Goal: Information Seeking & Learning: Learn about a topic

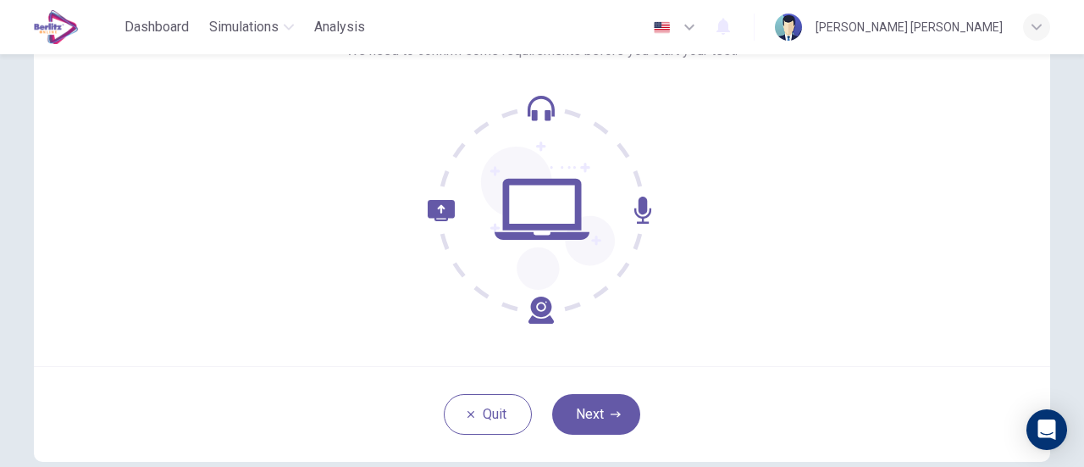
scroll to position [169, 0]
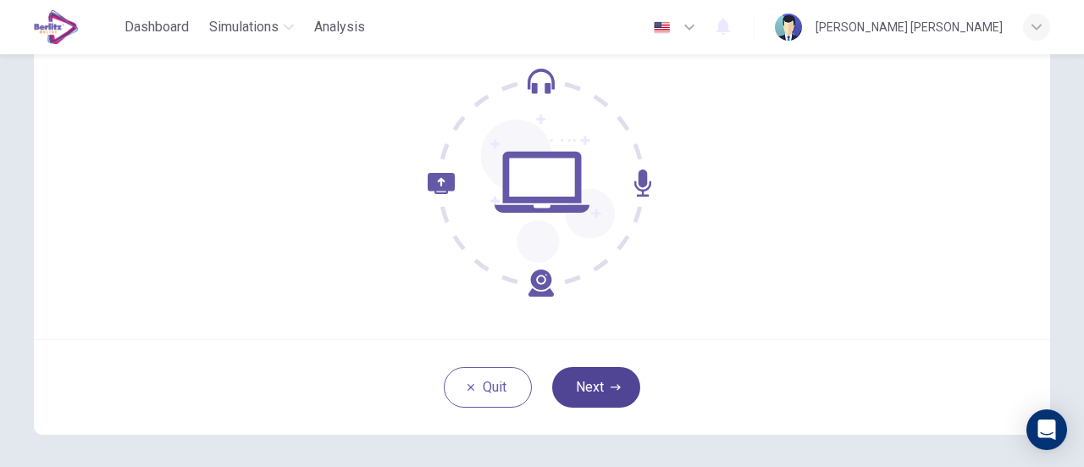
click at [600, 388] on button "Next" at bounding box center [596, 387] width 88 height 41
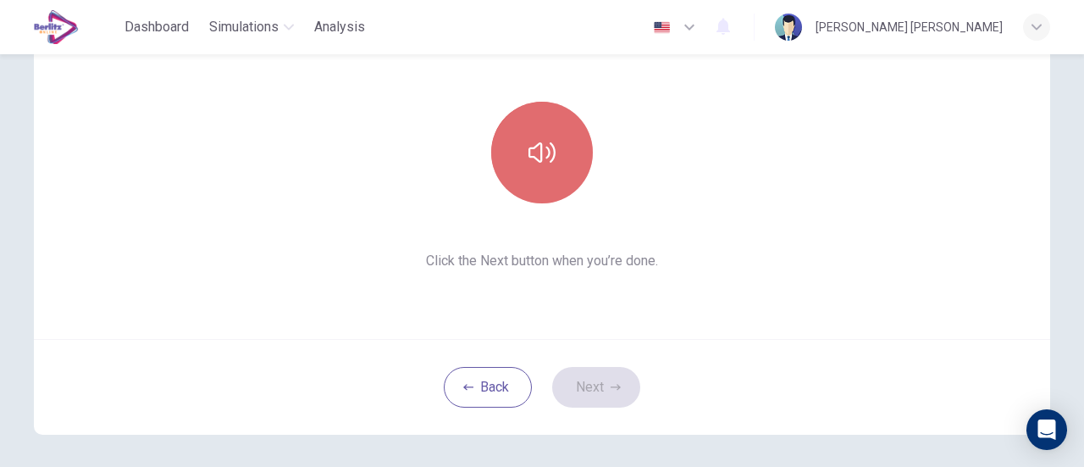
click at [535, 157] on icon "button" at bounding box center [541, 152] width 27 height 27
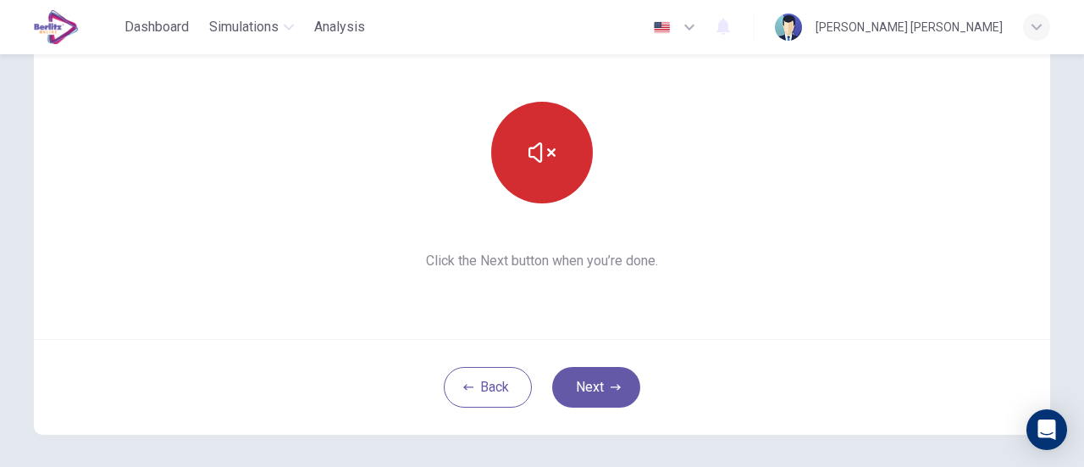
click at [564, 156] on button "button" at bounding box center [542, 153] width 102 height 102
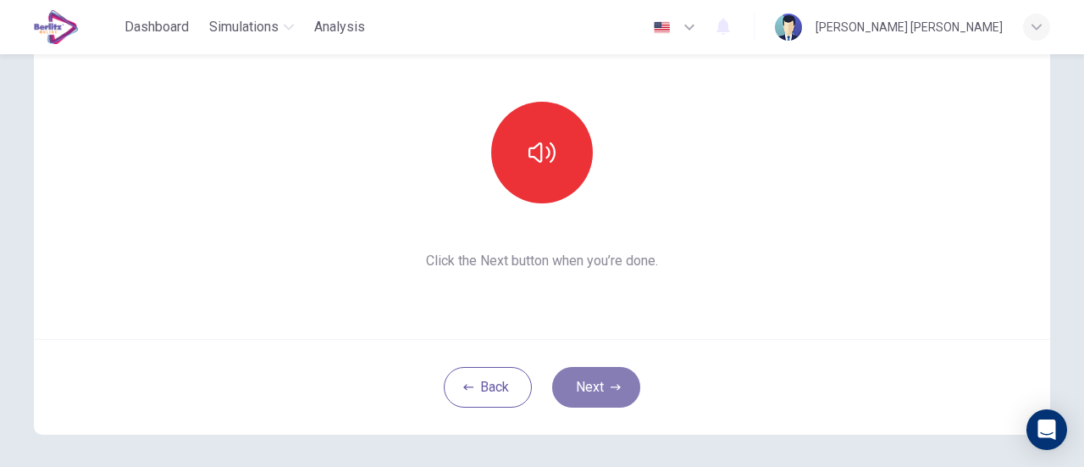
click at [605, 390] on button "Next" at bounding box center [596, 387] width 88 height 41
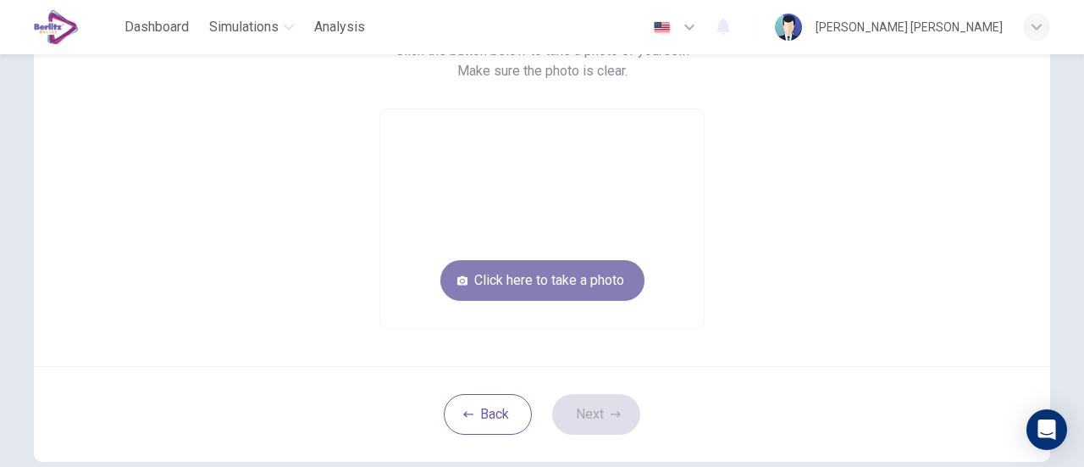
click at [608, 275] on button "Click here to take a photo" at bounding box center [542, 280] width 204 height 41
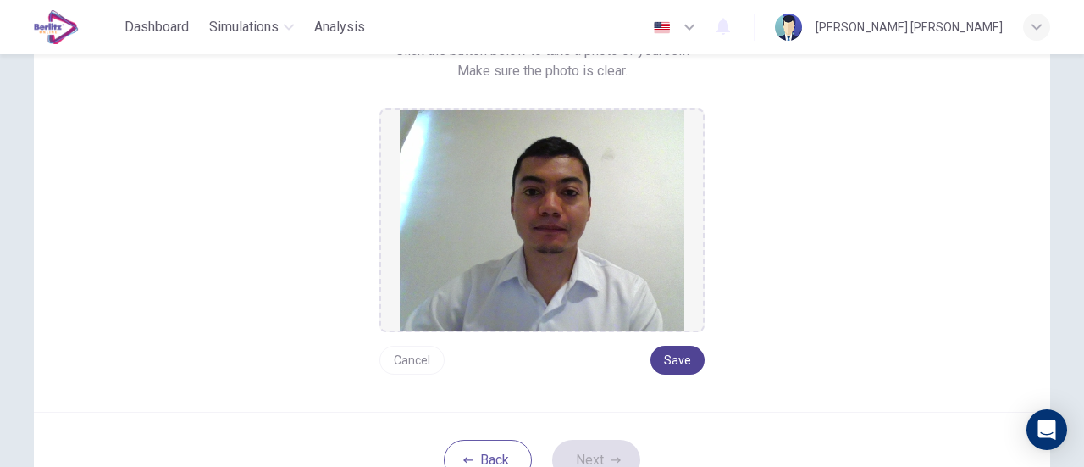
click at [675, 358] on button "Save" at bounding box center [677, 360] width 54 height 29
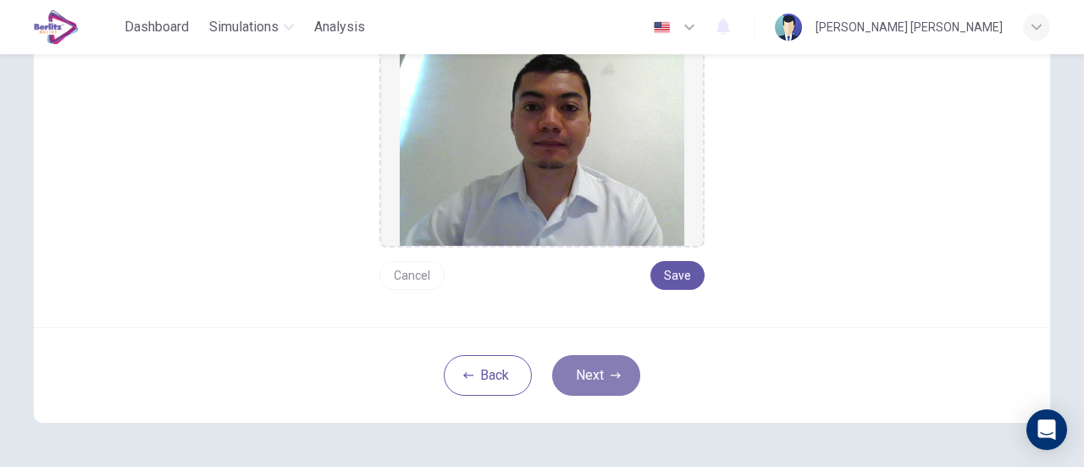
click at [627, 380] on button "Next" at bounding box center [596, 375] width 88 height 41
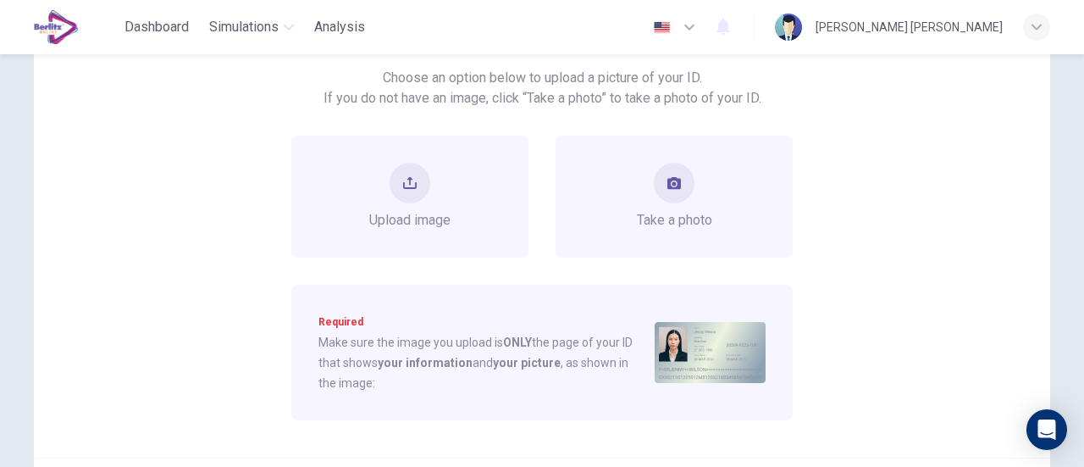
scroll to position [169, 0]
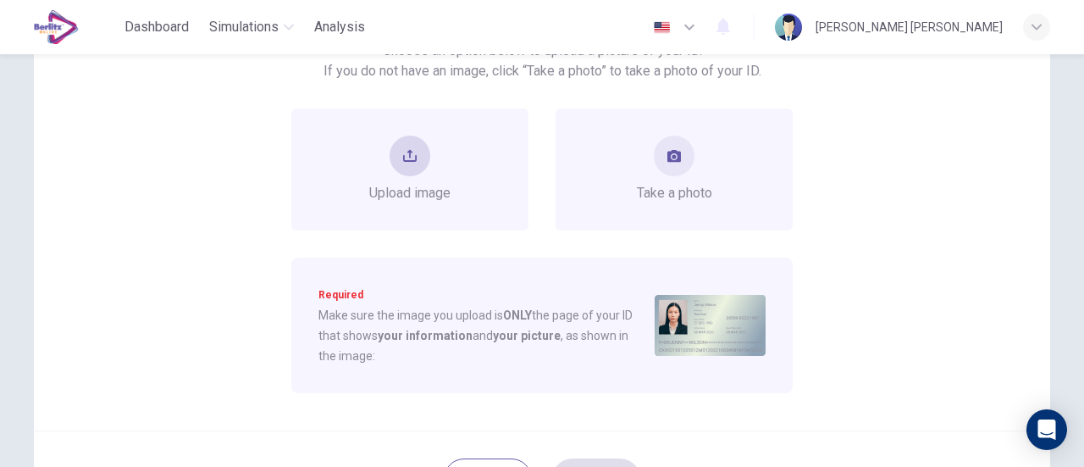
click at [421, 186] on span "Upload image" at bounding box center [409, 193] width 81 height 20
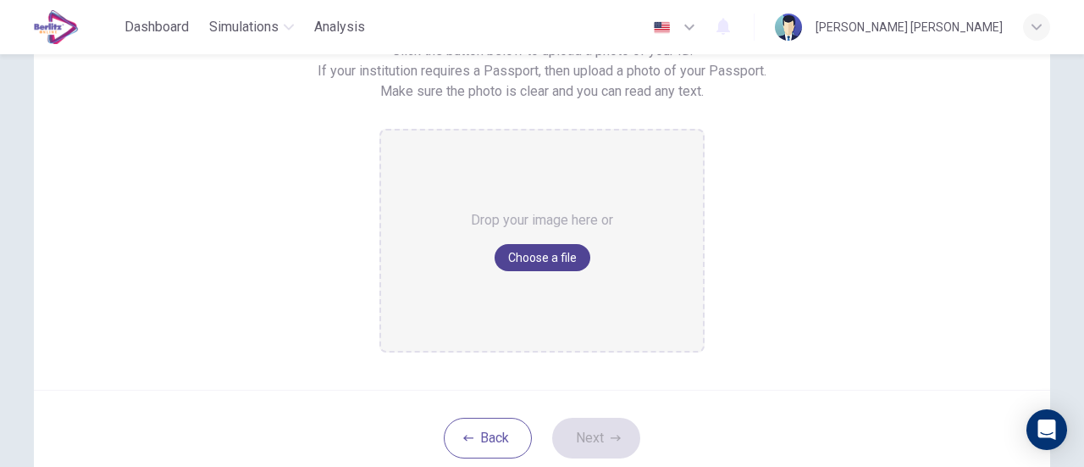
click at [520, 257] on button "Choose a file" at bounding box center [543, 257] width 96 height 27
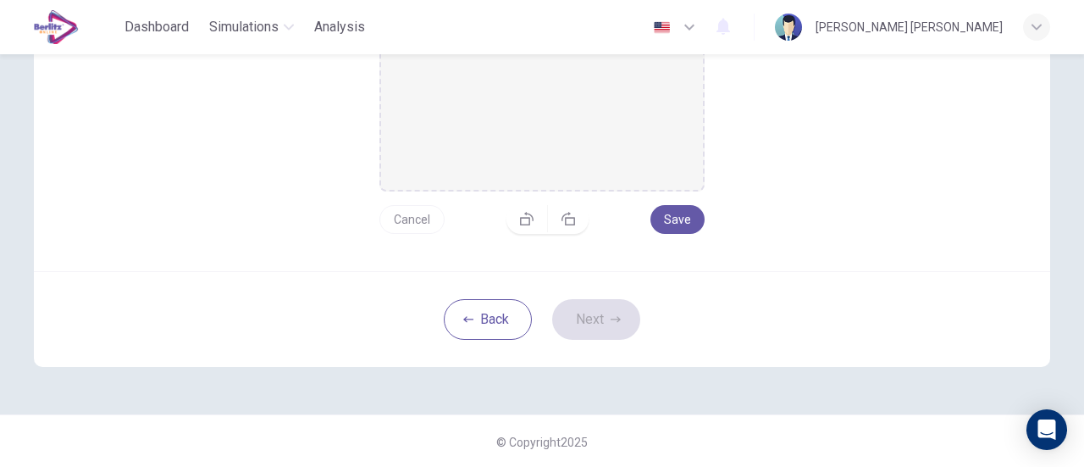
scroll to position [246, 0]
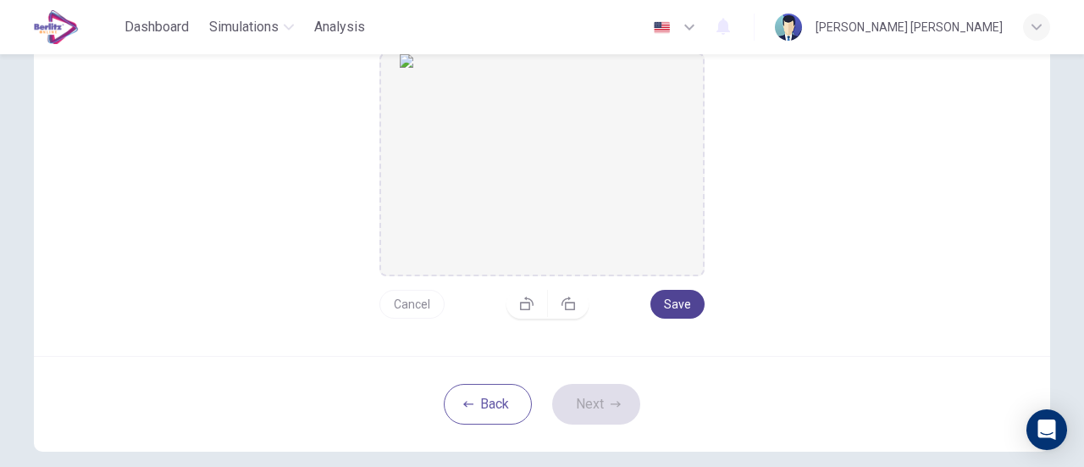
click at [677, 302] on button "Save" at bounding box center [677, 304] width 54 height 29
click at [601, 405] on button "Next" at bounding box center [596, 404] width 88 height 41
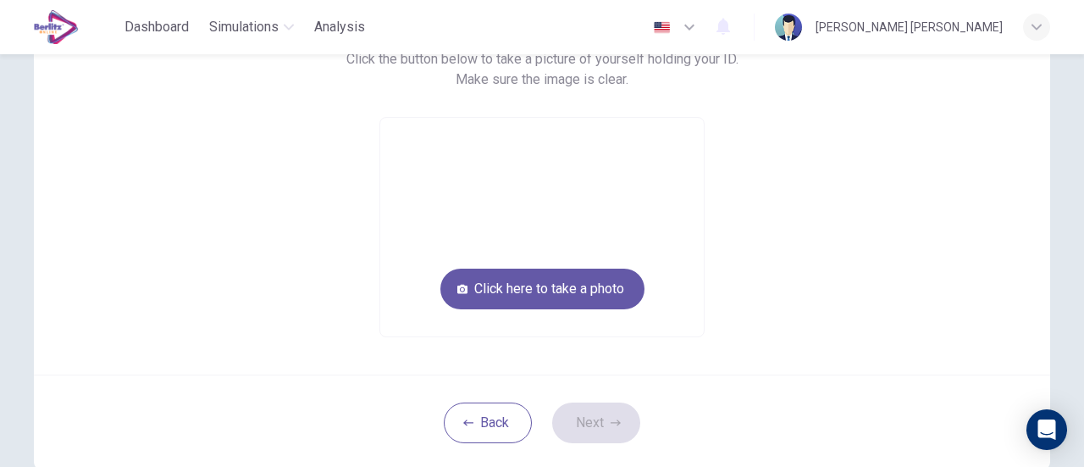
scroll to position [76, 0]
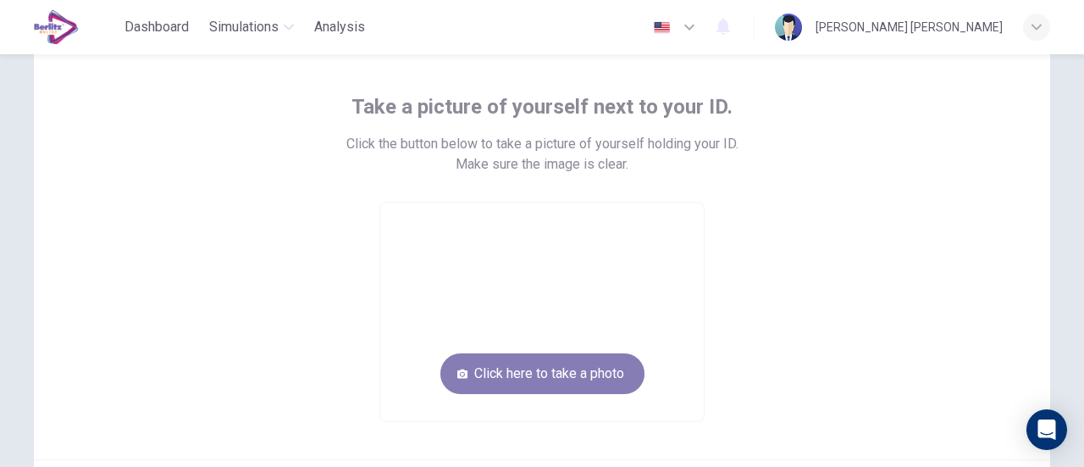
click at [528, 373] on button "Click here to take a photo" at bounding box center [542, 373] width 204 height 41
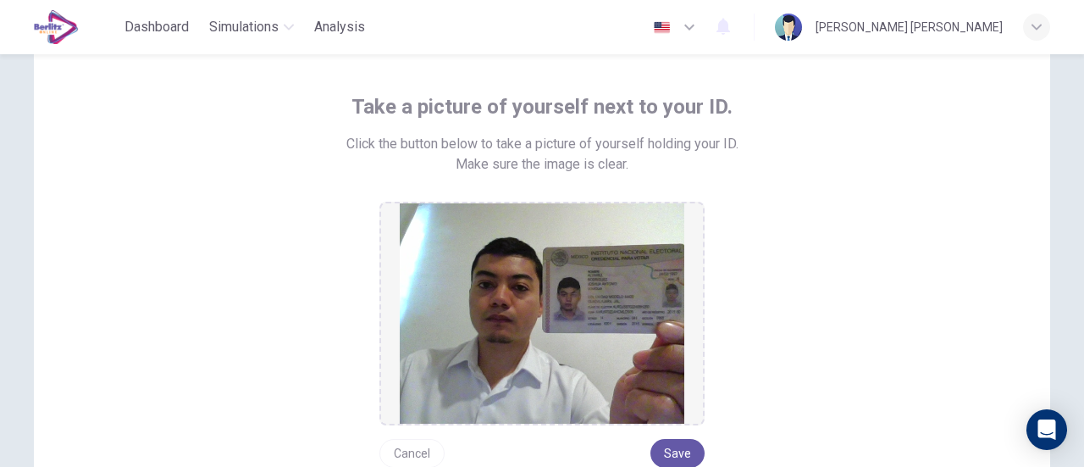
click at [420, 453] on button "Cancel" at bounding box center [411, 453] width 65 height 29
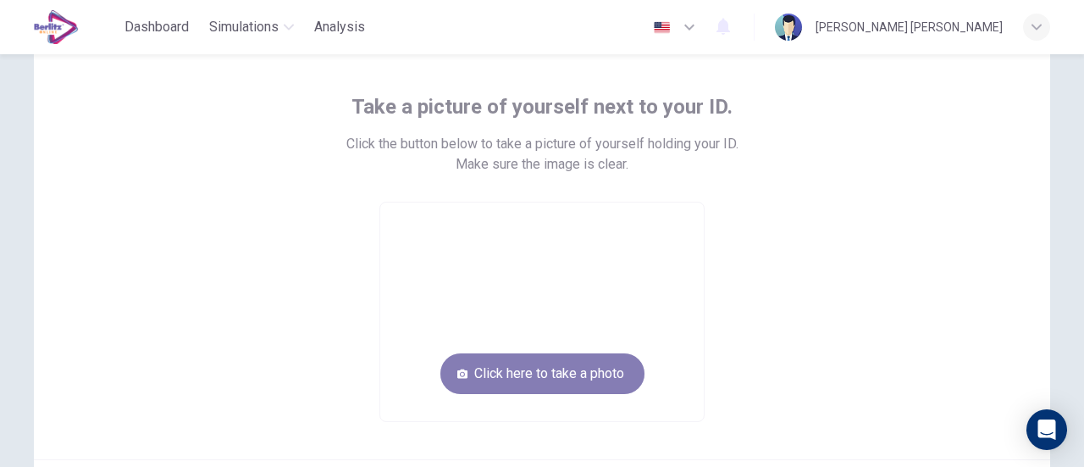
click at [525, 379] on button "Click here to take a photo" at bounding box center [542, 373] width 204 height 41
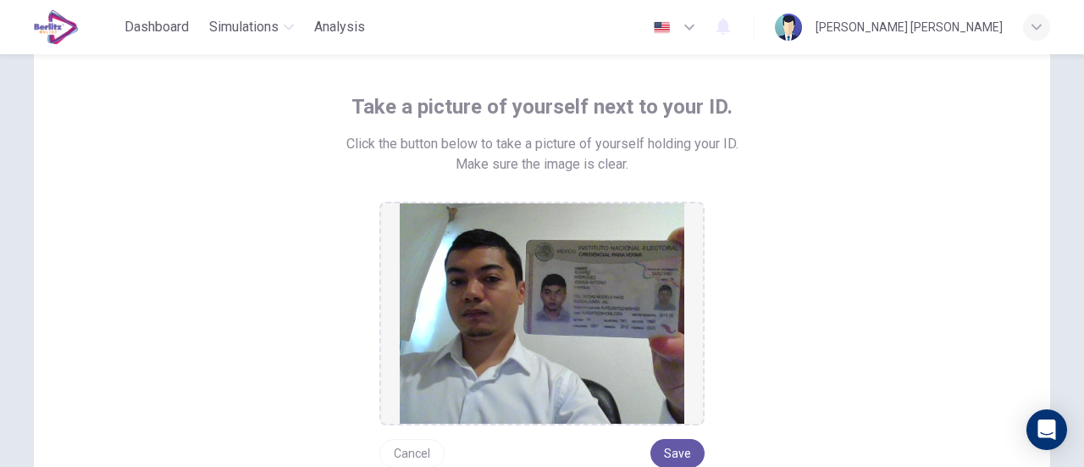
scroll to position [161, 0]
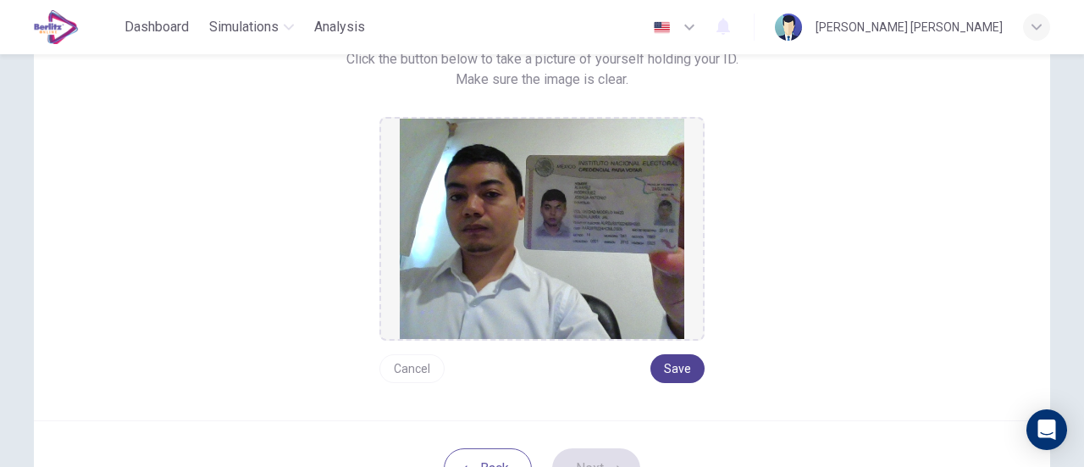
click at [691, 366] on button "Save" at bounding box center [677, 368] width 54 height 29
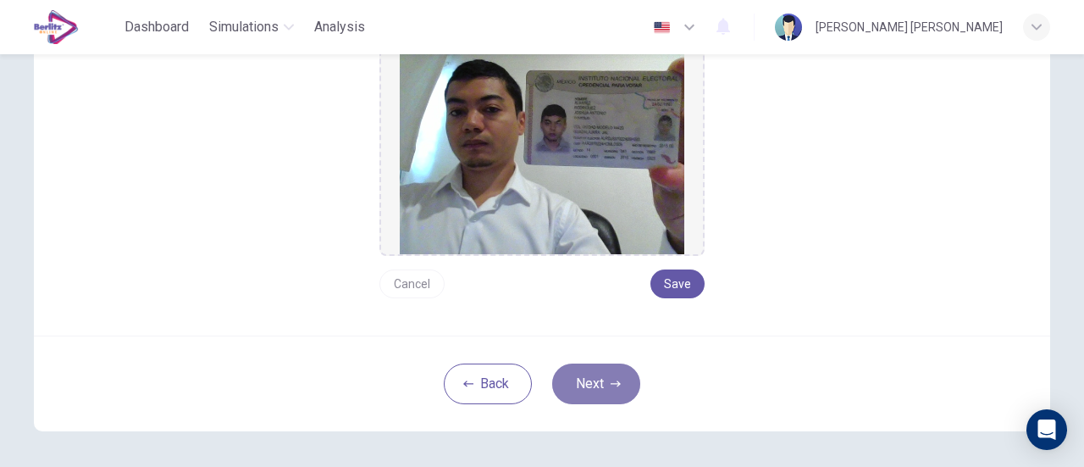
click at [602, 379] on button "Next" at bounding box center [596, 383] width 88 height 41
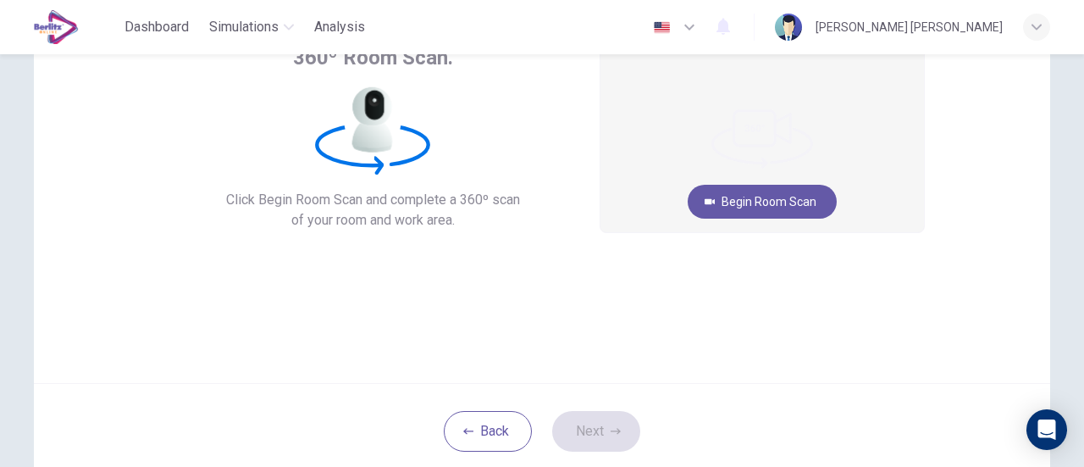
scroll to position [69, 0]
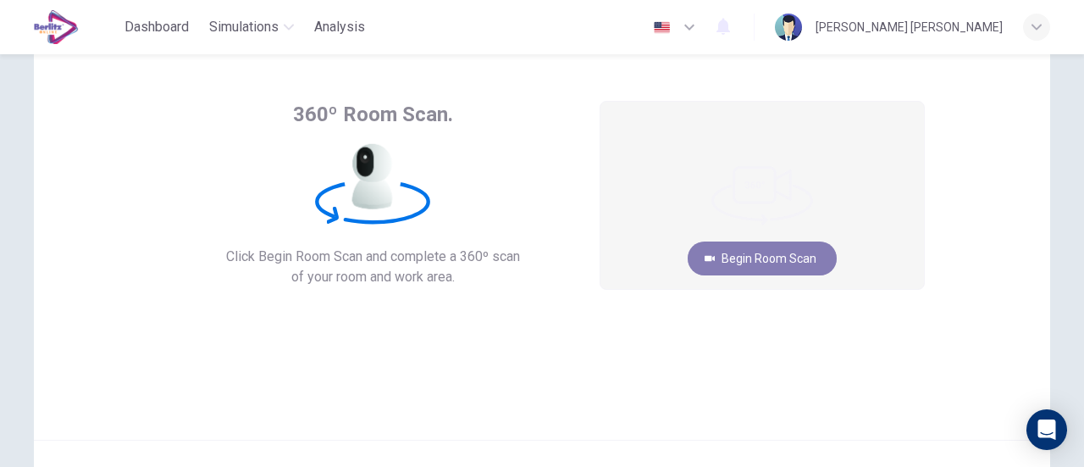
click at [800, 253] on button "Begin Room Scan" at bounding box center [762, 258] width 149 height 34
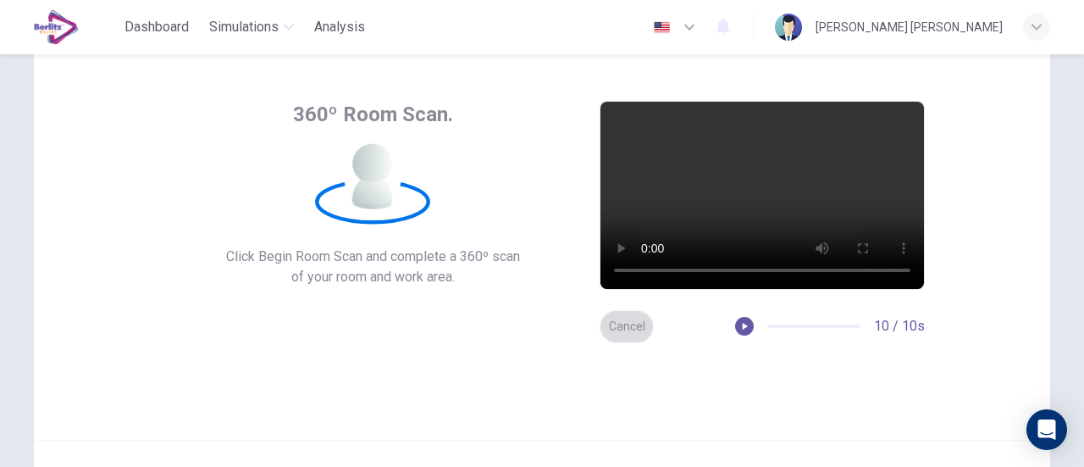
click at [622, 326] on button "Cancel" at bounding box center [627, 326] width 54 height 33
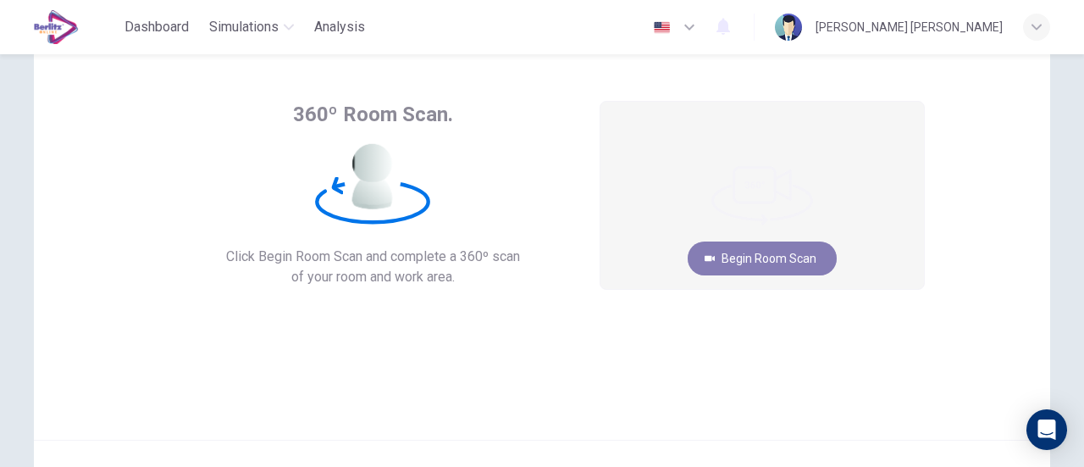
click at [821, 255] on button "Begin Room Scan" at bounding box center [762, 258] width 149 height 34
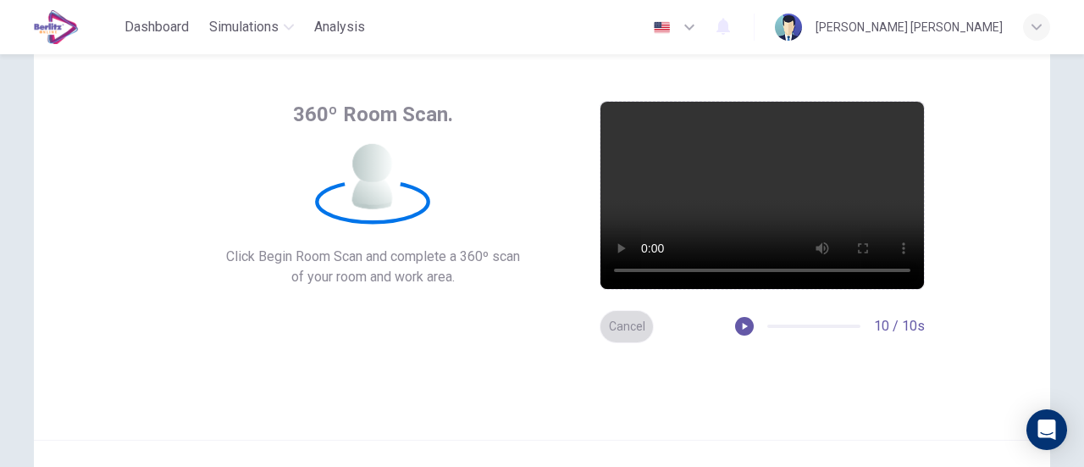
click at [637, 323] on button "Cancel" at bounding box center [627, 326] width 54 height 33
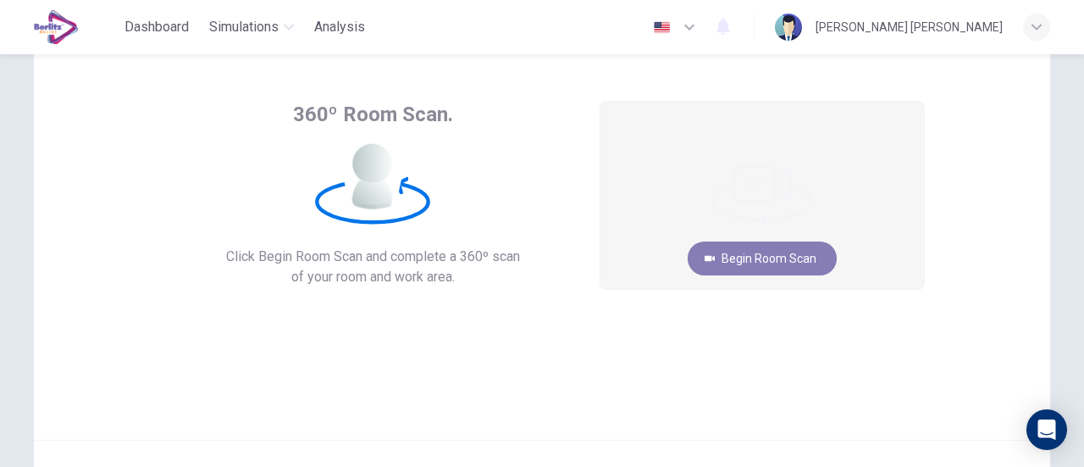
click at [766, 266] on button "Begin Room Scan" at bounding box center [762, 258] width 149 height 34
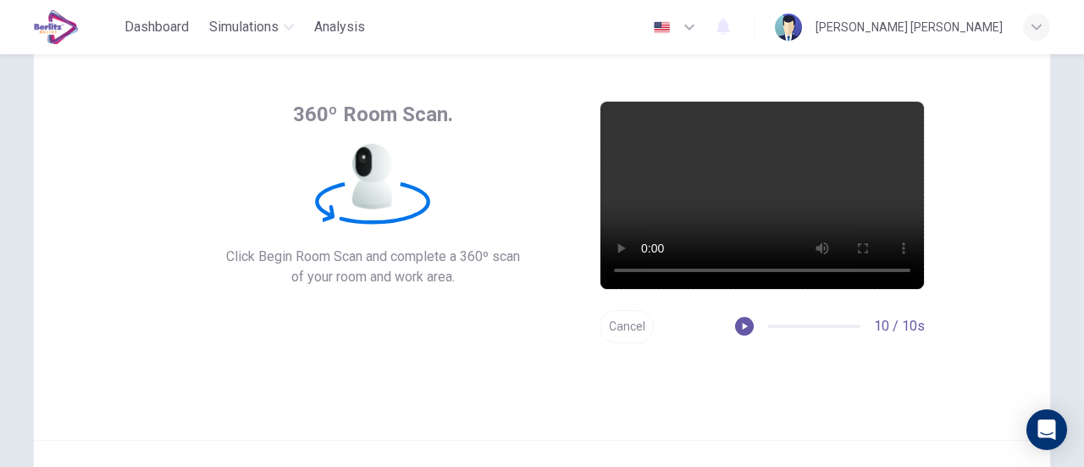
click at [611, 329] on button "Cancel" at bounding box center [627, 326] width 54 height 33
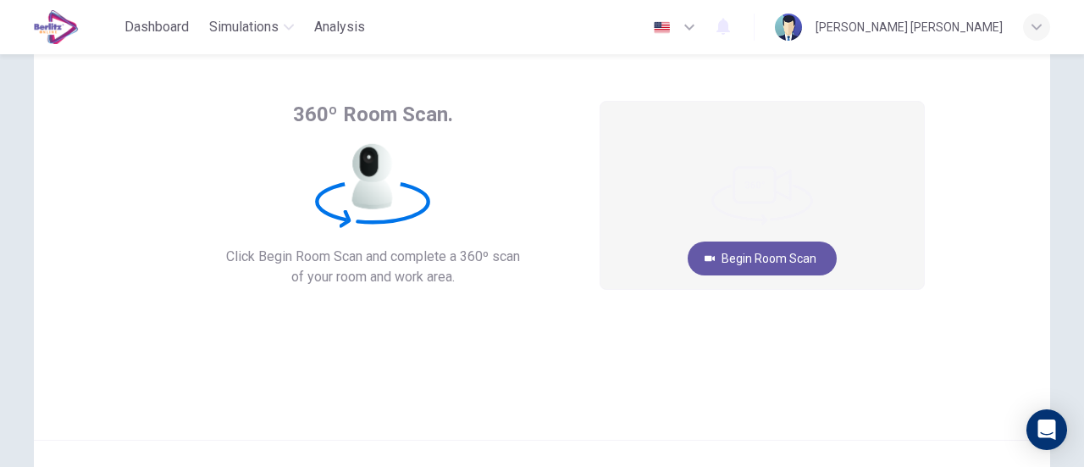
drag, startPoint x: 795, startPoint y: 262, endPoint x: 994, endPoint y: 218, distance: 203.8
click at [994, 218] on div "360º Room Scan. Click Begin Room Scan and complete a 360º scan of your room and…" at bounding box center [542, 236] width 1016 height 406
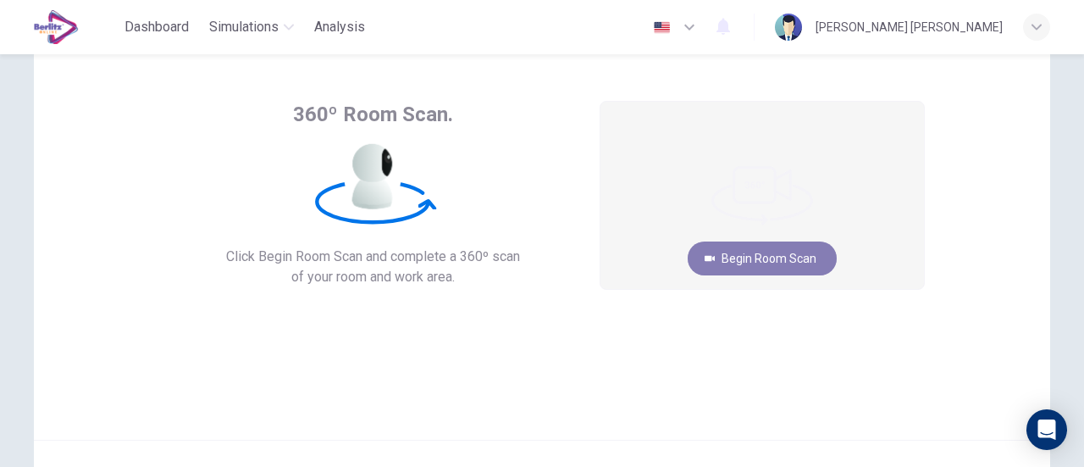
click at [802, 258] on button "Begin Room Scan" at bounding box center [762, 258] width 149 height 34
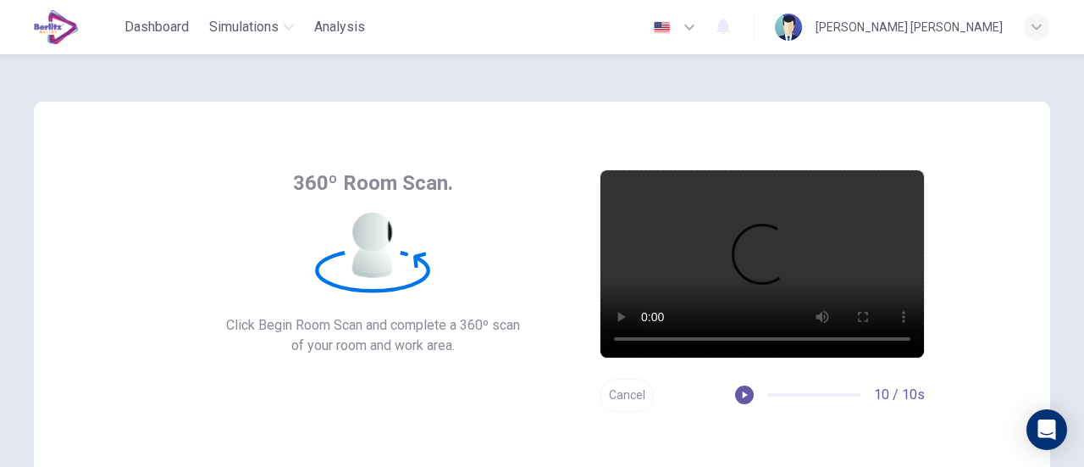
scroll to position [238, 0]
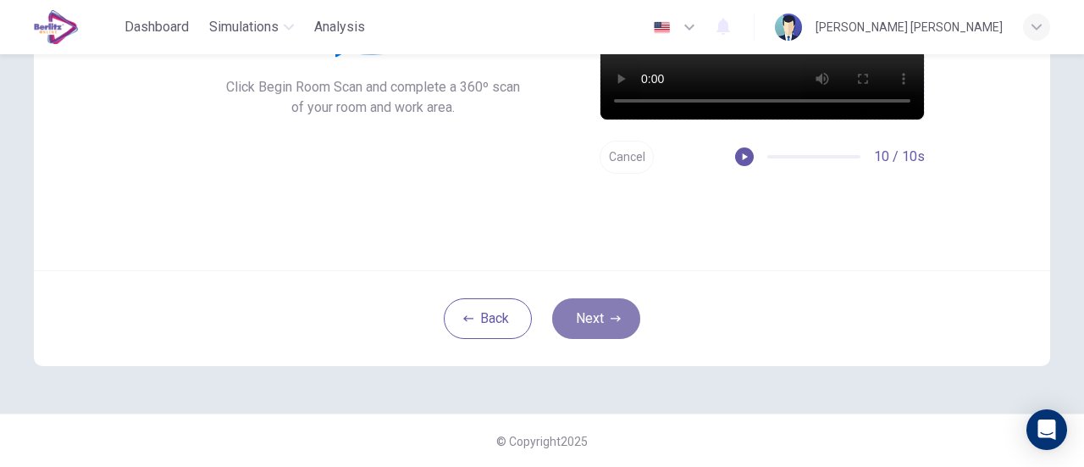
click at [588, 312] on button "Next" at bounding box center [596, 318] width 88 height 41
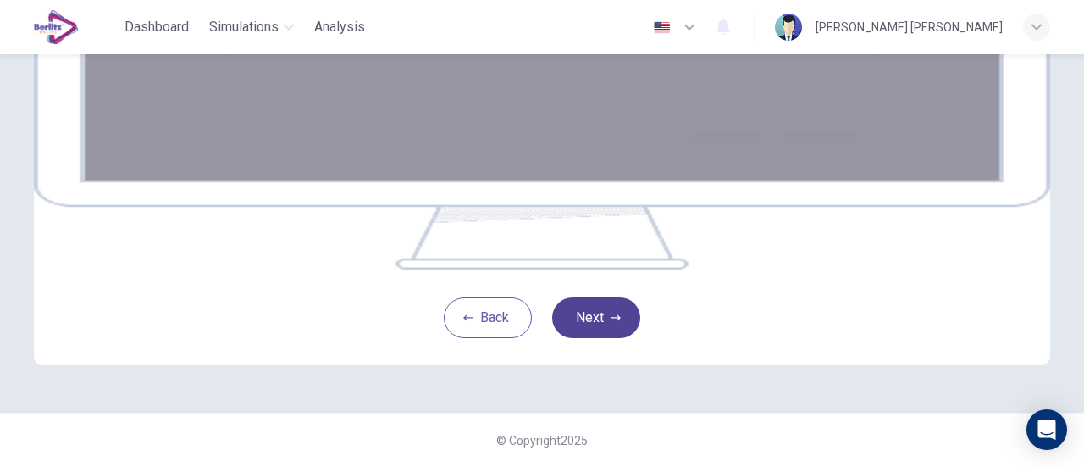
scroll to position [412, 0]
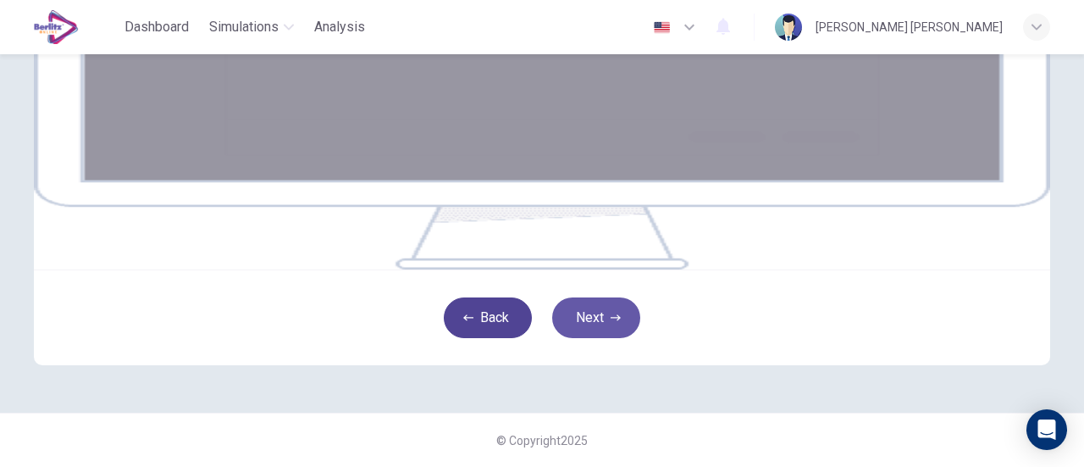
click at [481, 326] on button "Back" at bounding box center [488, 317] width 88 height 41
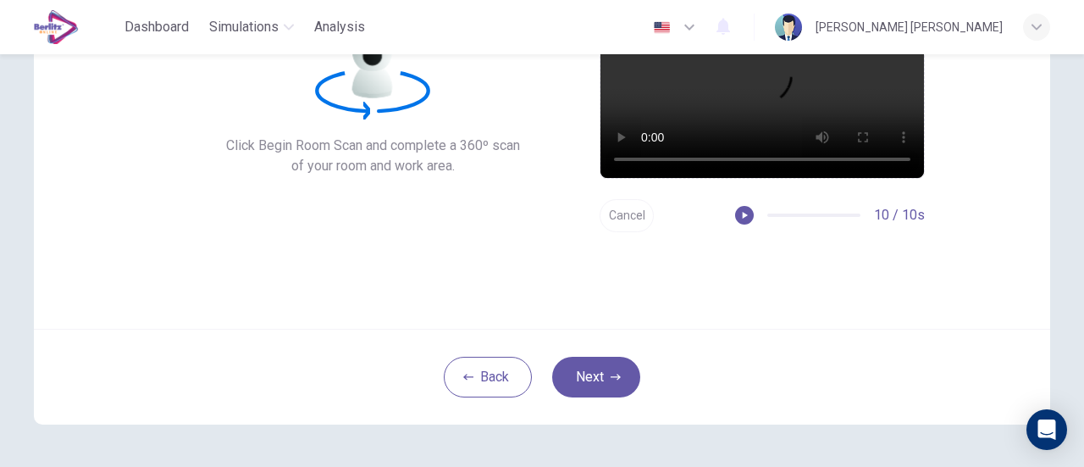
scroll to position [153, 0]
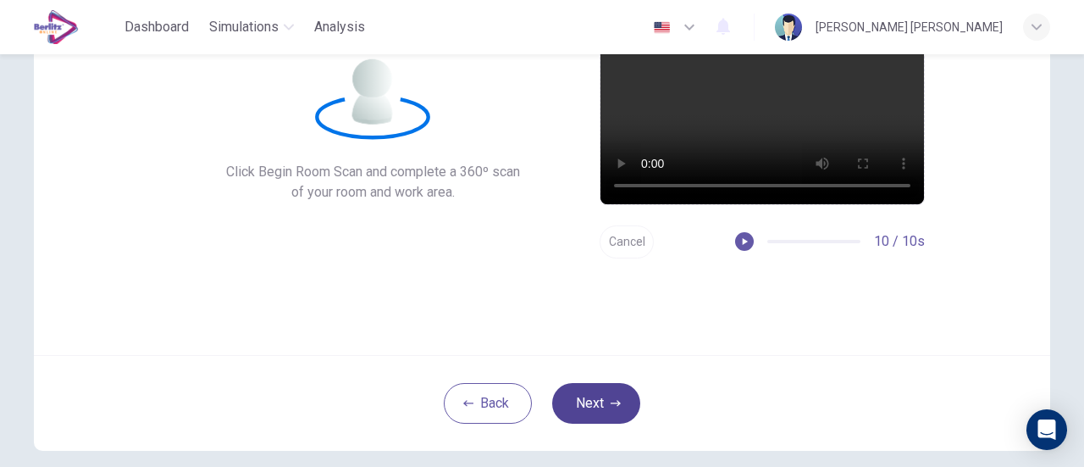
click at [608, 411] on button "Next" at bounding box center [596, 403] width 88 height 41
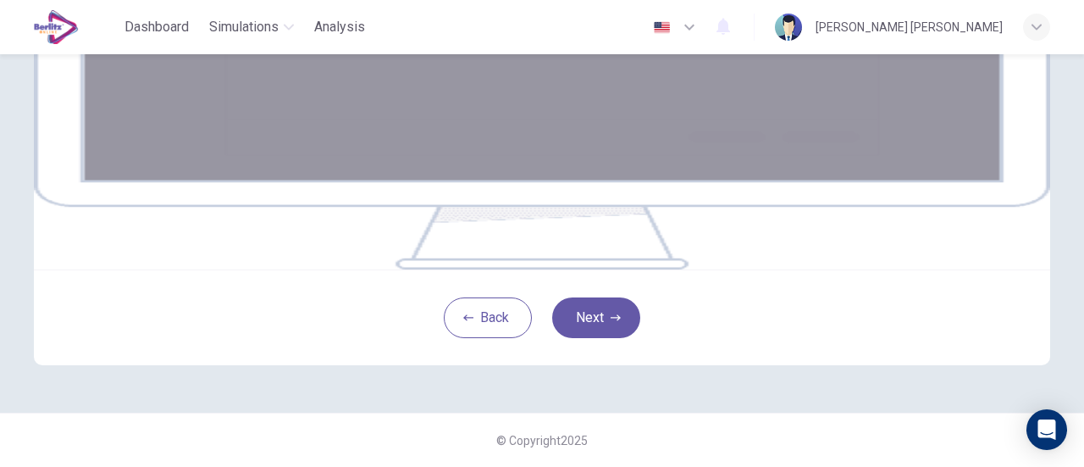
scroll to position [339, 0]
click at [620, 338] on button "Next" at bounding box center [596, 317] width 88 height 41
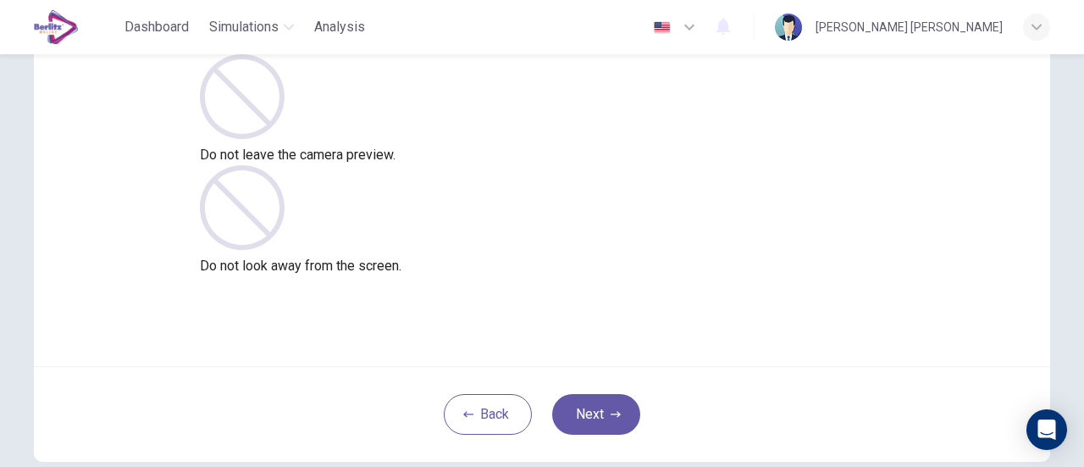
scroll to position [169, 0]
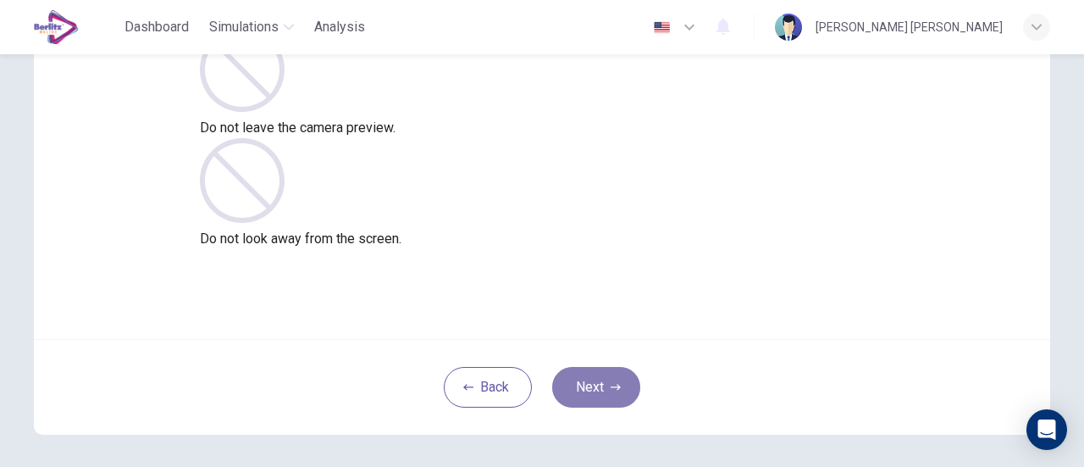
click at [611, 392] on button "Next" at bounding box center [596, 387] width 88 height 41
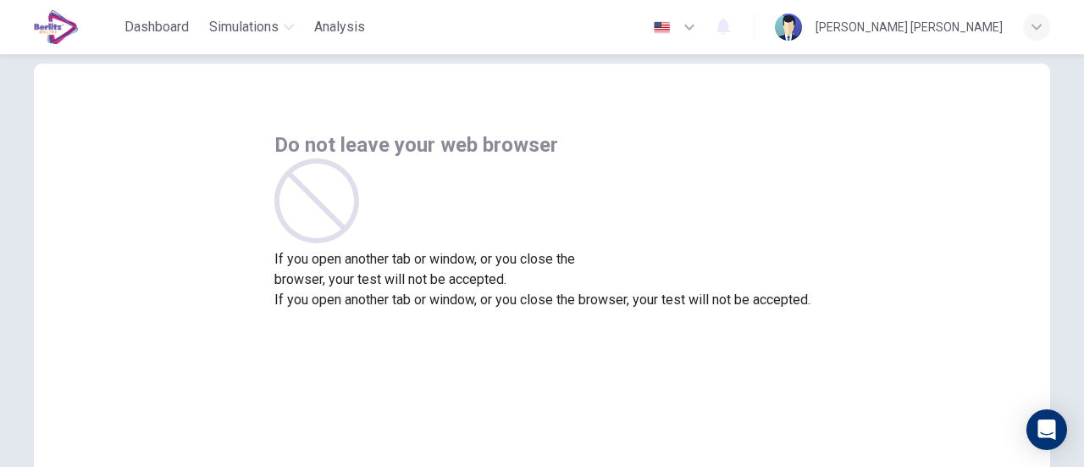
scroll to position [0, 0]
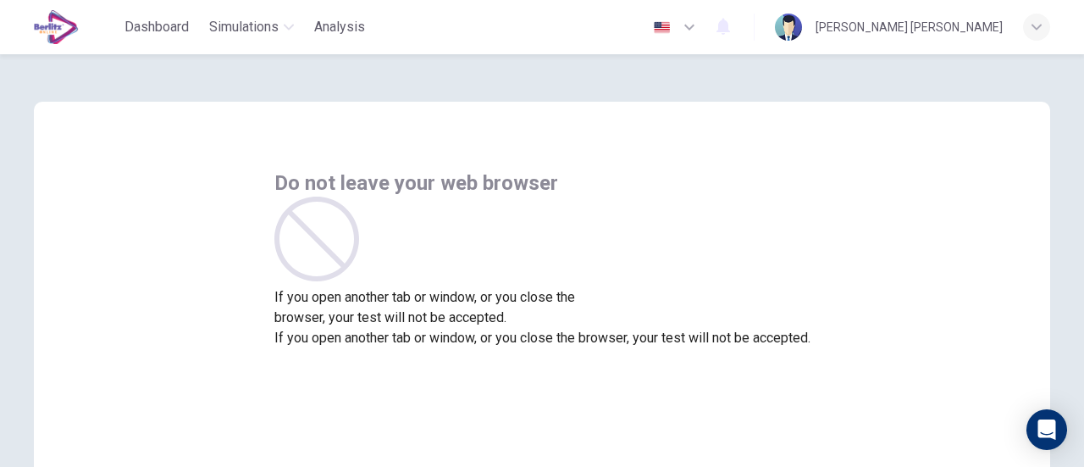
click at [810, 269] on div "Do not leave your web browser If you open another tab or window, or you close t…" at bounding box center [542, 258] width 536 height 179
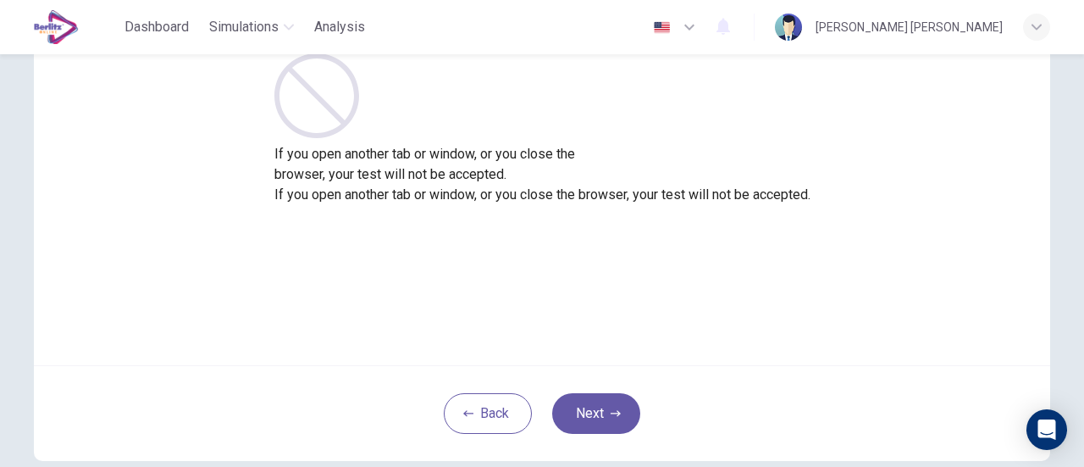
scroll to position [169, 0]
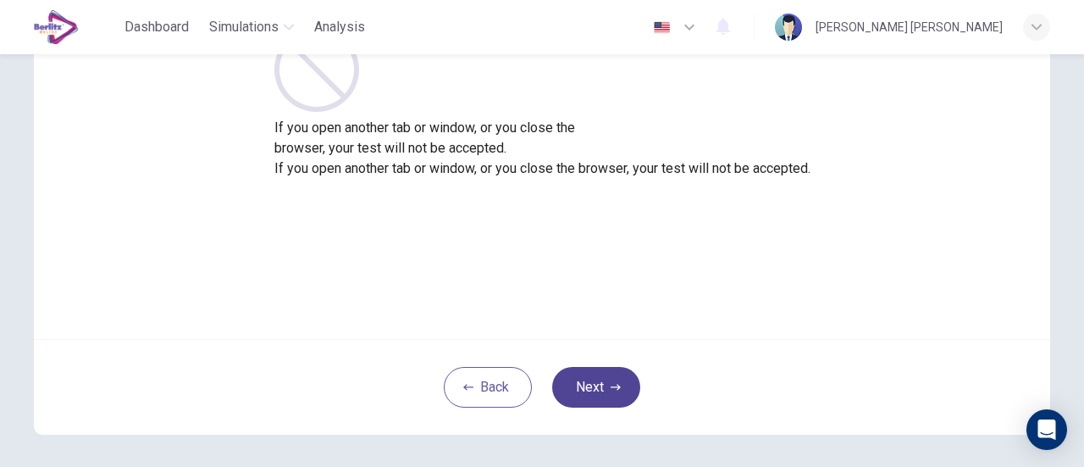
click at [595, 401] on button "Next" at bounding box center [596, 387] width 88 height 41
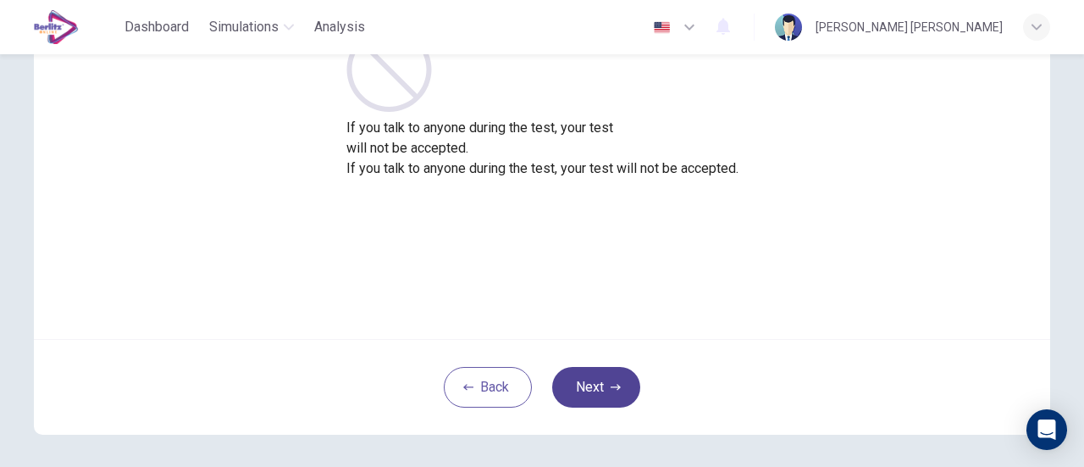
click at [586, 389] on button "Next" at bounding box center [596, 387] width 88 height 41
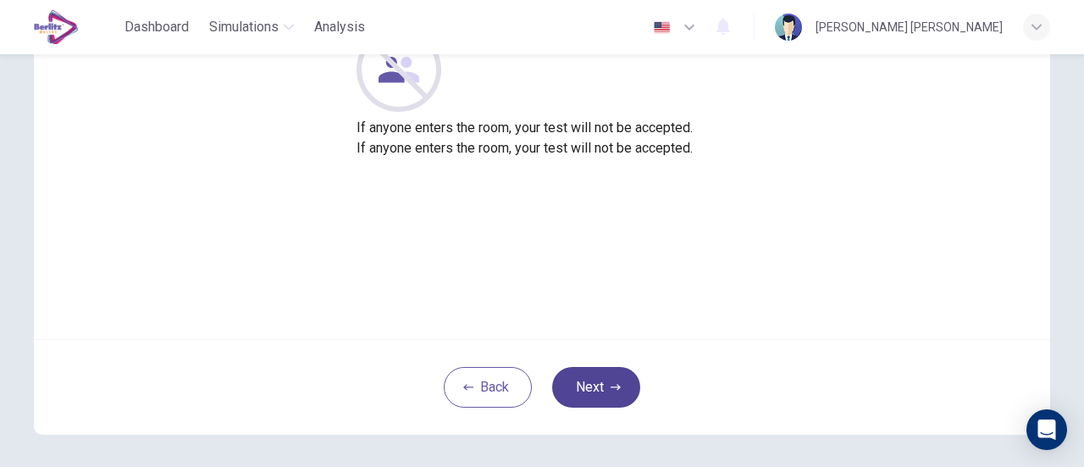
click at [595, 396] on button "Next" at bounding box center [596, 387] width 88 height 41
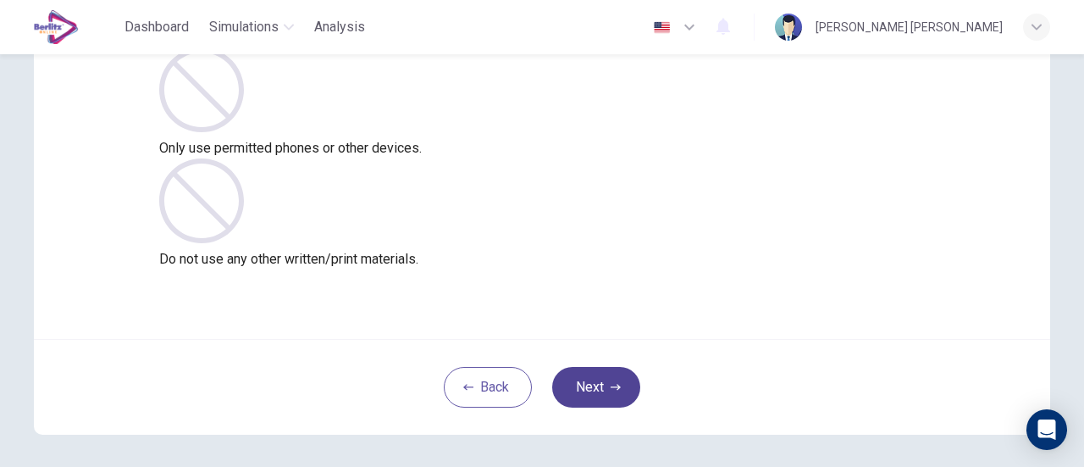
click at [600, 378] on button "Next" at bounding box center [596, 387] width 88 height 41
click at [611, 391] on icon "button" at bounding box center [616, 387] width 10 height 10
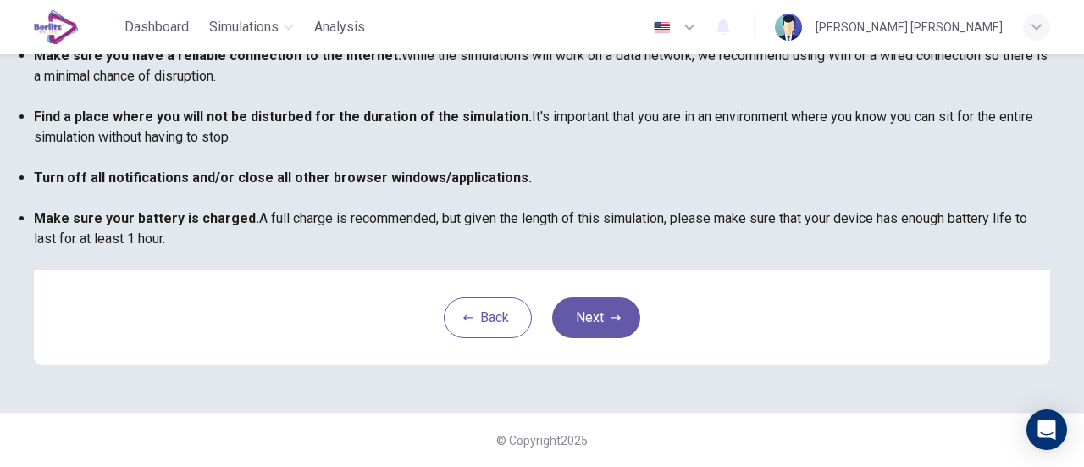
scroll to position [339, 0]
click at [612, 338] on button "Next" at bounding box center [596, 317] width 88 height 41
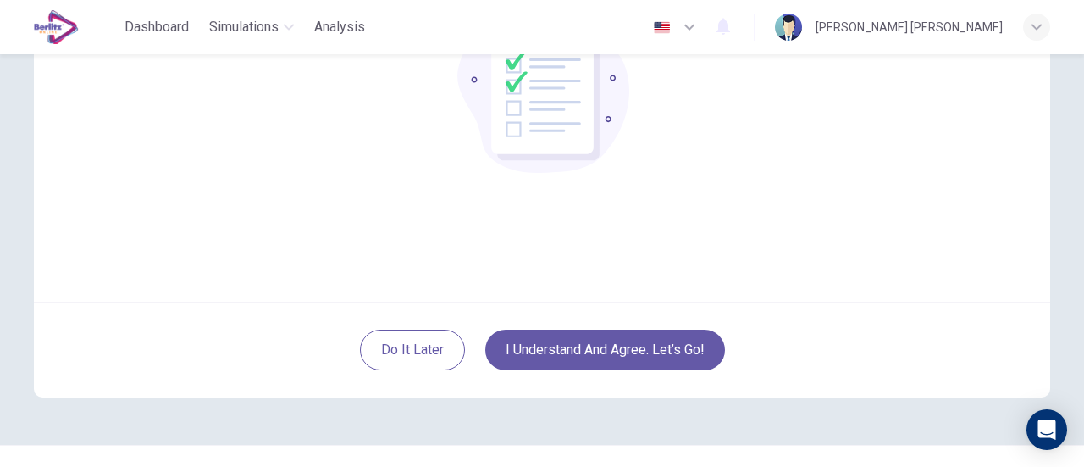
scroll to position [238, 0]
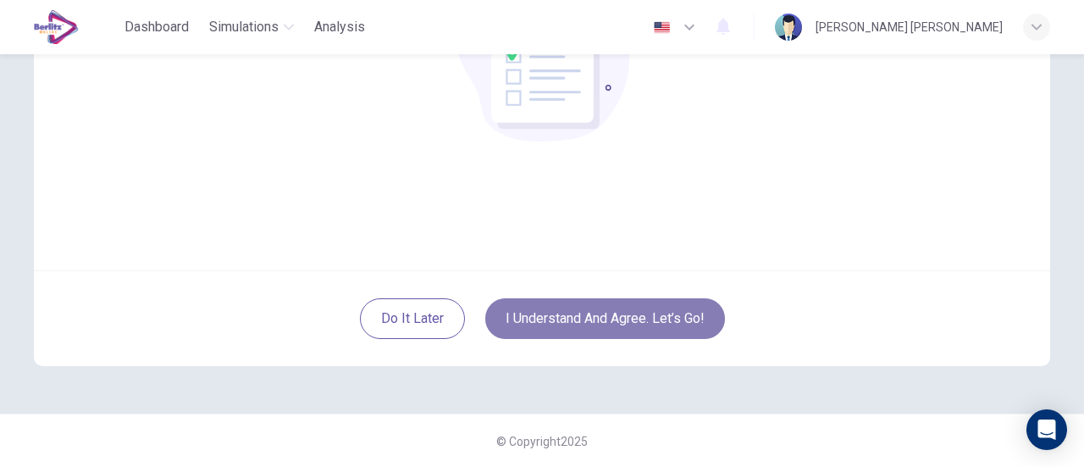
click at [653, 319] on button "I understand and agree. Let’s go!" at bounding box center [605, 318] width 240 height 41
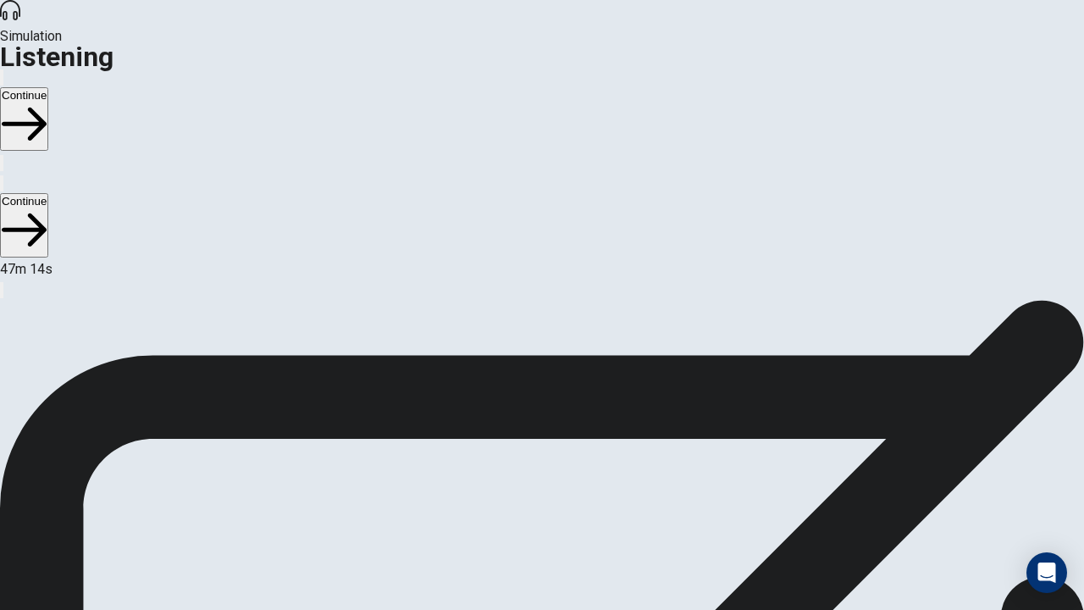
click at [48, 87] on button "Continue" at bounding box center [24, 119] width 48 height 64
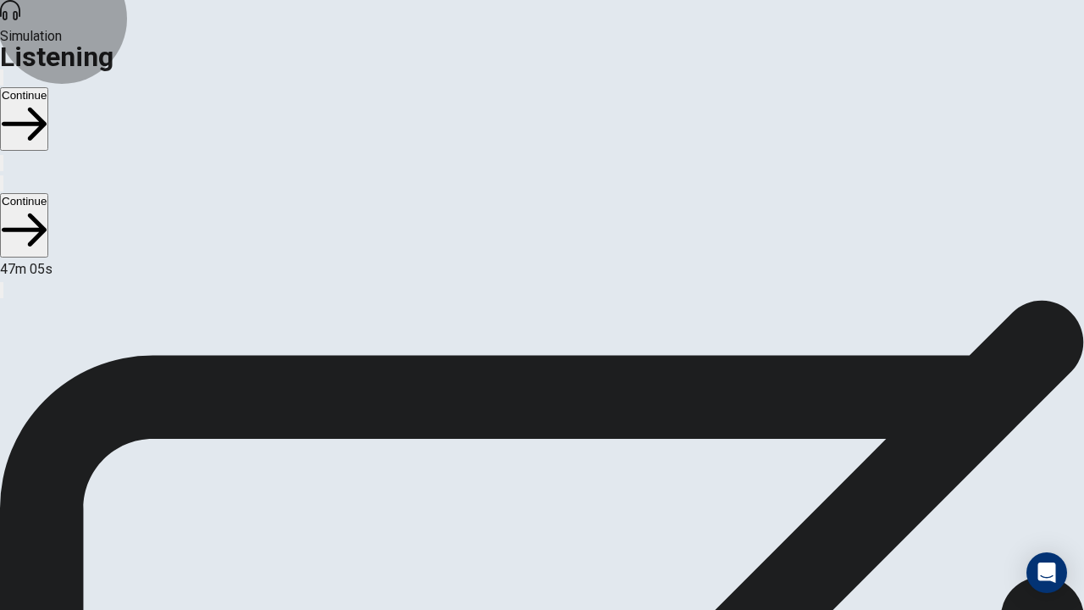
click at [48, 87] on button "Continue" at bounding box center [24, 119] width 48 height 64
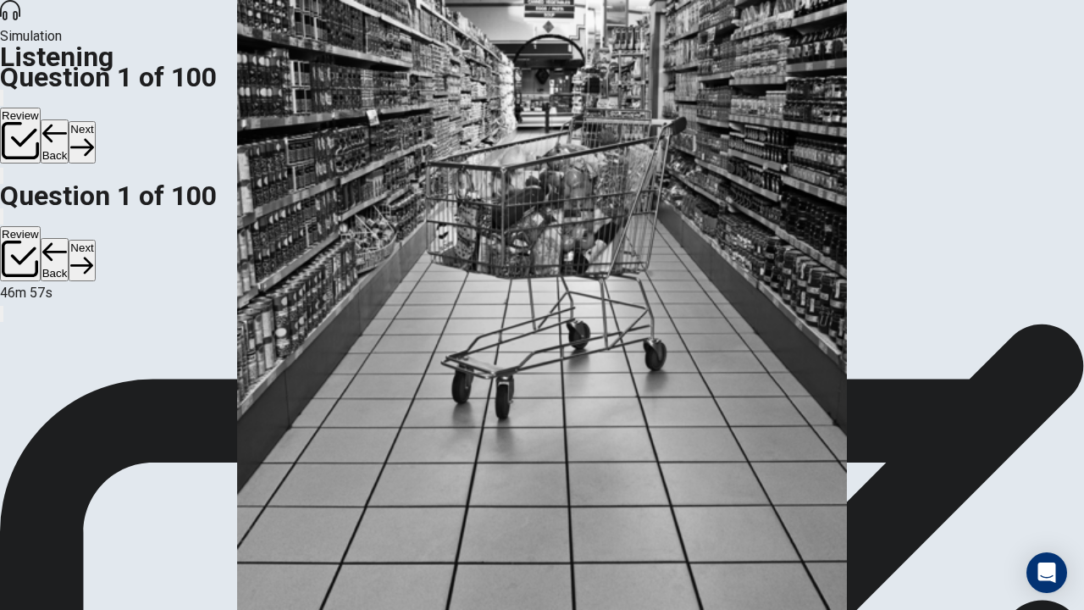
click at [95, 121] on button "Next" at bounding box center [82, 141] width 26 height 41
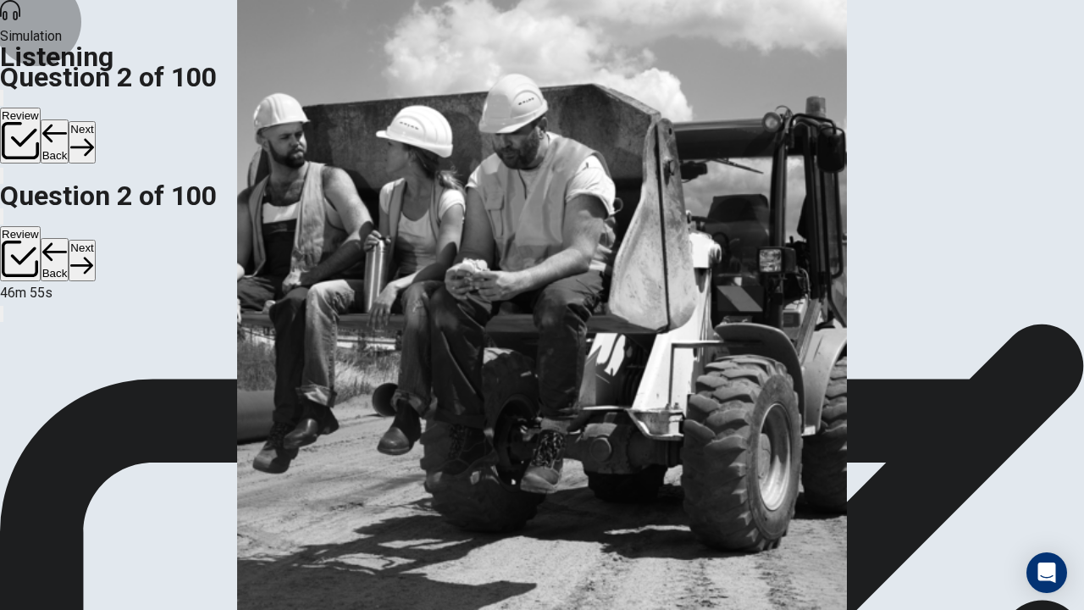
click at [95, 121] on button "Next" at bounding box center [82, 141] width 26 height 41
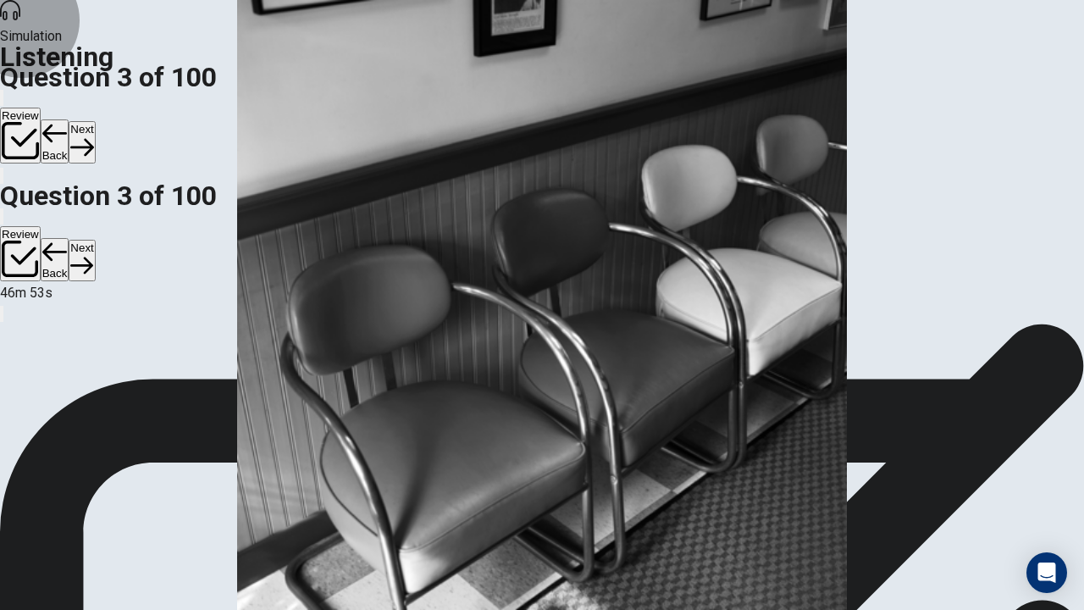
click at [68, 121] on icon "button" at bounding box center [54, 133] width 25 height 25
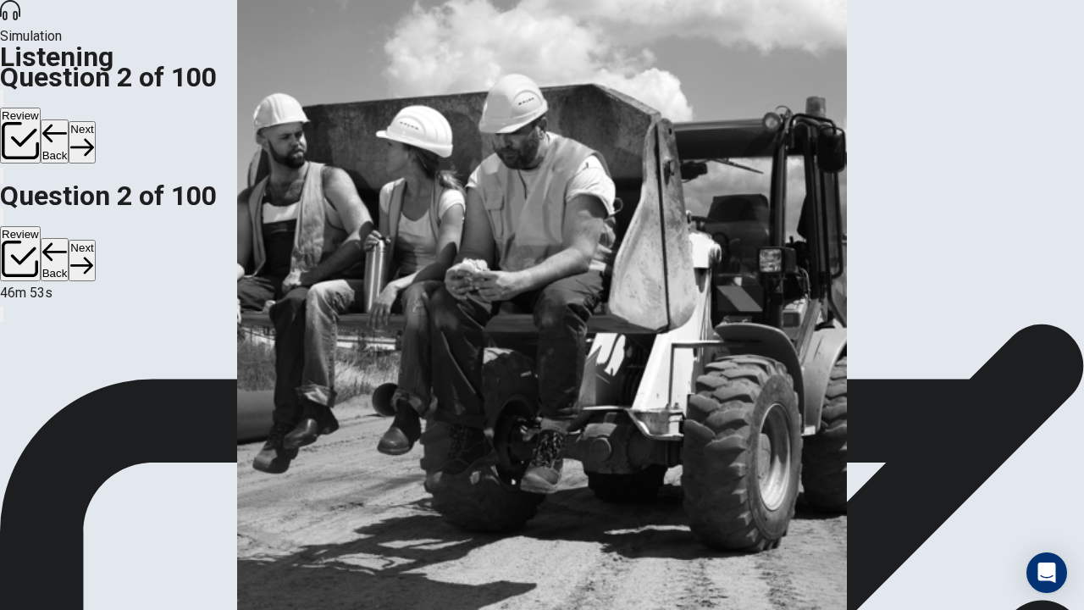
click at [69, 119] on button "Back" at bounding box center [55, 141] width 29 height 44
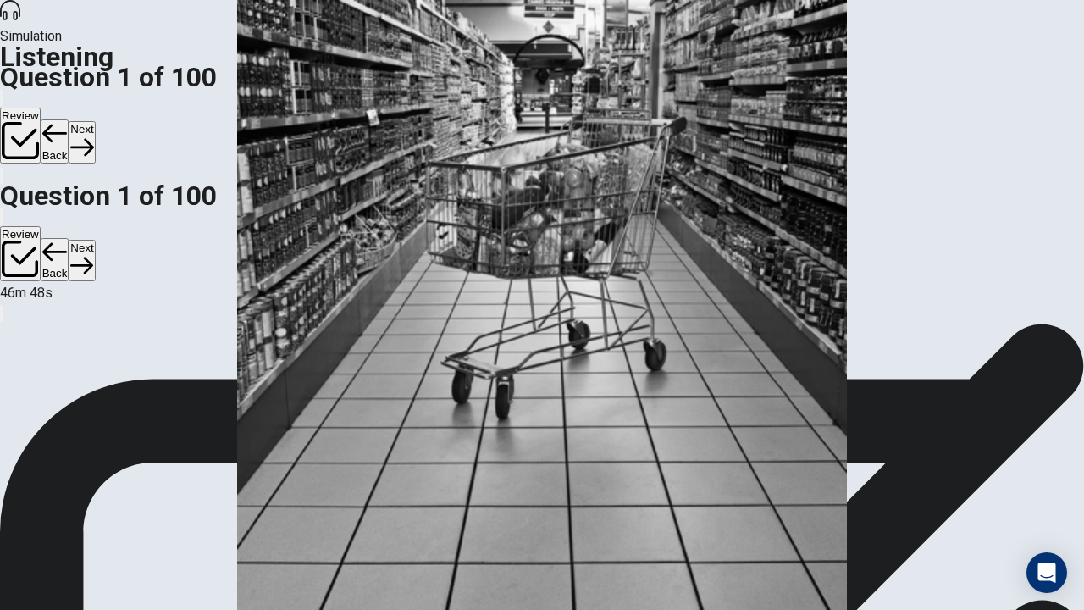
click at [69, 119] on button "Back" at bounding box center [55, 141] width 29 height 44
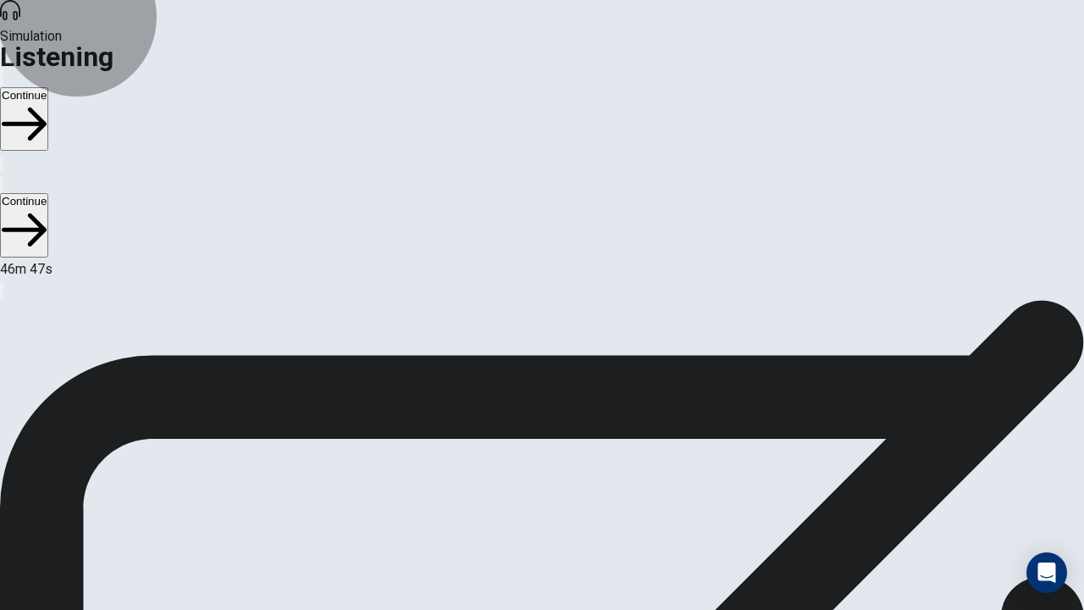
click at [47, 102] on icon "button" at bounding box center [24, 124] width 45 height 45
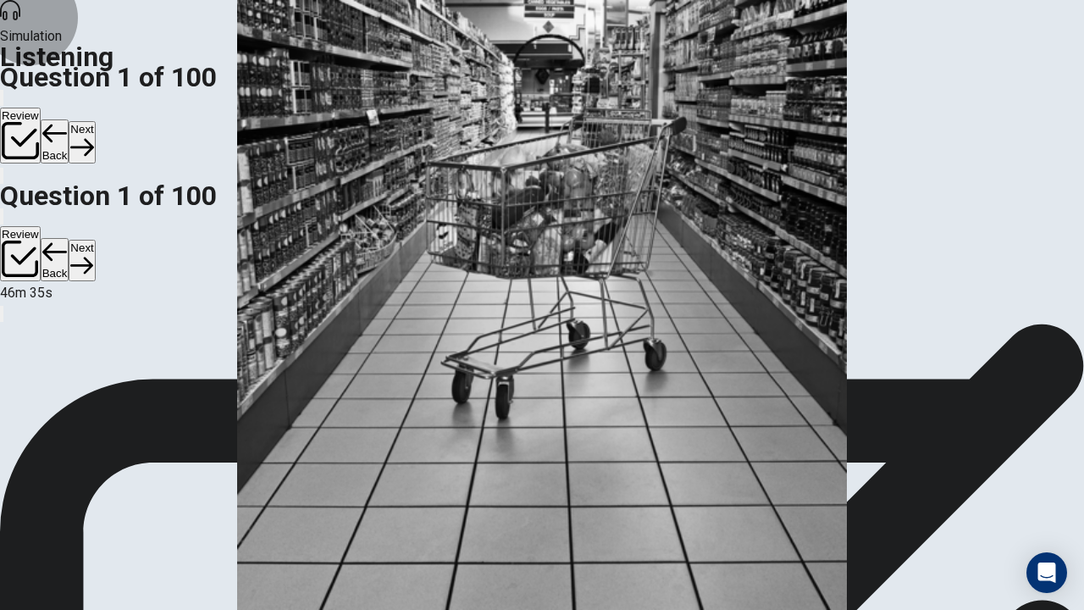
click at [95, 121] on button "Next" at bounding box center [82, 141] width 26 height 41
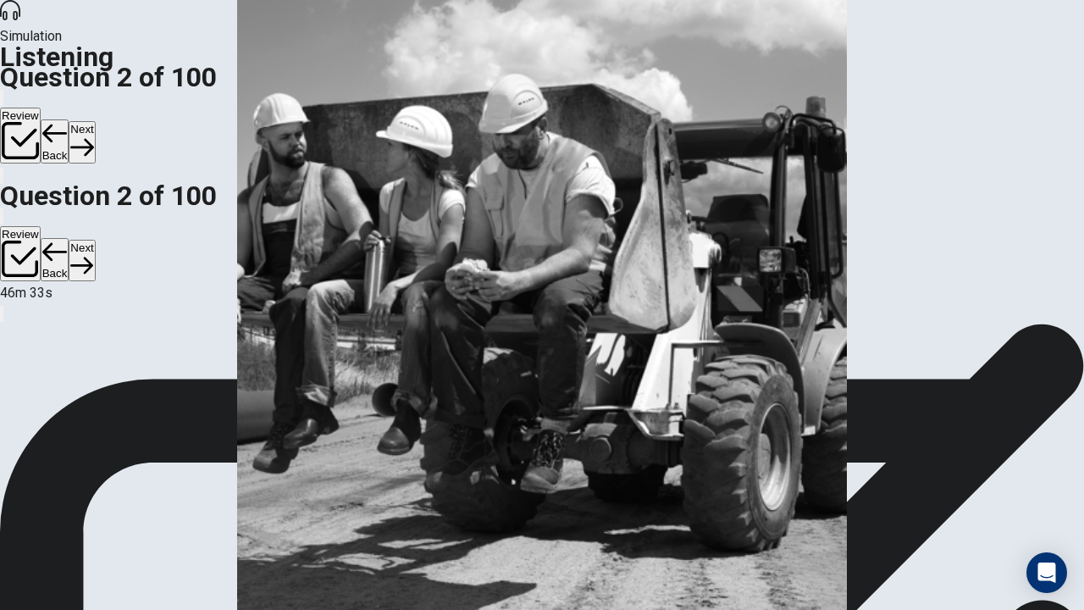
click at [68, 121] on icon "button" at bounding box center [54, 133] width 25 height 25
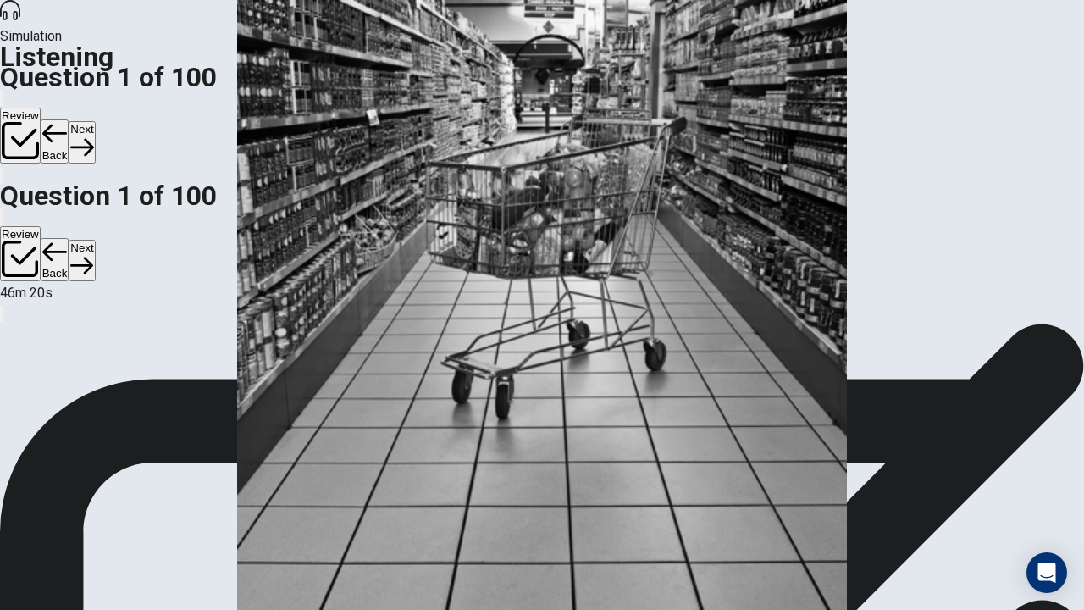
click at [95, 121] on button "Next" at bounding box center [82, 141] width 26 height 41
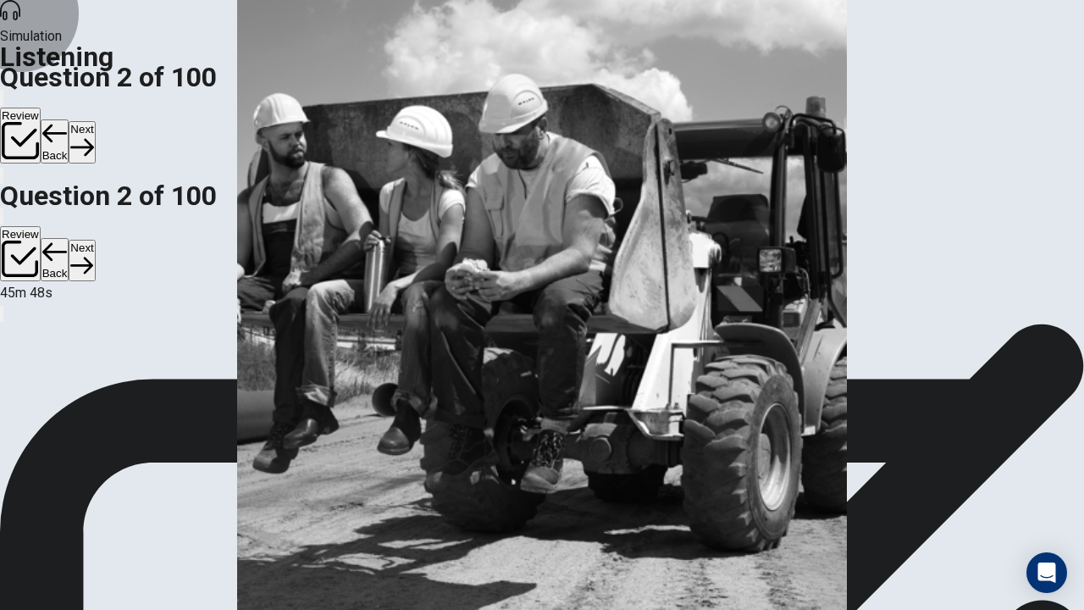
click at [95, 121] on button "Next" at bounding box center [82, 141] width 26 height 41
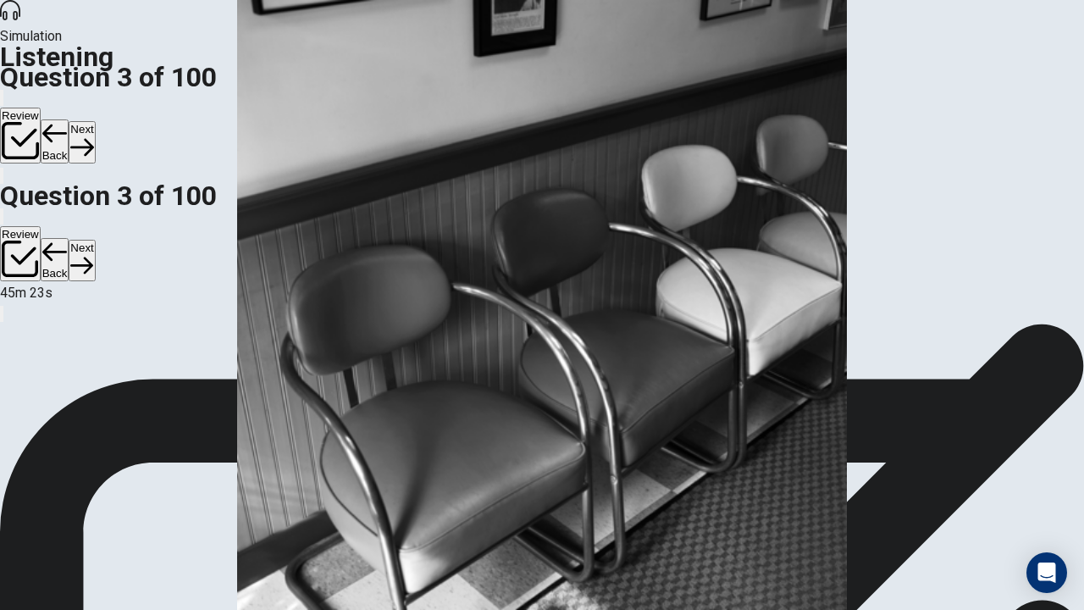
click at [95, 121] on button "Next" at bounding box center [82, 141] width 26 height 41
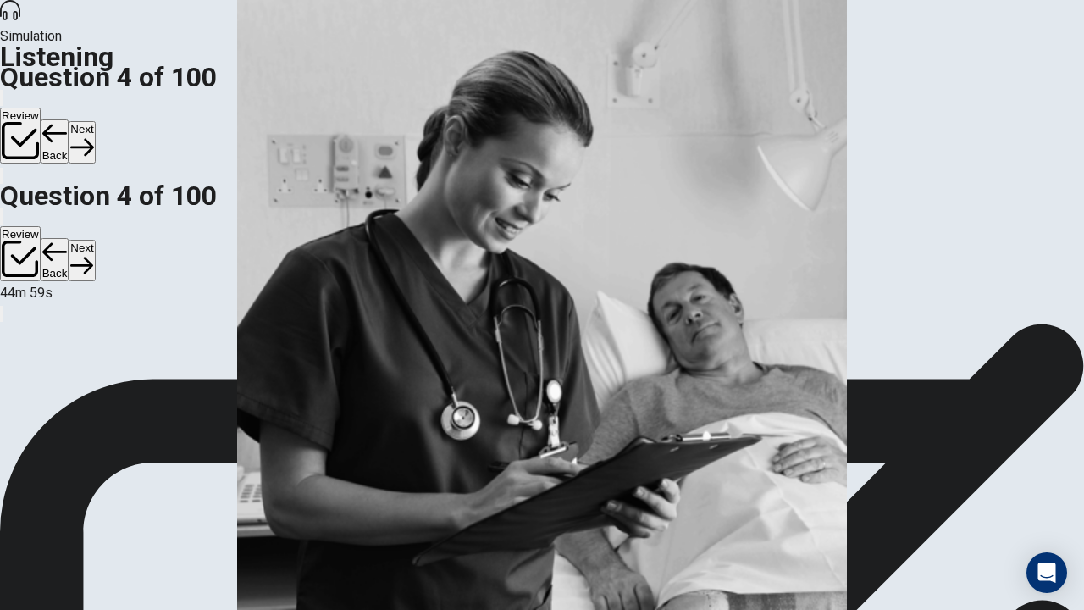
click at [95, 121] on button "Next" at bounding box center [82, 141] width 26 height 41
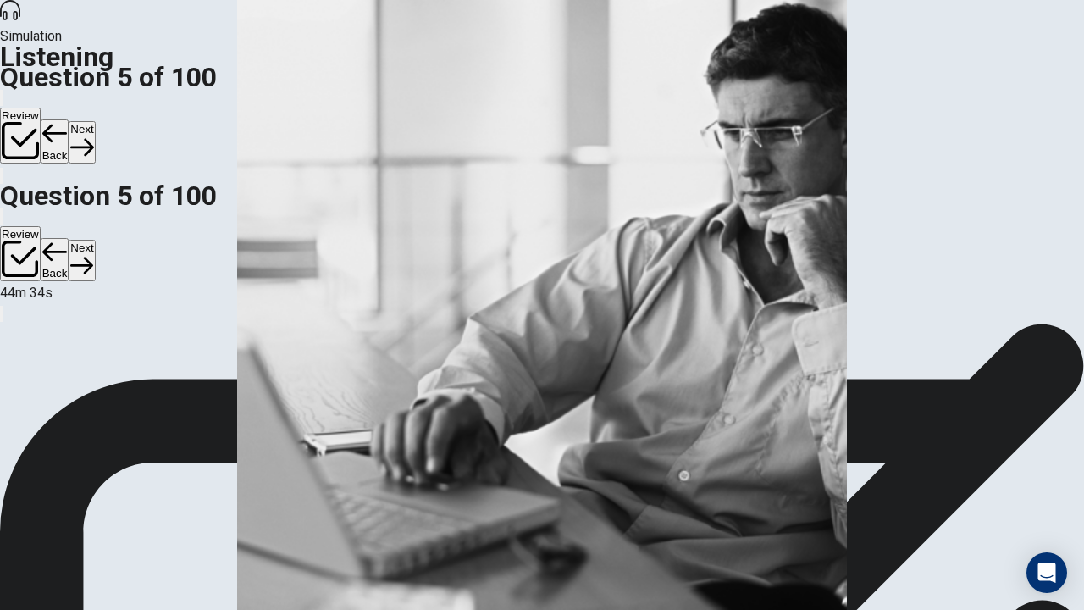
click at [95, 121] on button "Next" at bounding box center [82, 141] width 26 height 41
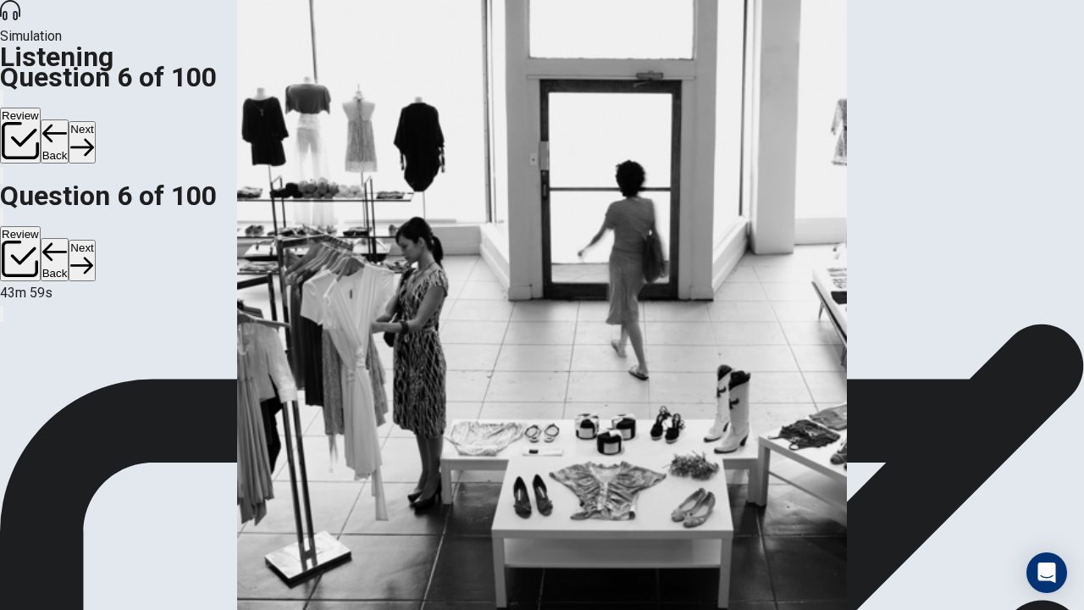
click at [95, 121] on button "Next" at bounding box center [82, 141] width 26 height 41
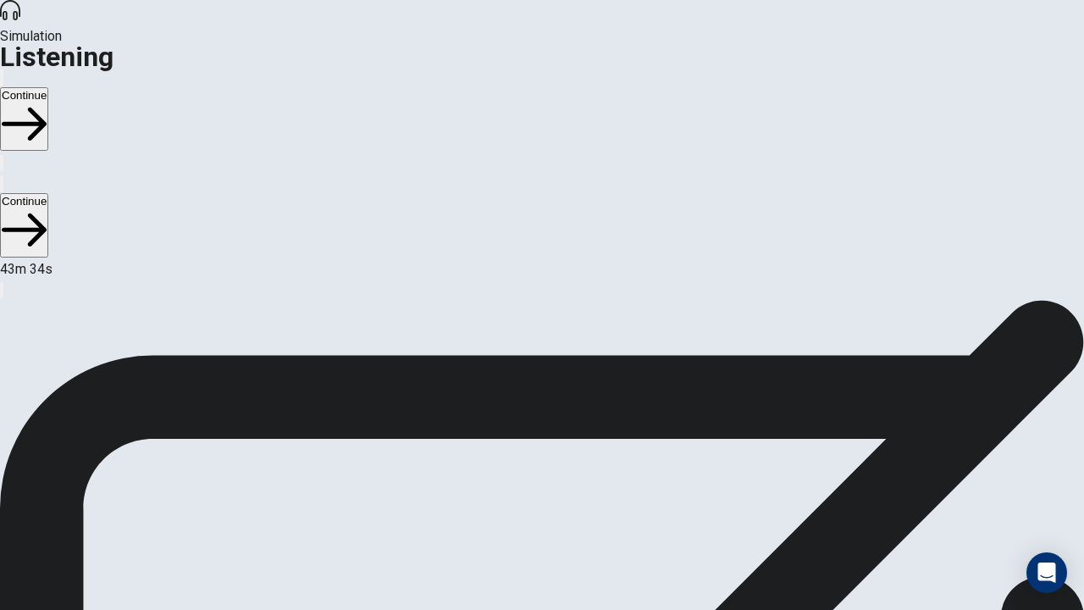
click at [48, 87] on button "Continue" at bounding box center [24, 119] width 48 height 64
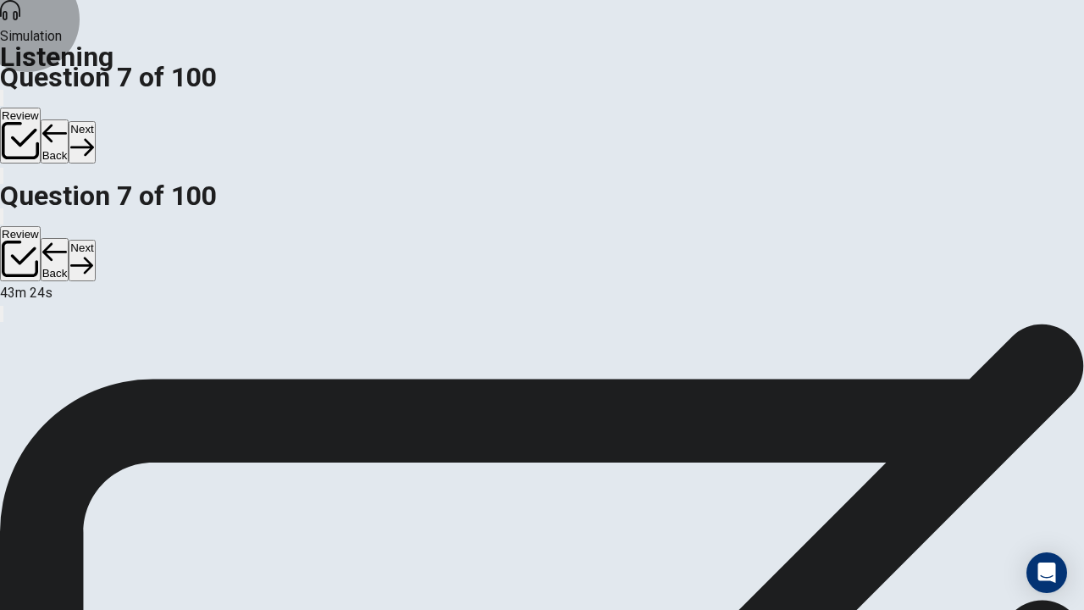
click at [69, 119] on button "Back" at bounding box center [55, 141] width 29 height 44
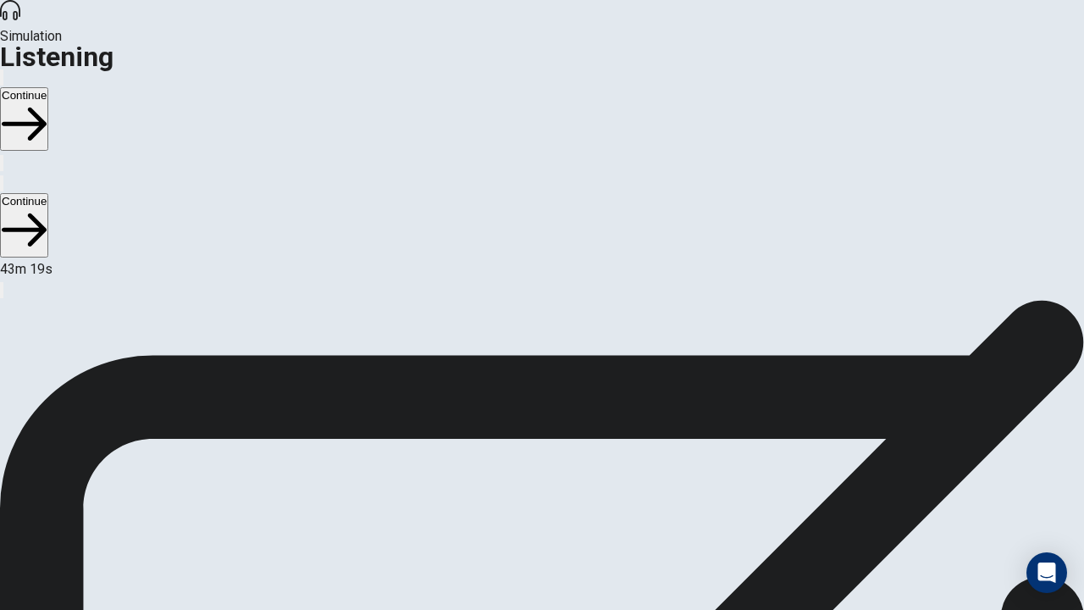
click at [48, 87] on button "Continue" at bounding box center [24, 119] width 48 height 64
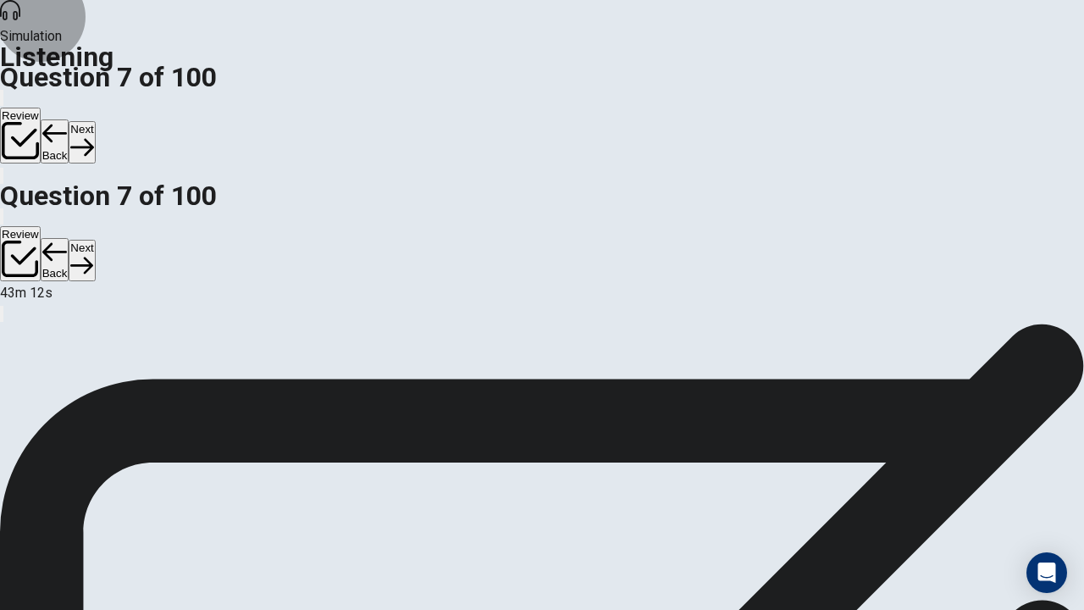
click at [95, 121] on button "Next" at bounding box center [82, 141] width 26 height 41
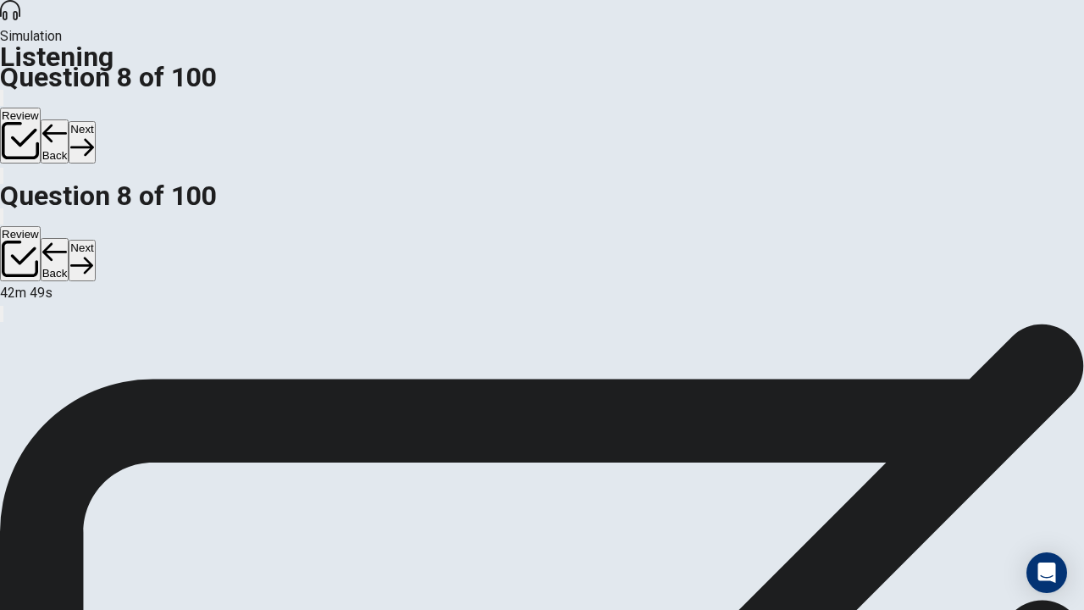
click at [95, 121] on button "Next" at bounding box center [82, 141] width 26 height 41
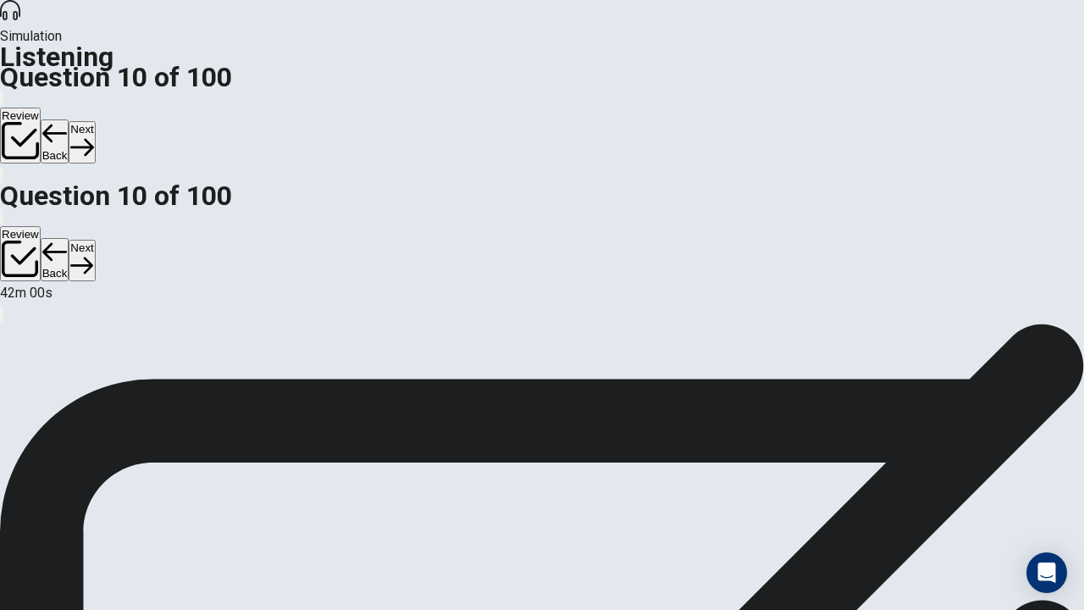
click at [95, 121] on button "Next" at bounding box center [82, 141] width 26 height 41
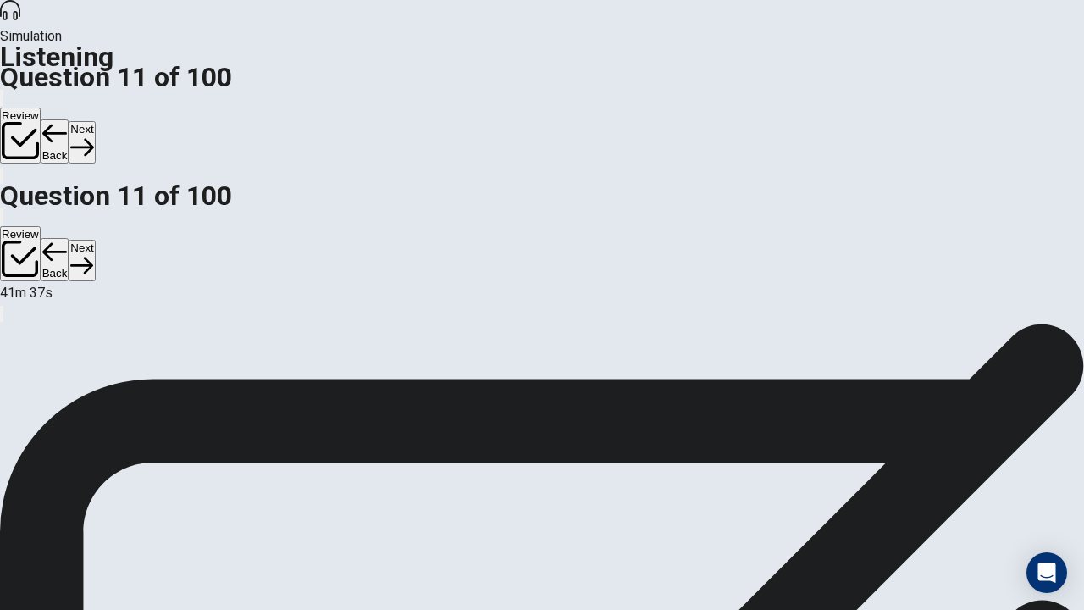
click at [95, 121] on button "Next" at bounding box center [82, 141] width 26 height 41
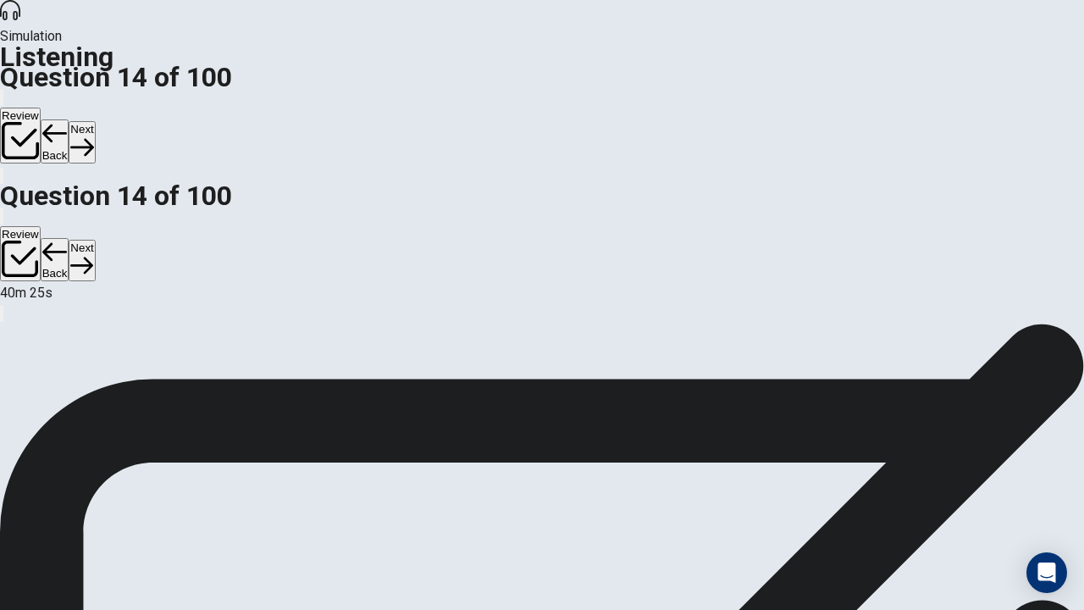
click at [95, 121] on button "Next" at bounding box center [82, 141] width 26 height 41
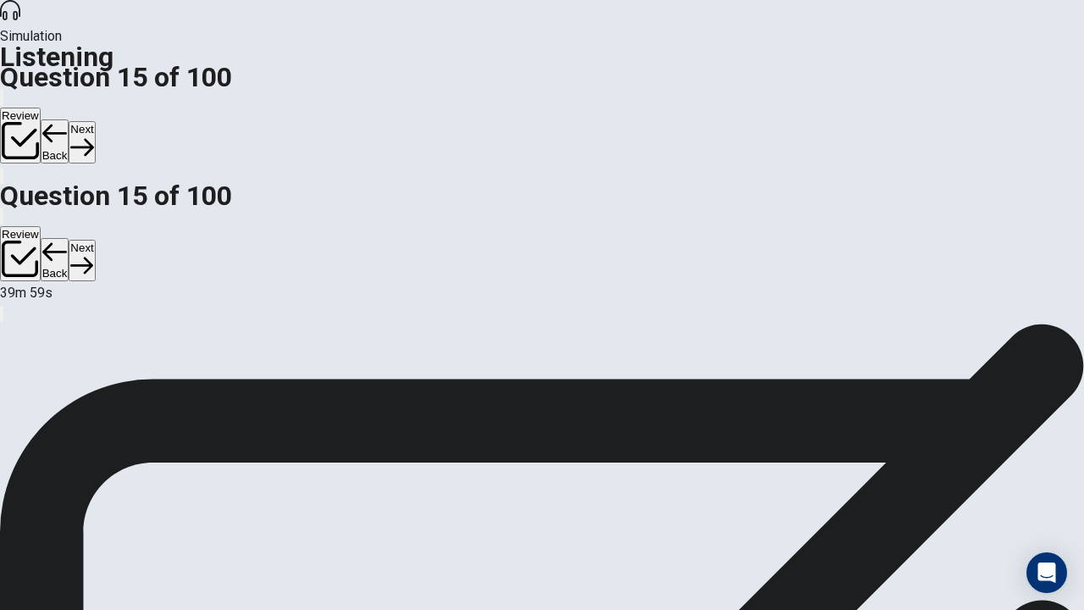
click at [95, 121] on button "Next" at bounding box center [82, 141] width 26 height 41
drag, startPoint x: 412, startPoint y: 377, endPoint x: 405, endPoint y: 383, distance: 9.7
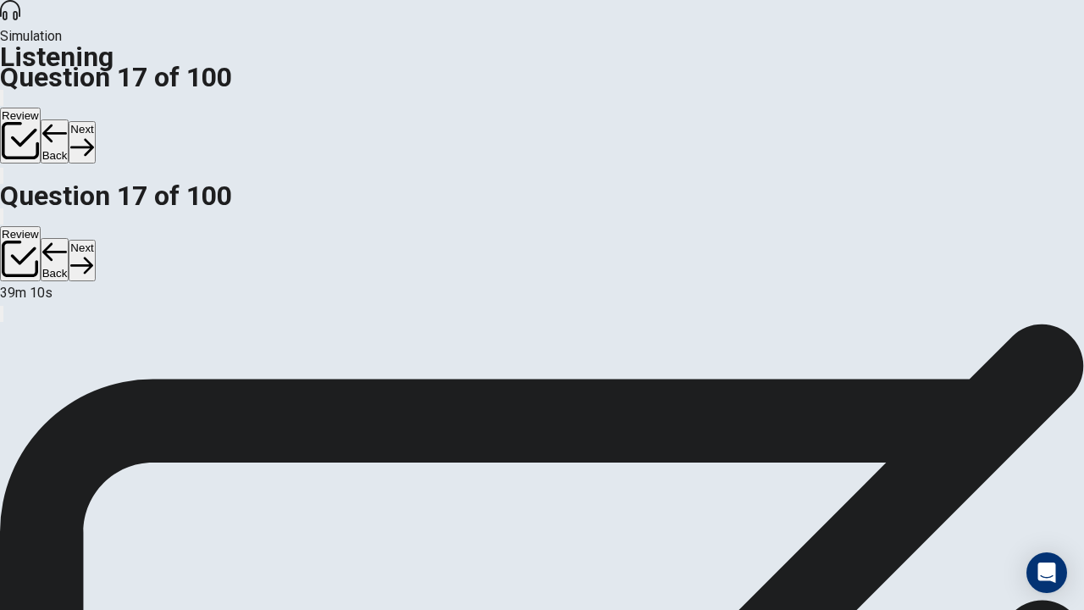
click at [95, 121] on button "Next" at bounding box center [82, 141] width 26 height 41
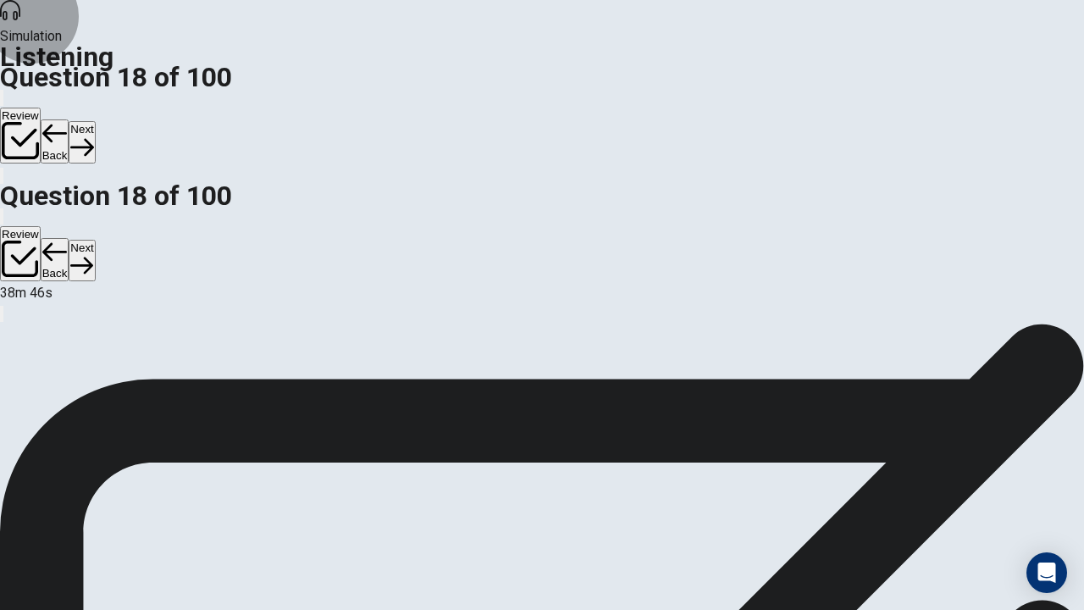
click at [95, 121] on button "Next" at bounding box center [82, 141] width 26 height 41
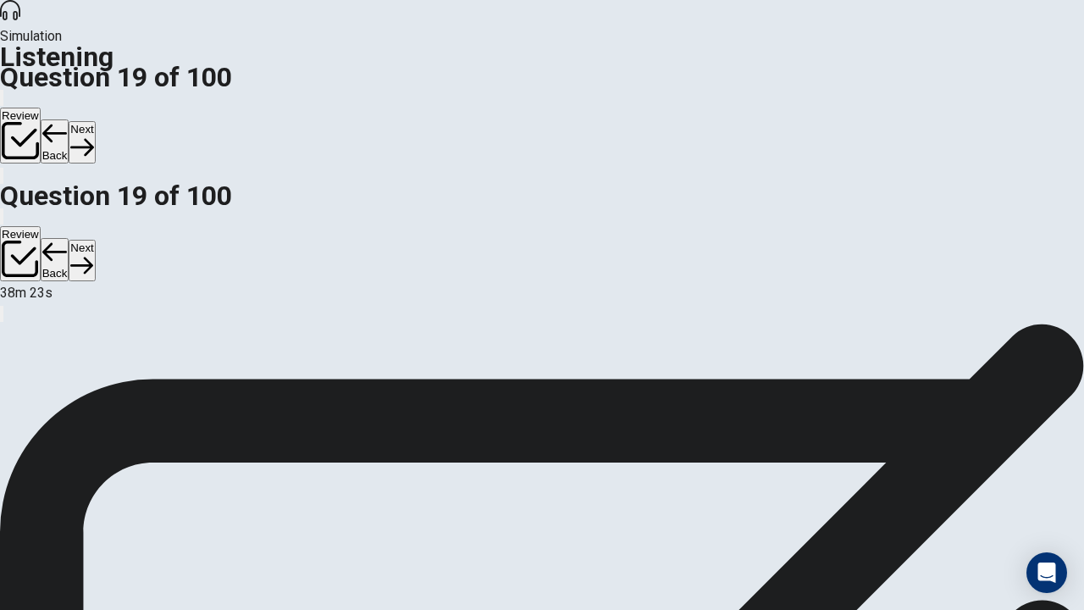
click at [95, 121] on button "Next" at bounding box center [82, 141] width 26 height 41
click at [93, 135] on icon "button" at bounding box center [81, 146] width 23 height 23
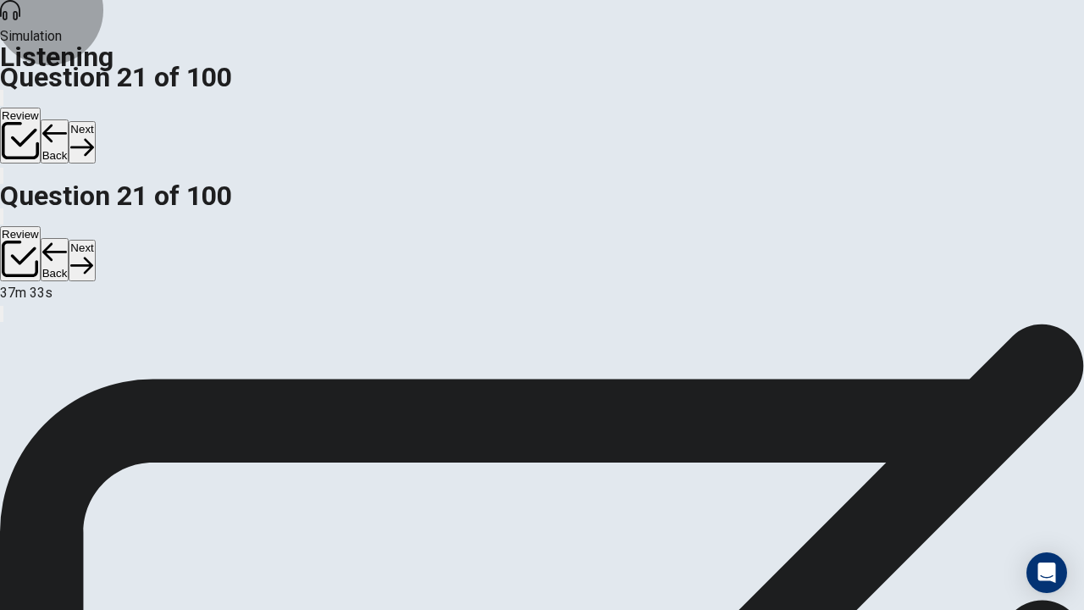
click at [95, 121] on button "Next" at bounding box center [82, 141] width 26 height 41
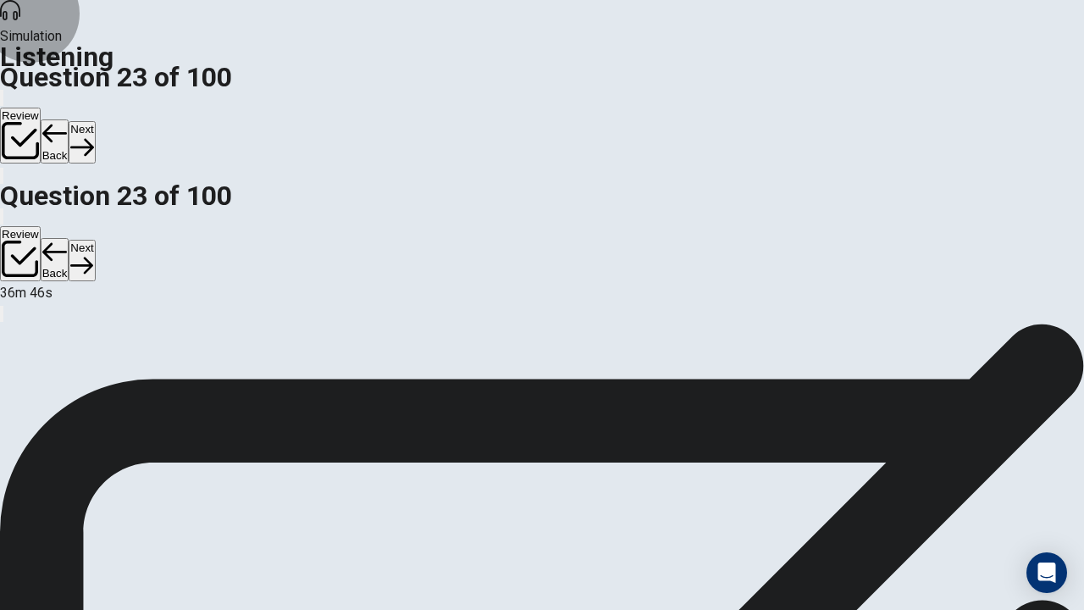
click at [95, 121] on button "Next" at bounding box center [82, 141] width 26 height 41
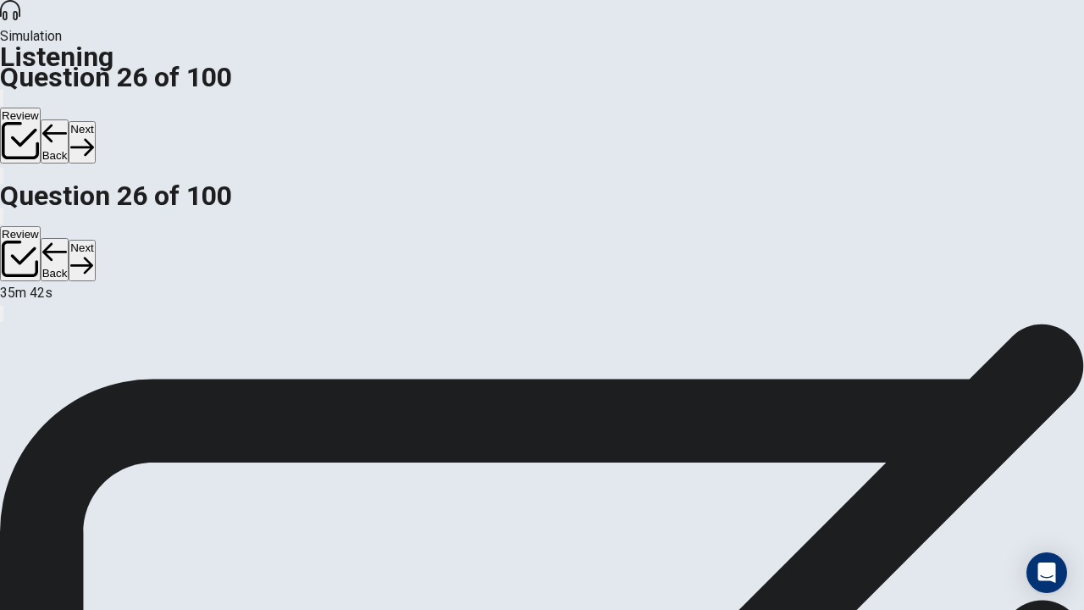
click at [95, 121] on button "Next" at bounding box center [82, 141] width 26 height 41
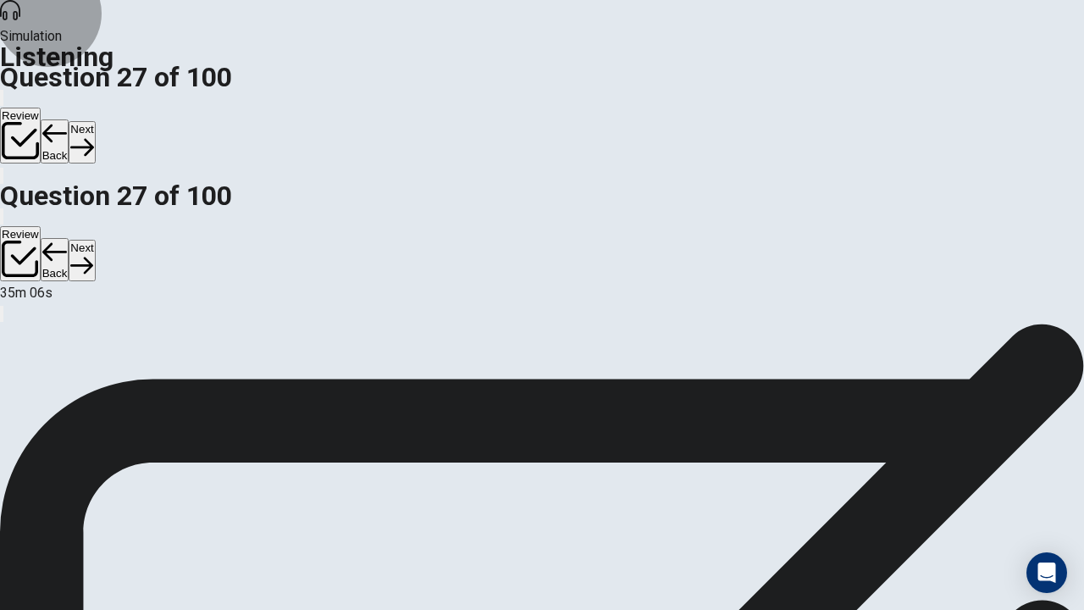
click at [95, 121] on button "Next" at bounding box center [82, 141] width 26 height 41
click at [93, 135] on icon "button" at bounding box center [81, 146] width 23 height 23
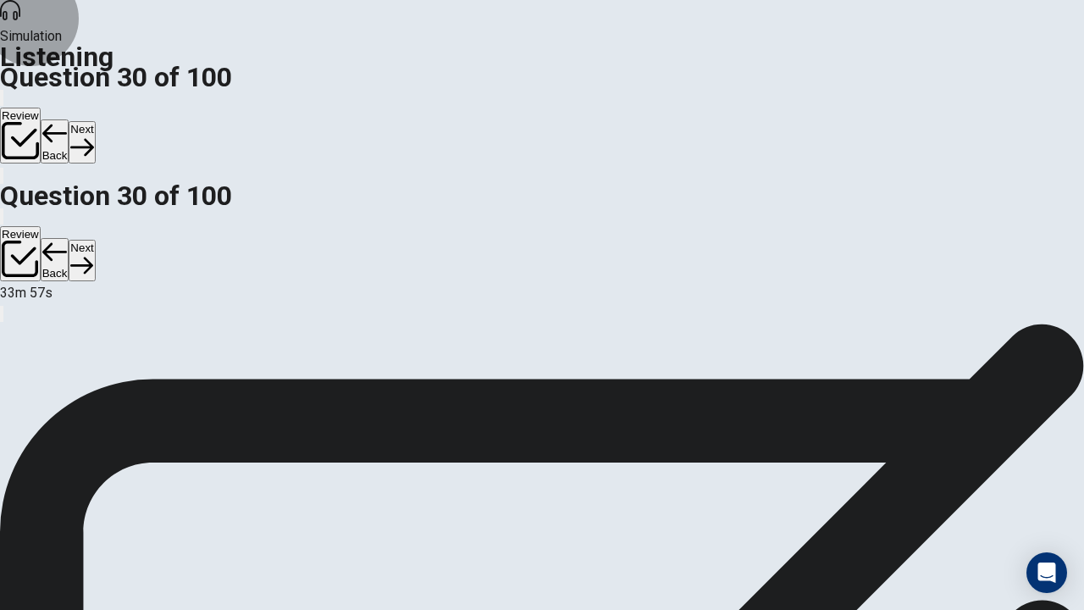
click at [95, 121] on button "Next" at bounding box center [82, 141] width 26 height 41
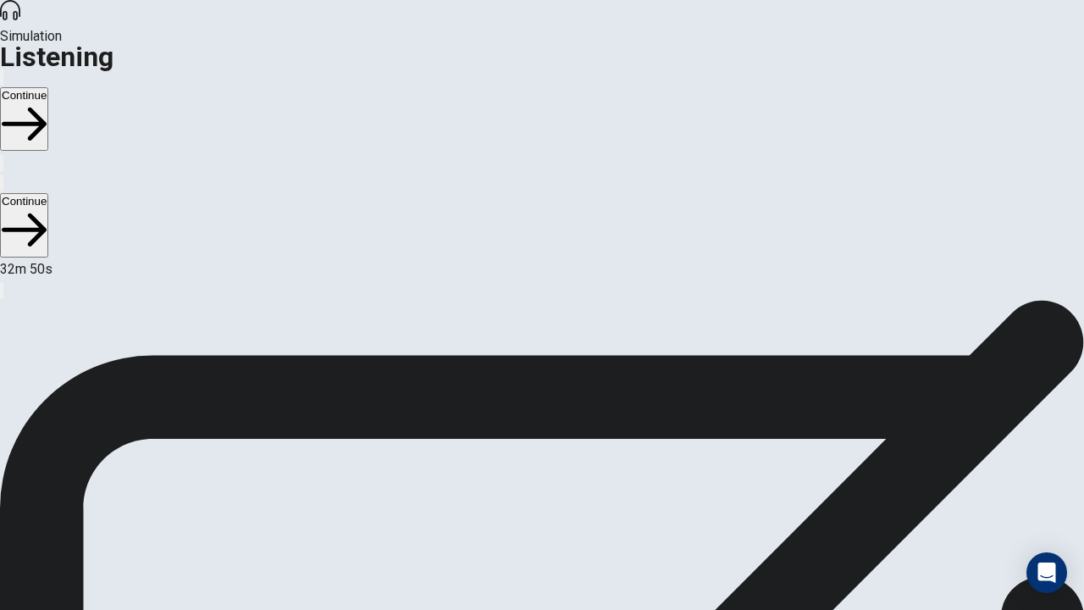
click at [48, 87] on button "Continue" at bounding box center [24, 119] width 48 height 64
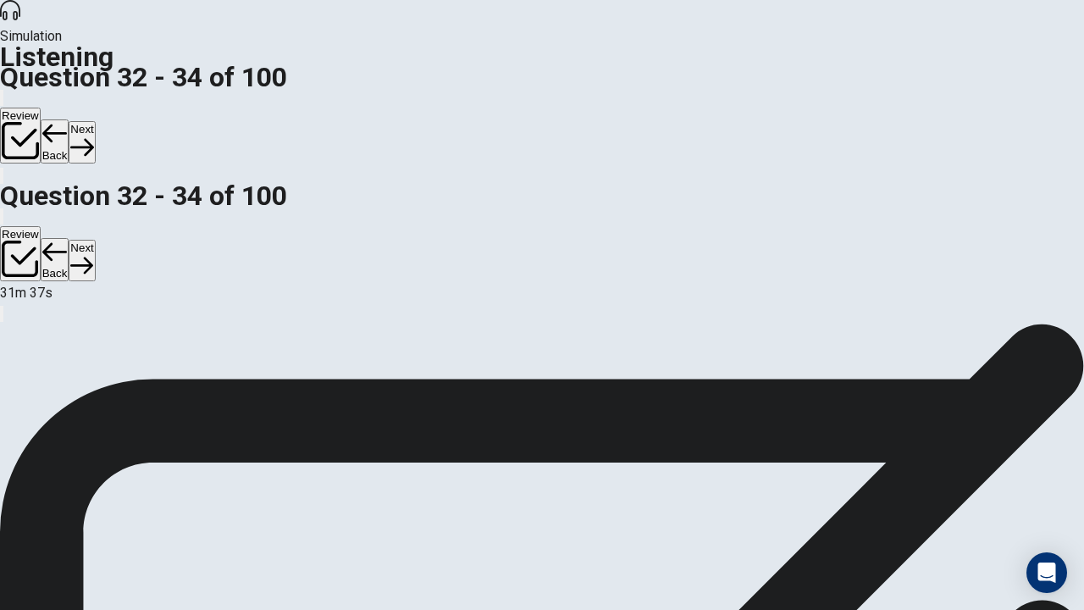
scroll to position [0, 0]
click at [95, 121] on button "Next" at bounding box center [82, 141] width 26 height 41
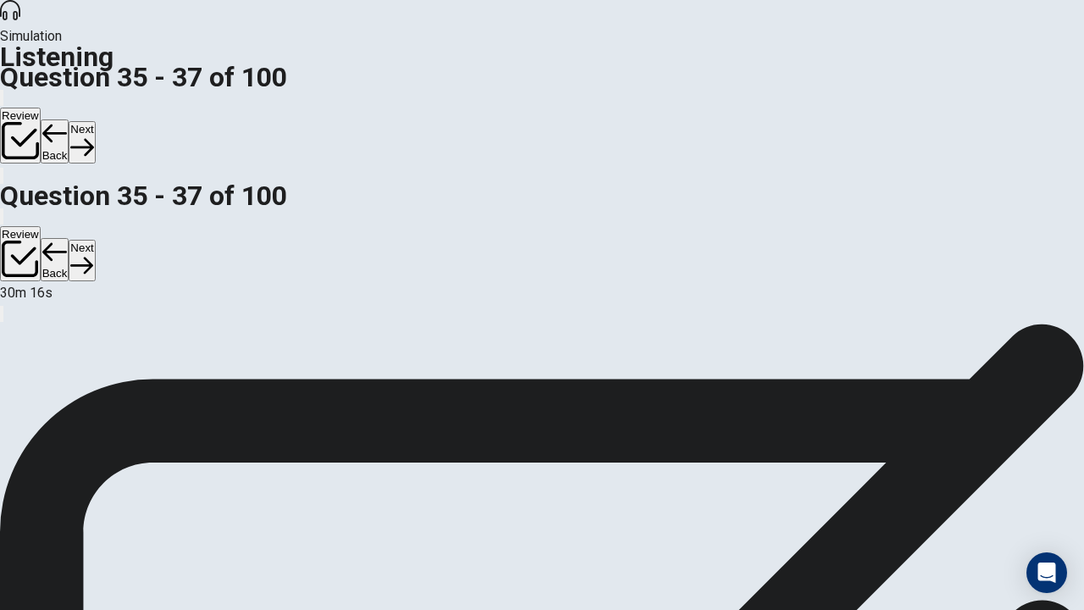
drag, startPoint x: 930, startPoint y: 36, endPoint x: 931, endPoint y: 27, distance: 8.5
click at [95, 121] on button "Next" at bounding box center [82, 141] width 26 height 41
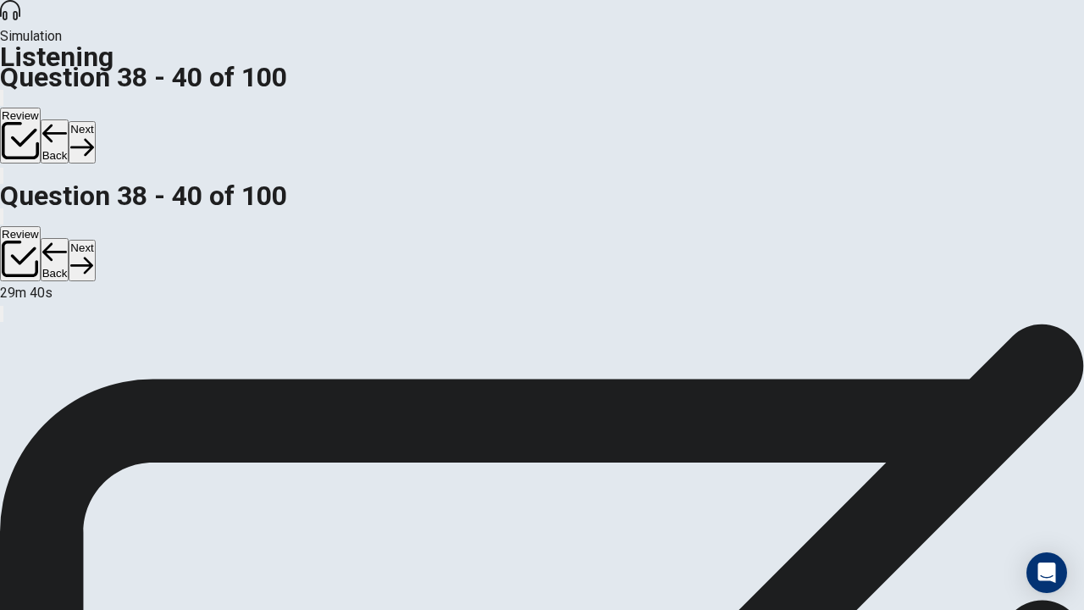
scroll to position [169, 0]
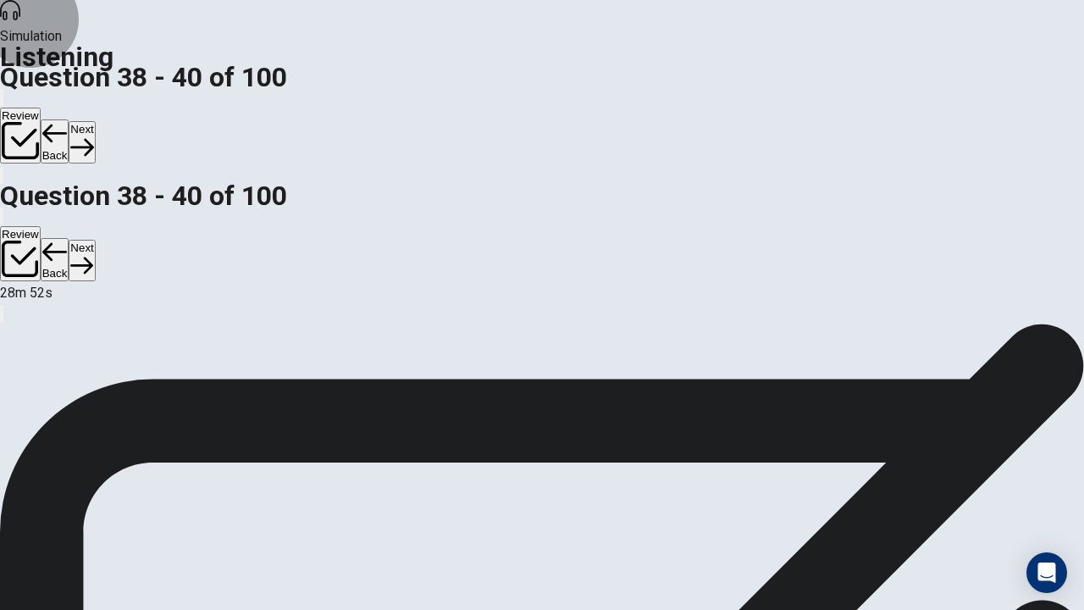
click at [95, 121] on button "Next" at bounding box center [82, 141] width 26 height 41
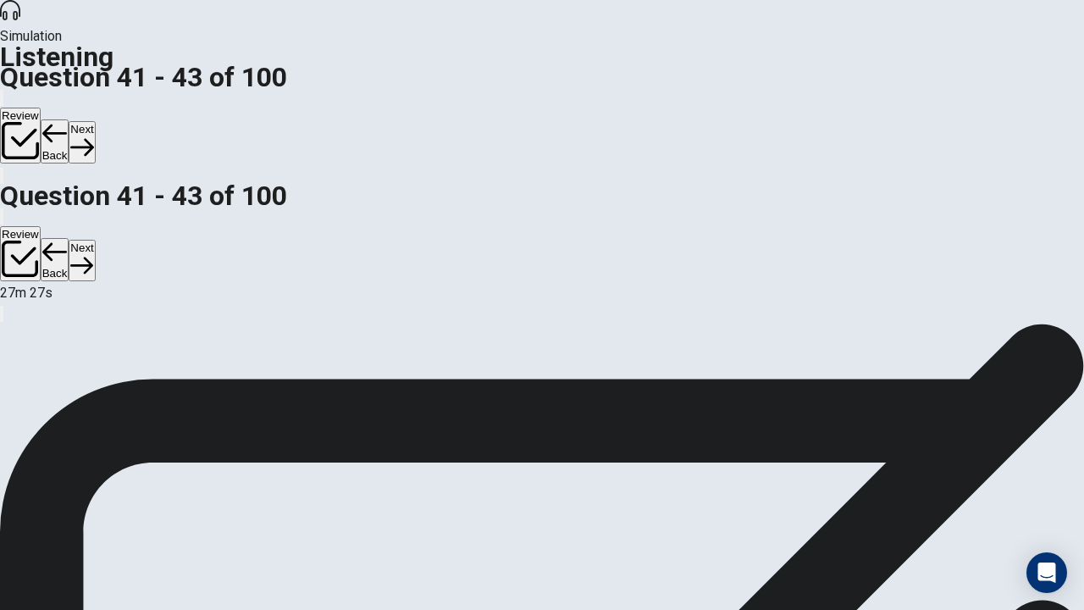
click at [95, 121] on button "Next" at bounding box center [82, 141] width 26 height 41
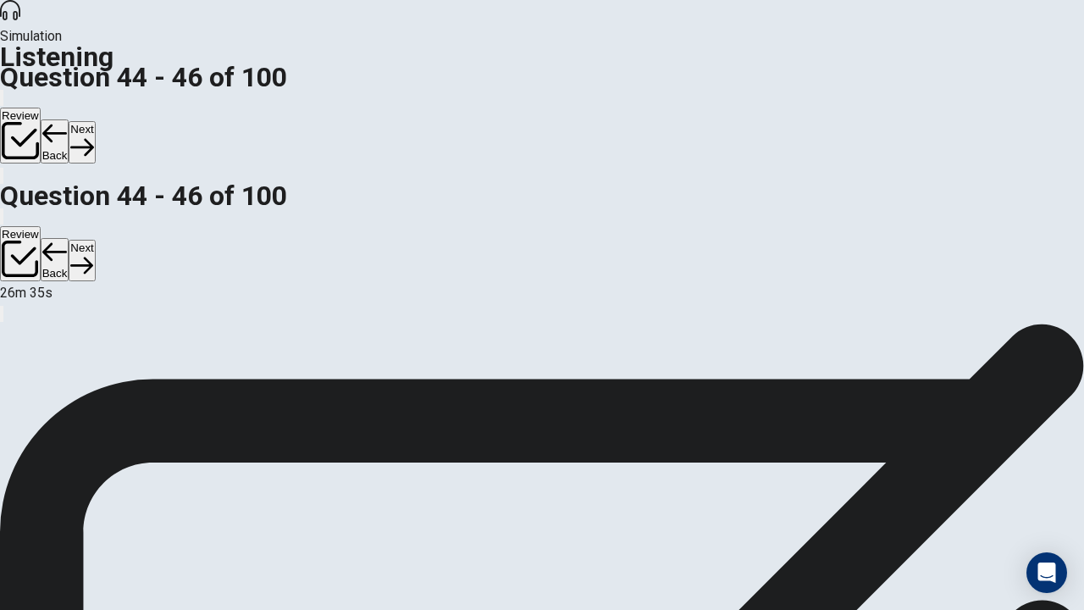
scroll to position [0, 0]
click at [95, 121] on button "Next" at bounding box center [82, 141] width 26 height 41
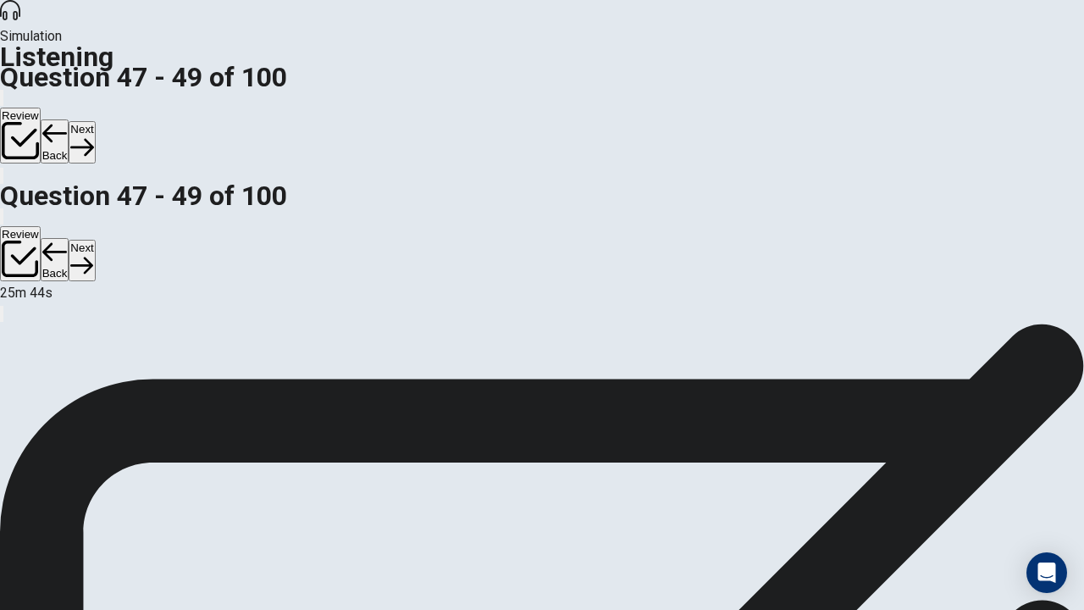
scroll to position [0, 0]
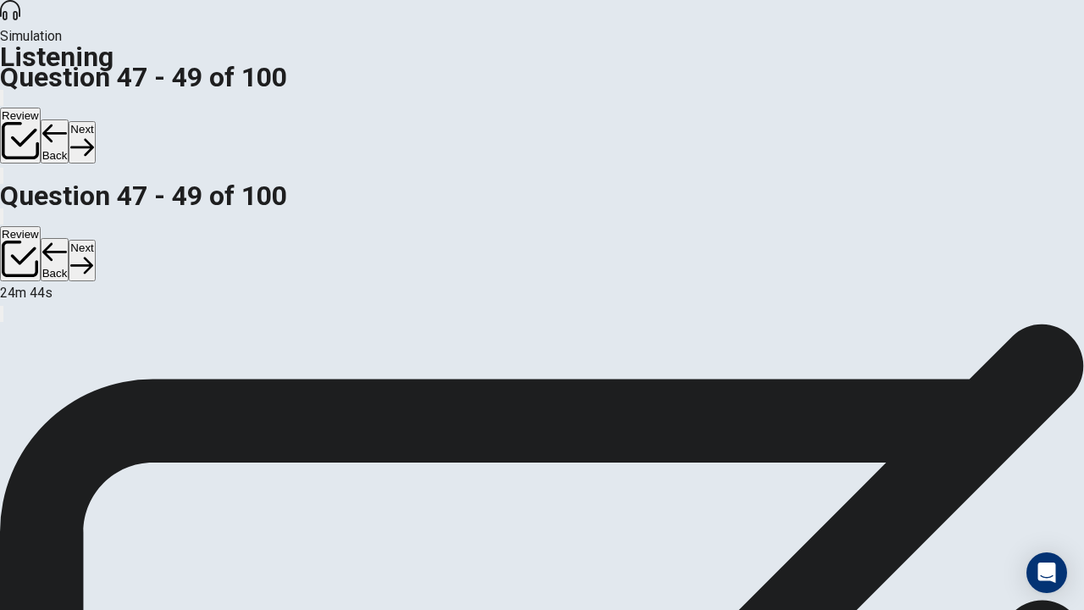
scroll to position [169, 0]
click at [95, 121] on button "Next" at bounding box center [82, 141] width 26 height 41
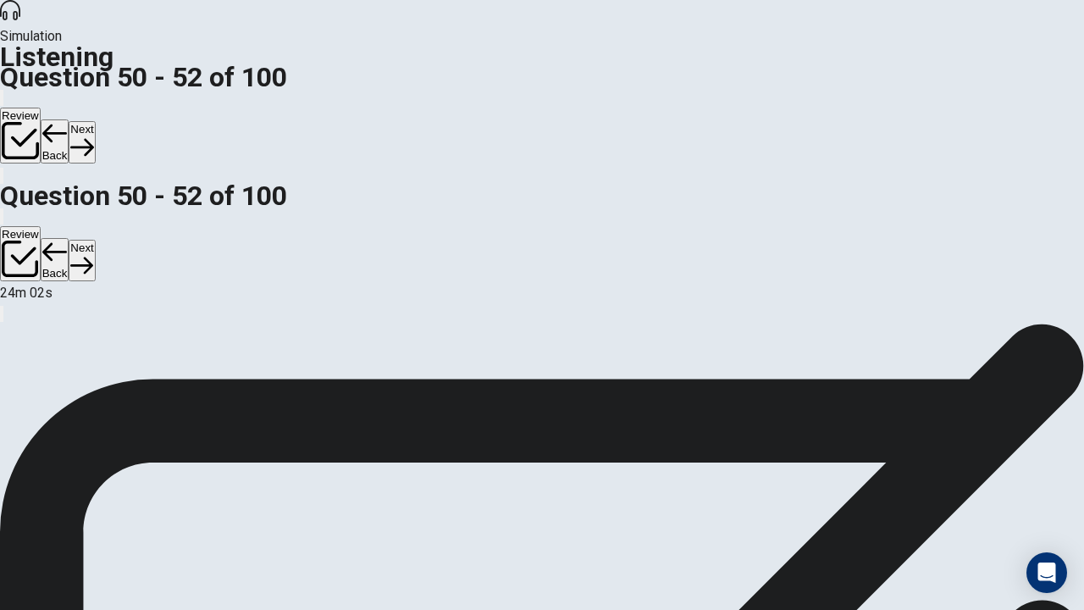
scroll to position [85, 0]
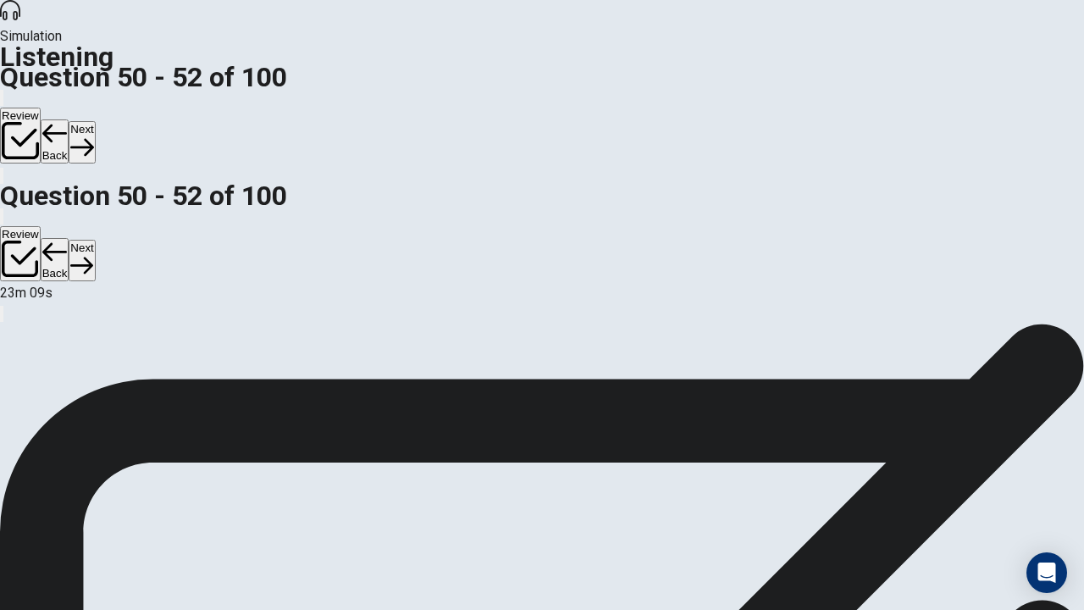
click at [95, 121] on button "Next" at bounding box center [82, 141] width 26 height 41
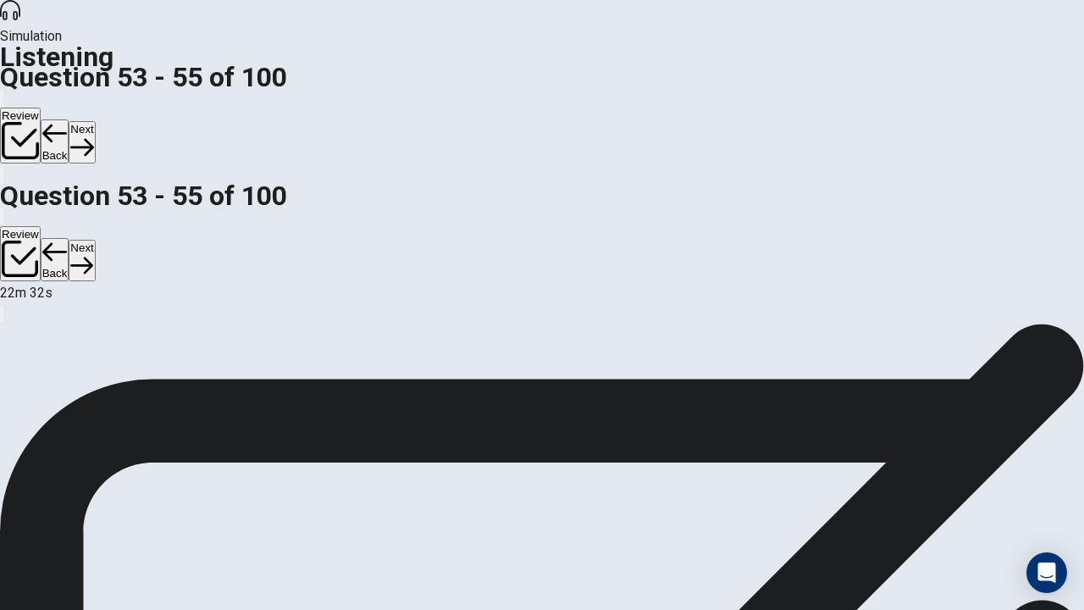
scroll to position [169, 0]
click at [95, 121] on button "Next" at bounding box center [82, 141] width 26 height 41
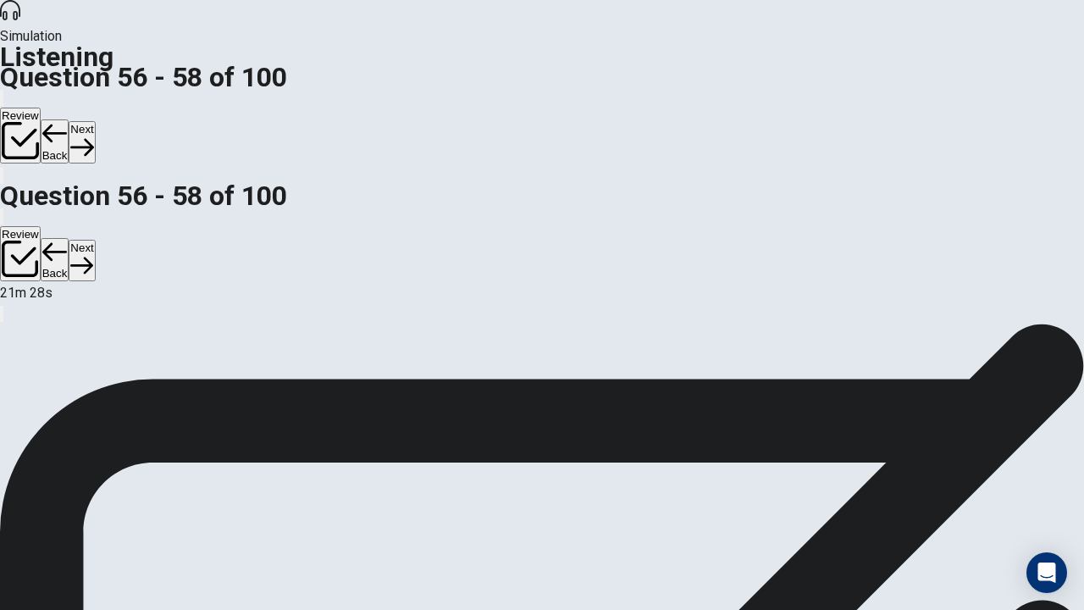
scroll to position [85, 0]
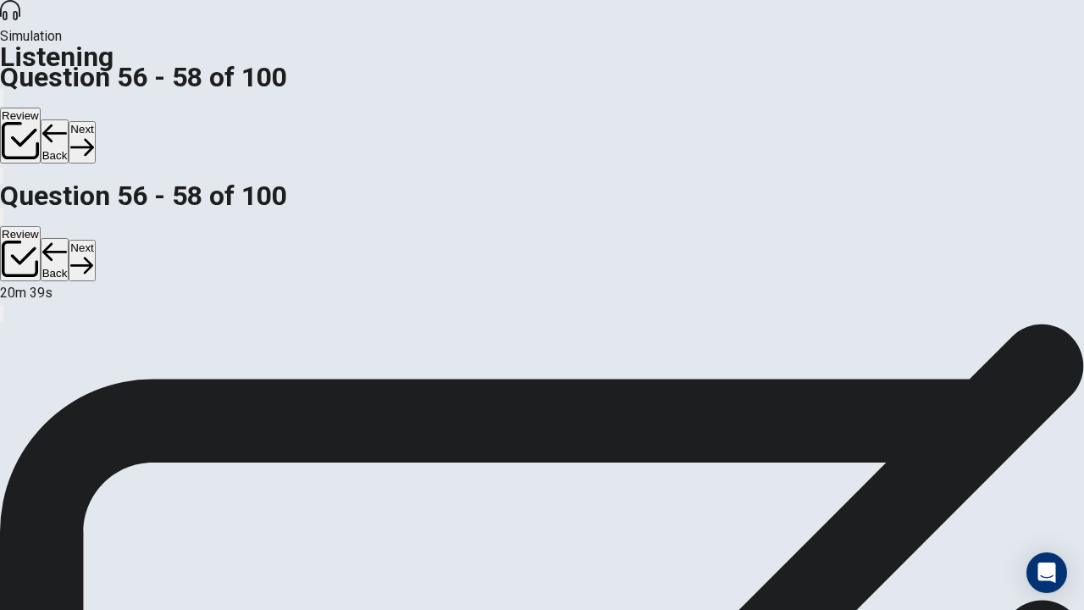
scroll to position [197, 0]
click at [95, 121] on button "Next" at bounding box center [82, 141] width 26 height 41
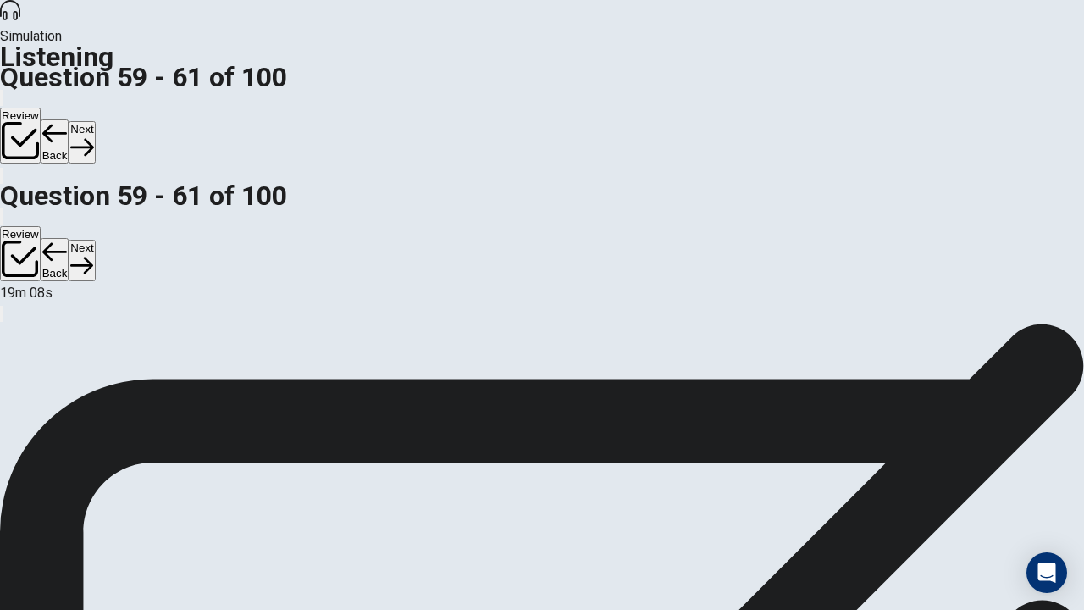
scroll to position [197, 0]
click at [93, 135] on icon "button" at bounding box center [81, 146] width 23 height 23
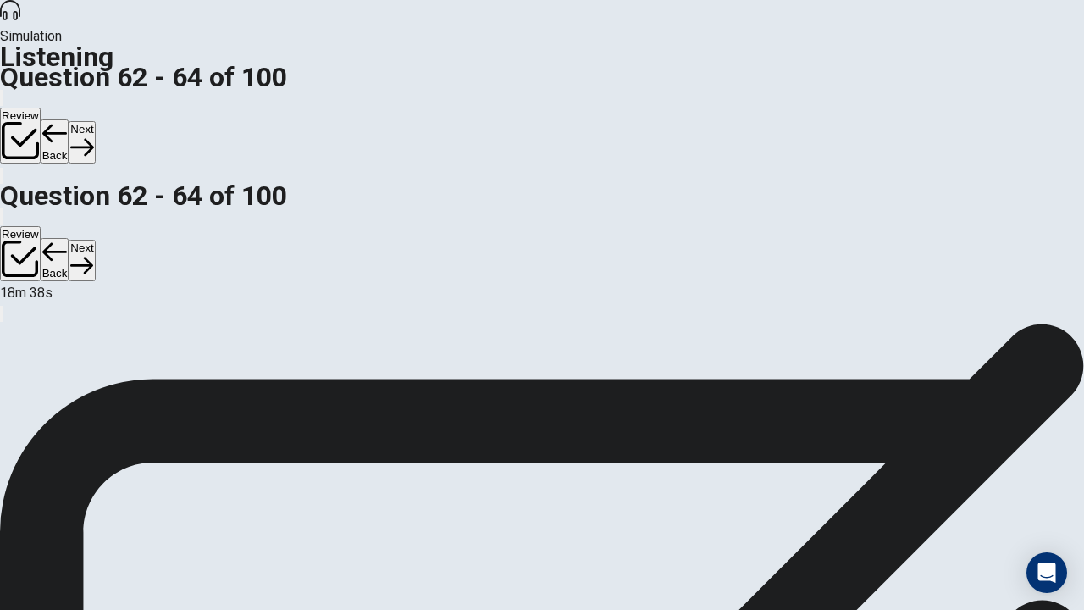
scroll to position [85, 0]
click at [95, 121] on button "Next" at bounding box center [82, 141] width 26 height 41
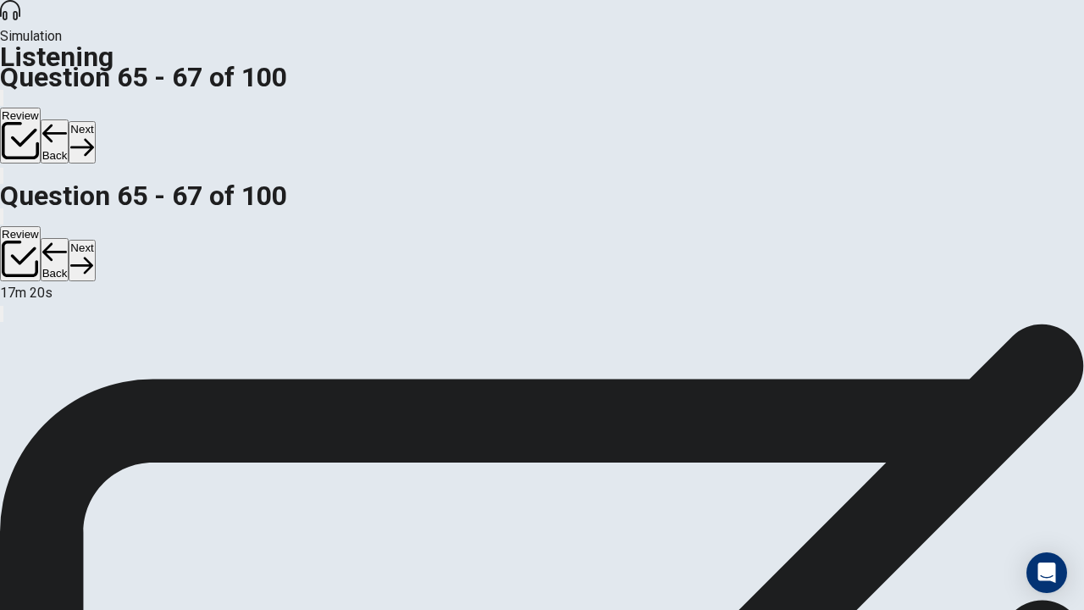
scroll to position [0, 0]
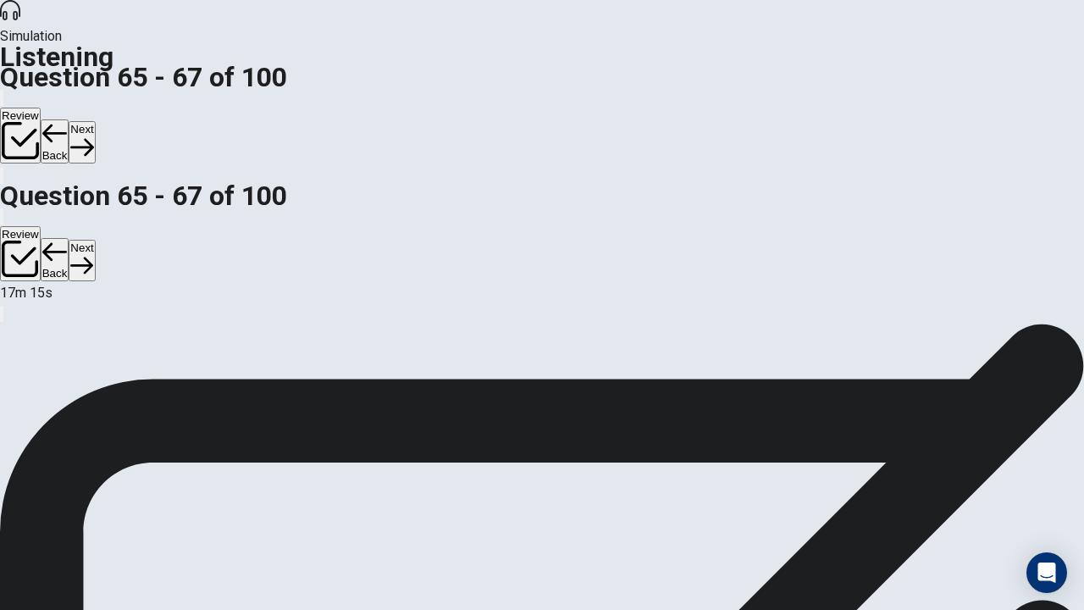
scroll to position [85, 0]
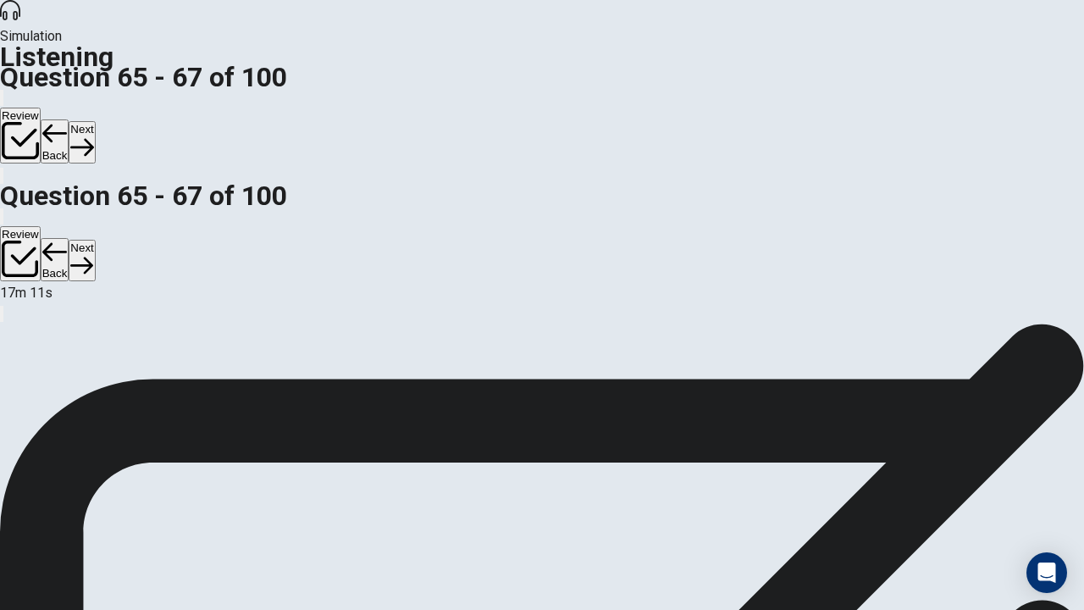
scroll to position [169, 0]
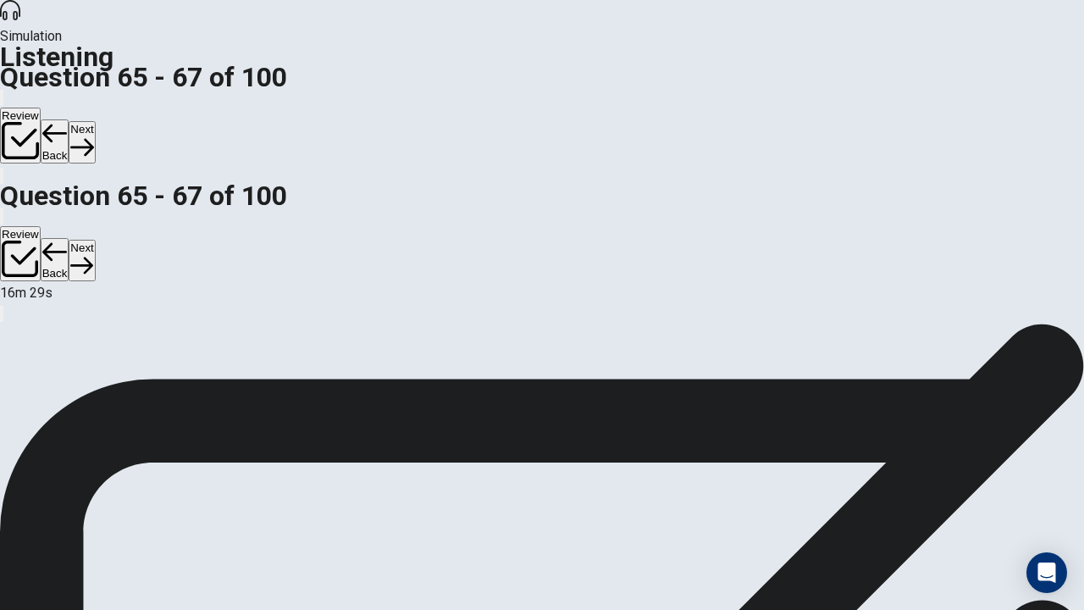
scroll to position [197, 0]
click at [95, 121] on button "Next" at bounding box center [82, 141] width 26 height 41
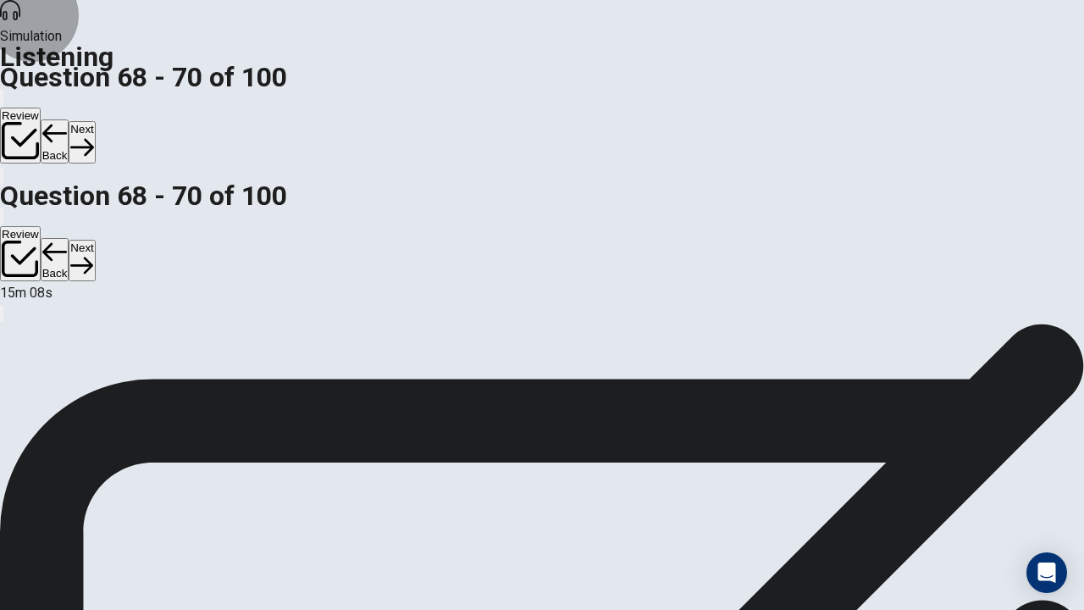
click at [95, 121] on button "Next" at bounding box center [82, 141] width 26 height 41
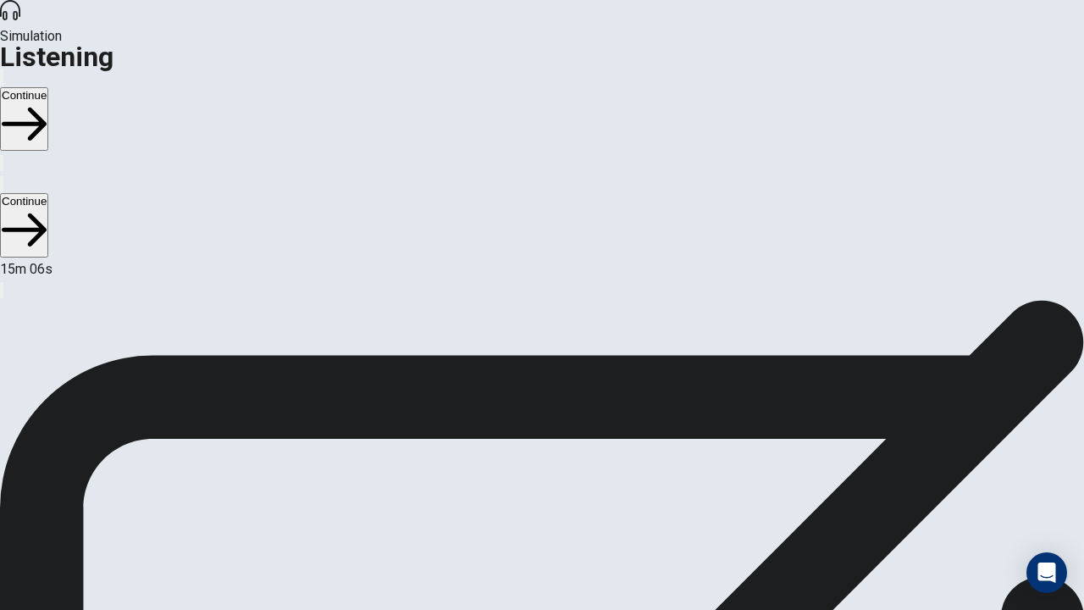
scroll to position [0, 0]
click at [48, 87] on button "Continue" at bounding box center [24, 119] width 48 height 64
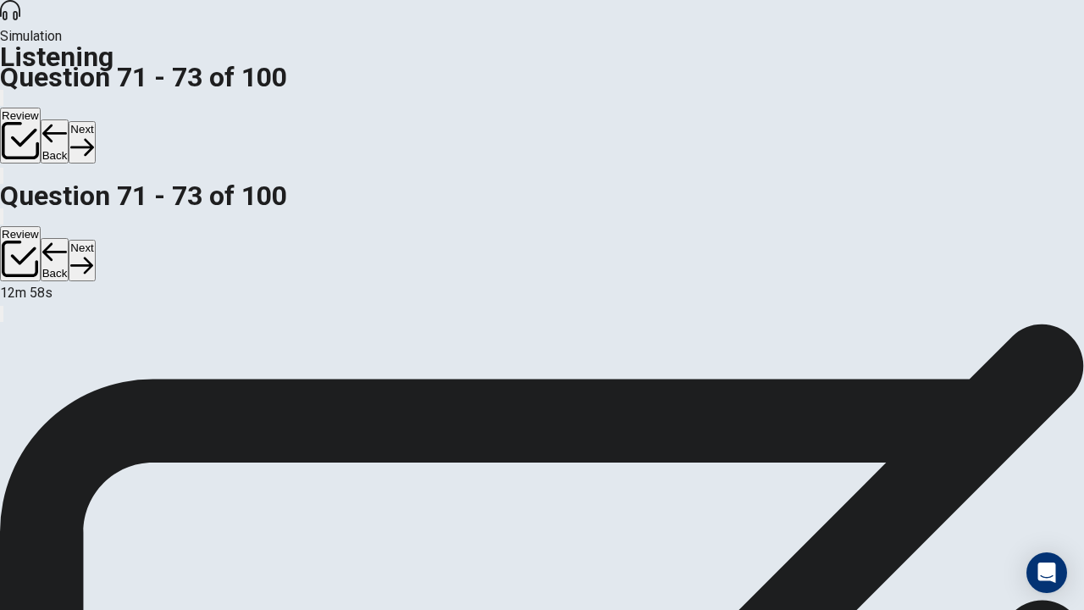
click at [95, 121] on button "Next" at bounding box center [82, 141] width 26 height 41
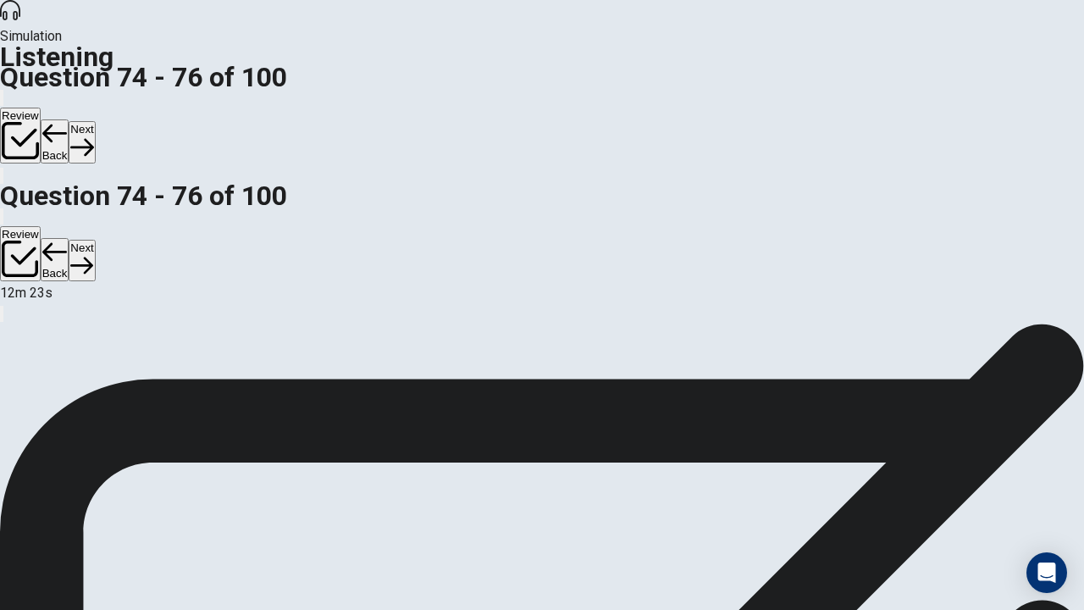
click at [95, 121] on button "Next" at bounding box center [82, 141] width 26 height 41
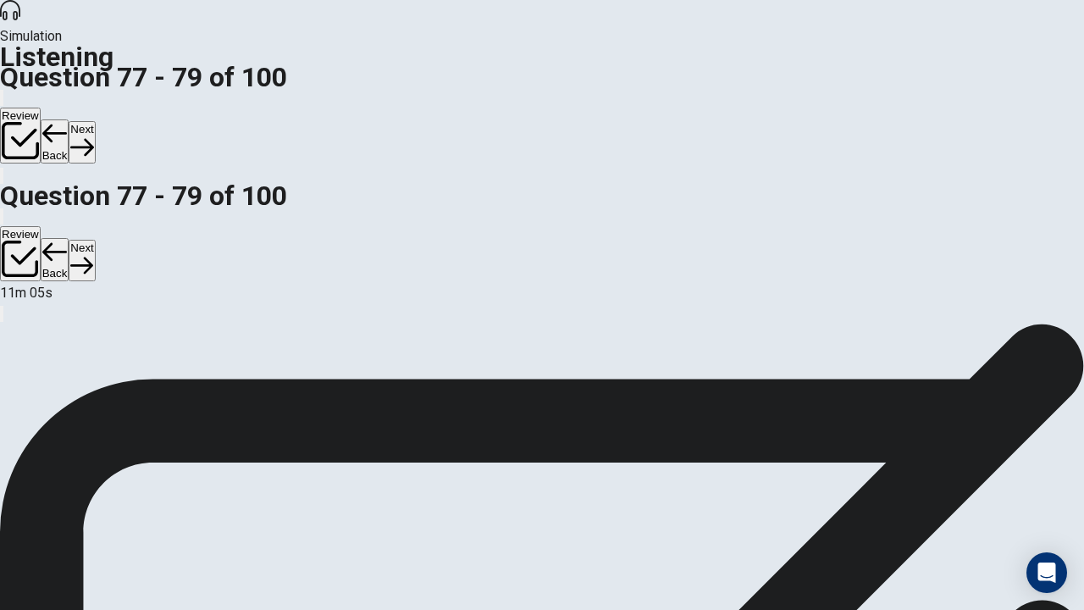
scroll to position [85, 0]
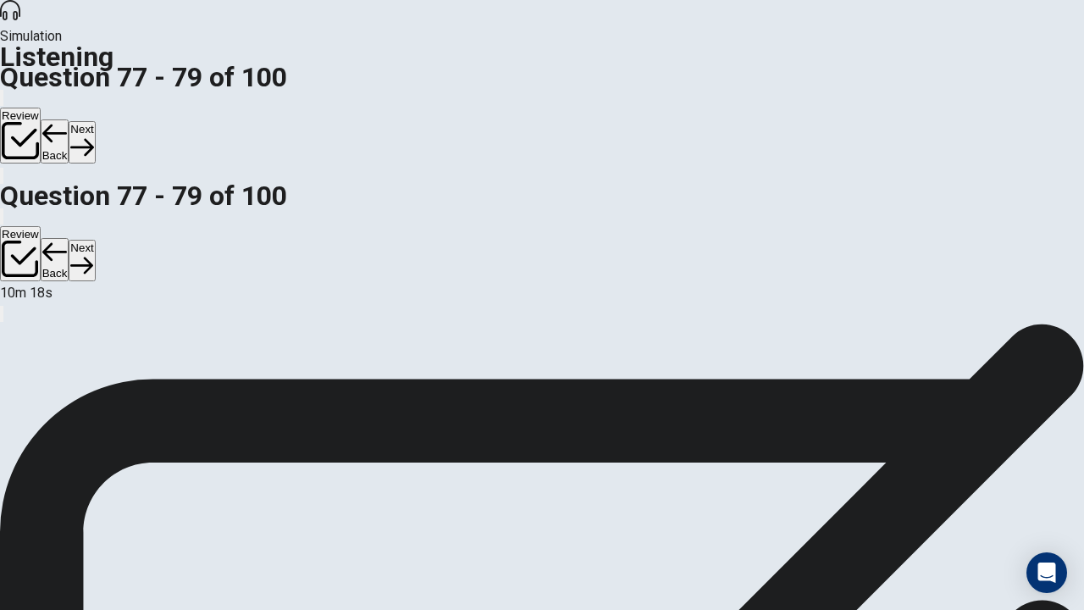
scroll to position [197, 0]
click at [95, 121] on button "Next" at bounding box center [82, 141] width 26 height 41
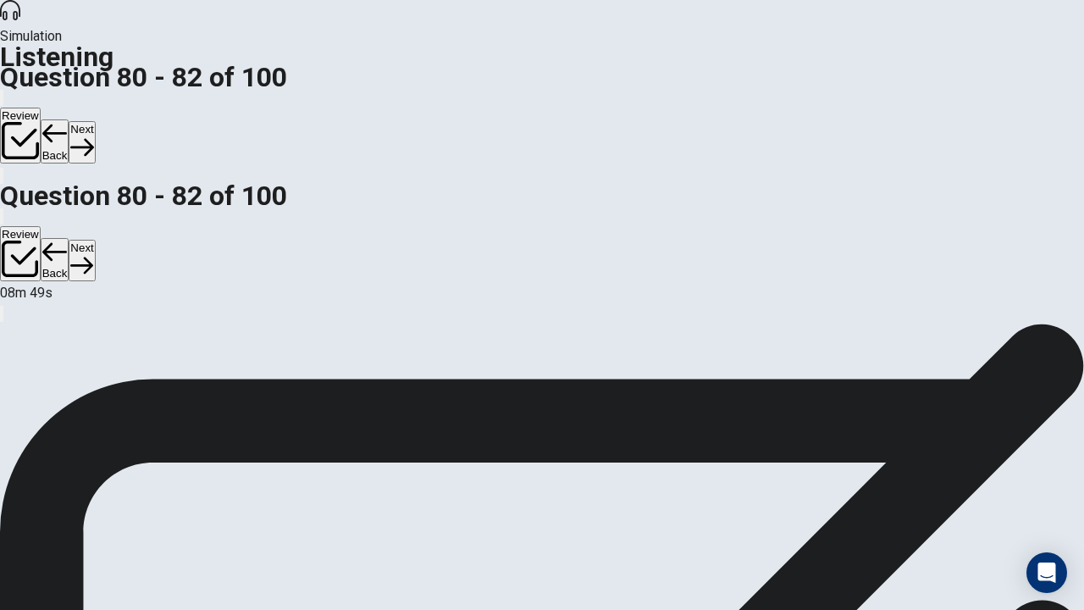
scroll to position [0, 0]
click at [95, 121] on button "Next" at bounding box center [82, 141] width 26 height 41
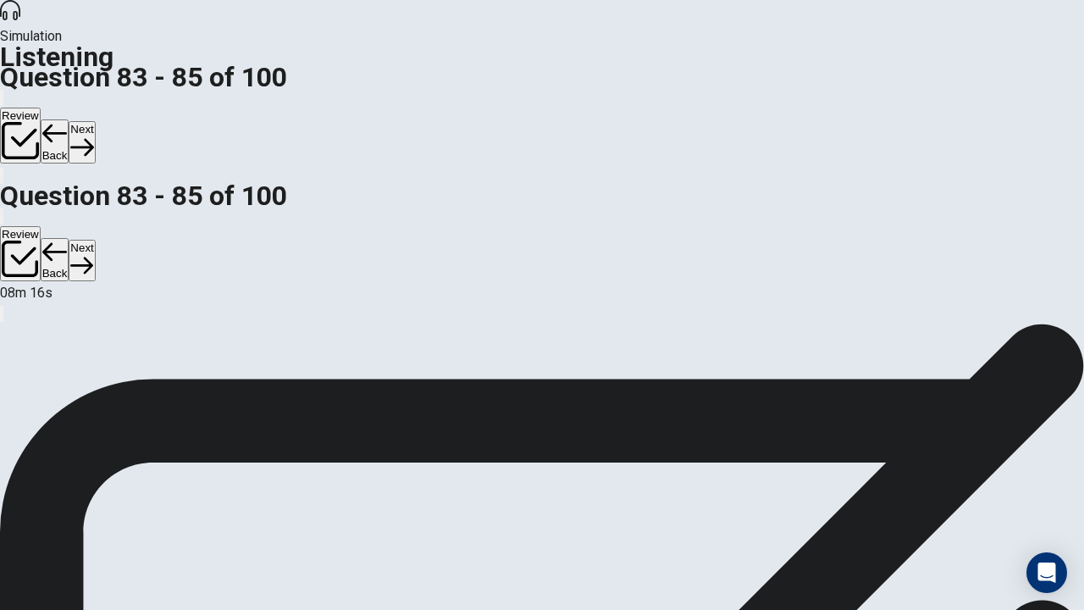
scroll to position [169, 0]
click at [95, 121] on button "Next" at bounding box center [82, 141] width 26 height 41
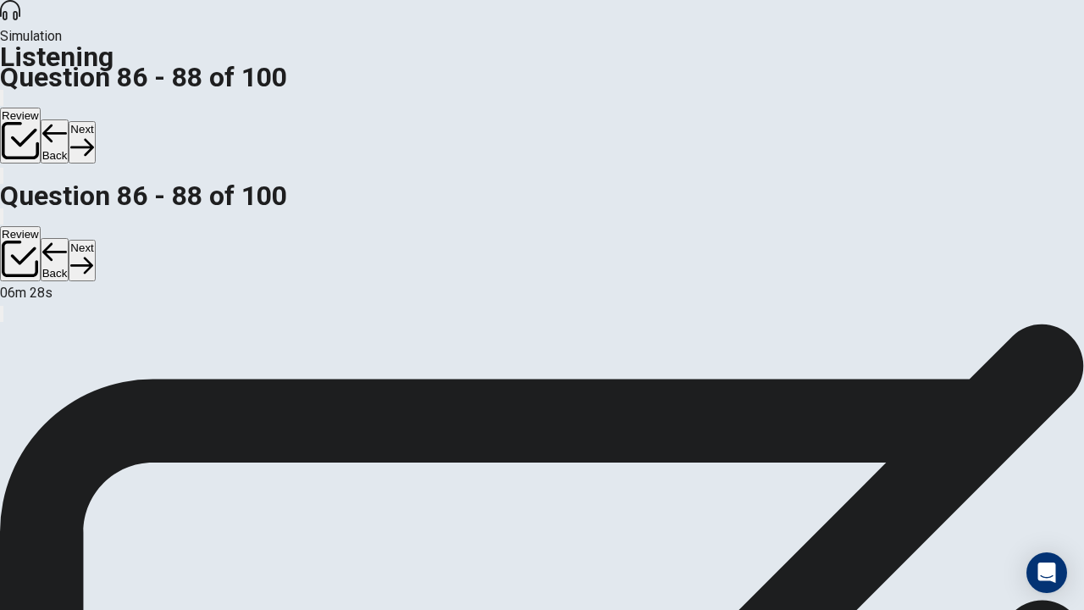
scroll to position [0, 0]
click at [95, 121] on button "Next" at bounding box center [82, 141] width 26 height 41
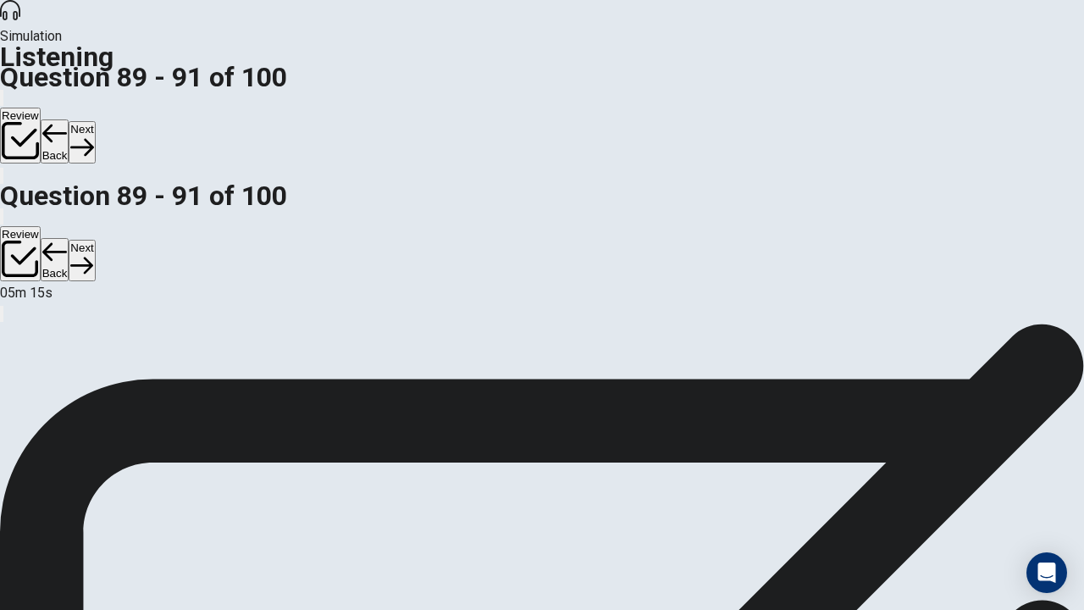
scroll to position [169, 0]
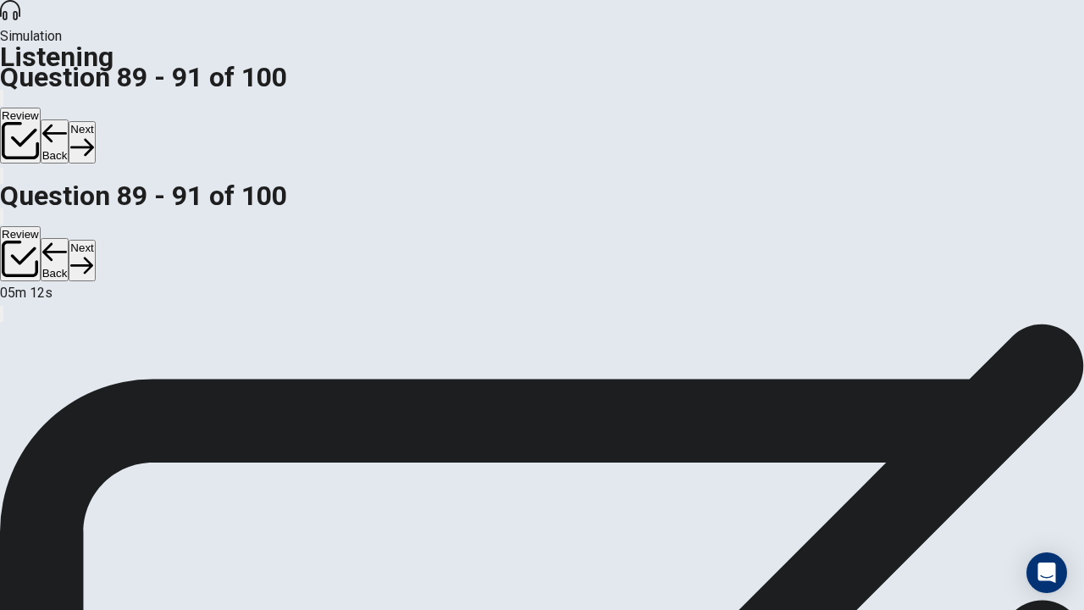
scroll to position [0, 0]
click at [95, 121] on button "Next" at bounding box center [82, 141] width 26 height 41
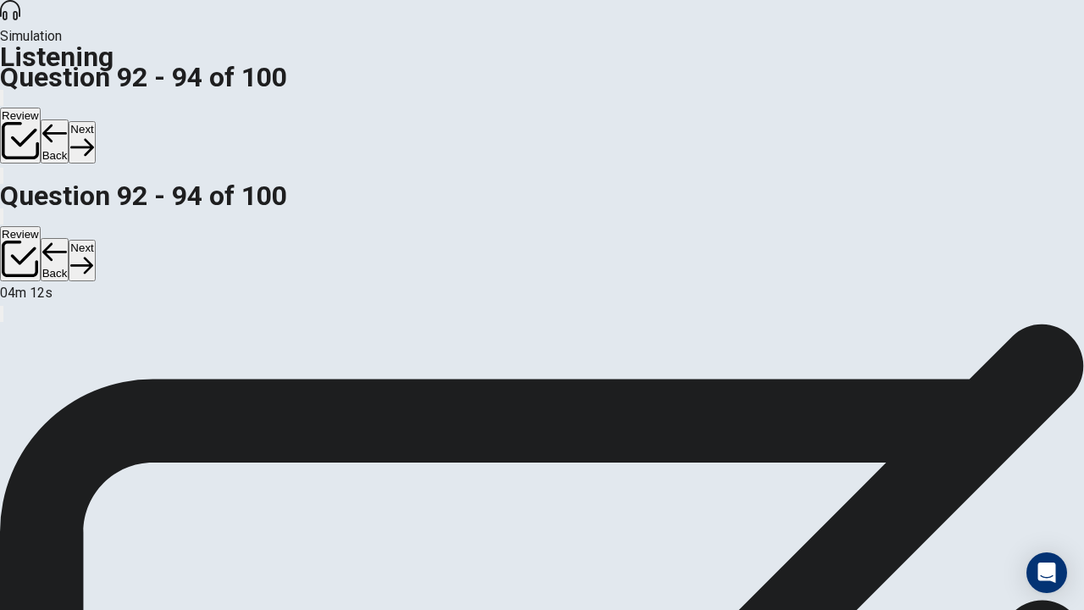
scroll to position [85, 0]
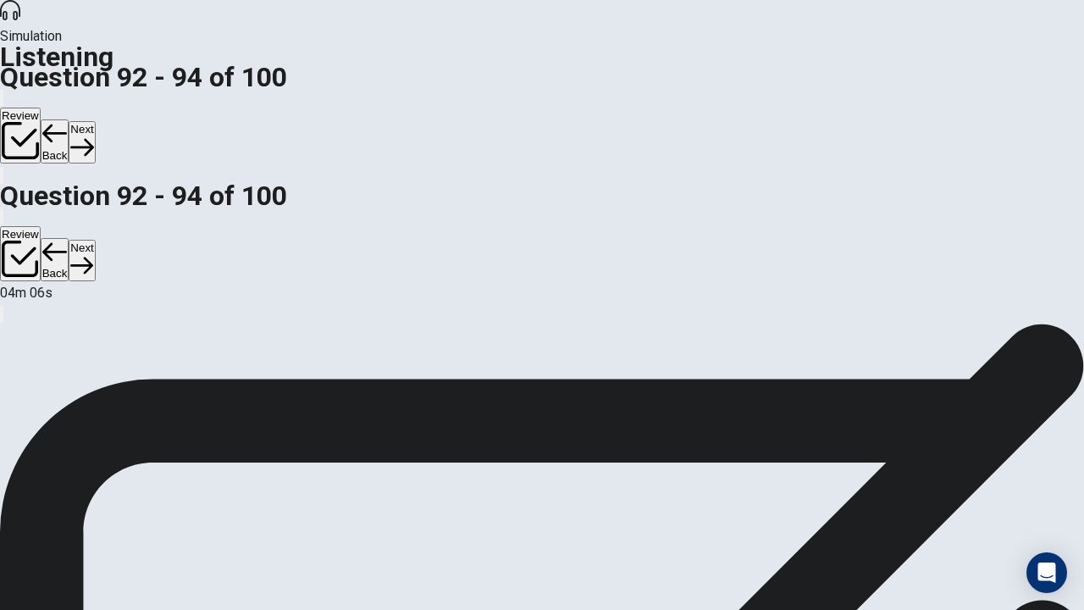
scroll to position [169, 0]
click at [95, 121] on button "Next" at bounding box center [82, 141] width 26 height 41
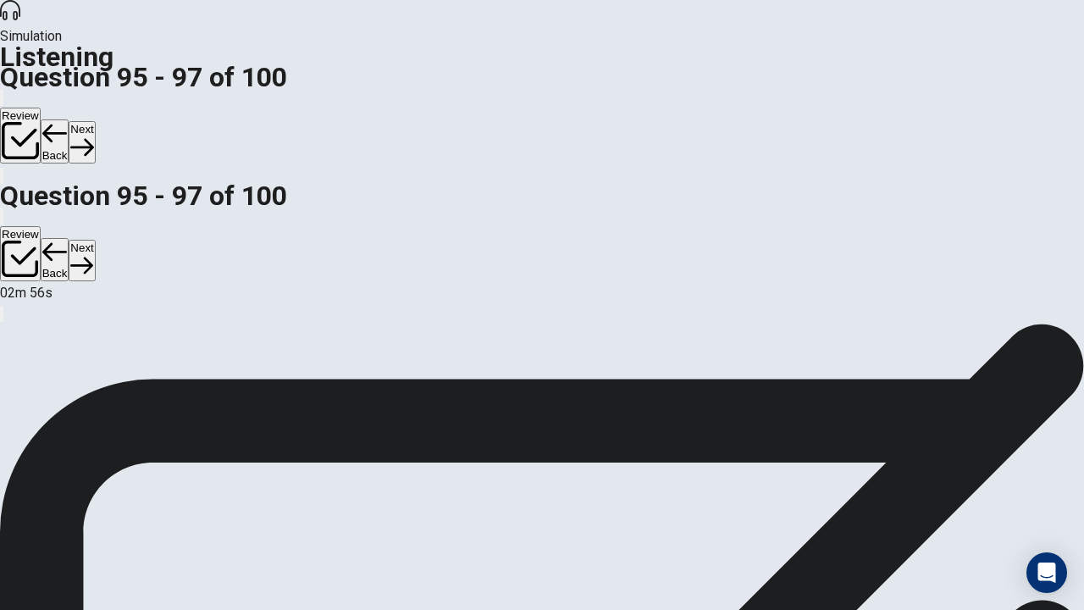
scroll to position [85, 0]
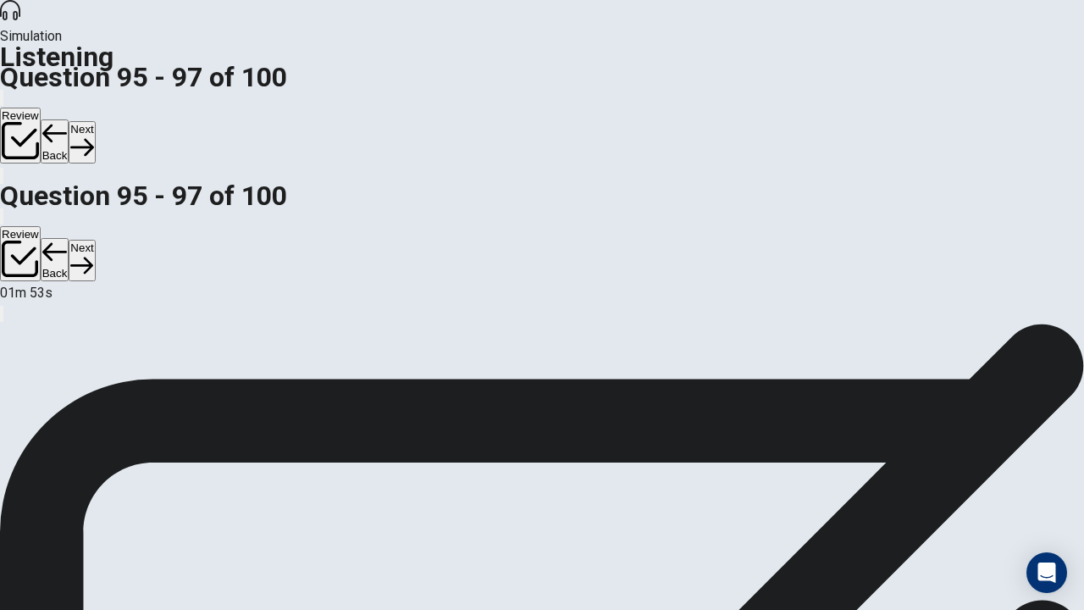
scroll to position [169, 0]
click at [95, 121] on button "Next" at bounding box center [82, 141] width 26 height 41
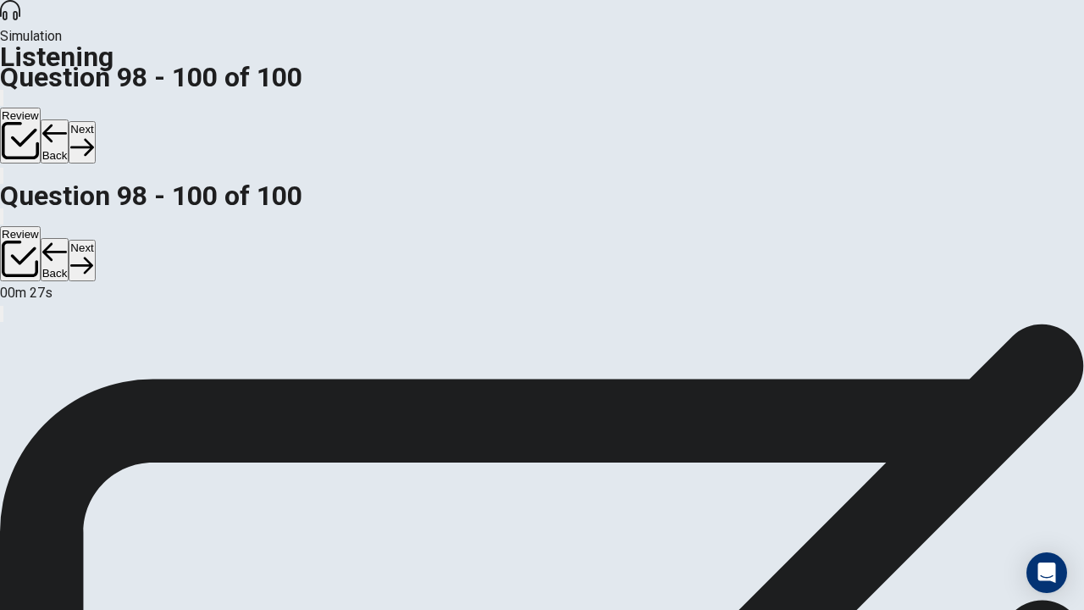
scroll to position [197, 0]
click at [95, 121] on button "Next" at bounding box center [82, 141] width 26 height 41
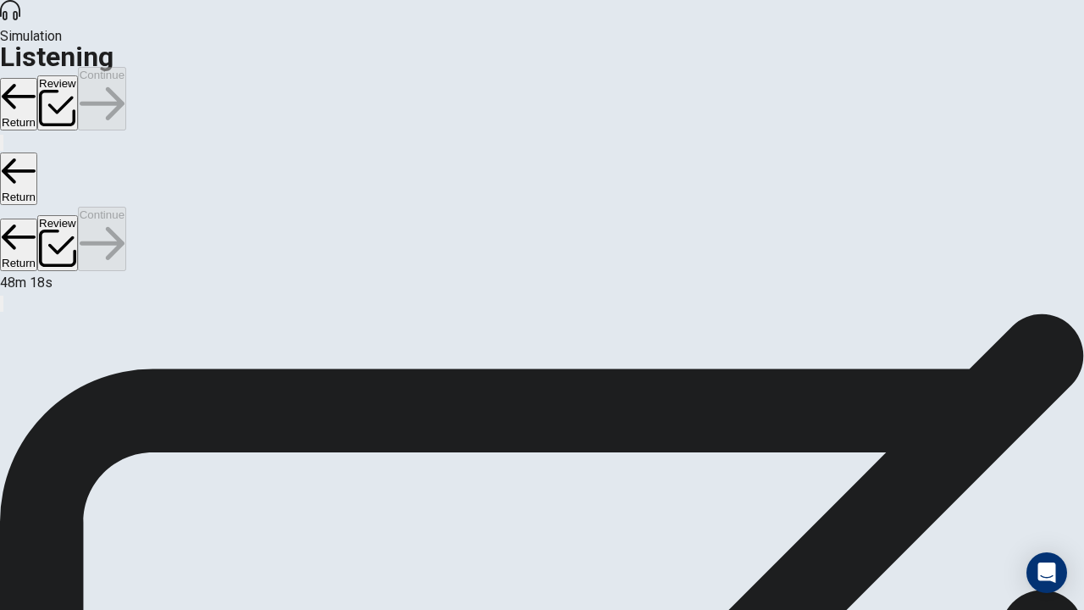
scroll to position [151, 0]
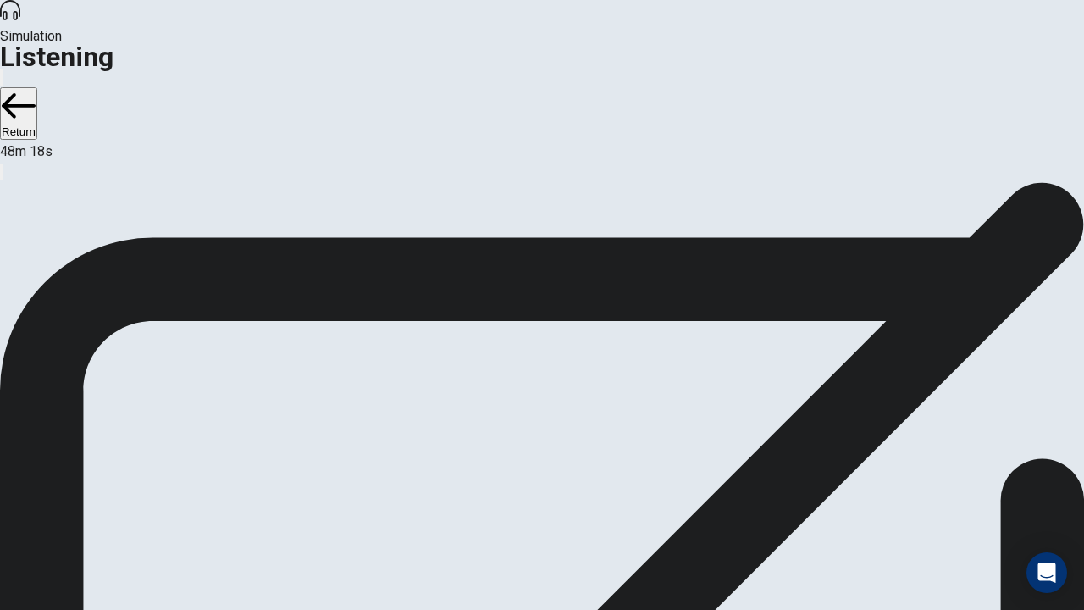
drag, startPoint x: 615, startPoint y: 425, endPoint x: 749, endPoint y: 409, distance: 135.6
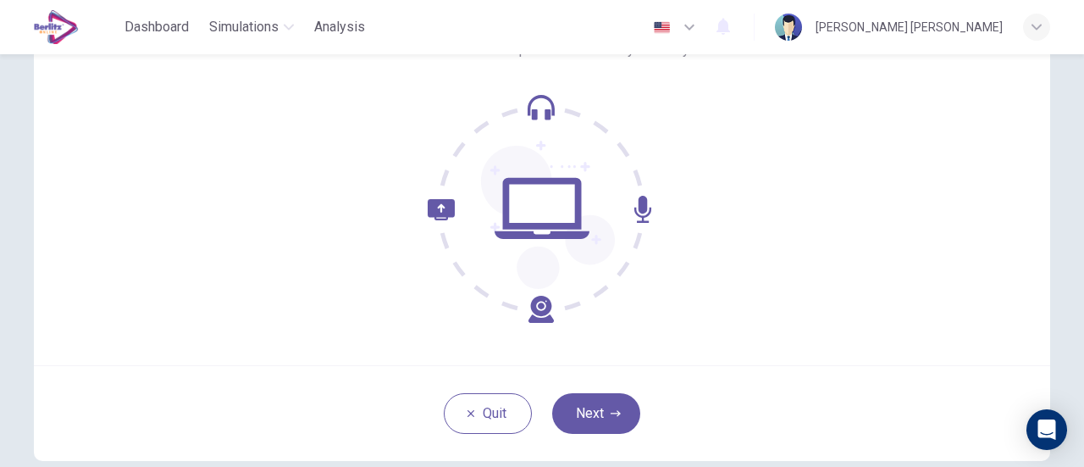
scroll to position [169, 0]
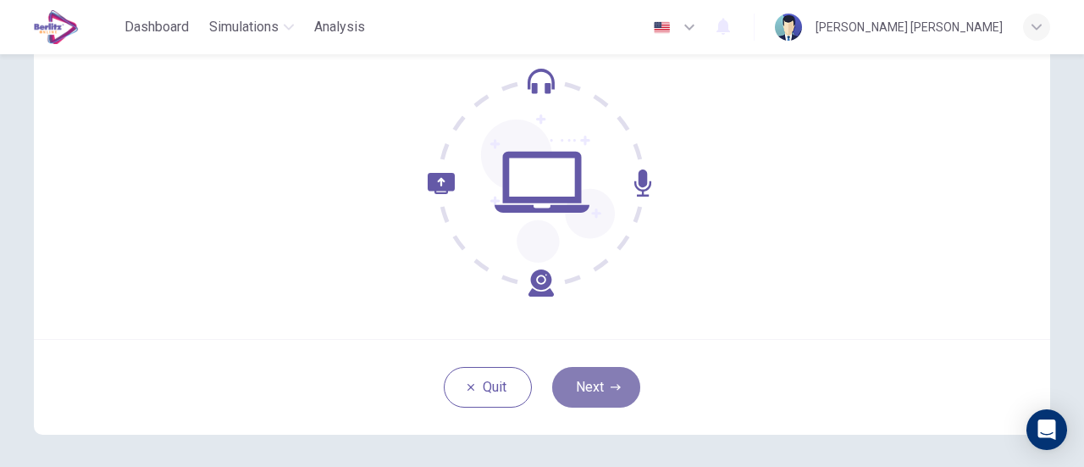
click at [618, 389] on button "Next" at bounding box center [596, 387] width 88 height 41
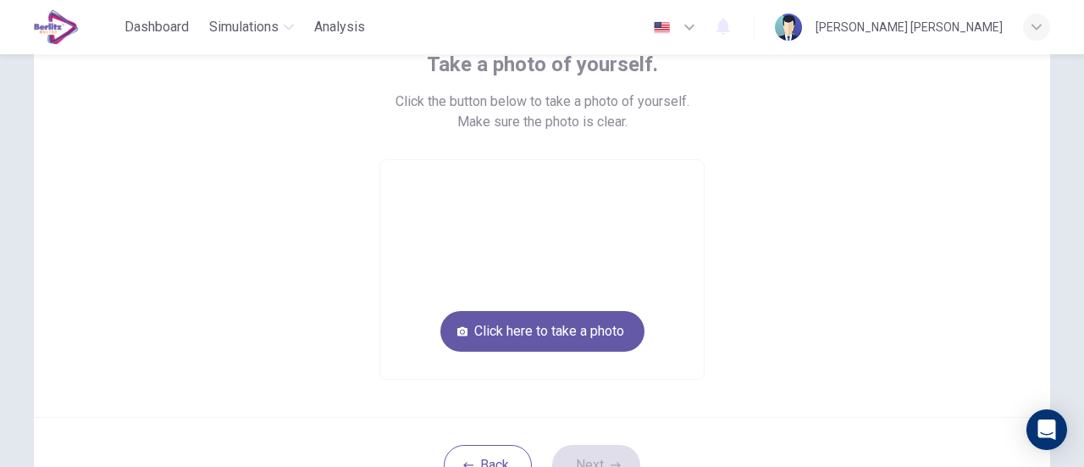
scroll to position [85, 0]
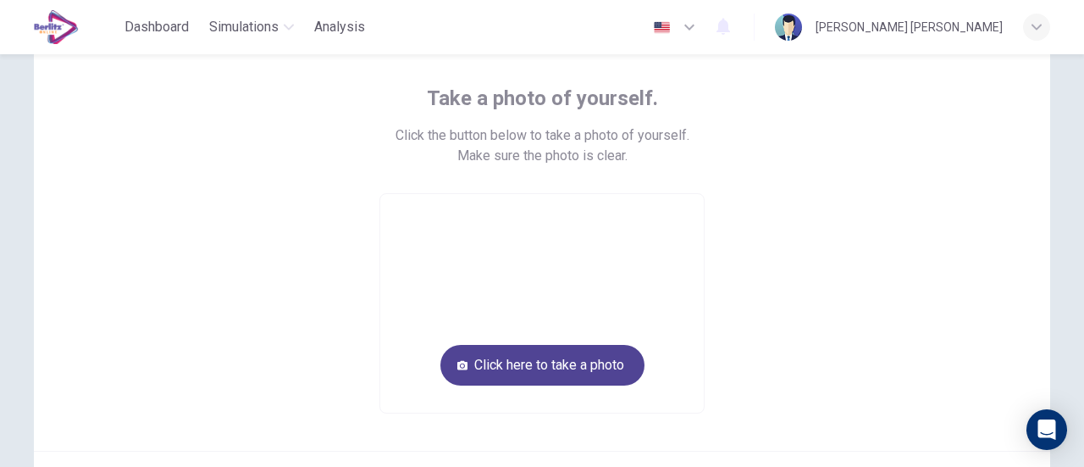
click at [598, 358] on button "Click here to take a photo" at bounding box center [542, 365] width 204 height 41
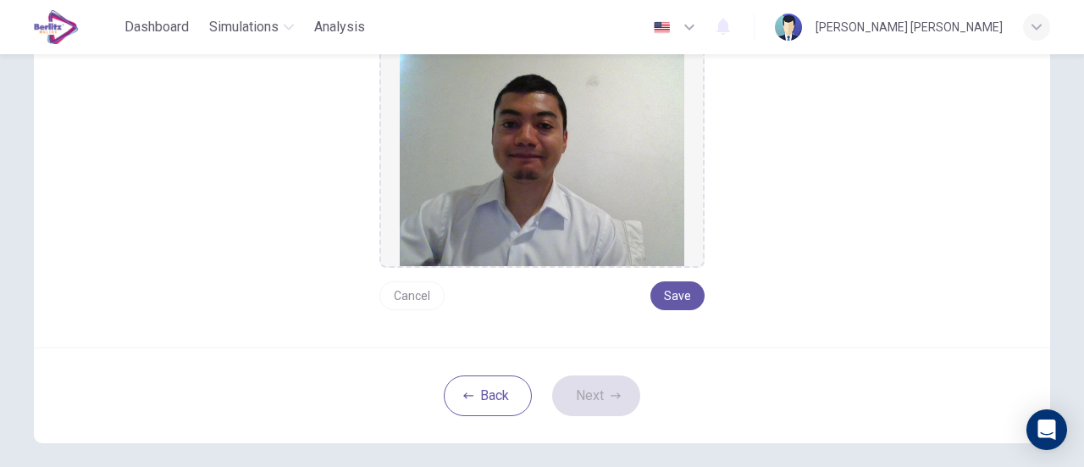
scroll to position [310, 0]
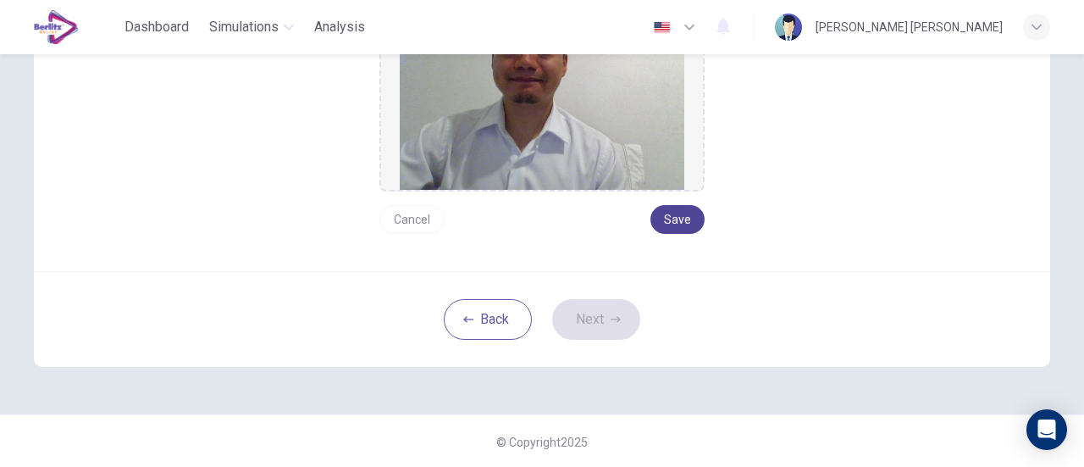
click at [689, 219] on button "Save" at bounding box center [677, 219] width 54 height 29
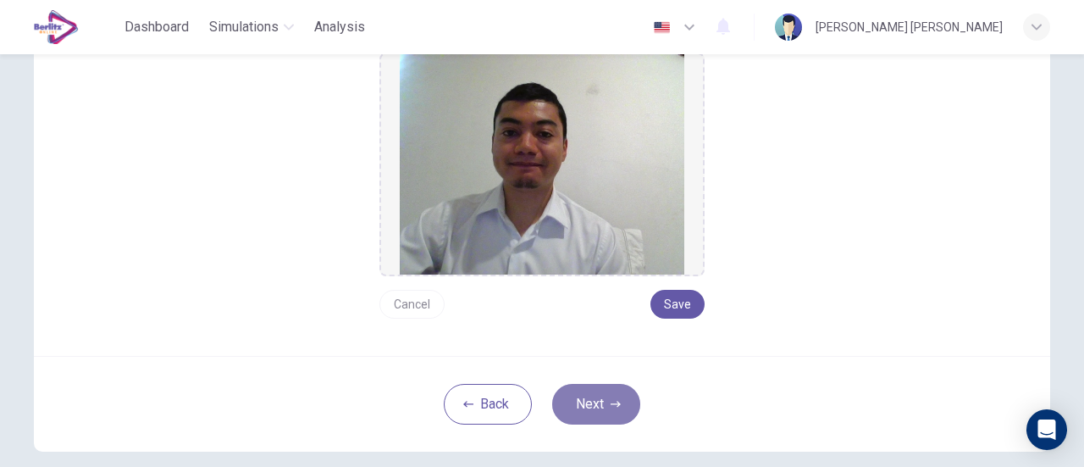
click at [588, 404] on button "Next" at bounding box center [596, 404] width 88 height 41
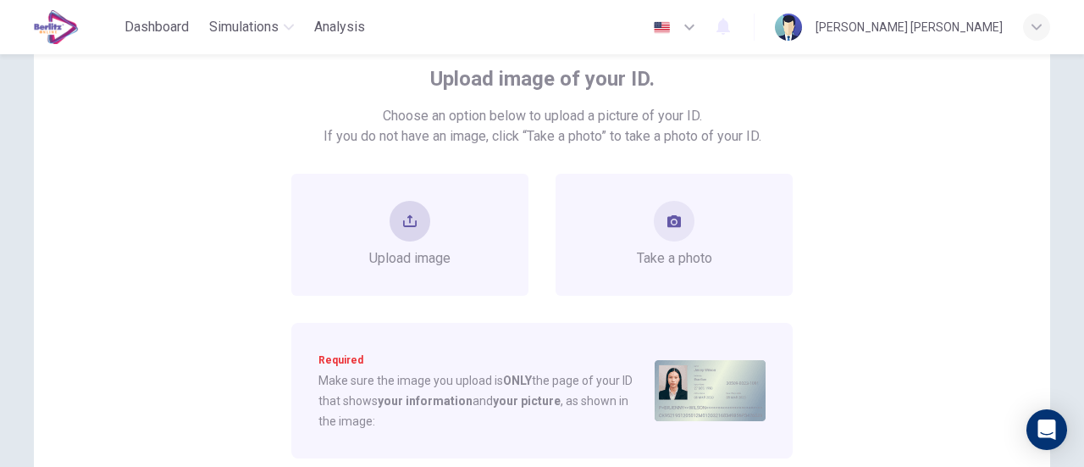
scroll to position [141, 0]
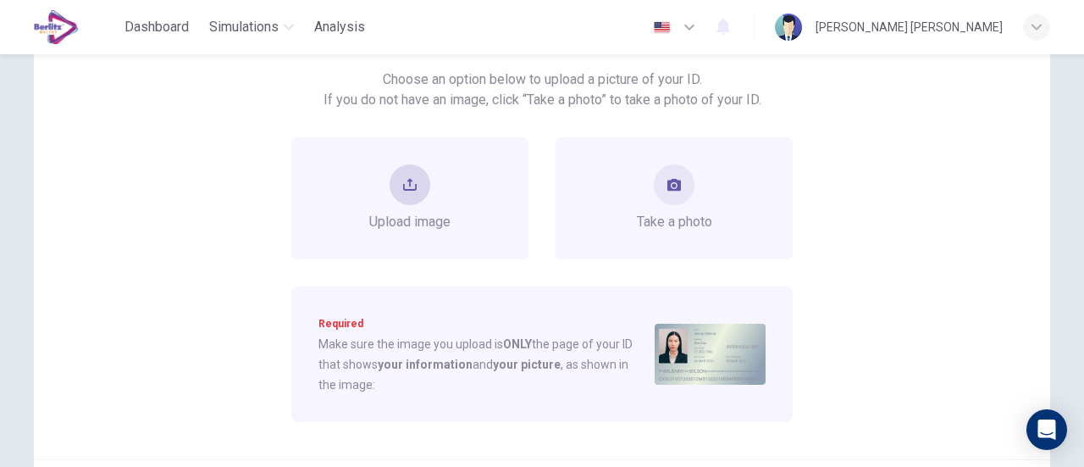
click at [420, 182] on button "upload" at bounding box center [410, 184] width 41 height 41
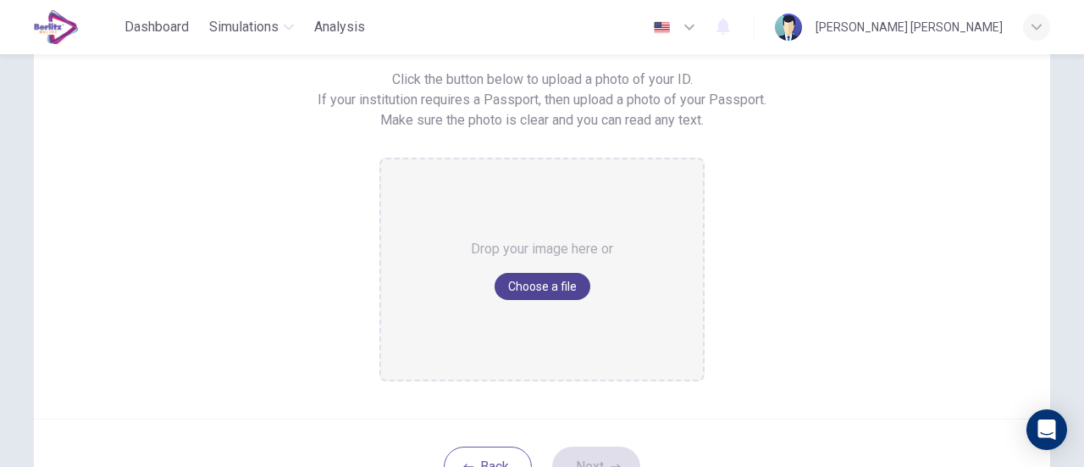
click at [537, 288] on button "Choose a file" at bounding box center [543, 286] width 96 height 27
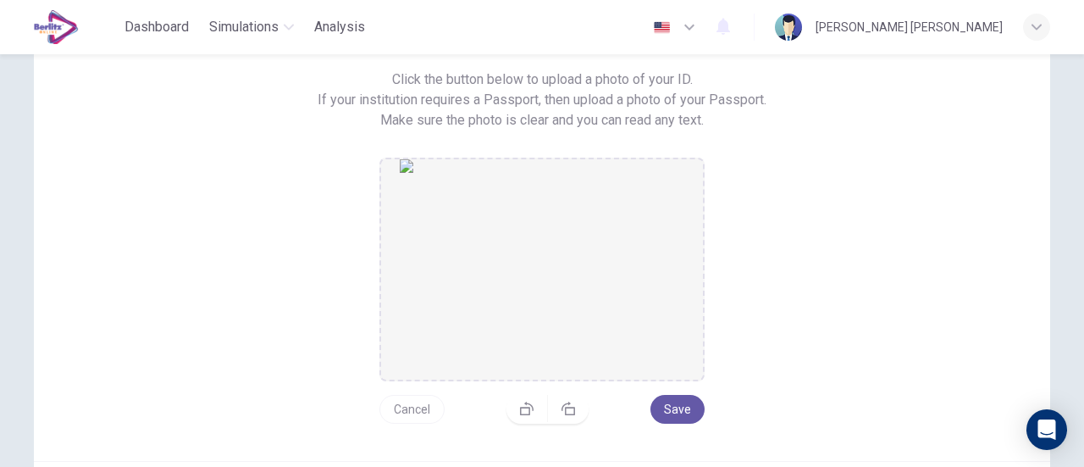
scroll to position [225, 0]
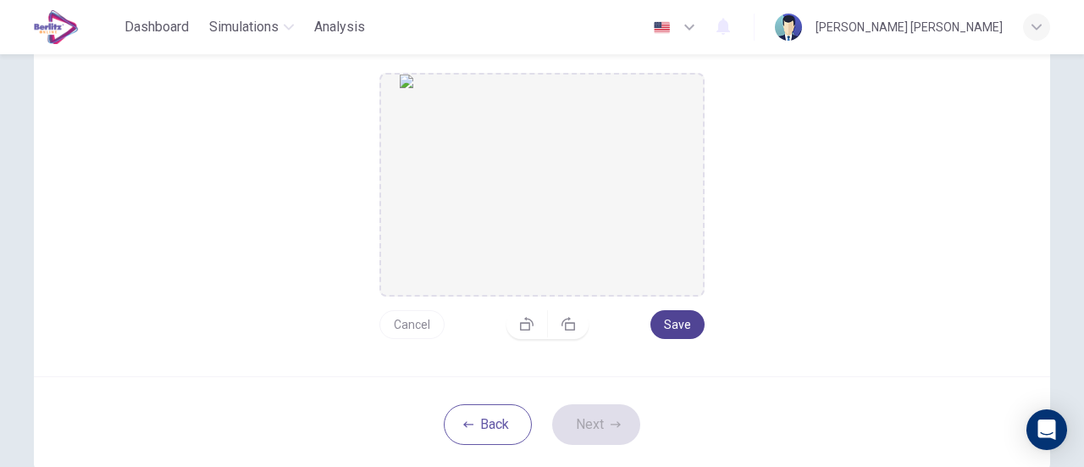
click at [675, 316] on button "Save" at bounding box center [677, 324] width 54 height 29
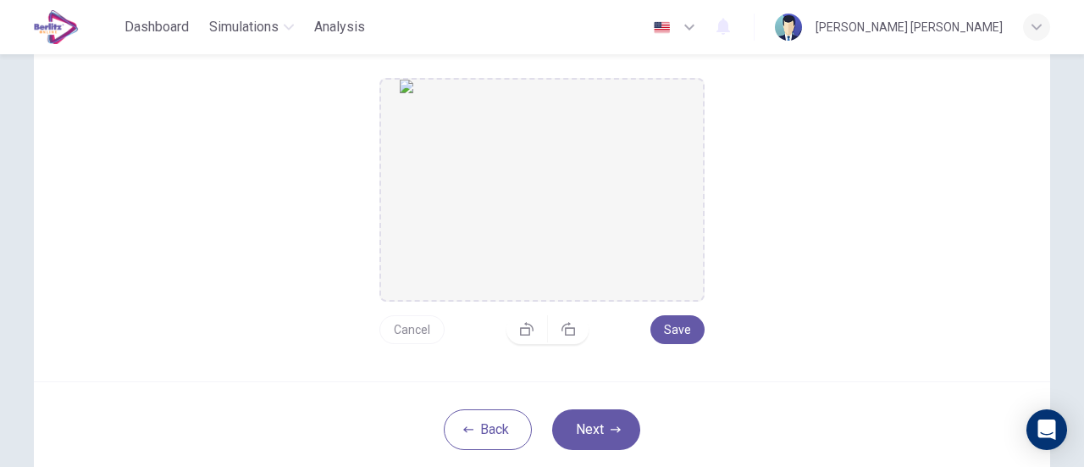
scroll to position [246, 0]
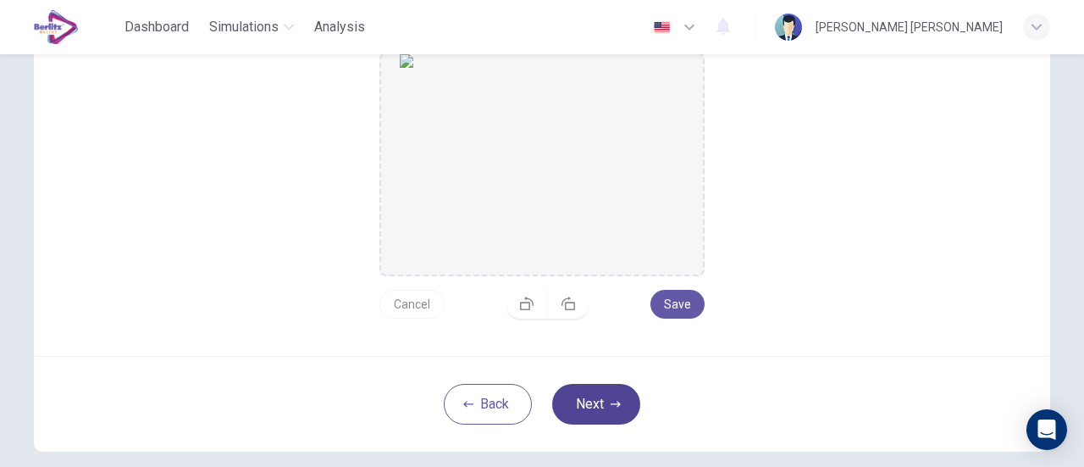
click at [580, 400] on button "Next" at bounding box center [596, 404] width 88 height 41
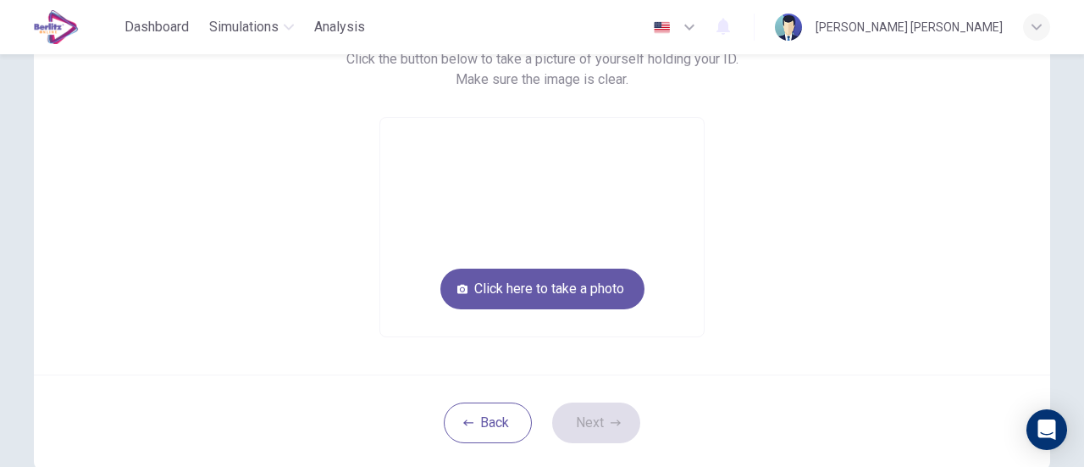
scroll to position [76, 0]
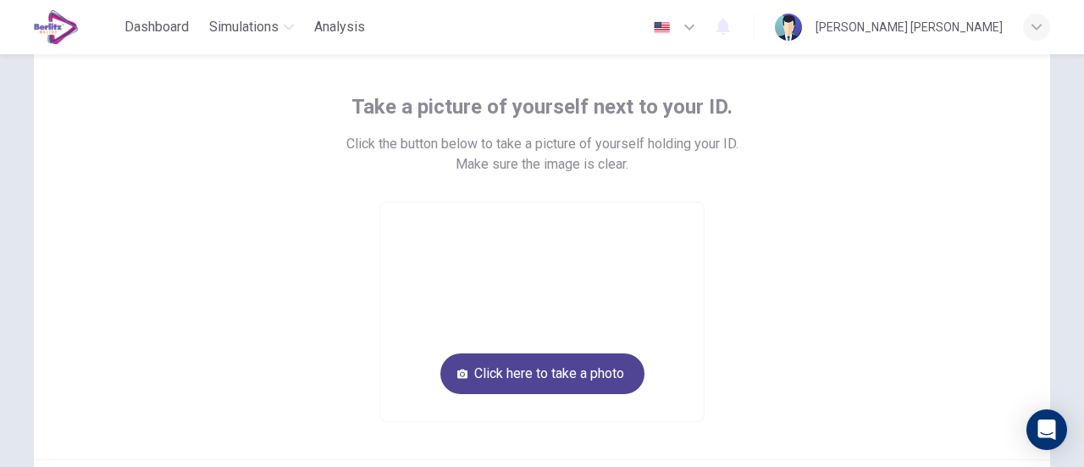
click at [571, 372] on button "Click here to take a photo" at bounding box center [542, 373] width 204 height 41
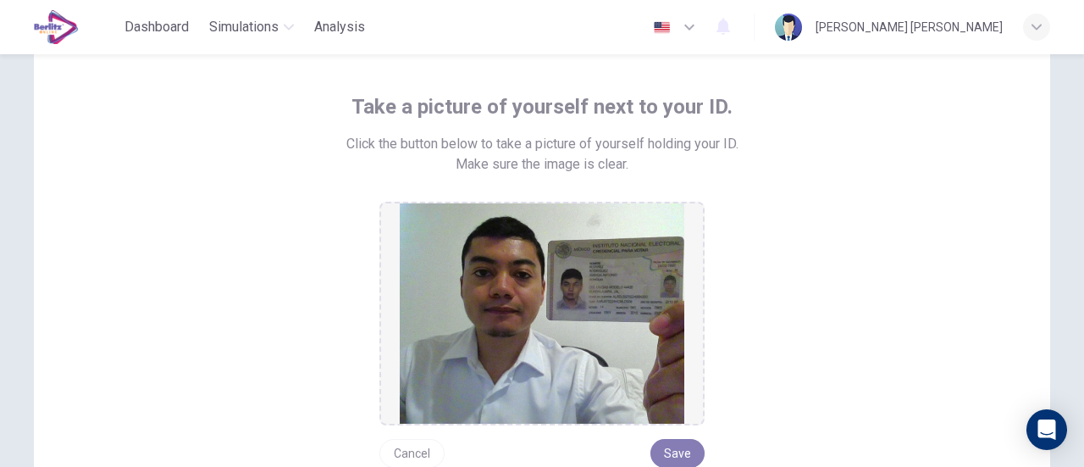
click at [674, 449] on button "Save" at bounding box center [677, 453] width 54 height 29
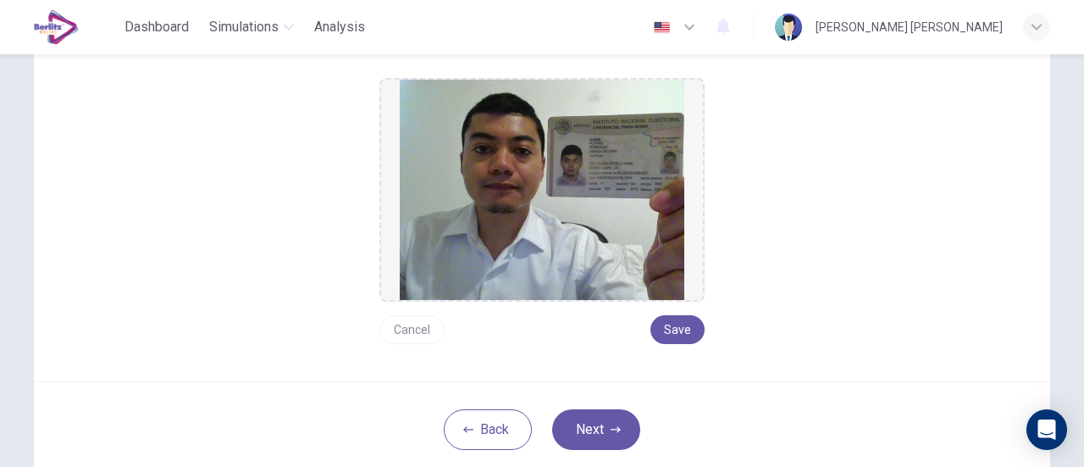
scroll to position [225, 0]
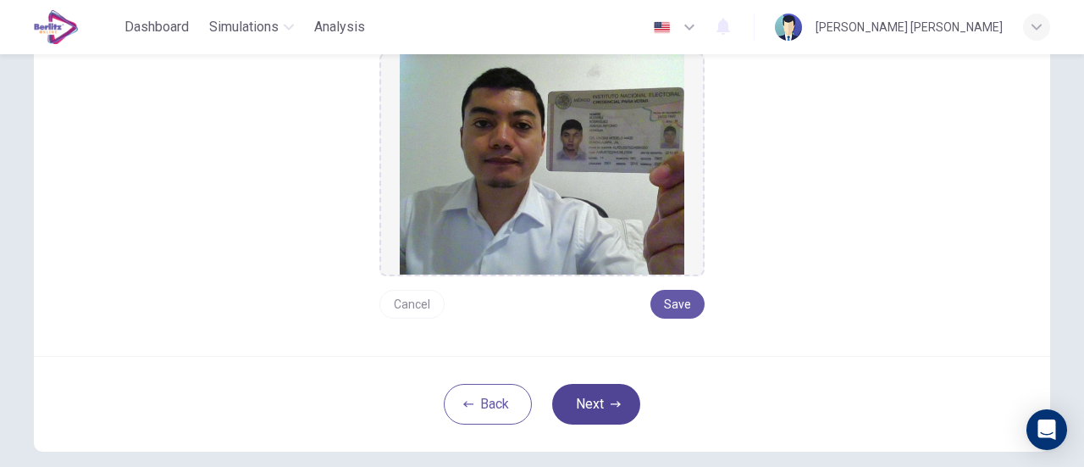
click at [594, 401] on button "Next" at bounding box center [596, 404] width 88 height 41
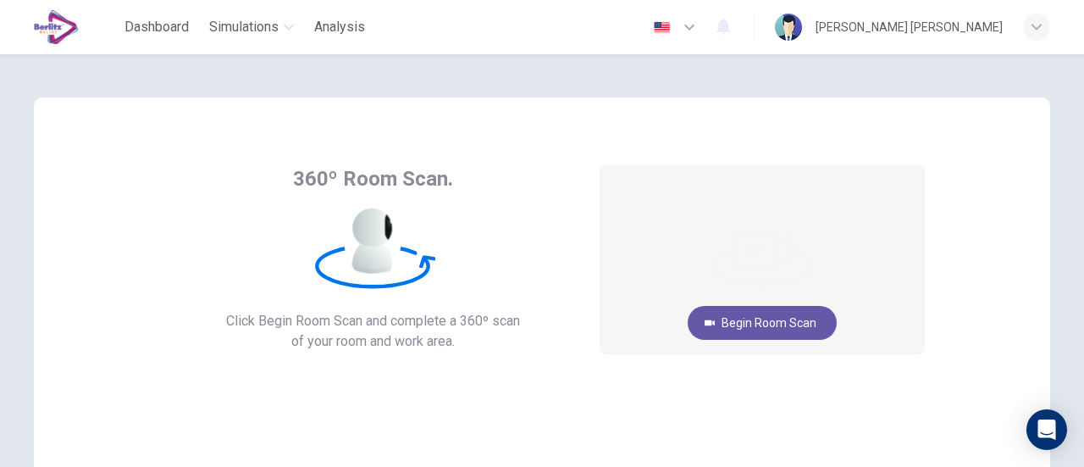
scroll to position [0, 0]
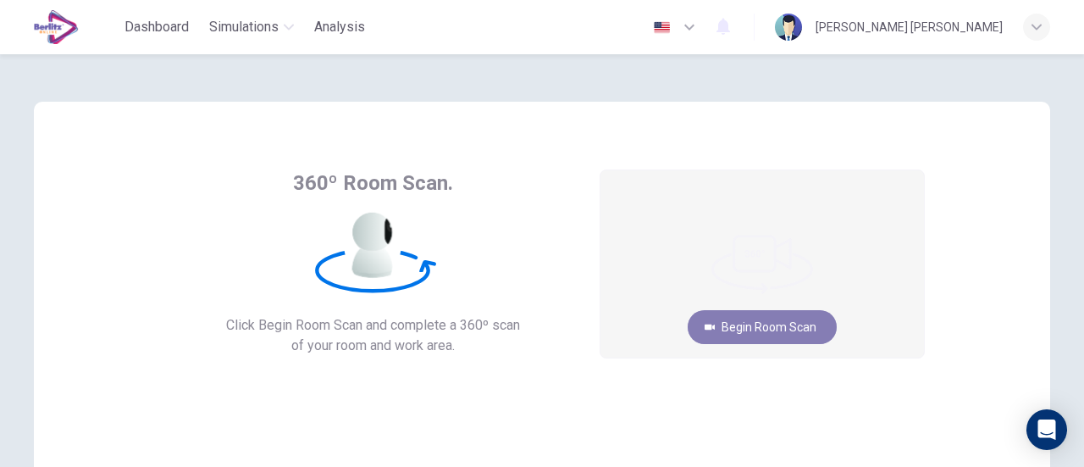
click at [799, 326] on button "Begin Room Scan" at bounding box center [762, 327] width 149 height 34
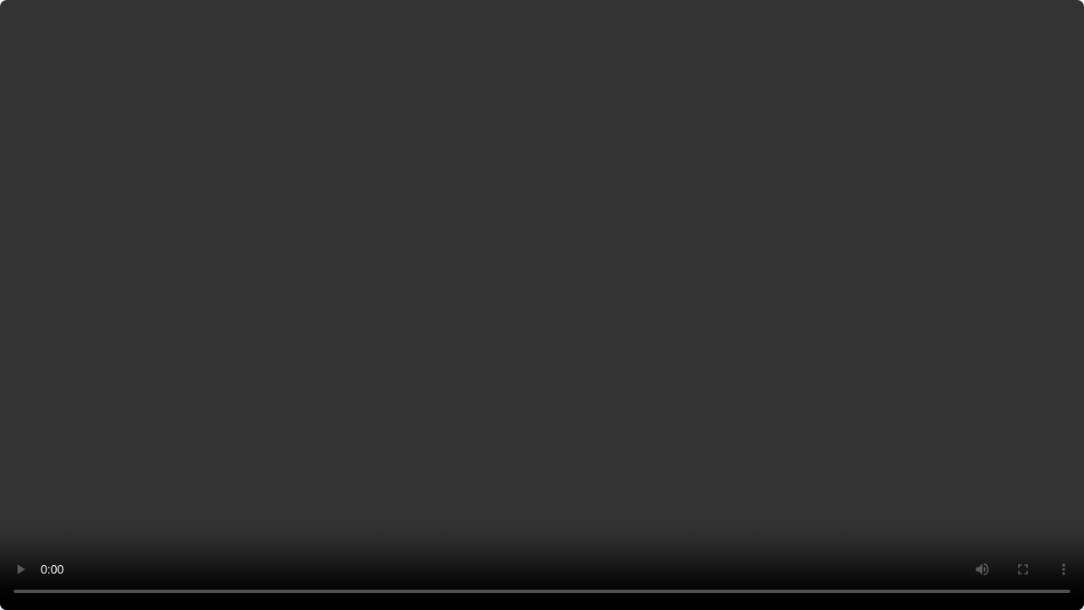
click at [745, 235] on video at bounding box center [542, 305] width 1084 height 610
click at [227, 352] on video at bounding box center [542, 305] width 1084 height 610
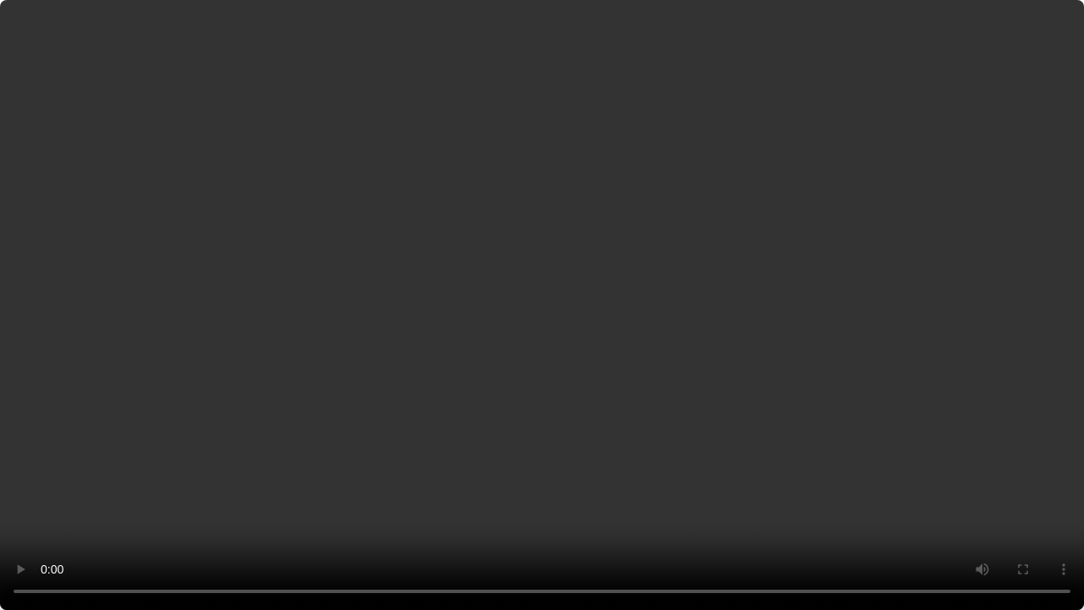
click at [227, 352] on video at bounding box center [542, 305] width 1084 height 610
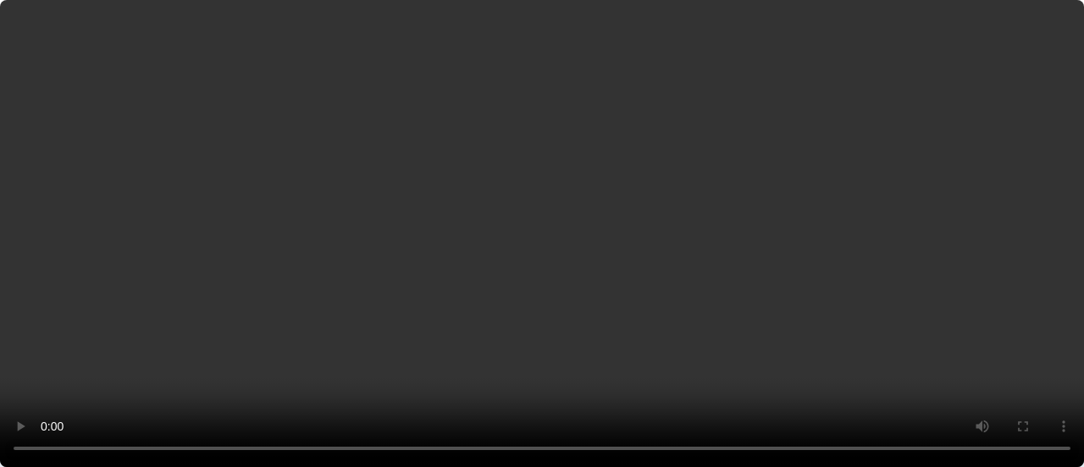
scroll to position [238, 0]
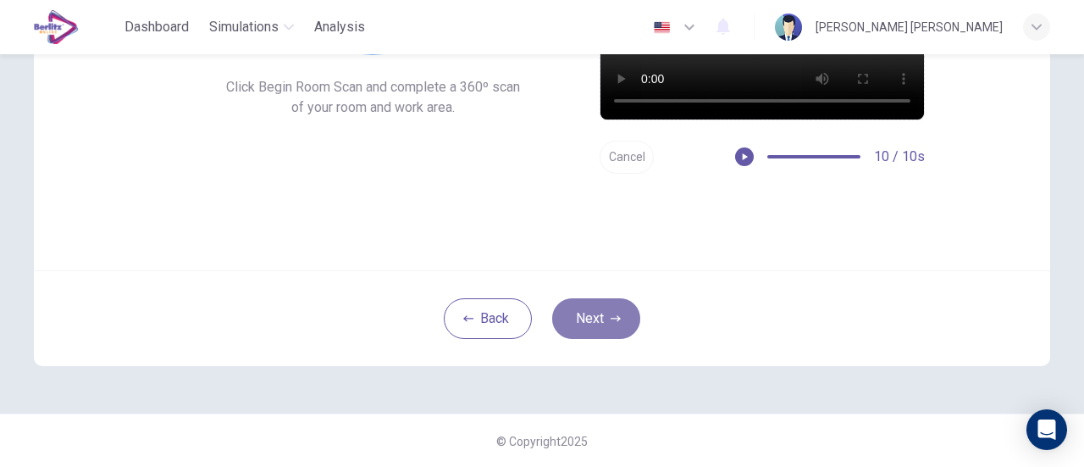
click at [572, 306] on button "Next" at bounding box center [596, 318] width 88 height 41
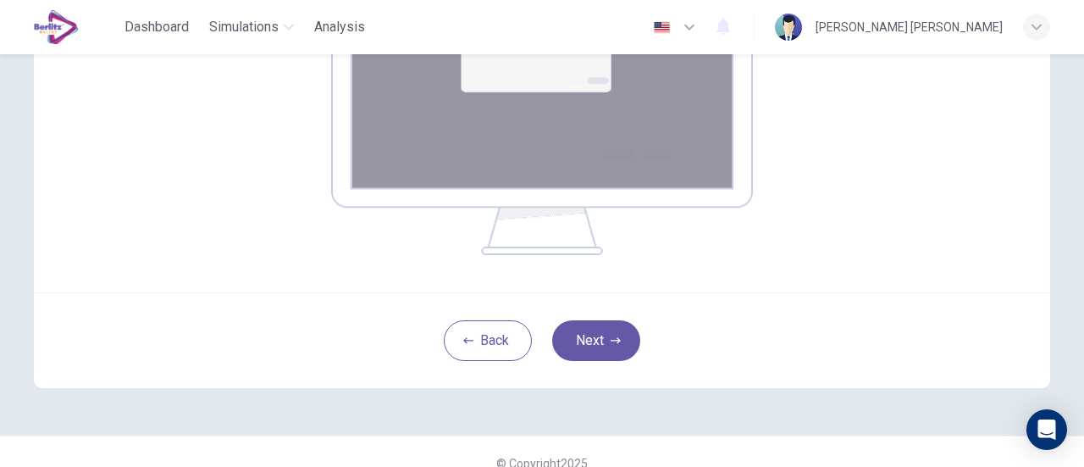
scroll to position [412, 0]
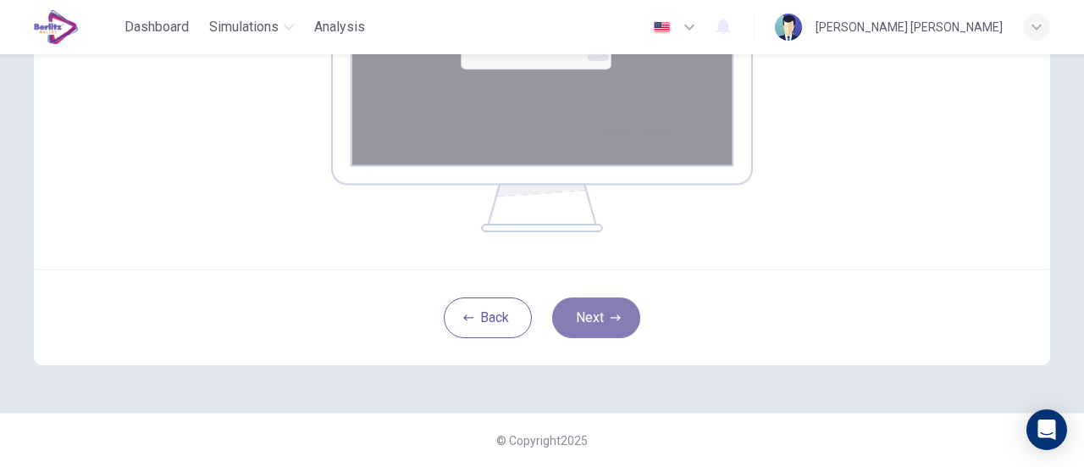
click at [611, 323] on icon "button" at bounding box center [616, 317] width 10 height 10
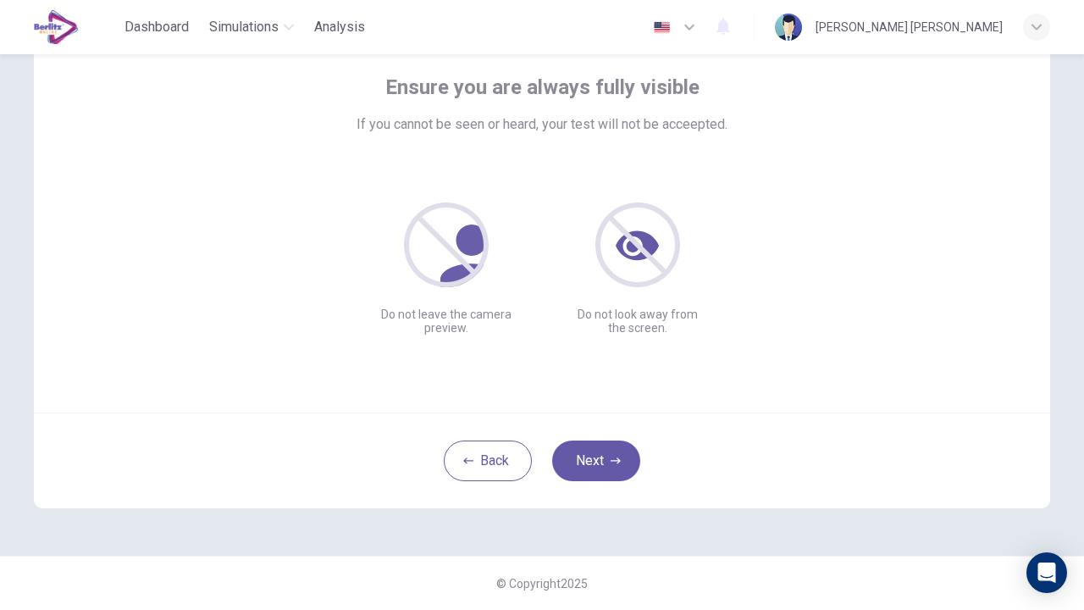
scroll to position [95, 0]
click at [598, 459] on button "Next" at bounding box center [596, 461] width 88 height 41
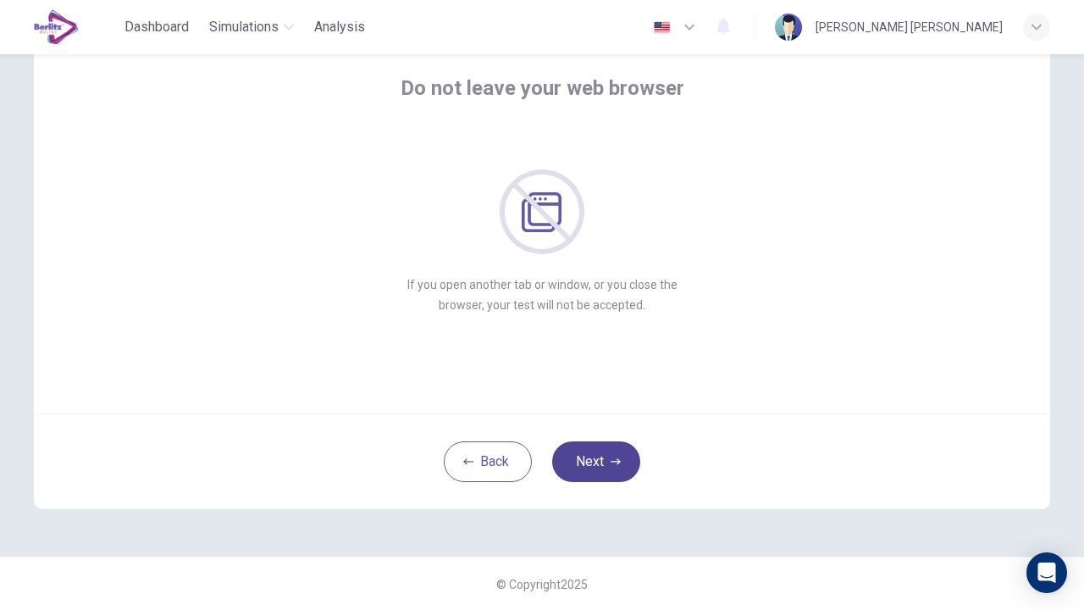
click at [601, 460] on button "Next" at bounding box center [596, 461] width 88 height 41
click at [599, 458] on button "Next" at bounding box center [596, 461] width 88 height 41
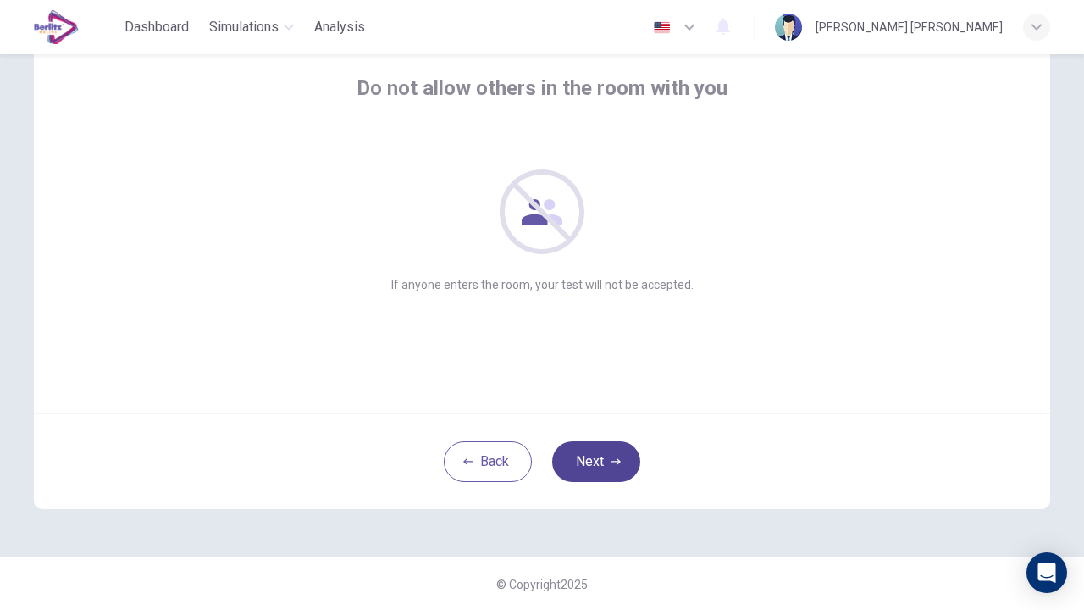
click at [594, 462] on button "Next" at bounding box center [596, 461] width 88 height 41
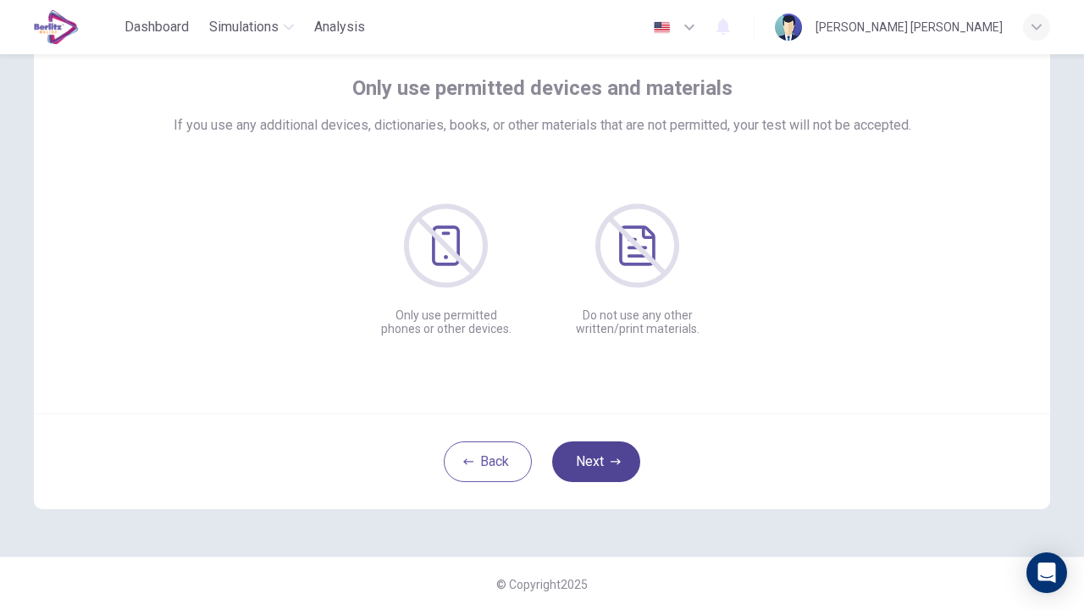
click at [606, 455] on button "Next" at bounding box center [596, 461] width 88 height 41
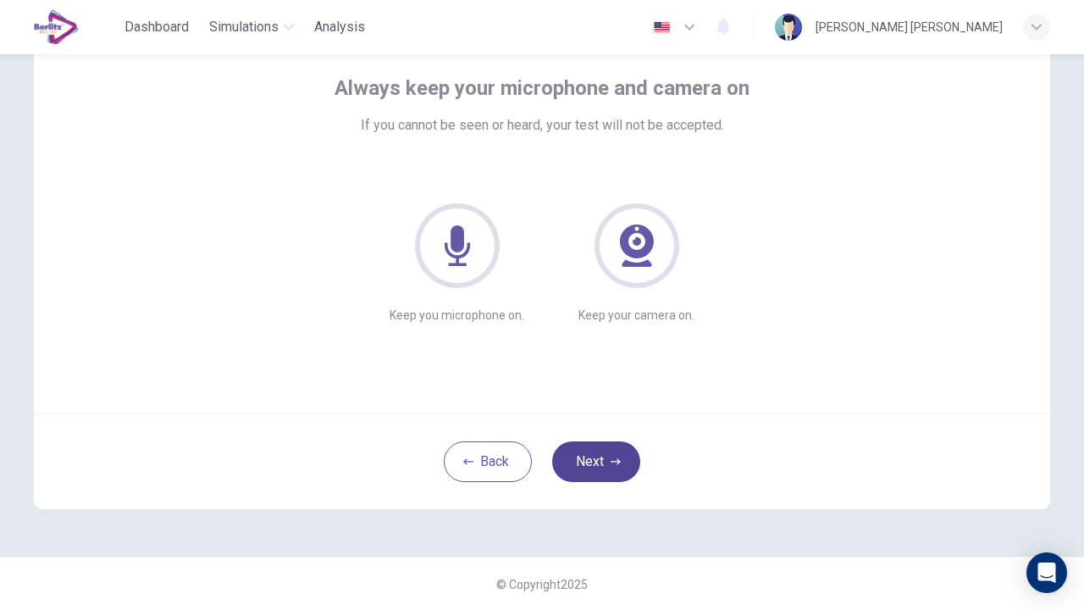
click at [598, 466] on button "Next" at bounding box center [596, 461] width 88 height 41
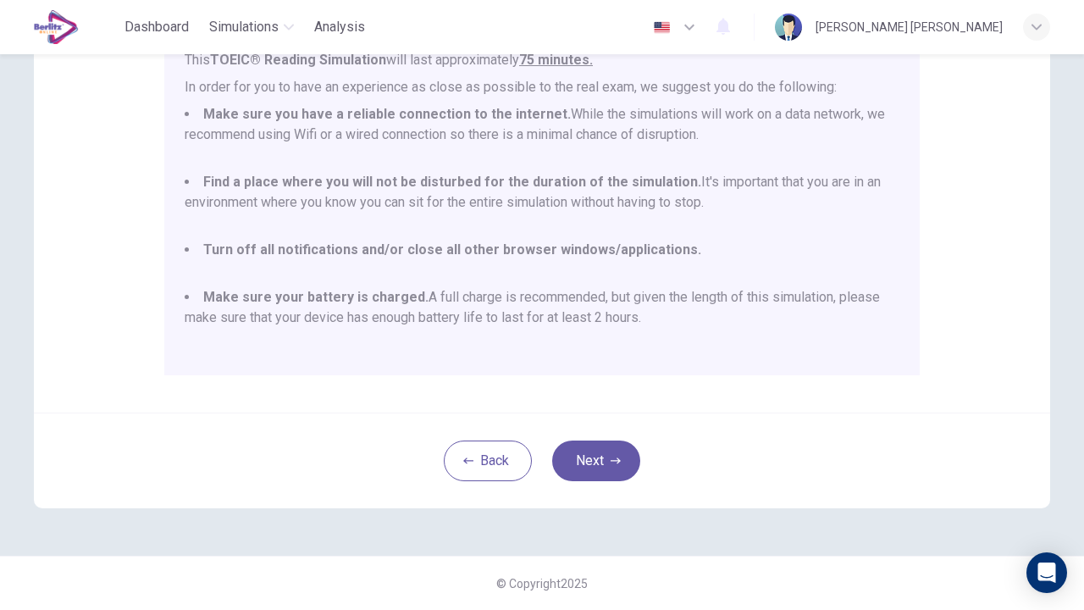
scroll to position [247, 0]
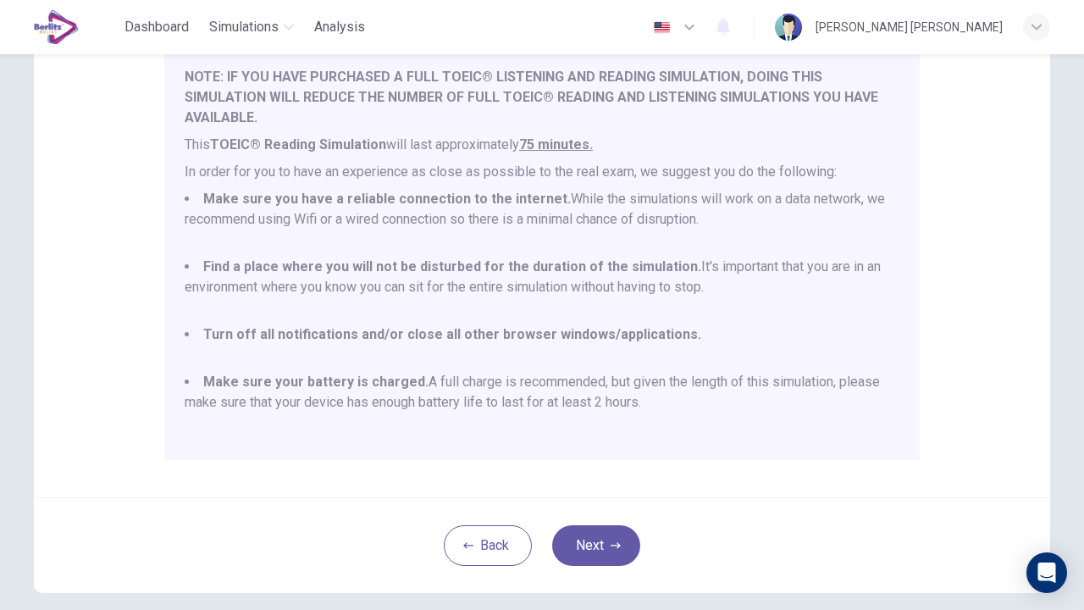
click at [764, 320] on ul "Make sure you have a reliable connection to the internet. While the simulations…" at bounding box center [542, 311] width 715 height 244
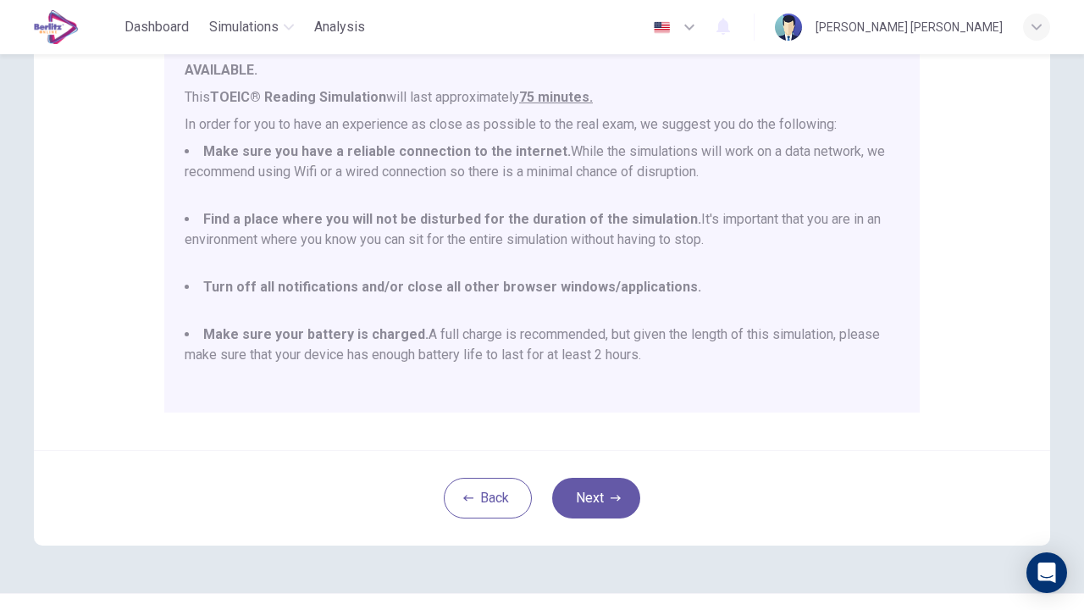
scroll to position [332, 0]
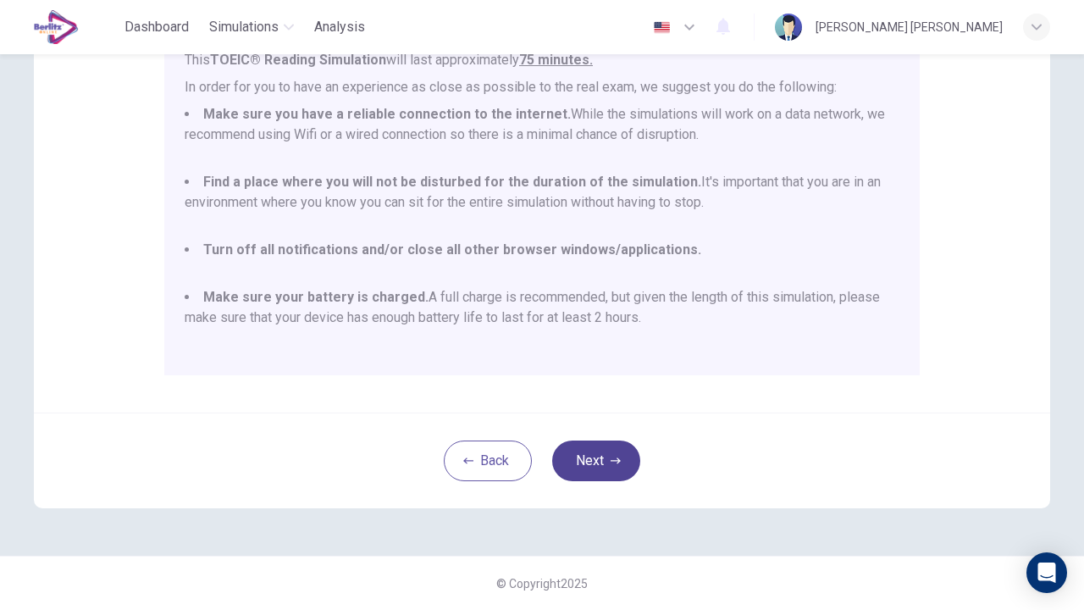
click at [621, 465] on button "Next" at bounding box center [596, 460] width 88 height 41
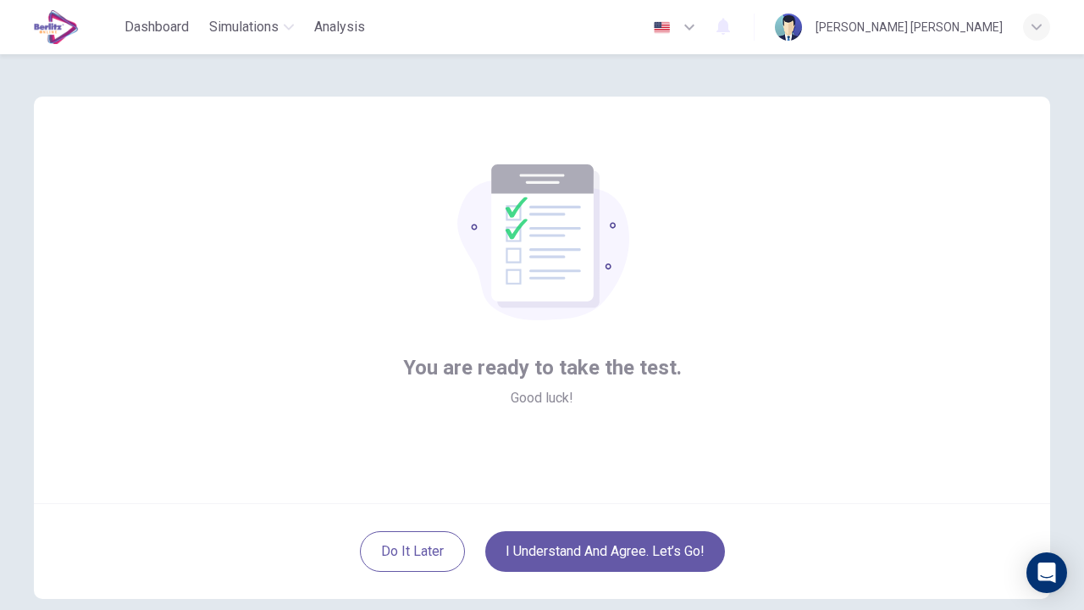
scroll to position [0, 0]
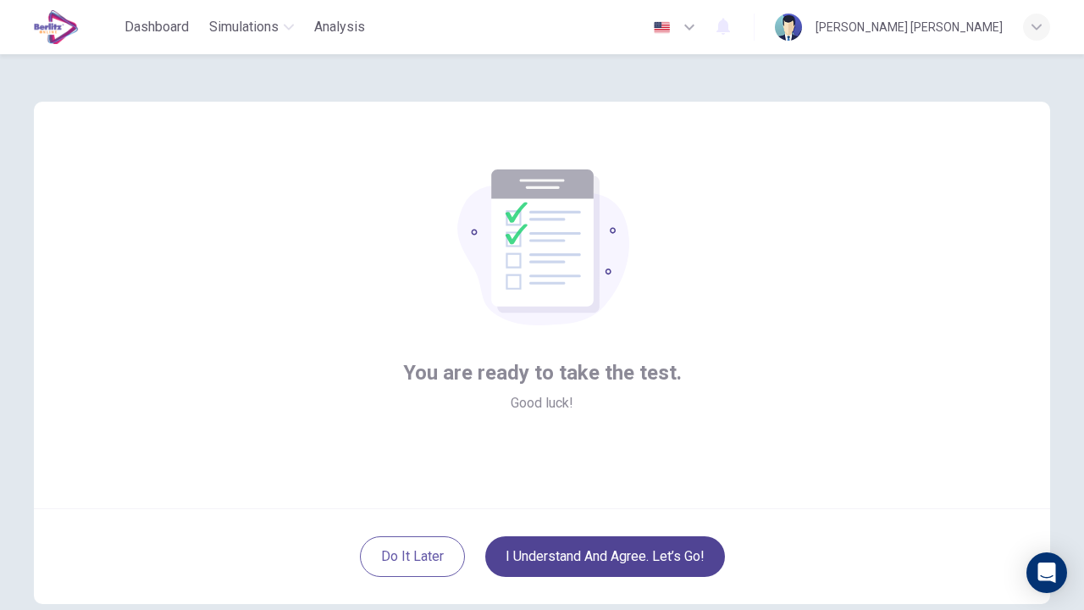
click at [680, 466] on button "I understand and agree. Let’s go!" at bounding box center [605, 556] width 240 height 41
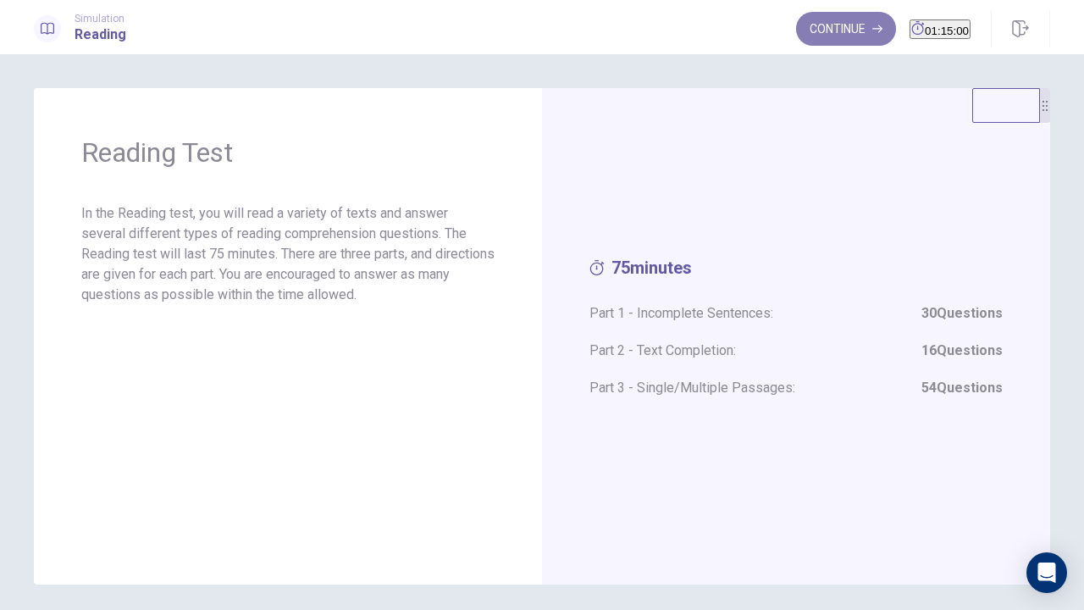
click at [826, 29] on button "Continue" at bounding box center [846, 29] width 100 height 34
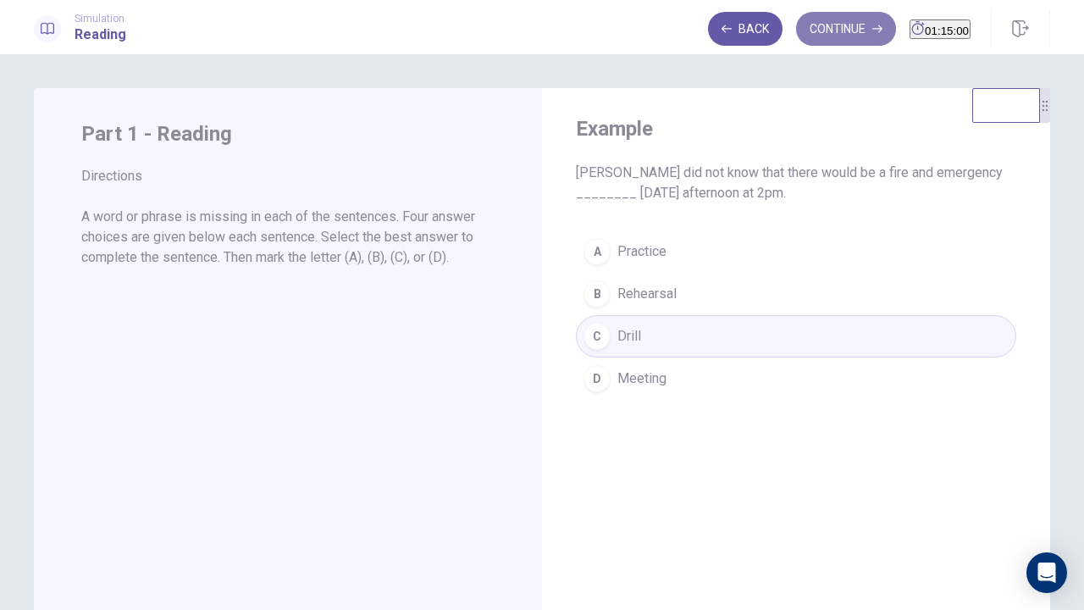
click at [830, 36] on button "Continue" at bounding box center [846, 29] width 100 height 34
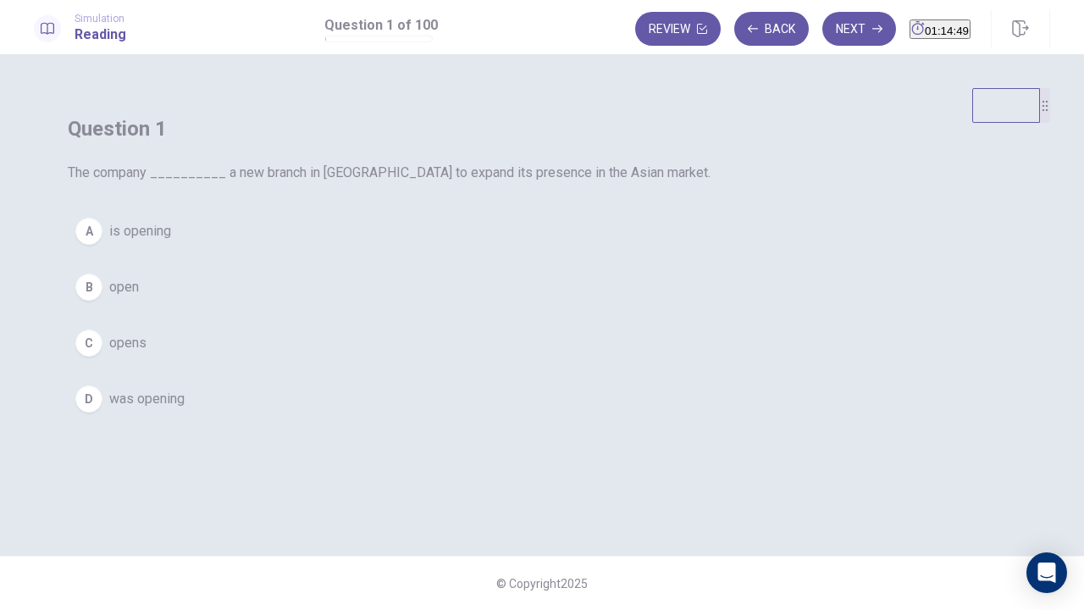
click at [102, 245] on div "A" at bounding box center [88, 231] width 27 height 27
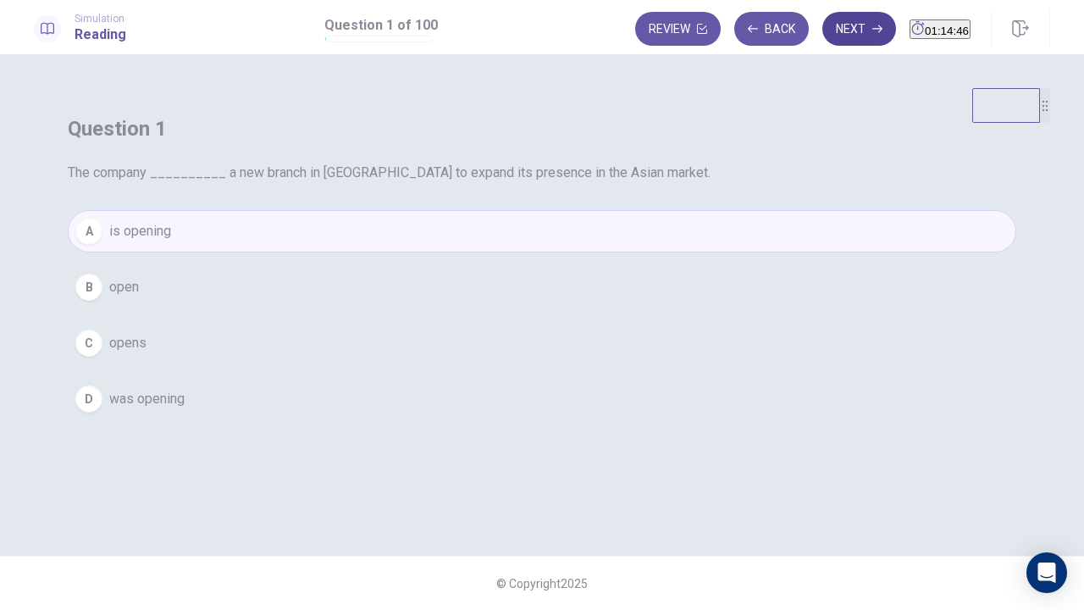
click at [837, 30] on button "Next" at bounding box center [859, 29] width 74 height 34
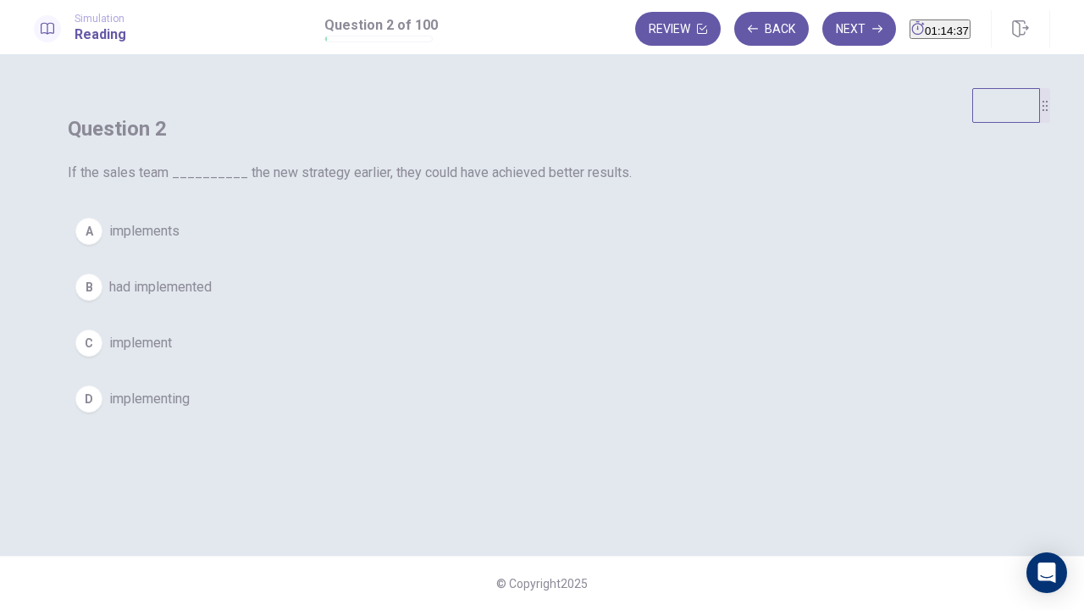
click at [212, 297] on span "had implemented" at bounding box center [160, 287] width 102 height 20
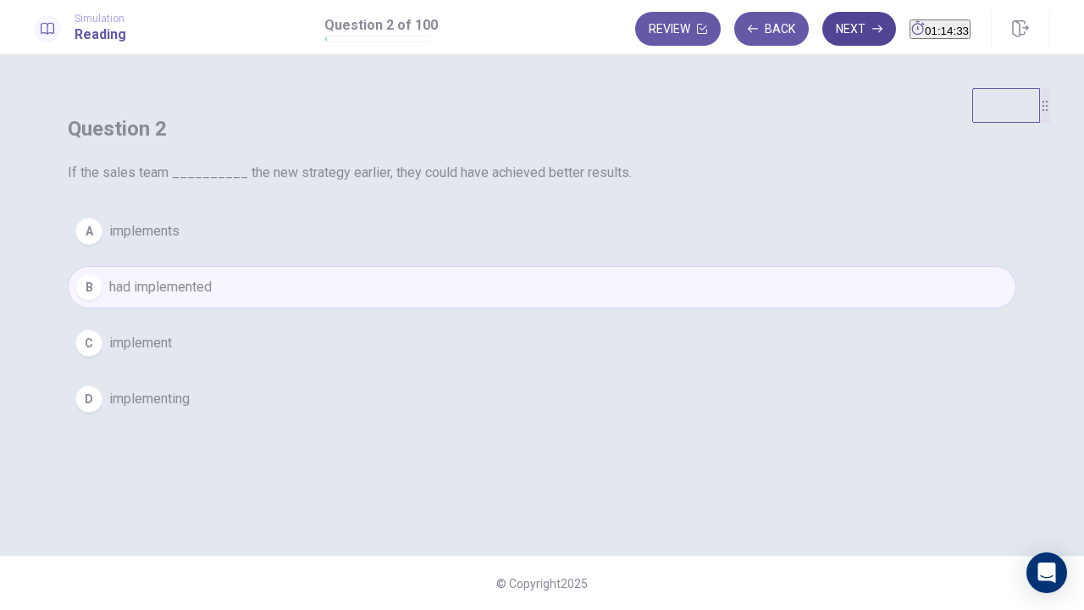
click at [832, 40] on button "Next" at bounding box center [859, 29] width 74 height 34
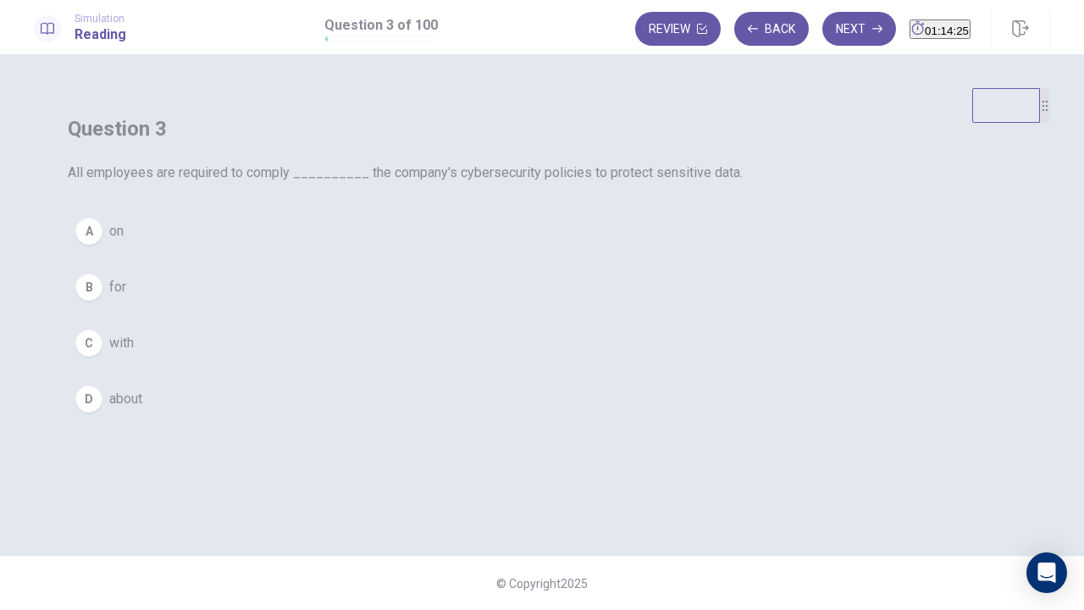
click at [433, 364] on button "C with" at bounding box center [542, 343] width 948 height 42
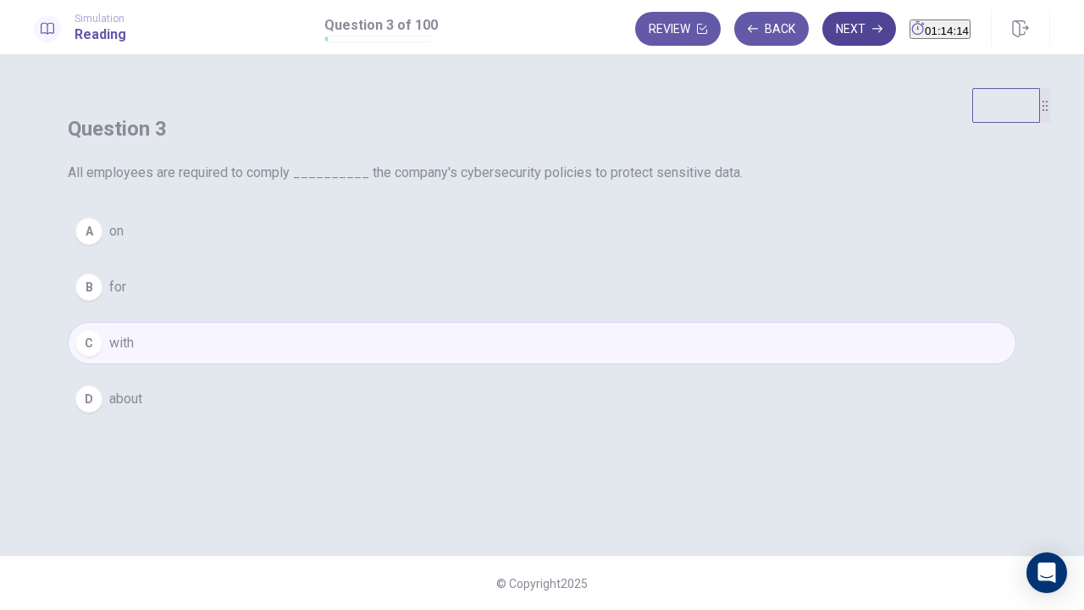
click at [834, 40] on button "Next" at bounding box center [859, 29] width 74 height 34
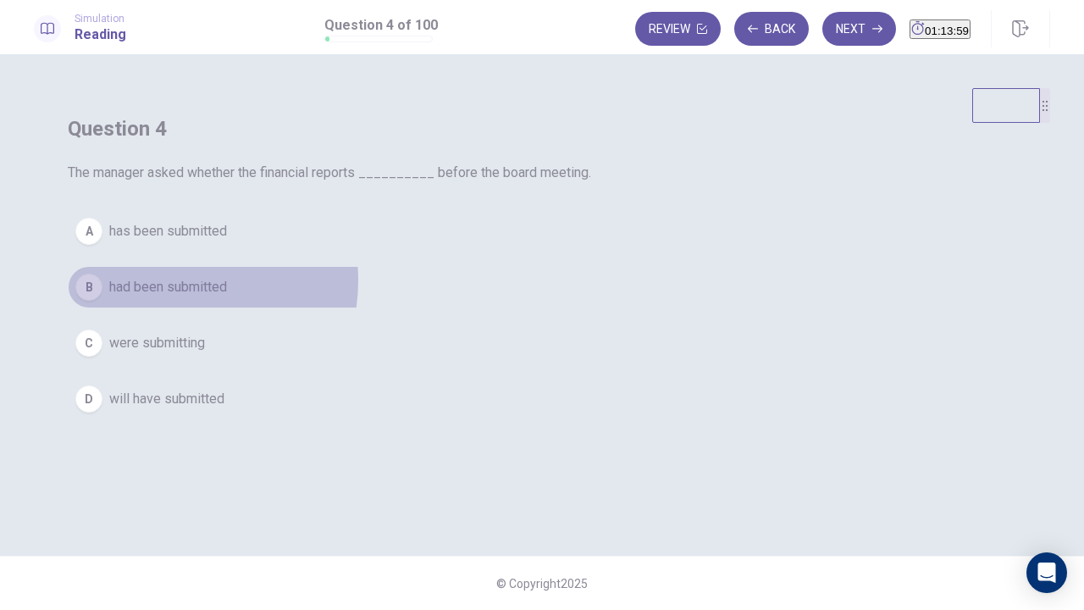
click at [227, 297] on span "had been submitted" at bounding box center [168, 287] width 118 height 20
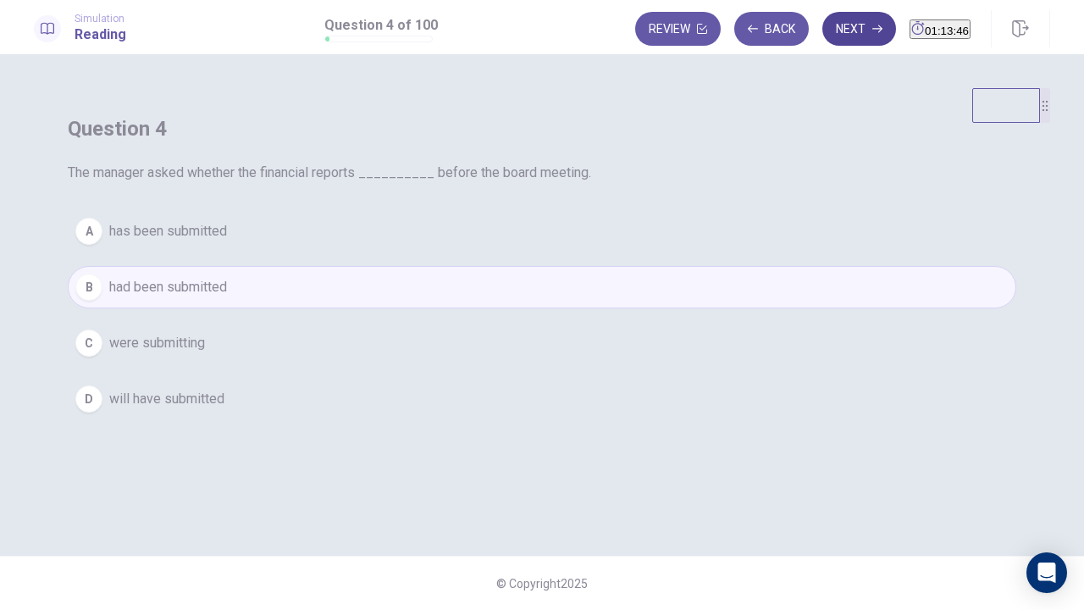
click at [832, 29] on button "Next" at bounding box center [859, 29] width 74 height 34
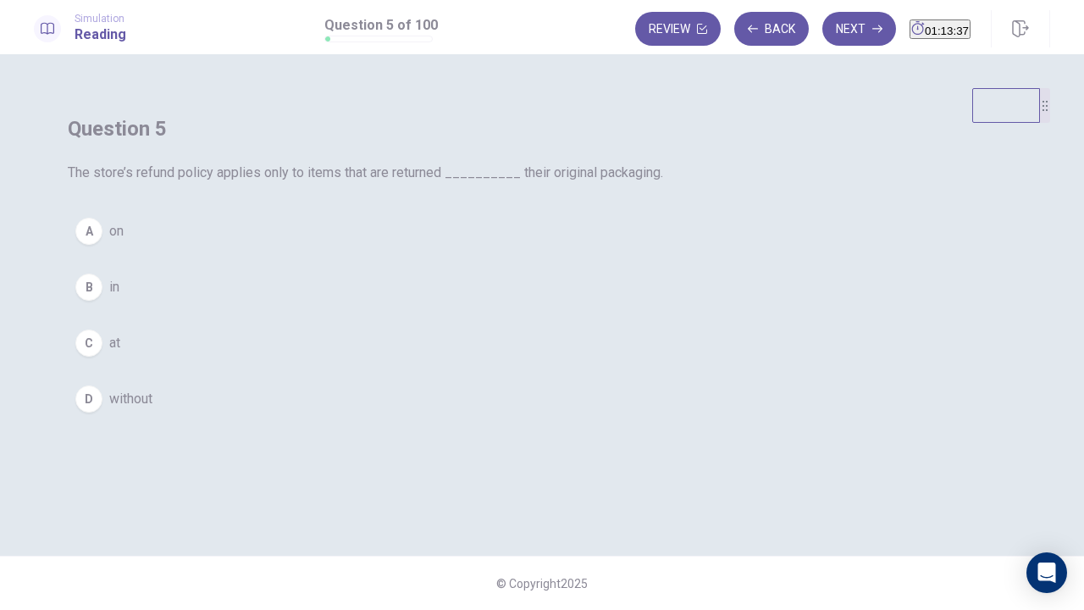
click at [119, 297] on span "in" at bounding box center [114, 287] width 10 height 20
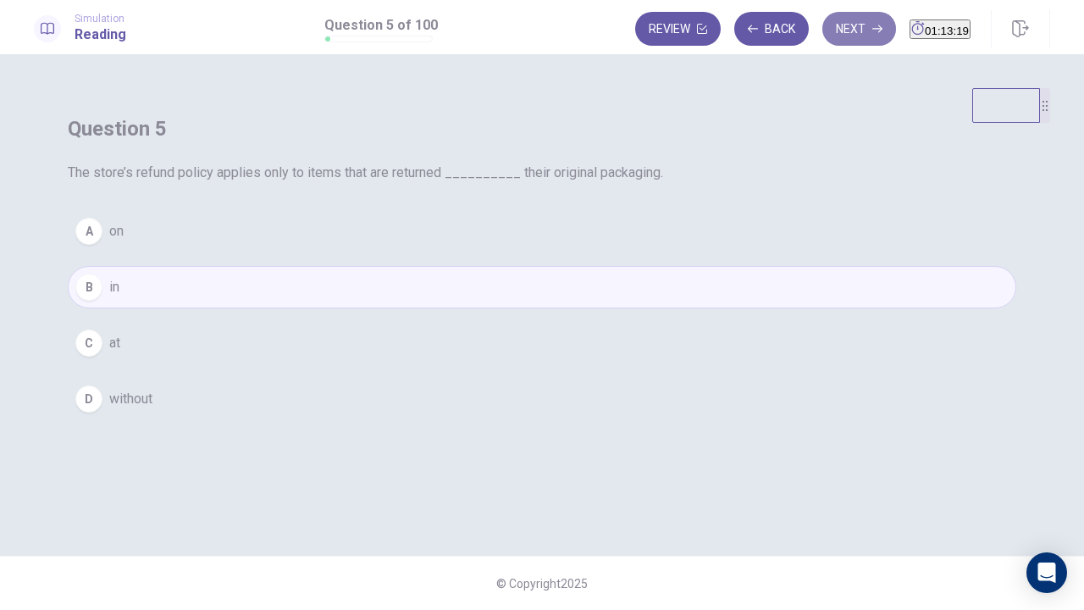
click at [835, 33] on button "Next" at bounding box center [859, 29] width 74 height 34
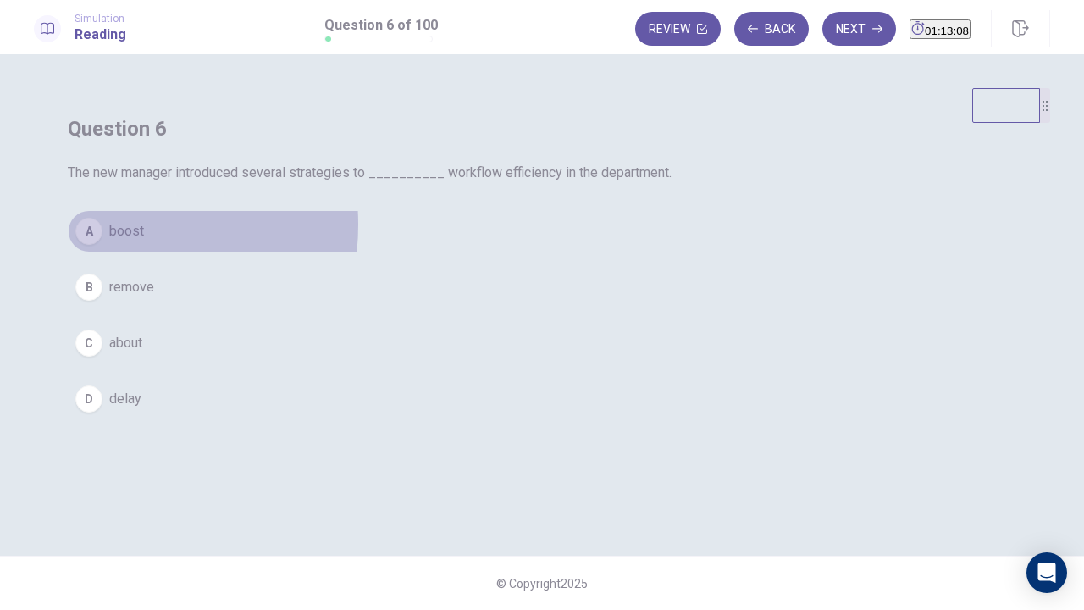
click at [144, 241] on span "boost" at bounding box center [126, 231] width 35 height 20
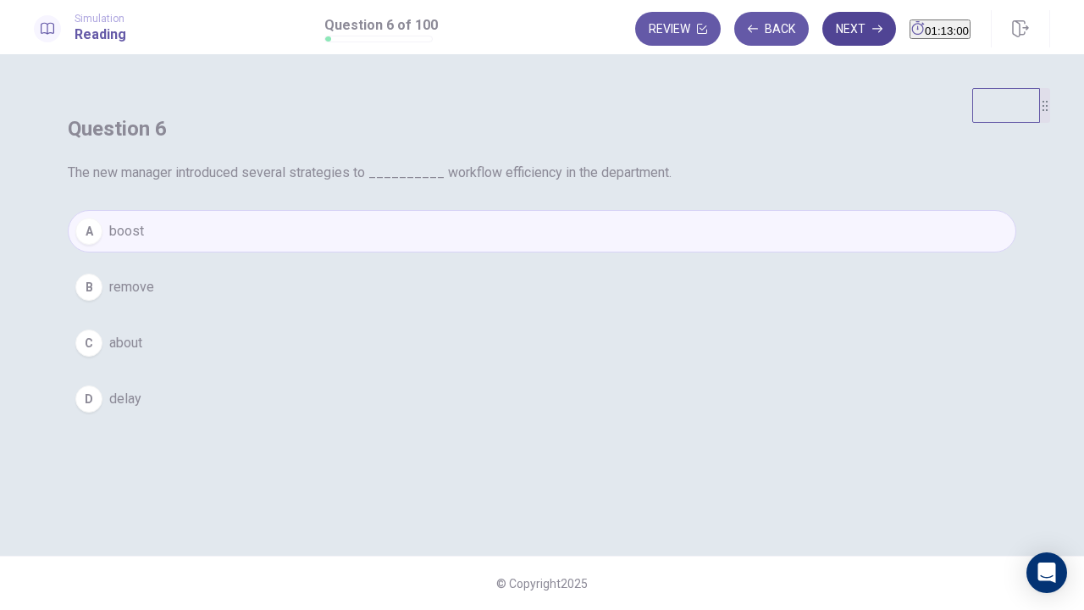
click at [823, 42] on button "Next" at bounding box center [859, 29] width 74 height 34
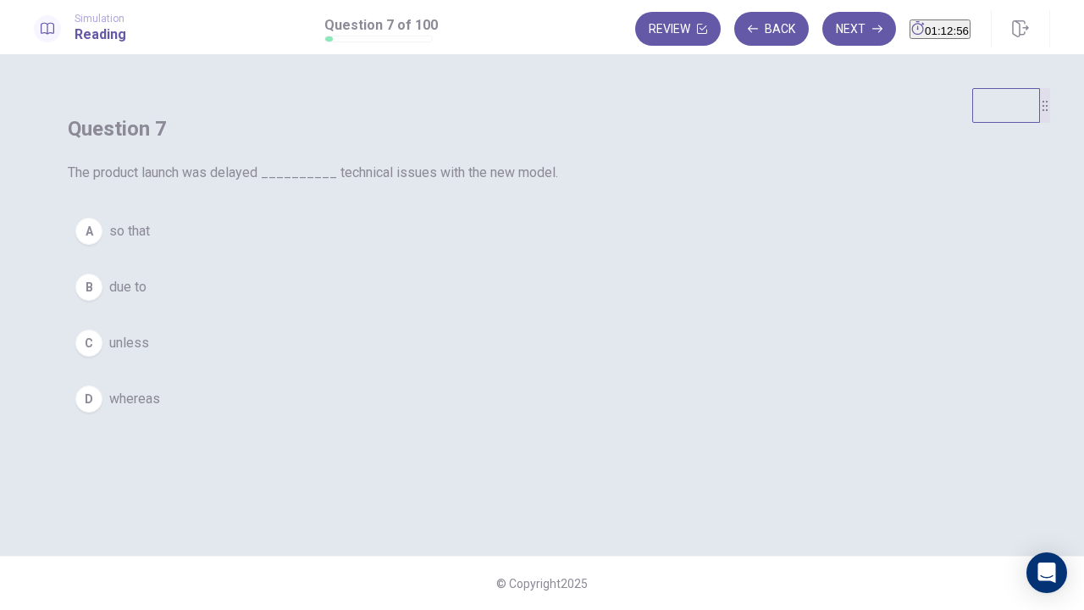
click at [147, 297] on span "due to" at bounding box center [127, 287] width 37 height 20
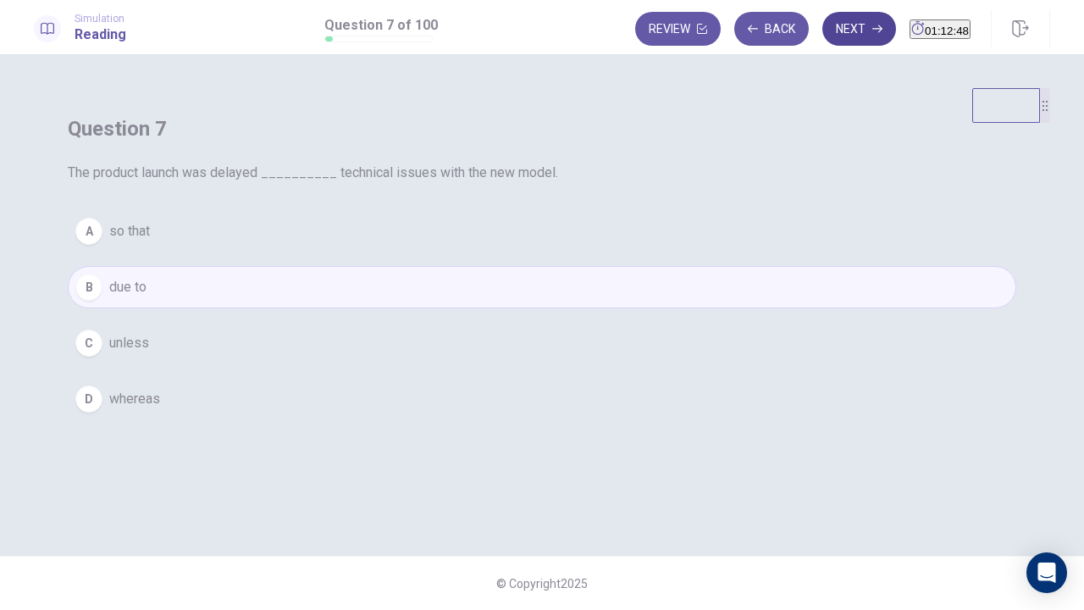
click at [872, 25] on icon "button" at bounding box center [877, 29] width 10 height 10
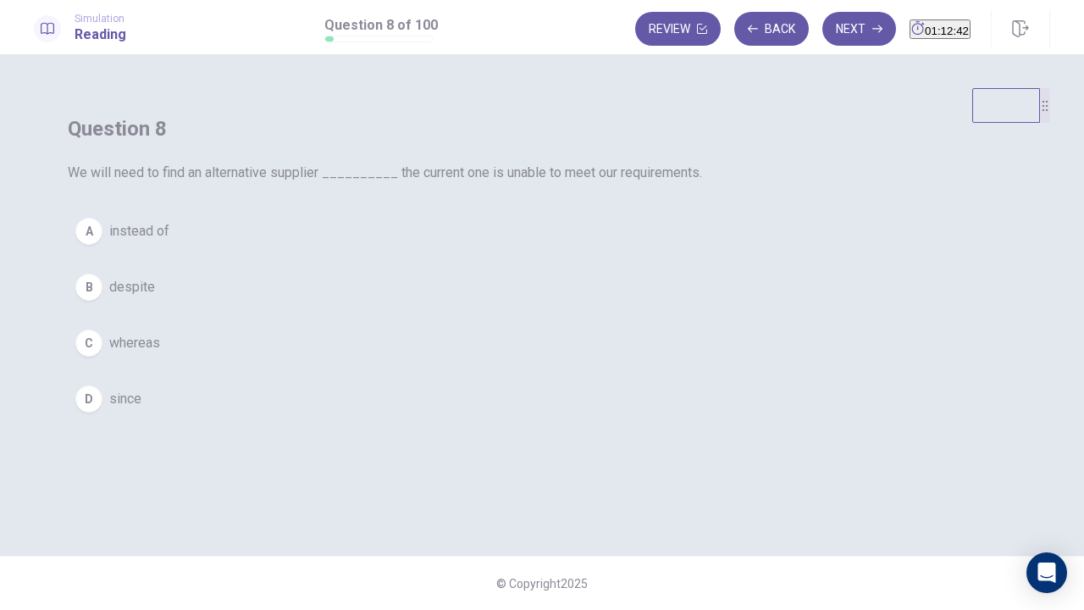
click at [141, 409] on span "since" at bounding box center [125, 399] width 32 height 20
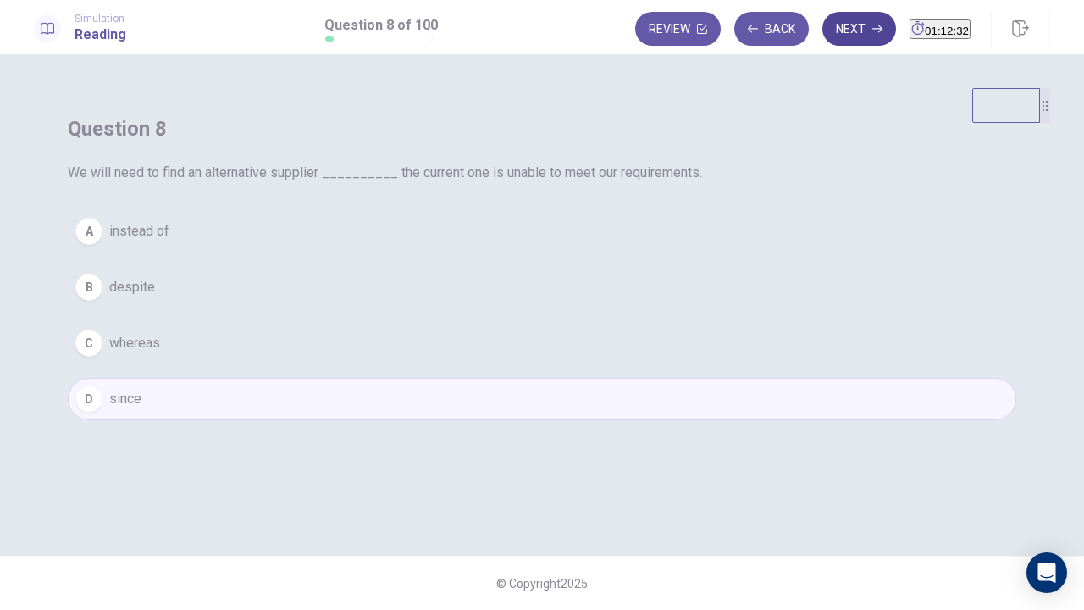
click at [830, 36] on button "Next" at bounding box center [859, 29] width 74 height 34
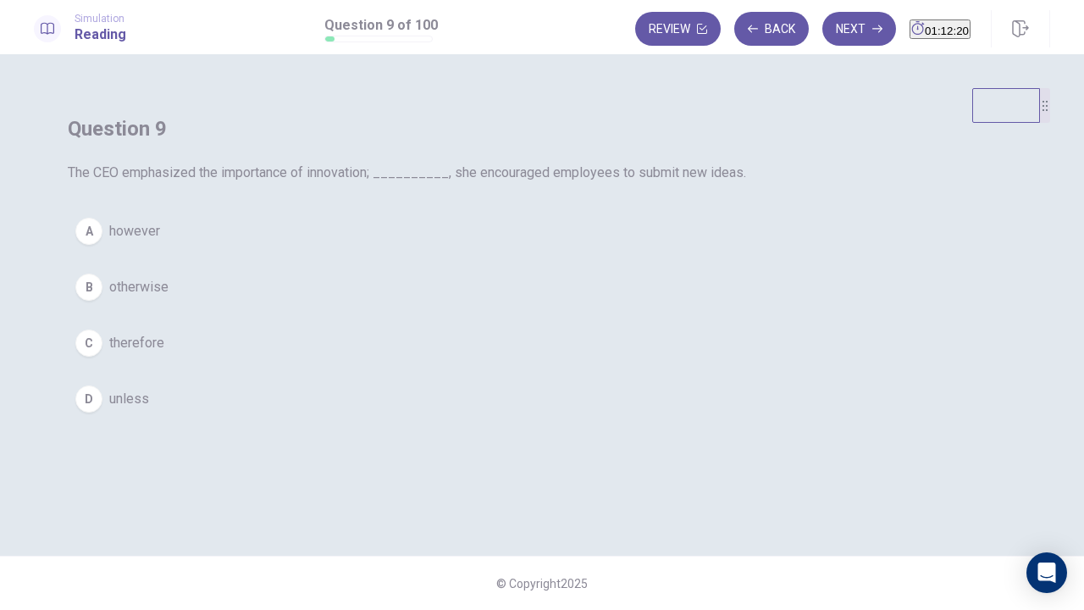
click at [164, 353] on span "therefore" at bounding box center [136, 343] width 55 height 20
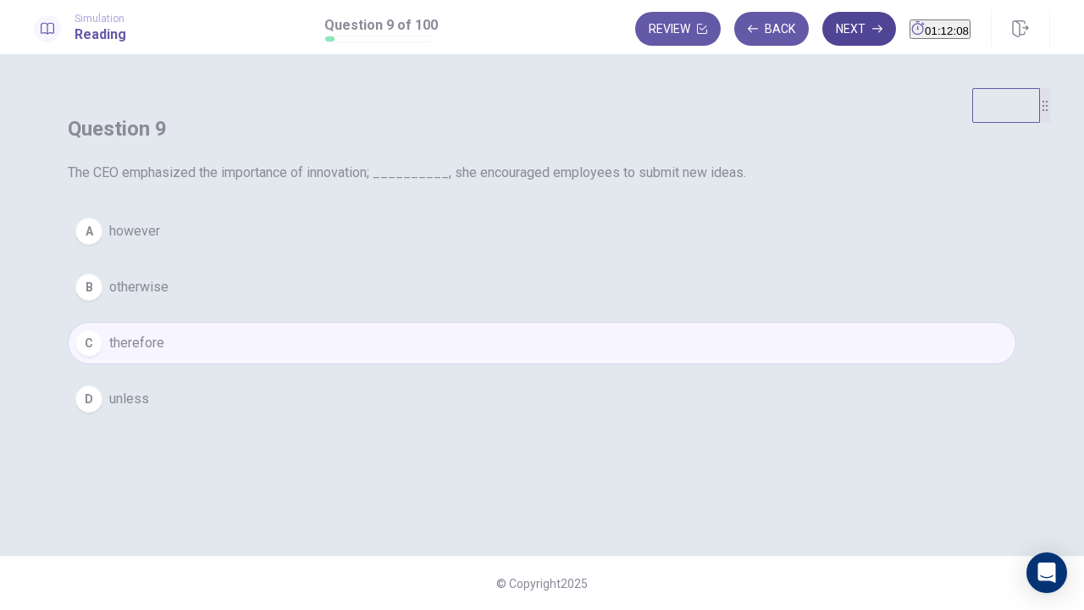
click at [822, 29] on button "Next" at bounding box center [859, 29] width 74 height 34
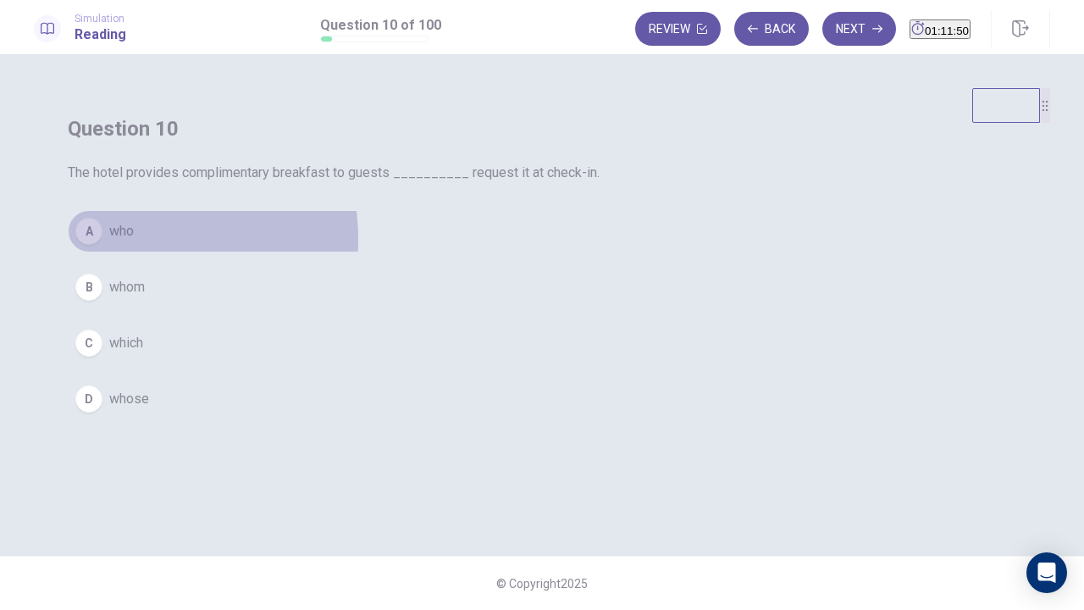
click at [134, 241] on span "who" at bounding box center [121, 231] width 25 height 20
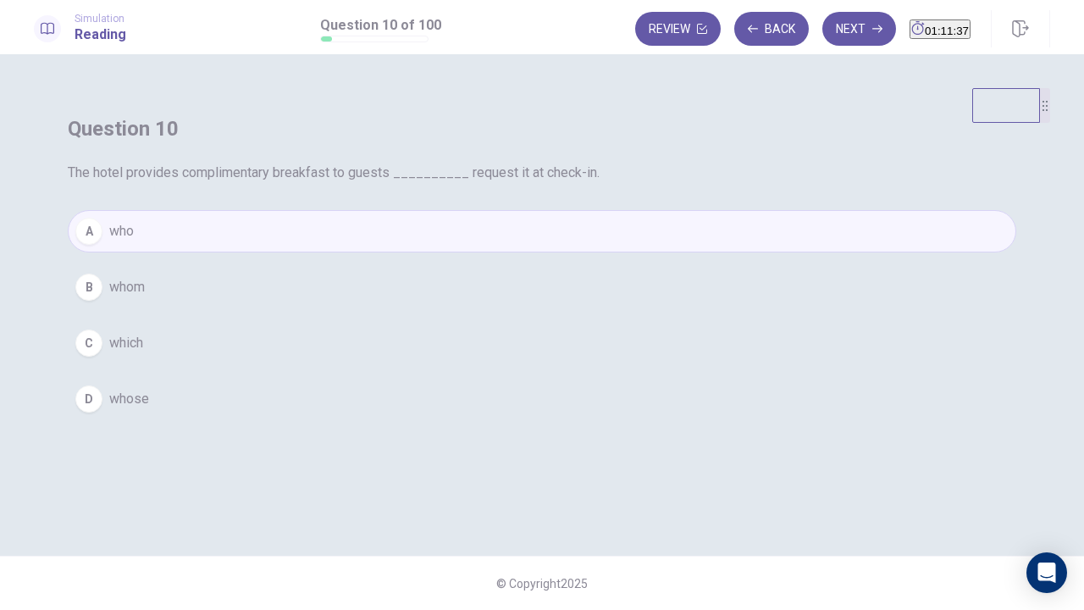
click at [829, 30] on button "Next" at bounding box center [859, 29] width 74 height 34
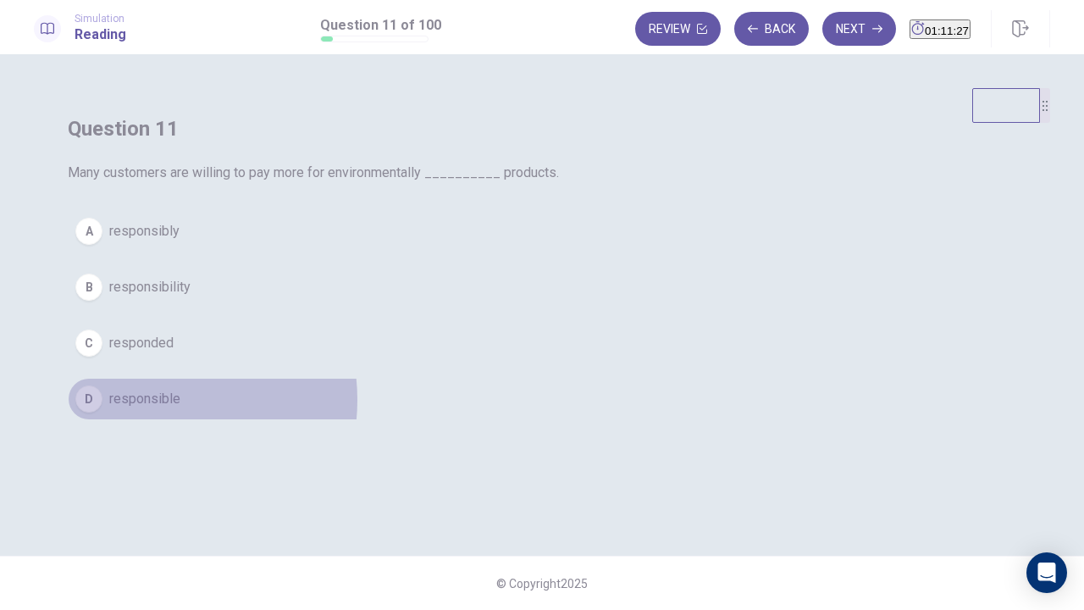
click at [180, 409] on span "responsible" at bounding box center [144, 399] width 71 height 20
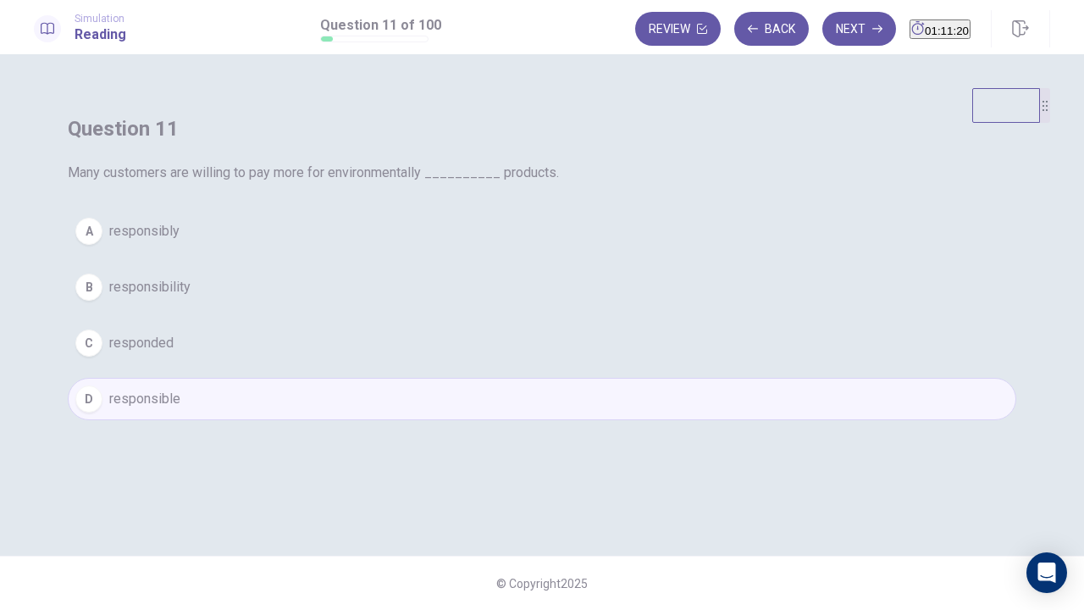
click at [822, 29] on button "Next" at bounding box center [859, 29] width 74 height 34
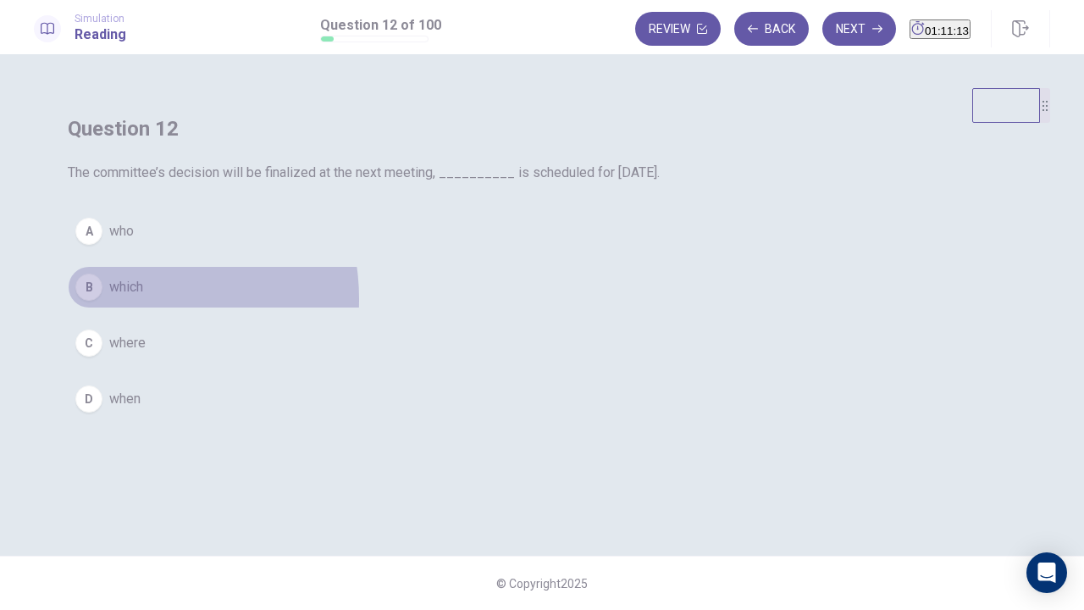
click at [454, 308] on button "B which" at bounding box center [542, 287] width 948 height 42
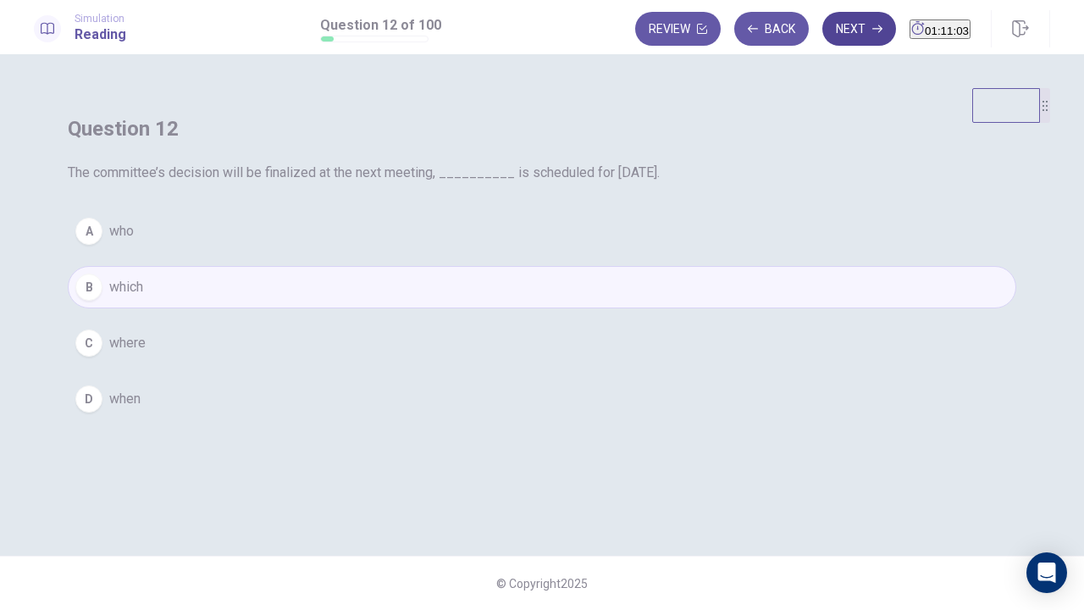
click at [828, 31] on button "Next" at bounding box center [859, 29] width 74 height 34
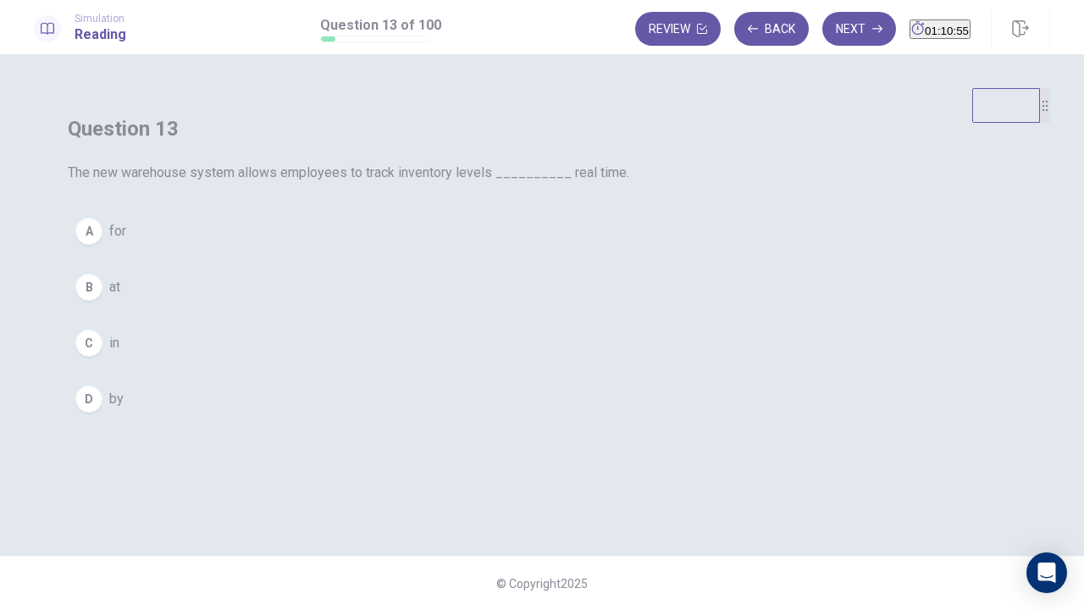
click at [102, 357] on div "C" at bounding box center [88, 342] width 27 height 27
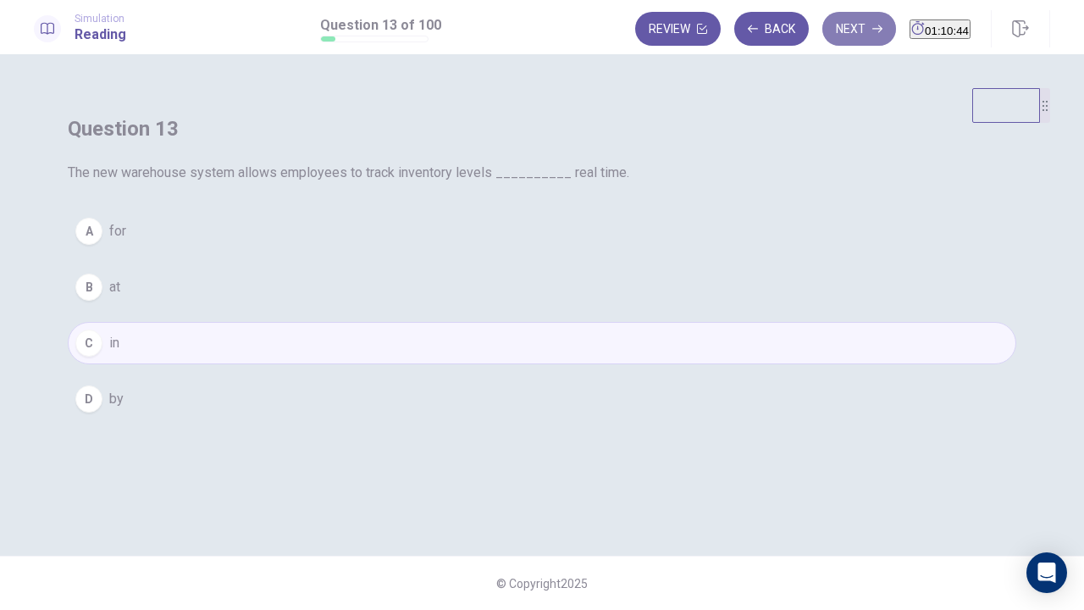
click at [836, 36] on button "Next" at bounding box center [859, 29] width 74 height 34
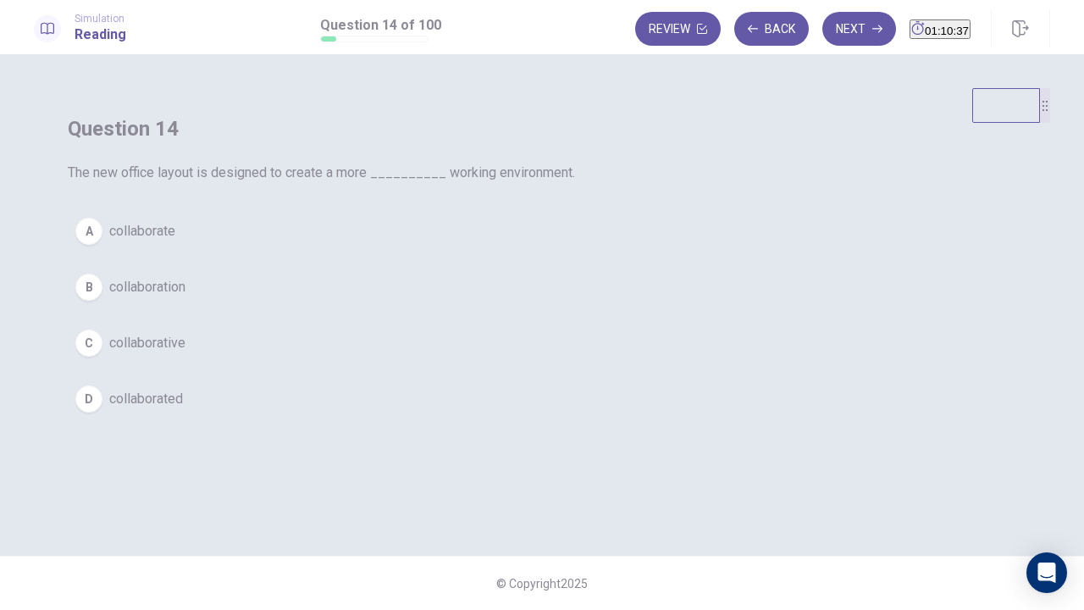
click at [185, 353] on span "collaborative" at bounding box center [147, 343] width 76 height 20
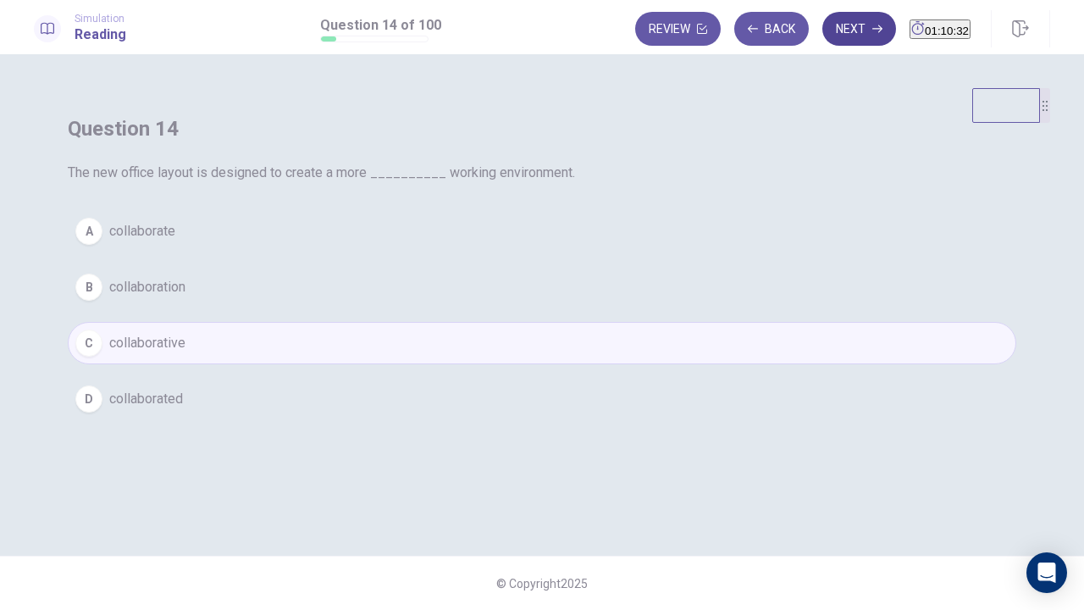
click at [833, 26] on button "Next" at bounding box center [859, 29] width 74 height 34
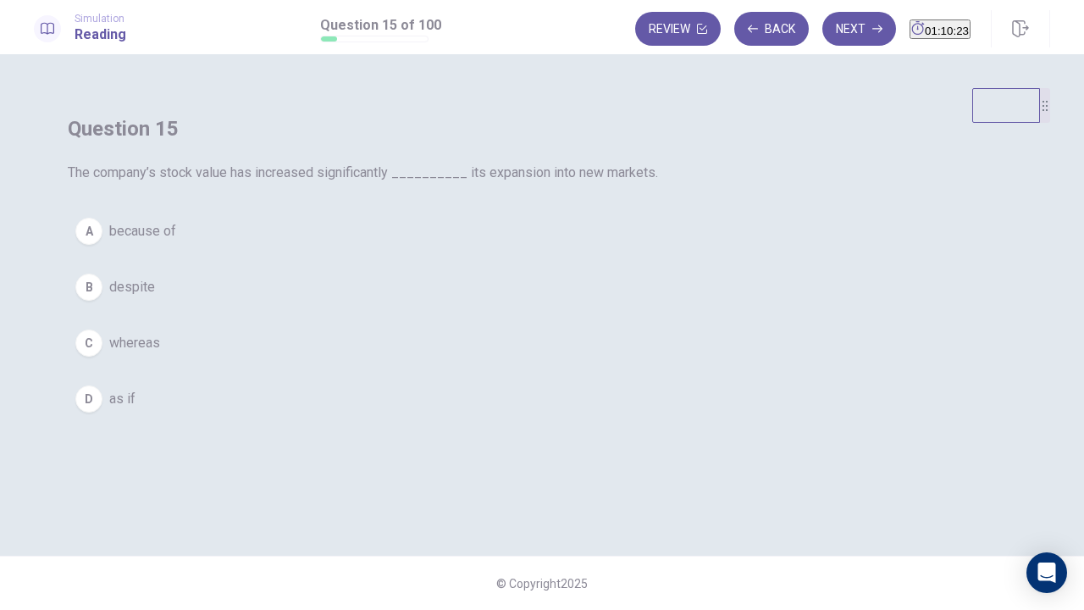
click at [501, 252] on button "A because of" at bounding box center [542, 231] width 948 height 42
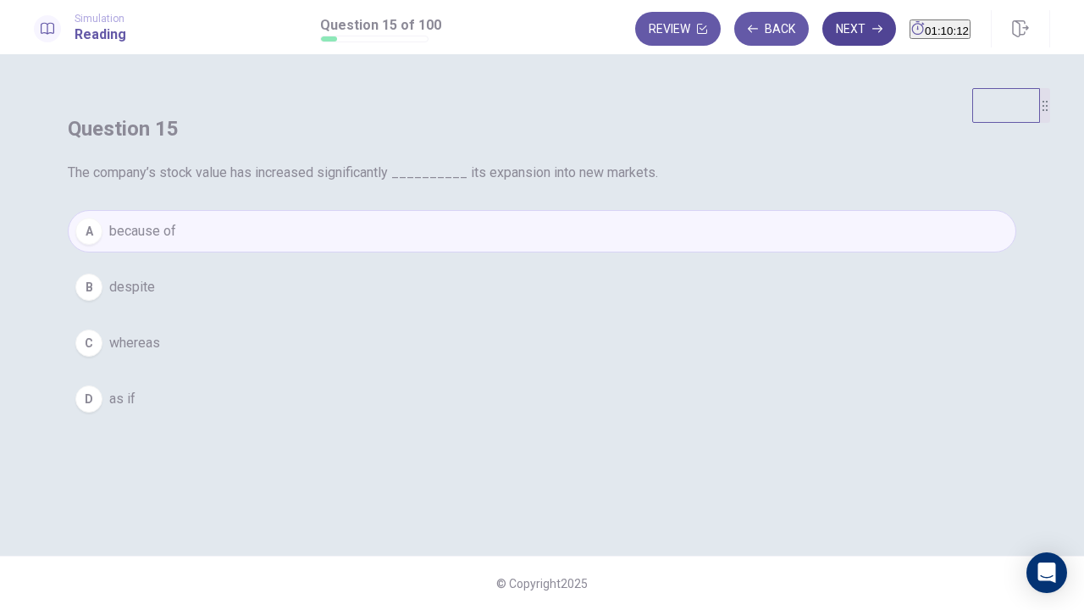
click at [825, 34] on button "Next" at bounding box center [859, 29] width 74 height 34
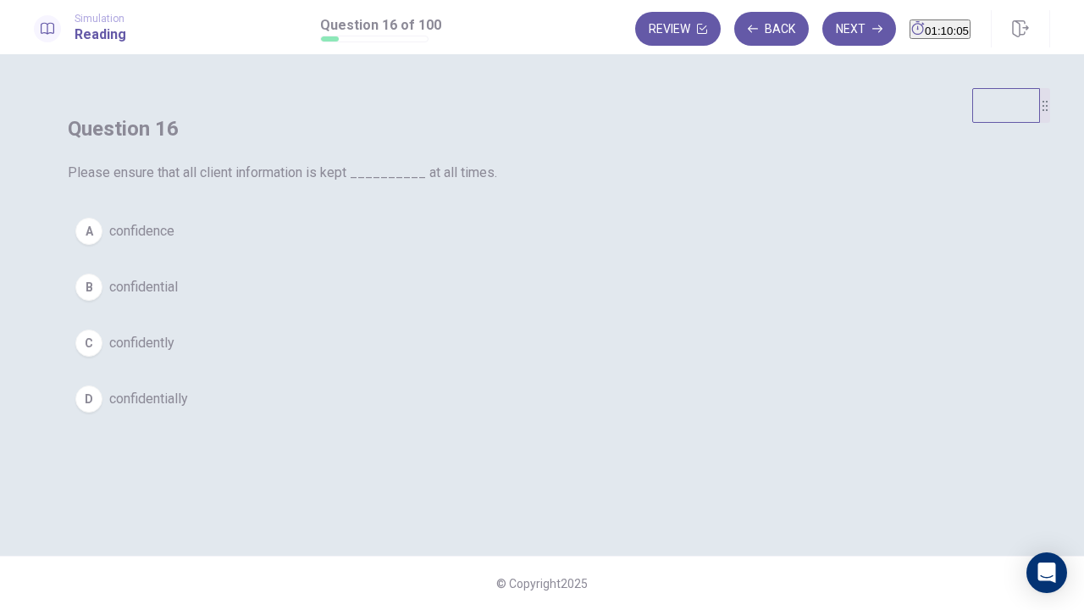
click at [178, 297] on span "confidential" at bounding box center [143, 287] width 69 height 20
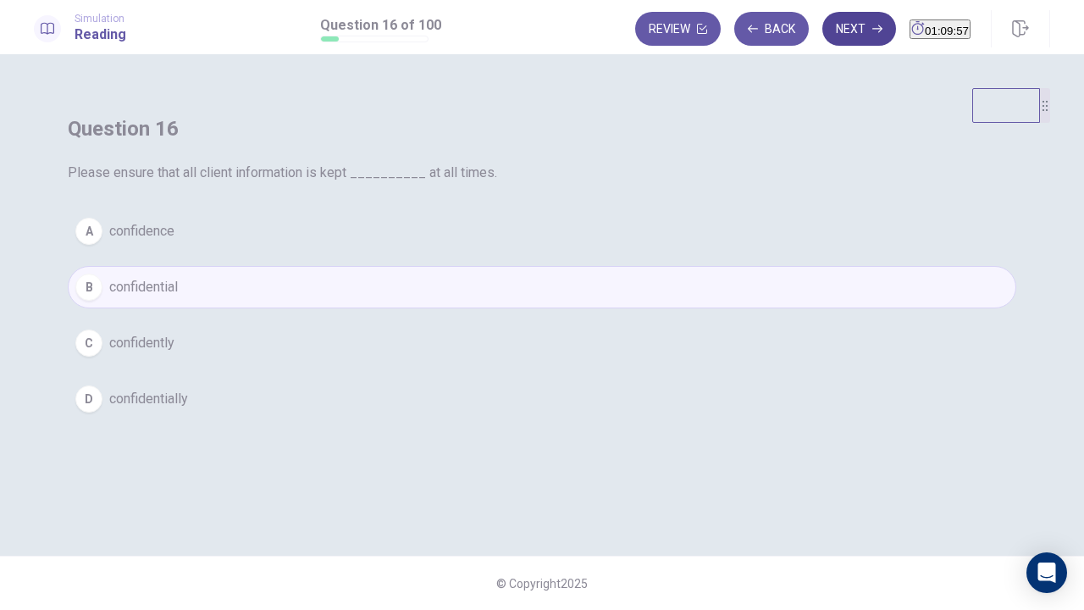
click at [837, 29] on button "Next" at bounding box center [859, 29] width 74 height 34
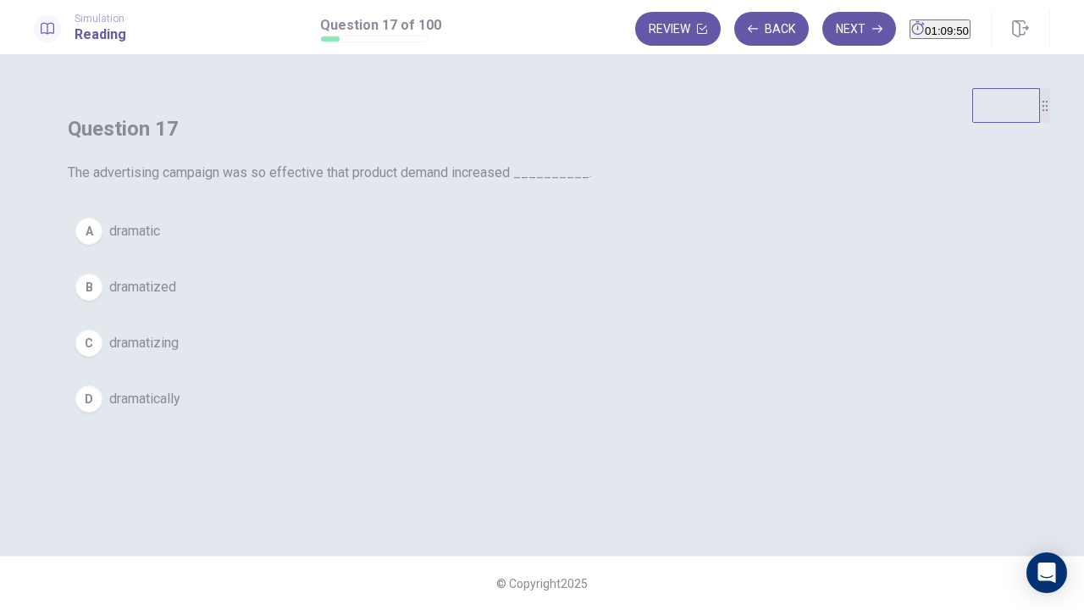
click at [180, 409] on span "dramatically" at bounding box center [144, 399] width 71 height 20
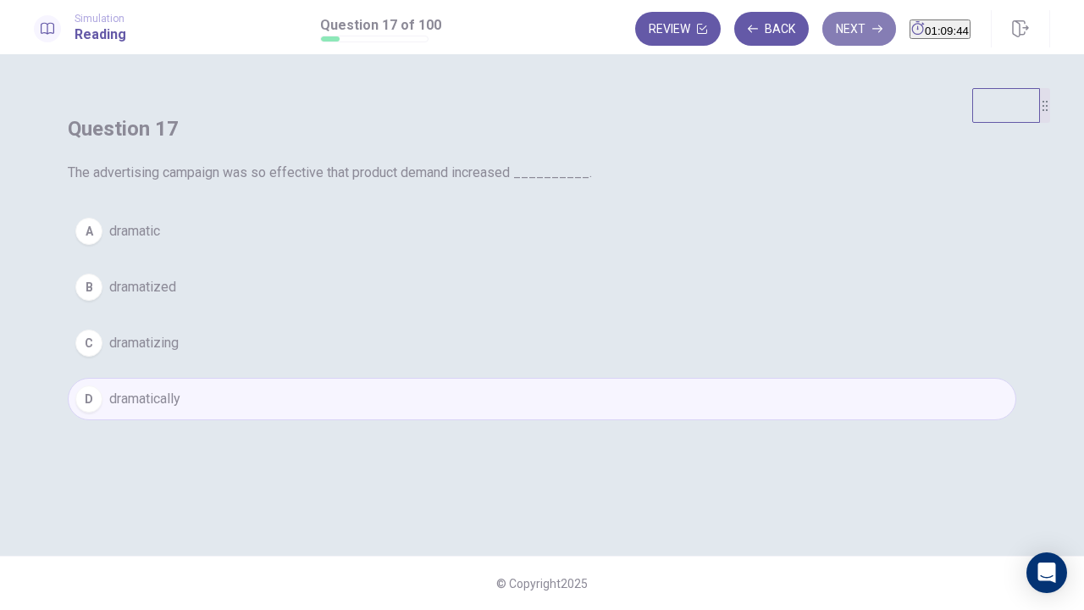
click at [825, 32] on button "Next" at bounding box center [859, 29] width 74 height 34
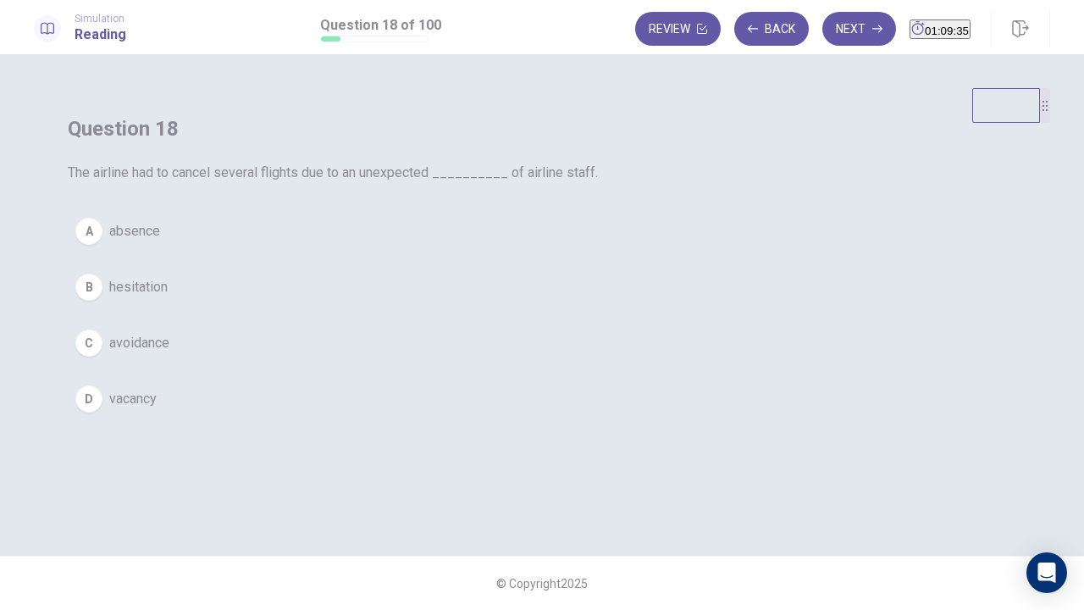
click at [462, 252] on button "A absence" at bounding box center [542, 231] width 948 height 42
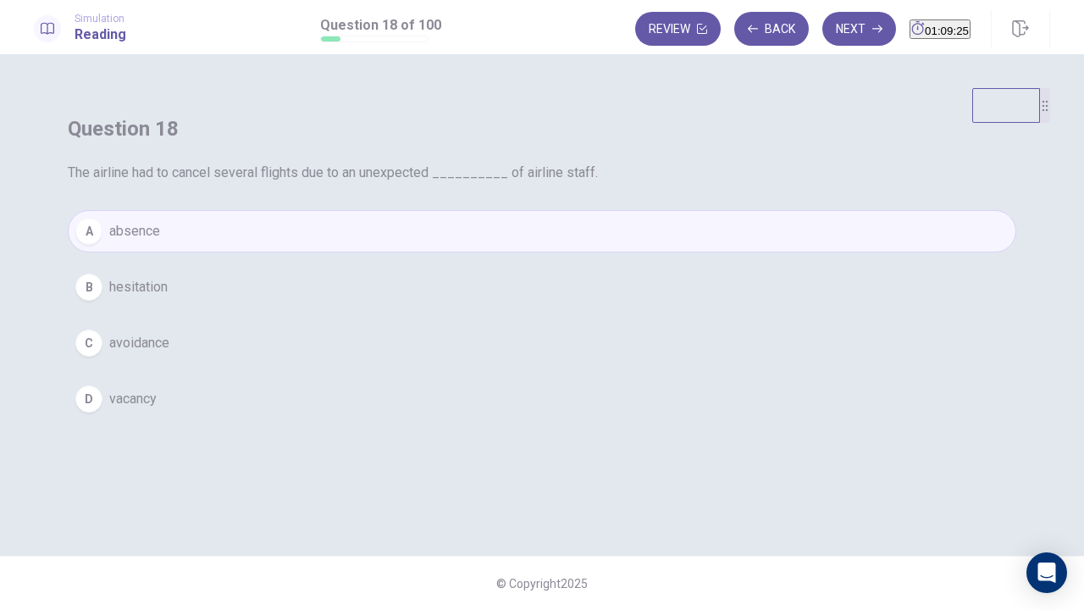
click at [822, 24] on button "Next" at bounding box center [859, 29] width 74 height 34
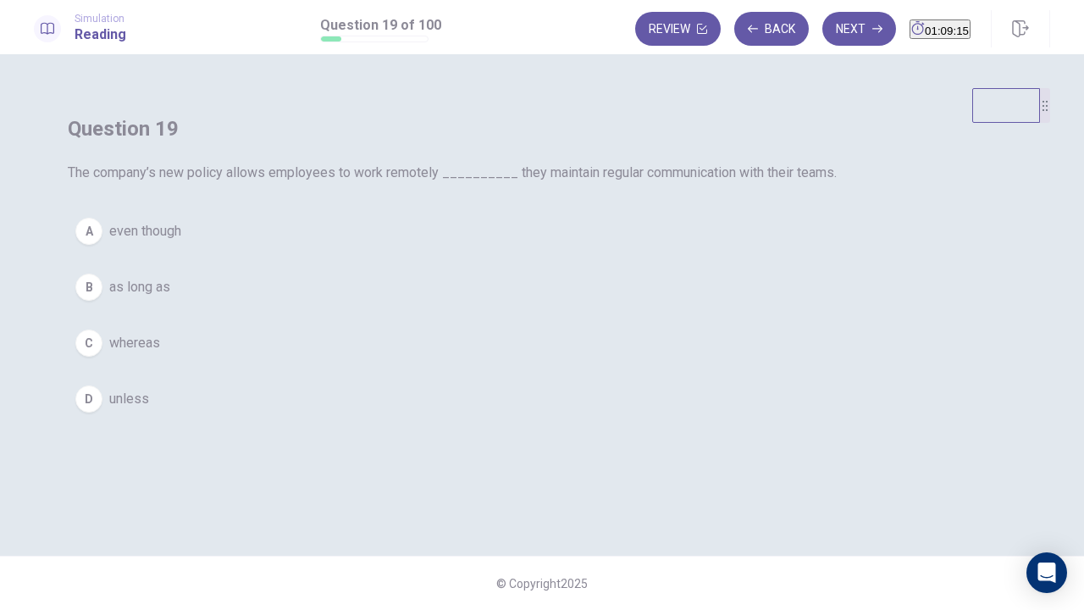
click at [170, 297] on span "as long as" at bounding box center [139, 287] width 61 height 20
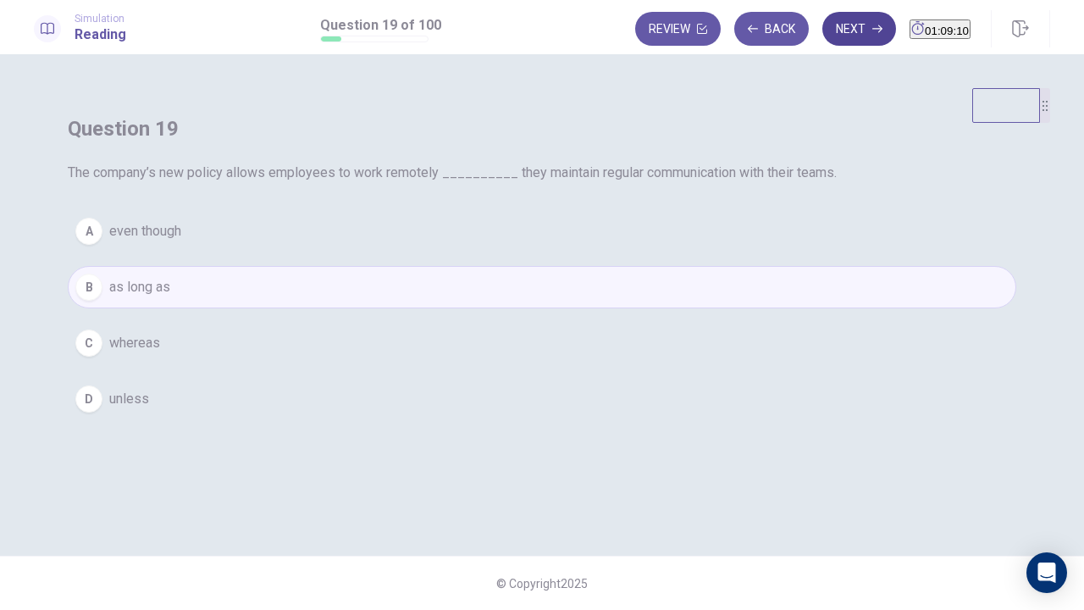
click at [832, 33] on button "Next" at bounding box center [859, 29] width 74 height 34
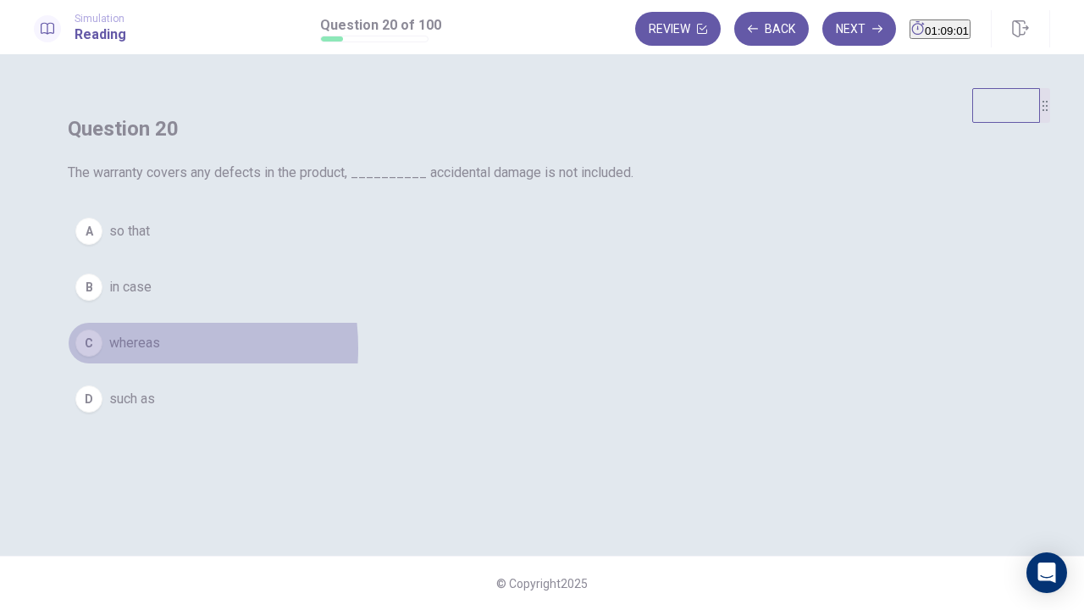
click at [160, 353] on span "whereas" at bounding box center [134, 343] width 51 height 20
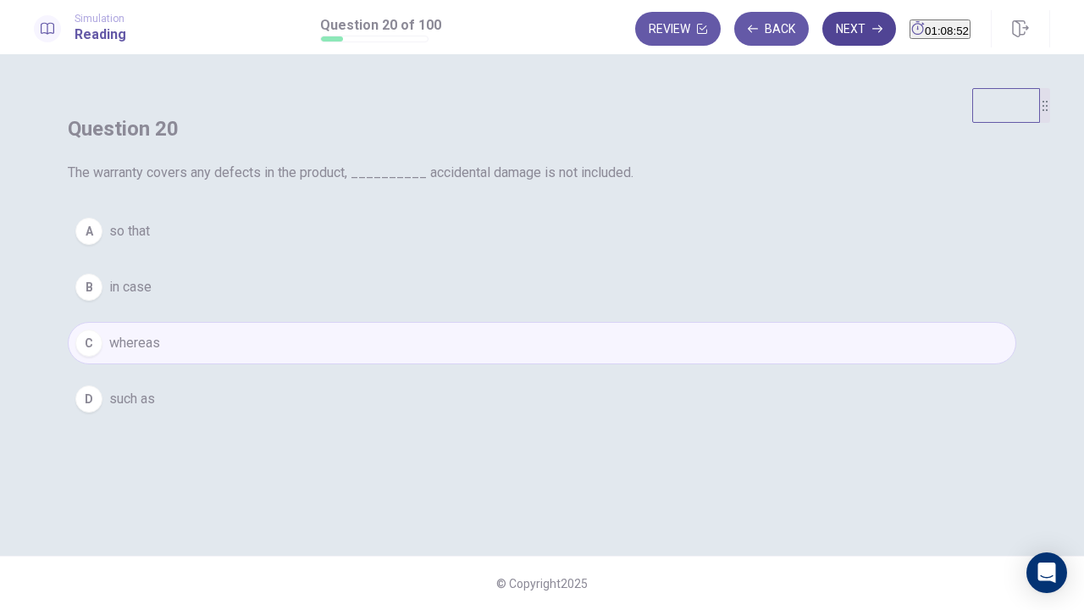
click at [824, 36] on button "Next" at bounding box center [859, 29] width 74 height 34
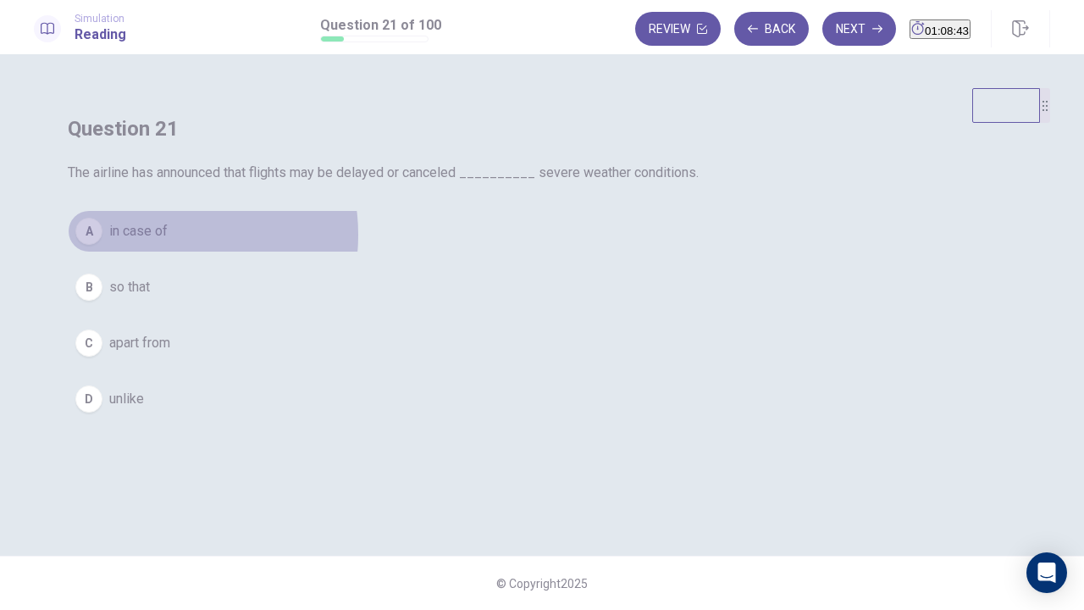
click at [168, 241] on span "in case of" at bounding box center [138, 231] width 58 height 20
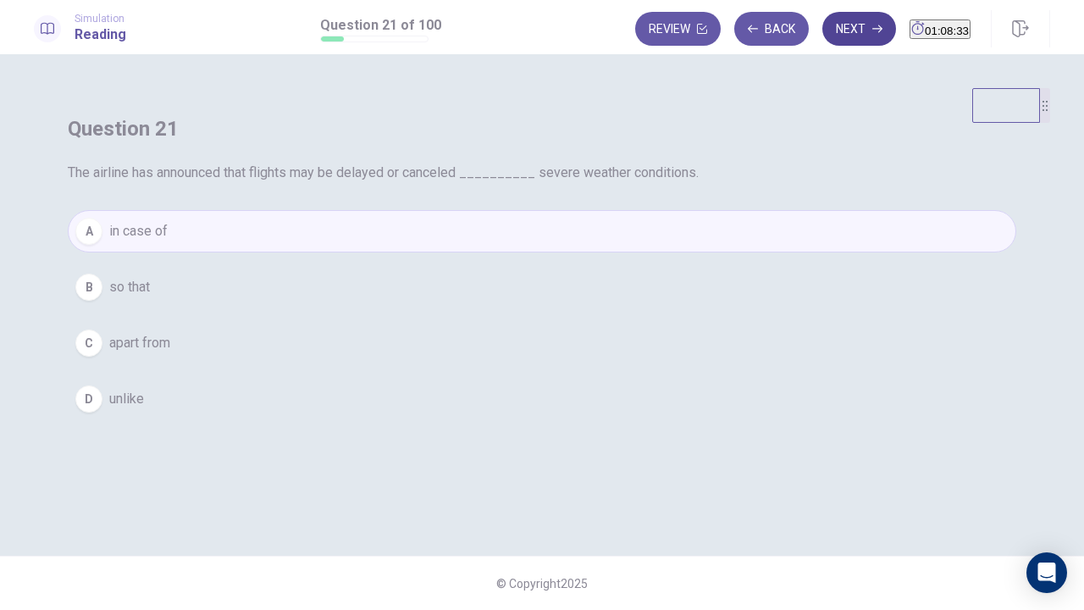
click at [822, 29] on button "Next" at bounding box center [859, 29] width 74 height 34
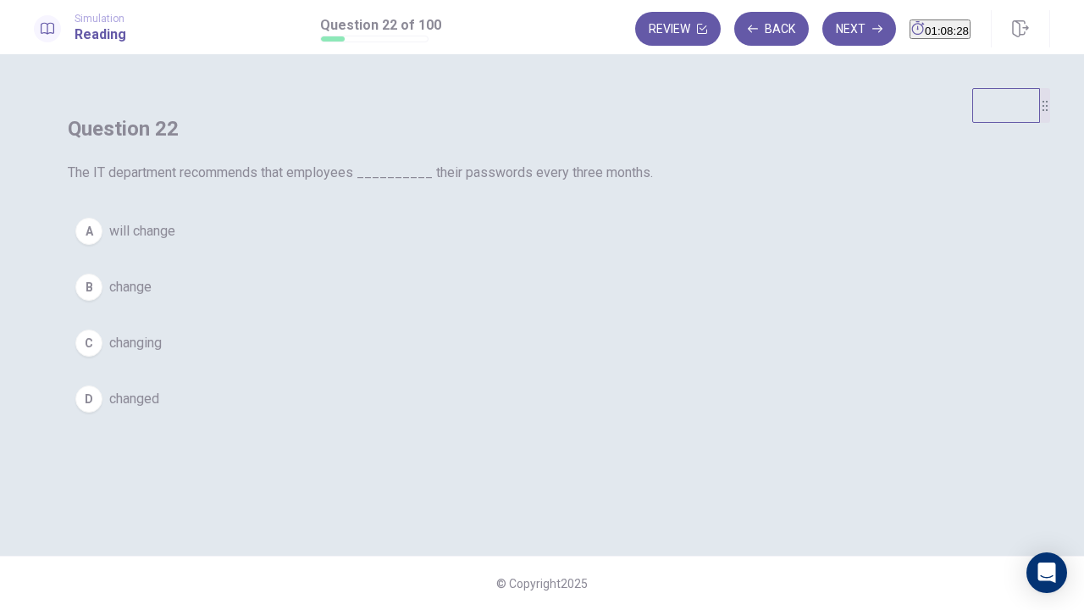
click at [152, 297] on span "change" at bounding box center [130, 287] width 42 height 20
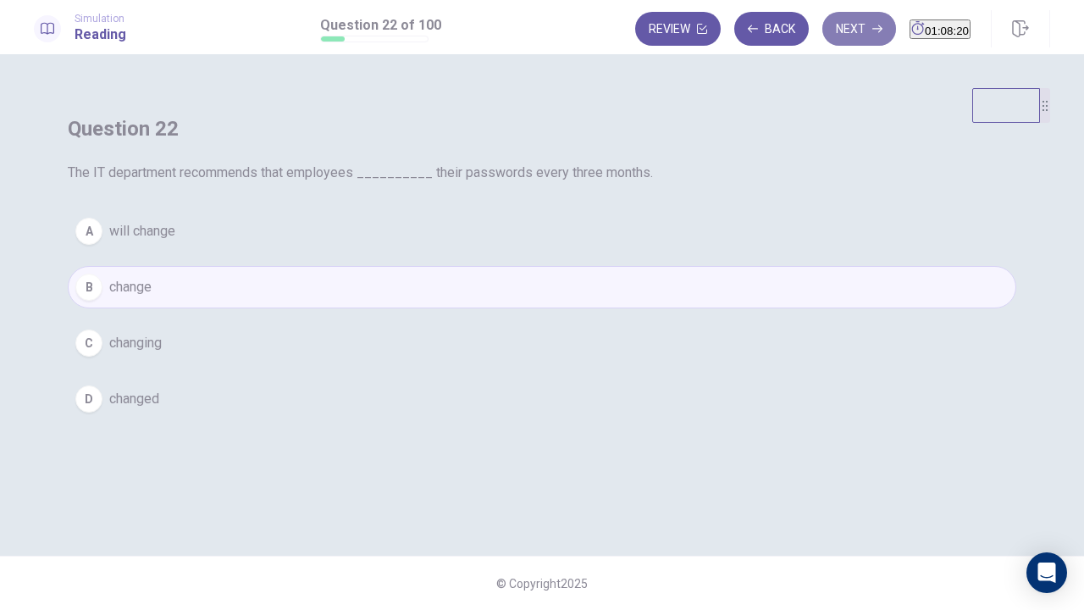
click at [824, 25] on button "Next" at bounding box center [859, 29] width 74 height 34
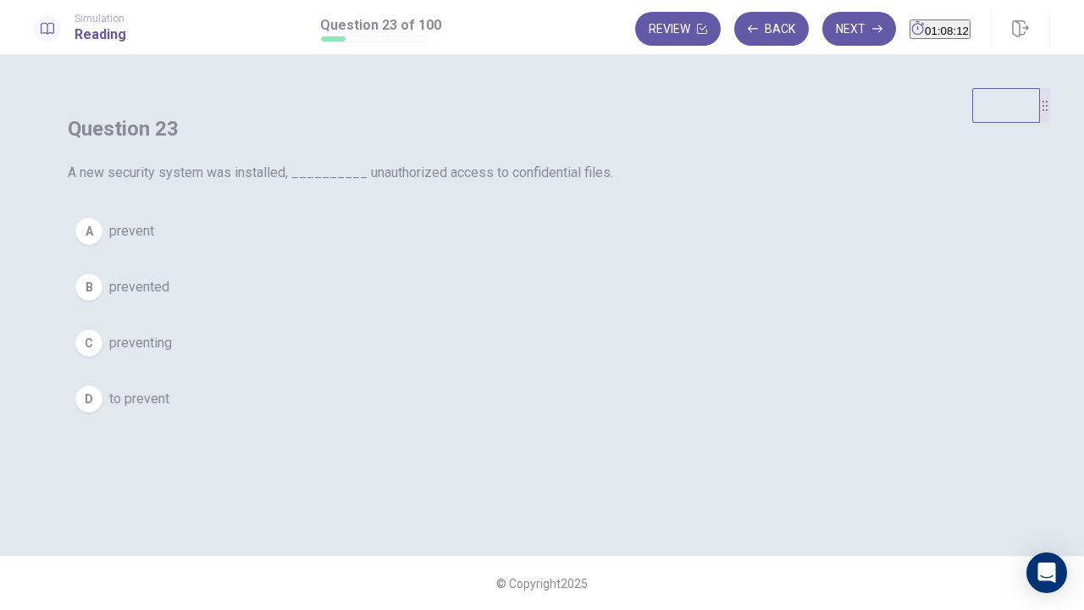
click at [172, 353] on span "preventing" at bounding box center [140, 343] width 63 height 20
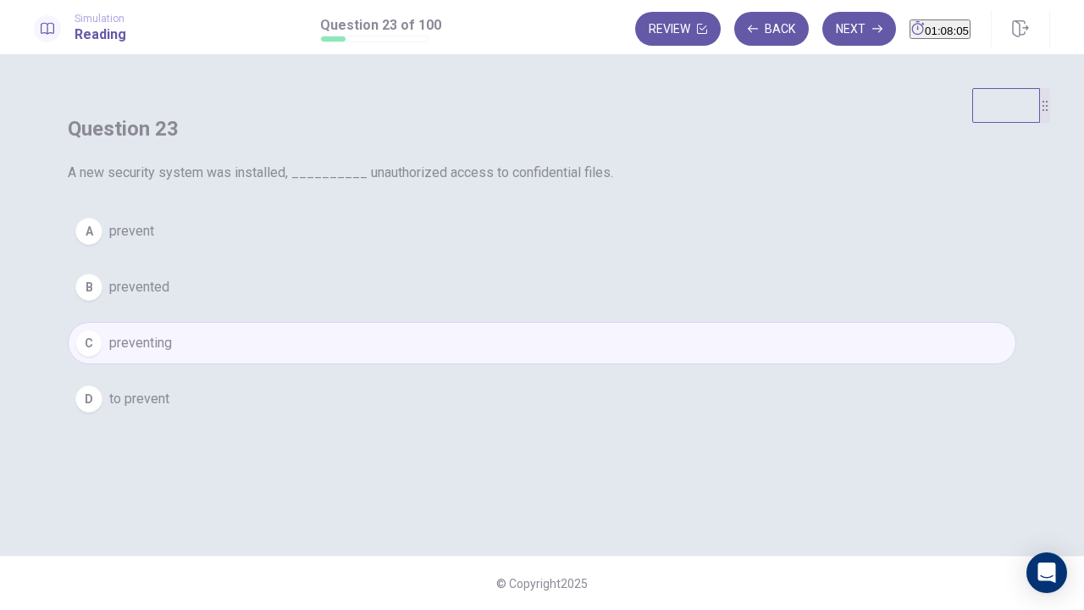
click at [169, 409] on span "to prevent" at bounding box center [139, 399] width 60 height 20
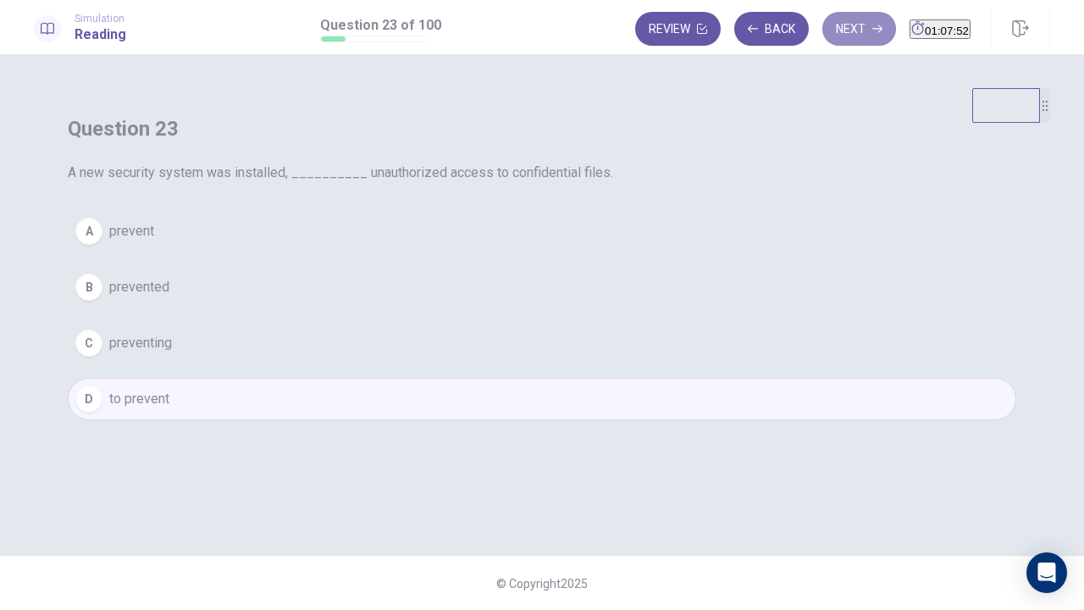
click at [832, 30] on button "Next" at bounding box center [859, 29] width 74 height 34
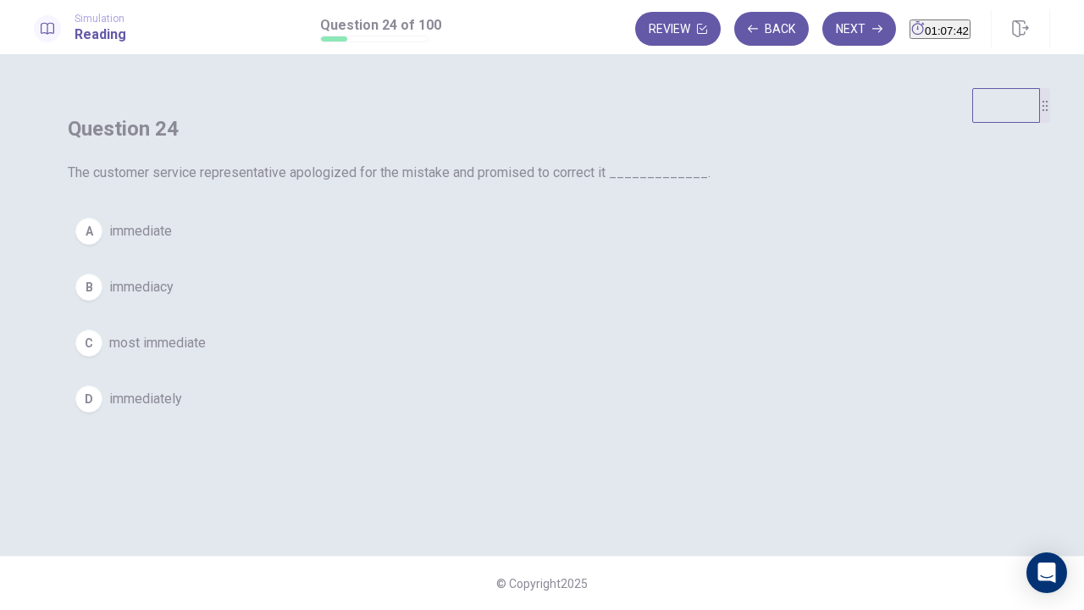
click at [182, 409] on span "immediately" at bounding box center [145, 399] width 73 height 20
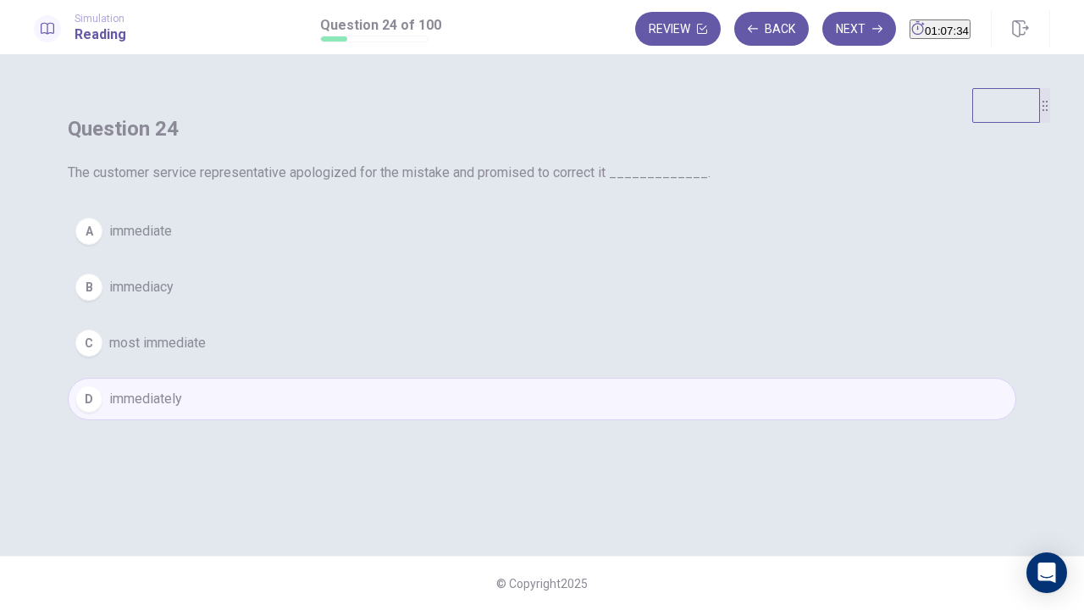
click at [813, 46] on div "Review Back Next 01:07:34" at bounding box center [802, 29] width 335 height 34
click at [828, 27] on button "Next" at bounding box center [859, 29] width 74 height 34
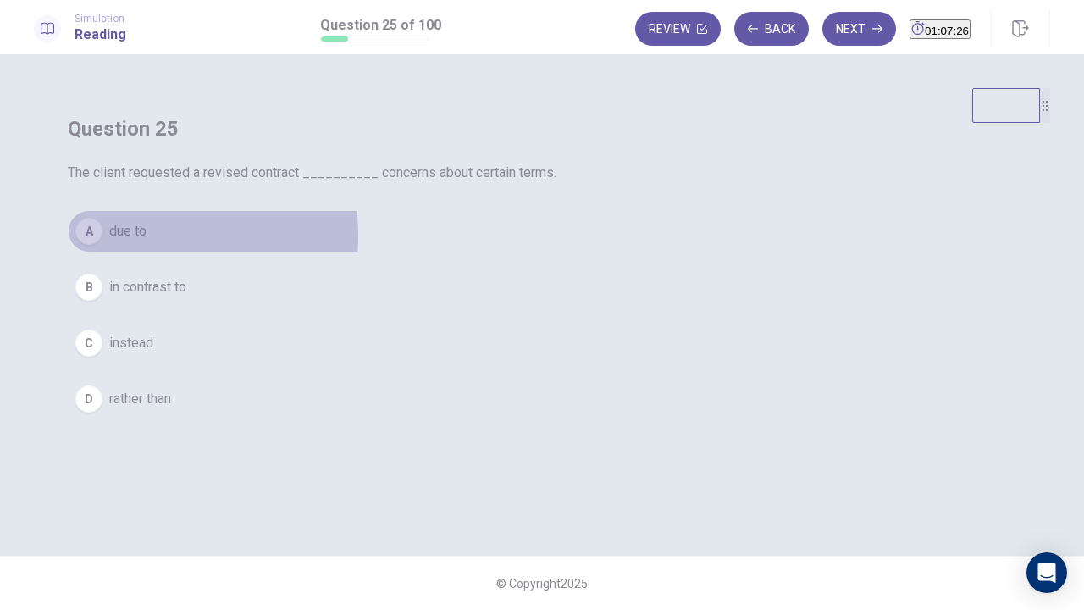
click at [147, 241] on span "due to" at bounding box center [127, 231] width 37 height 20
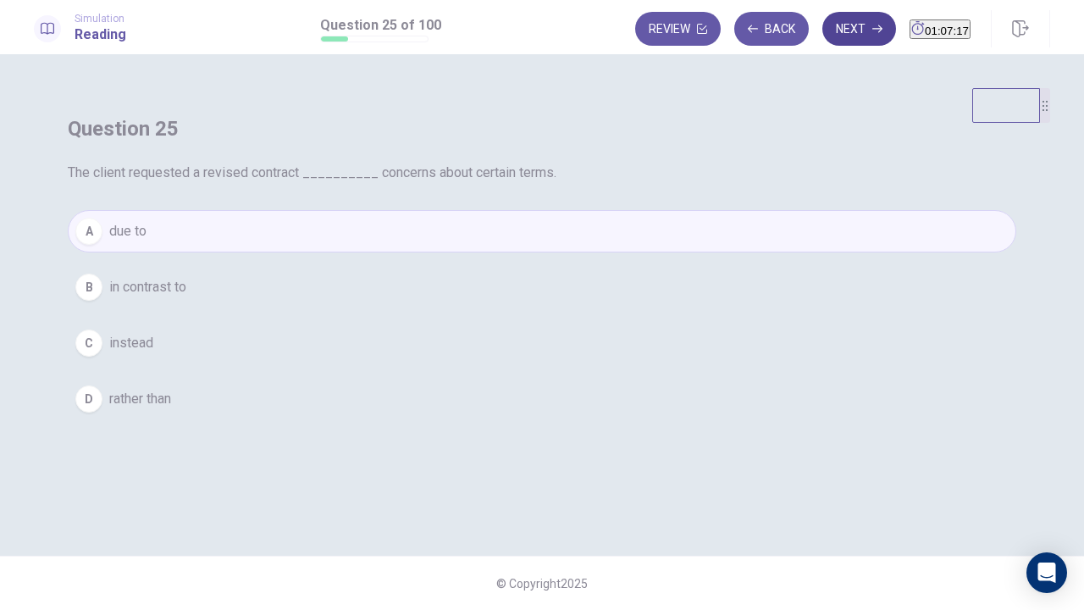
click at [822, 30] on button "Next" at bounding box center [859, 29] width 74 height 34
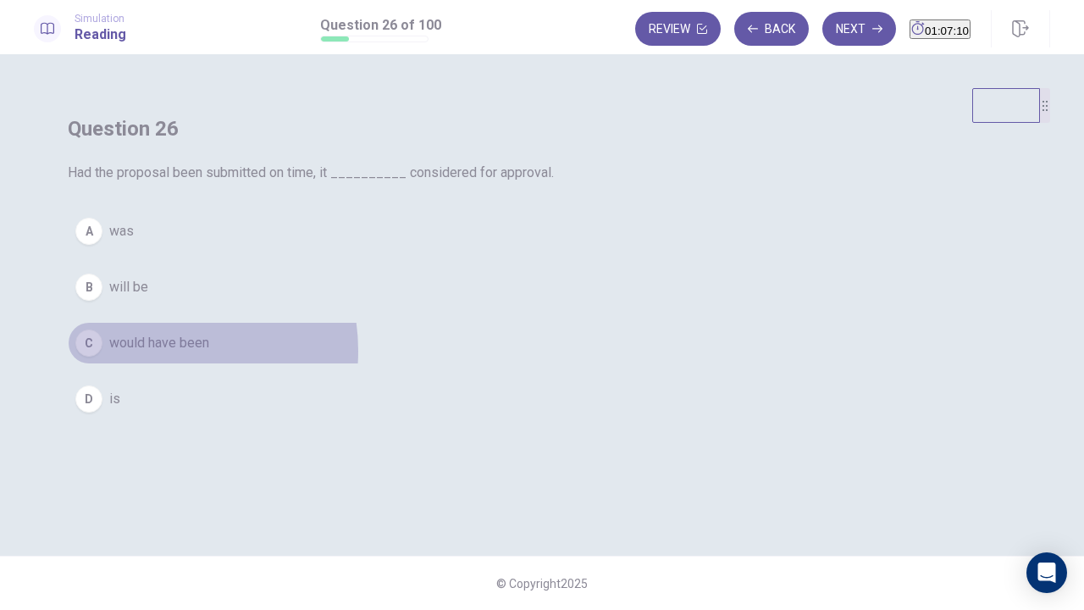
click at [209, 353] on span "would have been" at bounding box center [159, 343] width 100 height 20
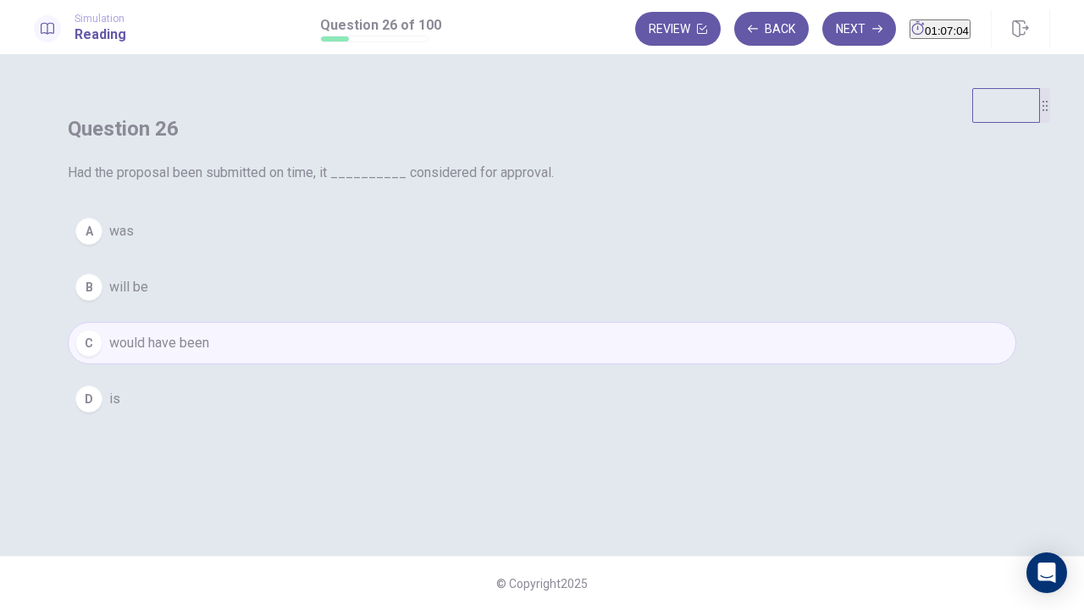
click at [872, 29] on icon "button" at bounding box center [877, 29] width 10 height 10
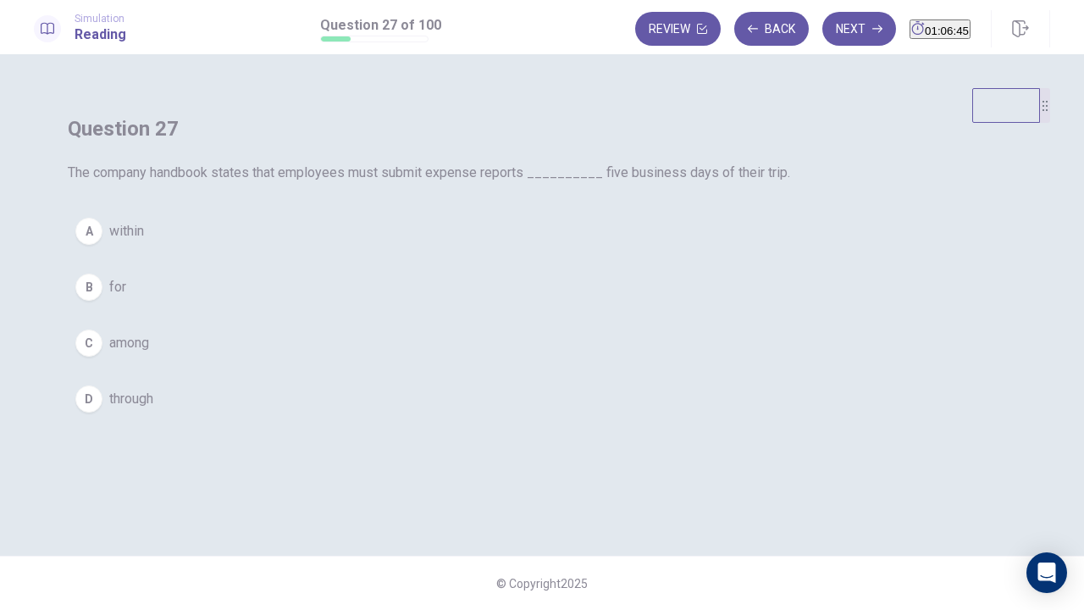
click at [144, 241] on span "within" at bounding box center [126, 231] width 35 height 20
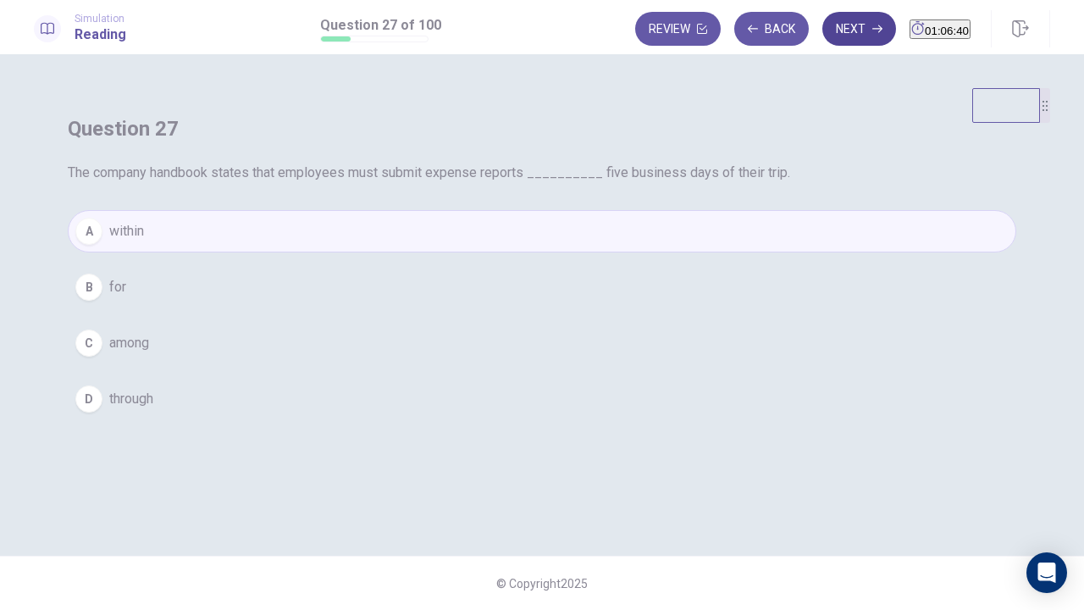
click at [827, 20] on button "Next" at bounding box center [859, 29] width 74 height 34
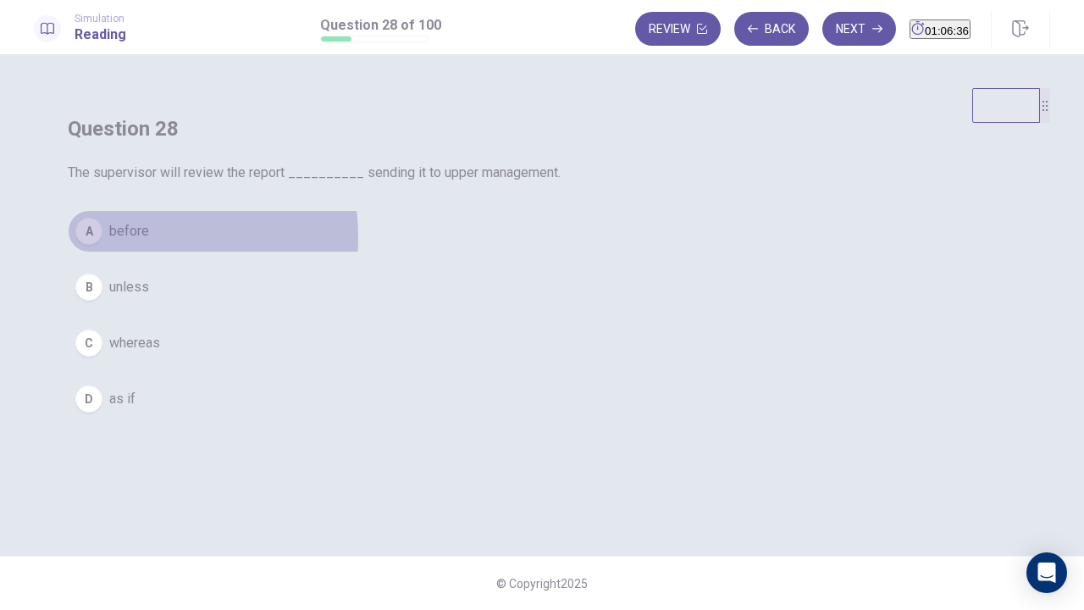
click at [149, 241] on span "before" at bounding box center [129, 231] width 40 height 20
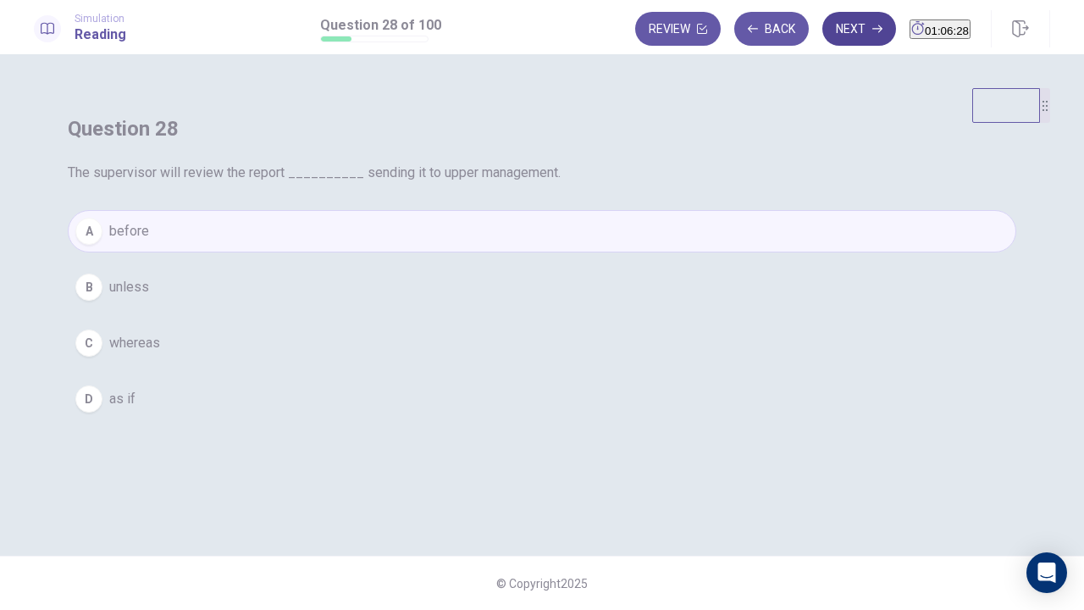
click at [822, 24] on button "Next" at bounding box center [859, 29] width 74 height 34
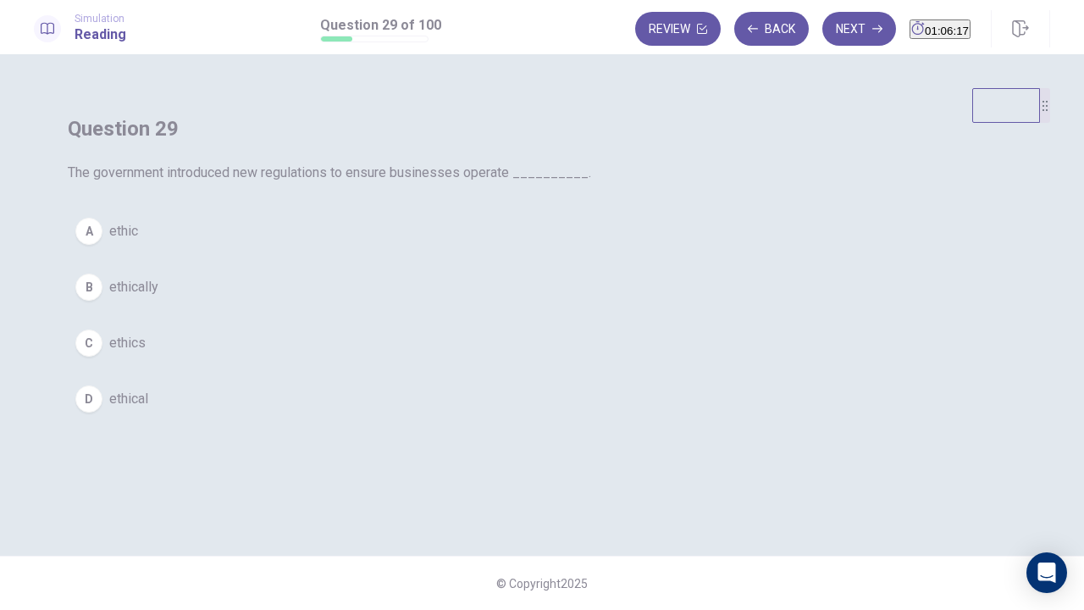
click at [485, 308] on button "B ethically" at bounding box center [542, 287] width 948 height 42
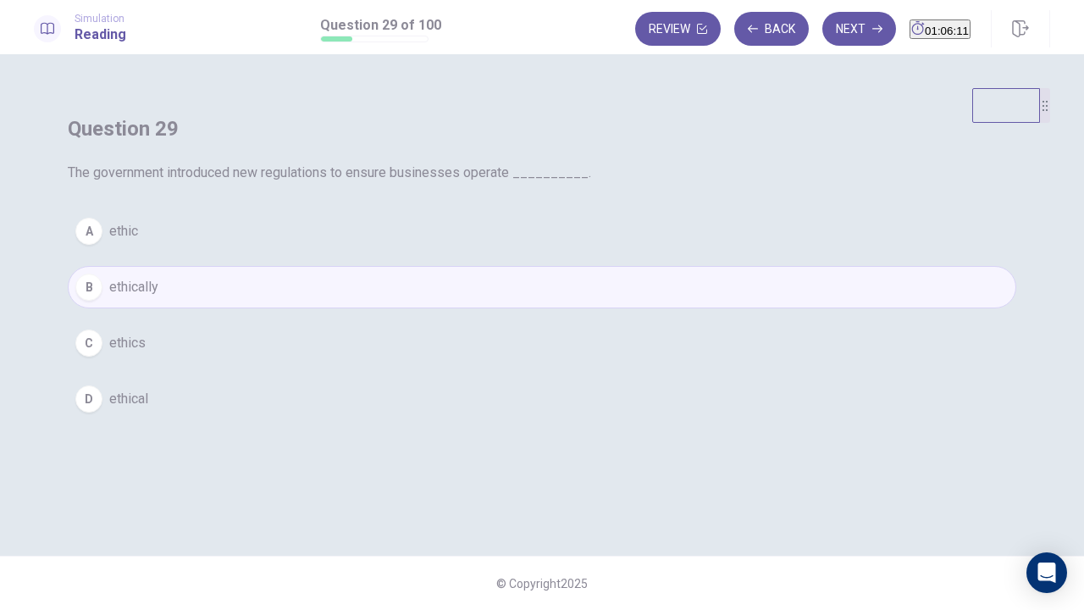
click at [822, 47] on div "Review Back Next 01:06:11" at bounding box center [842, 28] width 415 height 37
click at [825, 34] on button "Next" at bounding box center [859, 29] width 74 height 34
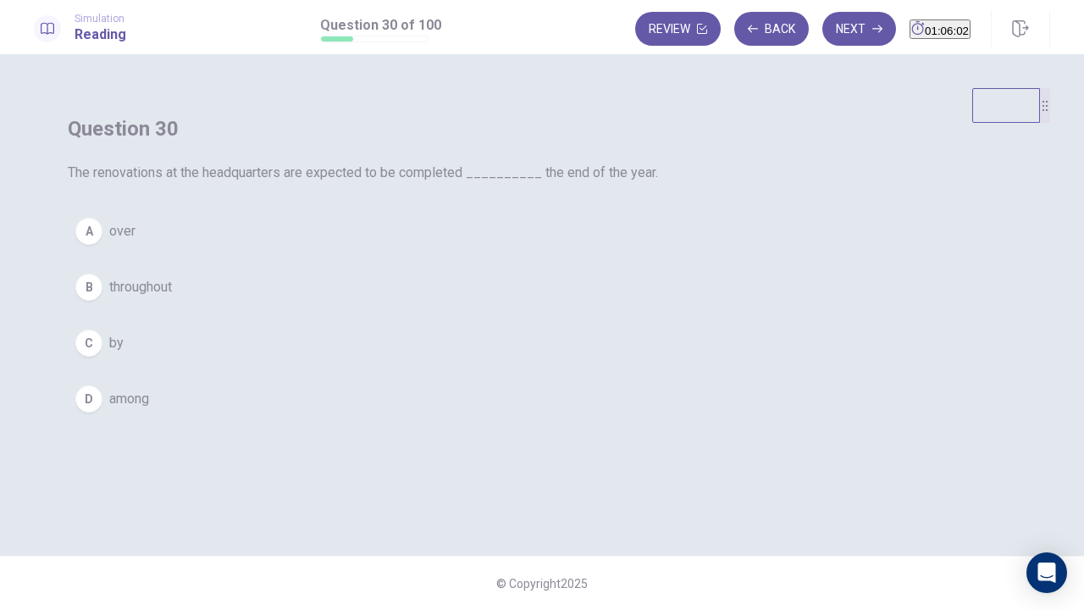
click at [445, 364] on button "C by" at bounding box center [542, 343] width 948 height 42
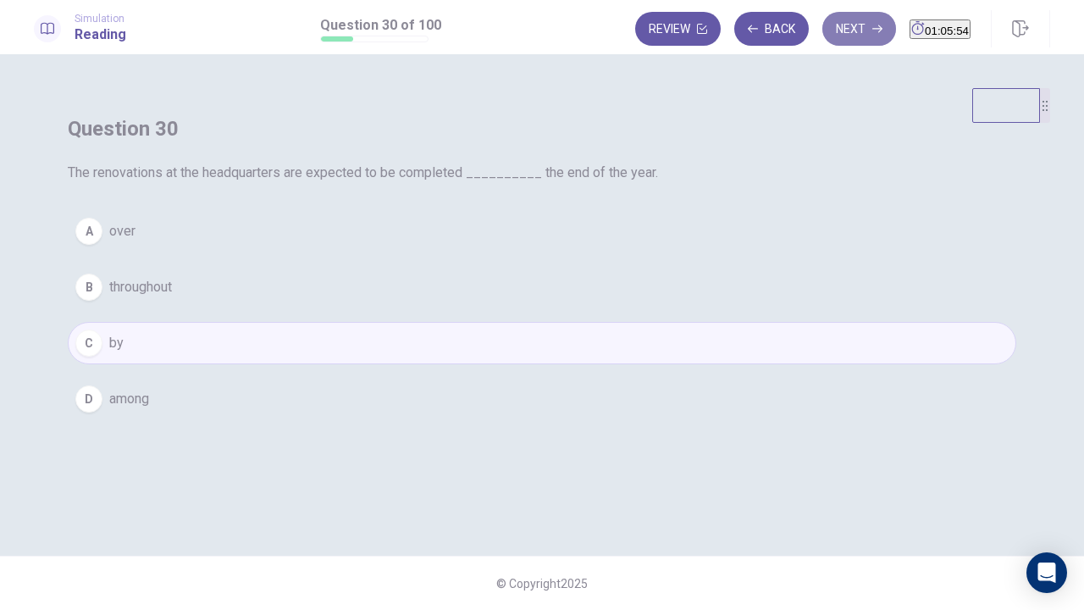
click at [834, 42] on button "Next" at bounding box center [859, 29] width 74 height 34
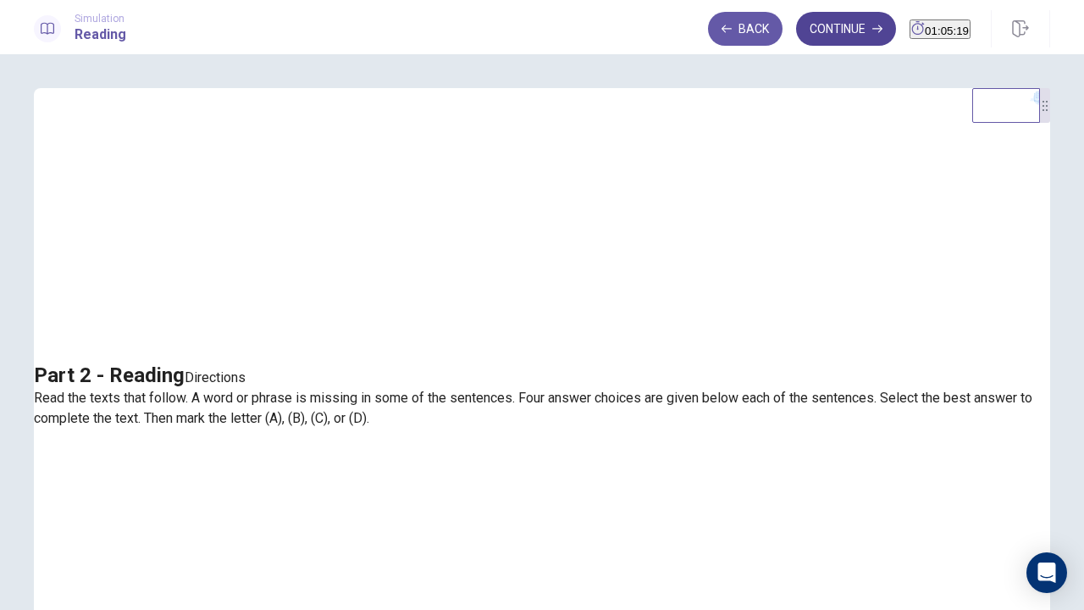
click at [814, 36] on button "Continue" at bounding box center [846, 29] width 100 height 34
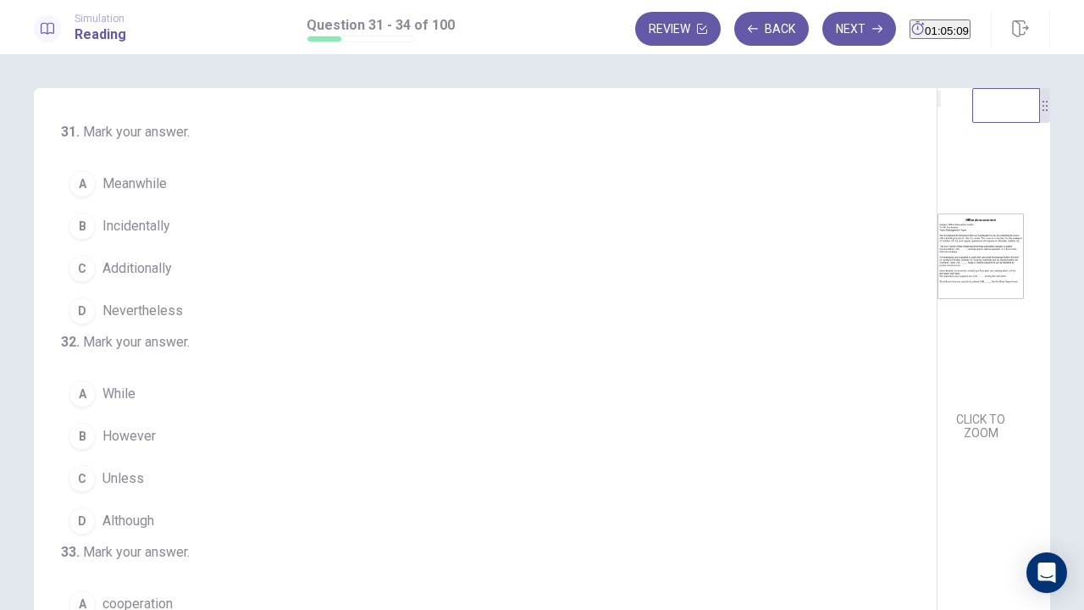
click at [937, 296] on img at bounding box center [980, 256] width 86 height 296
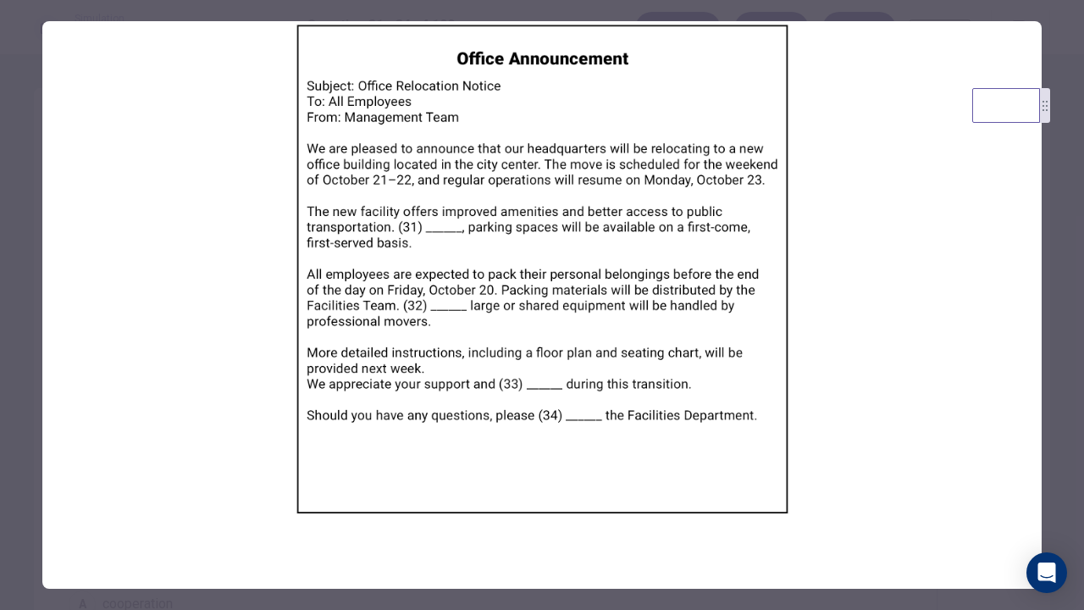
click at [840, 279] on img at bounding box center [541, 268] width 999 height 495
click at [1053, 261] on div at bounding box center [542, 305] width 1084 height 610
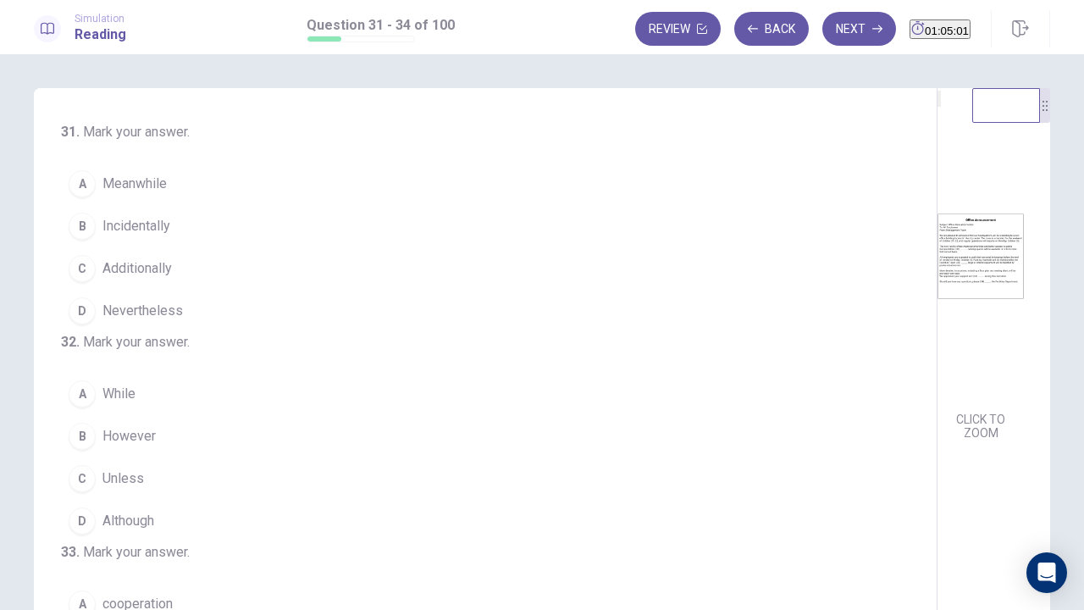
click at [937, 257] on img at bounding box center [980, 256] width 86 height 296
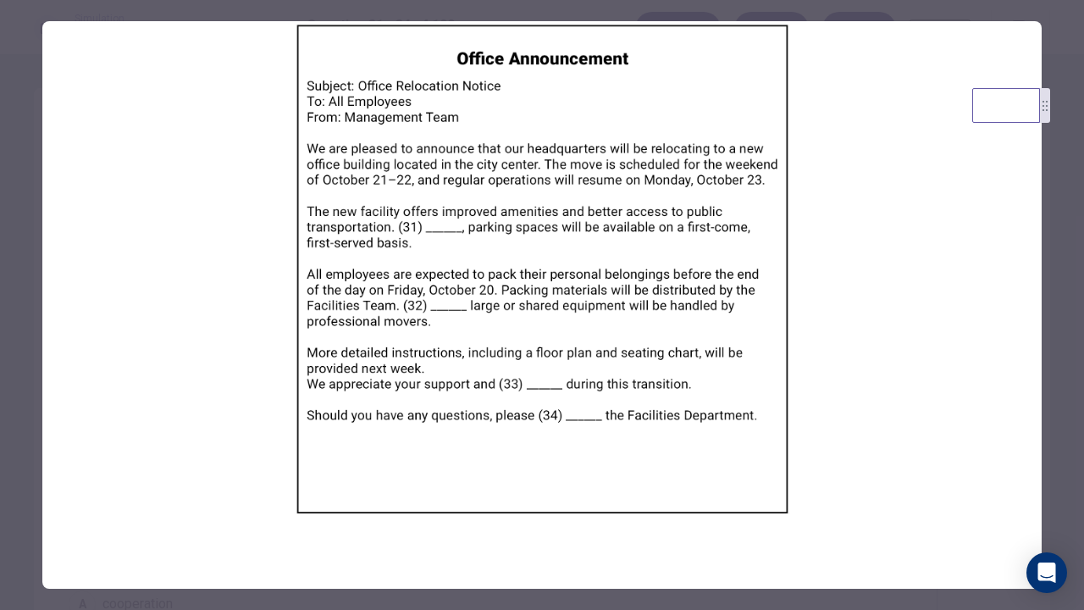
click at [25, 285] on div at bounding box center [542, 305] width 1084 height 610
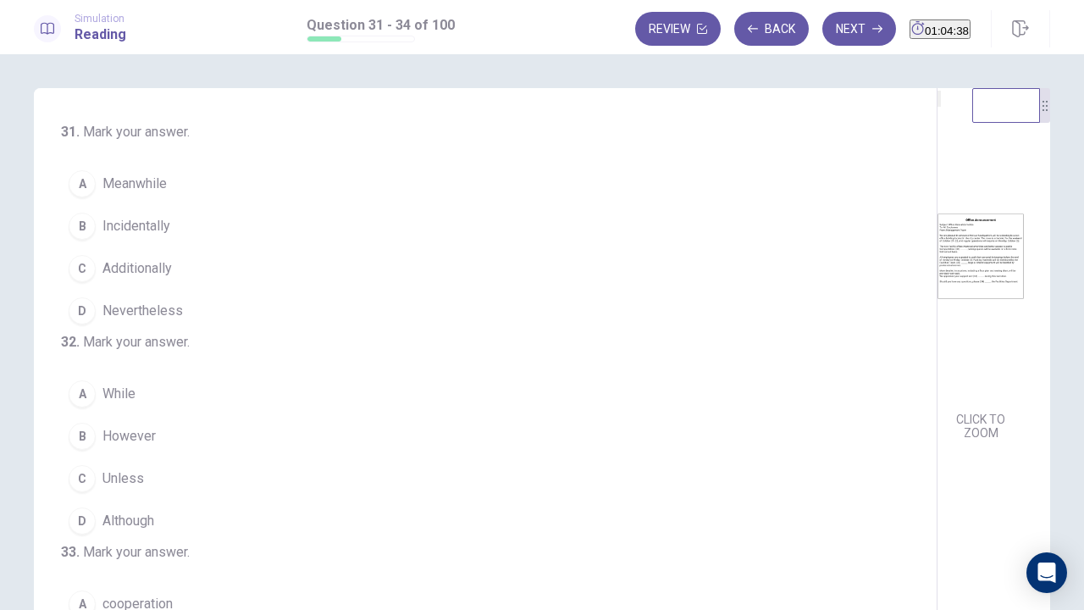
click at [937, 300] on img at bounding box center [980, 256] width 86 height 296
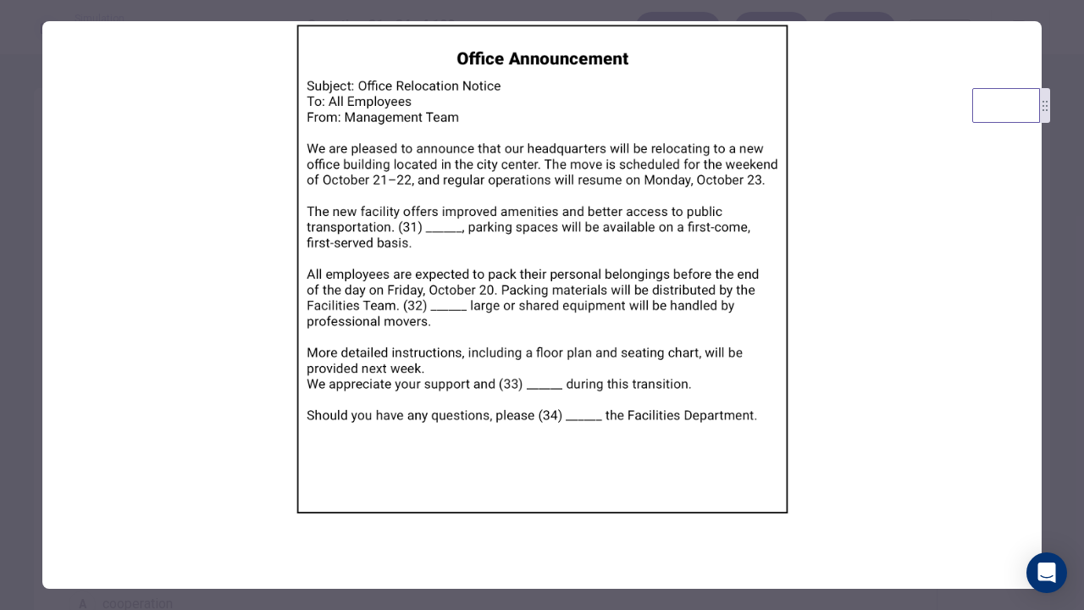
click at [22, 236] on div at bounding box center [542, 305] width 1084 height 610
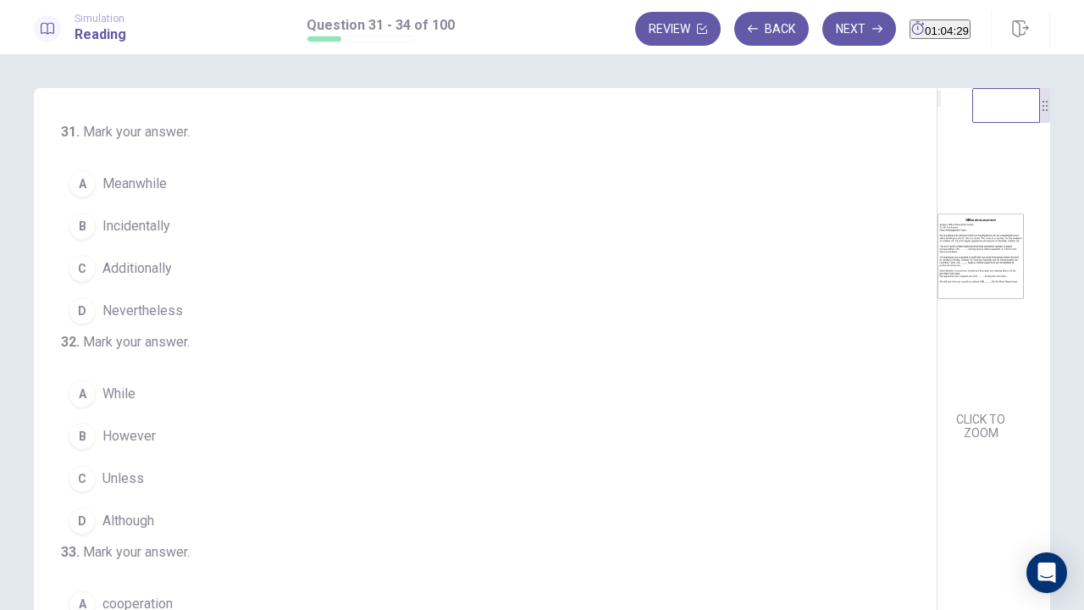
click at [141, 182] on span "Meanwhile" at bounding box center [134, 184] width 64 height 20
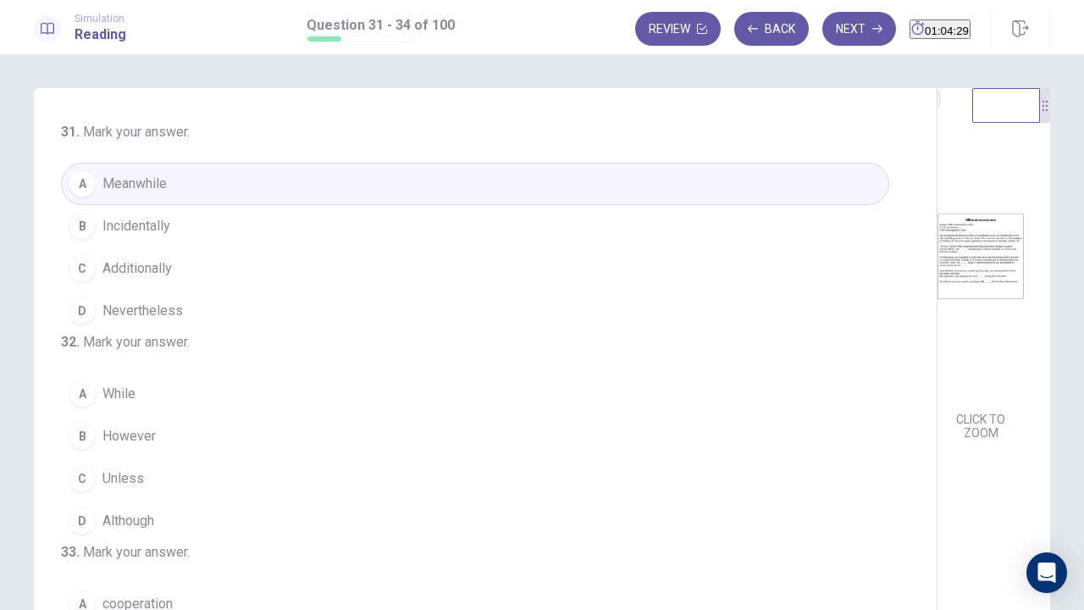
click at [937, 285] on img at bounding box center [980, 256] width 86 height 296
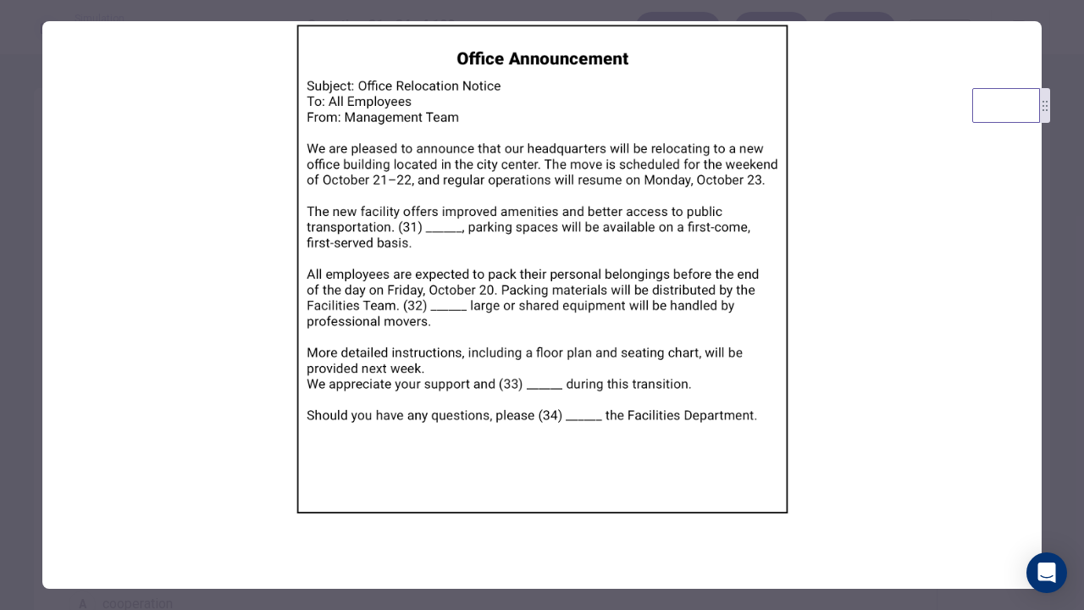
click at [9, 257] on div at bounding box center [542, 305] width 1084 height 610
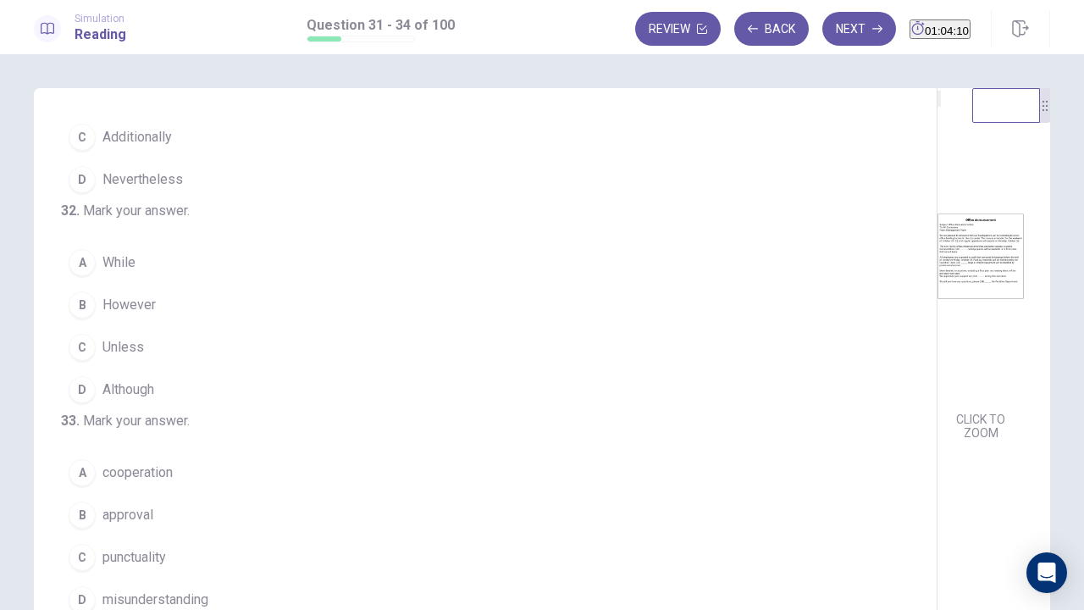
scroll to position [169, 0]
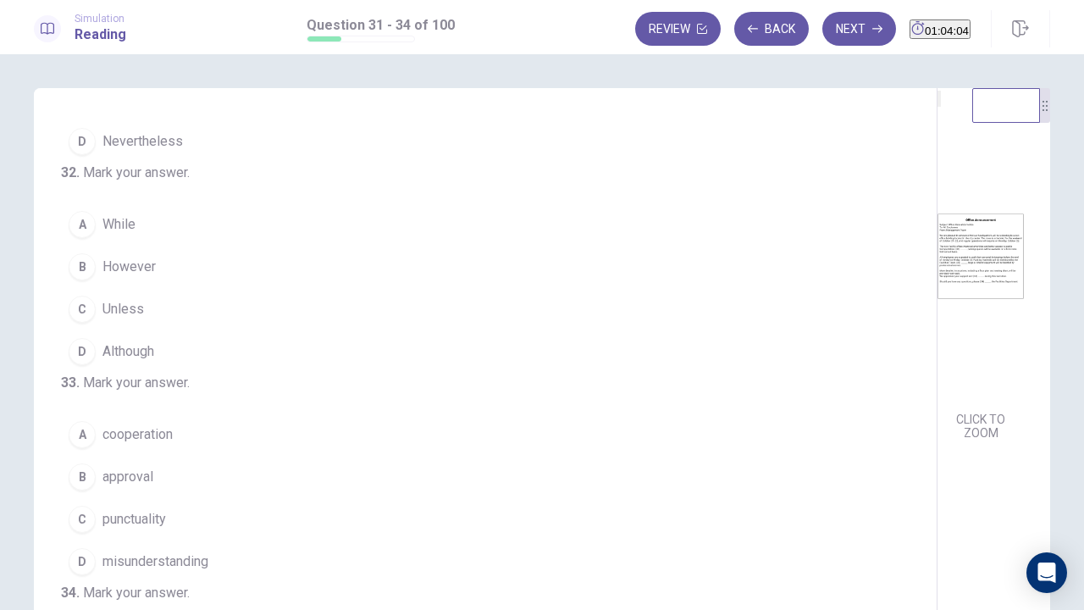
click at [937, 255] on img at bounding box center [980, 256] width 86 height 296
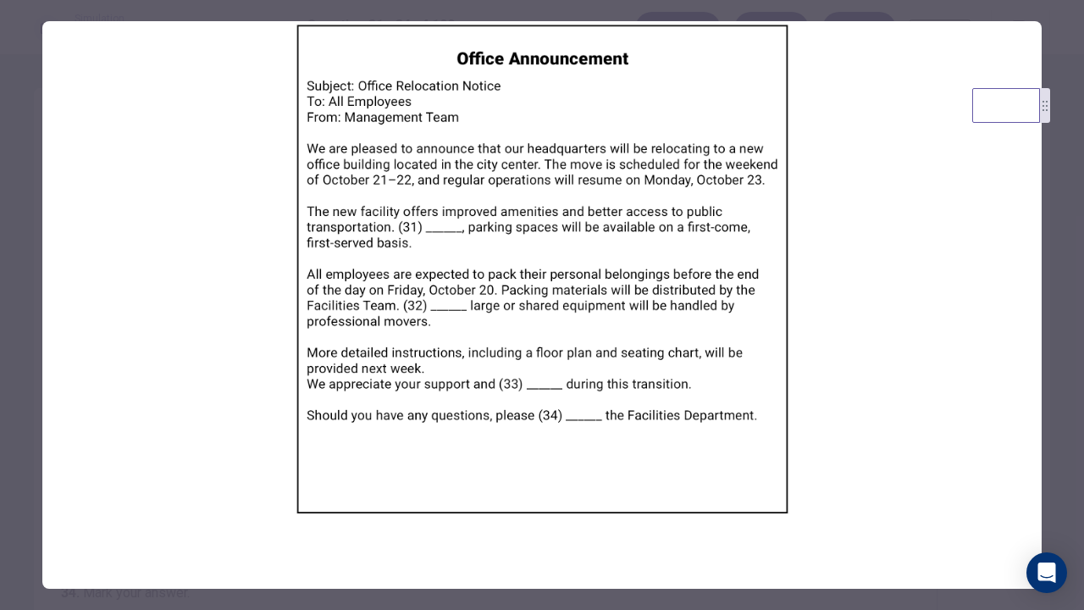
click at [17, 244] on div at bounding box center [542, 305] width 1084 height 610
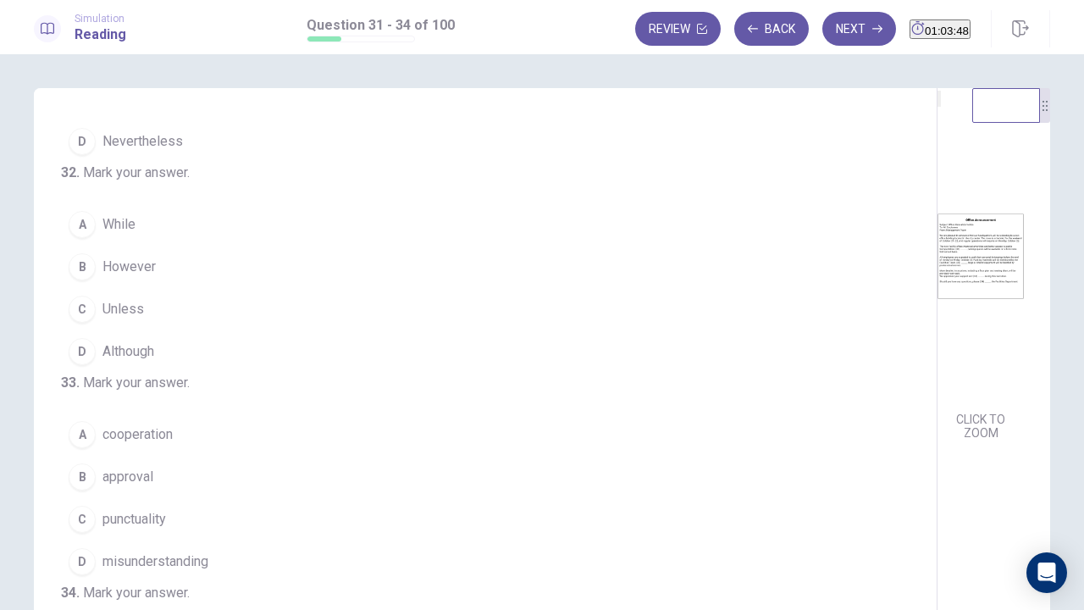
click at [115, 235] on span "While" at bounding box center [118, 224] width 33 height 20
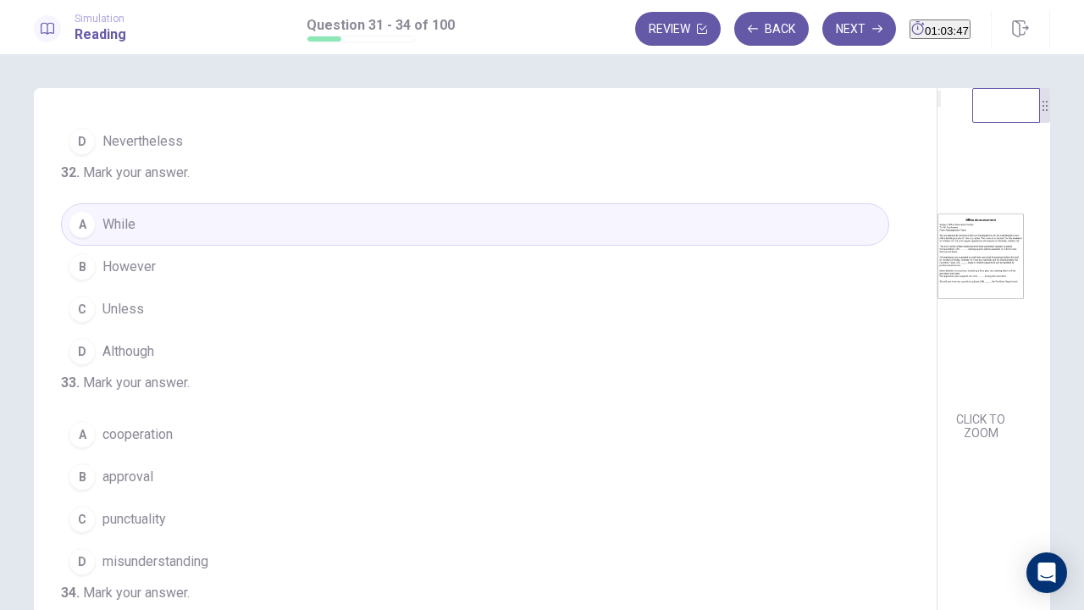
click at [937, 298] on img at bounding box center [980, 256] width 86 height 296
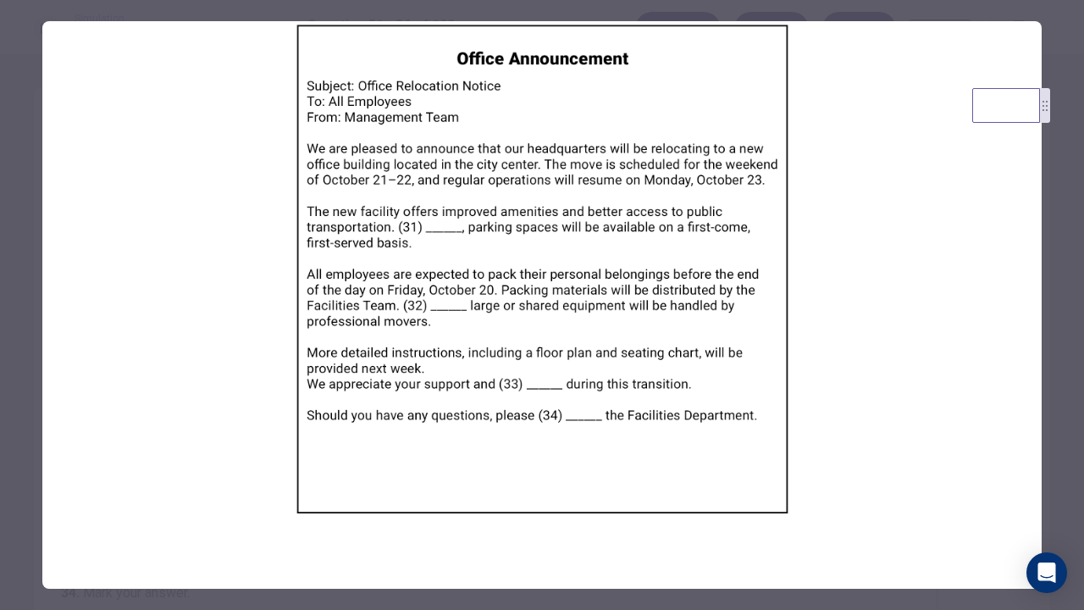
click at [0, 230] on div at bounding box center [542, 305] width 1084 height 610
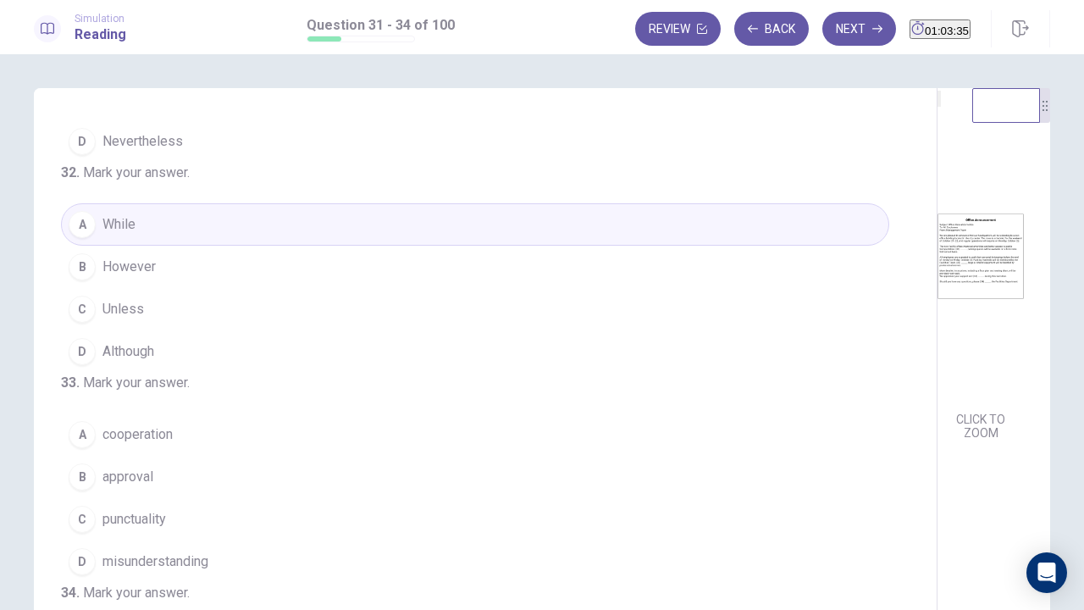
click at [937, 399] on img at bounding box center [980, 256] width 86 height 296
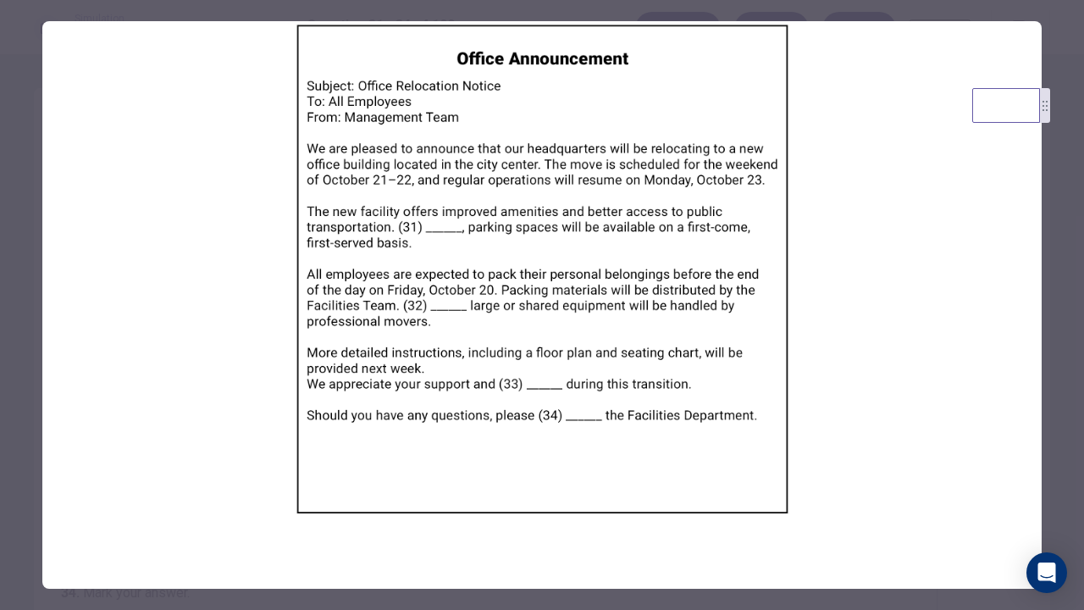
click at [0, 254] on div at bounding box center [542, 305] width 1084 height 610
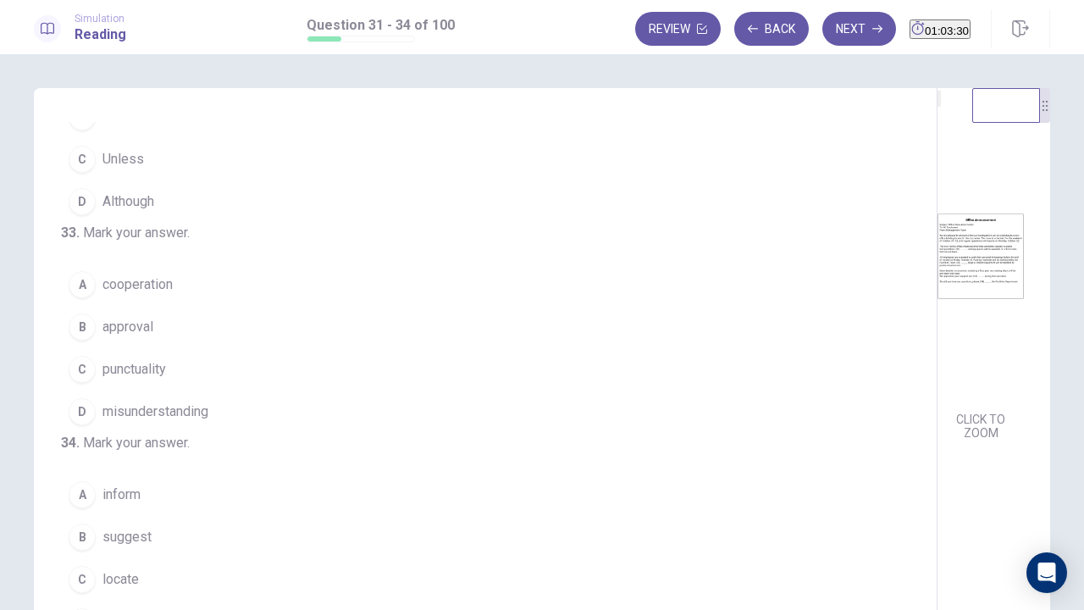
scroll to position [412, 0]
click at [937, 301] on img at bounding box center [980, 256] width 86 height 296
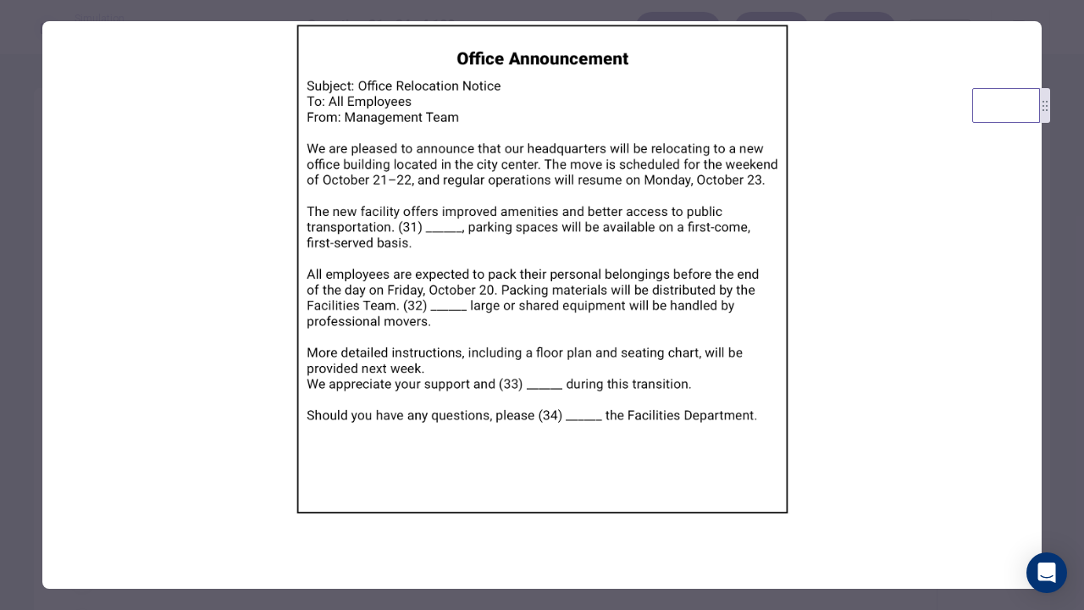
click at [2, 195] on div at bounding box center [542, 305] width 1084 height 610
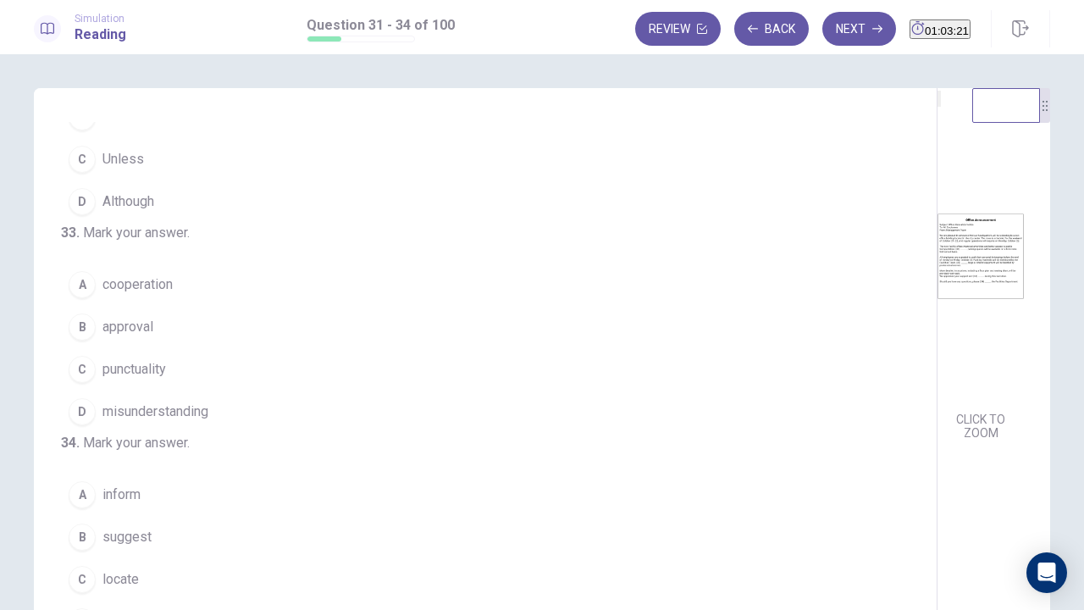
click at [156, 274] on span "cooperation" at bounding box center [137, 284] width 70 height 20
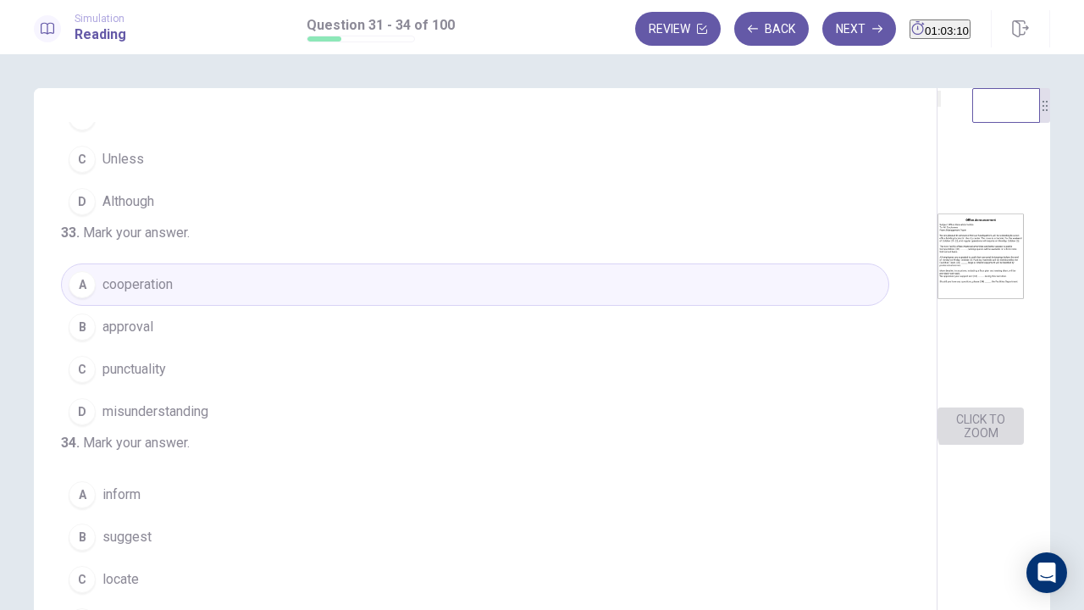
click at [937, 445] on button "CLICK TO ZOOM" at bounding box center [980, 425] width 86 height 37
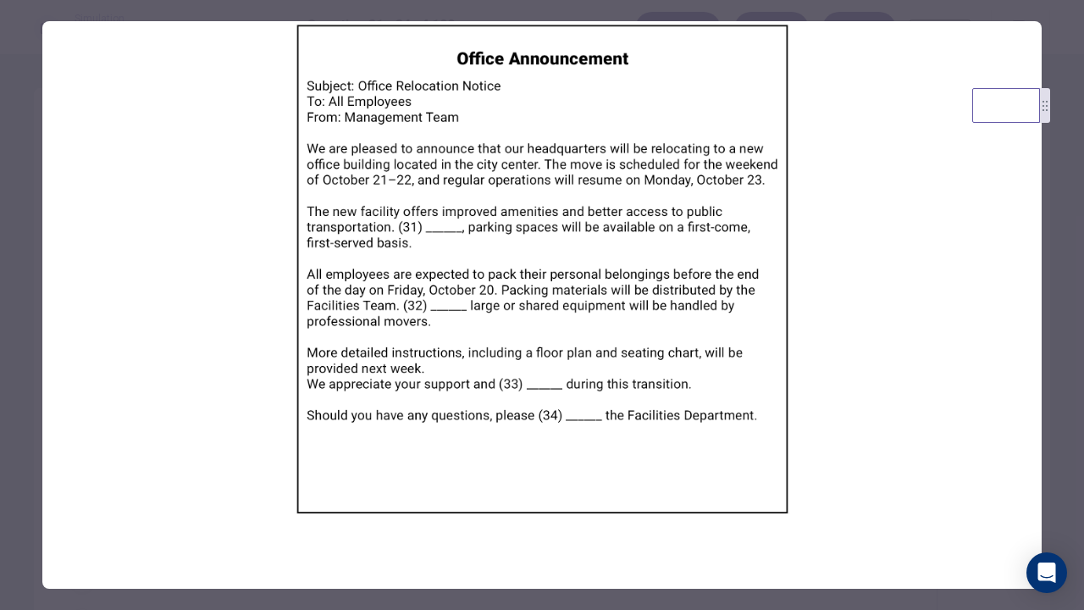
click at [0, 211] on div at bounding box center [542, 305] width 1084 height 610
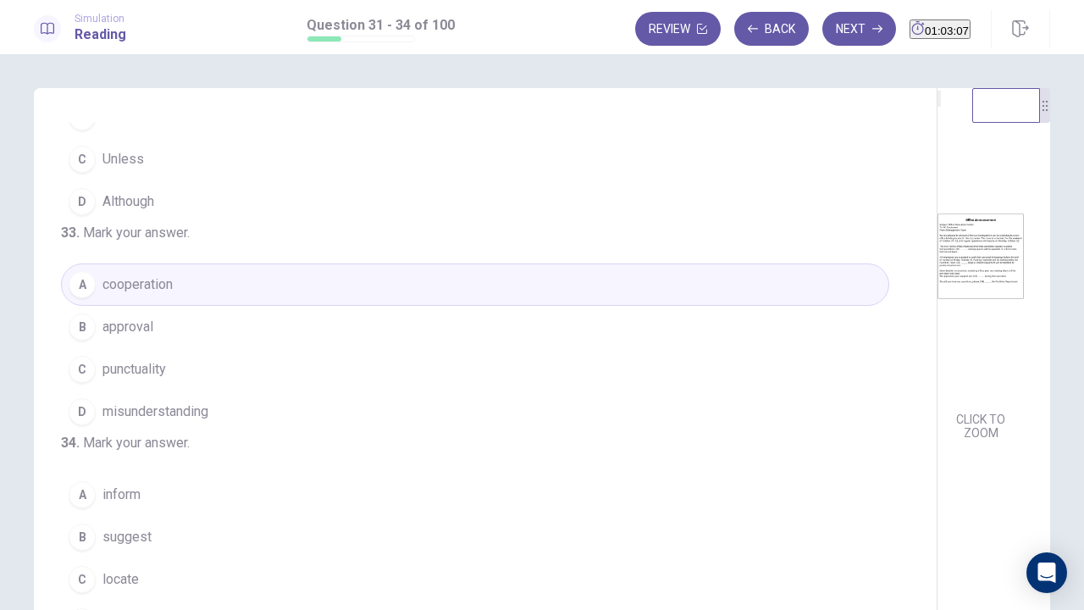
scroll to position [85, 0]
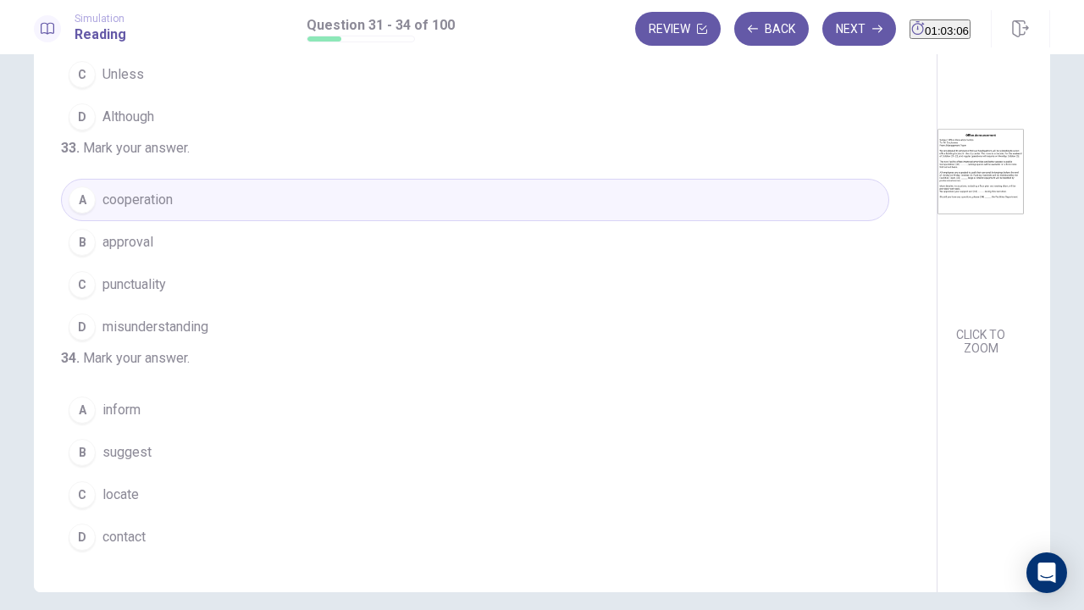
click at [116, 466] on span "contact" at bounding box center [123, 537] width 43 height 20
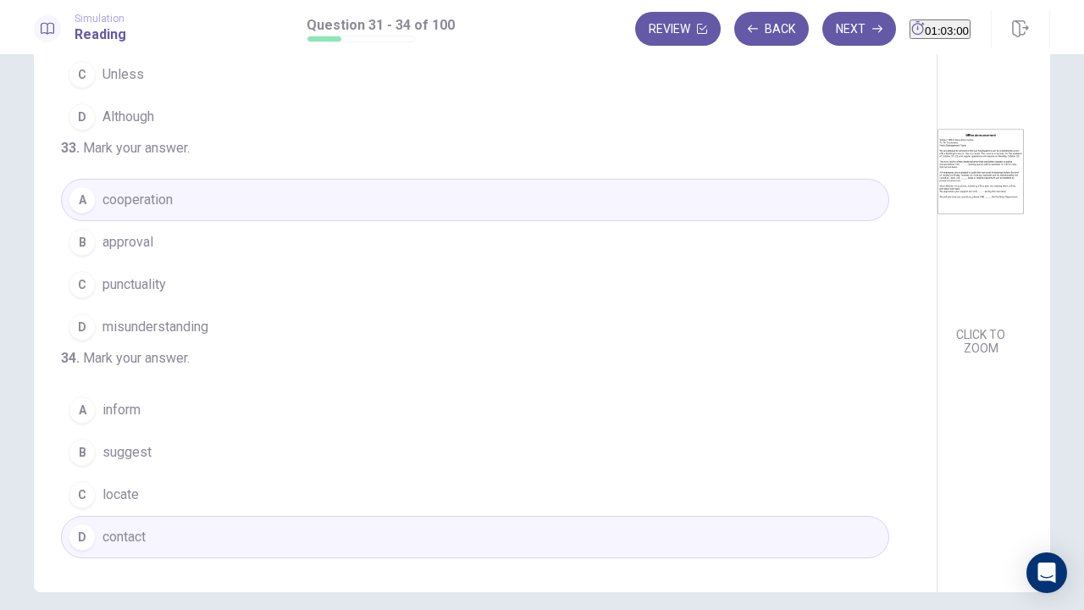
click at [829, 36] on button "Next" at bounding box center [859, 29] width 74 height 34
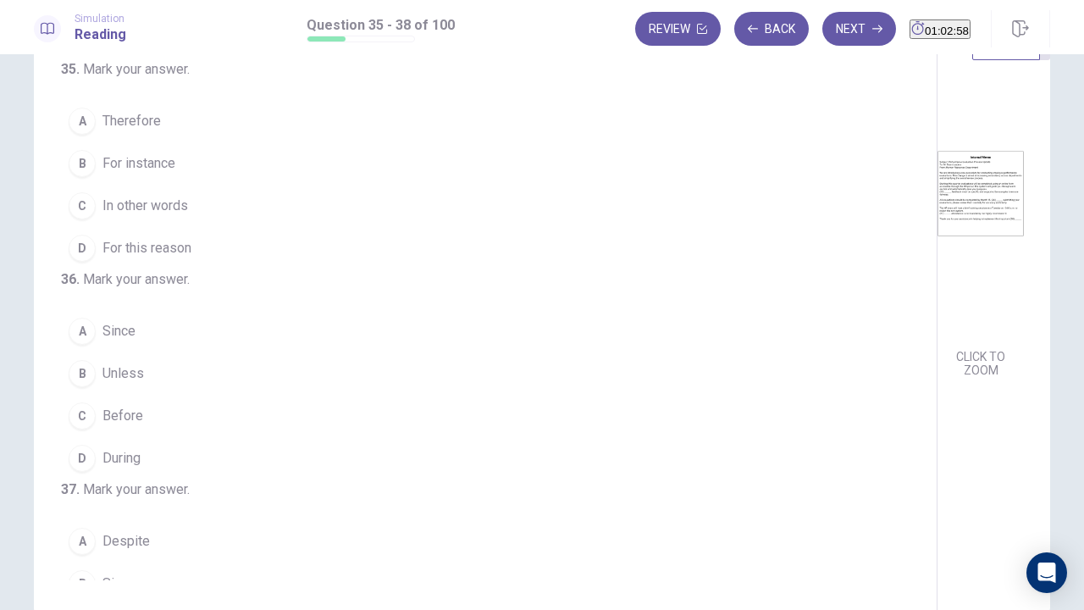
scroll to position [0, 0]
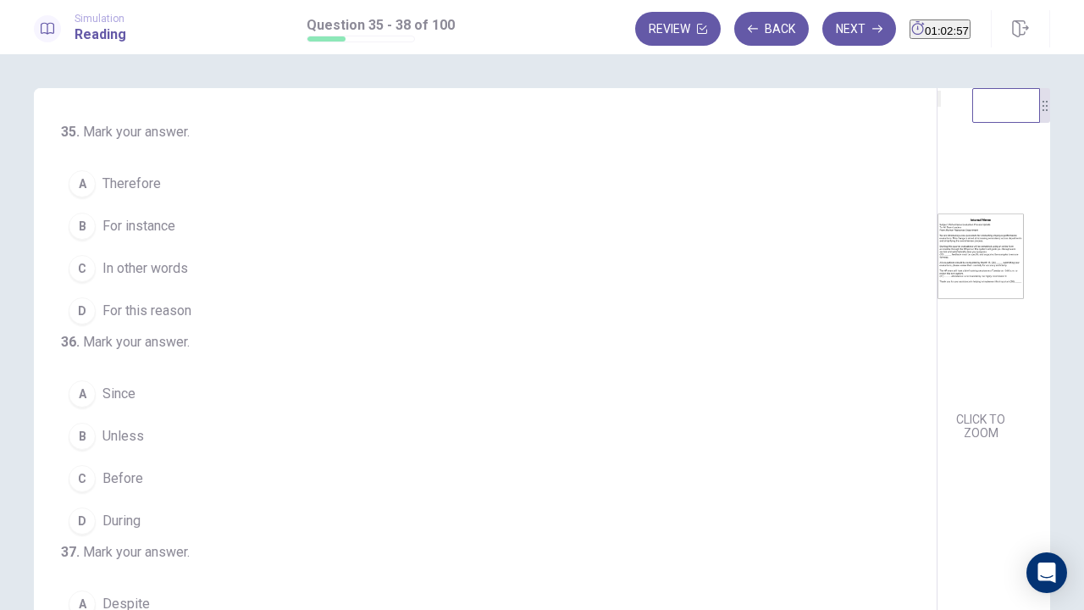
click at [937, 291] on img at bounding box center [980, 256] width 86 height 296
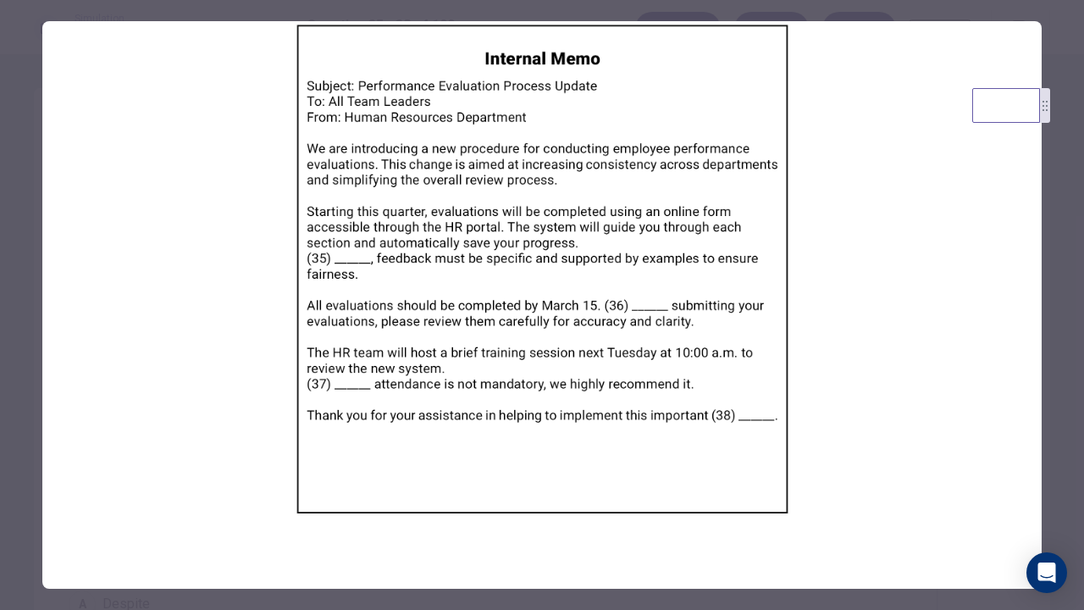
click at [10, 218] on div at bounding box center [542, 305] width 1084 height 610
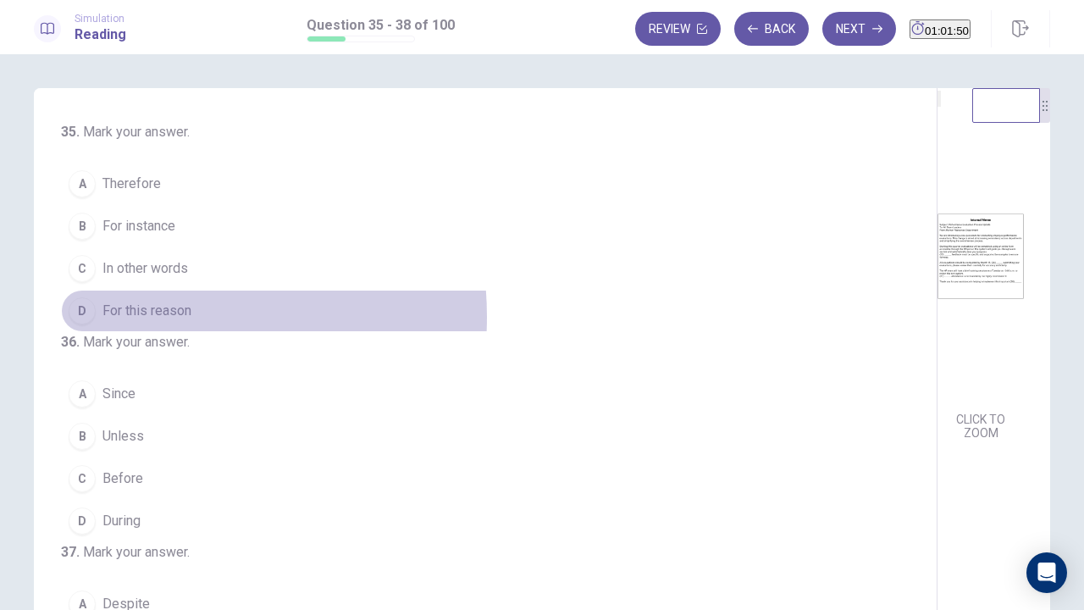
click at [135, 315] on span "For this reason" at bounding box center [146, 311] width 89 height 20
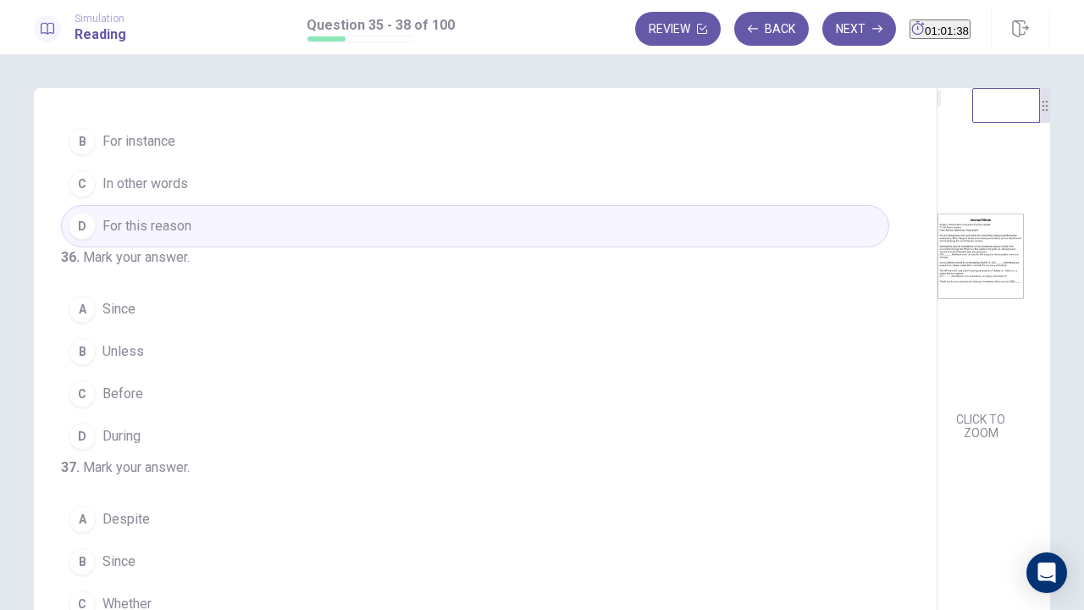
scroll to position [169, 0]
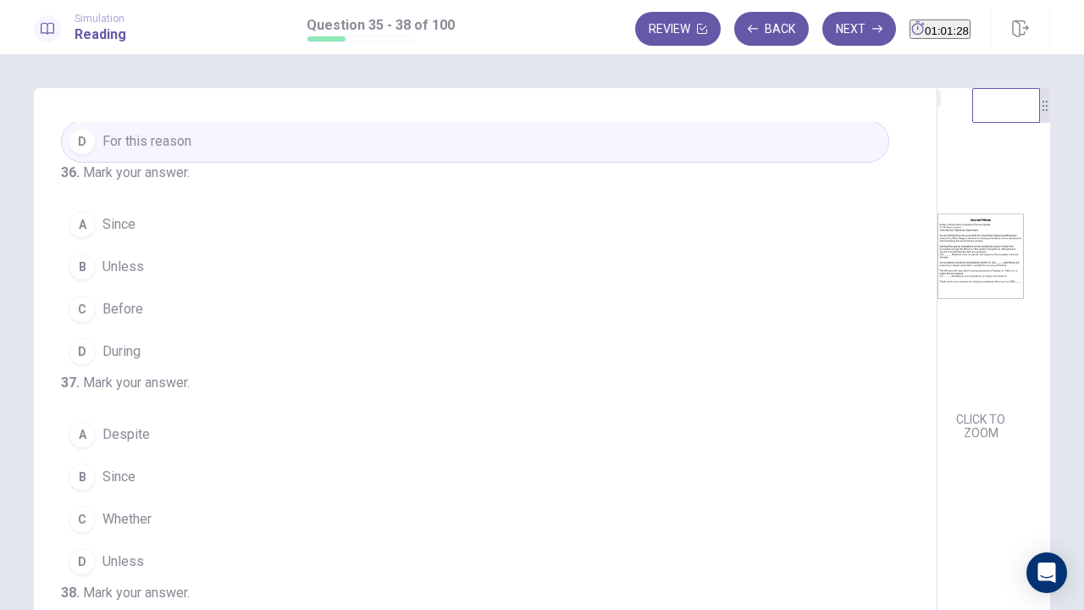
click at [115, 325] on button "C Before" at bounding box center [475, 309] width 828 height 42
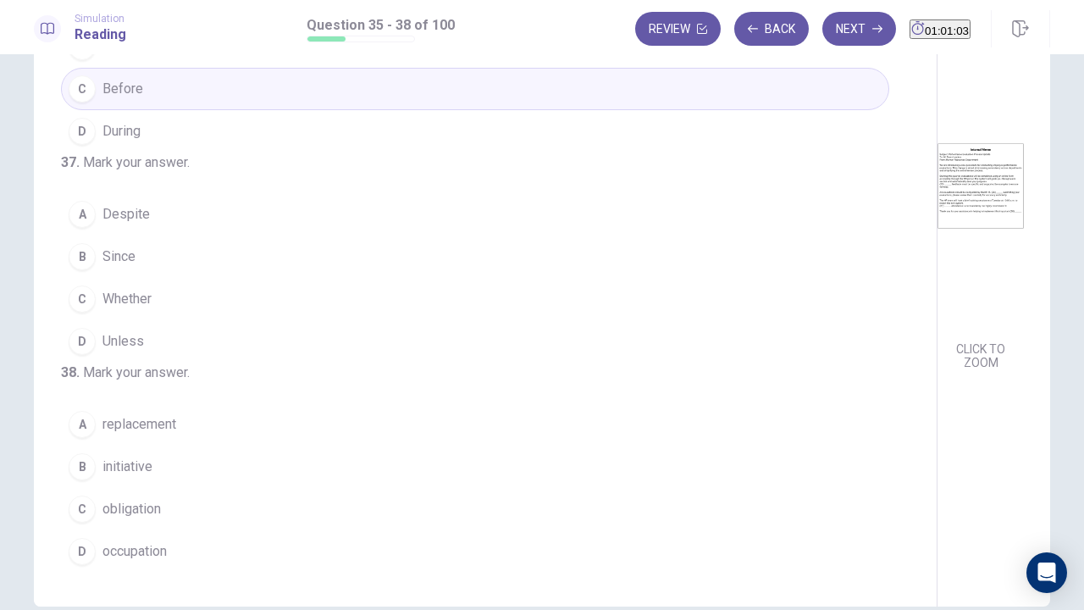
scroll to position [412, 0]
click at [134, 235] on button "B Since" at bounding box center [475, 256] width 828 height 42
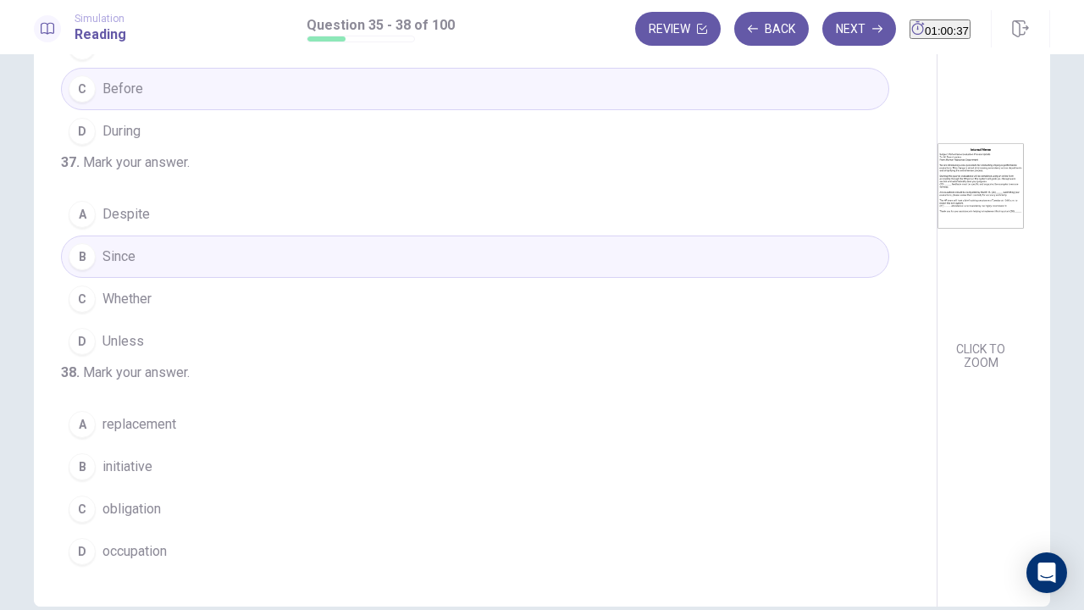
scroll to position [155, 0]
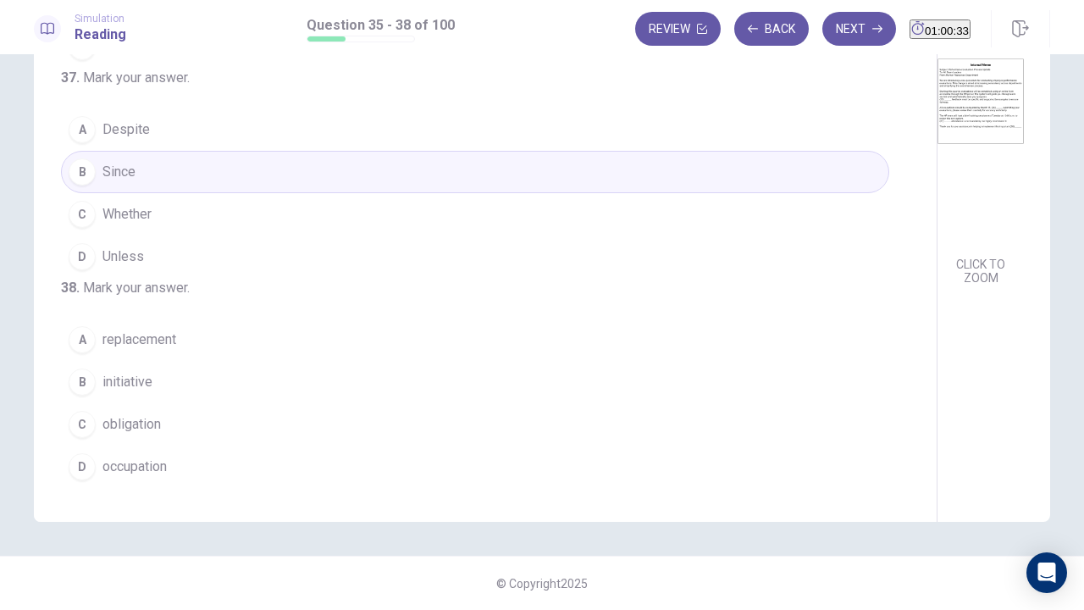
click at [110, 376] on span "initiative" at bounding box center [127, 382] width 50 height 20
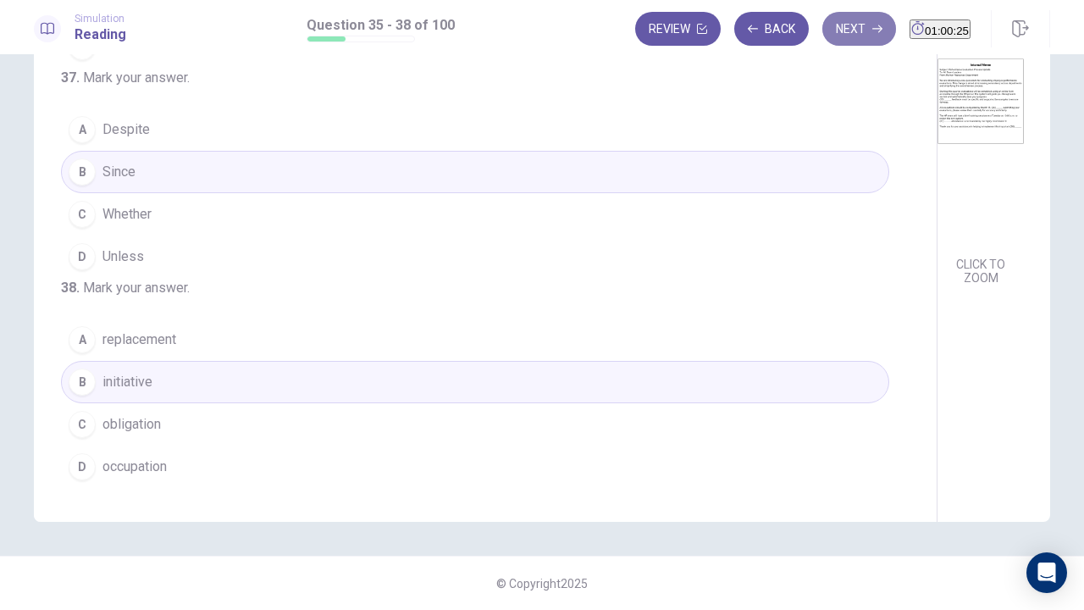
click at [824, 38] on button "Next" at bounding box center [859, 29] width 74 height 34
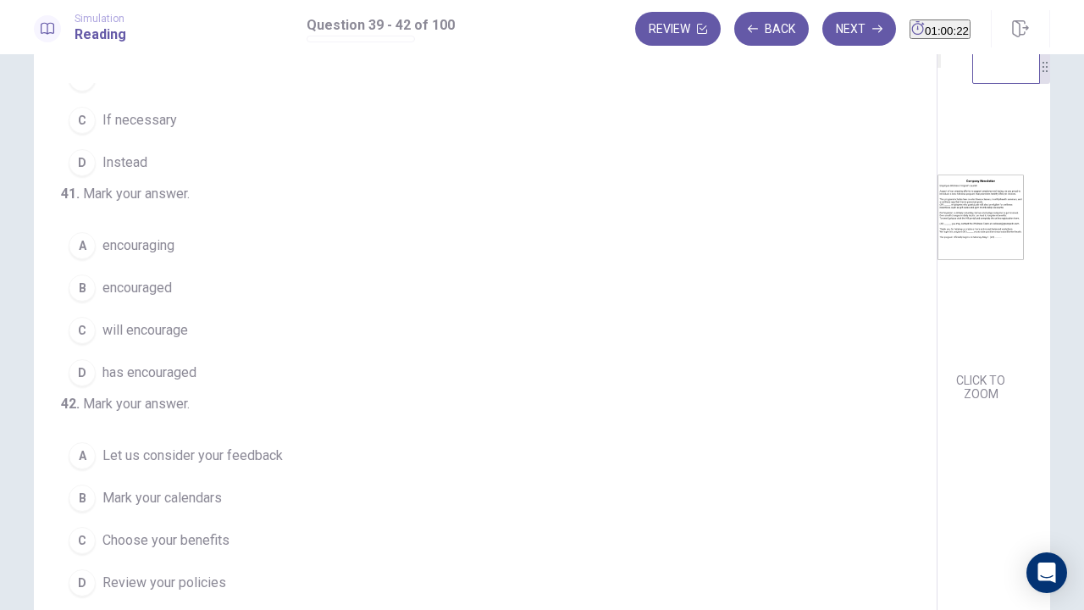
scroll to position [0, 0]
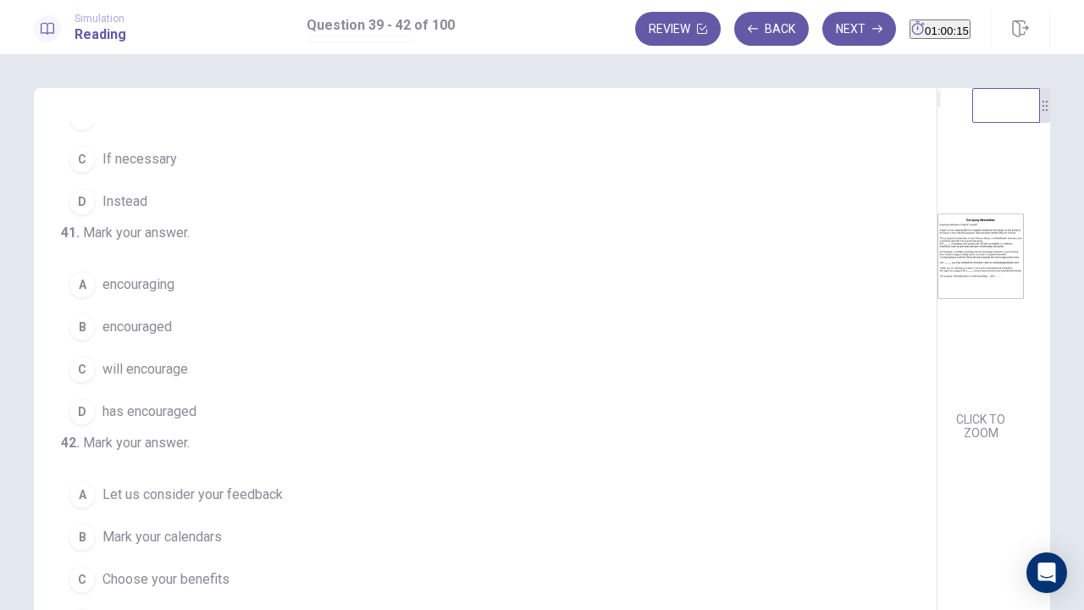
click at [937, 445] on button "CLICK TO ZOOM" at bounding box center [980, 425] width 86 height 37
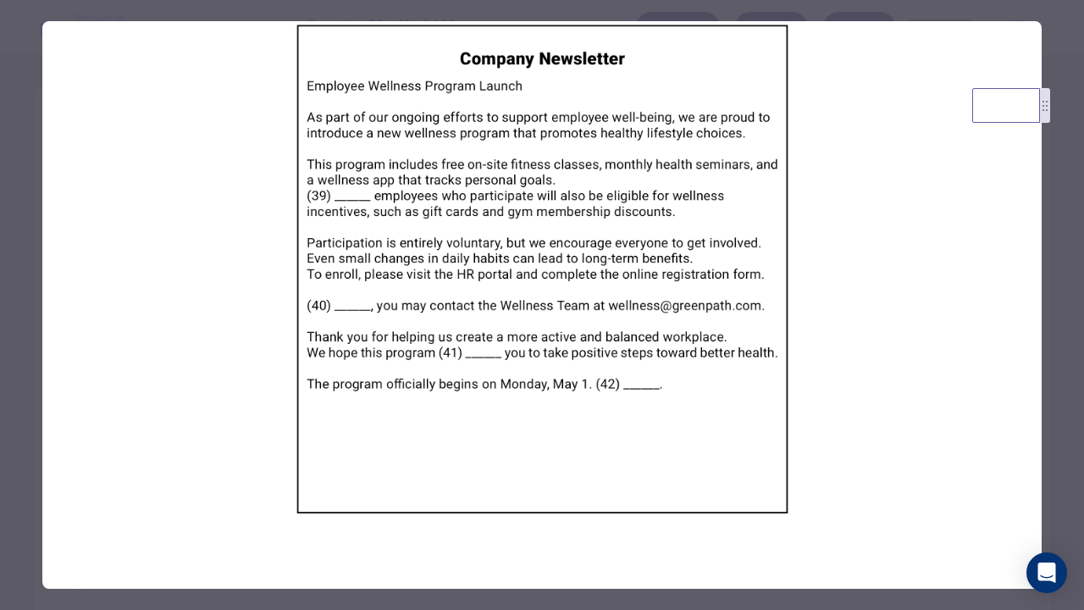
click at [0, 287] on div at bounding box center [542, 305] width 1084 height 610
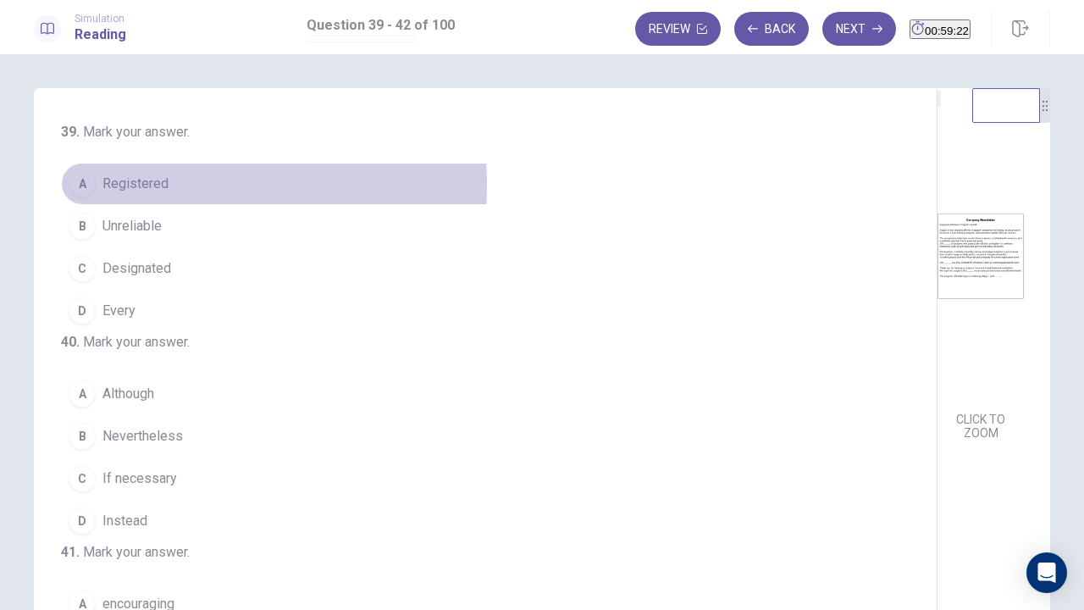
click at [134, 185] on span "Registered" at bounding box center [135, 184] width 66 height 20
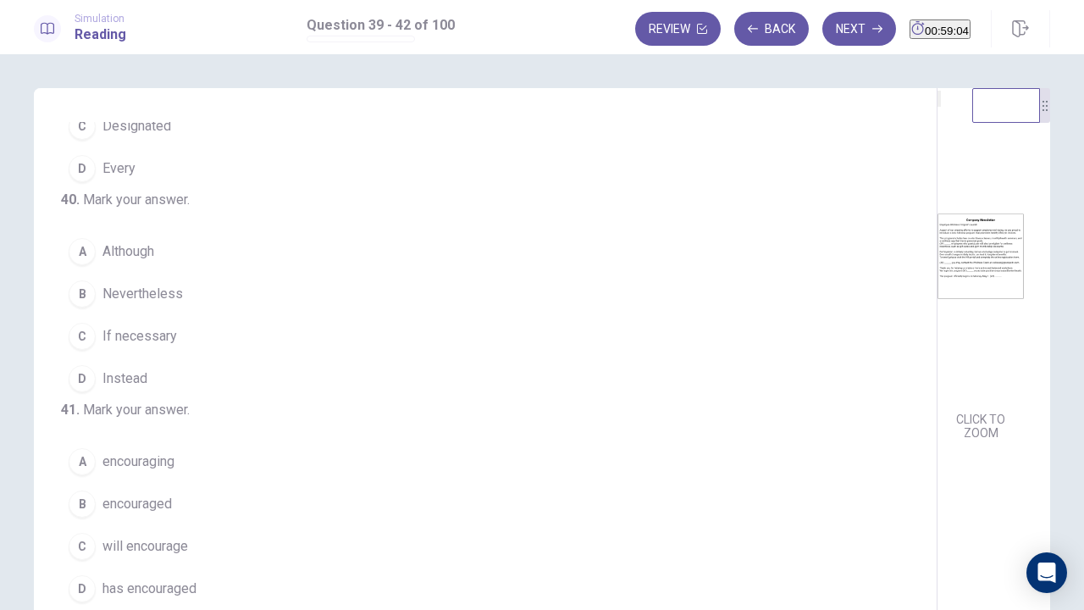
scroll to position [169, 0]
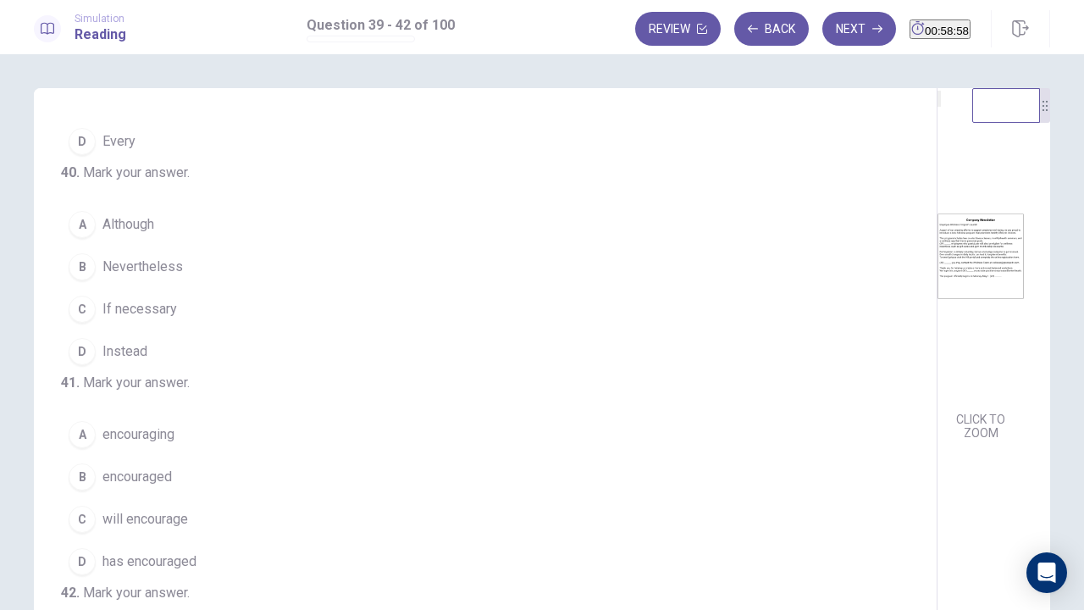
click at [191, 330] on button "C If necessary" at bounding box center [475, 309] width 828 height 42
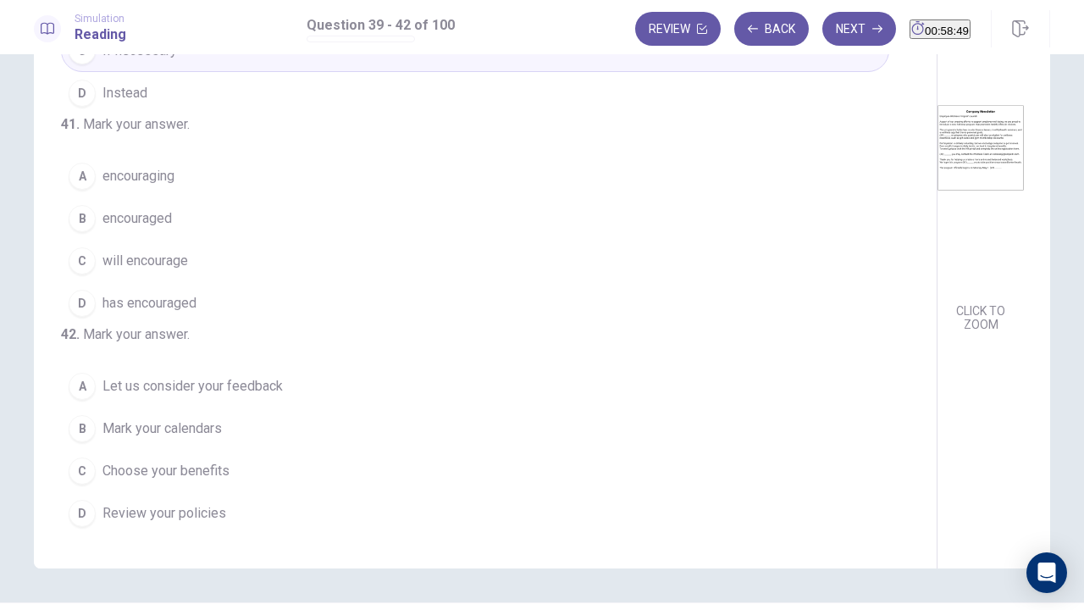
scroll to position [70, 0]
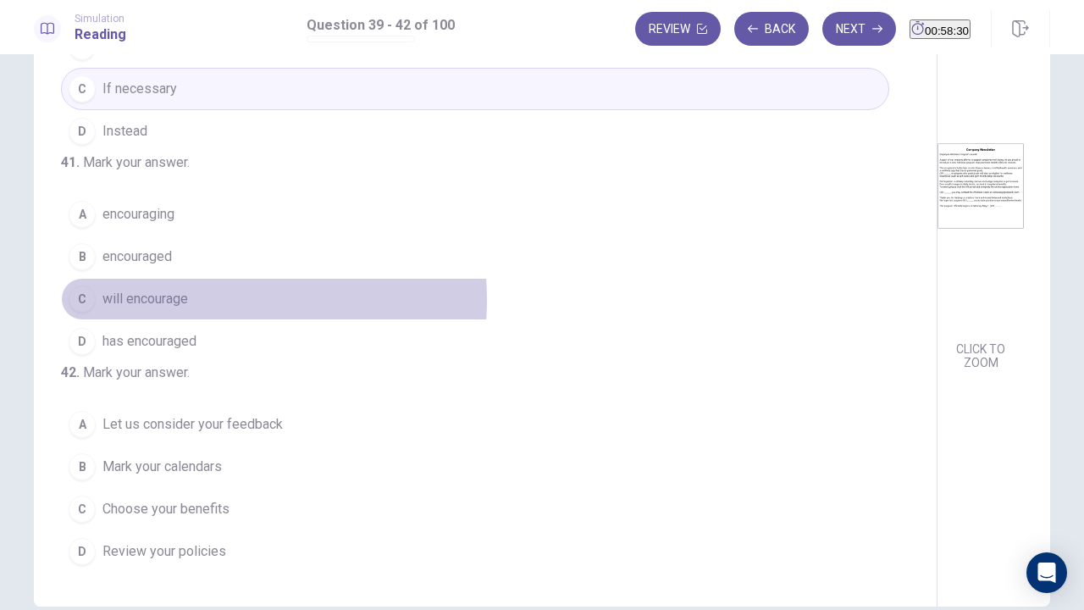
click at [174, 309] on span "will encourage" at bounding box center [145, 299] width 86 height 20
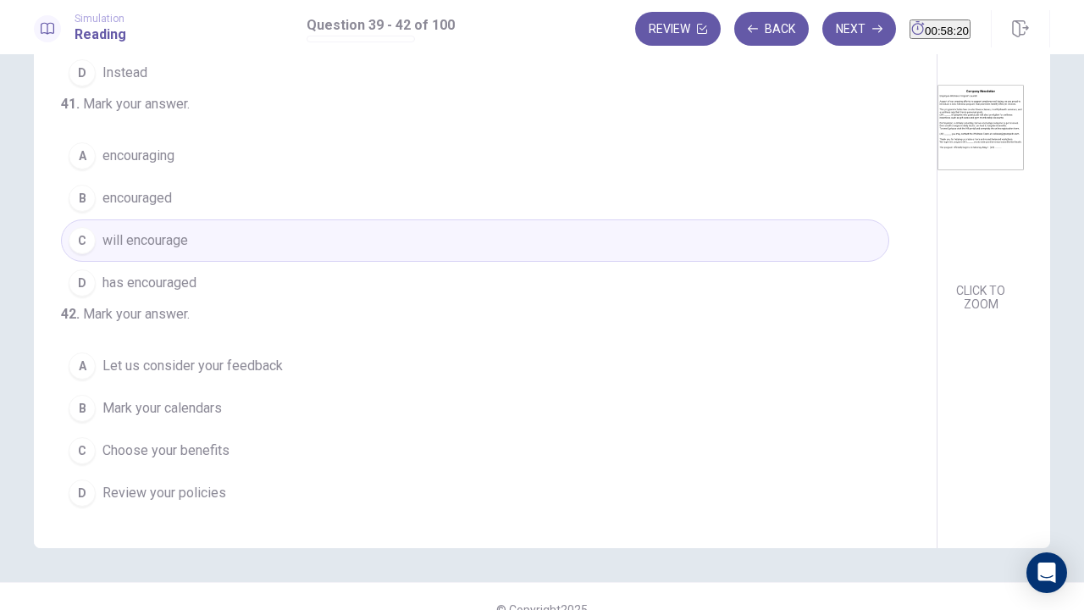
scroll to position [155, 0]
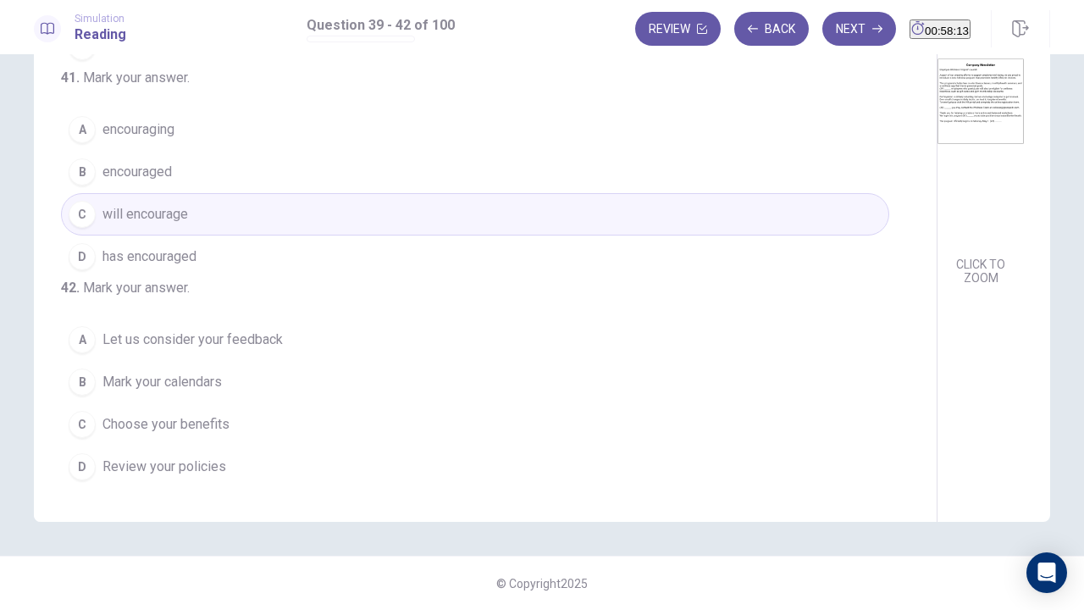
click at [207, 384] on span "Mark your calendars" at bounding box center [161, 382] width 119 height 20
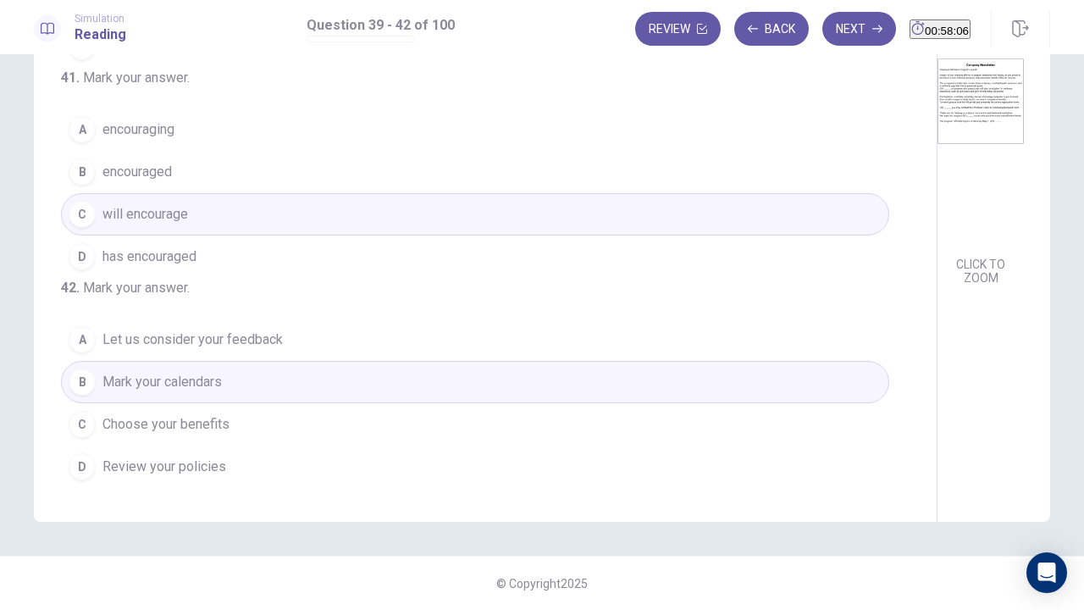
click at [828, 27] on button "Next" at bounding box center [859, 29] width 74 height 34
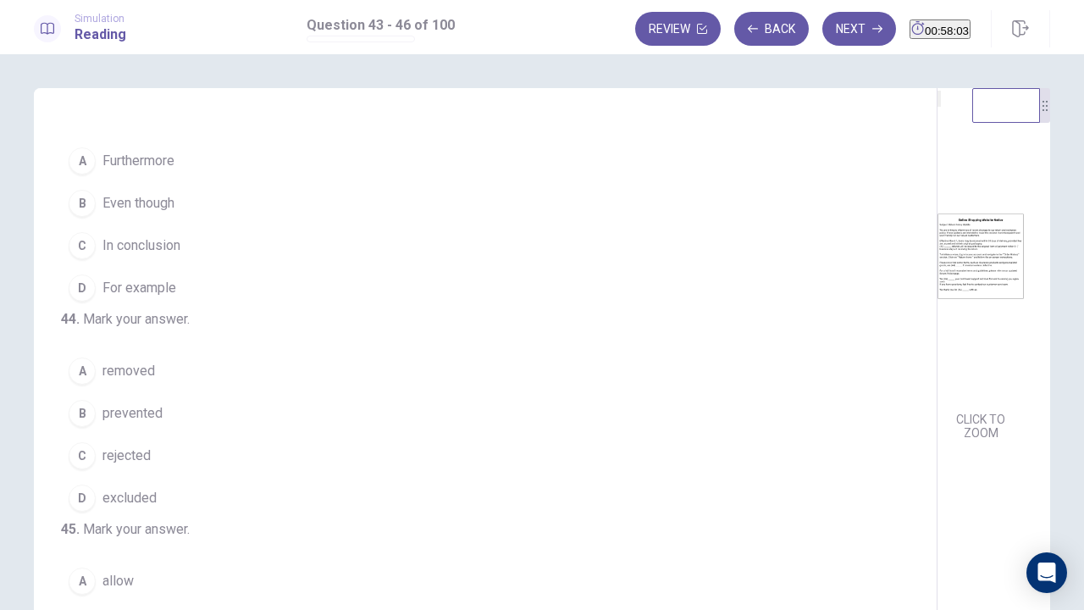
scroll to position [0, 0]
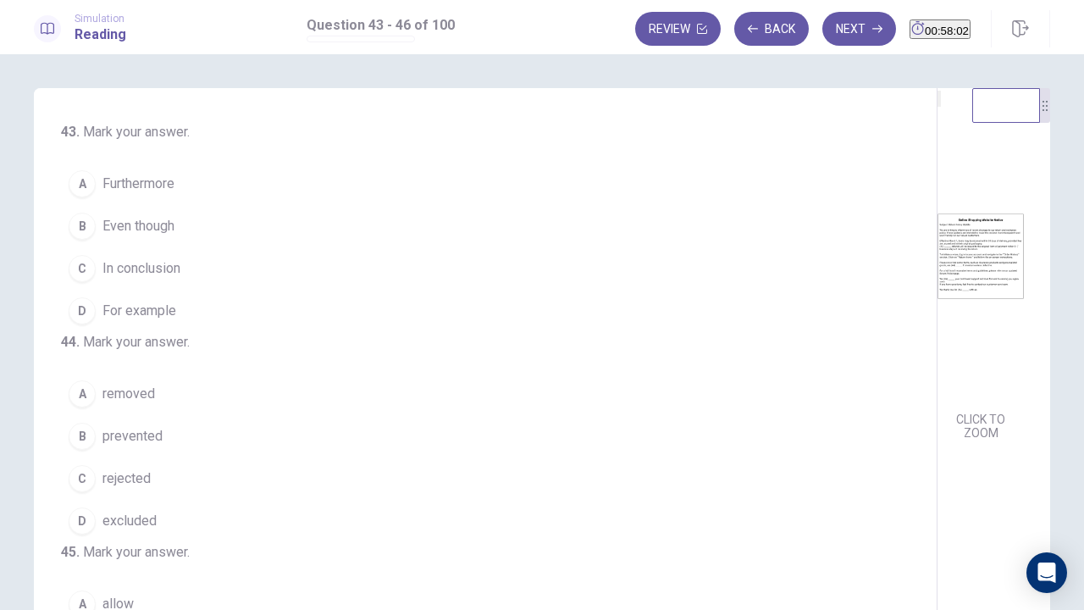
click at [937, 293] on img at bounding box center [980, 256] width 86 height 296
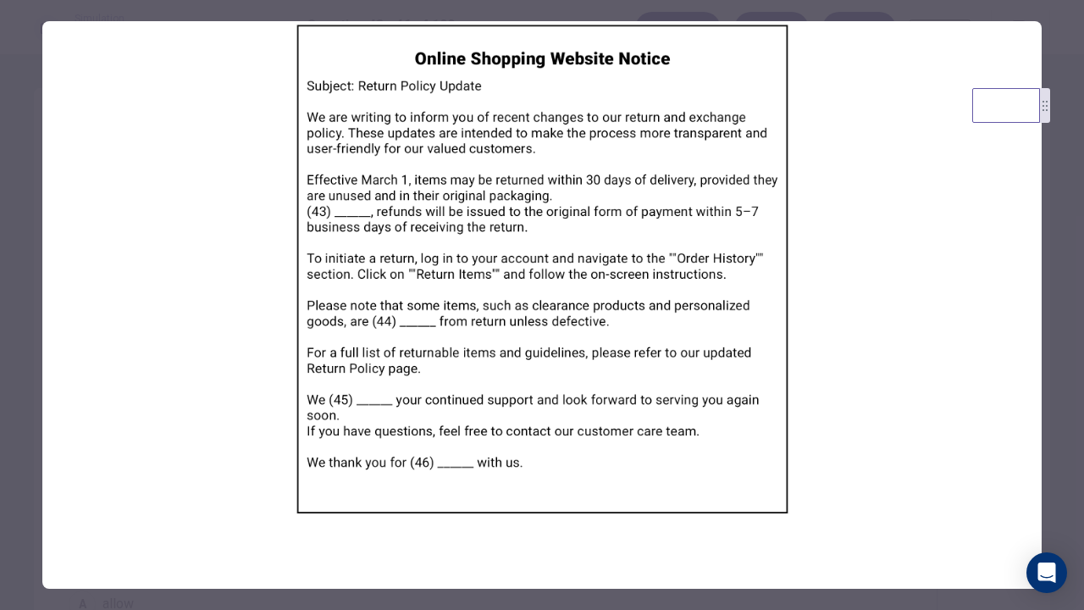
click at [22, 299] on div at bounding box center [542, 305] width 1084 height 610
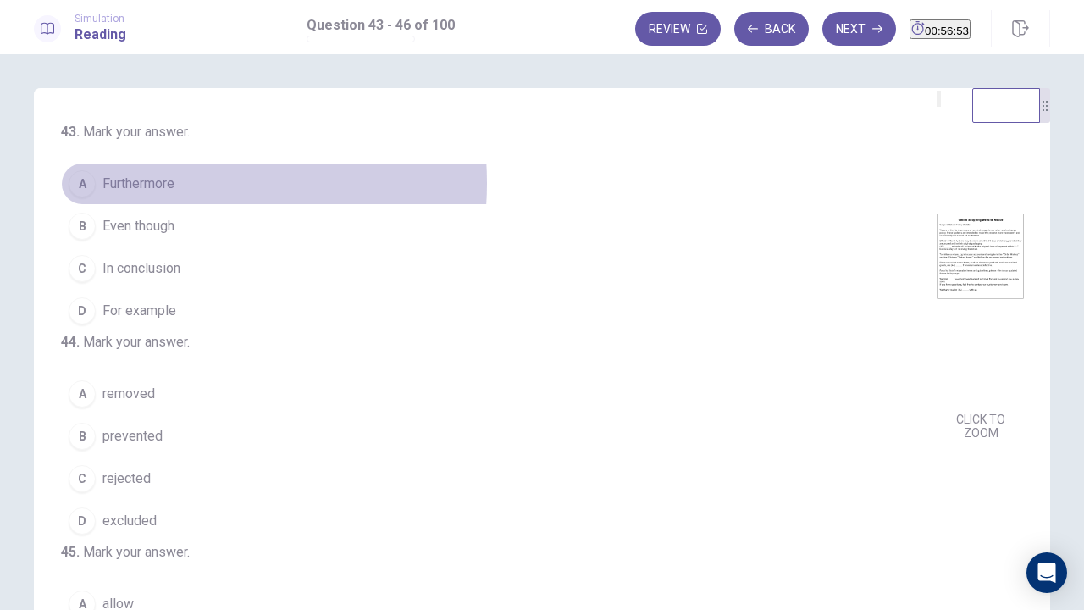
click at [152, 183] on span "Furthermore" at bounding box center [138, 184] width 72 height 20
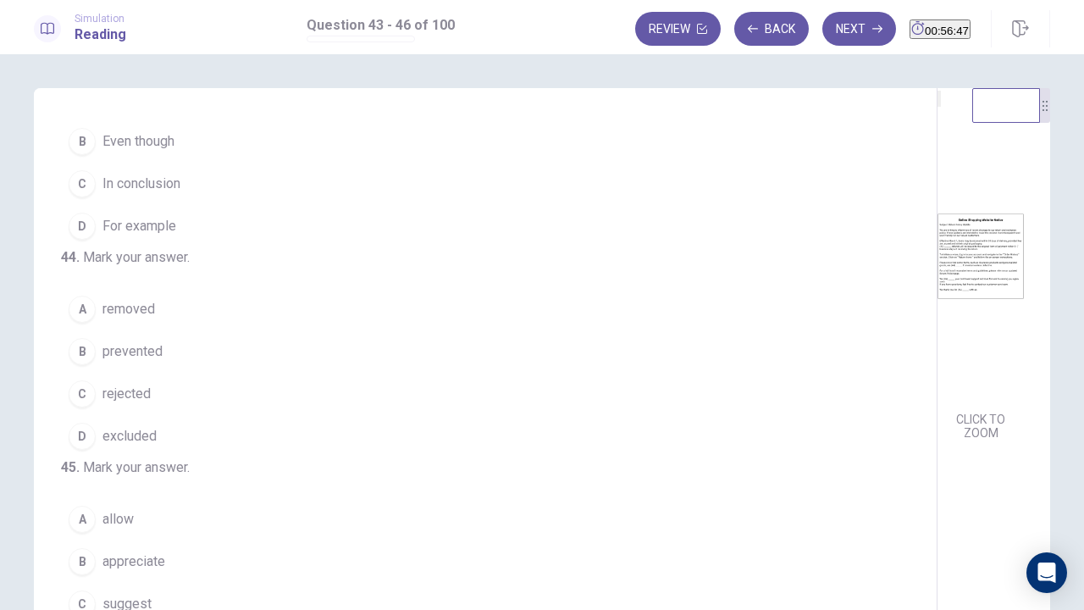
scroll to position [169, 0]
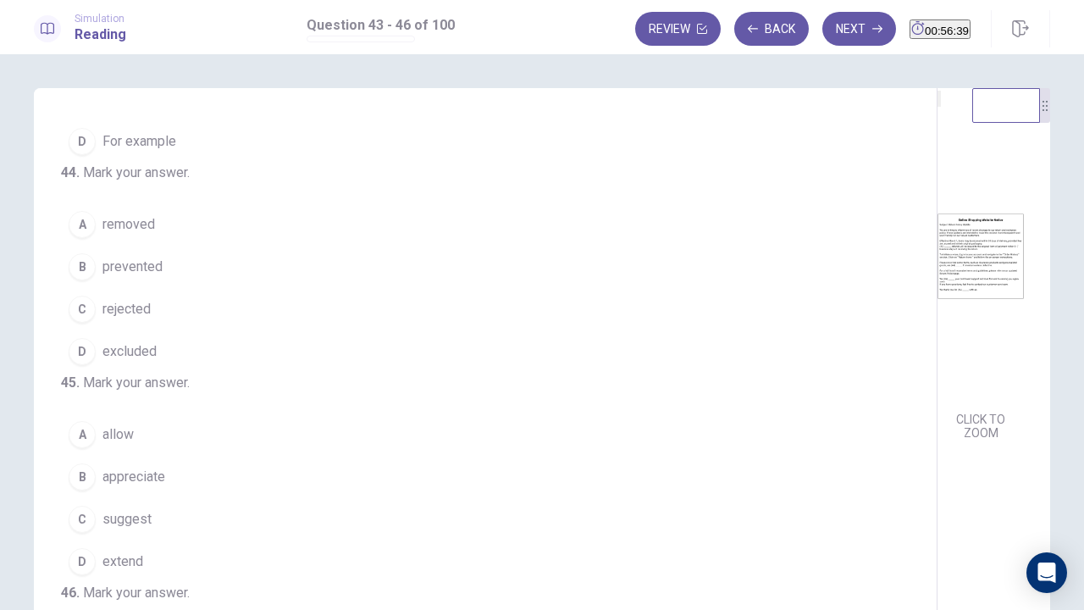
click at [119, 362] on span "excluded" at bounding box center [129, 351] width 54 height 20
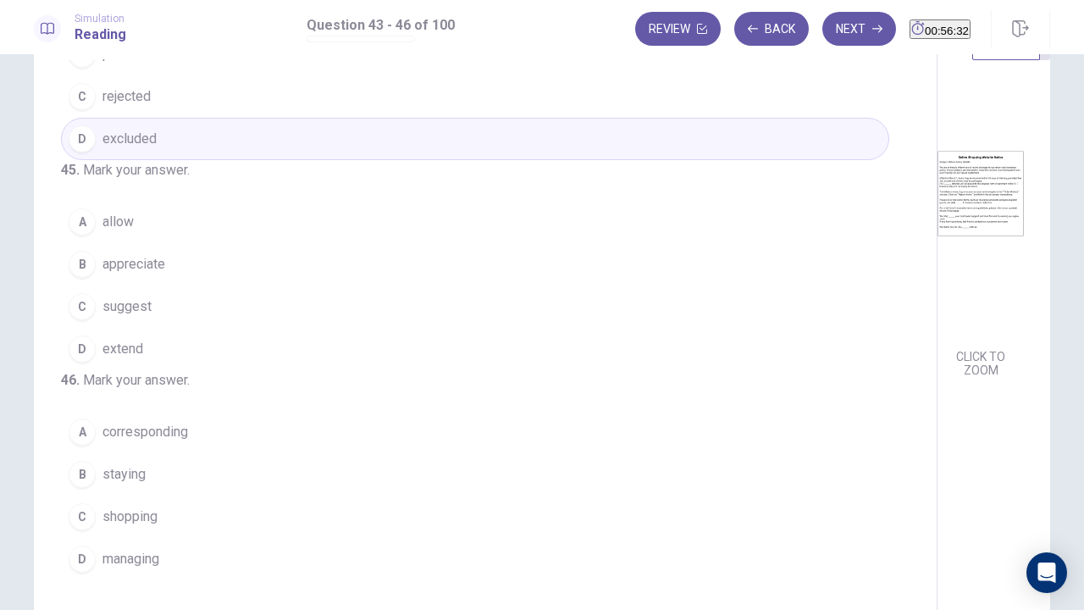
scroll to position [85, 0]
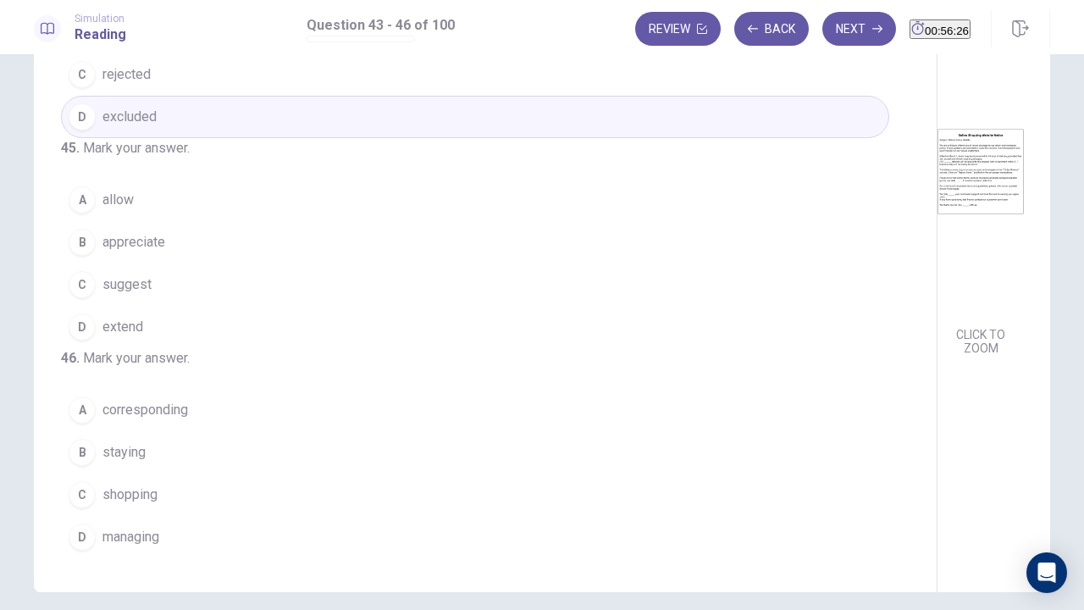
click at [146, 232] on span "appreciate" at bounding box center [133, 242] width 63 height 20
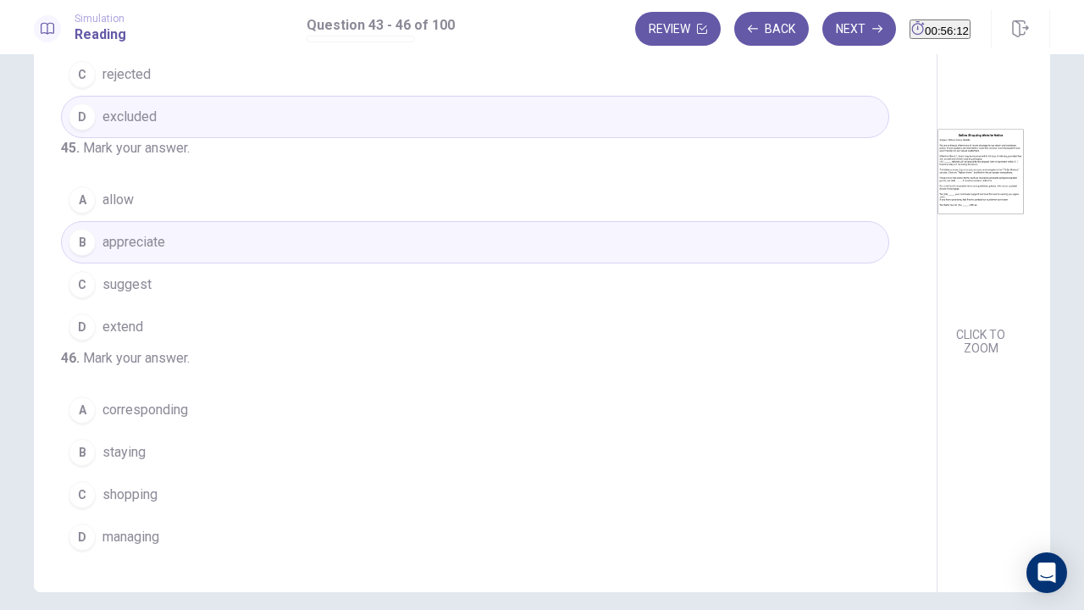
click at [156, 466] on button "C shopping" at bounding box center [475, 494] width 828 height 42
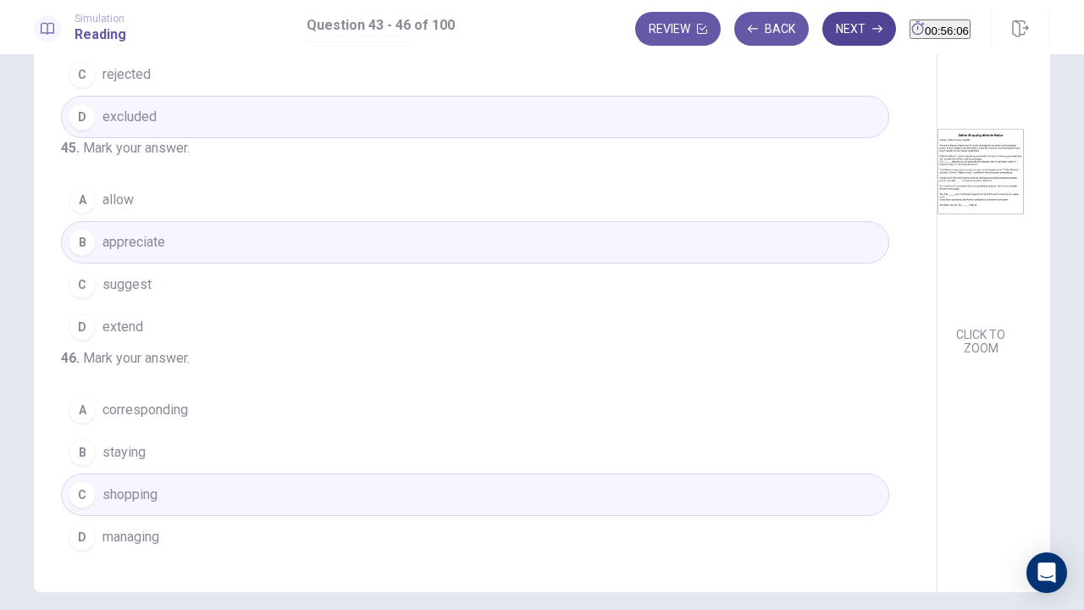
click at [832, 32] on button "Next" at bounding box center [859, 29] width 74 height 34
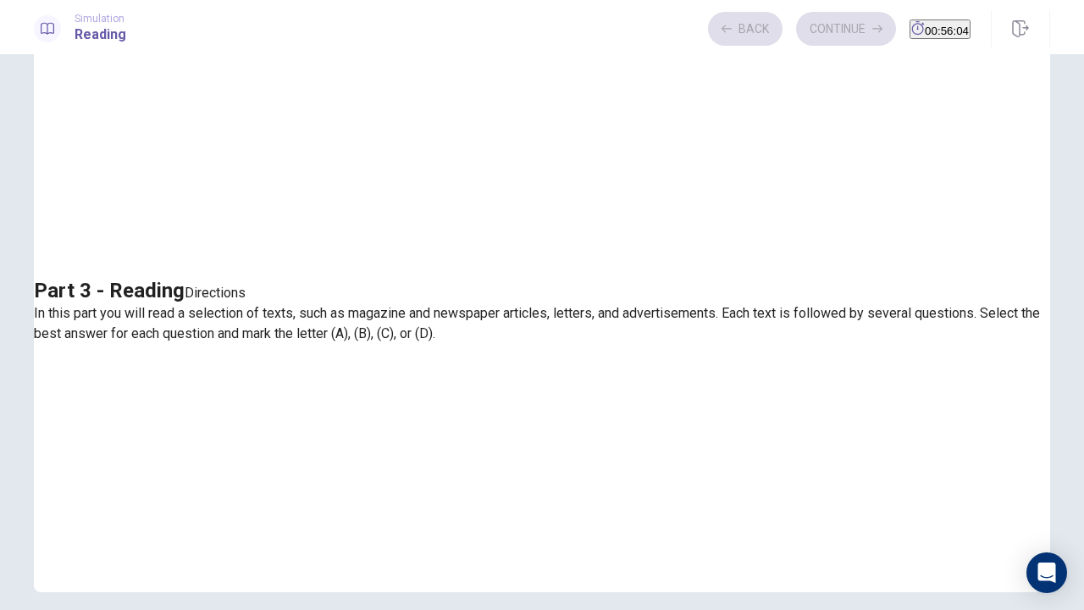
scroll to position [0, 0]
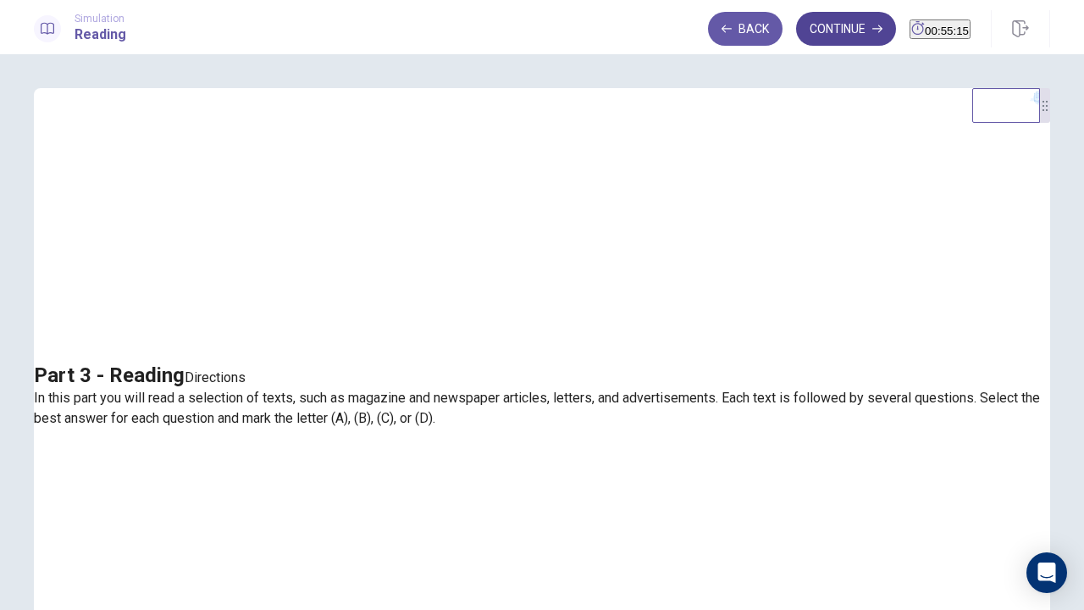
click at [813, 30] on button "Continue" at bounding box center [846, 29] width 100 height 34
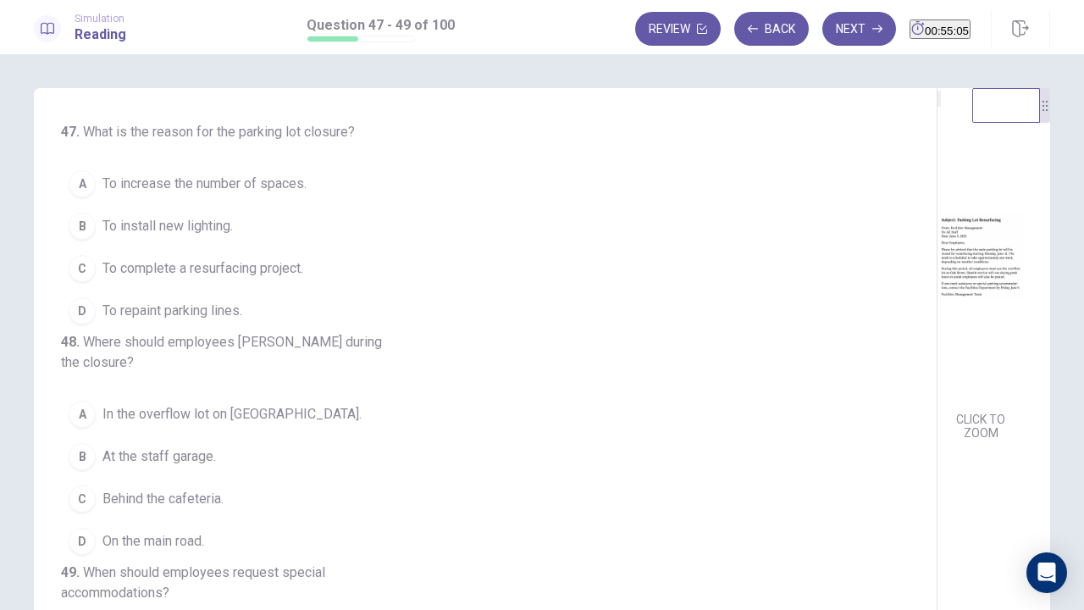
click at [937, 212] on img at bounding box center [980, 256] width 86 height 296
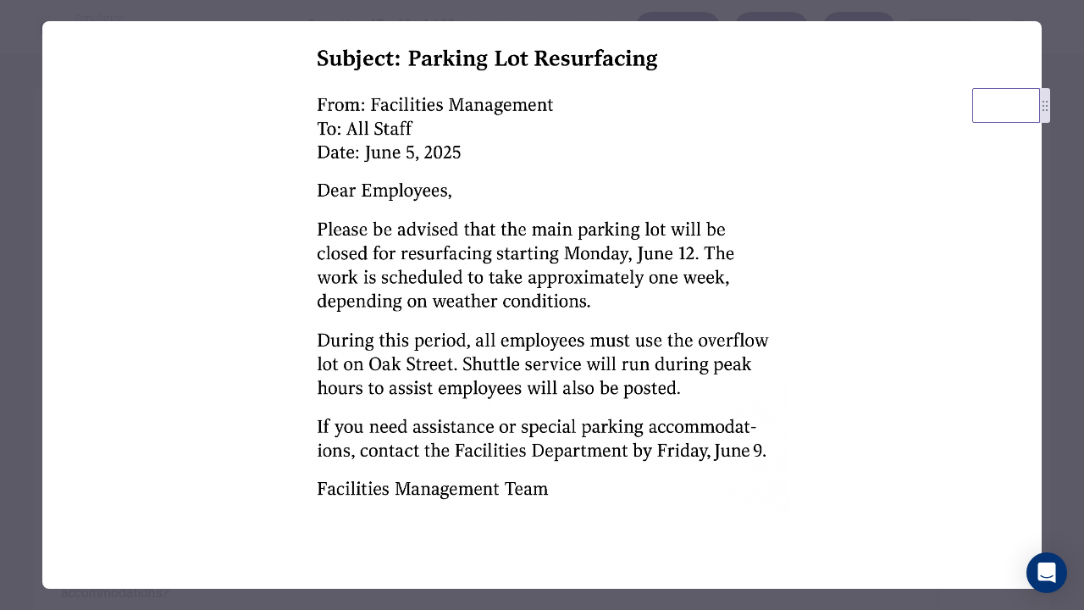
drag, startPoint x: 10, startPoint y: 240, endPoint x: 9, endPoint y: 252, distance: 12.7
click at [10, 251] on div at bounding box center [542, 305] width 1084 height 610
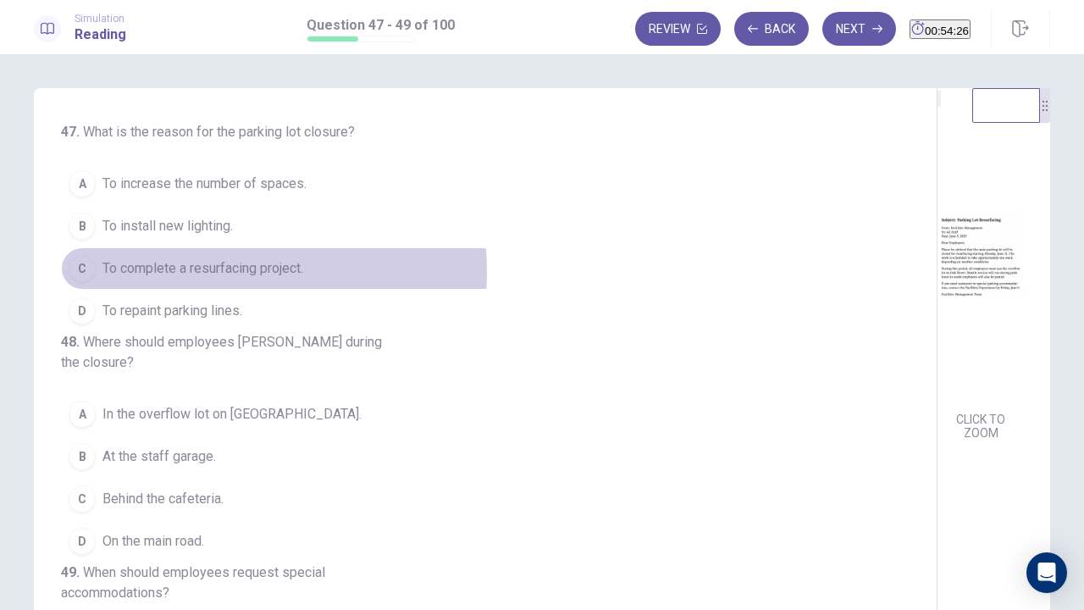
click at [218, 270] on span "To complete a resurfacing project." at bounding box center [202, 268] width 201 height 20
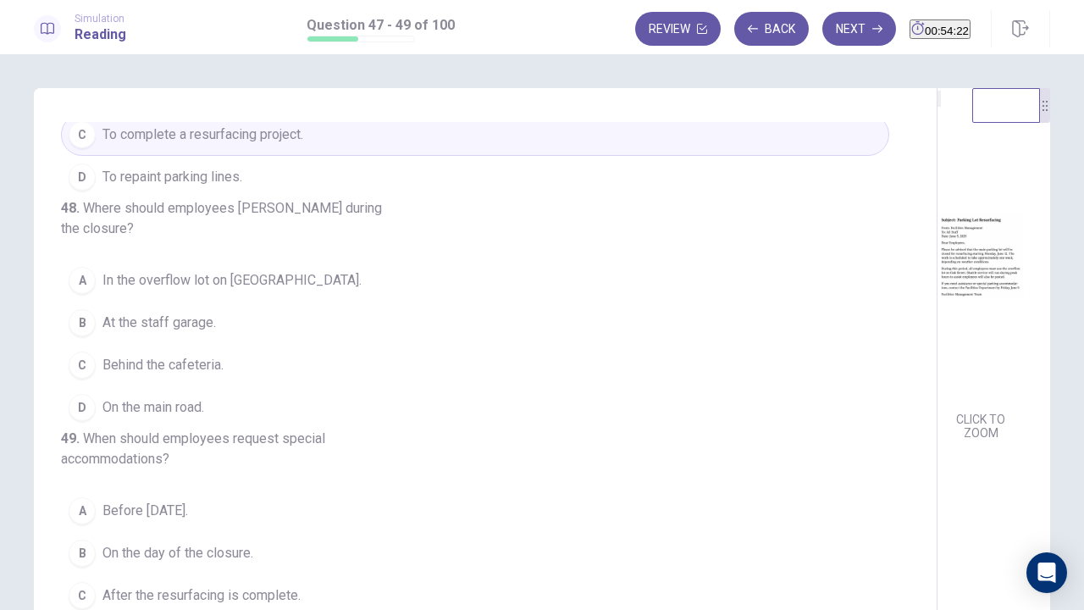
scroll to position [190, 0]
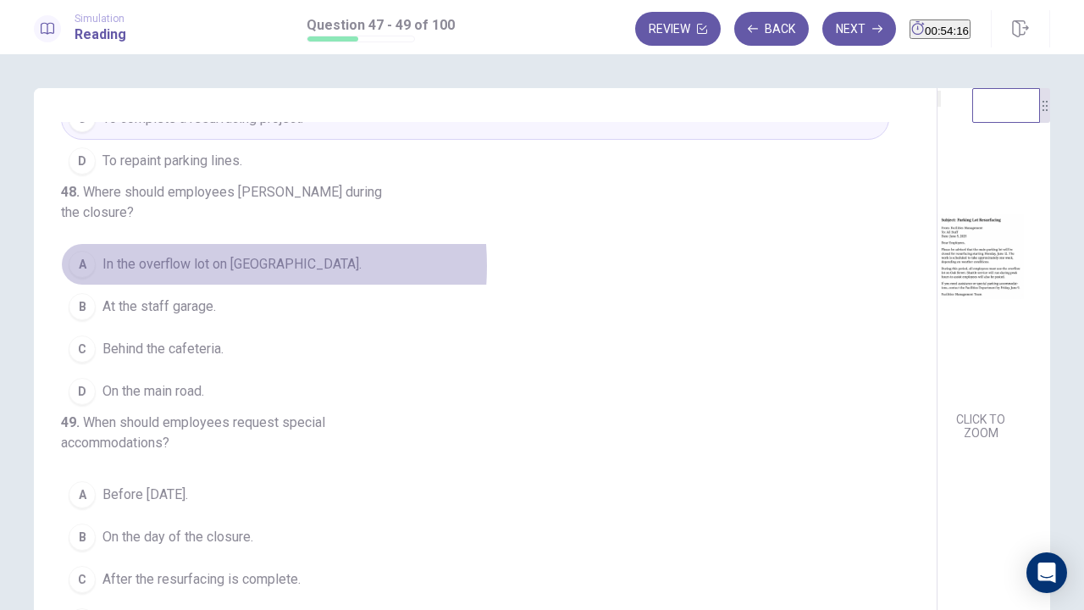
click at [198, 254] on span "In the overflow lot on Oak Street." at bounding box center [231, 264] width 259 height 20
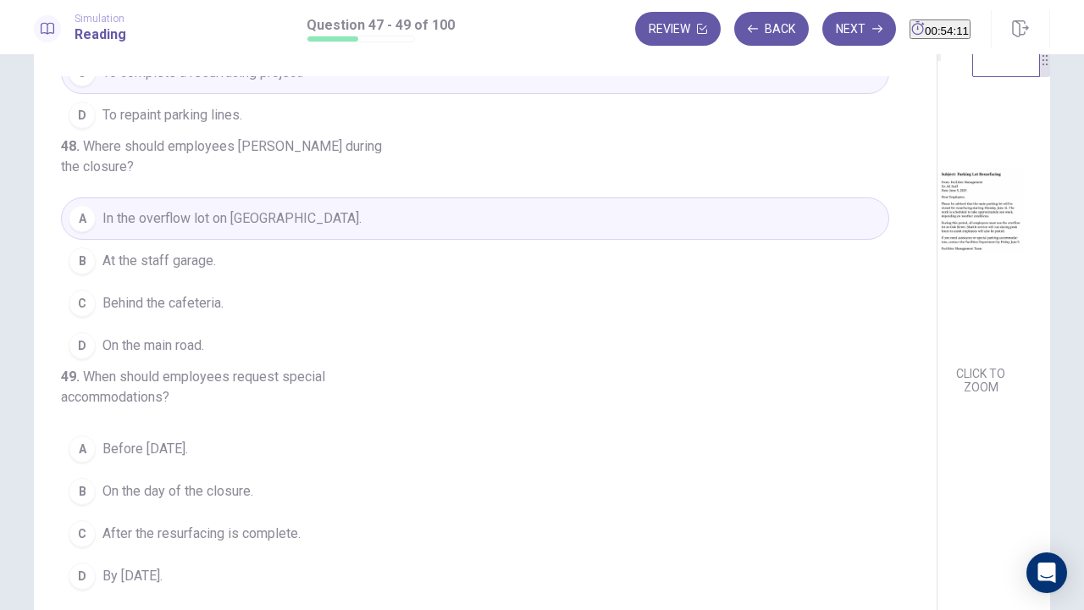
scroll to position [85, 0]
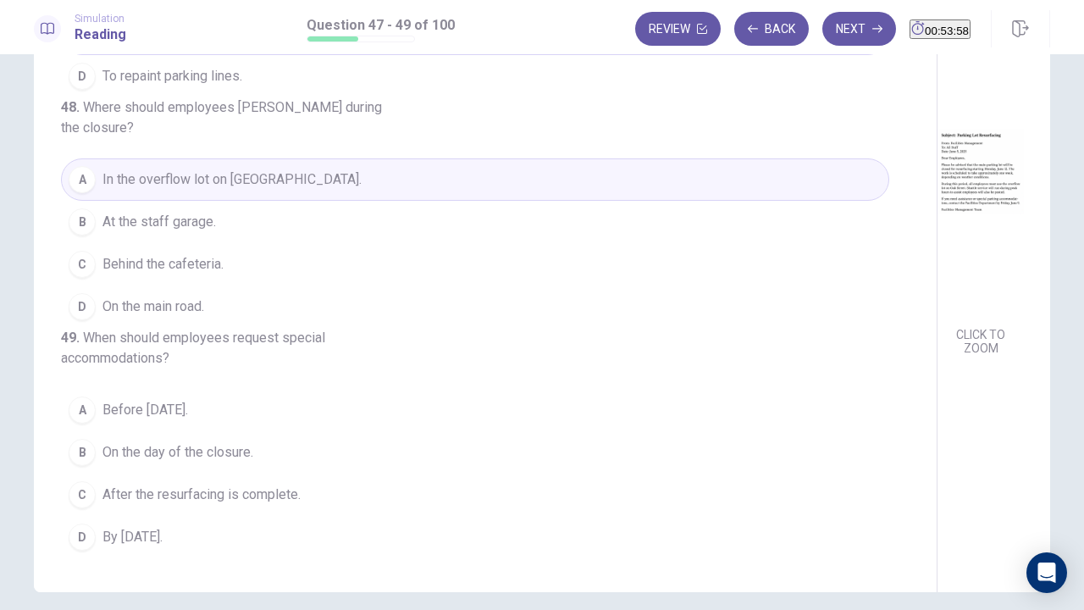
click at [169, 466] on button "D By June 9." at bounding box center [475, 537] width 828 height 42
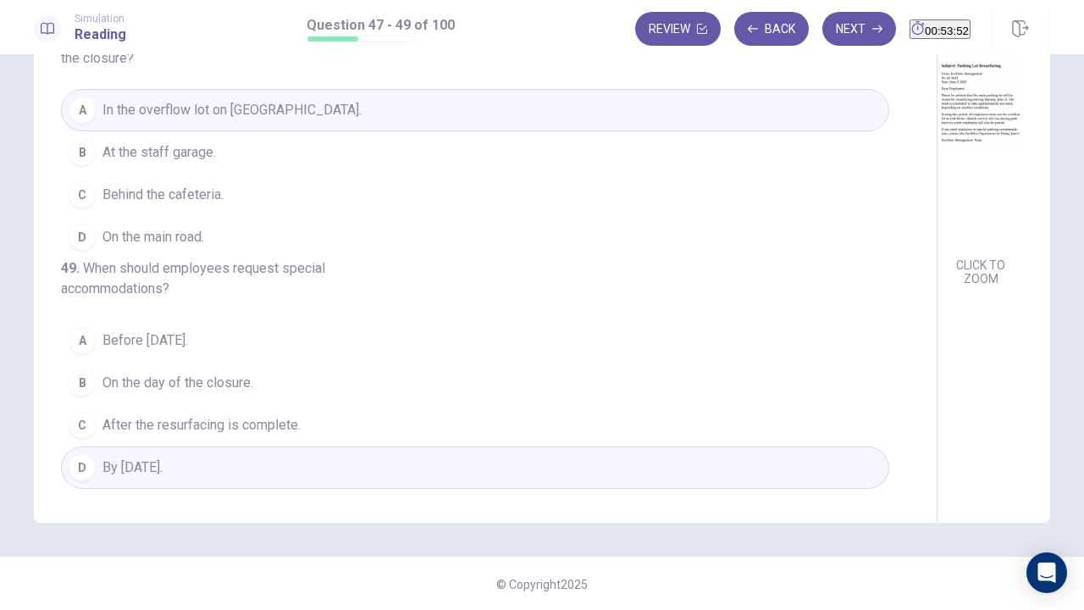
scroll to position [155, 0]
click at [822, 32] on button "Next" at bounding box center [859, 29] width 74 height 34
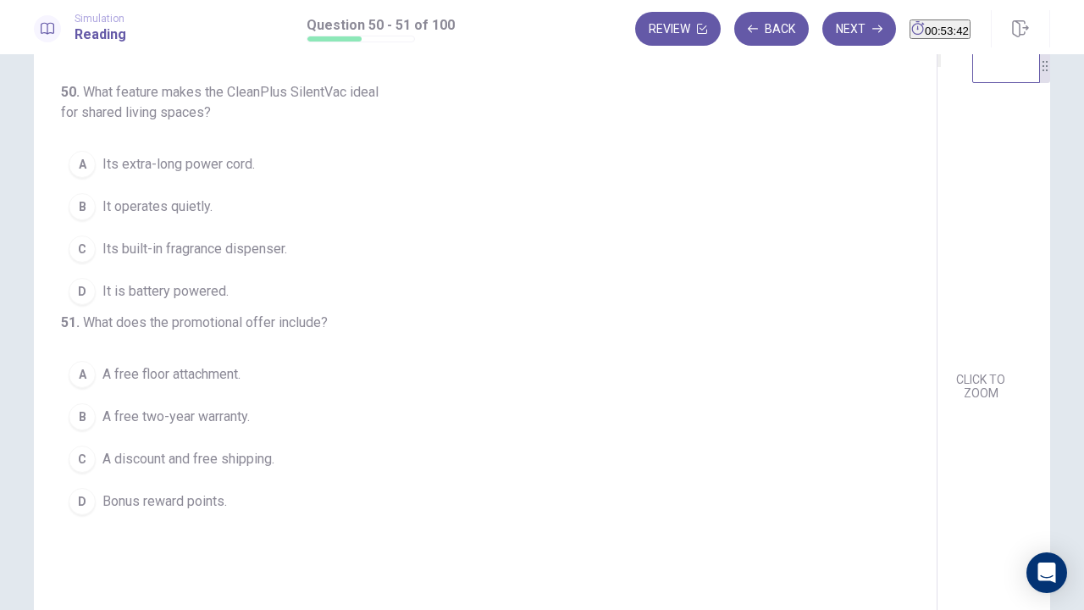
scroll to position [0, 0]
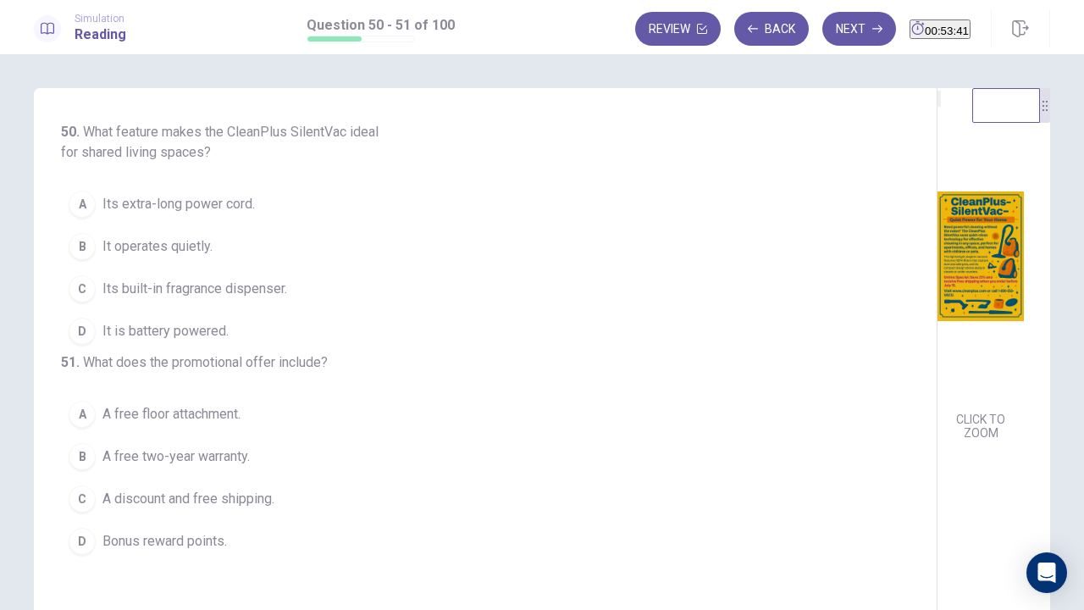
click at [937, 254] on img at bounding box center [980, 256] width 86 height 296
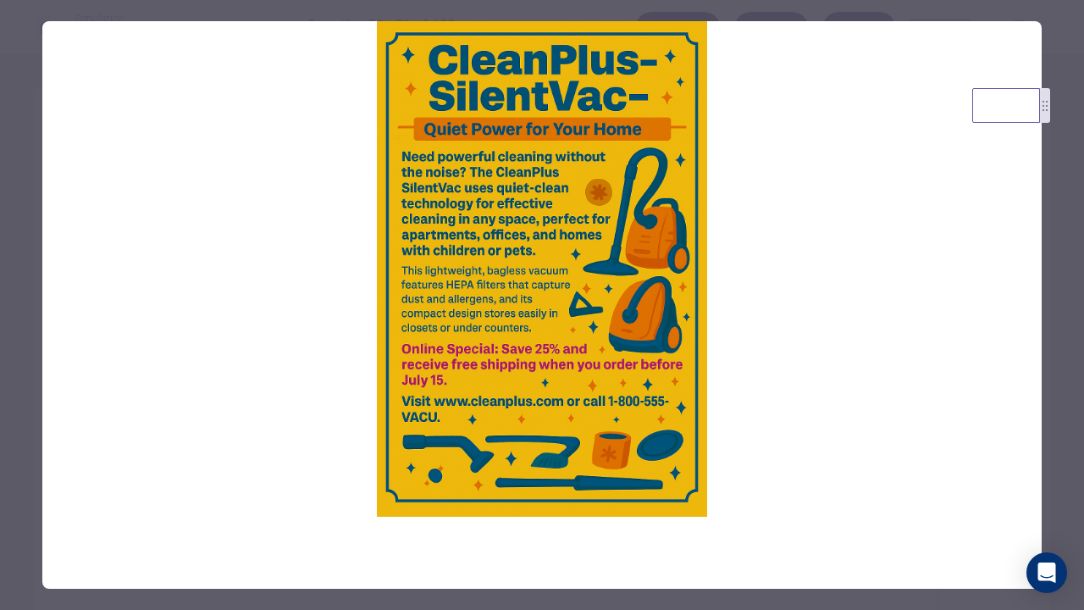
click at [8, 266] on div at bounding box center [542, 305] width 1084 height 610
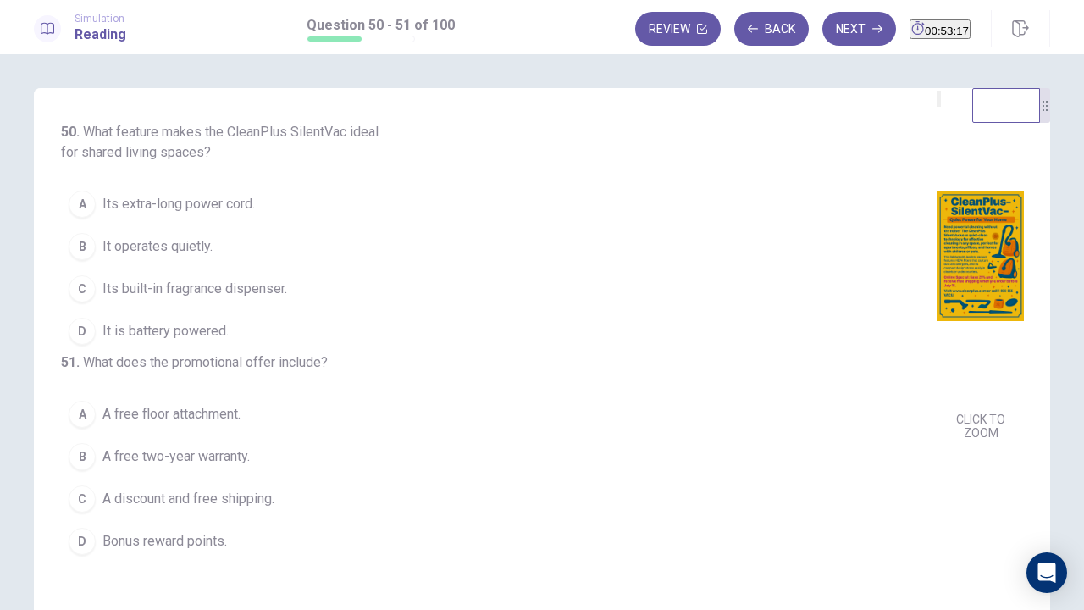
click at [193, 243] on span "It operates quietly." at bounding box center [157, 246] width 110 height 20
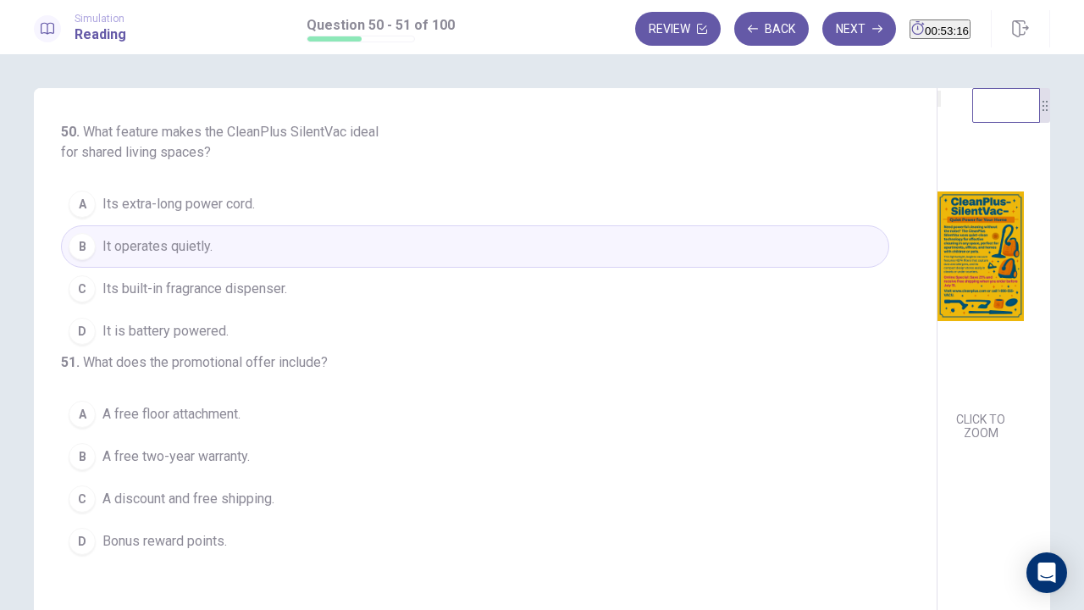
click at [937, 304] on img at bounding box center [980, 256] width 86 height 296
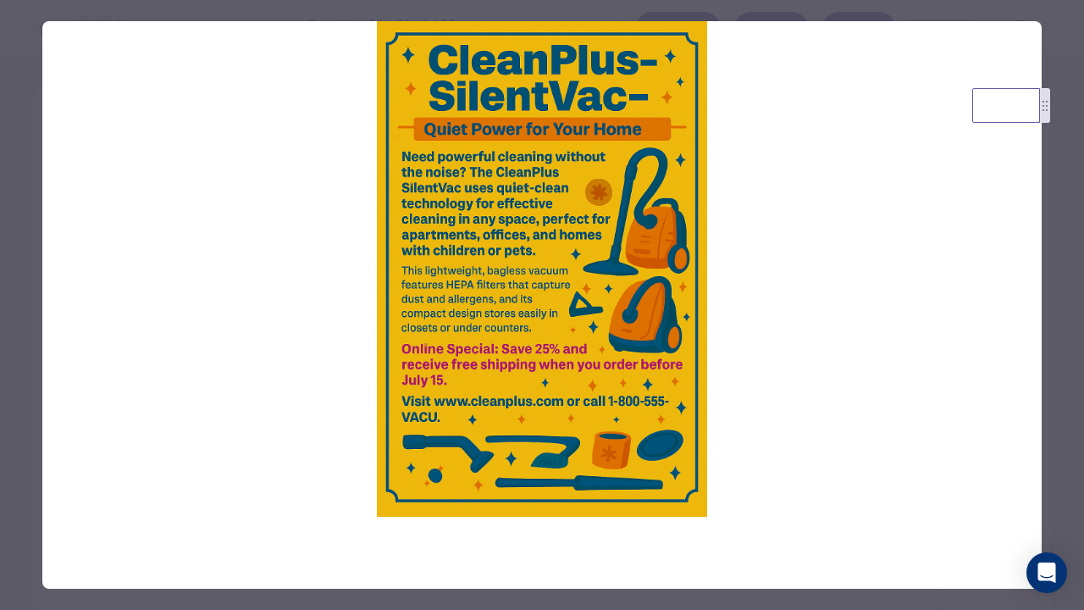
click at [48, 290] on img at bounding box center [541, 268] width 999 height 495
click at [22, 283] on div at bounding box center [542, 305] width 1084 height 610
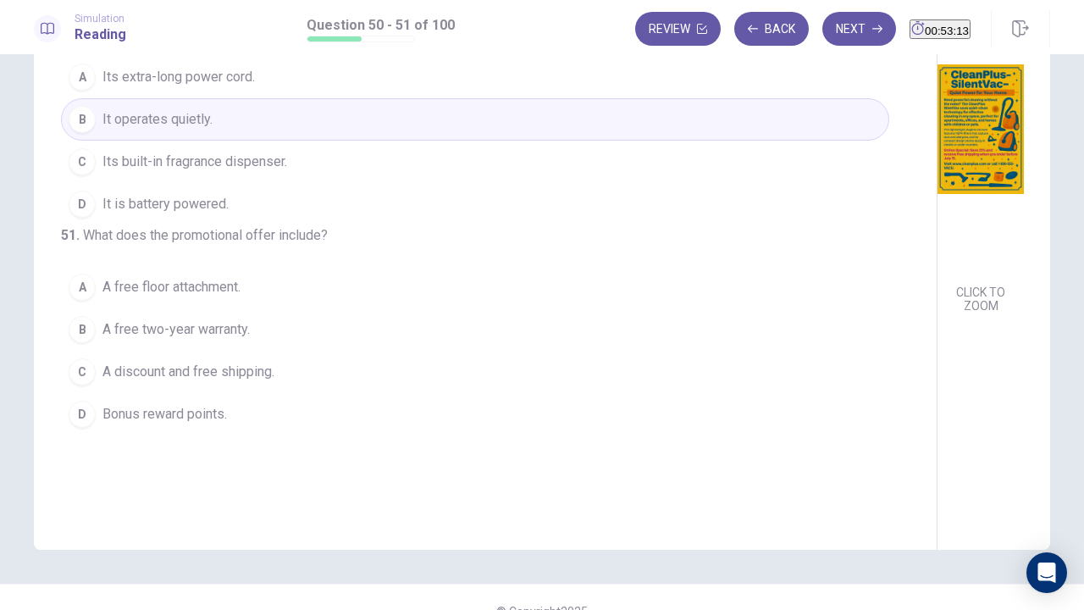
scroll to position [155, 0]
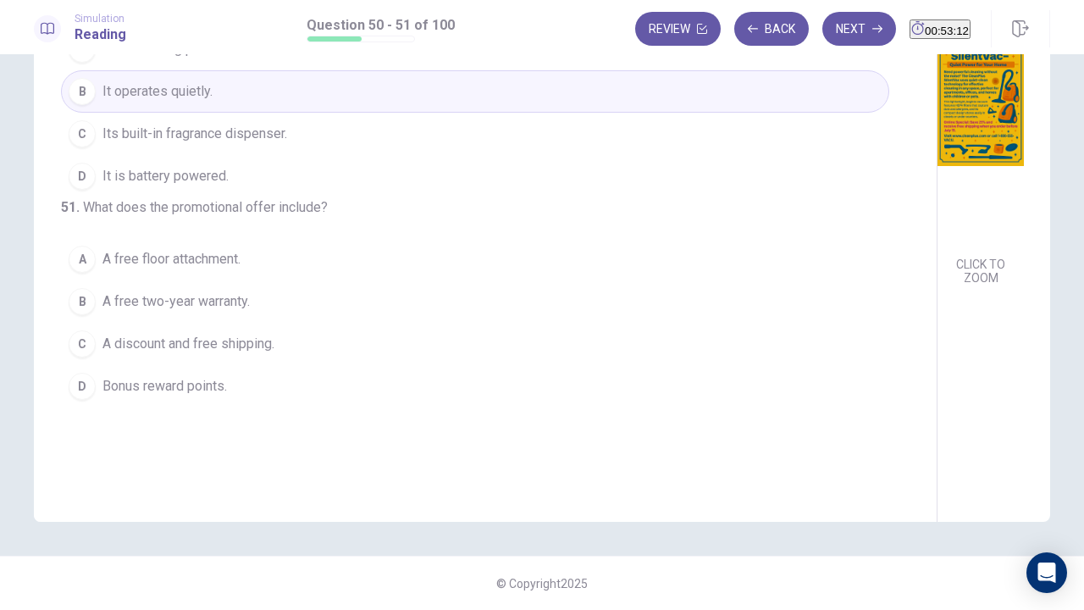
click at [937, 201] on img at bounding box center [980, 101] width 86 height 296
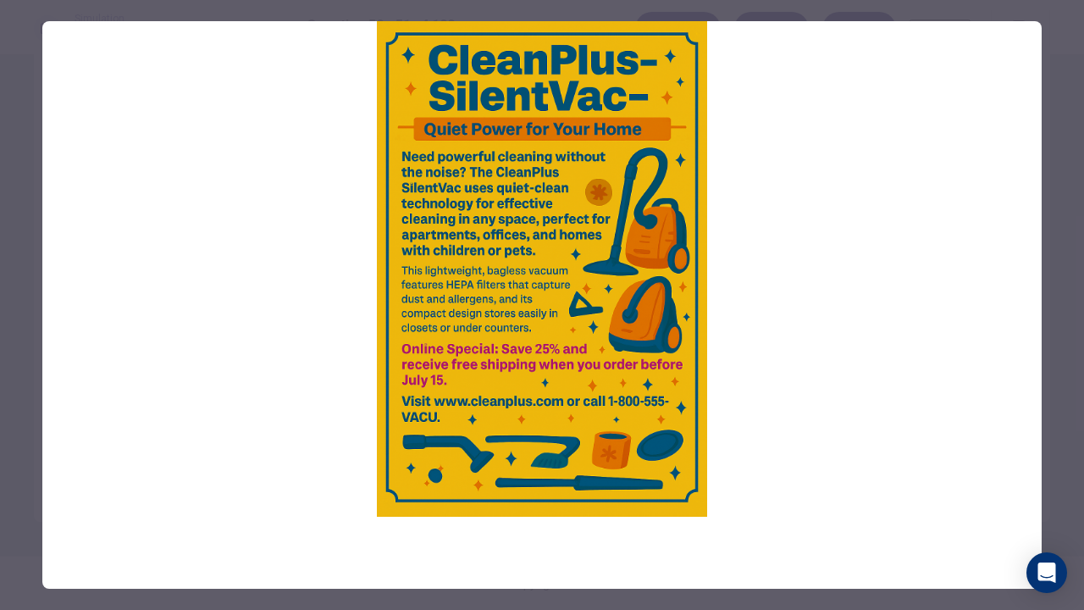
click at [14, 257] on div at bounding box center [542, 305] width 1084 height 610
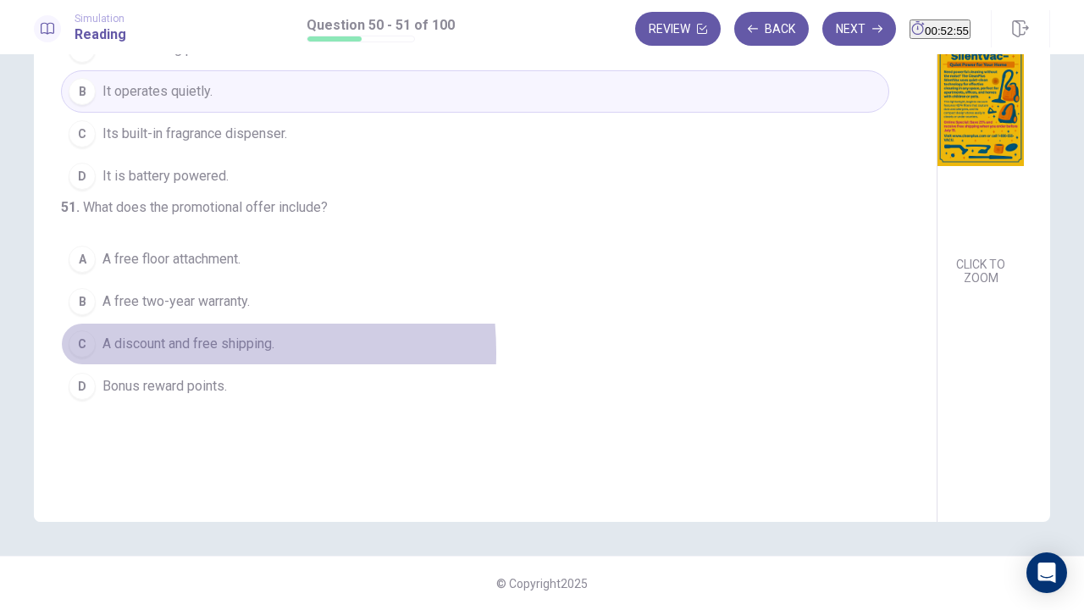
click at [163, 354] on span "A discount and free shipping." at bounding box center [188, 344] width 172 height 20
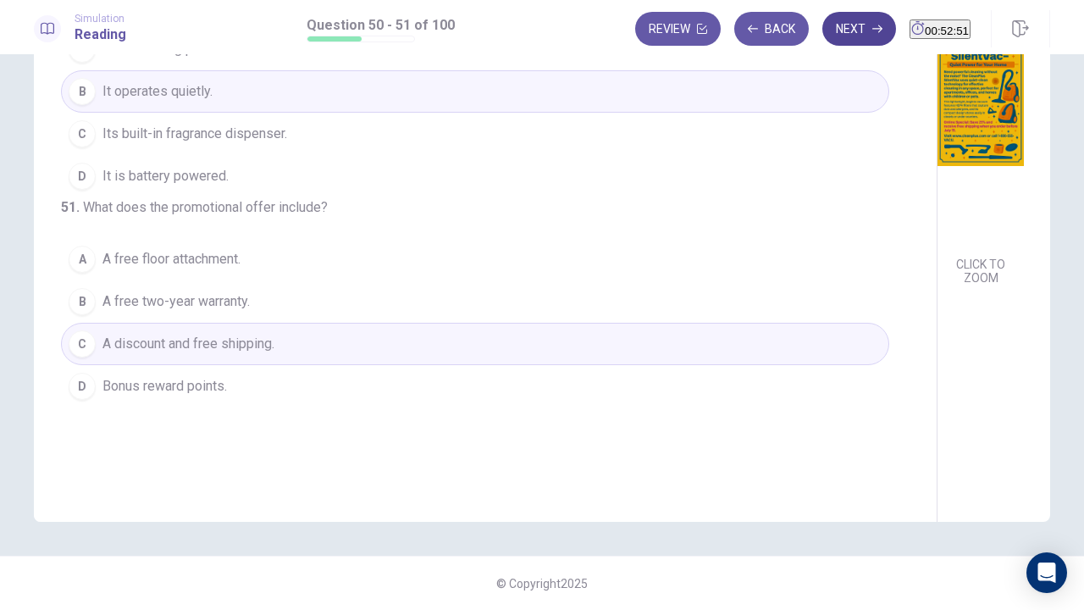
click at [827, 30] on button "Next" at bounding box center [859, 29] width 74 height 34
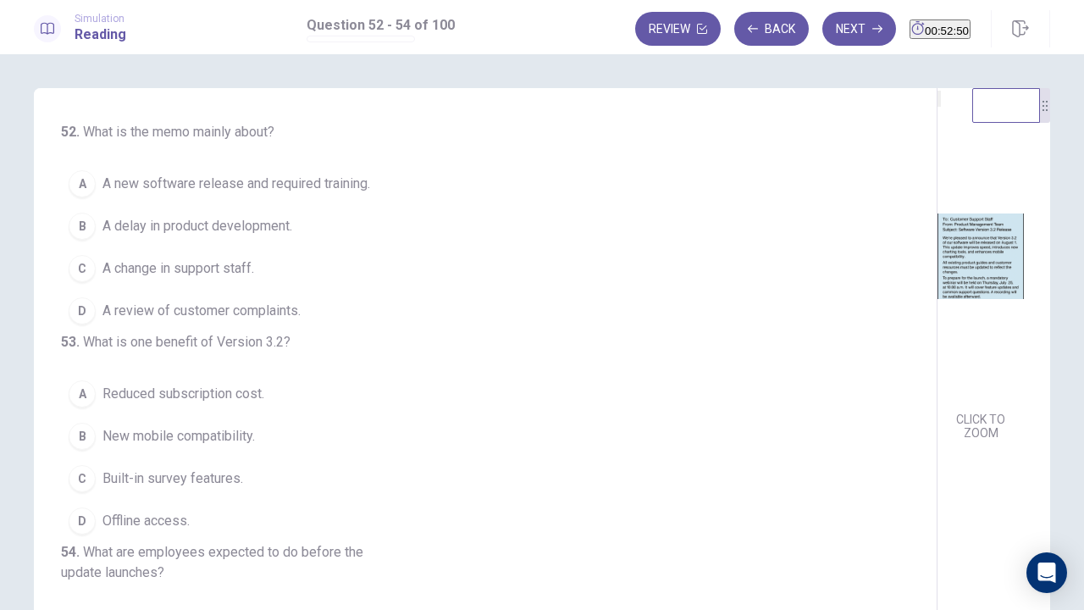
scroll to position [0, 0]
click at [937, 307] on img at bounding box center [980, 256] width 86 height 296
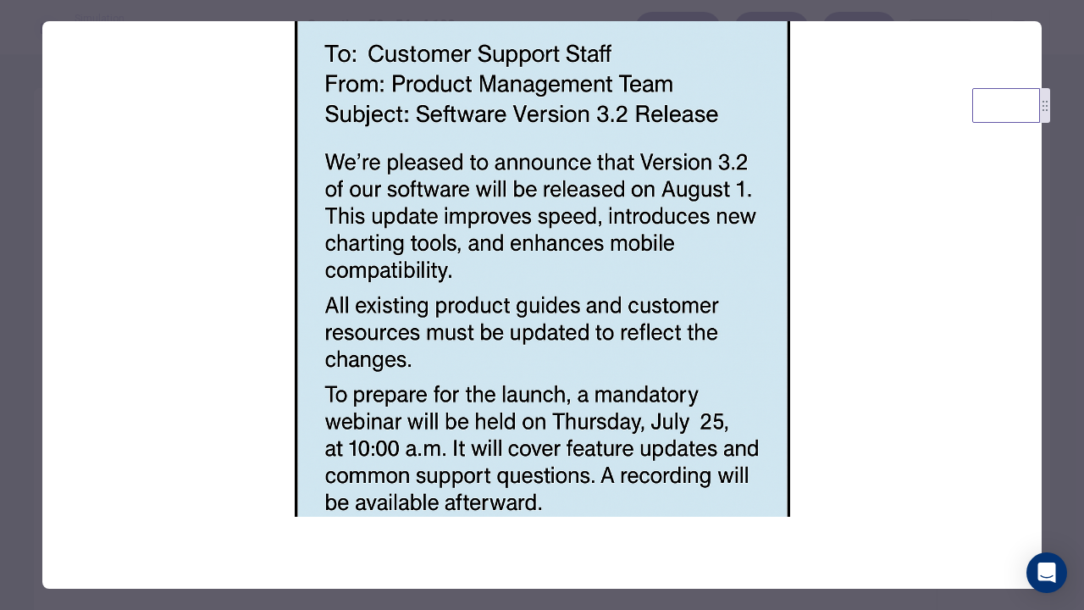
click at [24, 246] on div at bounding box center [542, 305] width 1084 height 610
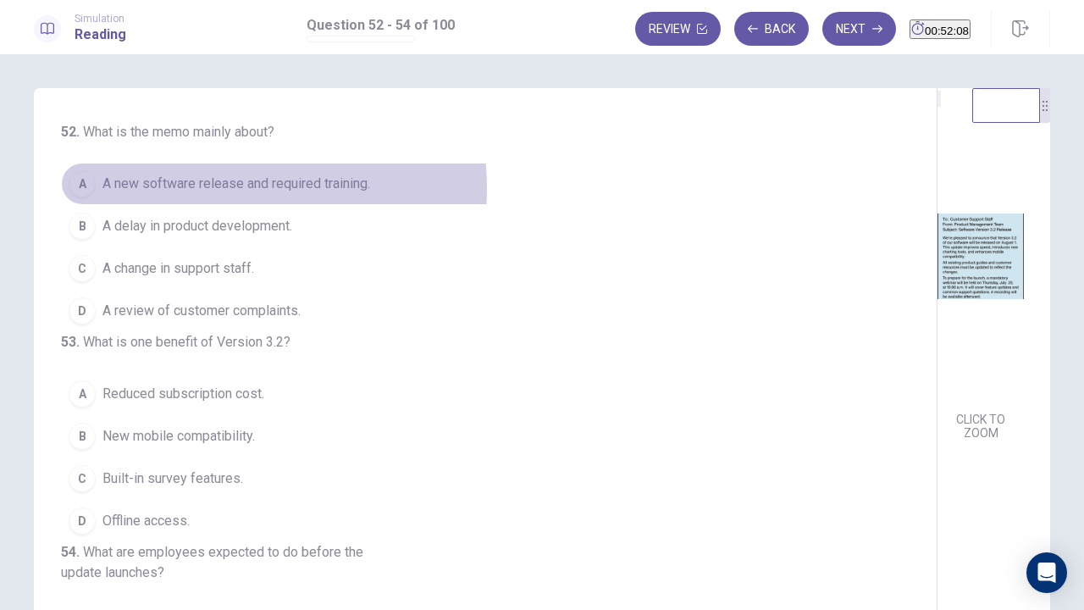
click at [224, 188] on span "A new software release and required training." at bounding box center [236, 184] width 268 height 20
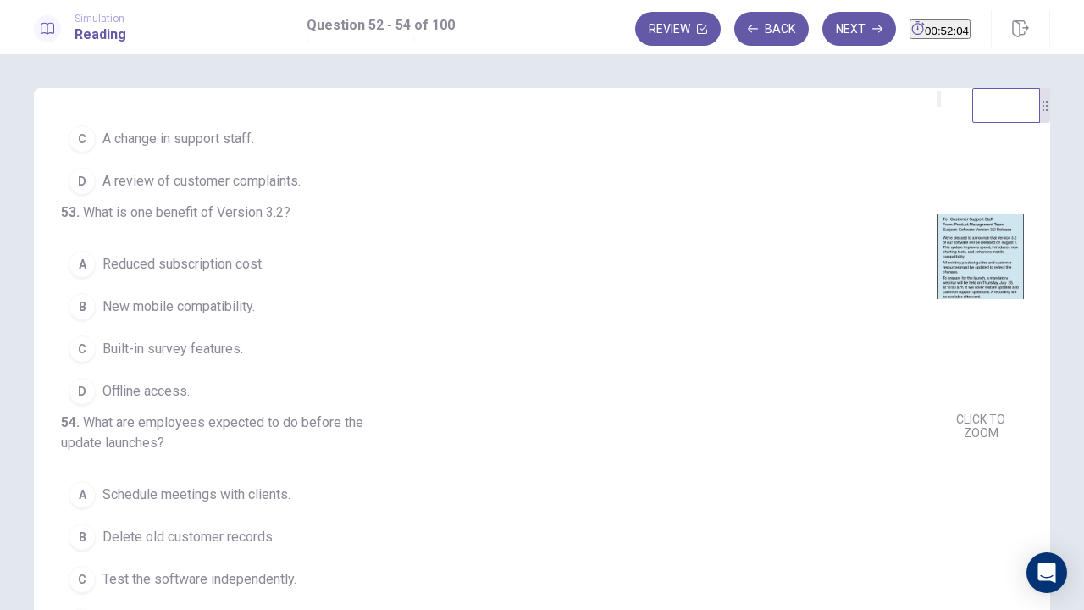
scroll to position [190, 0]
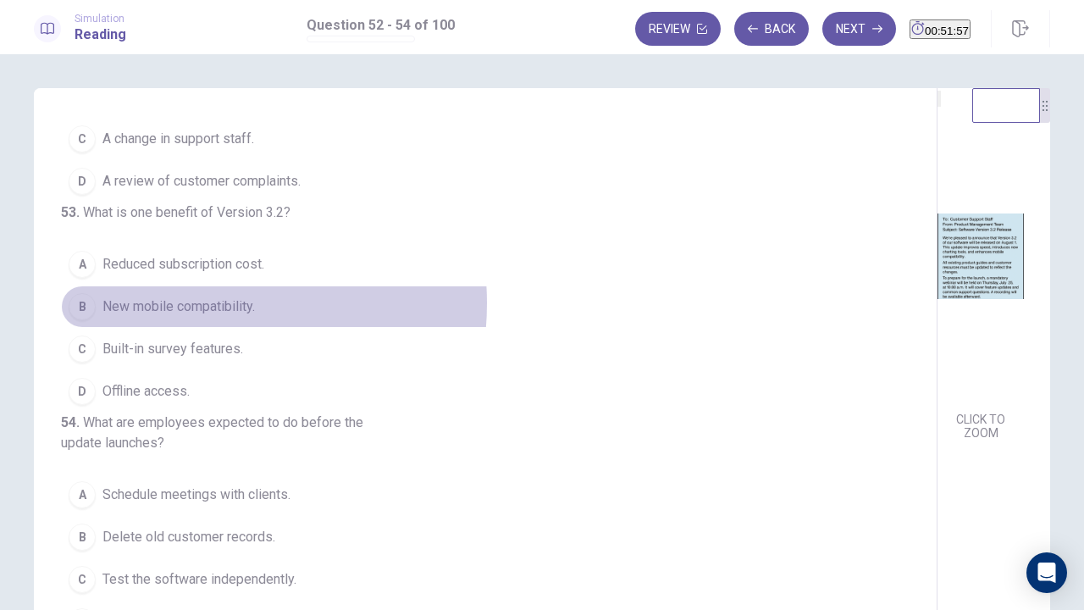
click at [186, 296] on span "New mobile compatibility." at bounding box center [178, 306] width 152 height 20
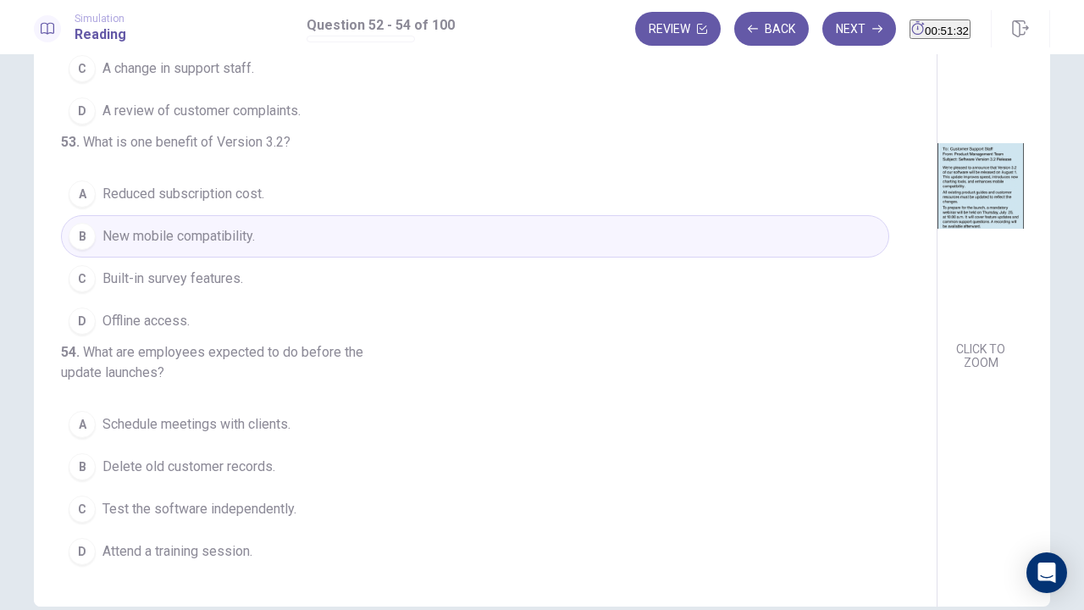
scroll to position [155, 0]
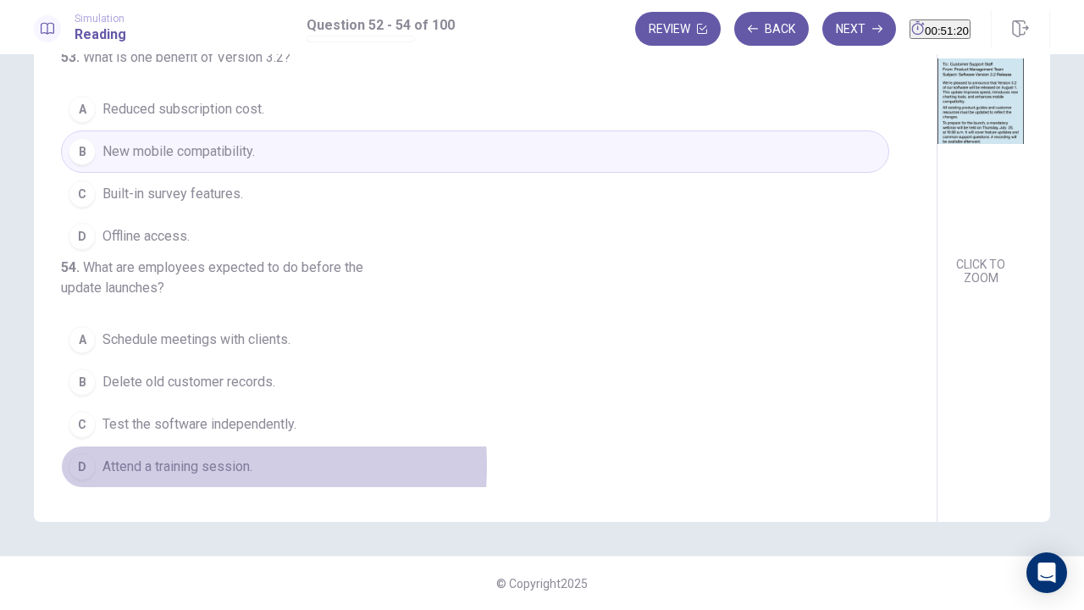
click at [183, 466] on span "Attend a training session." at bounding box center [177, 466] width 150 height 20
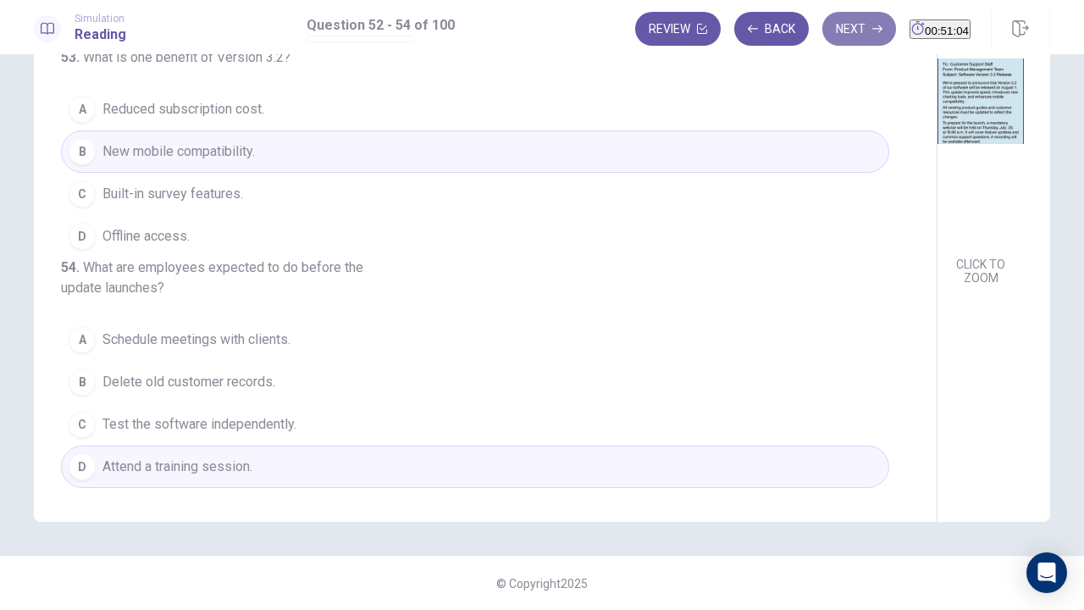
click at [822, 25] on button "Next" at bounding box center [859, 29] width 74 height 34
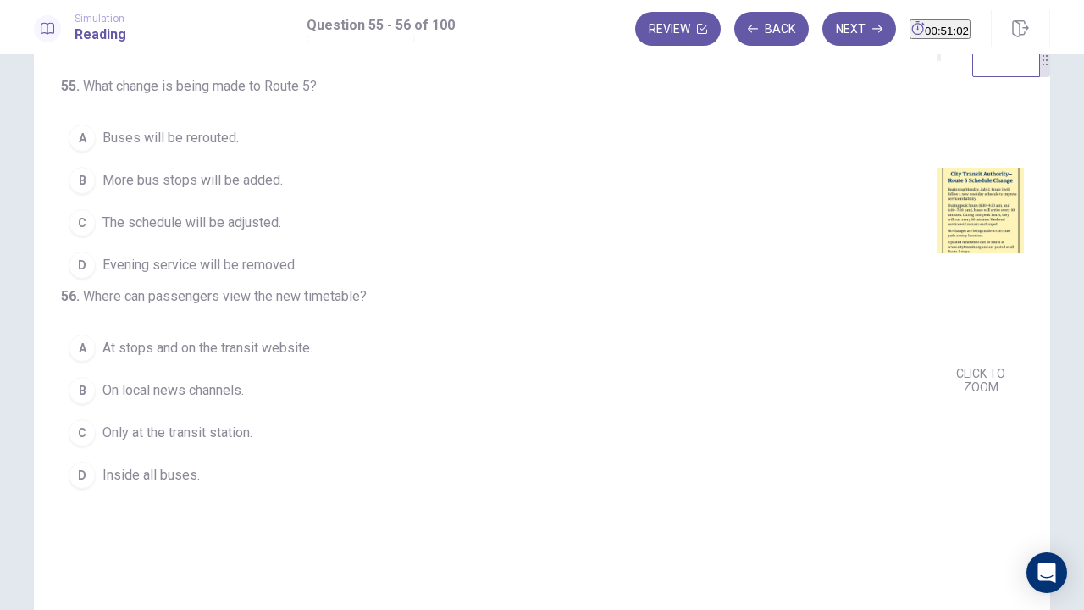
scroll to position [0, 0]
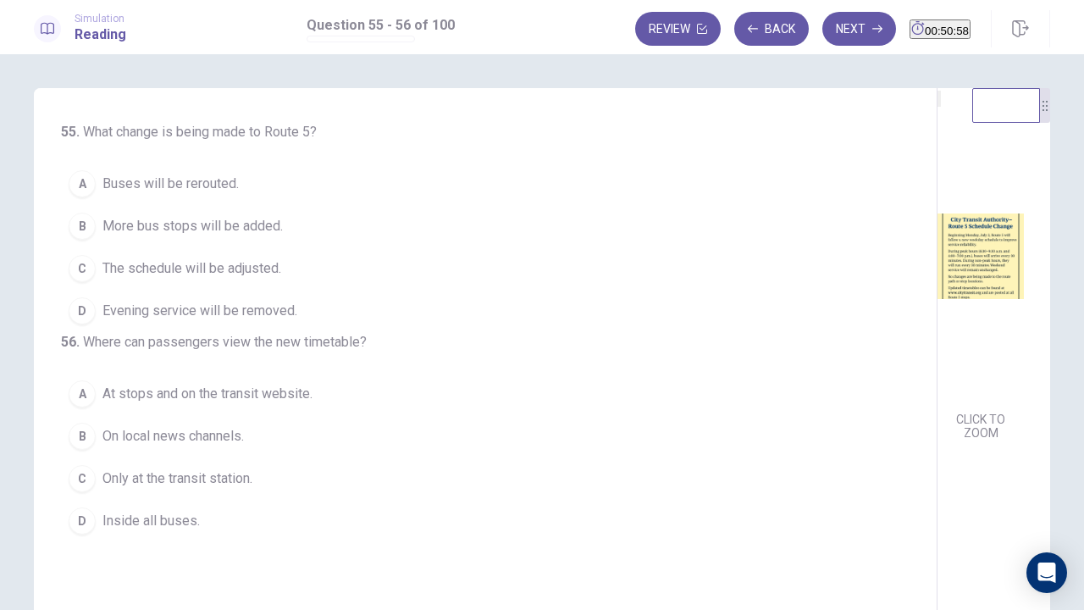
click at [937, 268] on img at bounding box center [980, 256] width 86 height 296
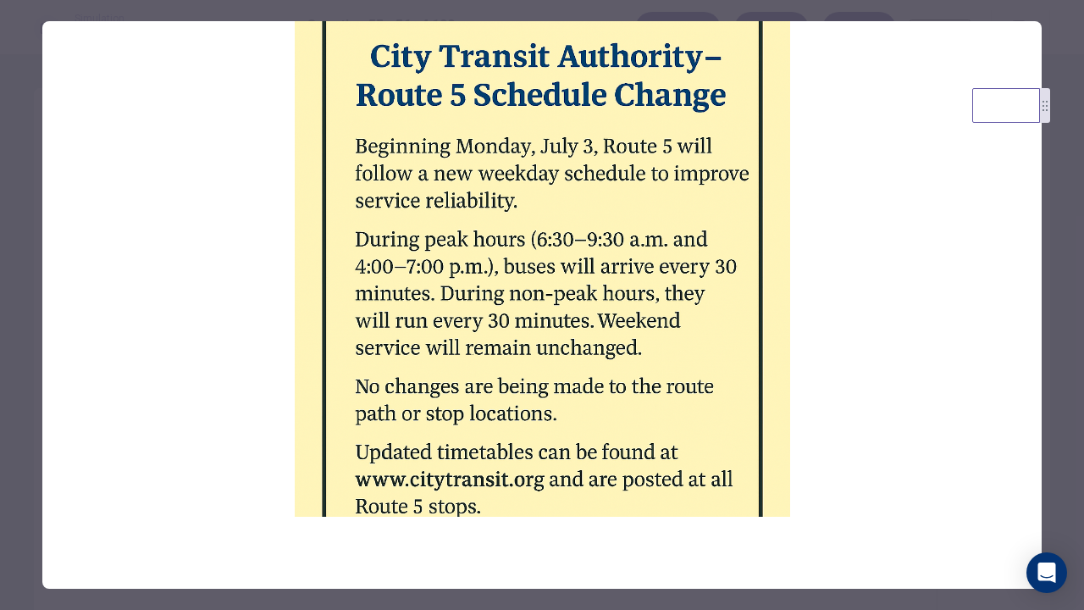
click at [20, 277] on div at bounding box center [542, 305] width 1084 height 610
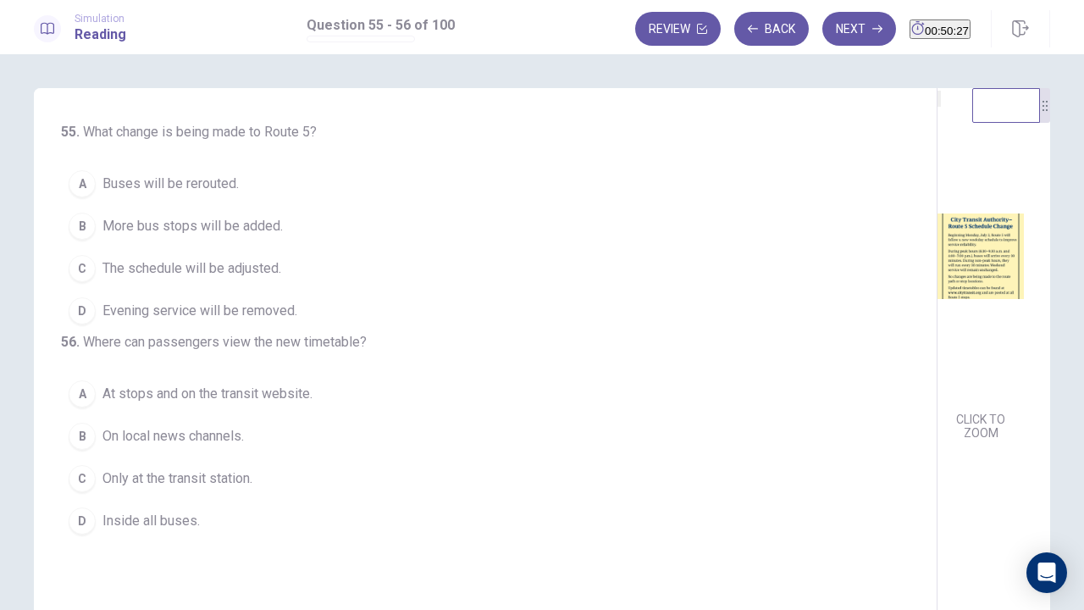
click at [183, 268] on span "The schedule will be adjusted." at bounding box center [191, 268] width 179 height 20
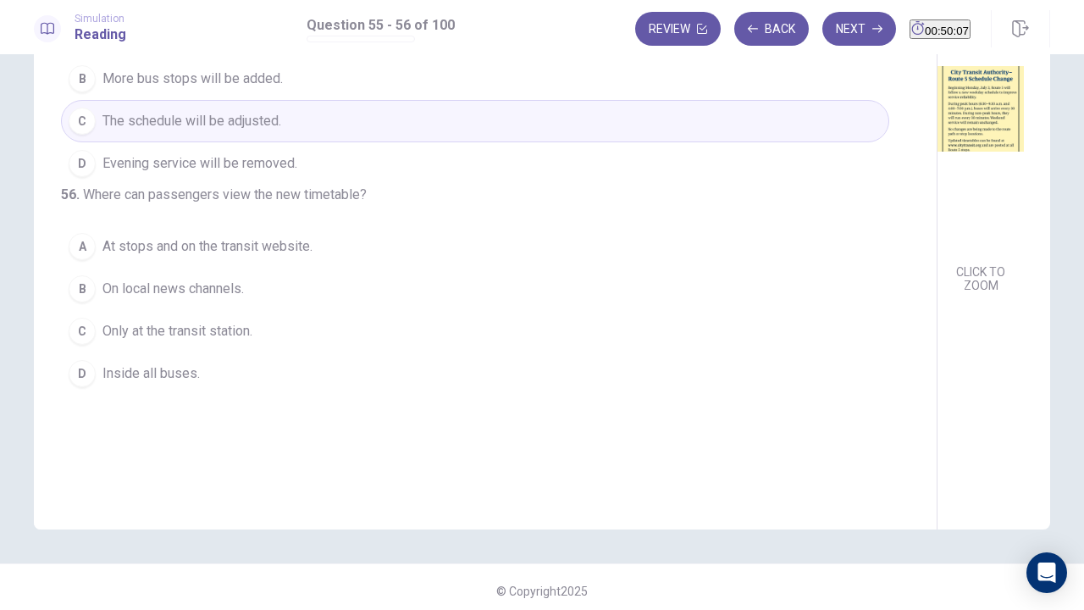
scroll to position [155, 0]
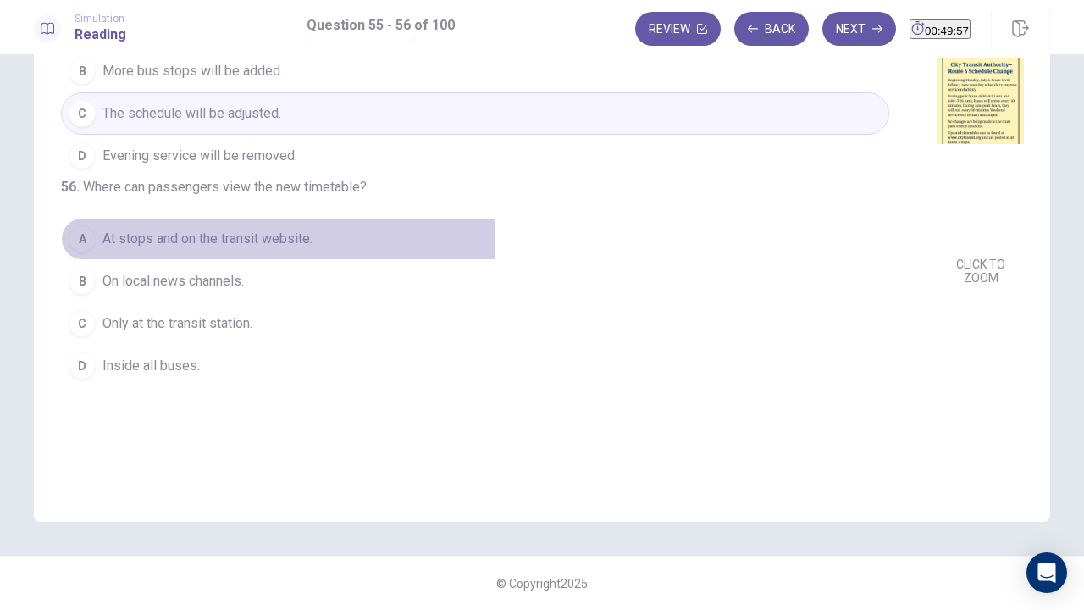
click at [194, 249] on span "At stops and on the transit website." at bounding box center [207, 239] width 210 height 20
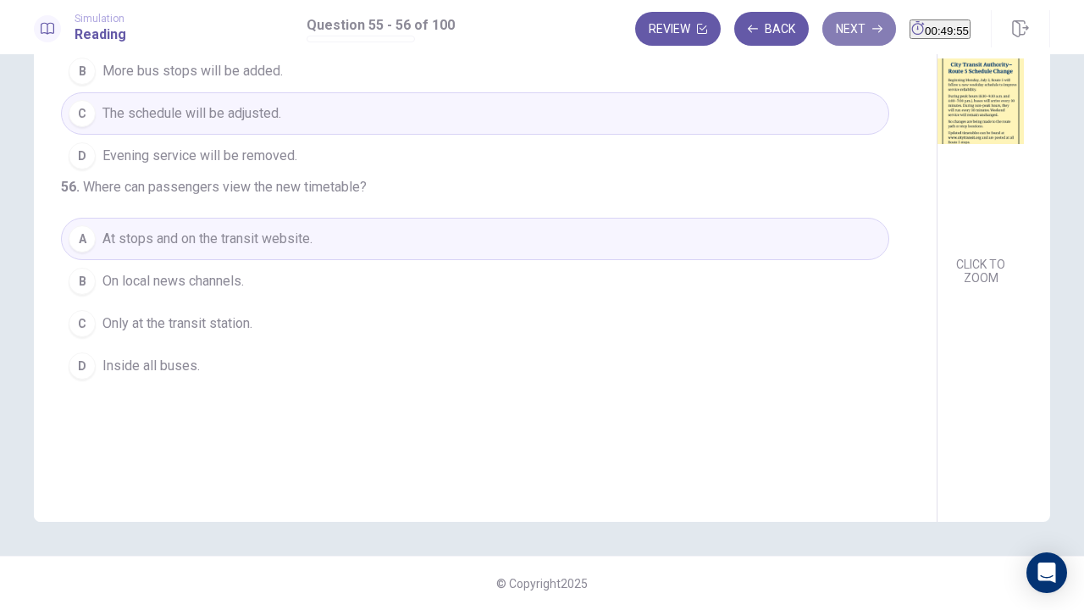
click at [852, 24] on button "Next" at bounding box center [859, 29] width 74 height 34
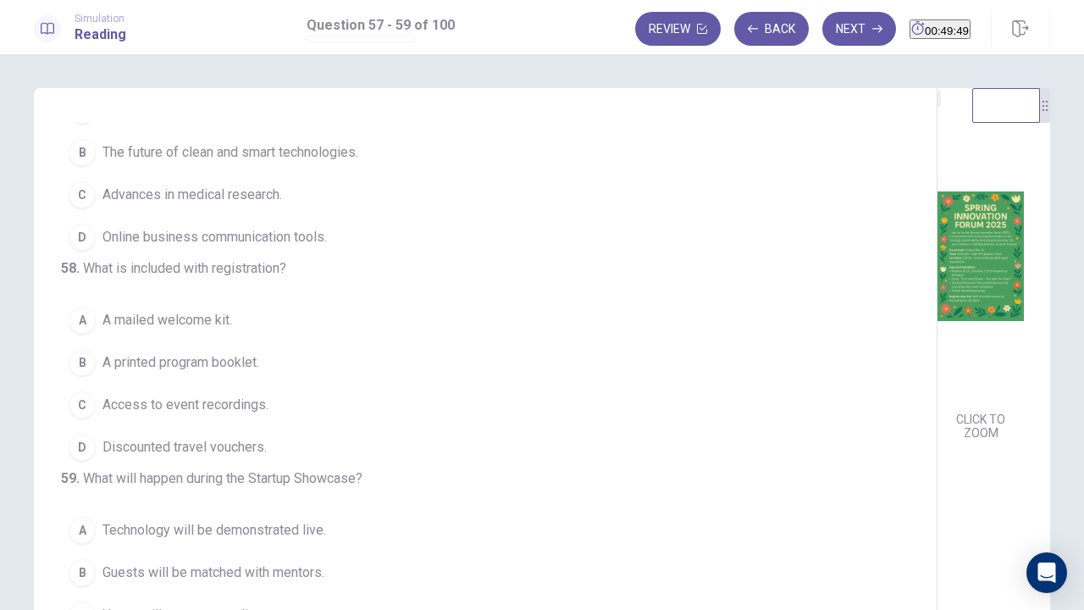
scroll to position [0, 0]
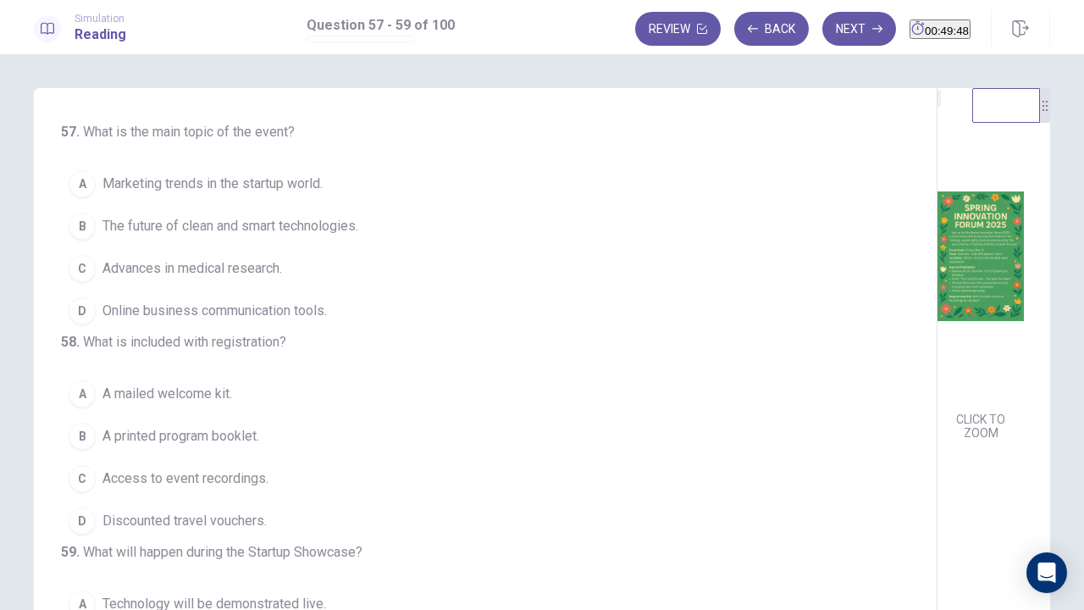
click at [937, 257] on img at bounding box center [980, 256] width 86 height 296
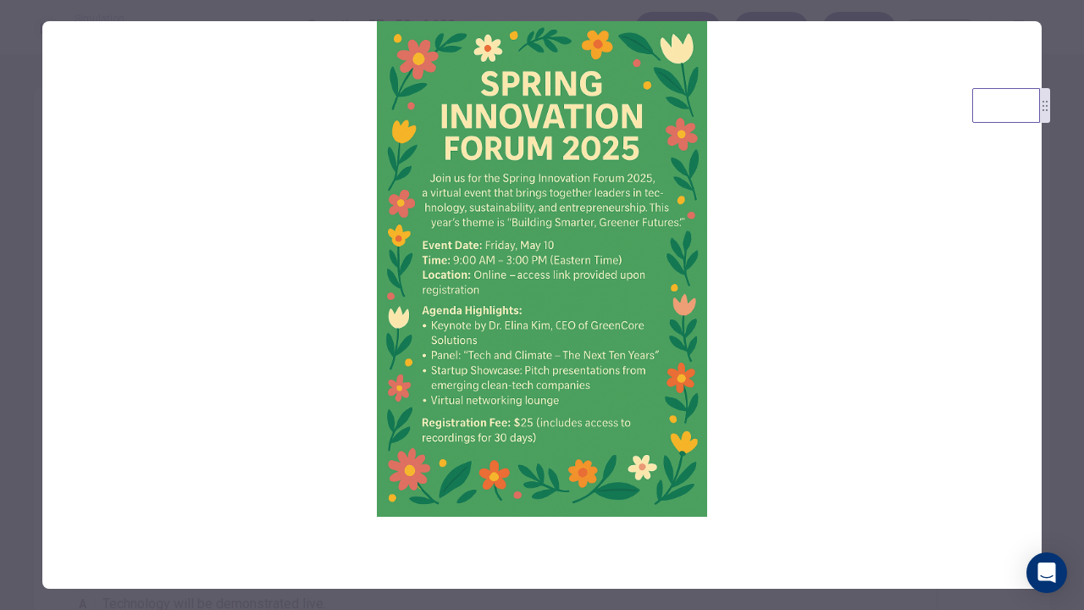
click at [5, 227] on div at bounding box center [542, 305] width 1084 height 610
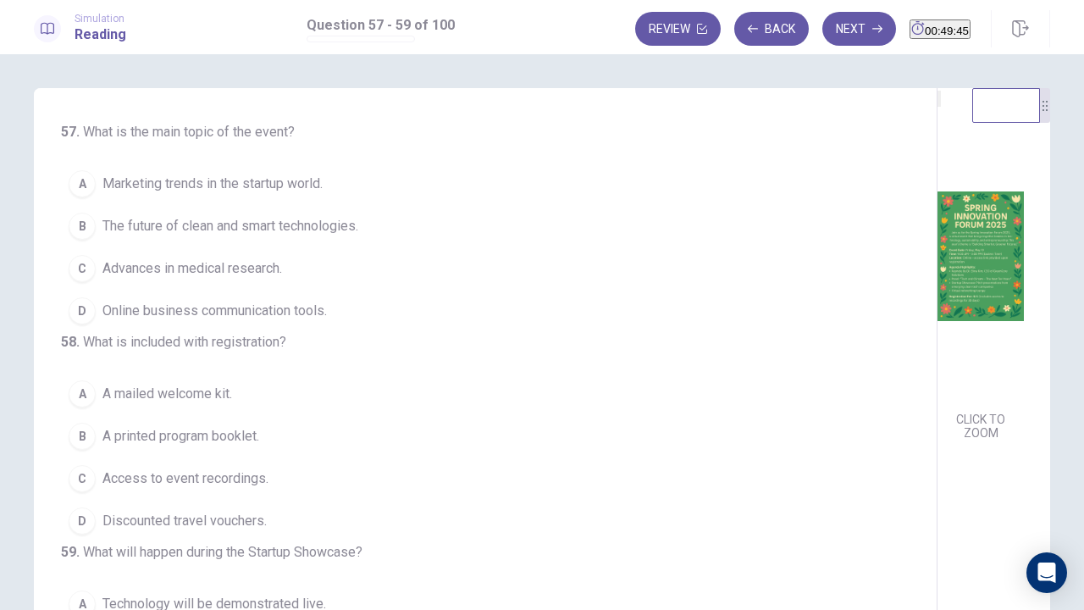
click at [937, 261] on img at bounding box center [980, 256] width 86 height 296
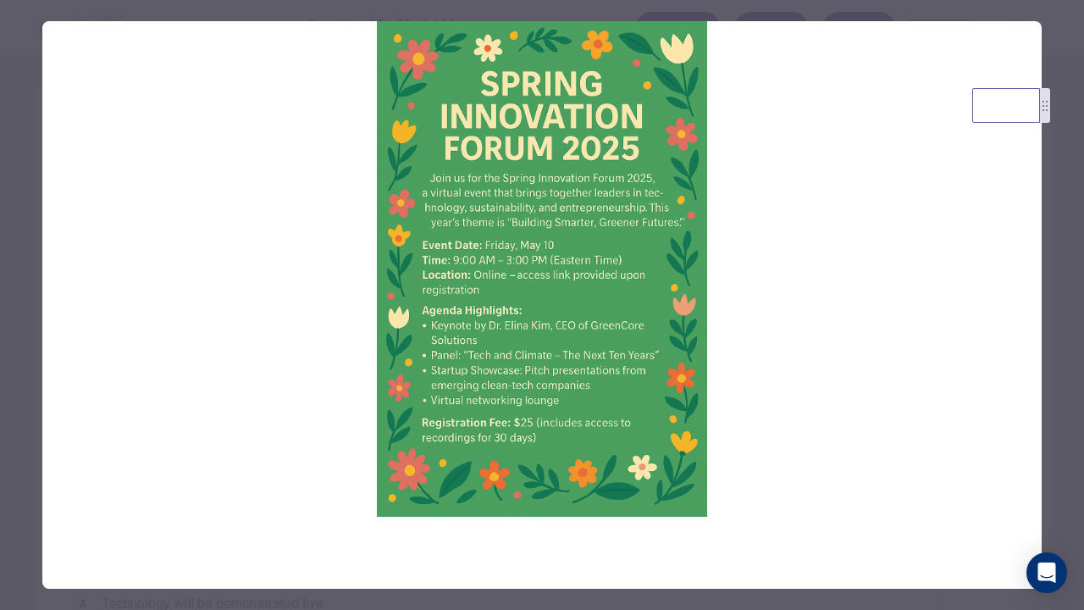
click at [1, 249] on div at bounding box center [542, 305] width 1084 height 610
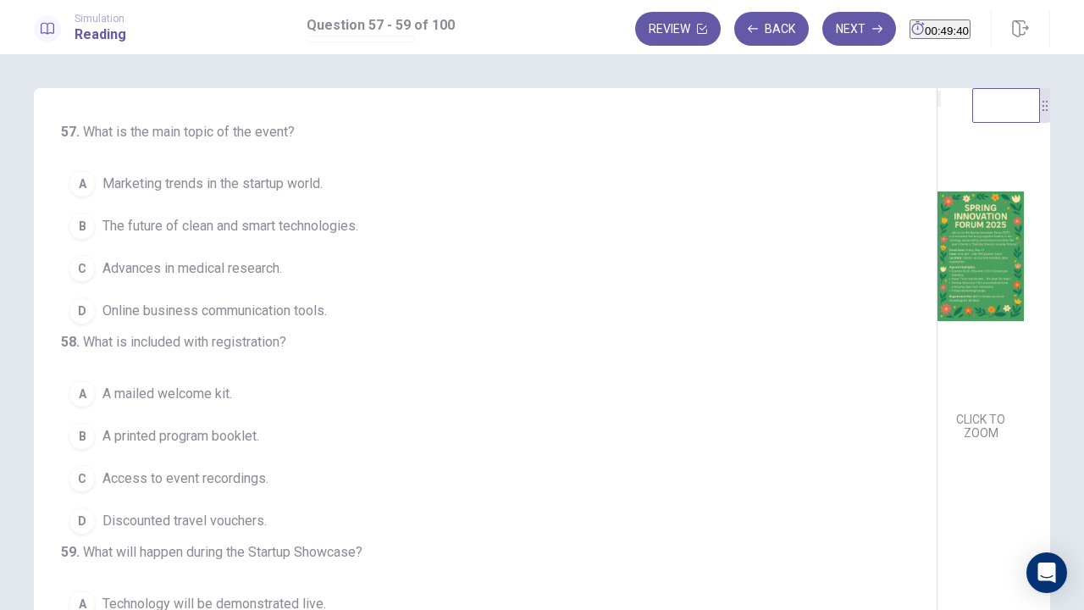
click at [937, 268] on img at bounding box center [980, 256] width 86 height 296
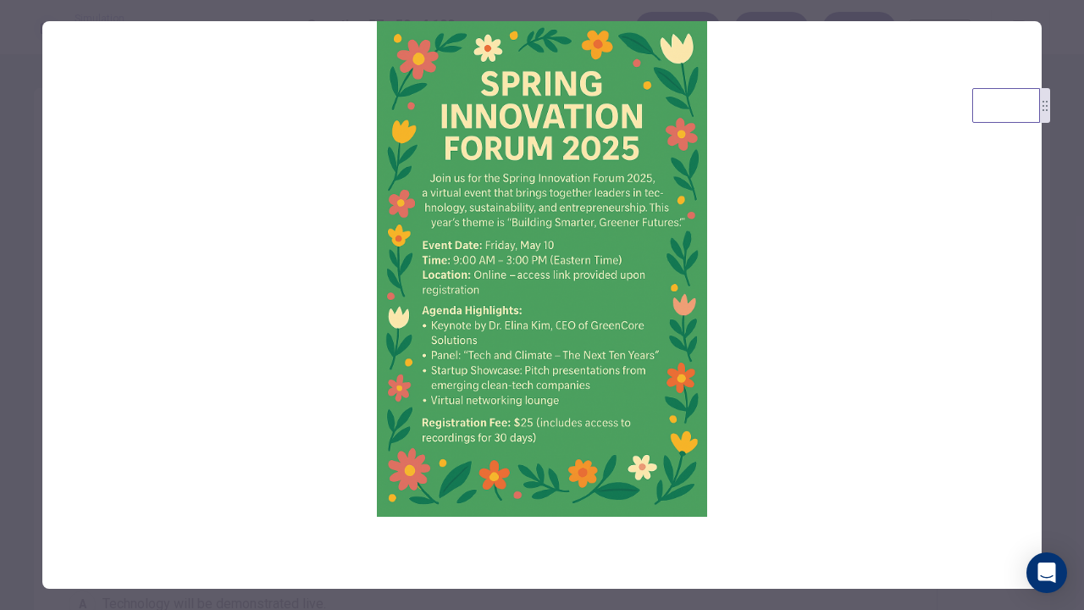
click at [20, 196] on div at bounding box center [542, 305] width 1084 height 610
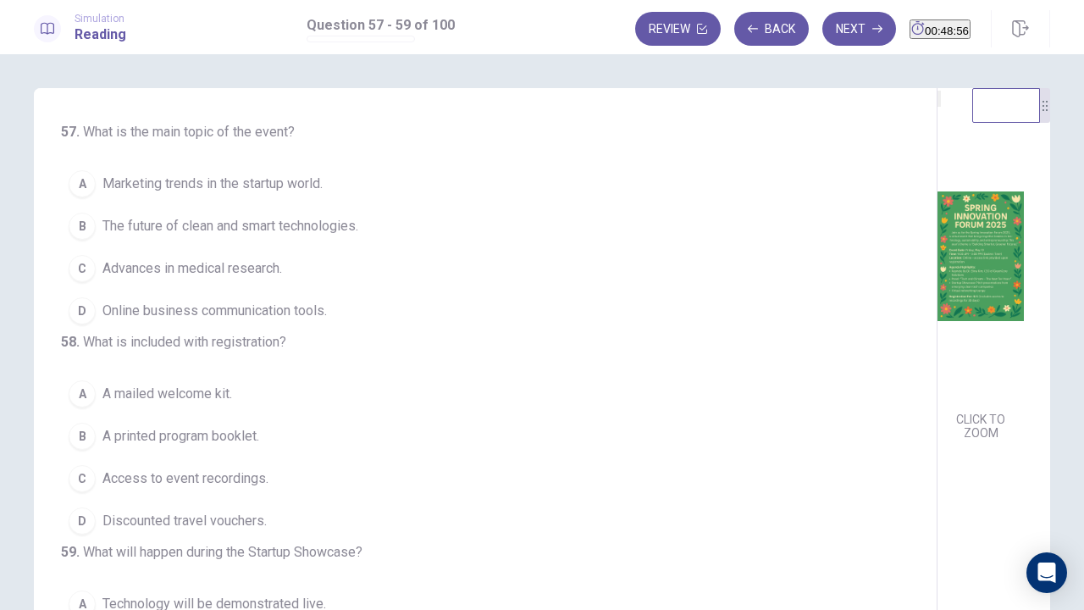
click at [937, 276] on img at bounding box center [980, 256] width 86 height 296
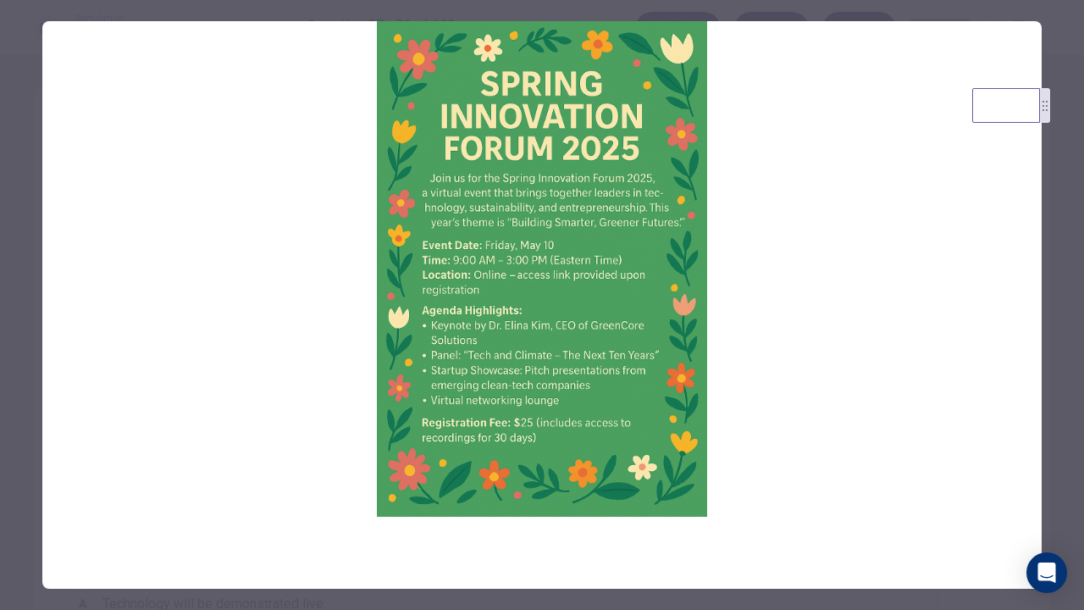
click at [8, 257] on div at bounding box center [542, 305] width 1084 height 610
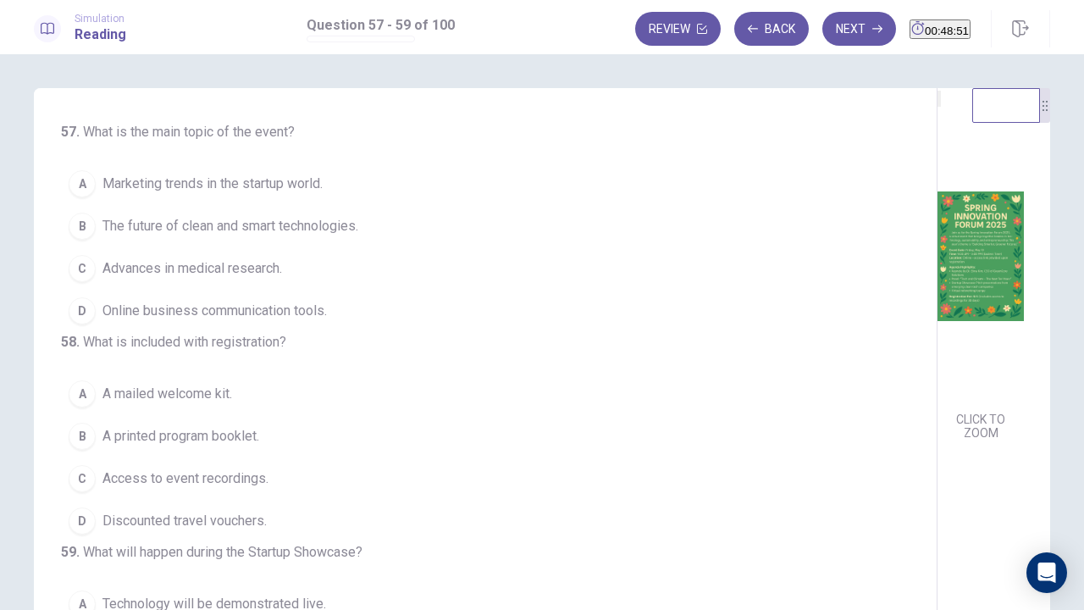
click at [203, 227] on span "The future of clean and smart technologies." at bounding box center [230, 226] width 256 height 20
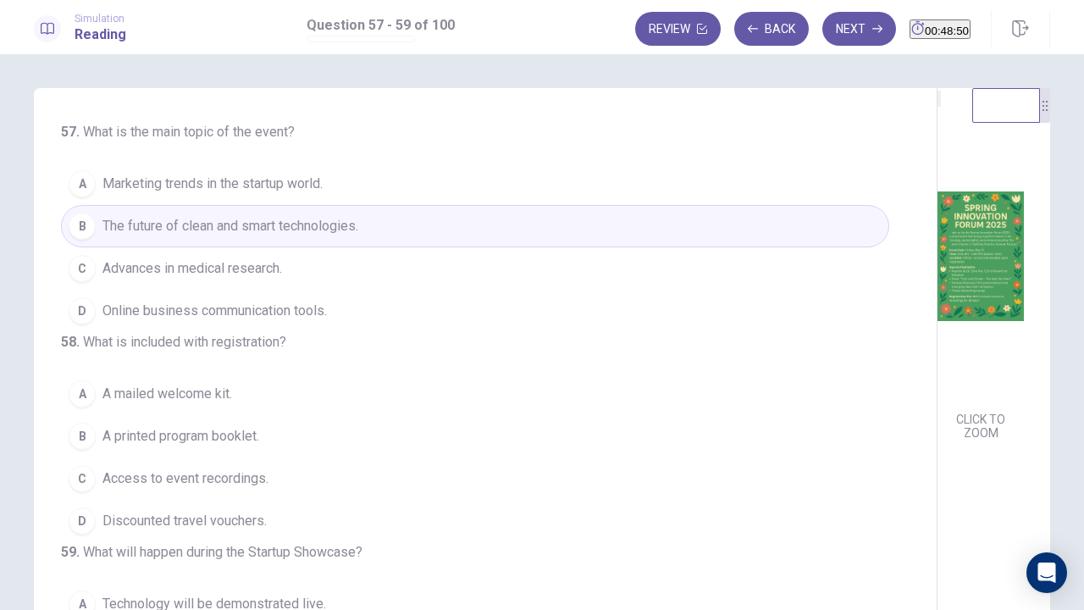
click at [937, 264] on img at bounding box center [980, 256] width 86 height 296
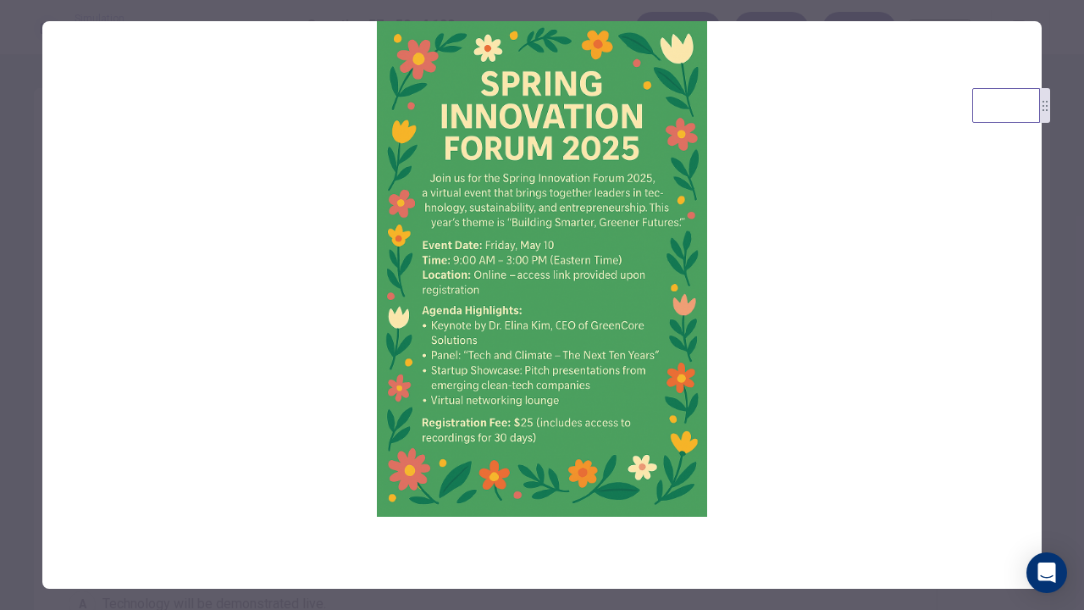
click at [1, 263] on div at bounding box center [542, 305] width 1084 height 610
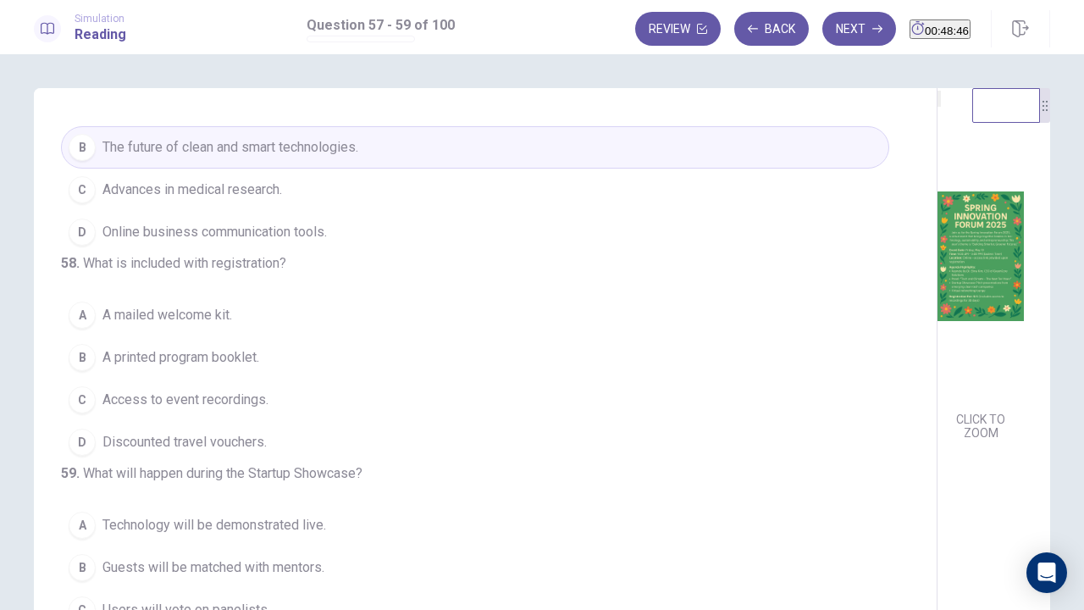
scroll to position [169, 0]
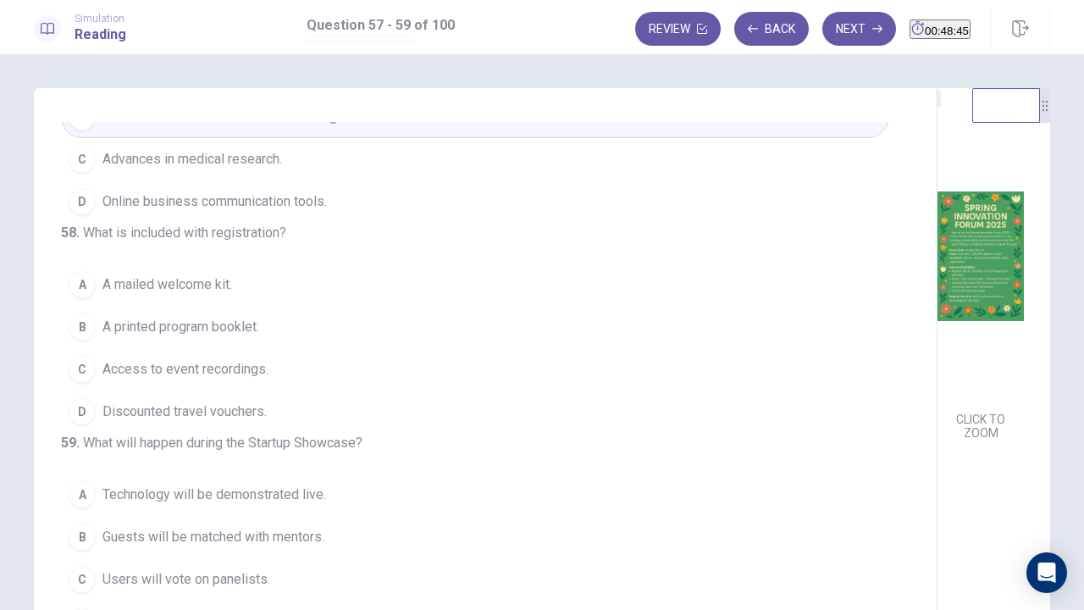
click at [937, 327] on img at bounding box center [980, 256] width 86 height 296
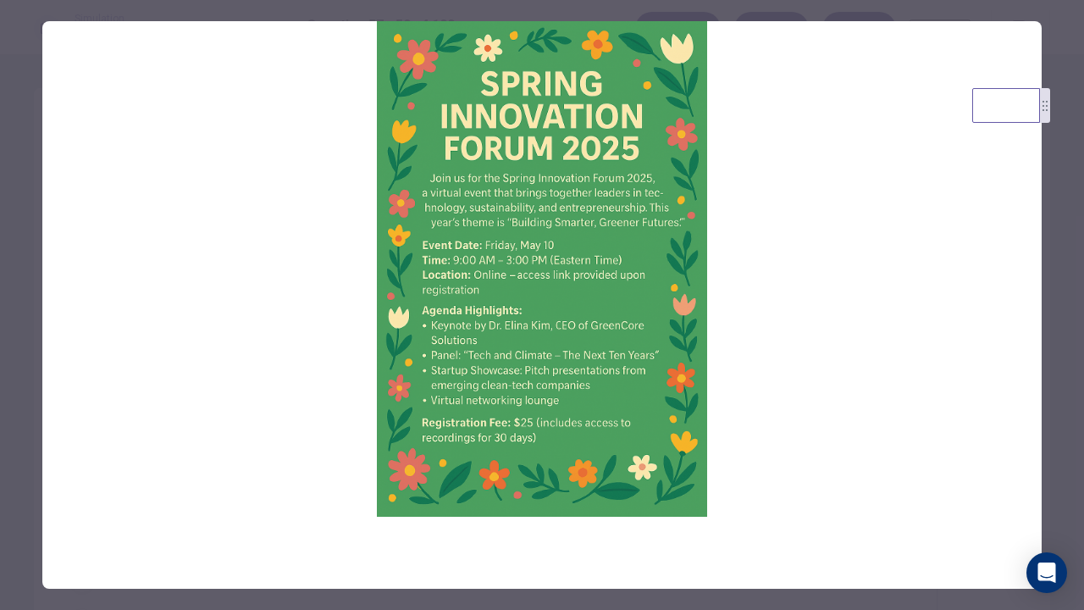
click at [17, 198] on div at bounding box center [542, 305] width 1084 height 610
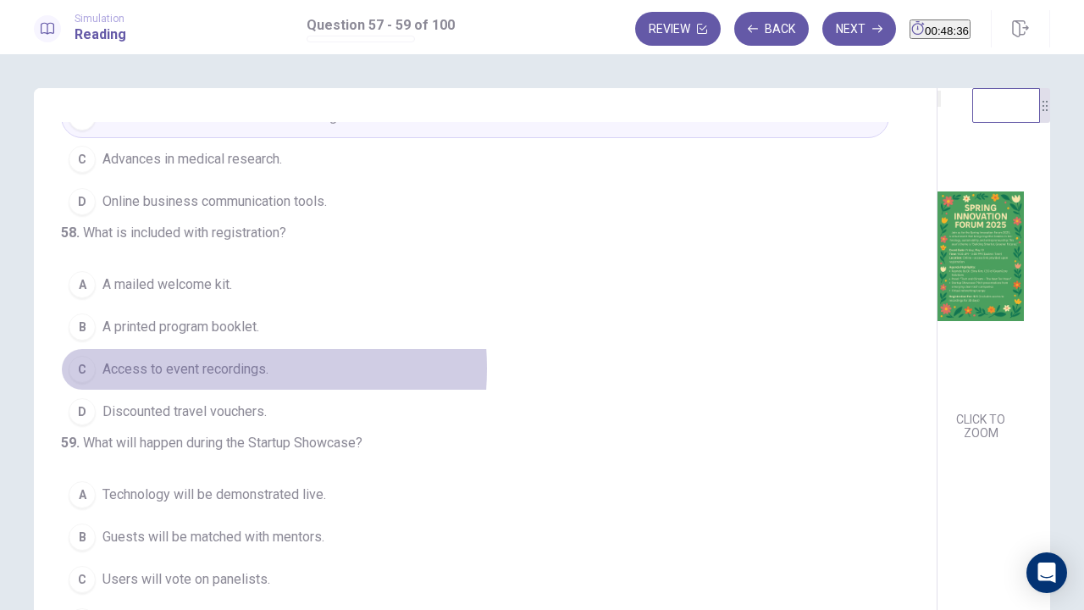
click at [182, 359] on span "Access to event recordings." at bounding box center [185, 369] width 166 height 20
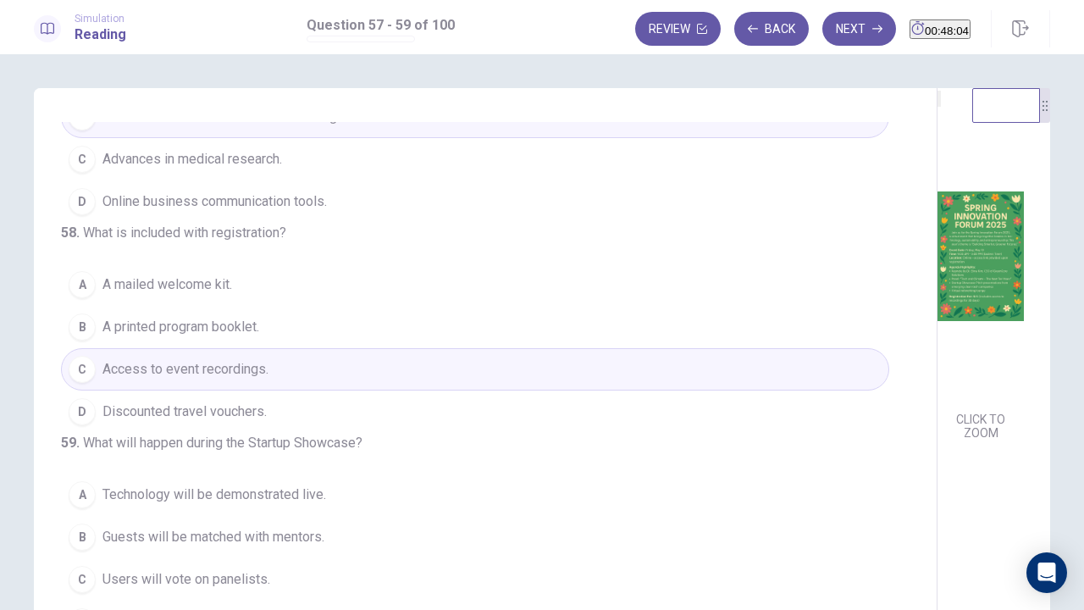
click at [937, 330] on img at bounding box center [980, 256] width 86 height 296
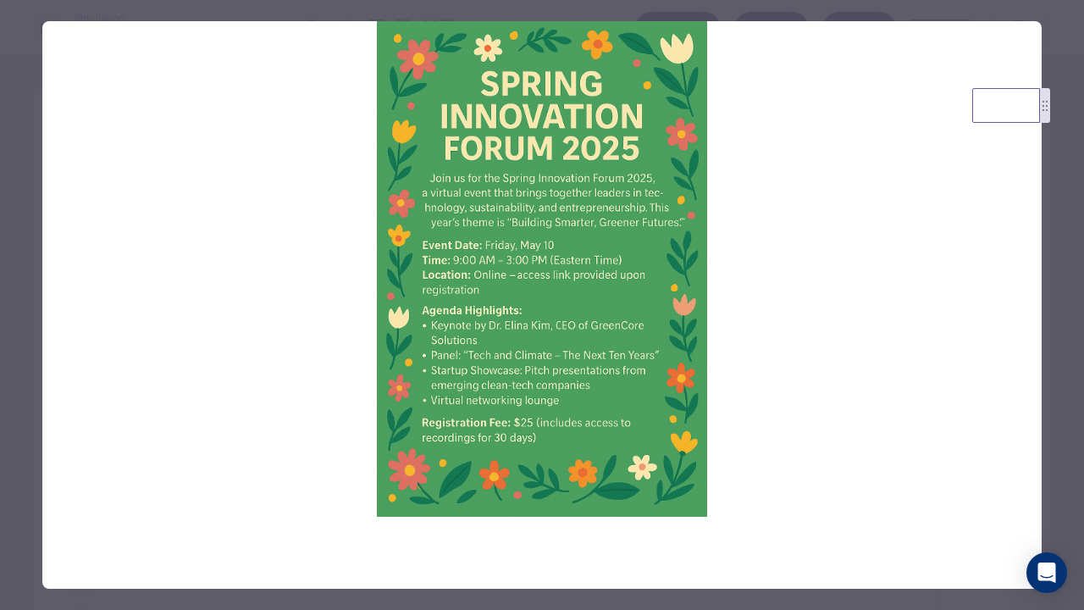
click at [8, 280] on div at bounding box center [542, 305] width 1084 height 610
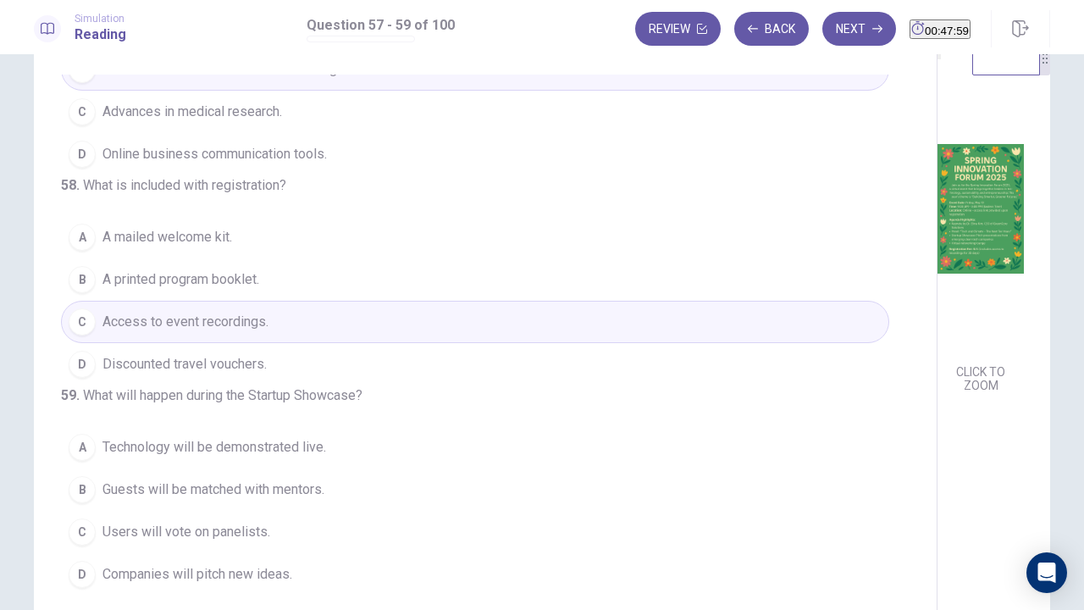
scroll to position [85, 0]
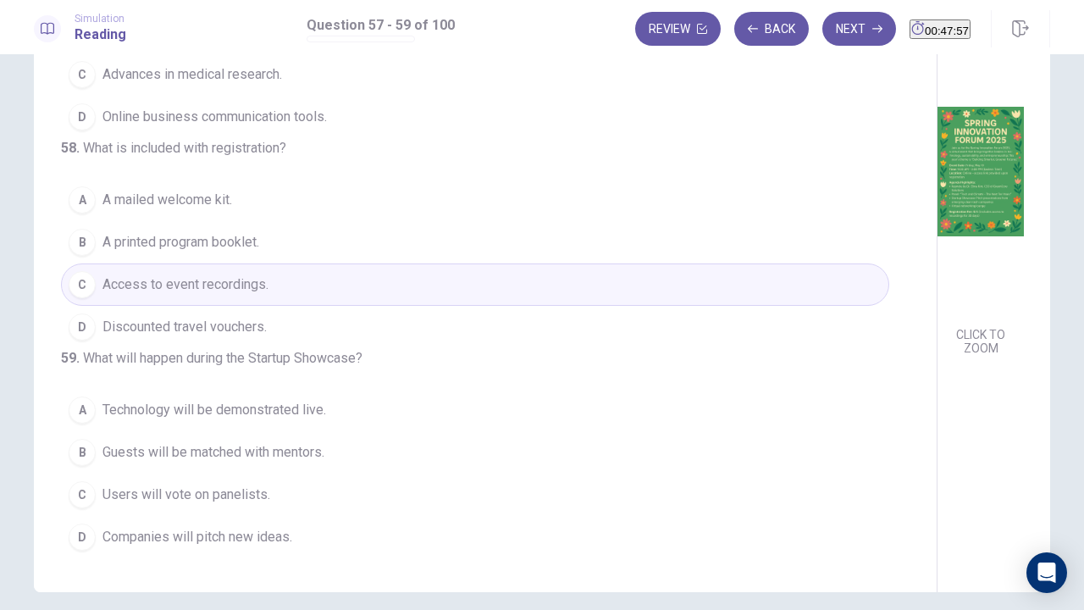
click at [203, 466] on span "Companies will pitch new ideas." at bounding box center [197, 537] width 190 height 20
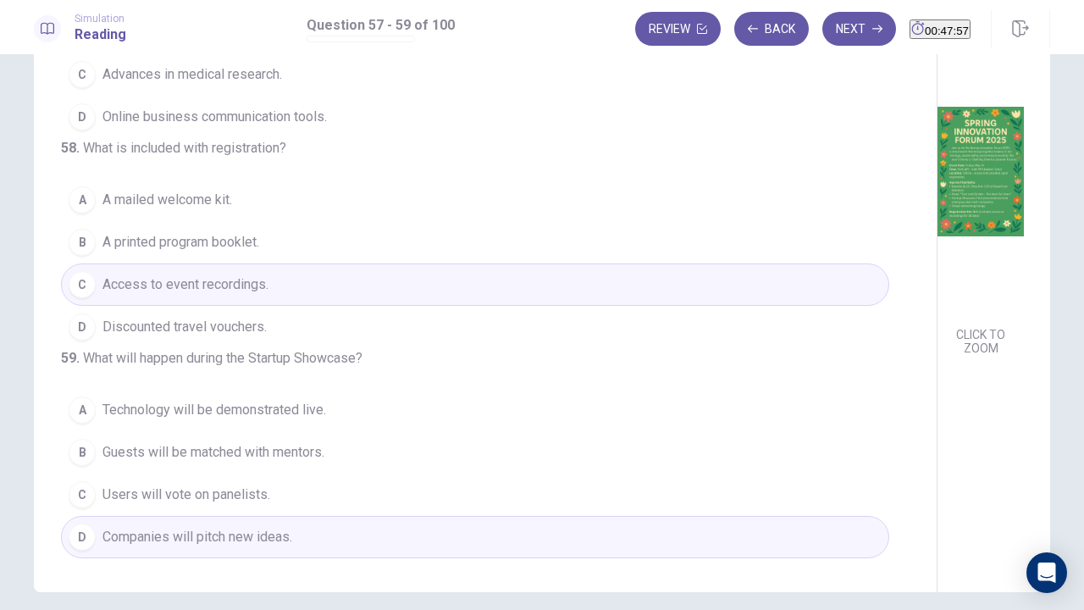
click at [937, 296] on img at bounding box center [980, 172] width 86 height 296
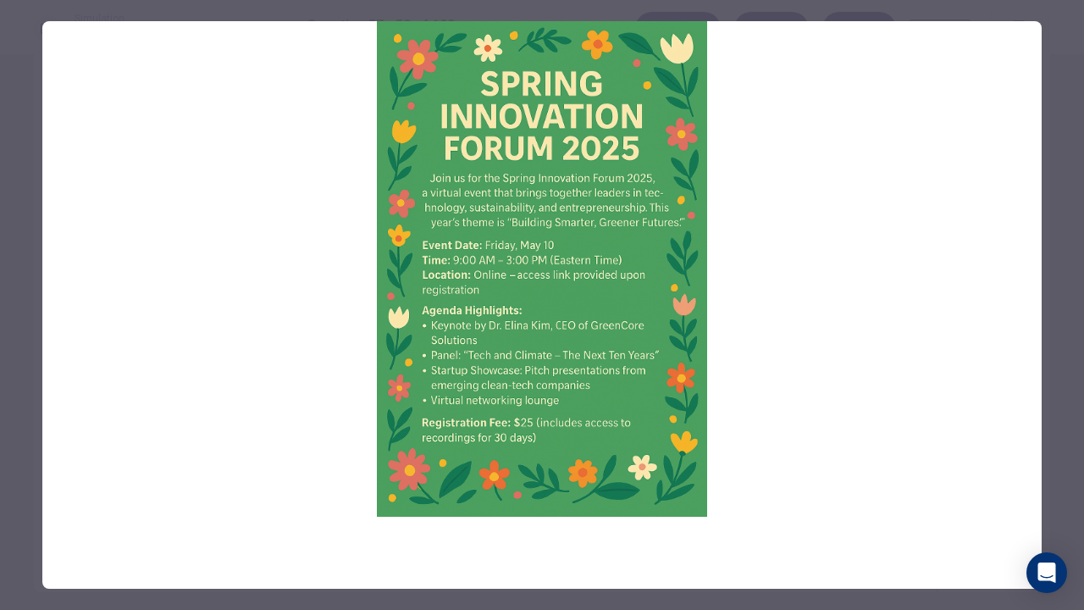
click at [41, 315] on div at bounding box center [542, 305] width 1084 height 610
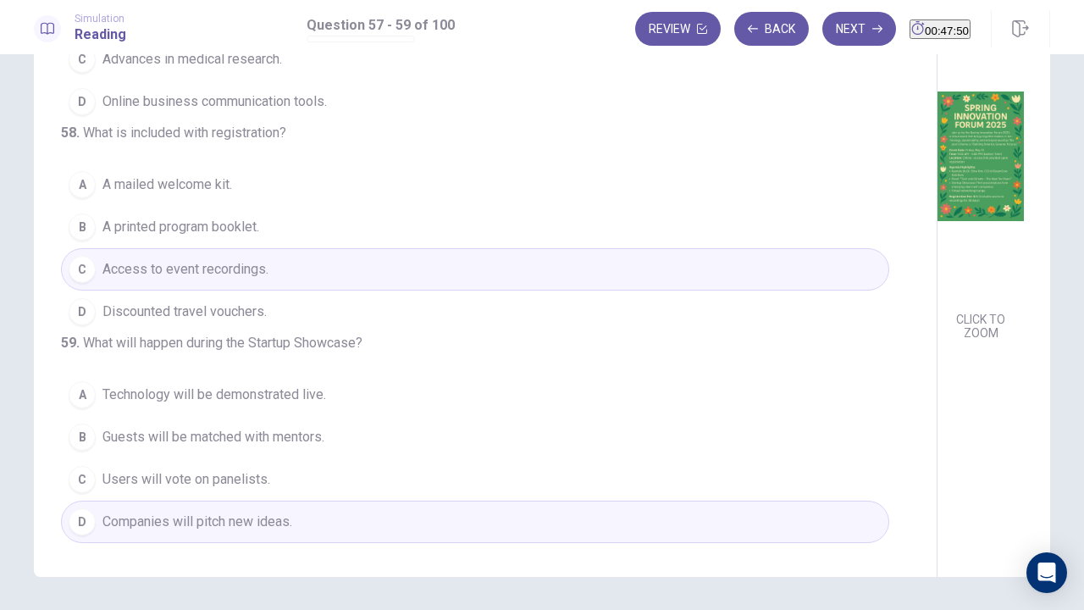
scroll to position [155, 0]
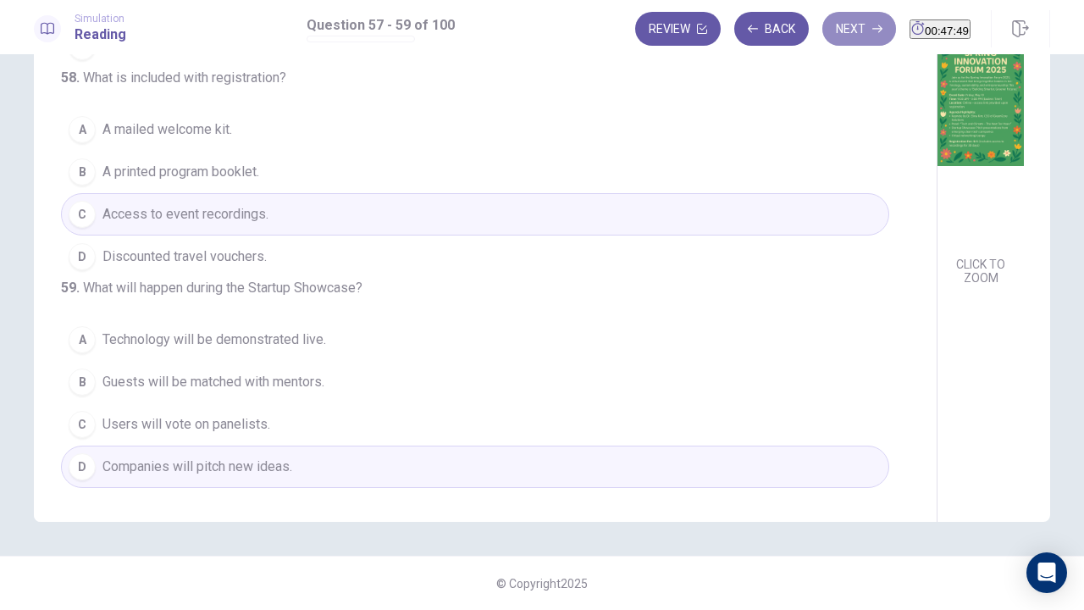
click at [830, 18] on button "Next" at bounding box center [859, 29] width 74 height 34
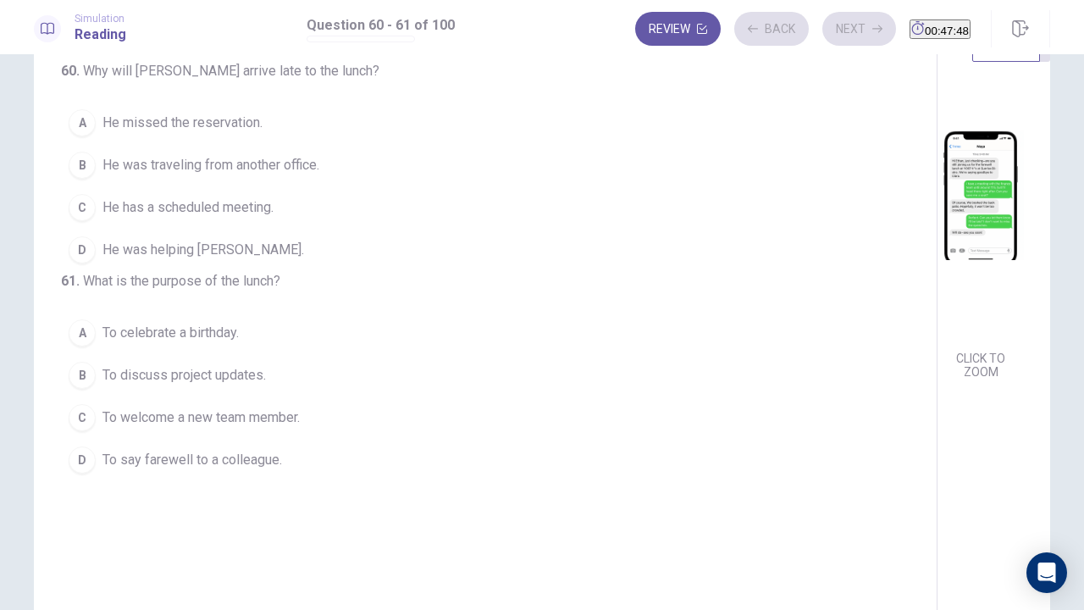
scroll to position [0, 0]
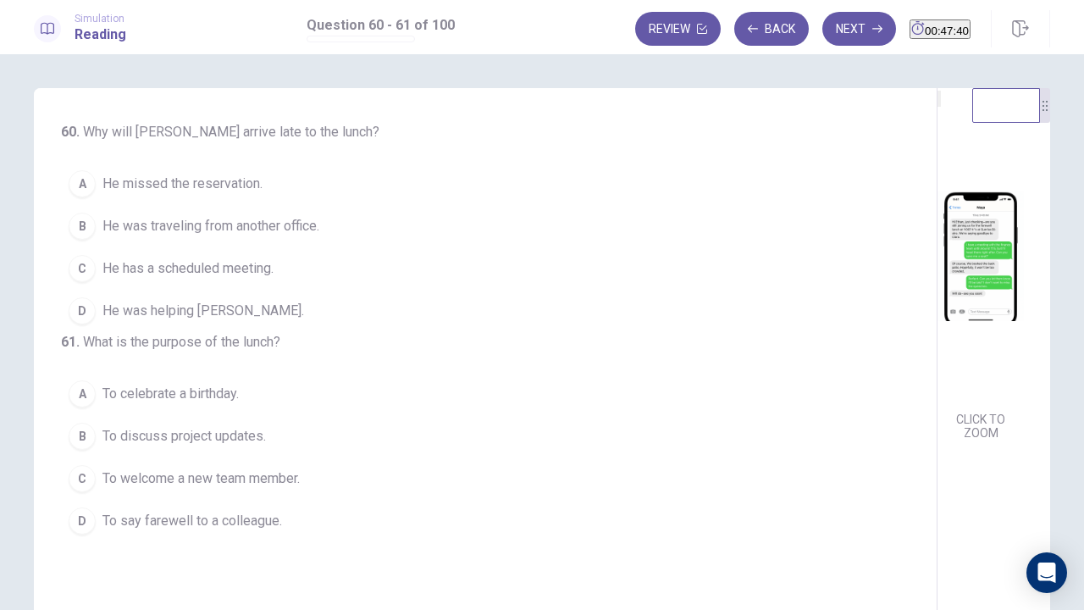
click at [937, 249] on img at bounding box center [980, 256] width 86 height 296
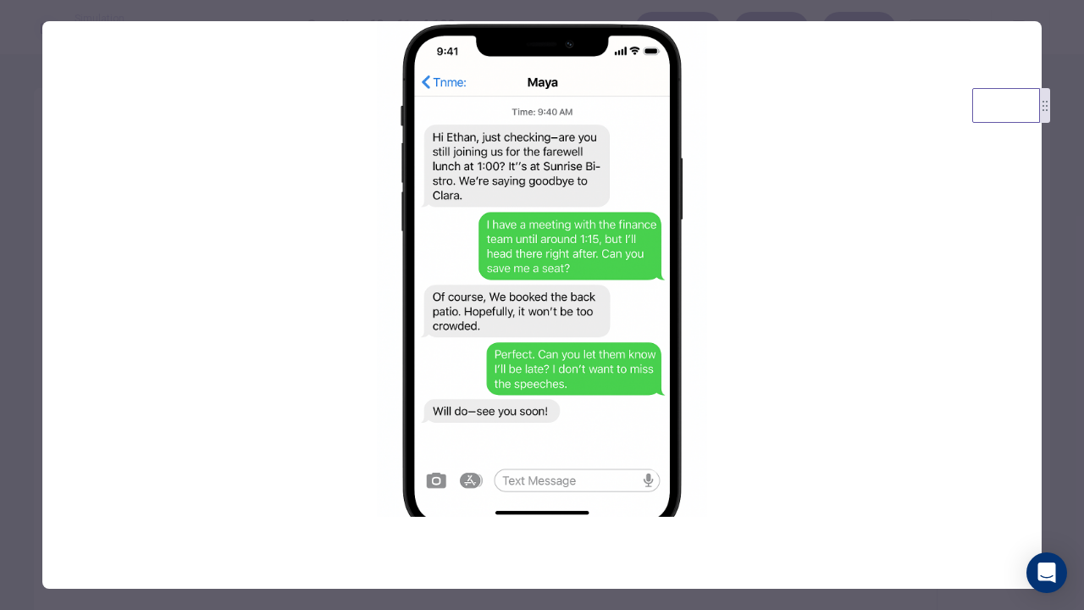
click at [0, 182] on div at bounding box center [542, 305] width 1084 height 610
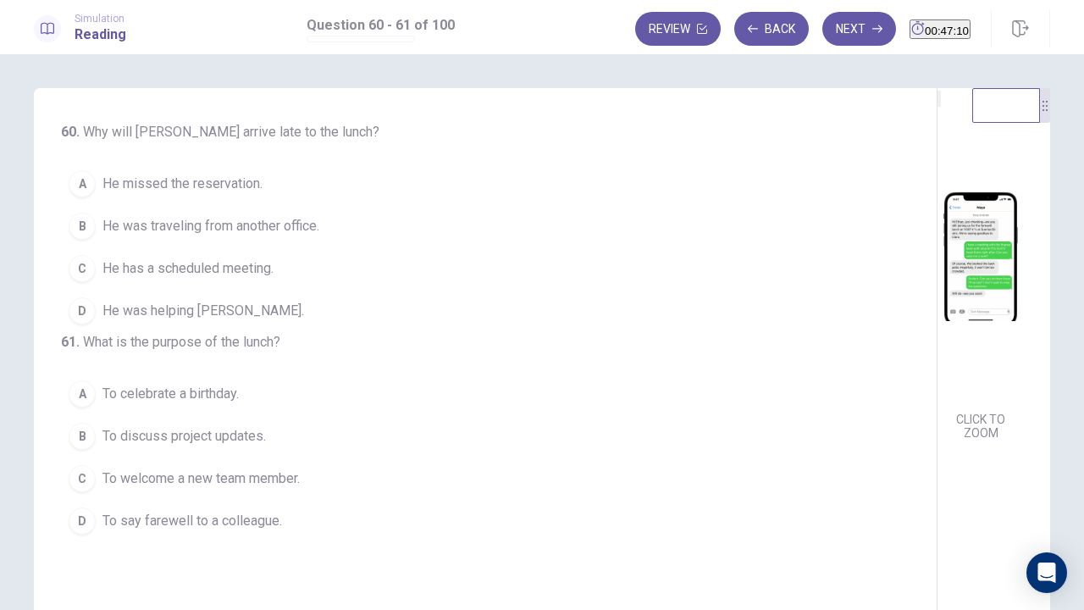
click at [177, 271] on span "He has a scheduled meeting." at bounding box center [187, 268] width 171 height 20
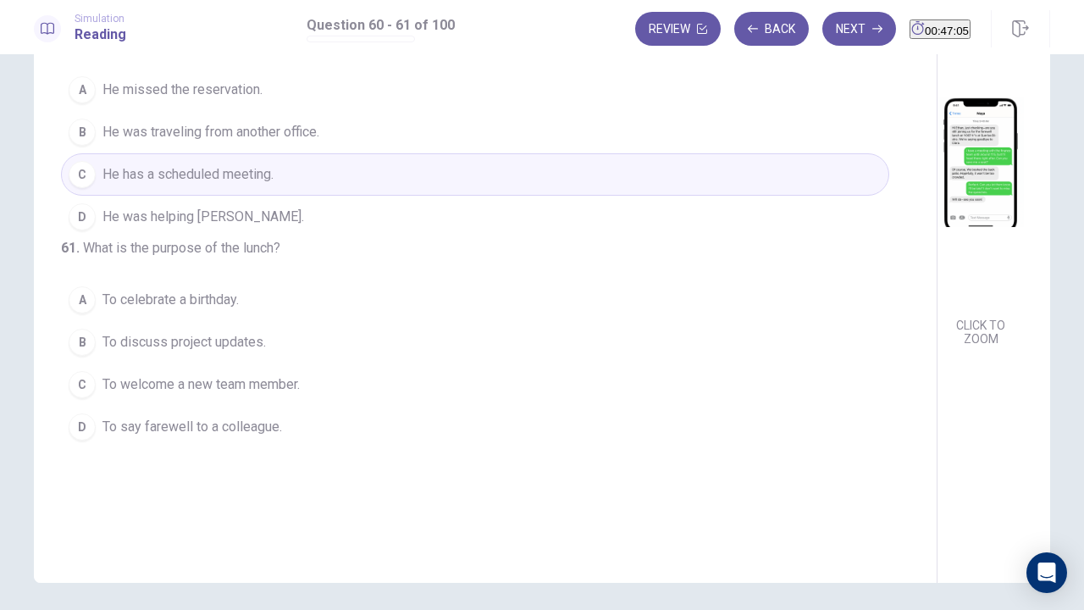
scroll to position [155, 0]
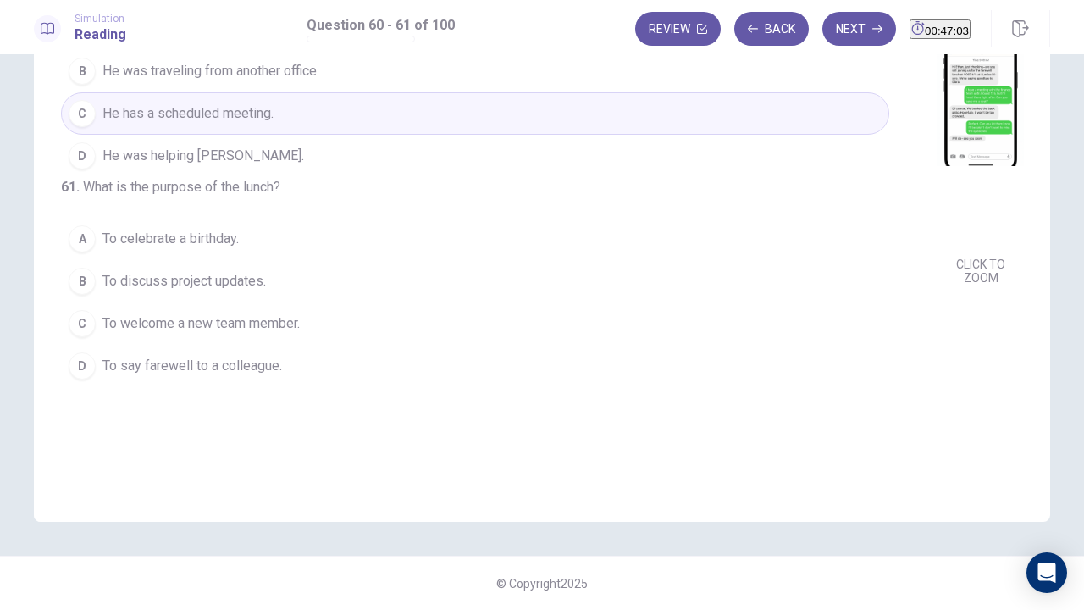
click at [180, 376] on span "To say farewell to a colleague." at bounding box center [192, 366] width 180 height 20
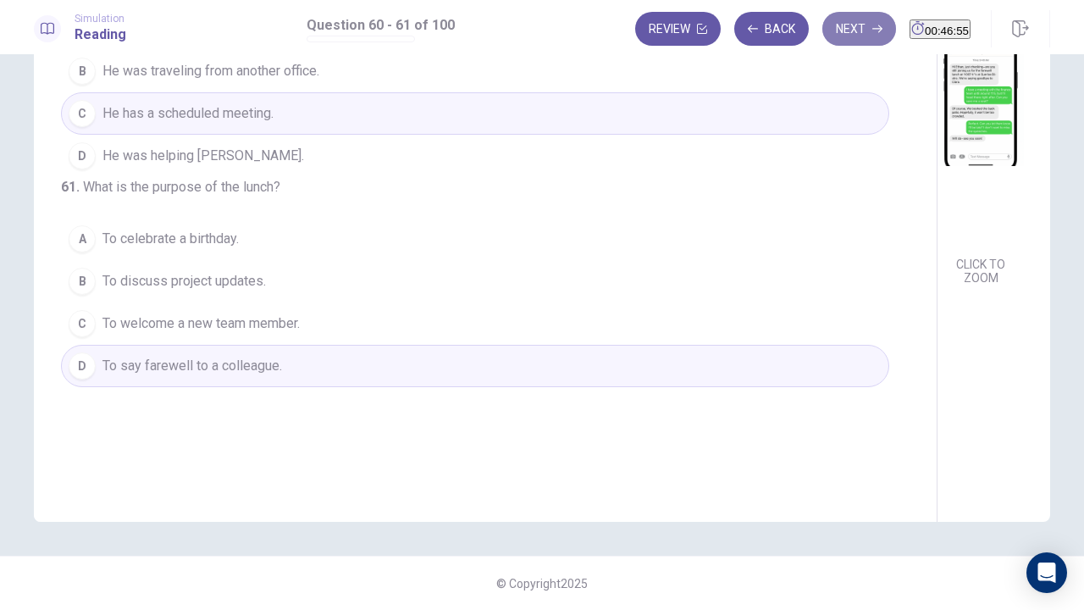
click at [822, 29] on button "Next" at bounding box center [859, 29] width 74 height 34
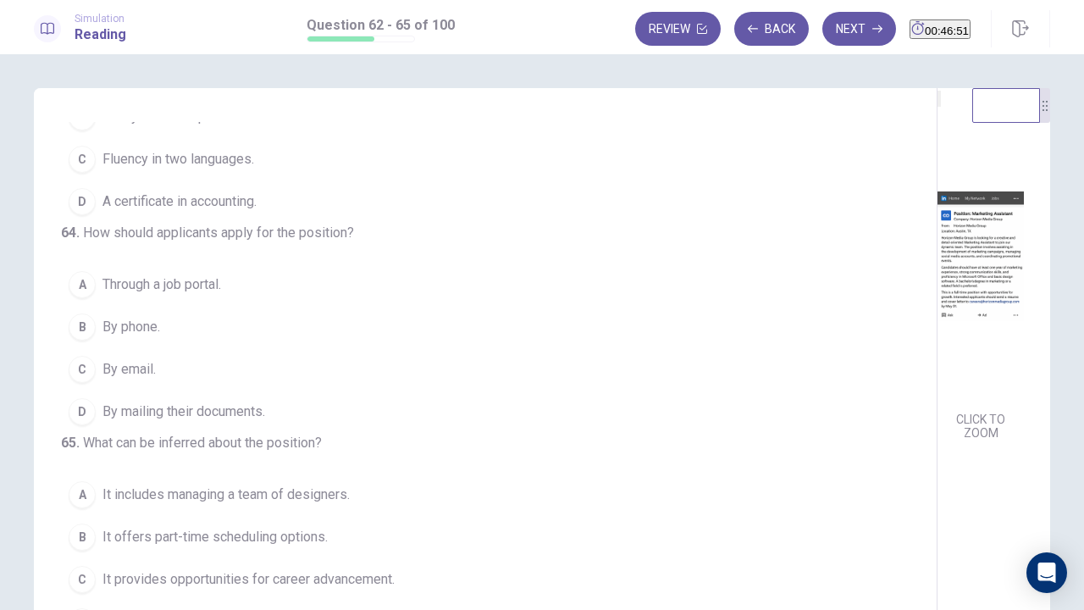
scroll to position [0, 0]
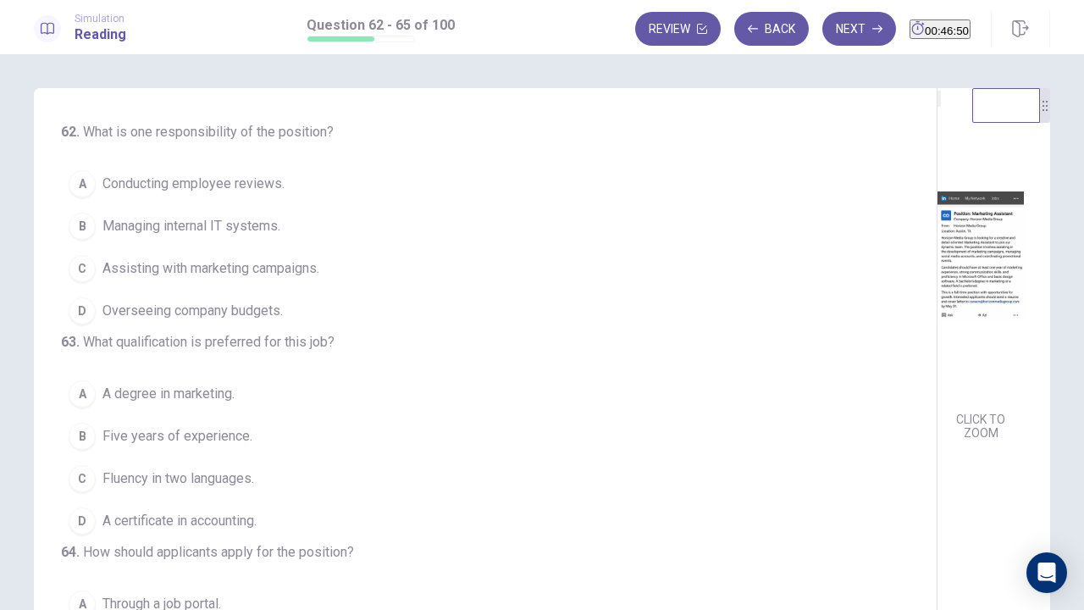
click at [937, 236] on img at bounding box center [980, 256] width 86 height 296
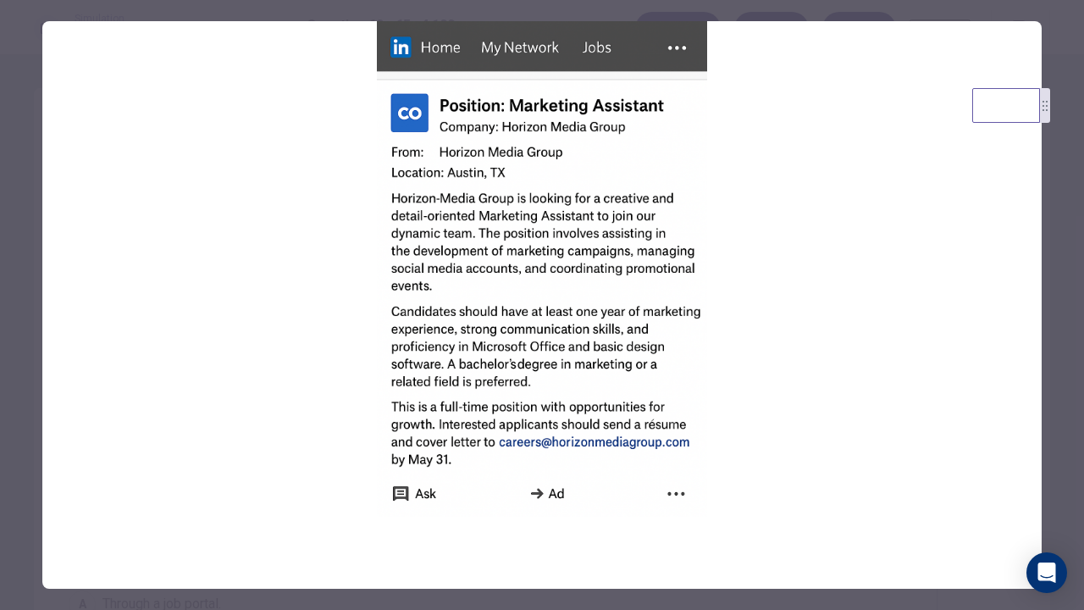
click at [3, 279] on div at bounding box center [542, 305] width 1084 height 610
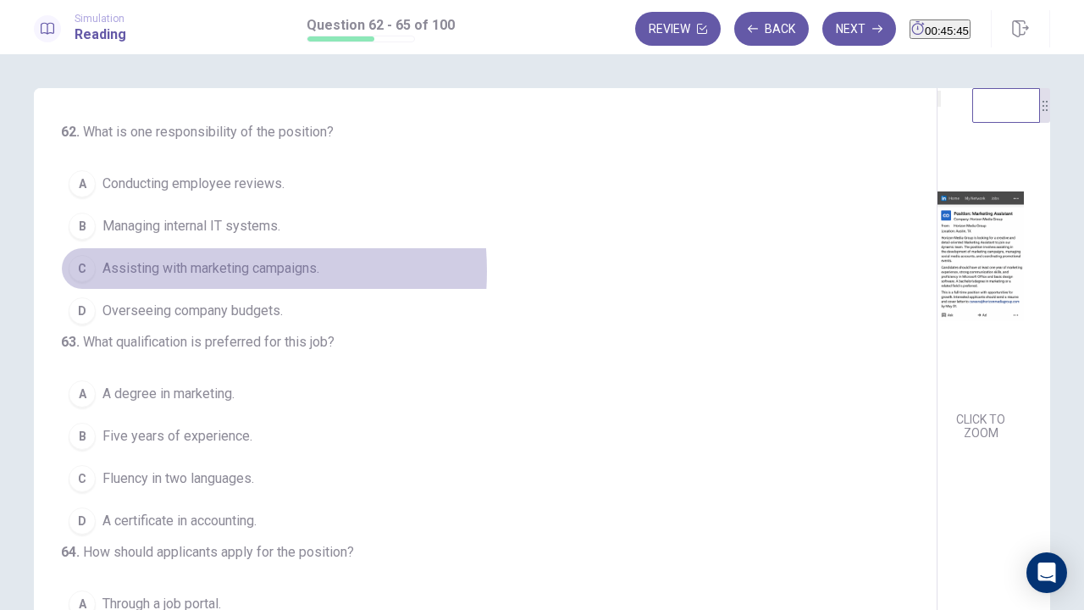
click at [190, 269] on span "Assisting with marketing campaigns." at bounding box center [210, 268] width 217 height 20
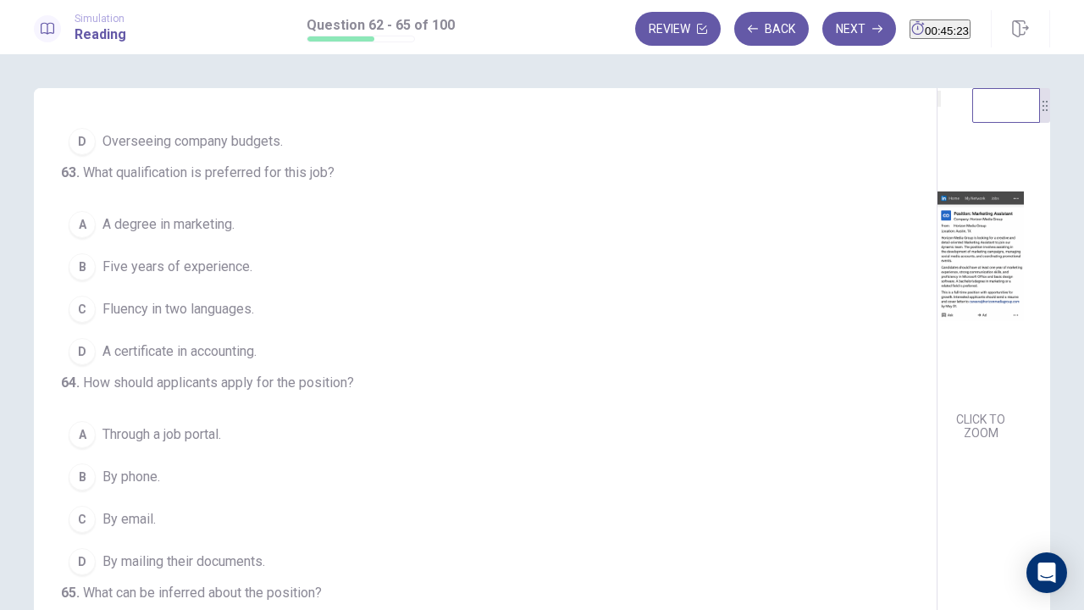
click at [165, 235] on span "A degree in marketing." at bounding box center [168, 224] width 132 height 20
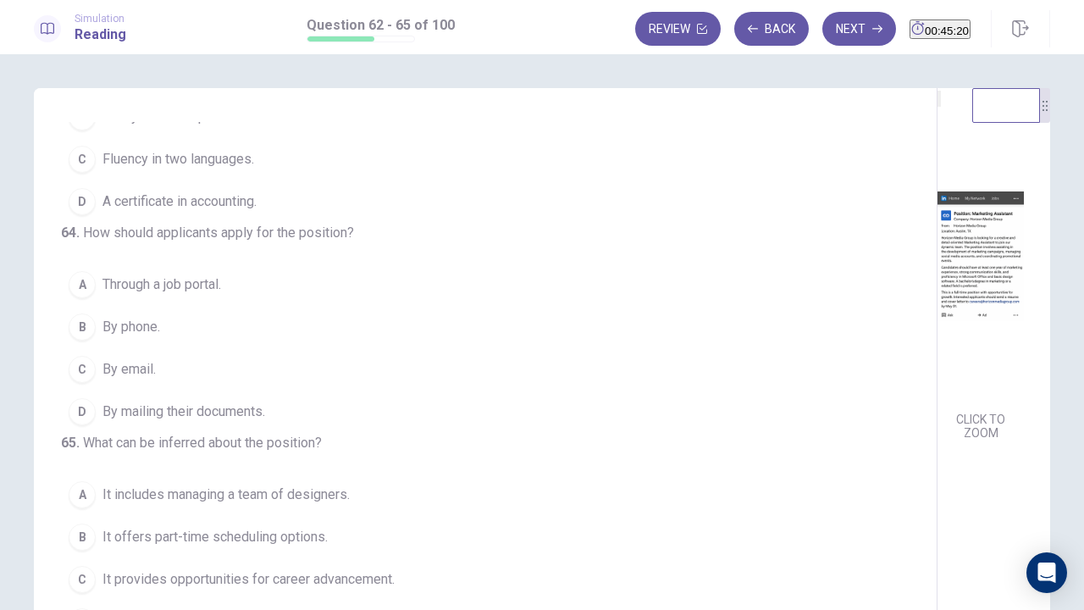
scroll to position [85, 0]
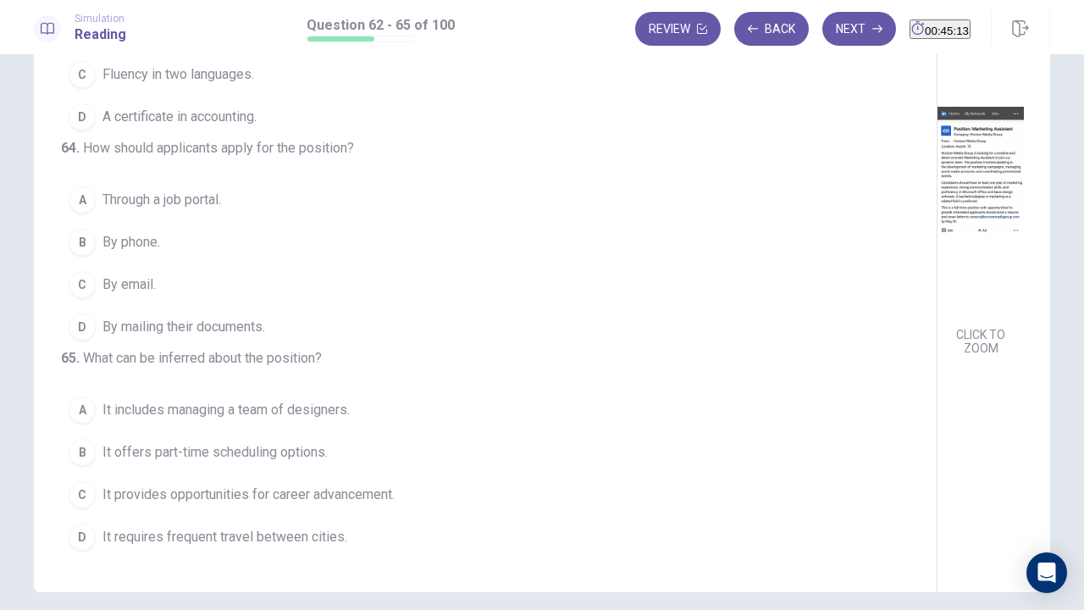
click at [113, 274] on span "By email." at bounding box center [128, 284] width 53 height 20
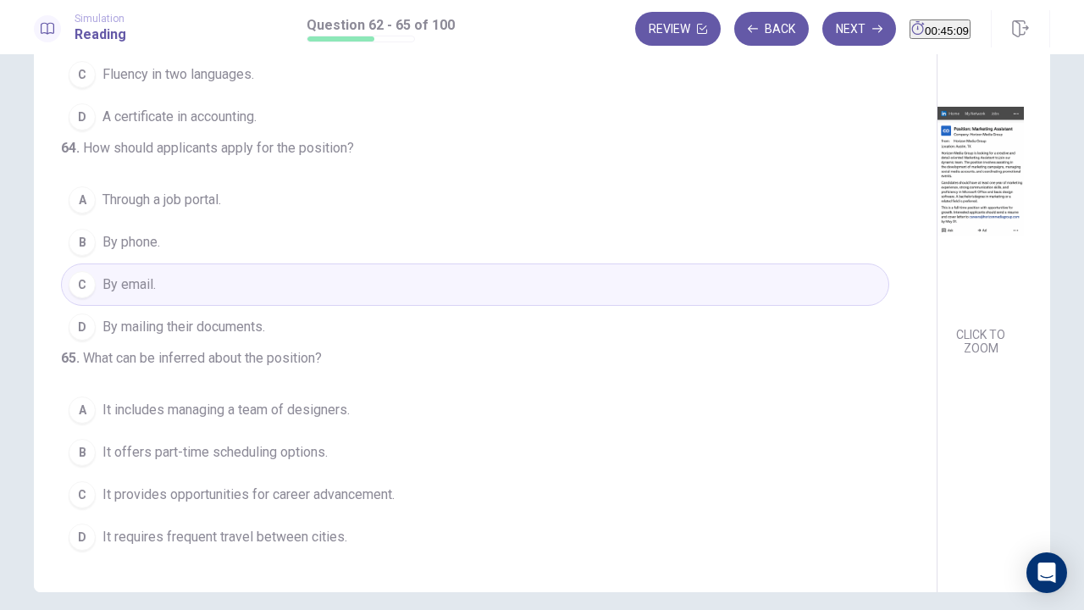
click at [207, 317] on span "By mailing their documents." at bounding box center [183, 327] width 163 height 20
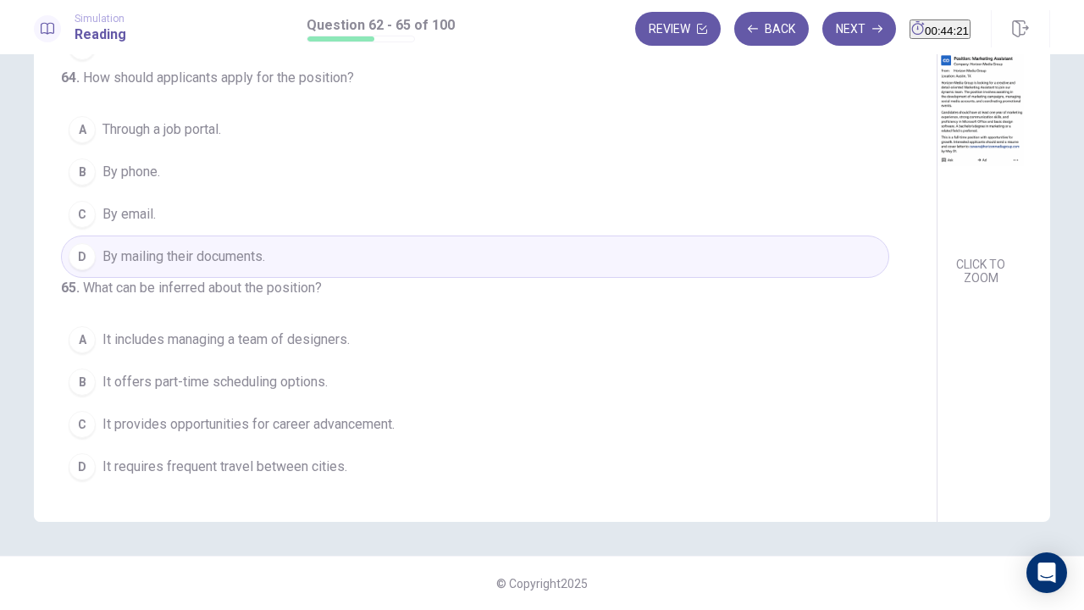
scroll to position [70, 0]
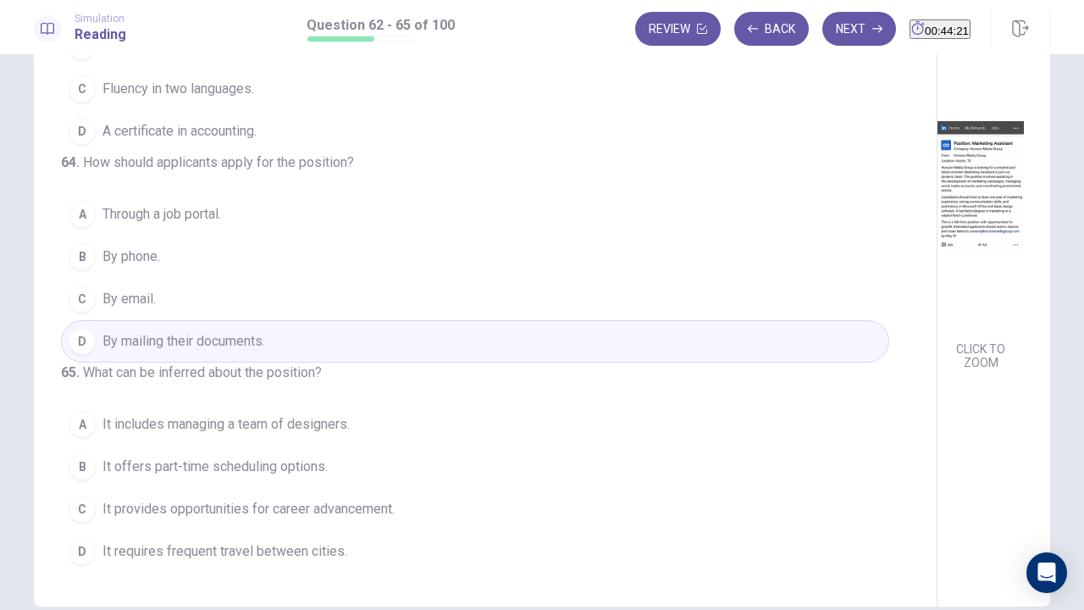
click at [321, 466] on span "It provides opportunities for career advancement." at bounding box center [248, 509] width 292 height 20
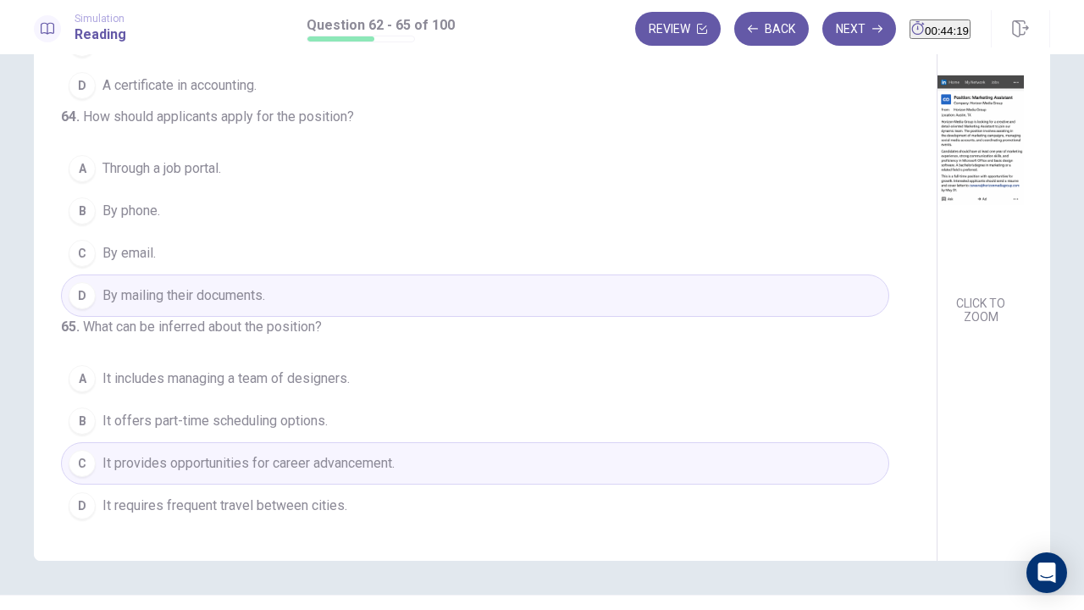
scroll to position [155, 0]
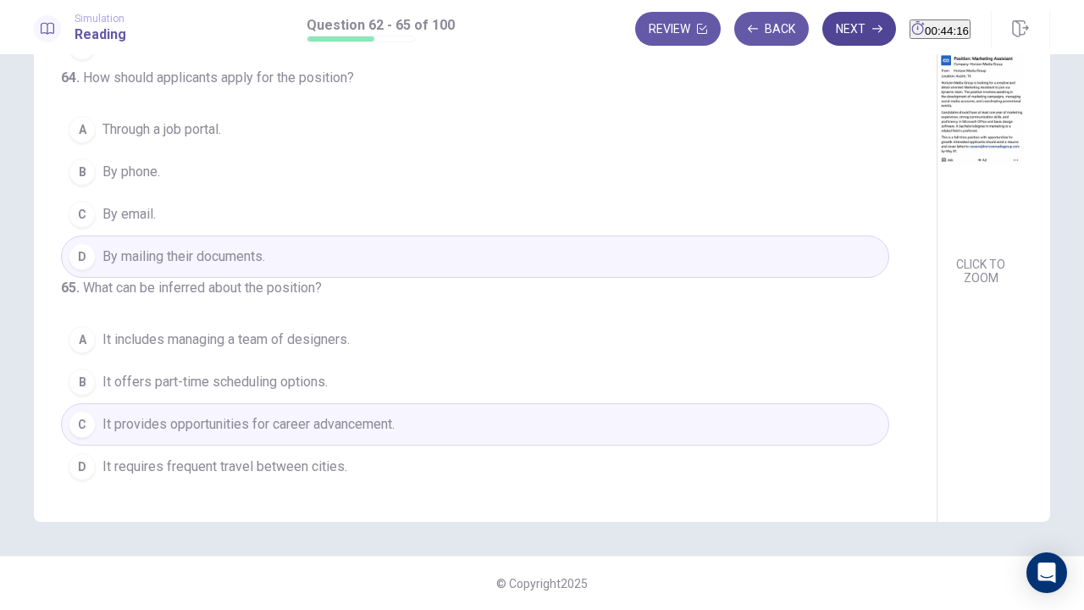
click at [830, 20] on button "Next" at bounding box center [859, 29] width 74 height 34
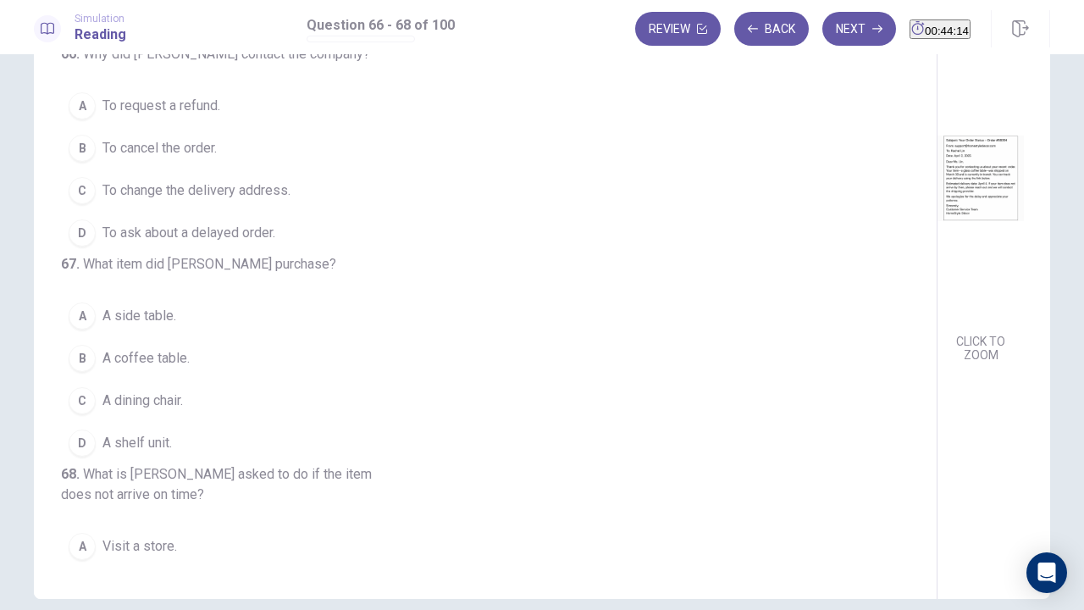
scroll to position [0, 0]
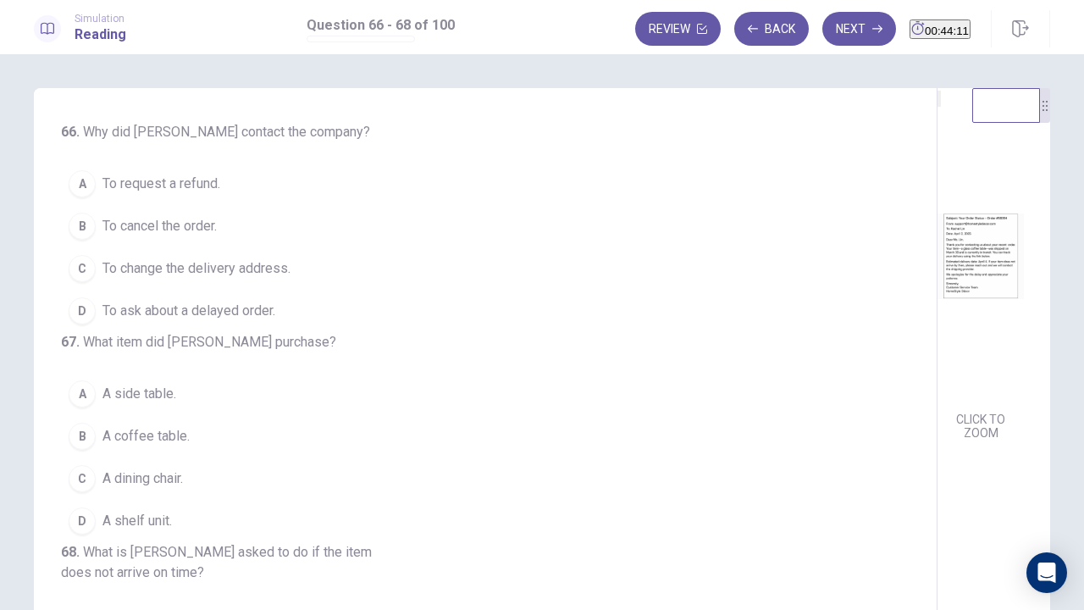
click at [937, 290] on img at bounding box center [980, 256] width 86 height 296
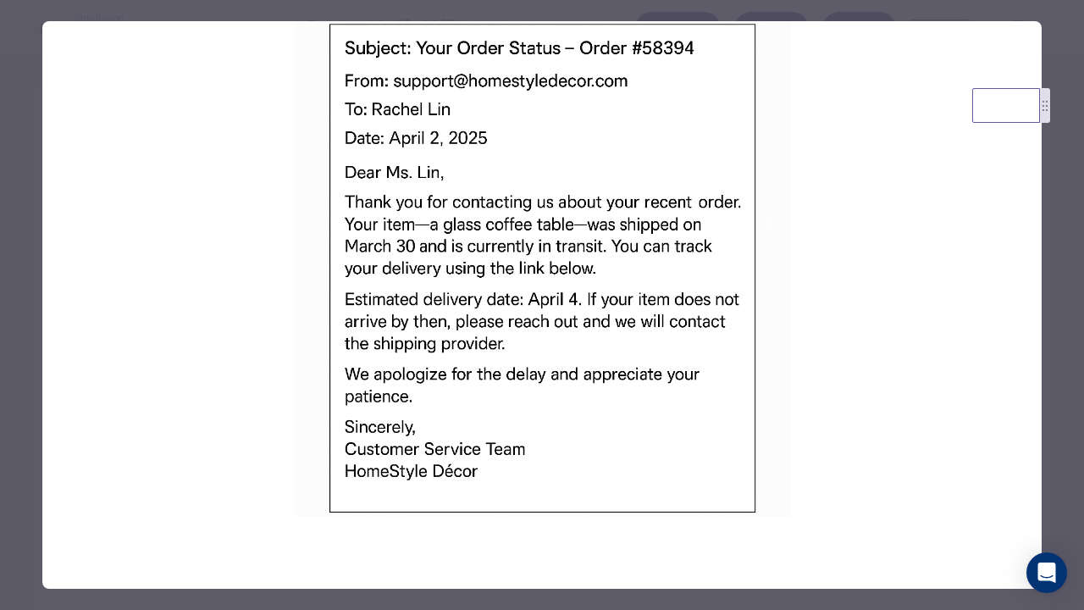
click at [10, 274] on div at bounding box center [542, 305] width 1084 height 610
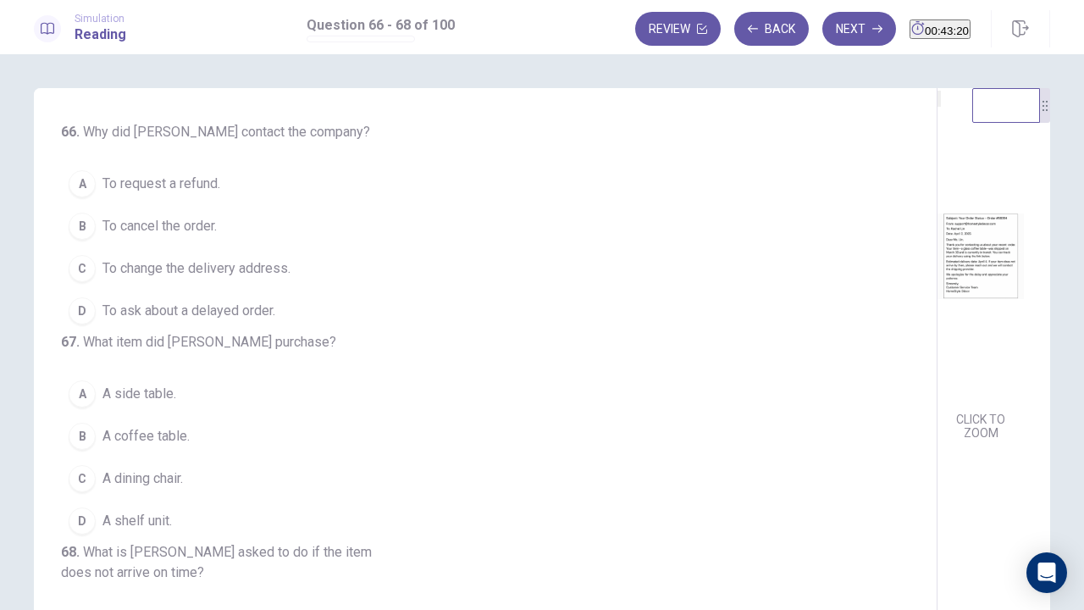
click at [188, 313] on span "To ask about a delayed order." at bounding box center [188, 311] width 173 height 20
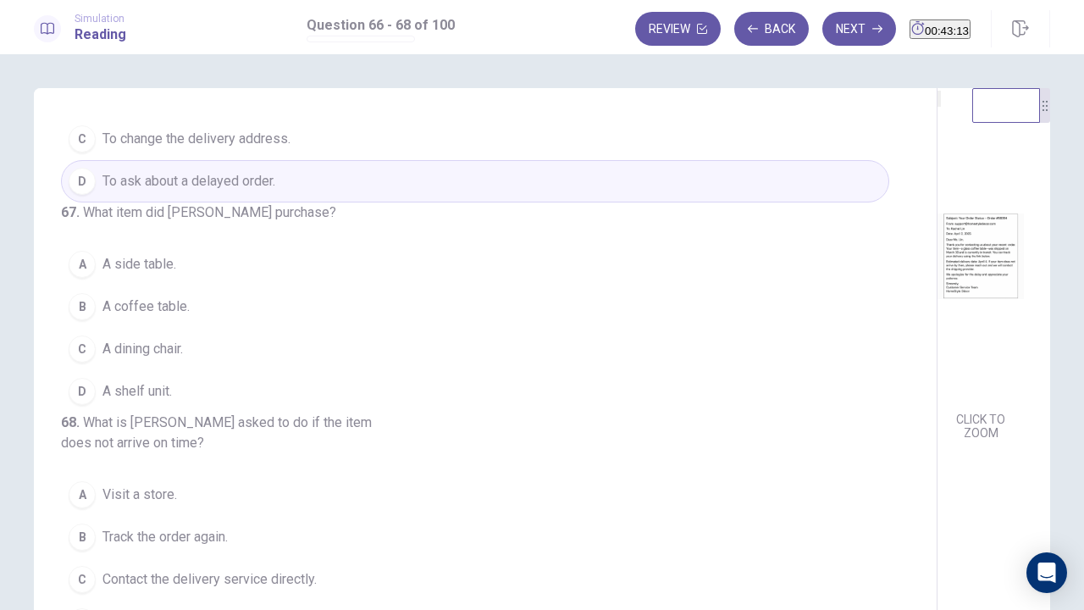
scroll to position [169, 0]
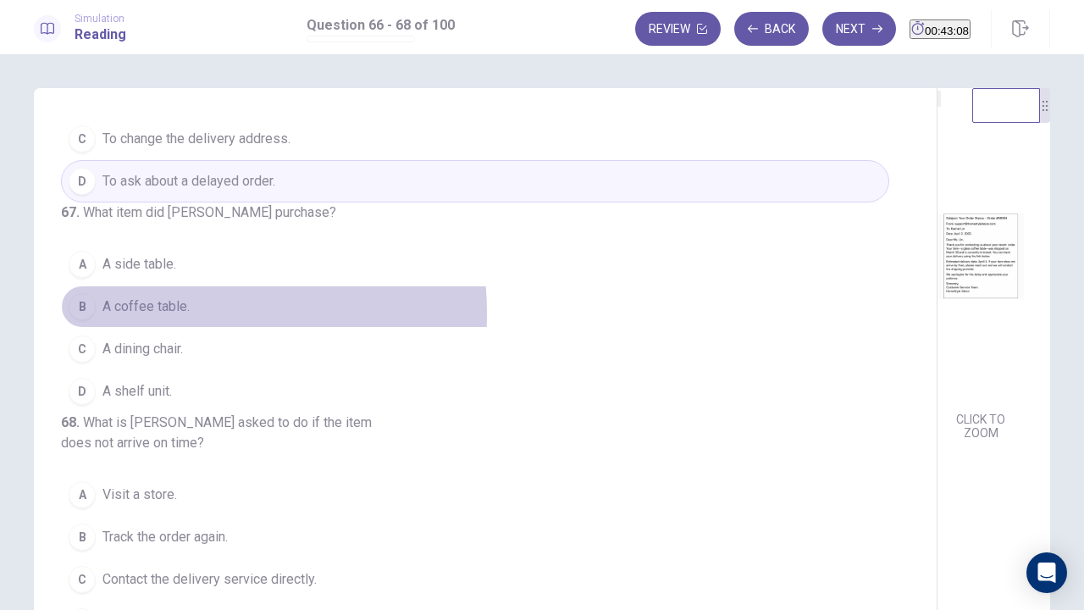
click at [142, 304] on span "A coffee table." at bounding box center [145, 306] width 87 height 20
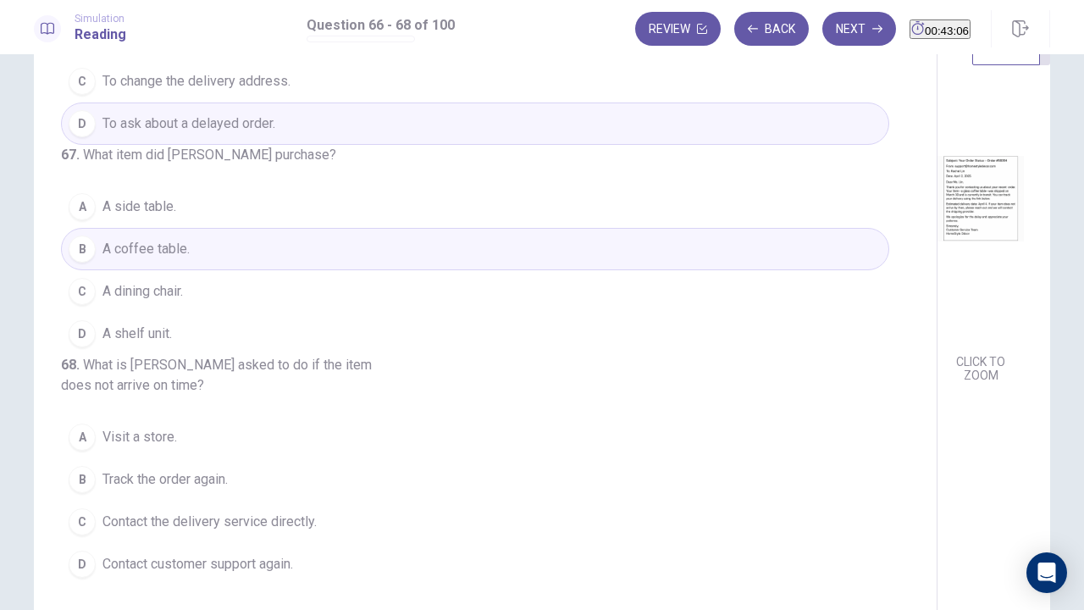
scroll to position [85, 0]
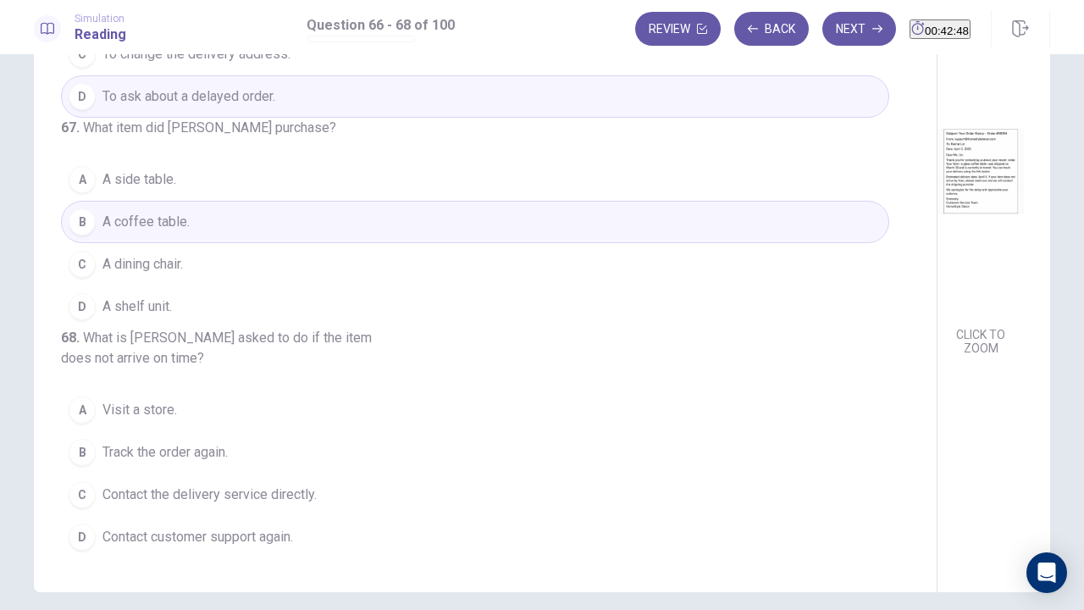
click at [227, 466] on span "Contact customer support again." at bounding box center [197, 537] width 191 height 20
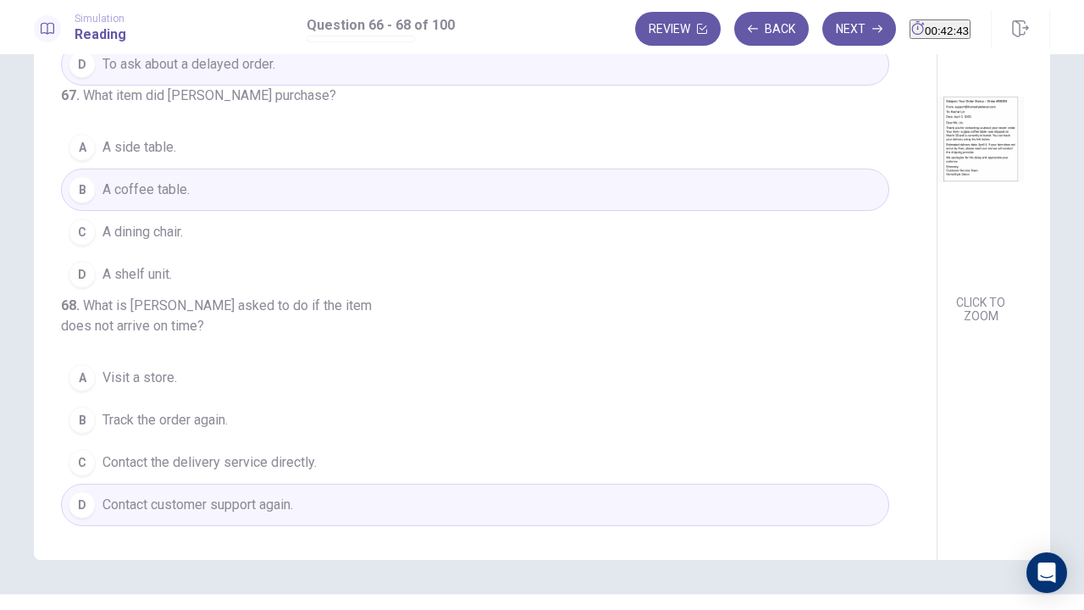
scroll to position [155, 0]
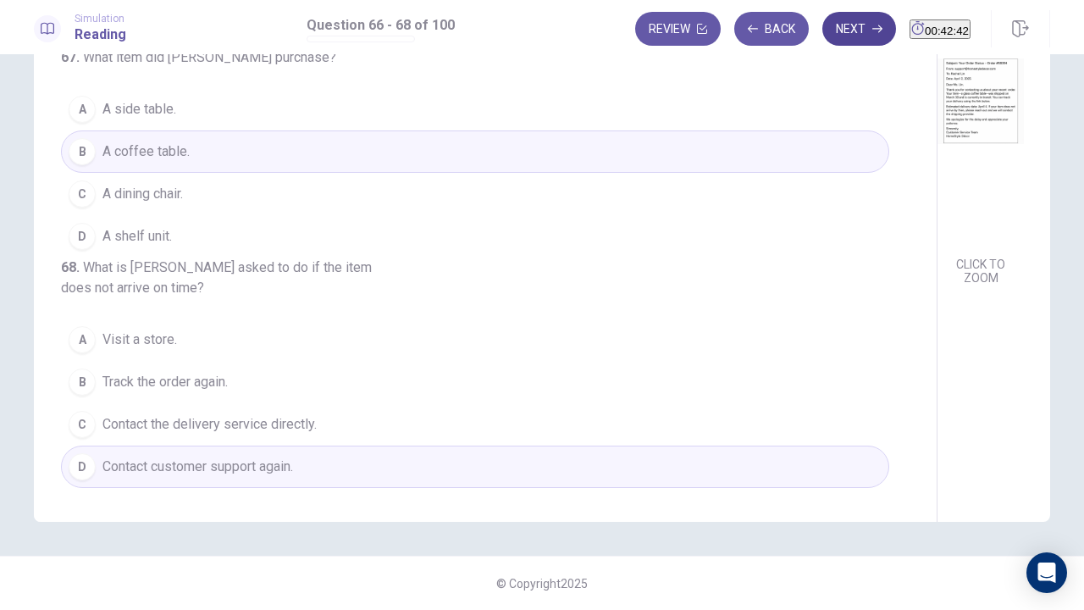
click at [831, 36] on button "Next" at bounding box center [859, 29] width 74 height 34
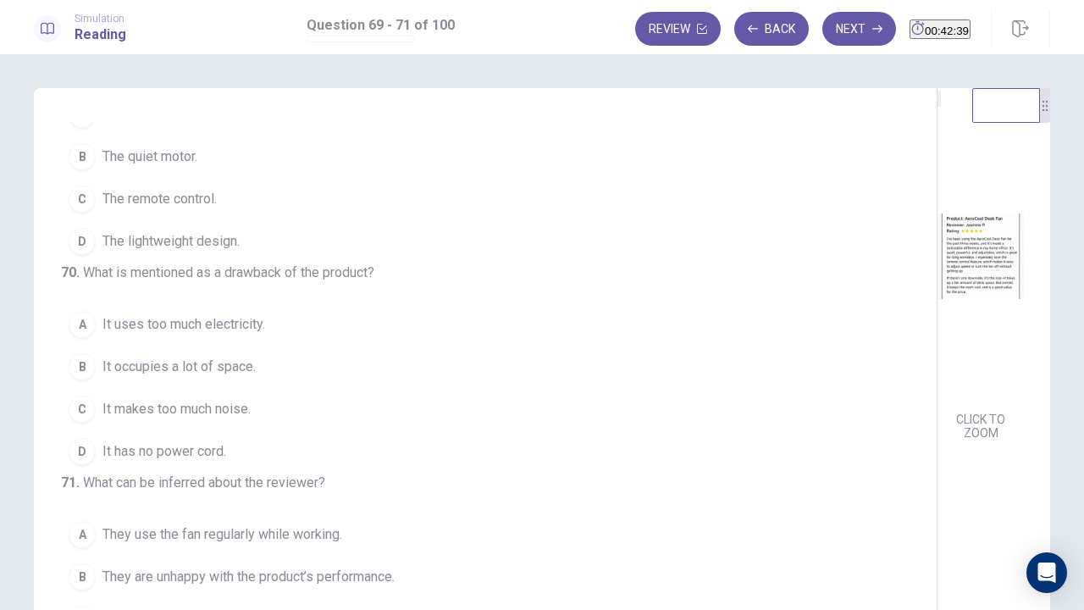
scroll to position [0, 0]
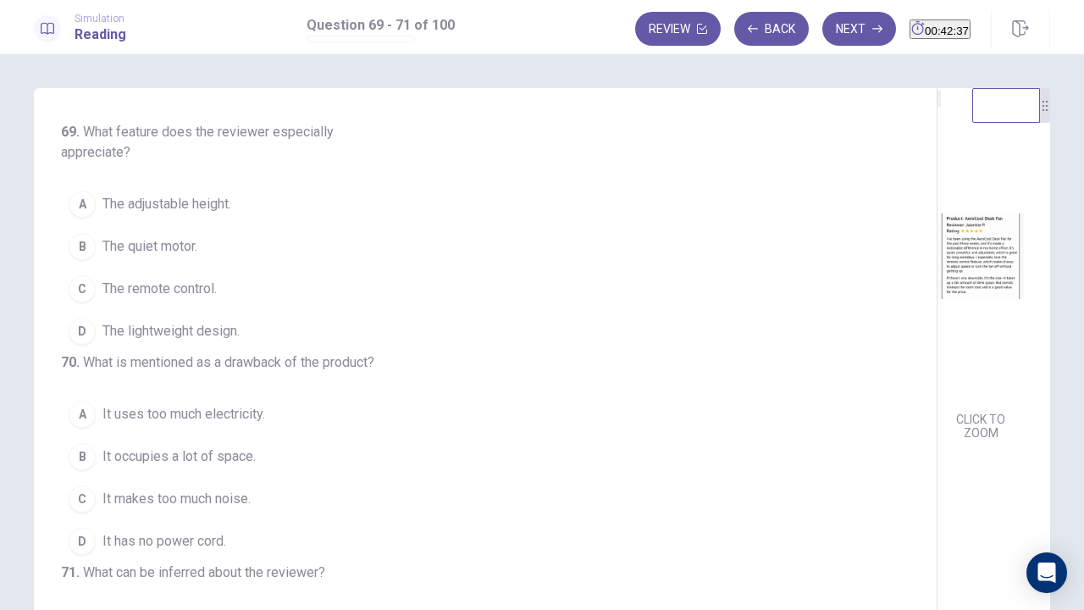
click at [937, 274] on img at bounding box center [980, 256] width 86 height 296
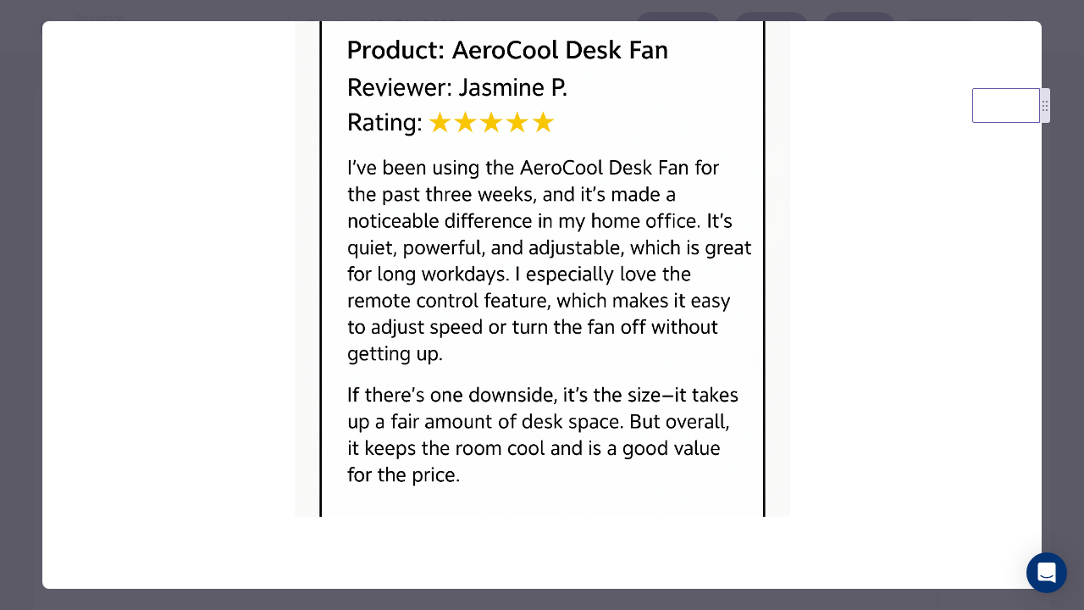
click at [32, 222] on div at bounding box center [542, 305] width 1084 height 610
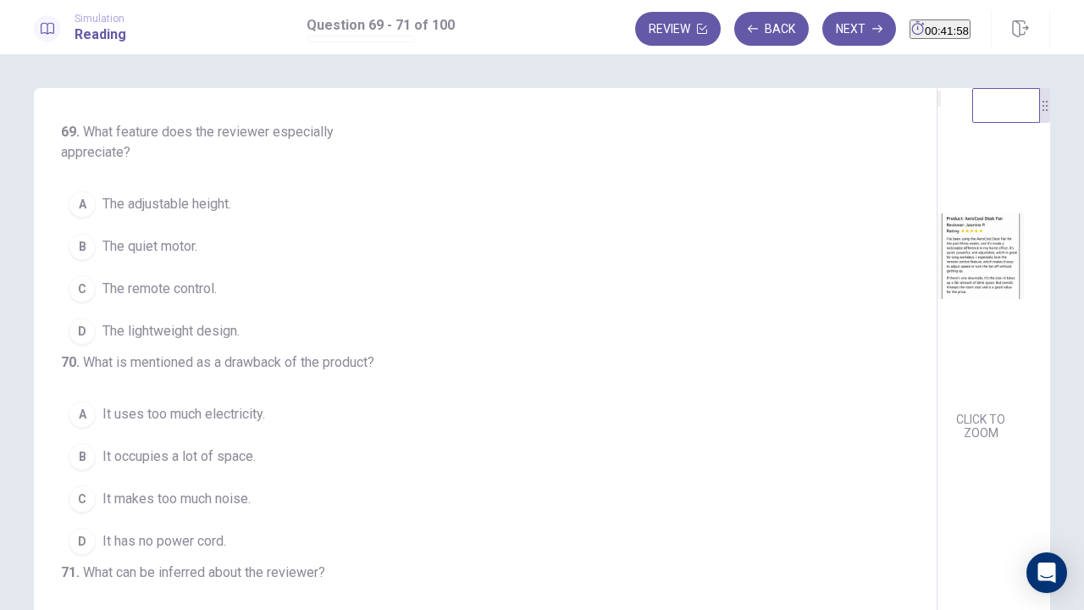
click at [177, 288] on span "The remote control." at bounding box center [159, 289] width 114 height 20
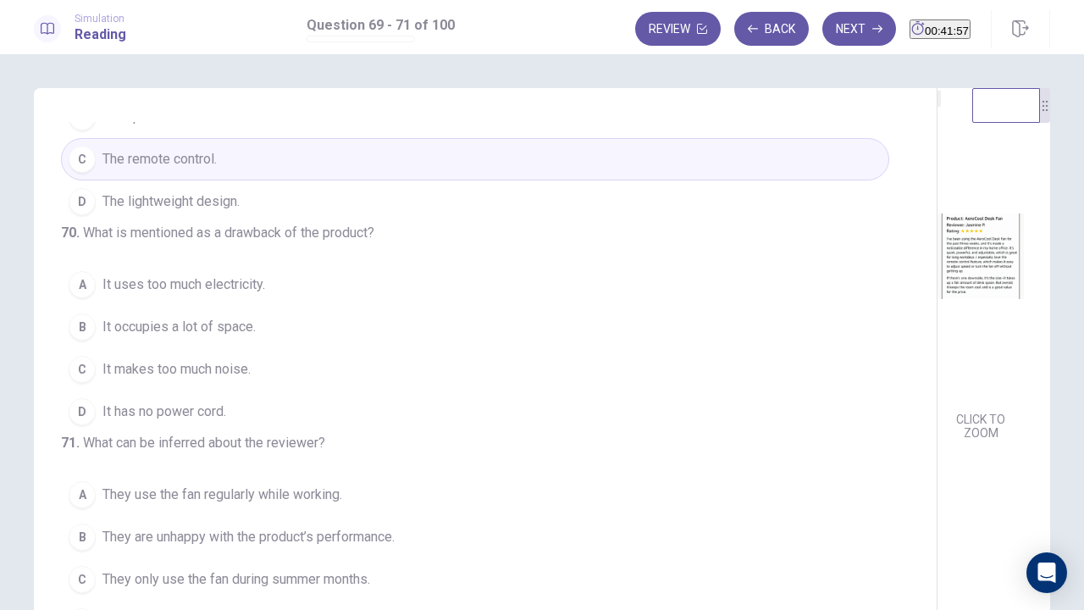
scroll to position [85, 0]
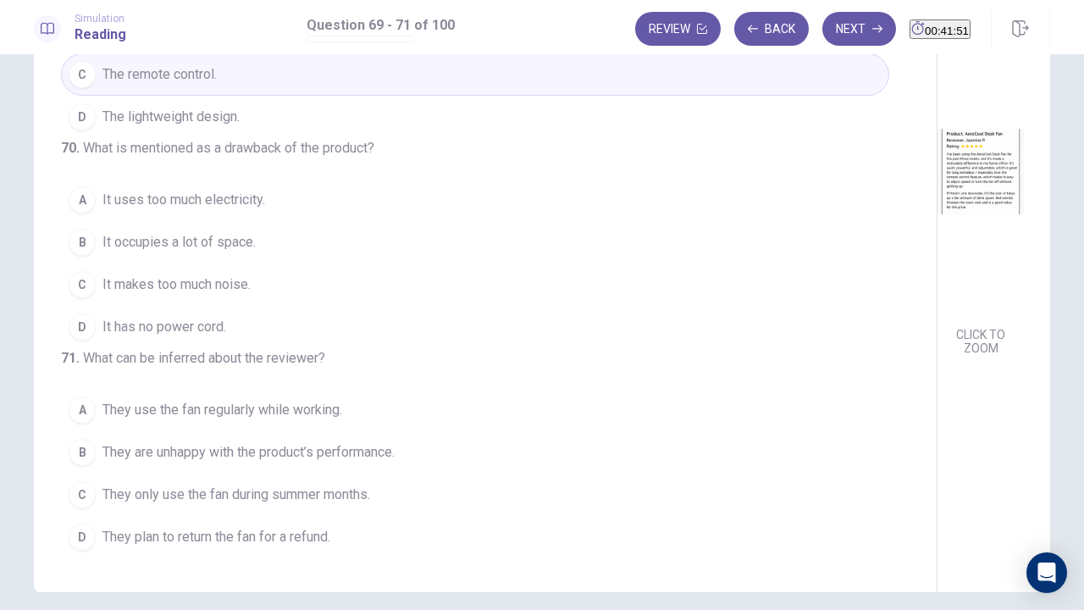
click at [202, 232] on span "It occupies a lot of space." at bounding box center [178, 242] width 153 height 20
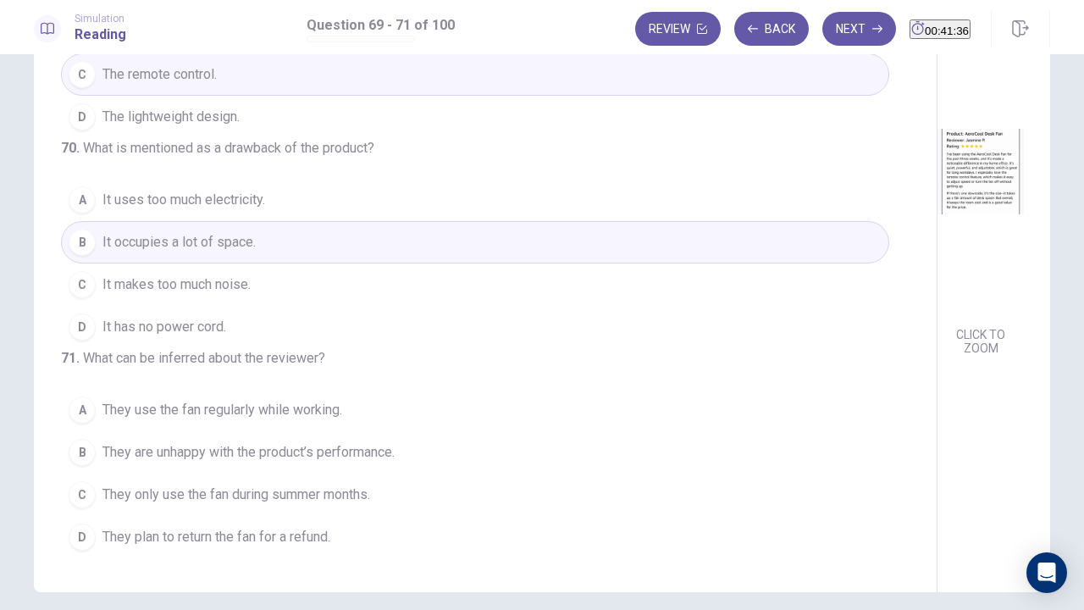
click at [266, 420] on span "They use the fan regularly while working." at bounding box center [222, 410] width 240 height 20
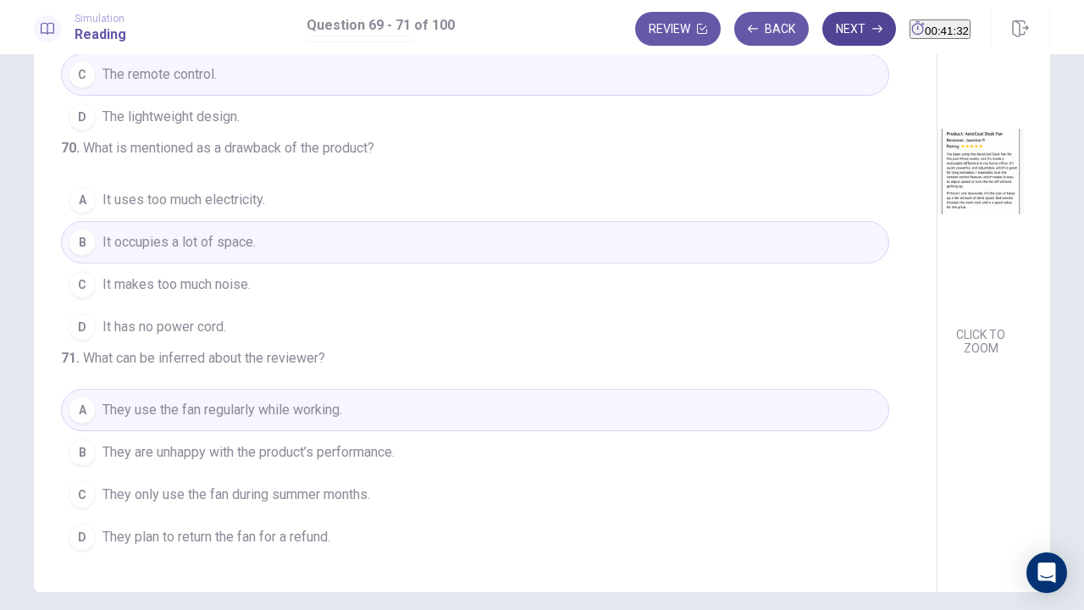
click at [837, 29] on button "Next" at bounding box center [859, 29] width 74 height 34
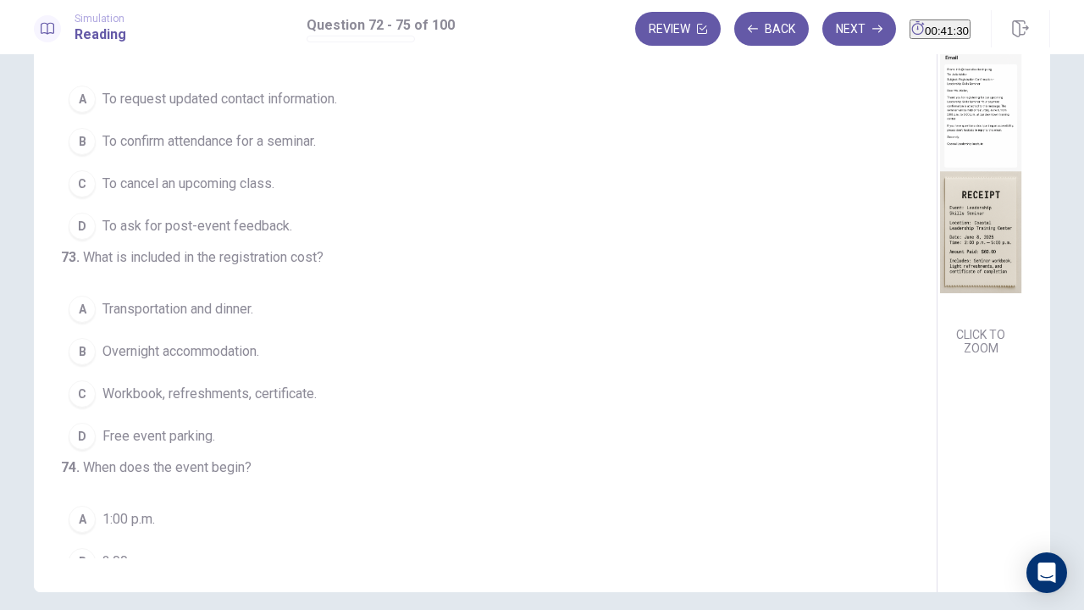
scroll to position [0, 0]
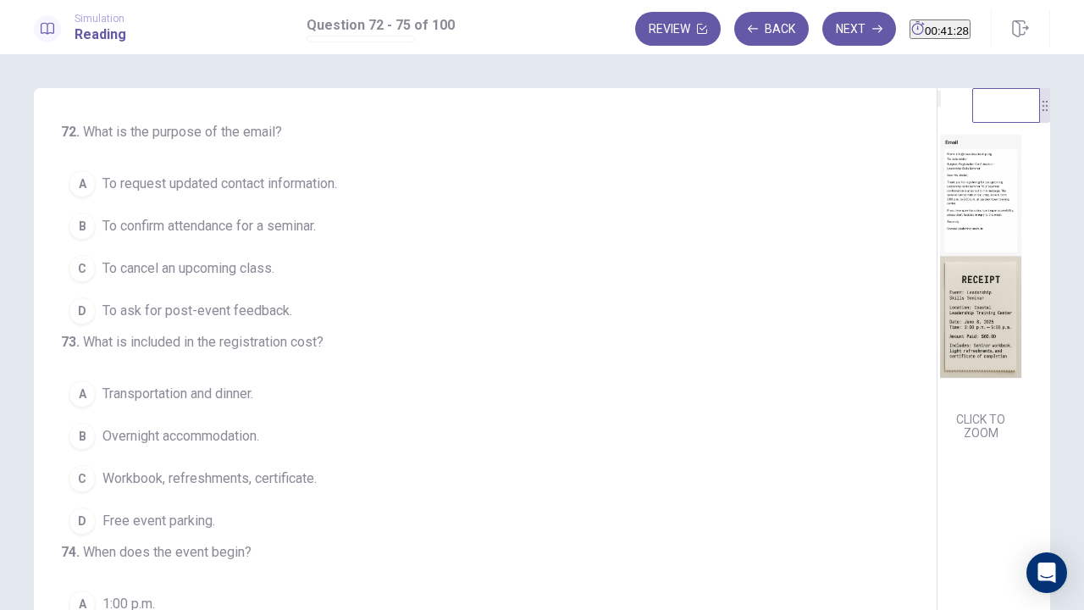
click at [937, 257] on img at bounding box center [980, 256] width 86 height 296
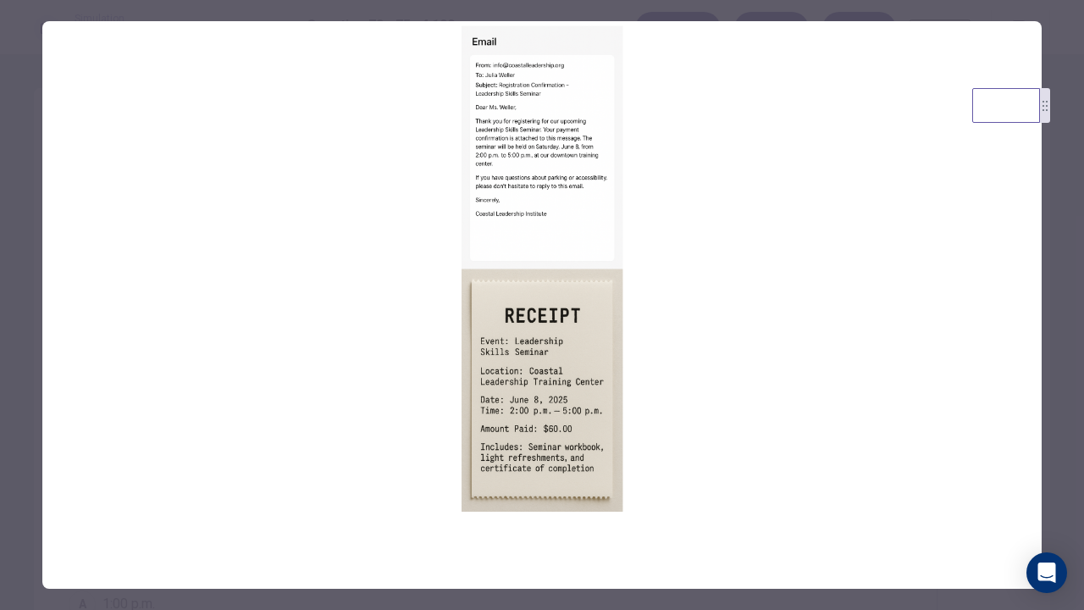
click at [22, 256] on div at bounding box center [542, 305] width 1084 height 610
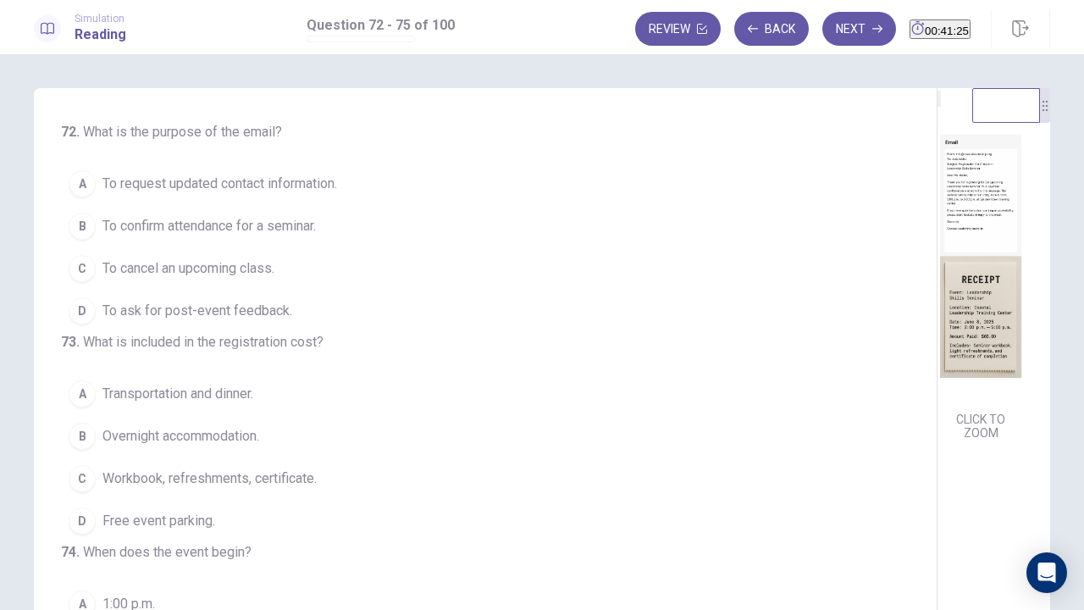
click at [937, 276] on img at bounding box center [980, 256] width 86 height 296
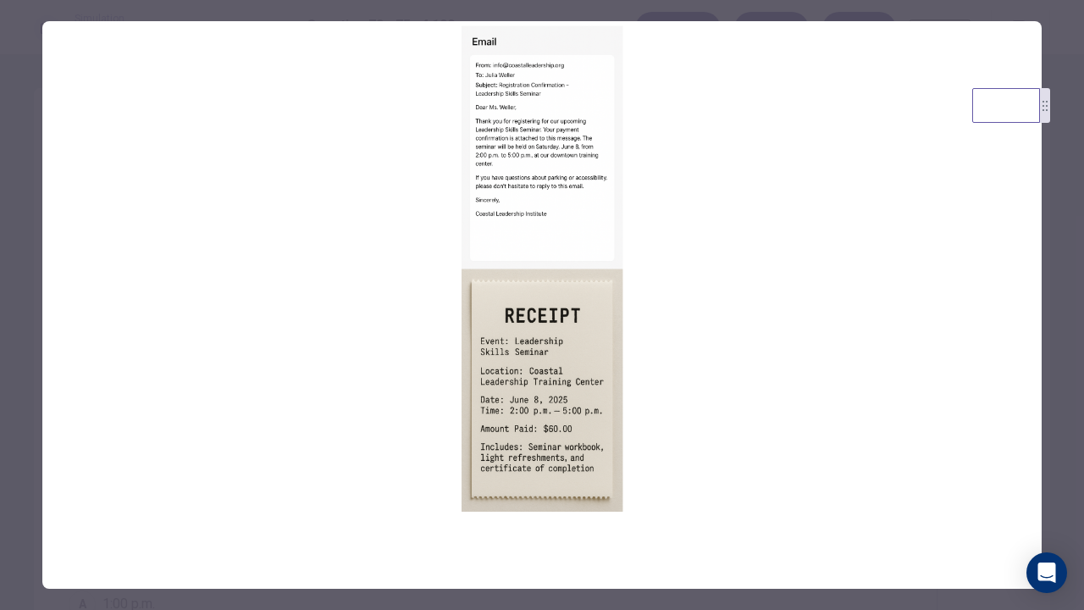
click at [532, 81] on img at bounding box center [541, 268] width 999 height 495
click at [13, 226] on div at bounding box center [542, 305] width 1084 height 610
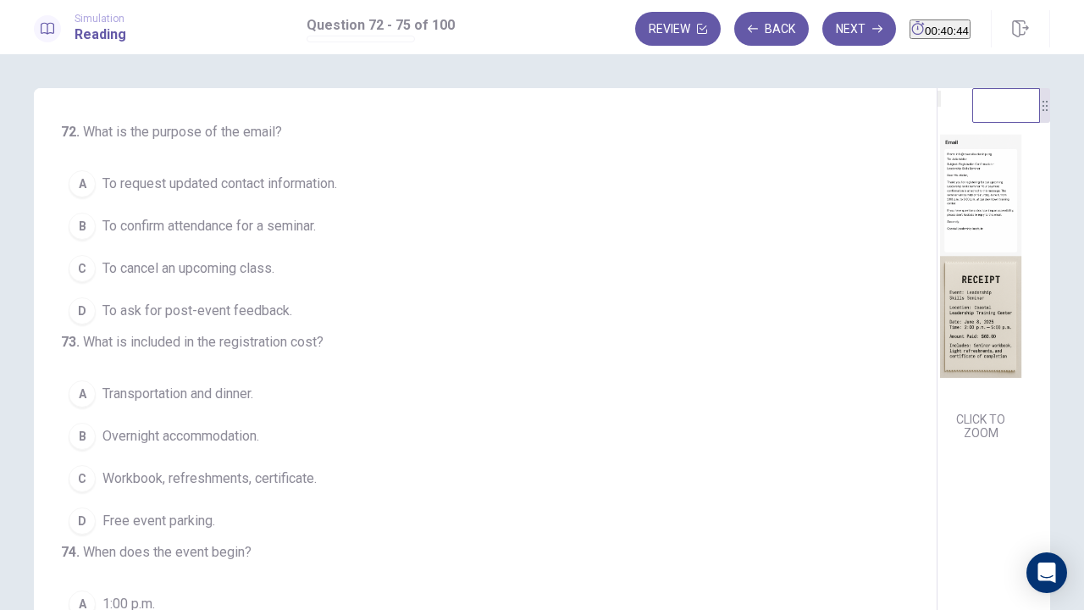
click at [937, 207] on img at bounding box center [980, 256] width 86 height 296
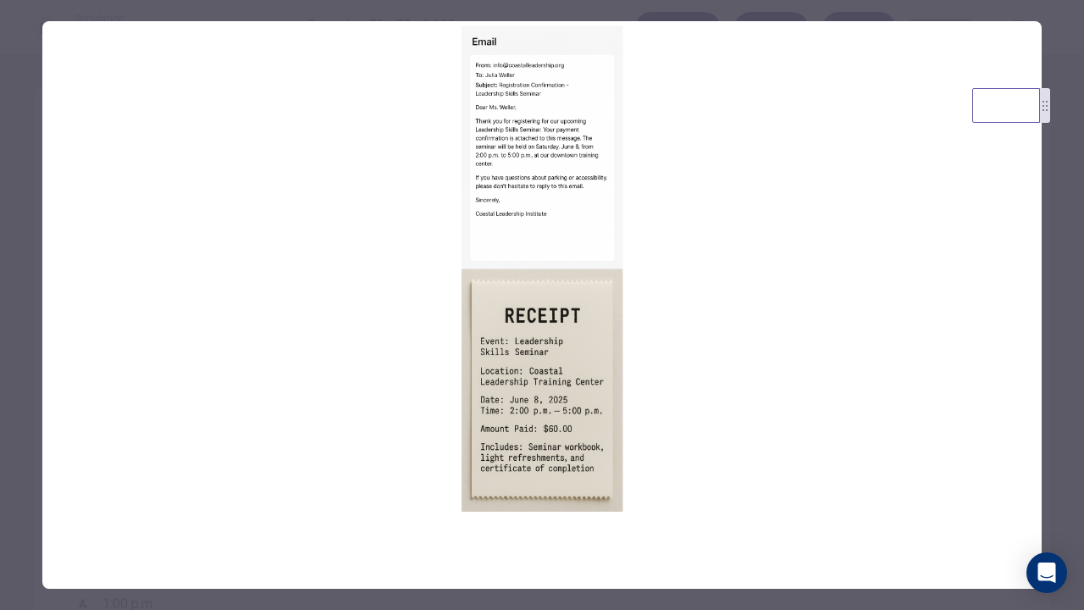
click at [34, 203] on div at bounding box center [542, 305] width 1084 height 610
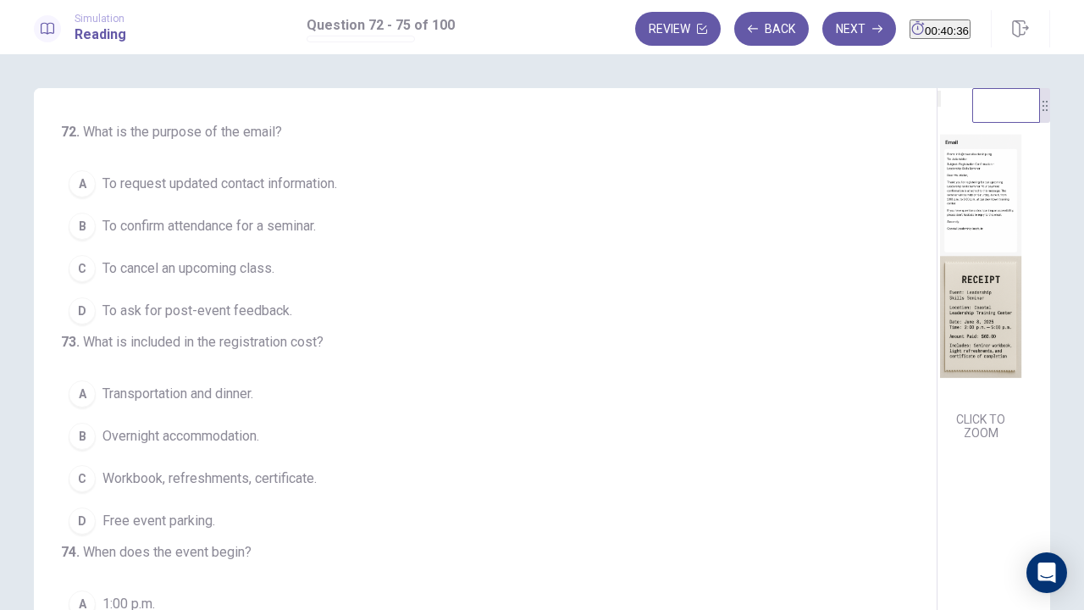
click at [235, 226] on span "To confirm attendance for a seminar." at bounding box center [208, 226] width 213 height 20
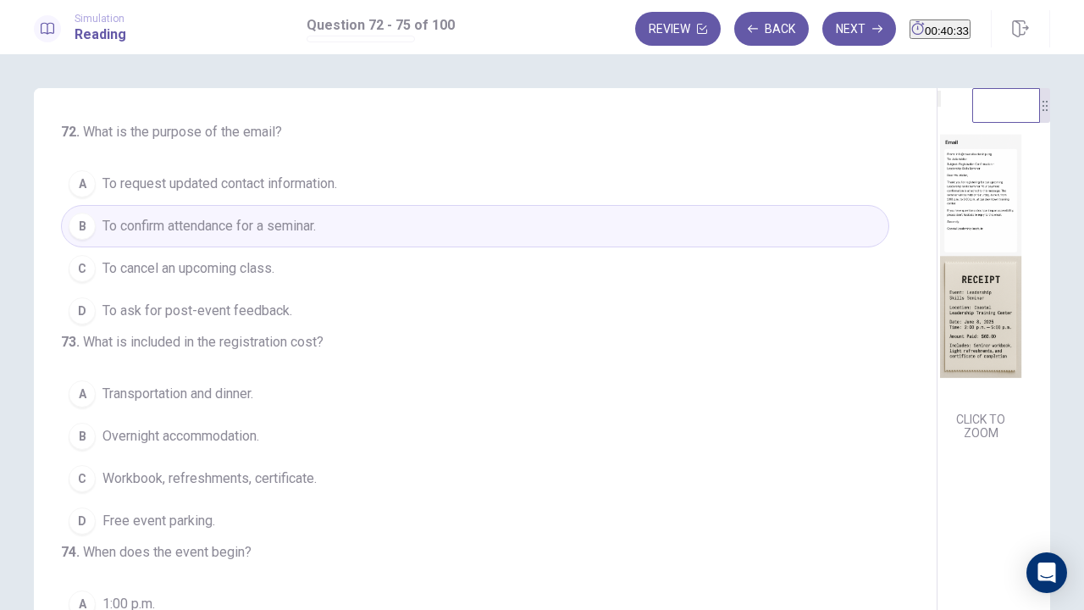
click at [937, 266] on img at bounding box center [980, 256] width 86 height 296
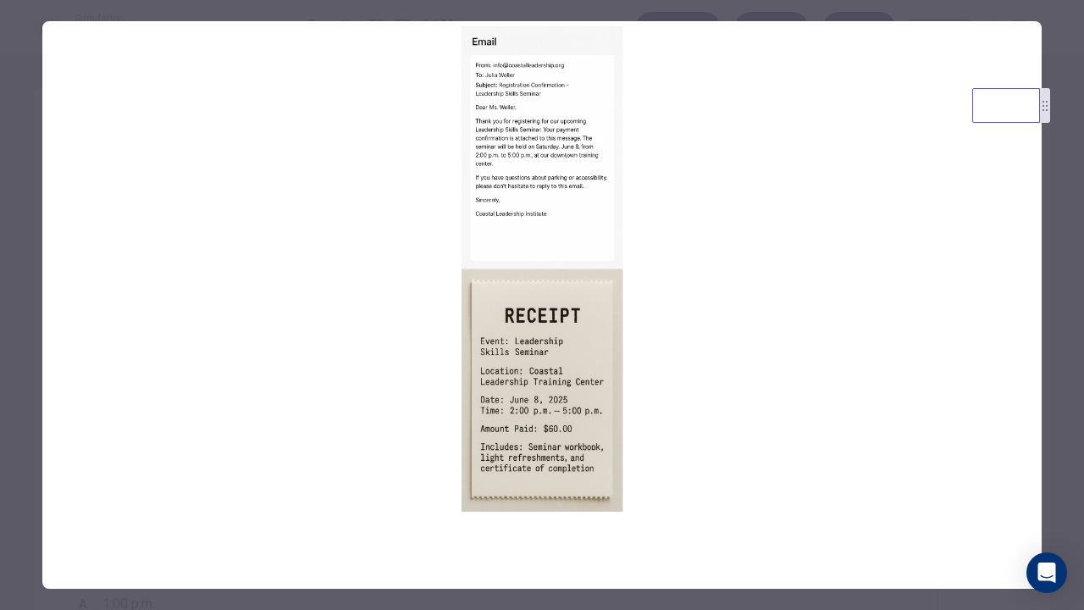
click at [16, 248] on div at bounding box center [542, 305] width 1084 height 610
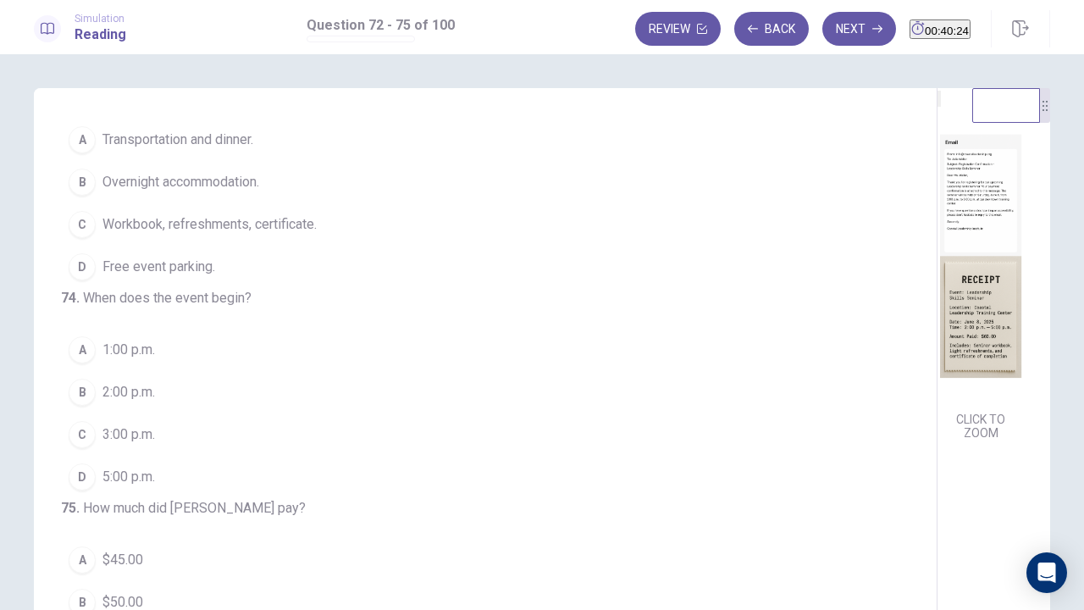
scroll to position [169, 0]
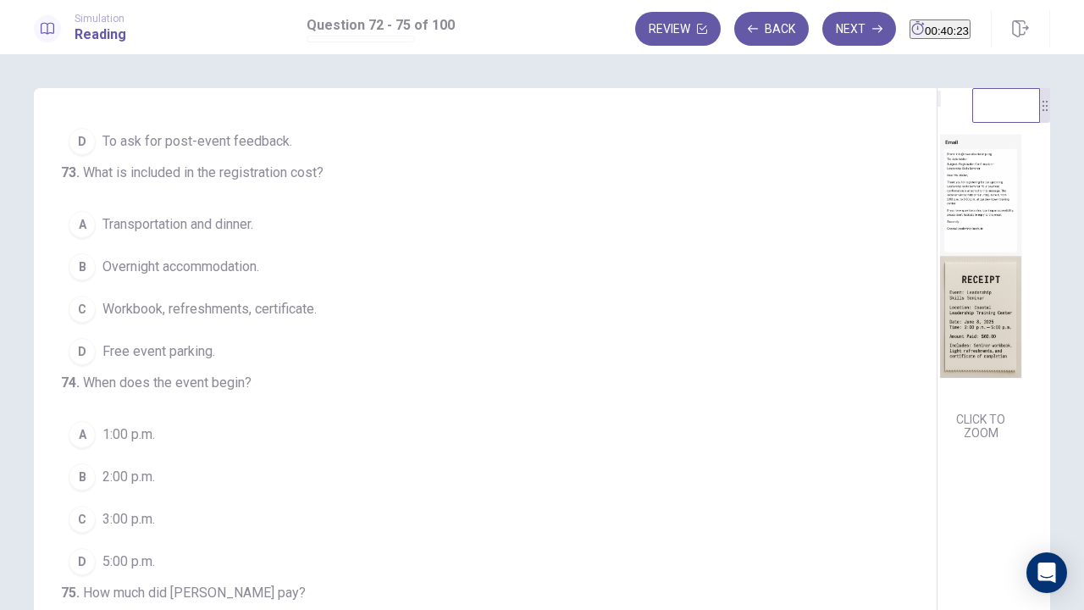
click at [937, 254] on img at bounding box center [980, 256] width 86 height 296
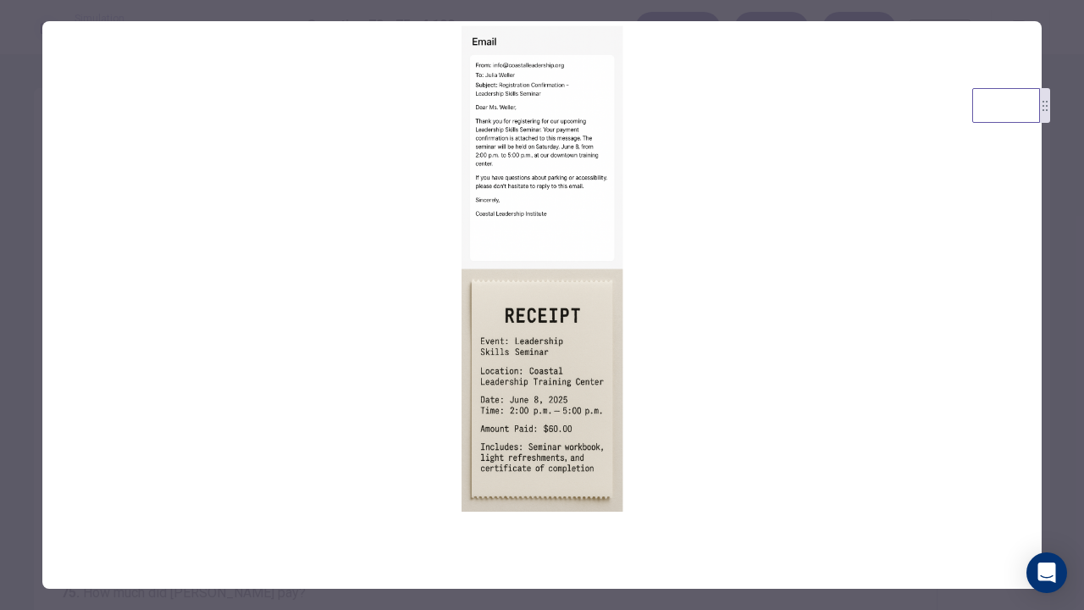
click at [8, 212] on div at bounding box center [542, 305] width 1084 height 610
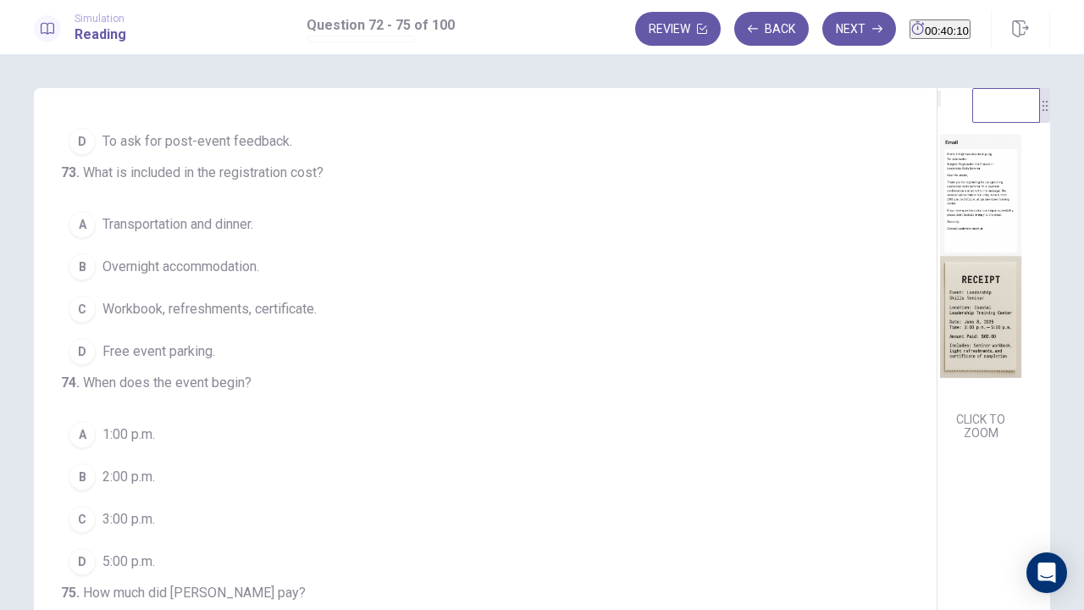
click at [937, 218] on img at bounding box center [980, 256] width 86 height 296
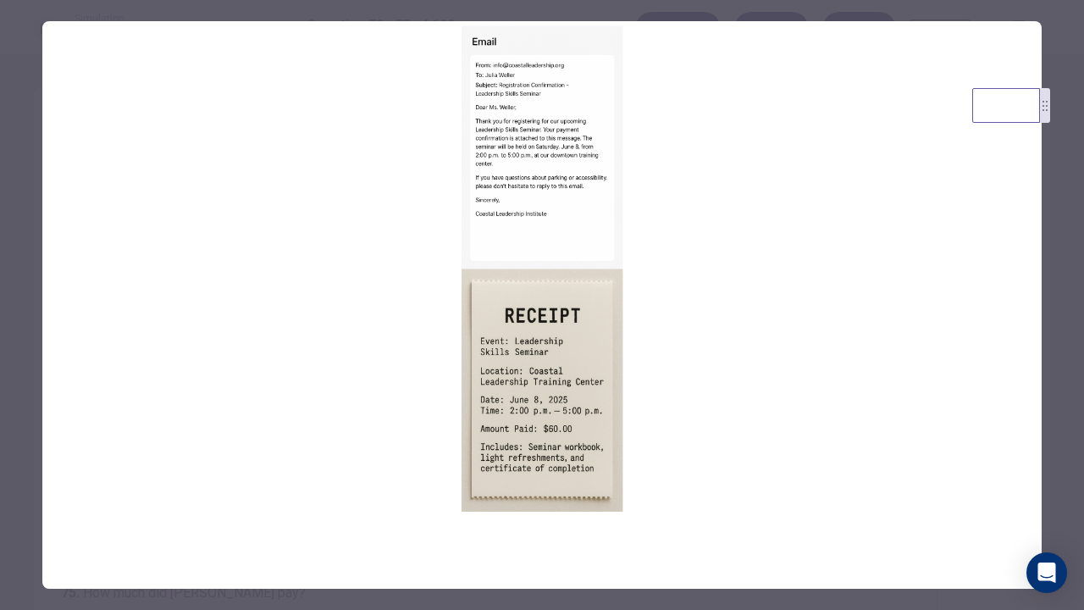
click at [20, 198] on div at bounding box center [542, 305] width 1084 height 610
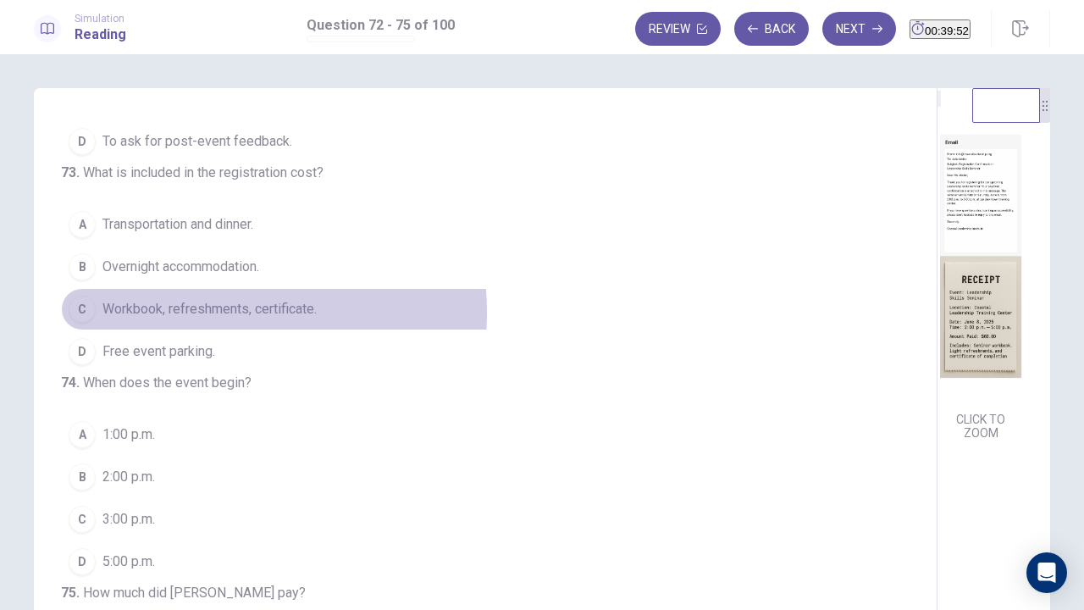
click at [185, 319] on span "Workbook, refreshments, certificate." at bounding box center [209, 309] width 214 height 20
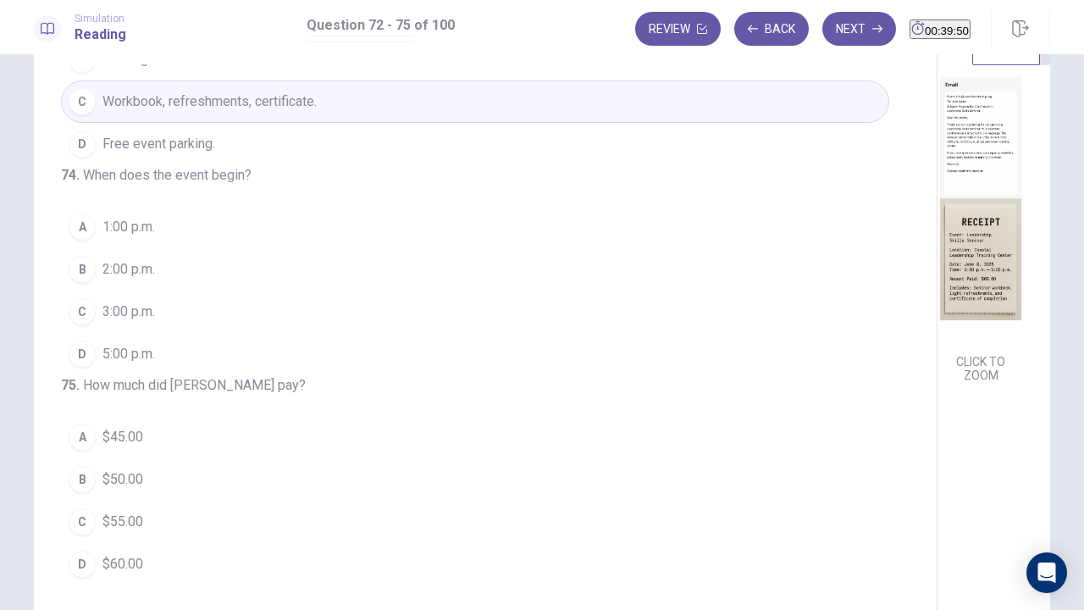
scroll to position [85, 0]
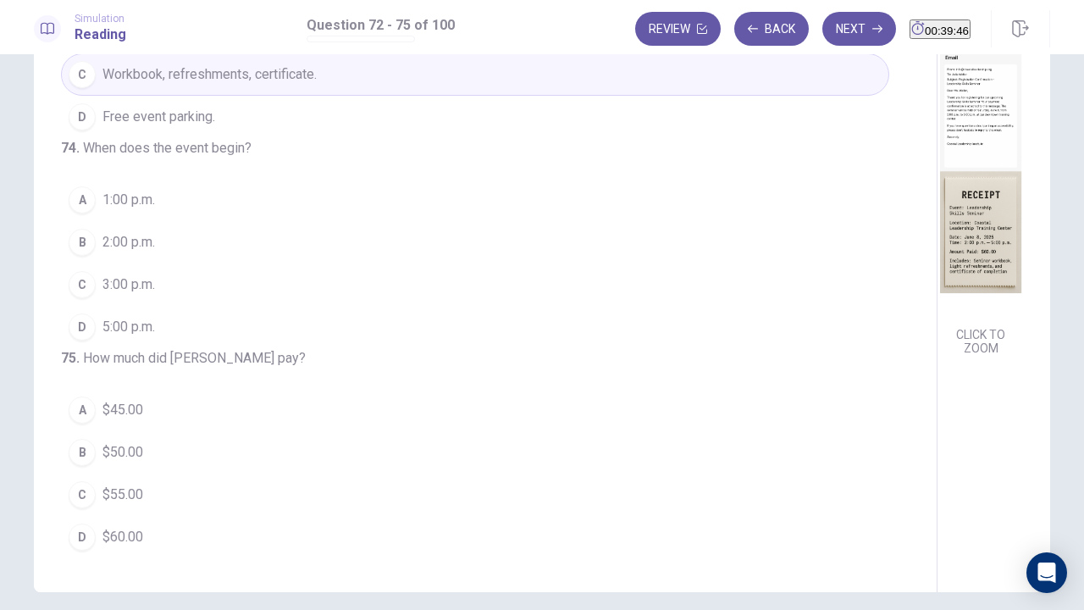
click at [937, 268] on img at bounding box center [980, 172] width 86 height 296
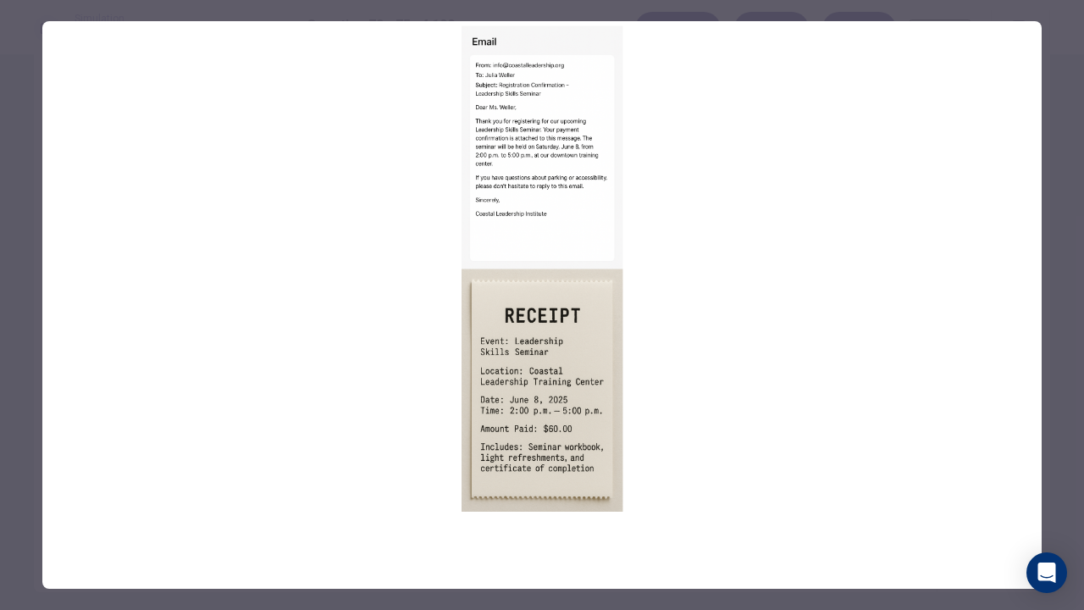
click at [26, 201] on div at bounding box center [542, 305] width 1084 height 610
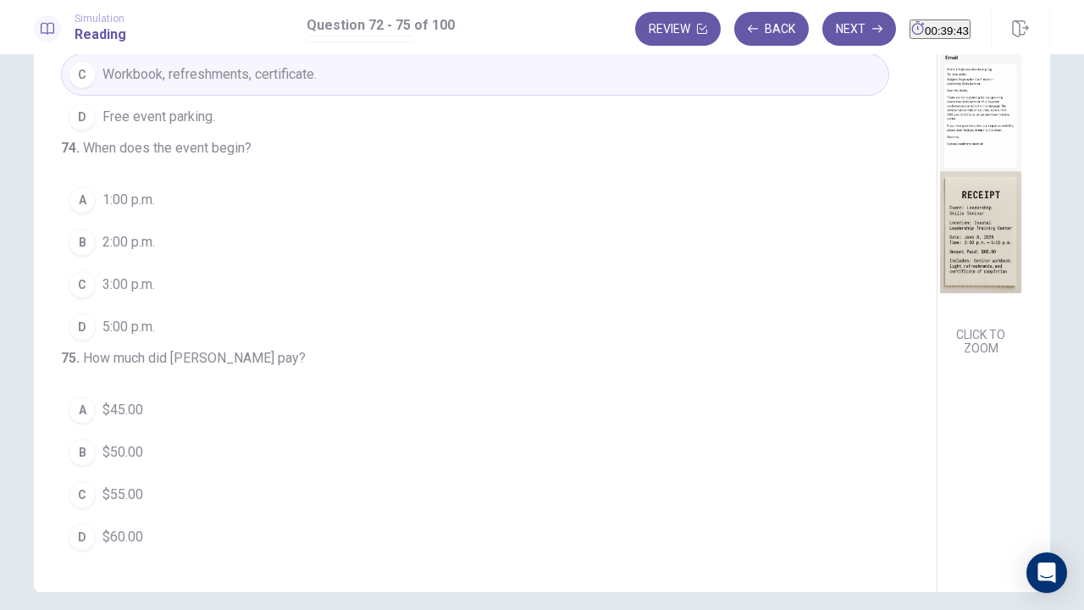
click at [147, 232] on span "2:00 p.m." at bounding box center [128, 242] width 53 height 20
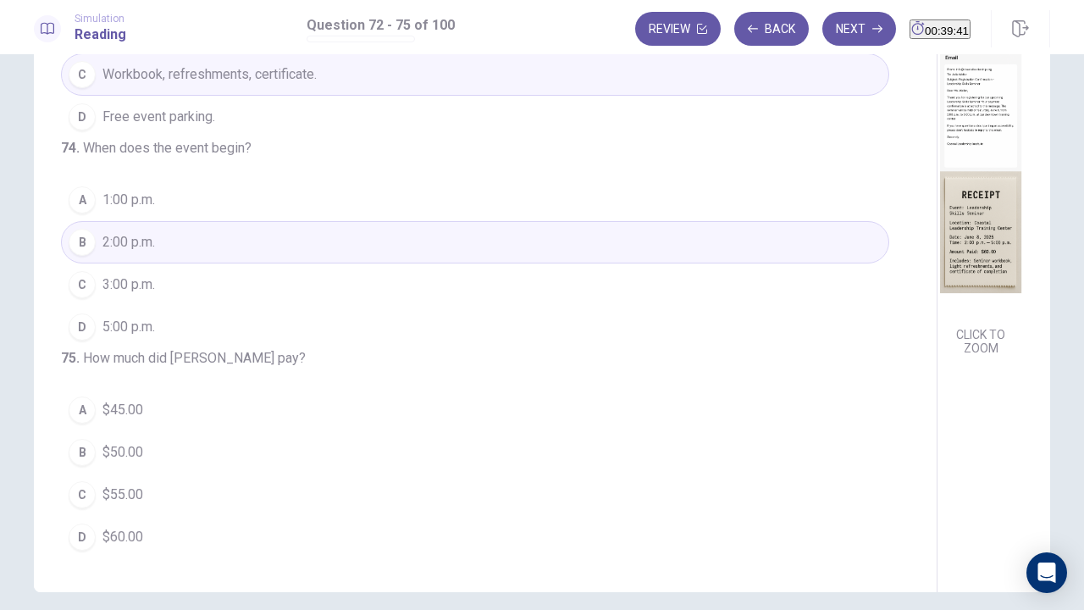
click at [937, 319] on img at bounding box center [980, 172] width 86 height 296
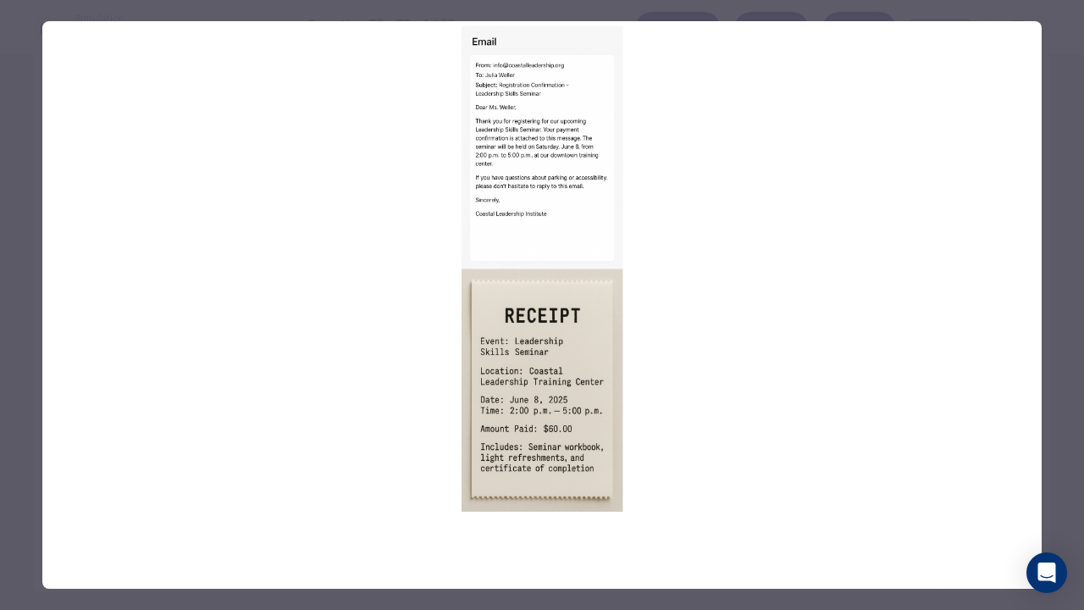
click at [0, 251] on div at bounding box center [542, 305] width 1084 height 610
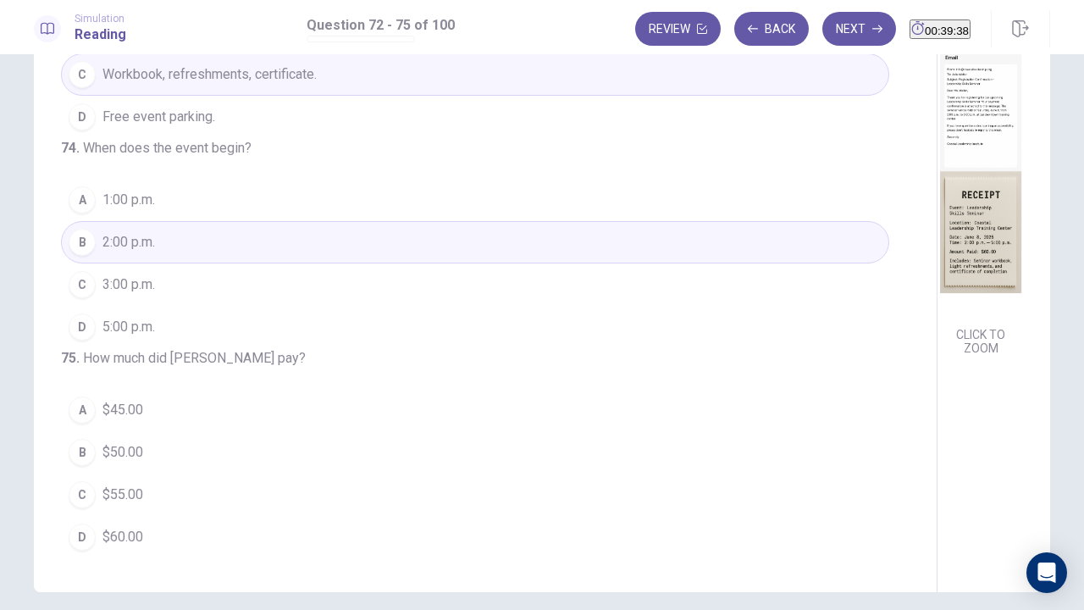
click at [135, 466] on span "$60.00" at bounding box center [122, 537] width 41 height 20
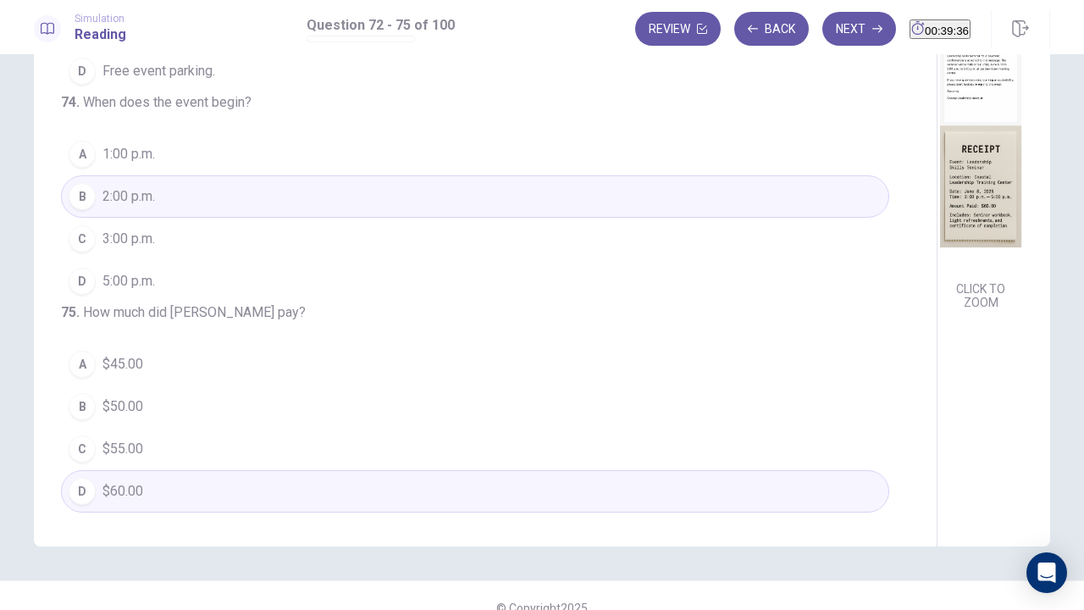
scroll to position [155, 0]
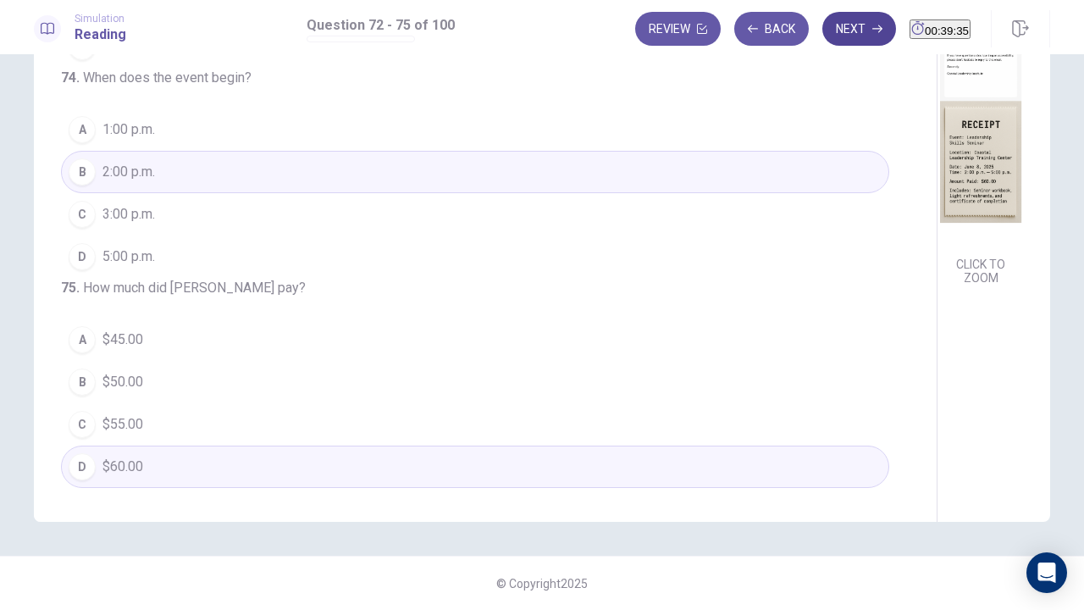
click at [822, 44] on button "Next" at bounding box center [859, 29] width 74 height 34
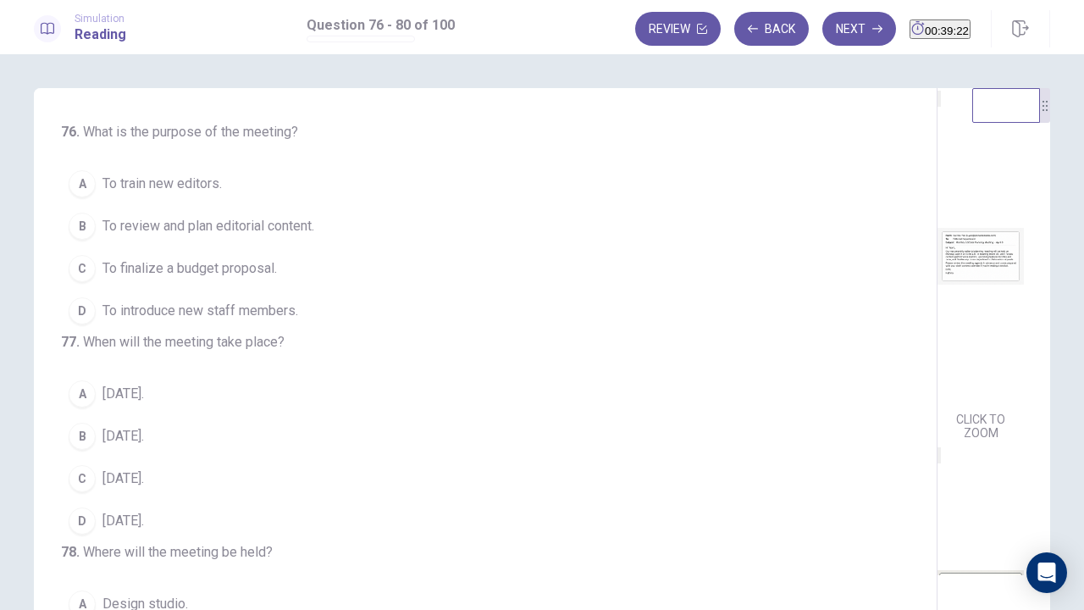
scroll to position [0, 0]
click at [937, 307] on img at bounding box center [980, 256] width 86 height 296
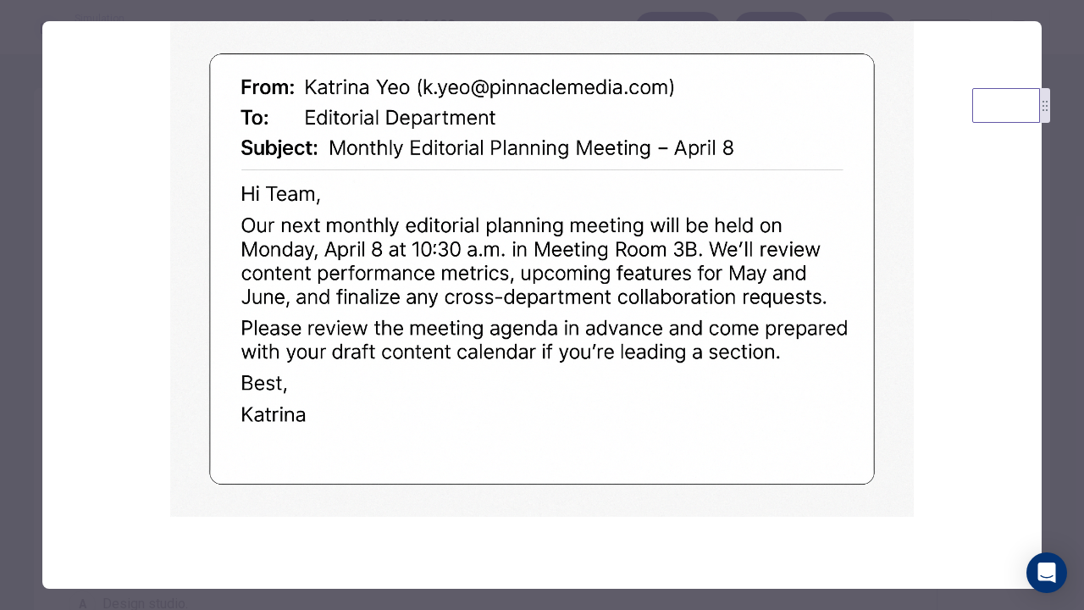
click at [32, 239] on div at bounding box center [542, 305] width 1084 height 610
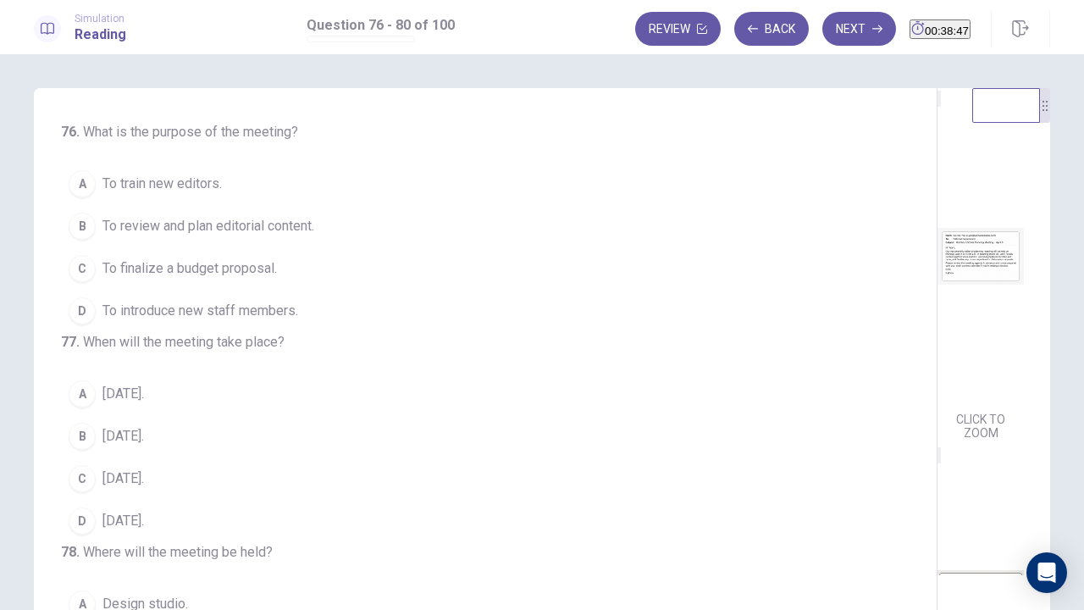
click at [174, 229] on span "To review and plan editorial content." at bounding box center [208, 226] width 212 height 20
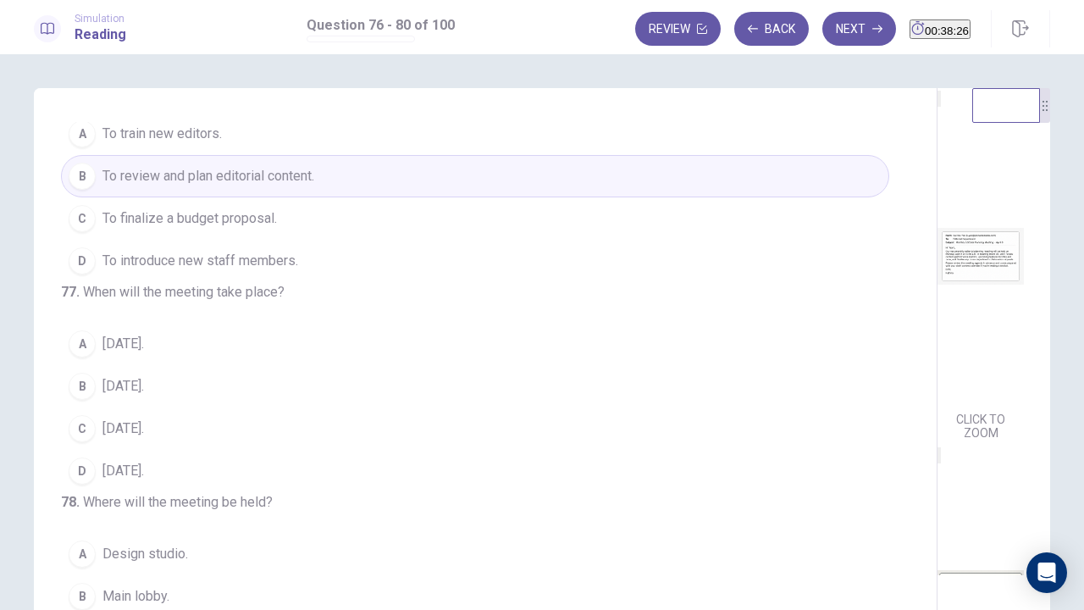
scroll to position [169, 0]
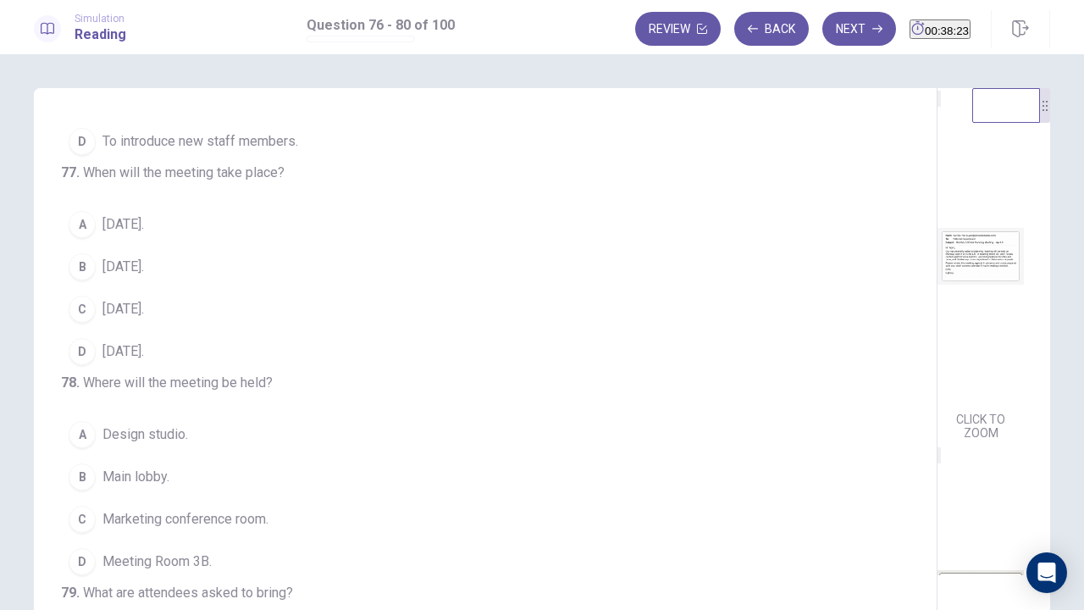
click at [160, 288] on button "B April 8." at bounding box center [475, 267] width 828 height 42
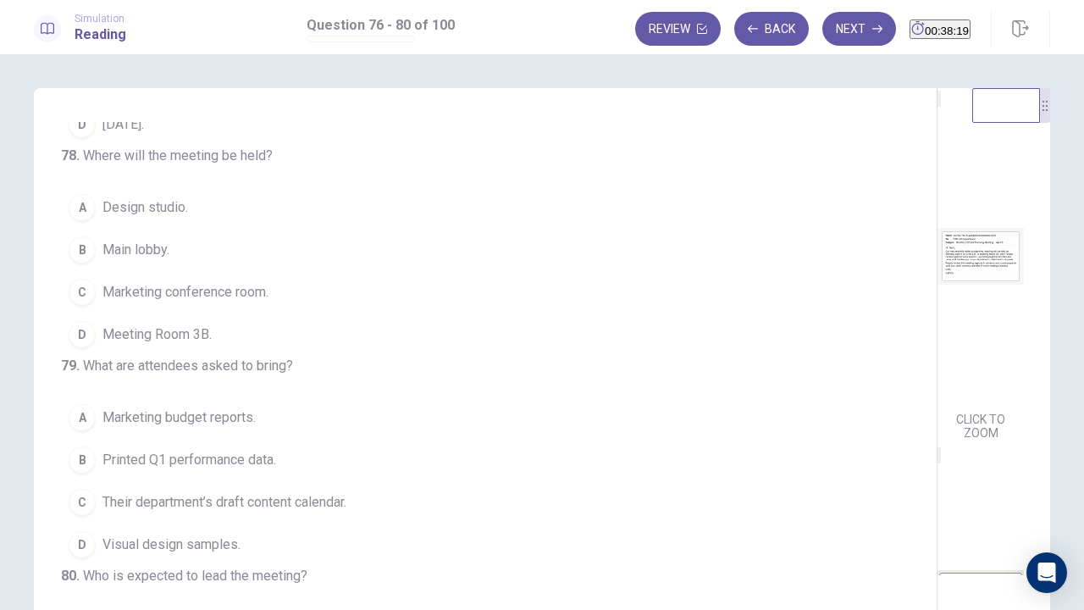
scroll to position [423, 0]
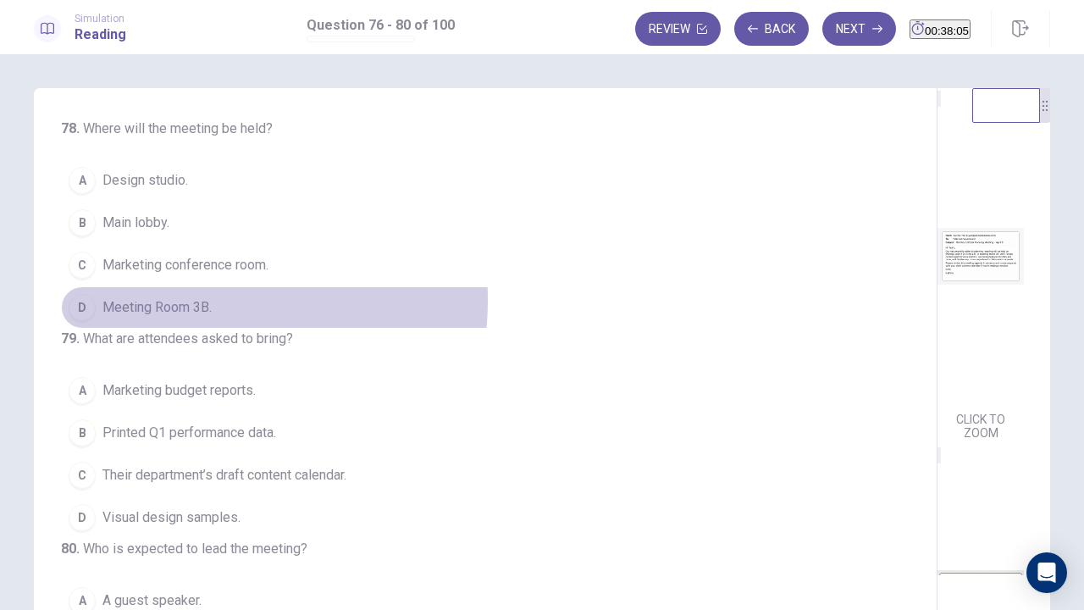
click at [163, 318] on span "Meeting Room 3B." at bounding box center [156, 307] width 109 height 20
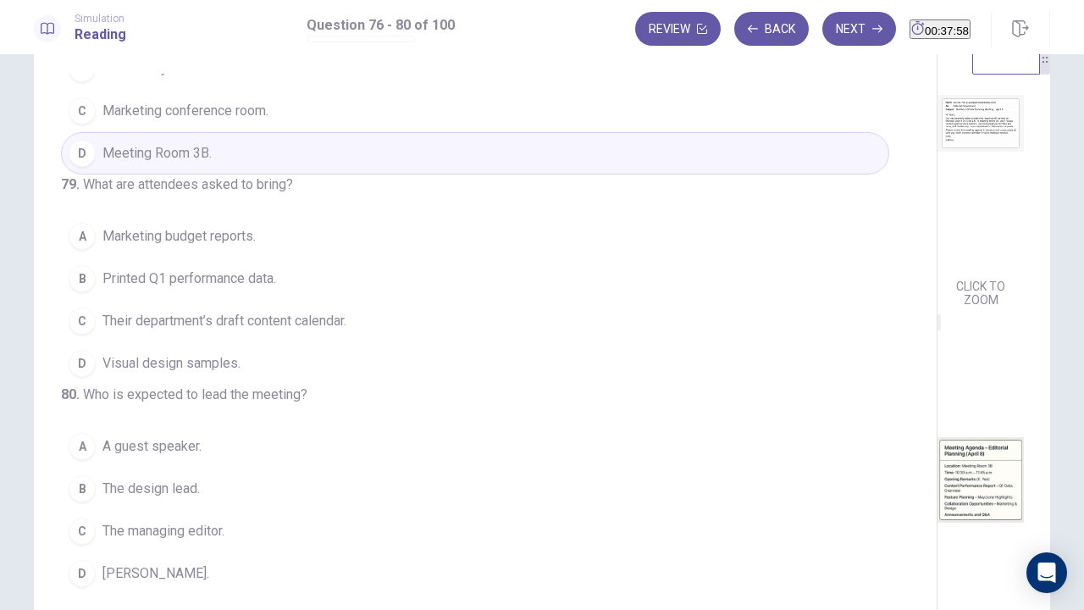
scroll to position [85, 0]
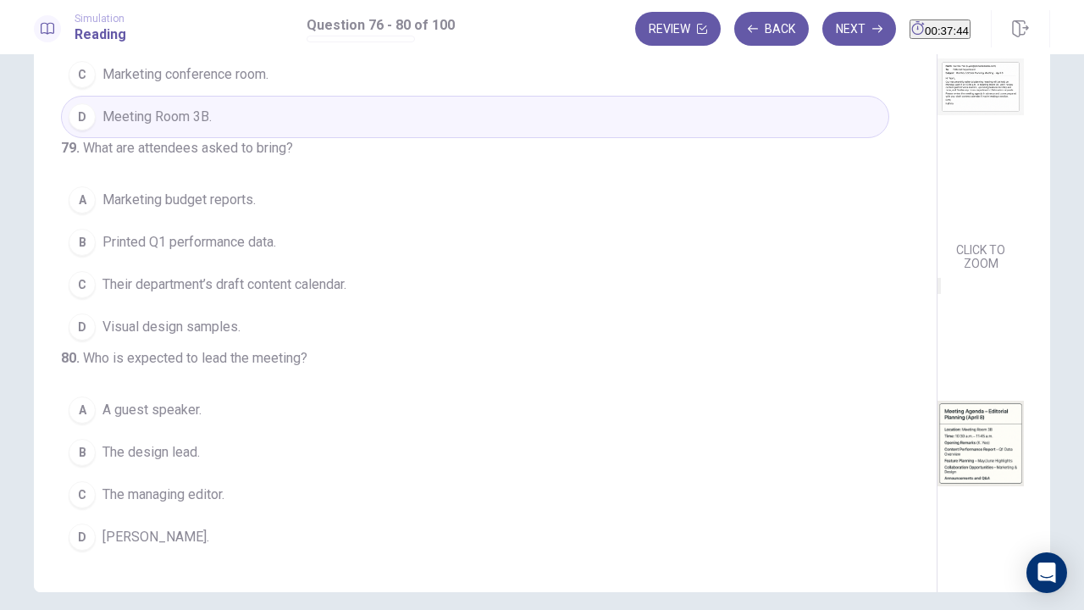
click at [213, 274] on span "Their department’s draft content calendar." at bounding box center [224, 284] width 244 height 20
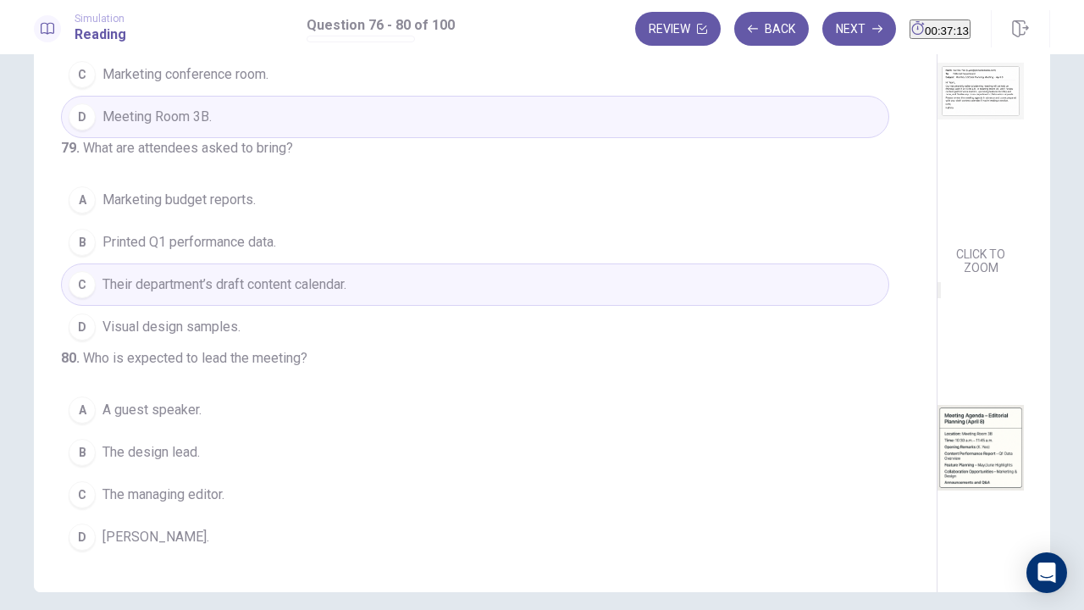
scroll to position [252, 0]
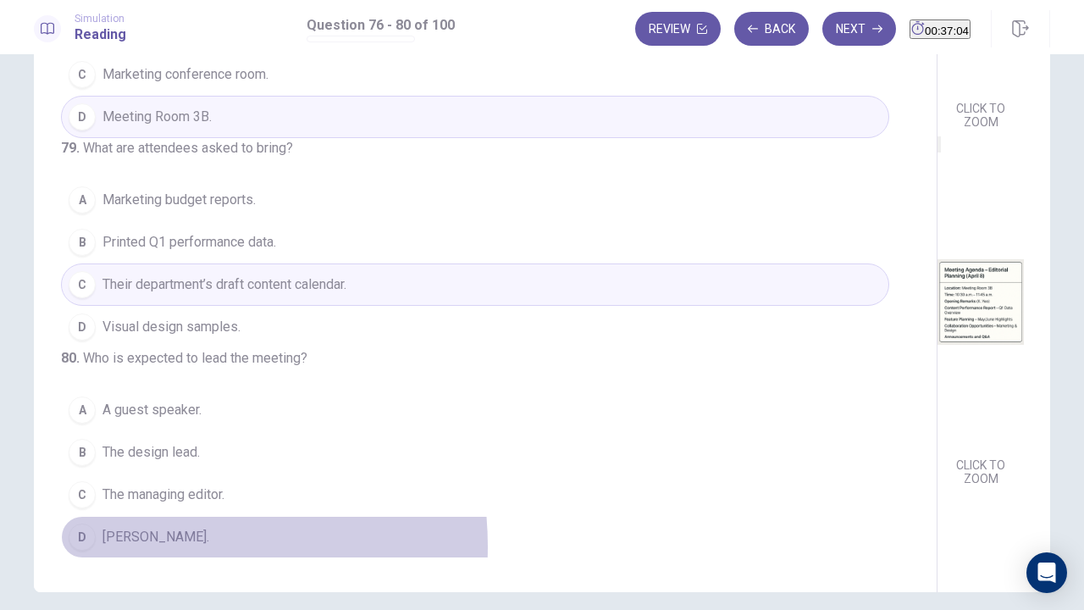
click at [147, 466] on span "Katrina Yeo." at bounding box center [155, 537] width 107 height 20
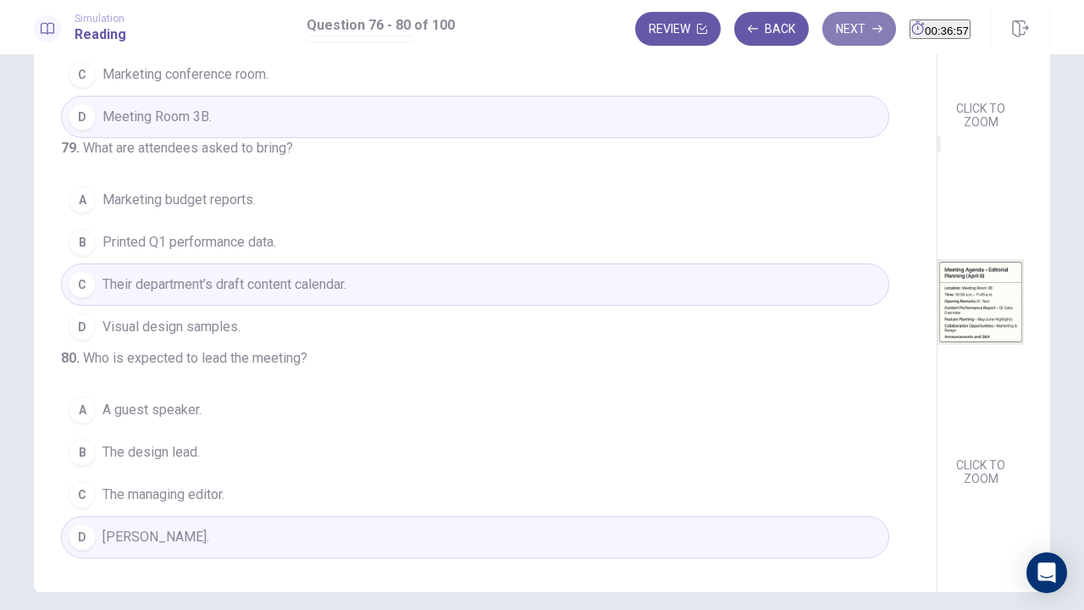
click at [872, 29] on icon "button" at bounding box center [877, 29] width 10 height 10
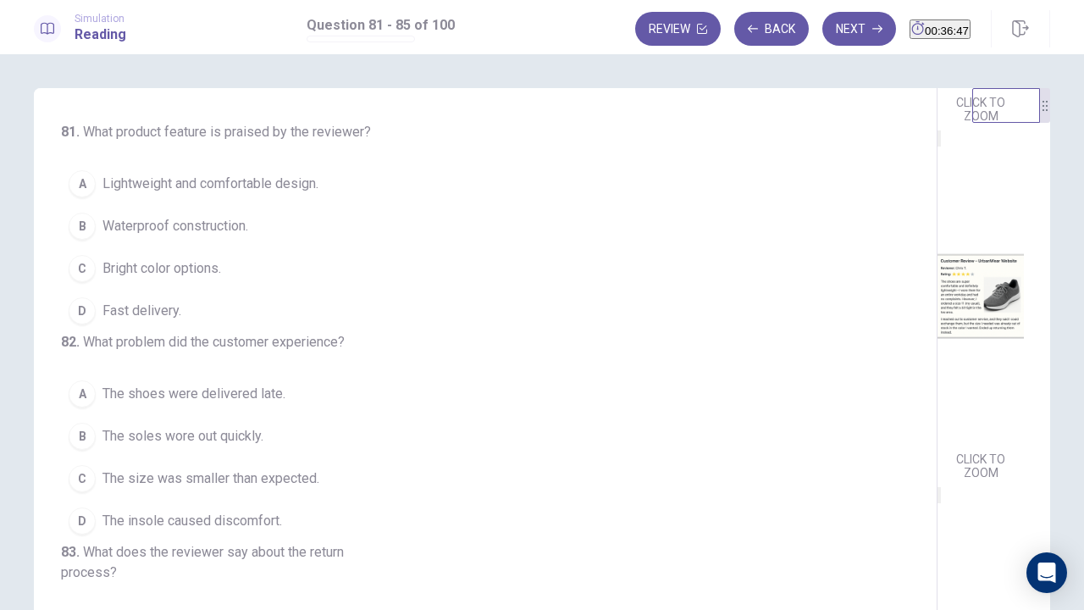
scroll to position [339, 0]
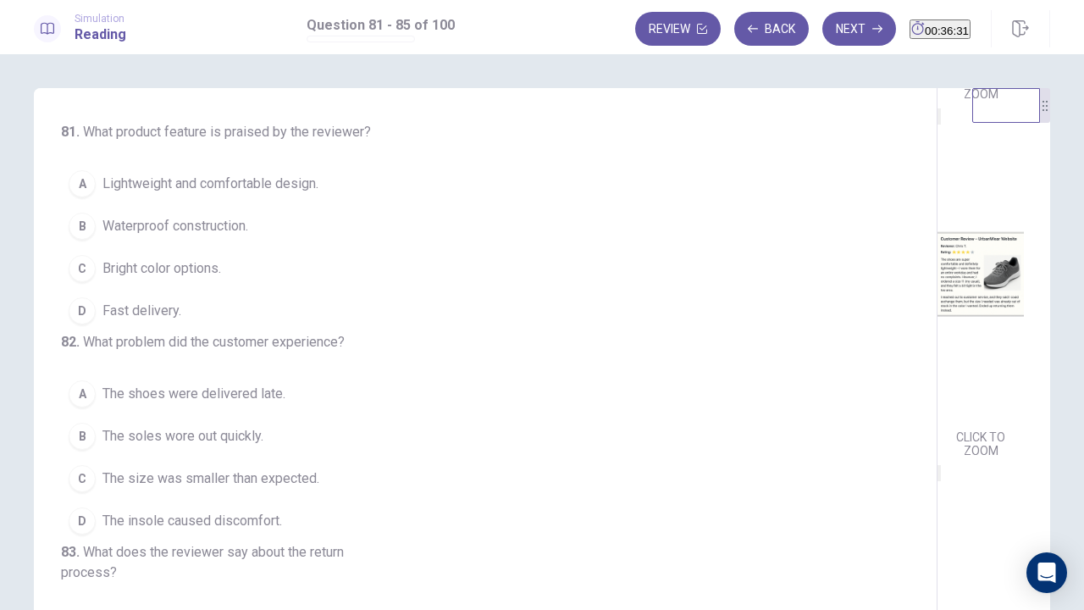
click at [212, 185] on span "Lightweight and comfortable design." at bounding box center [210, 184] width 216 height 20
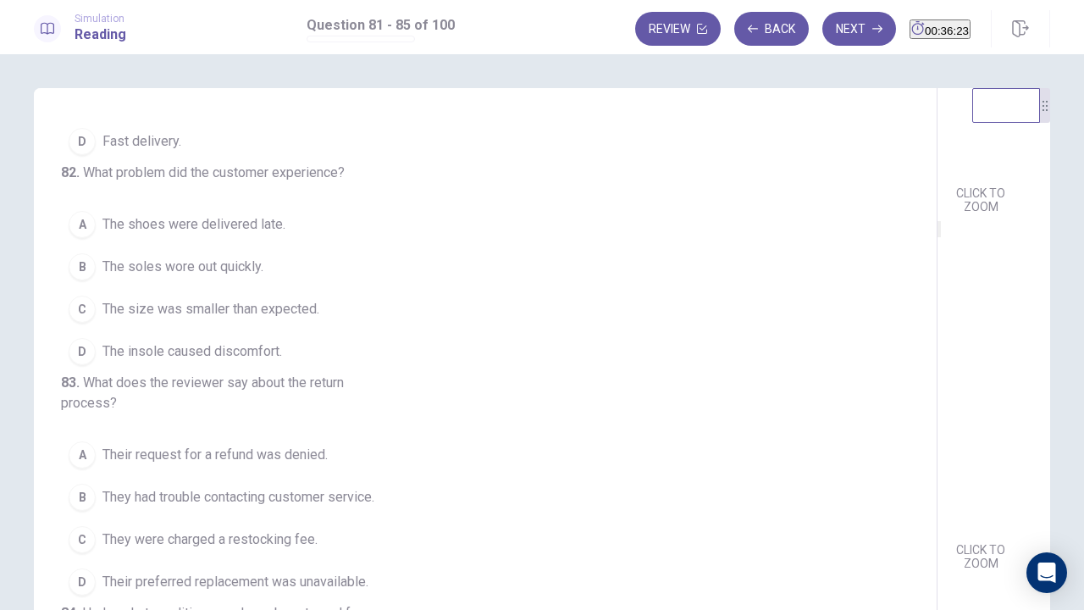
scroll to position [623, 0]
click at [211, 319] on span "The size was smaller than expected." at bounding box center [210, 309] width 217 height 20
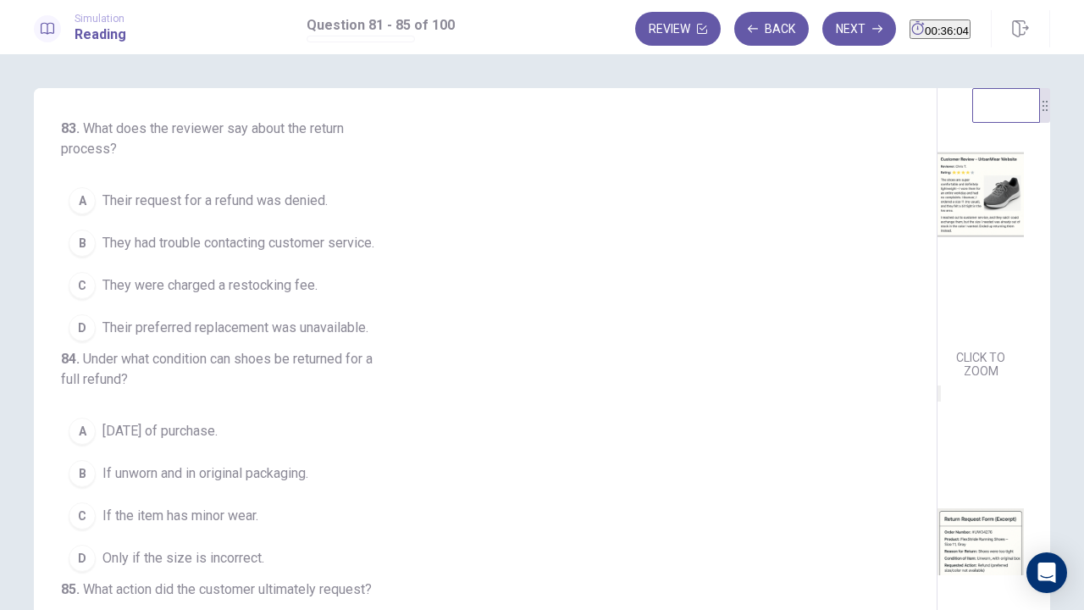
scroll to position [423, 0]
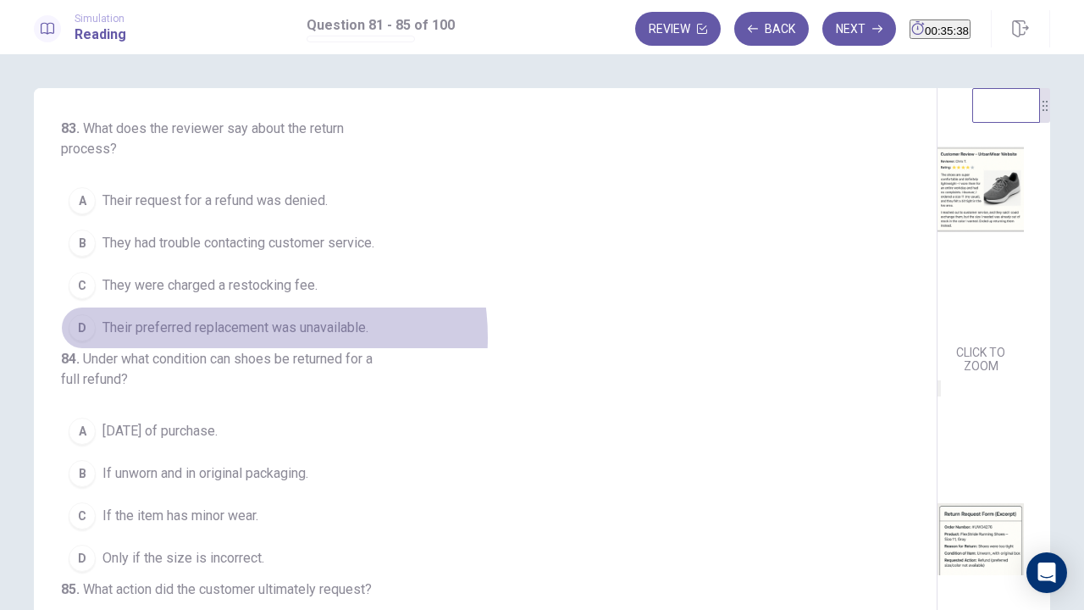
click at [246, 338] on span "Their preferred replacement was unavailable." at bounding box center [235, 328] width 266 height 20
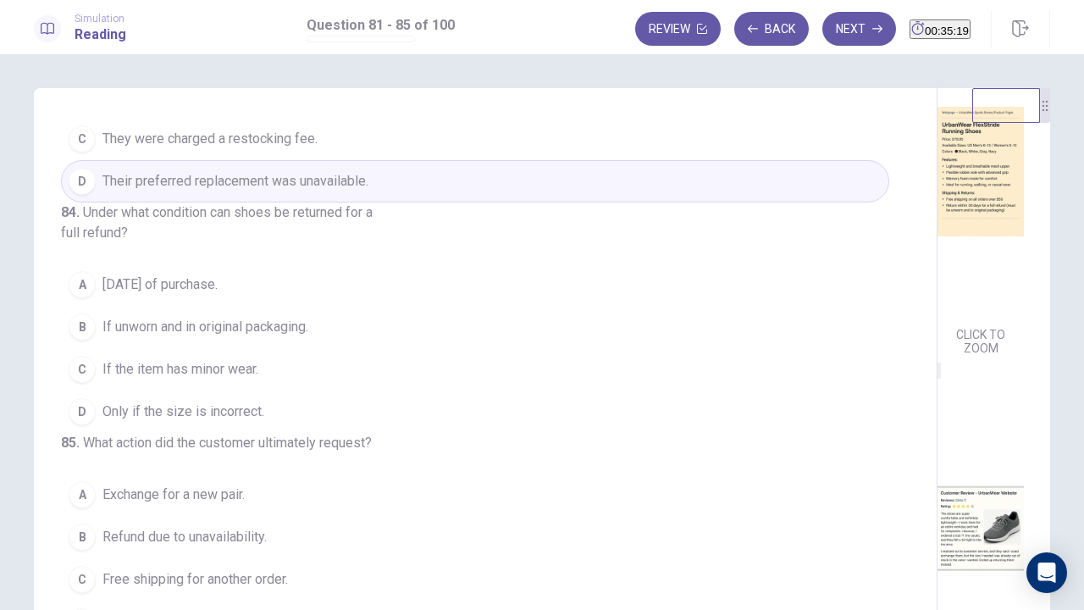
scroll to position [694, 0]
click at [190, 317] on span "If unworn and in original packaging." at bounding box center [205, 327] width 206 height 20
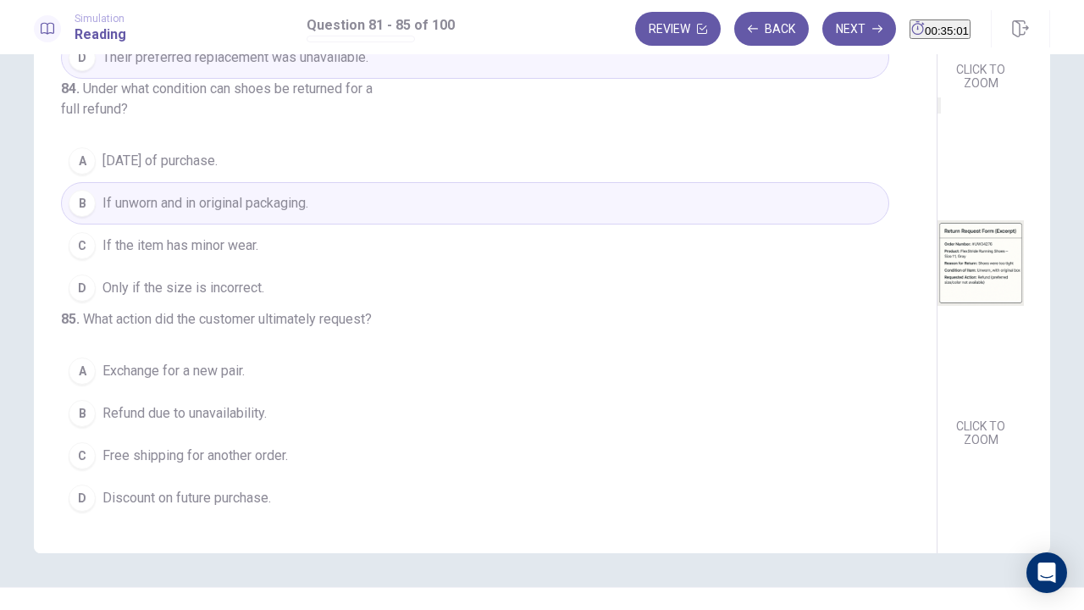
scroll to position [155, 0]
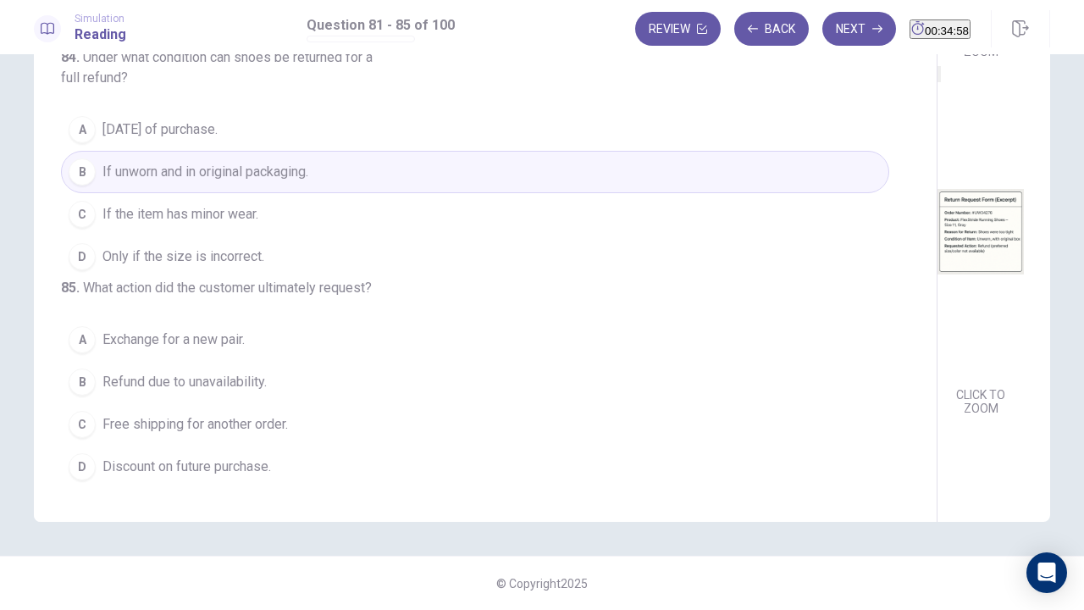
click at [185, 381] on span "Refund due to unavailability." at bounding box center [184, 382] width 164 height 20
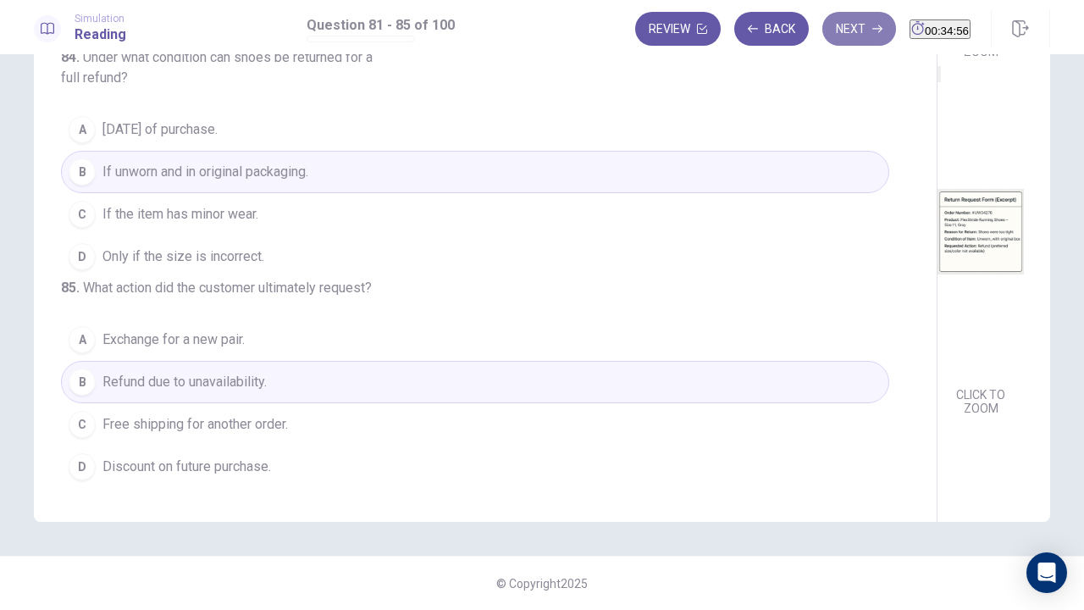
click at [835, 24] on button "Next" at bounding box center [859, 29] width 74 height 34
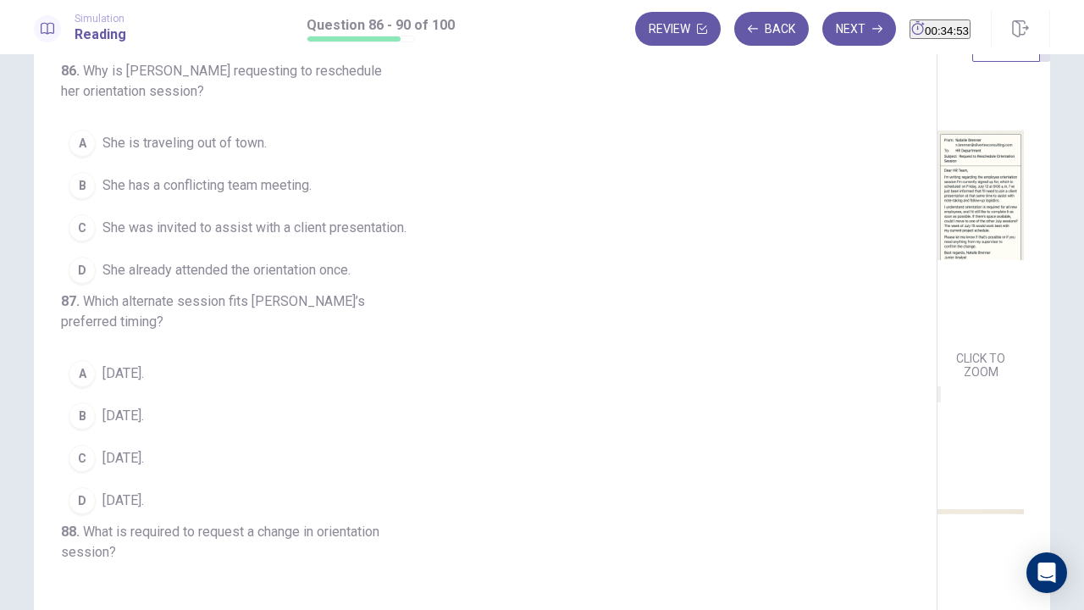
scroll to position [0, 0]
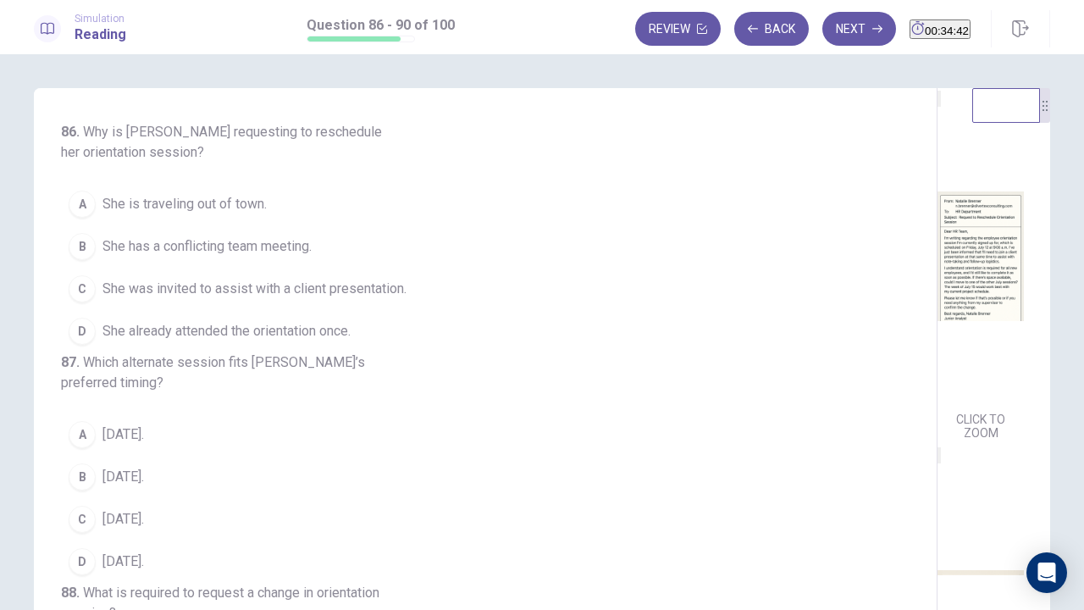
click at [185, 251] on span "She has a conflicting team meeting." at bounding box center [206, 246] width 209 height 20
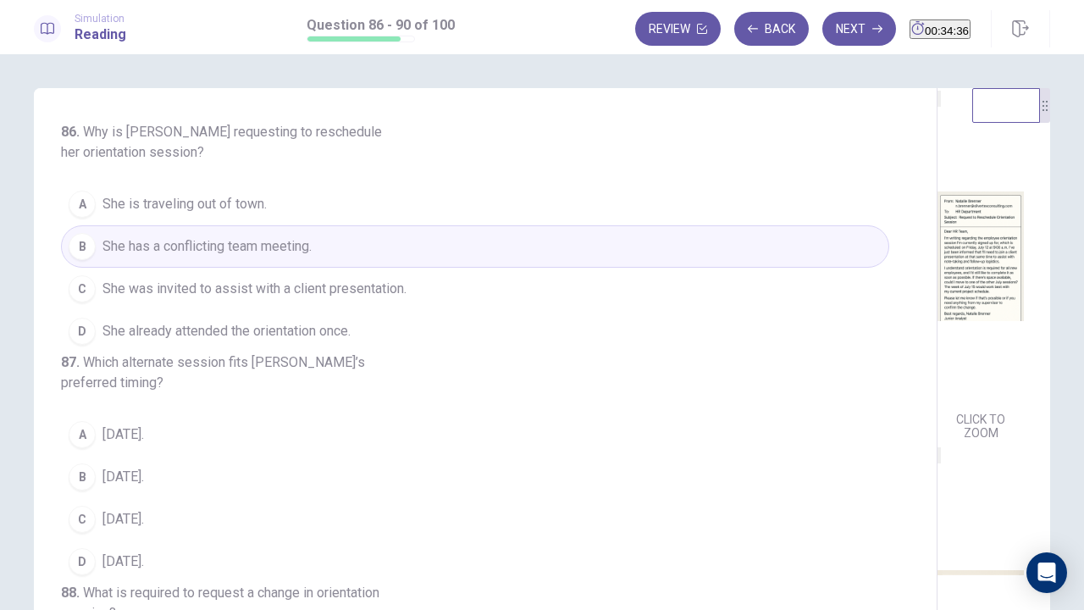
click at [218, 291] on span "She was invited to assist with a client presentation." at bounding box center [254, 289] width 304 height 20
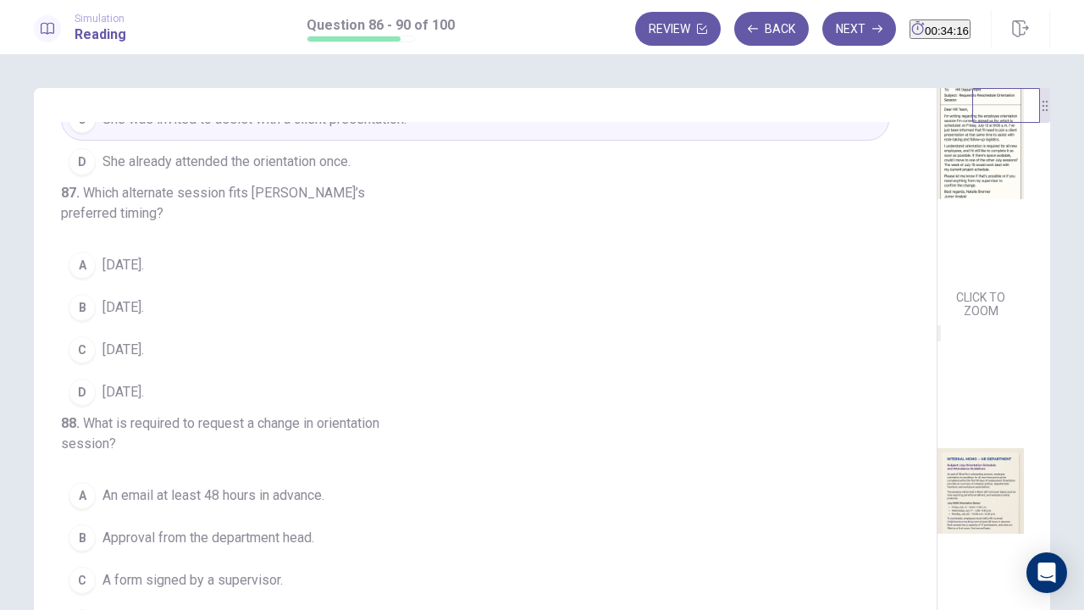
scroll to position [85, 0]
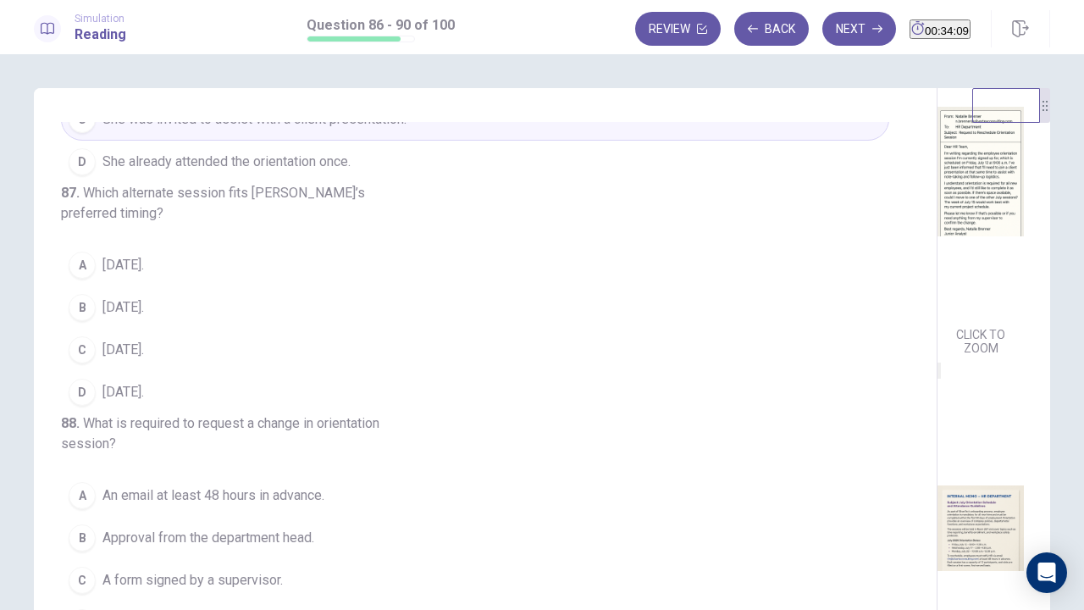
click at [127, 275] on span "July 15." at bounding box center [122, 265] width 41 height 20
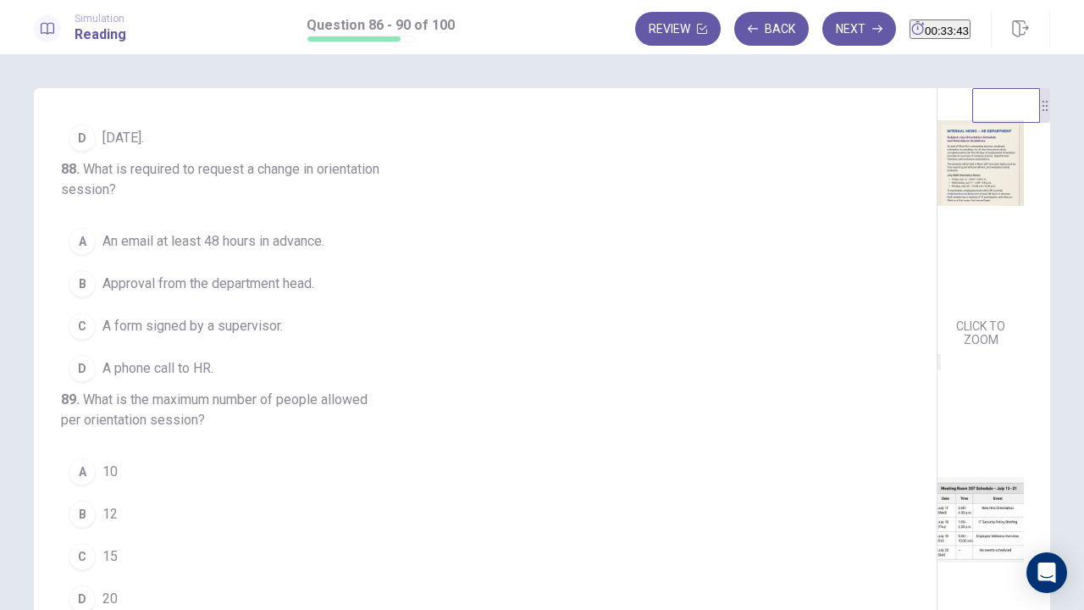
scroll to position [423, 0]
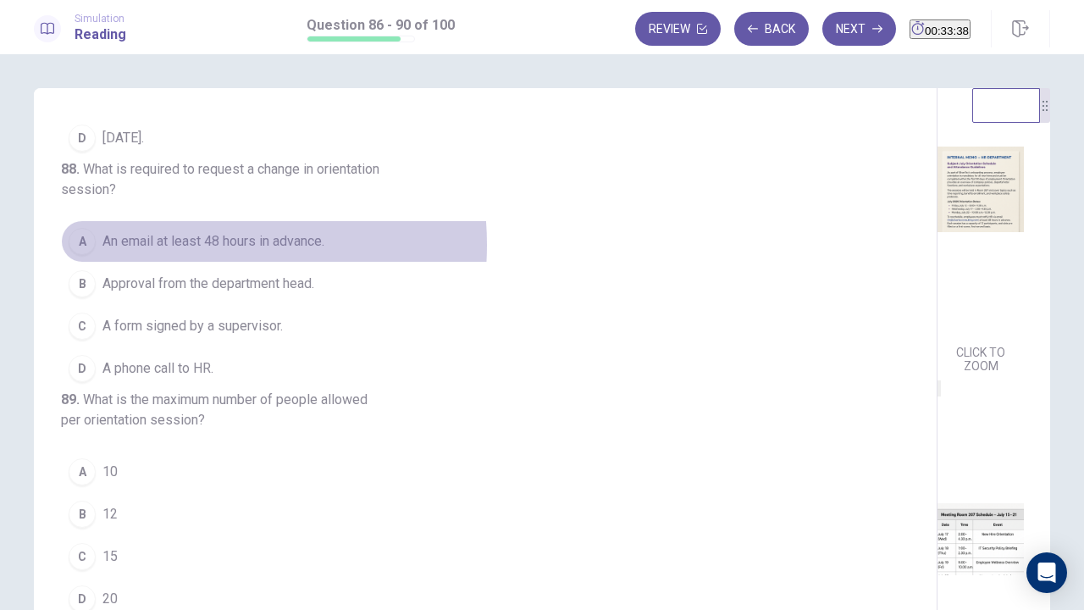
click at [160, 252] on span "An email at least 48 hours in advance." at bounding box center [213, 241] width 222 height 20
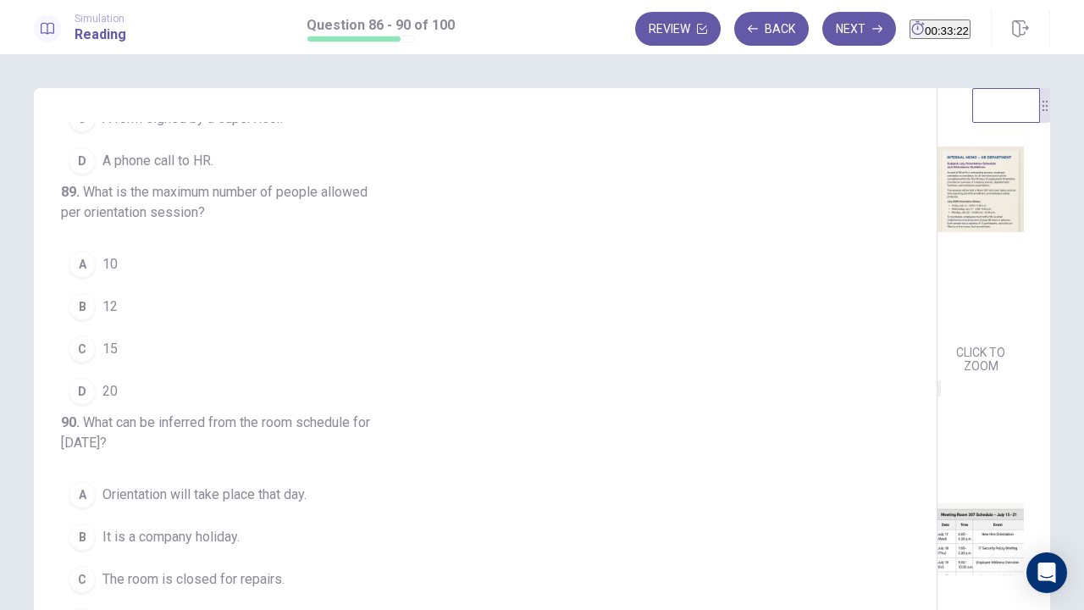
scroll to position [755, 0]
click at [83, 293] on div "B" at bounding box center [82, 306] width 27 height 27
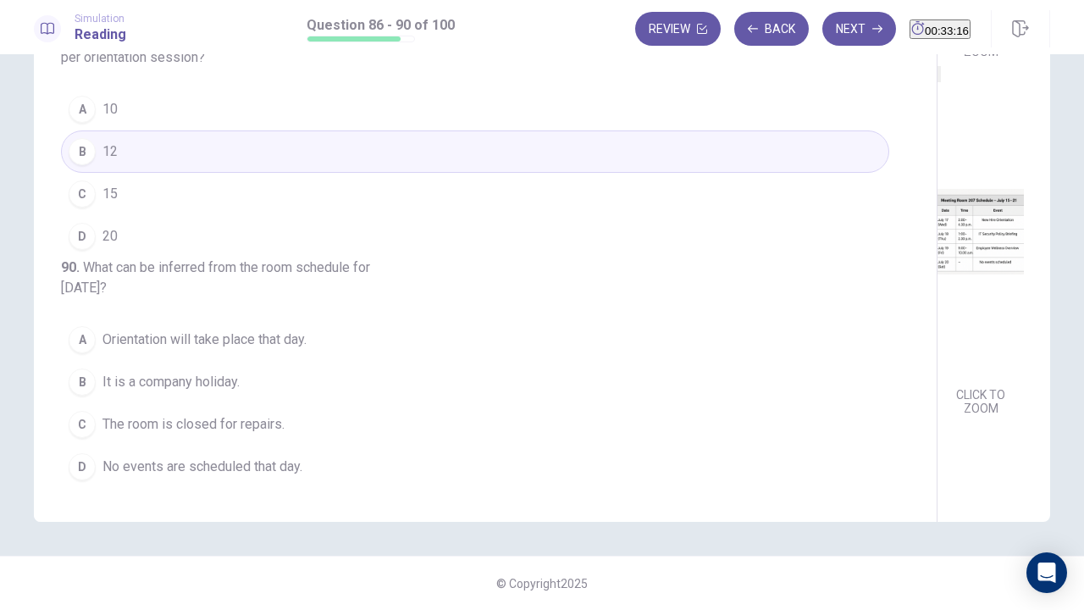
scroll to position [623, 0]
click at [185, 466] on span "No events are scheduled that day." at bounding box center [202, 466] width 200 height 20
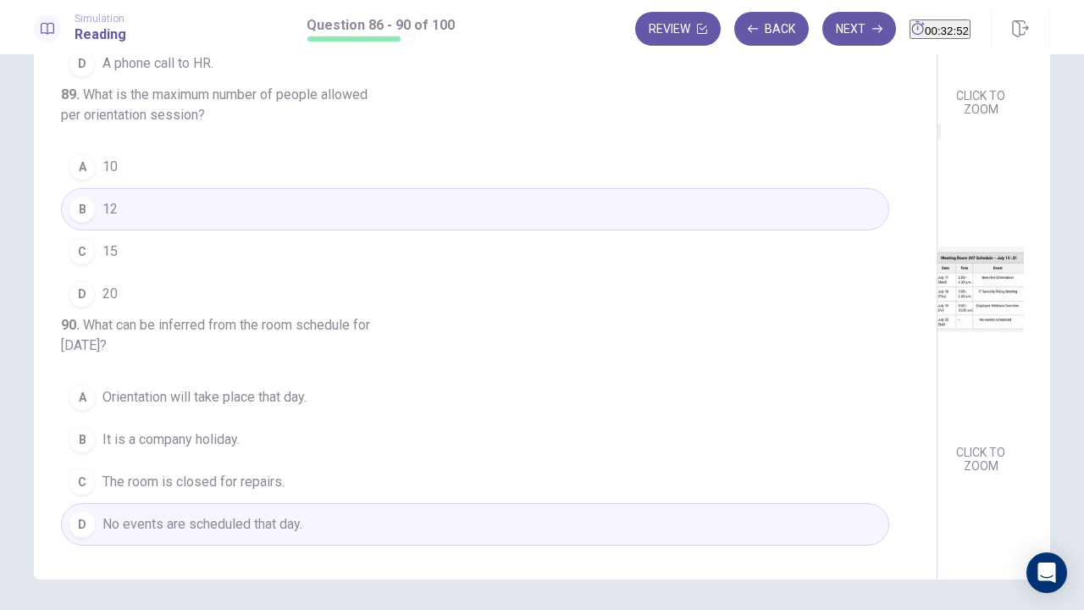
scroll to position [155, 0]
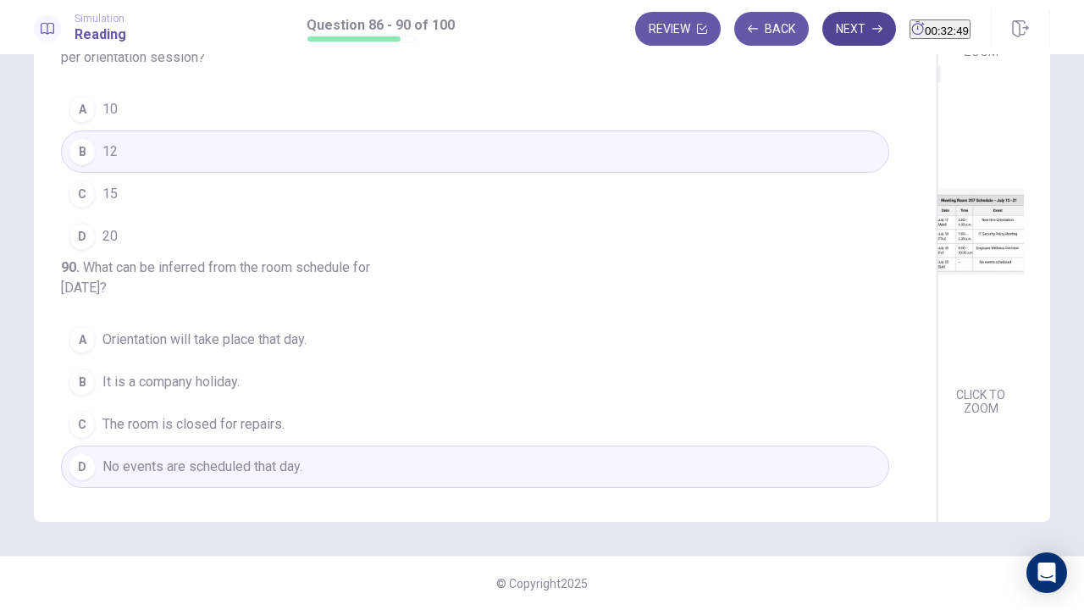
click at [872, 32] on icon "button" at bounding box center [877, 29] width 10 height 10
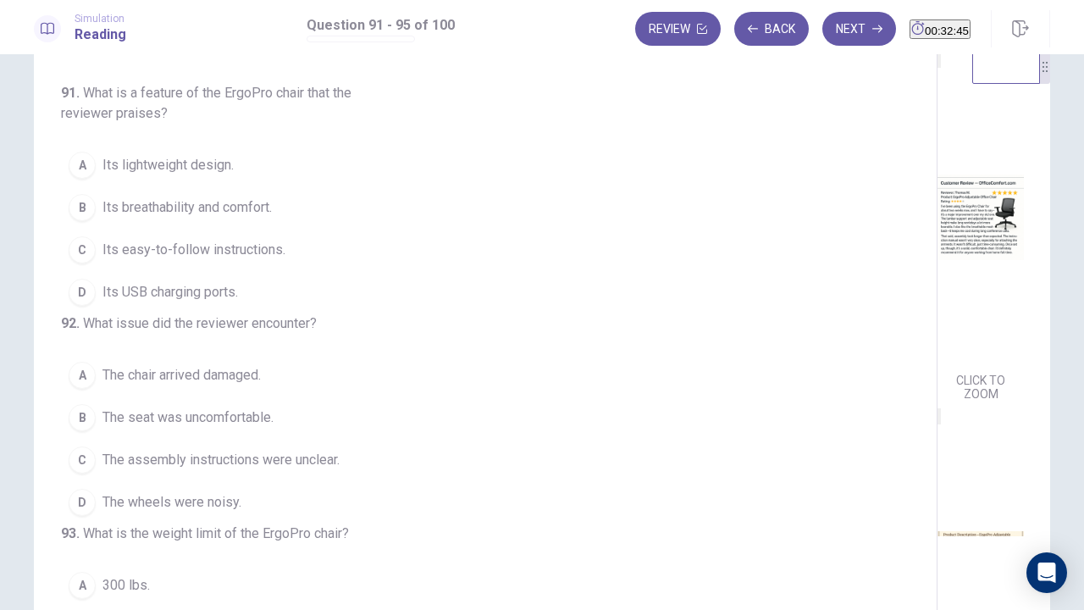
scroll to position [0, 0]
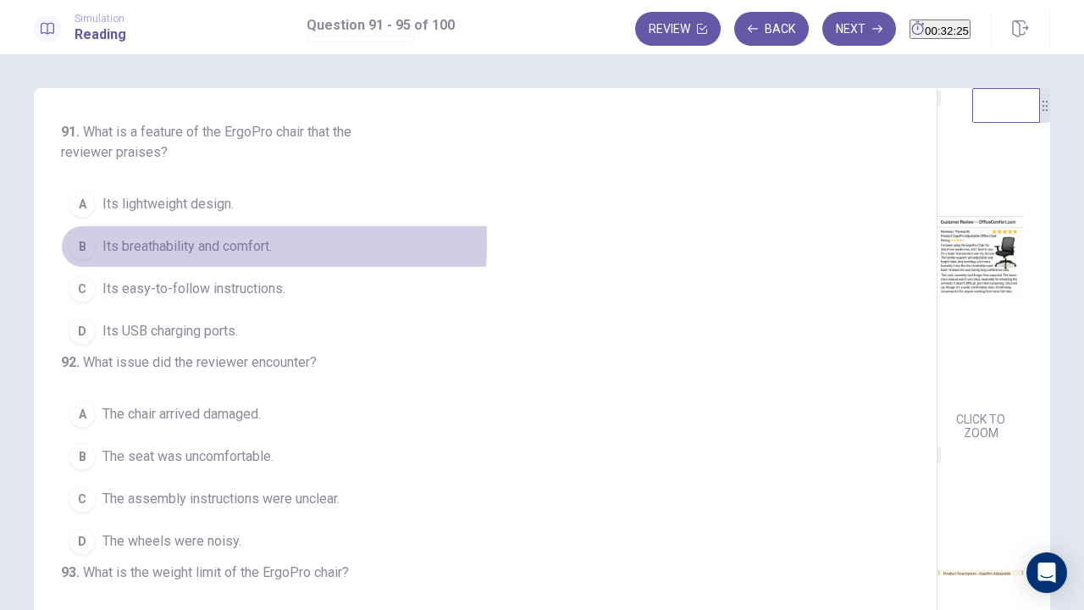
click at [186, 242] on span "Its breathability and comfort." at bounding box center [186, 246] width 169 height 20
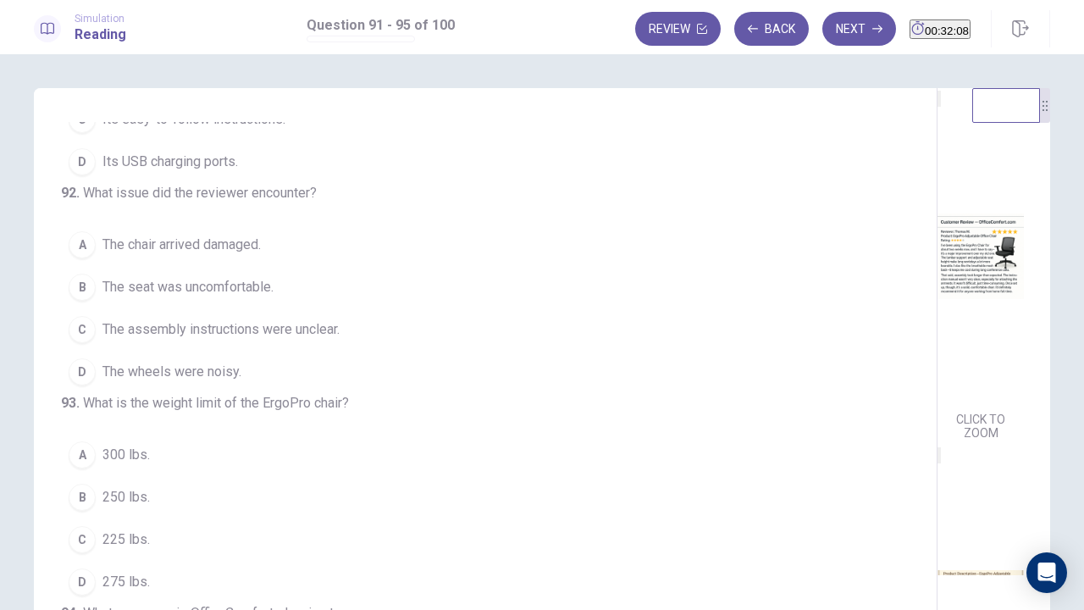
click at [208, 340] on span "The assembly instructions were unclear." at bounding box center [220, 329] width 237 height 20
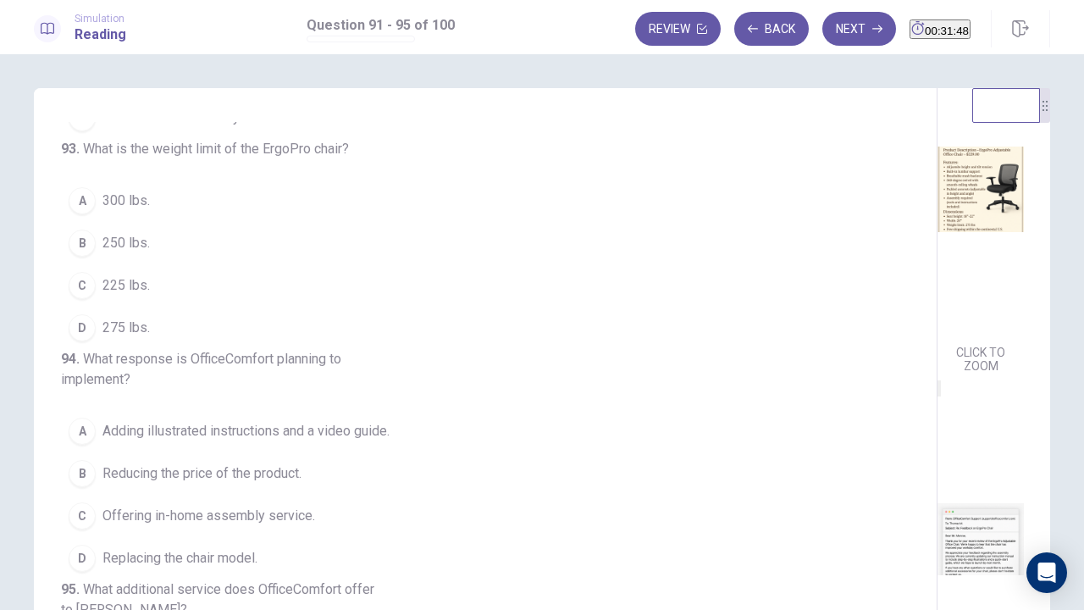
scroll to position [339, 0]
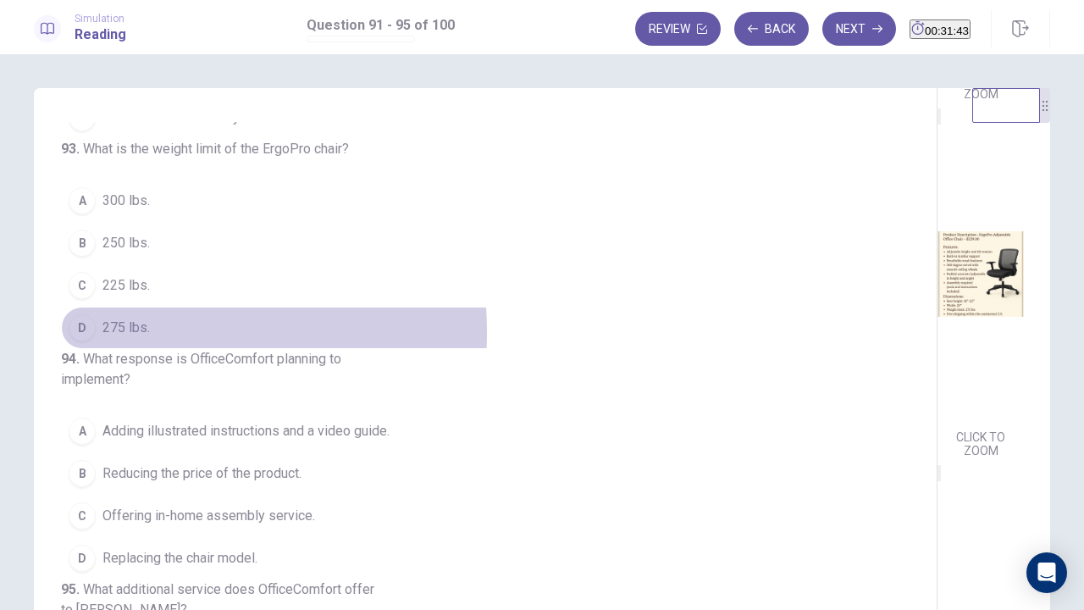
click at [119, 338] on span "275 lbs." at bounding box center [125, 328] width 47 height 20
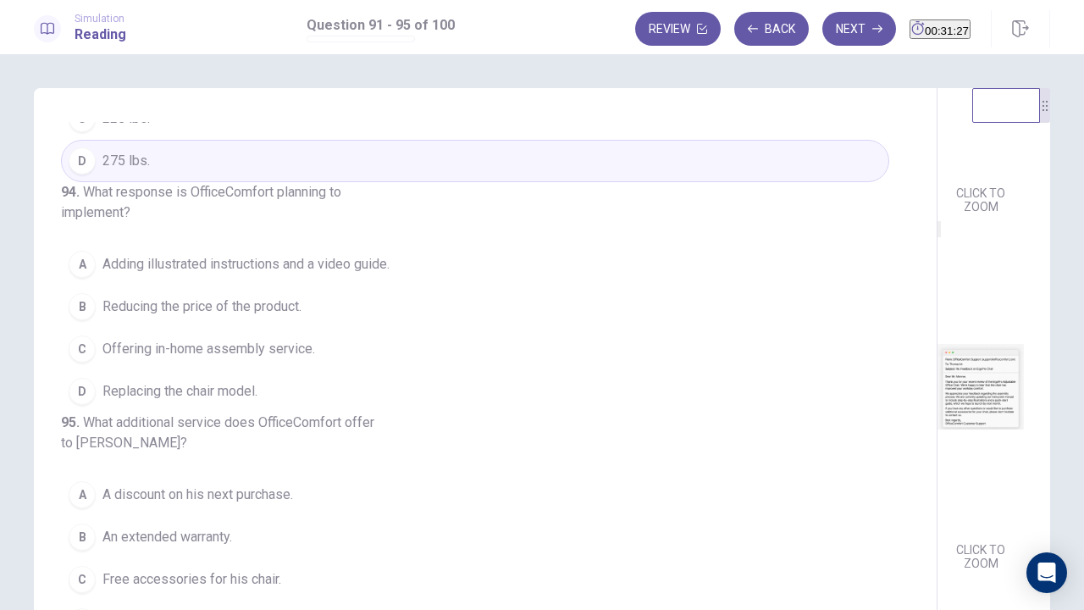
scroll to position [623, 0]
click at [188, 274] on span "Adding illustrated instructions and a video guide." at bounding box center [245, 264] width 287 height 20
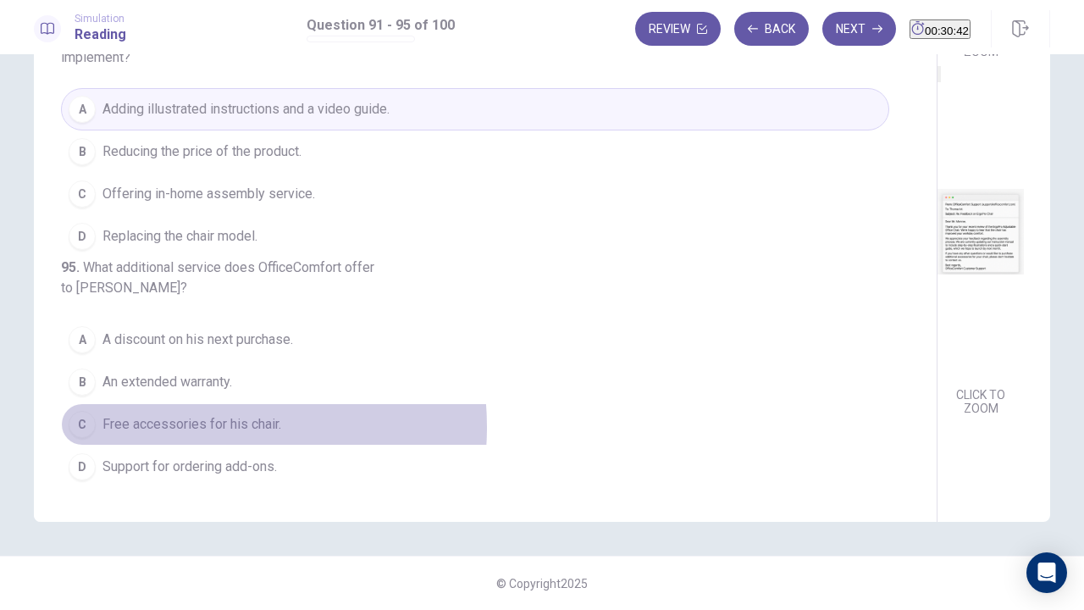
click at [186, 428] on span "Free accessories for his chair." at bounding box center [191, 424] width 179 height 20
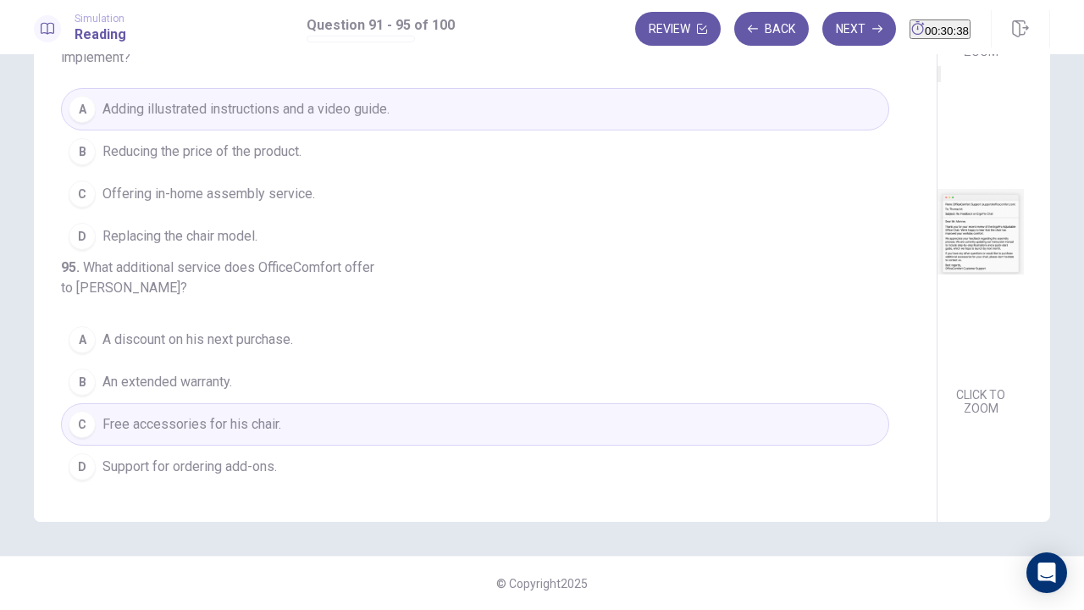
click at [215, 466] on span "Support for ordering add-ons." at bounding box center [189, 466] width 174 height 20
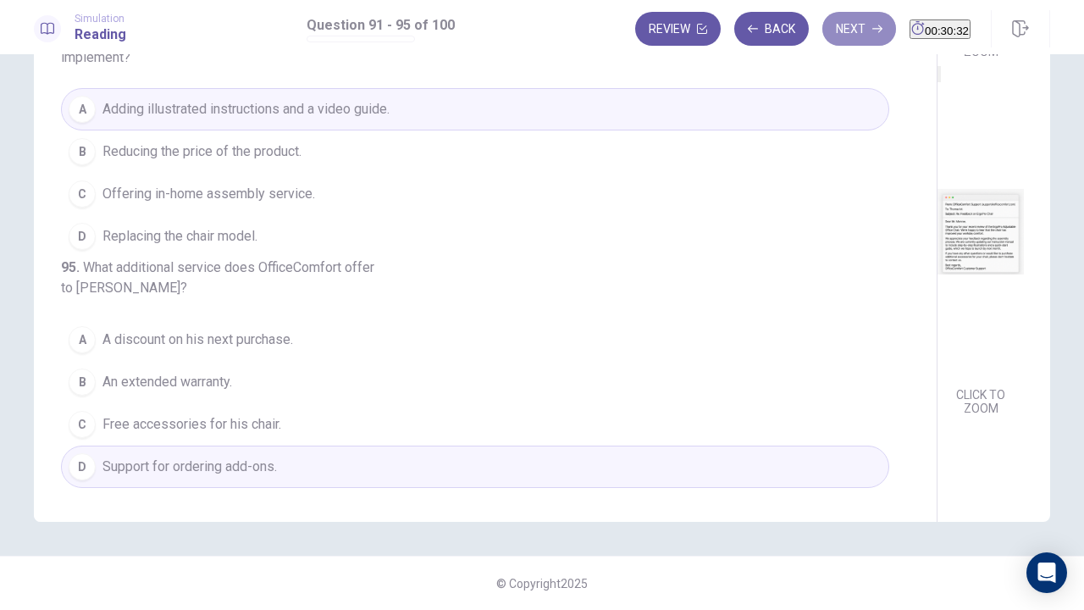
click at [843, 39] on button "Next" at bounding box center [859, 29] width 74 height 34
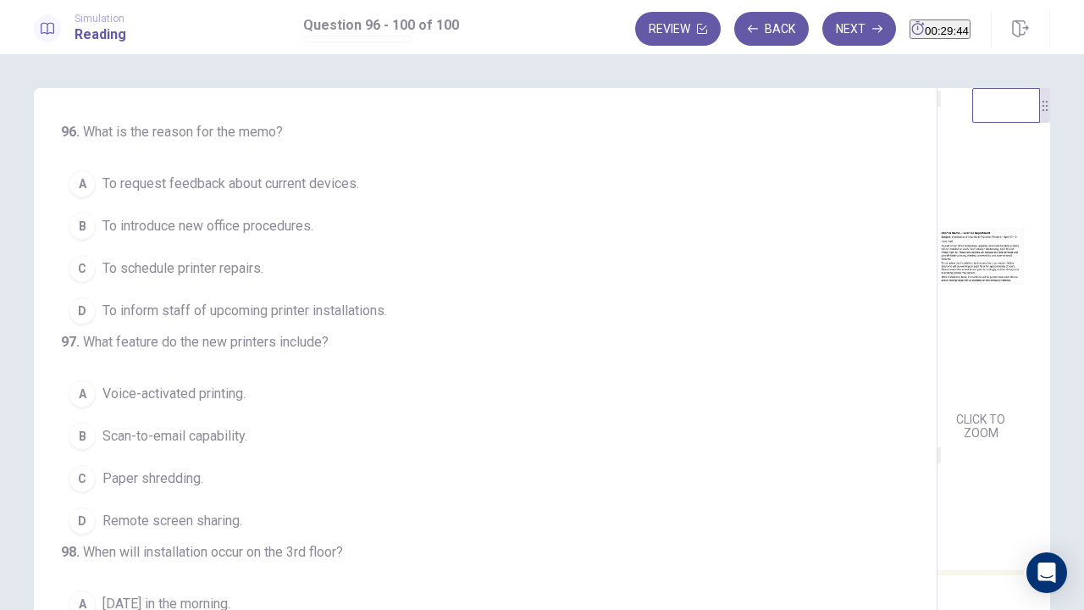
scroll to position [85, 0]
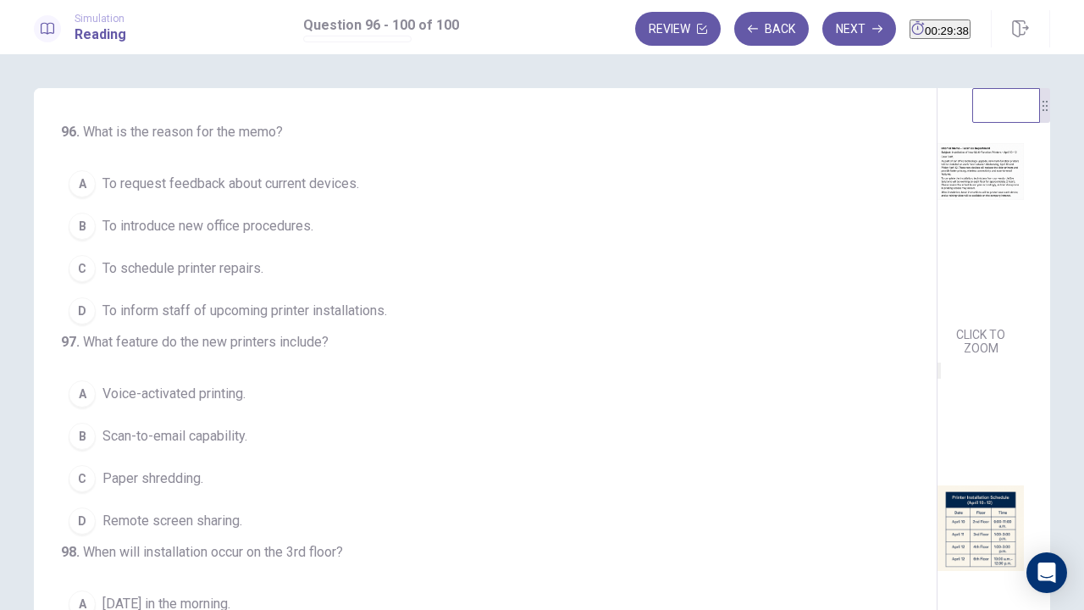
click at [188, 315] on span "To inform staff of upcoming printer installations." at bounding box center [244, 311] width 285 height 20
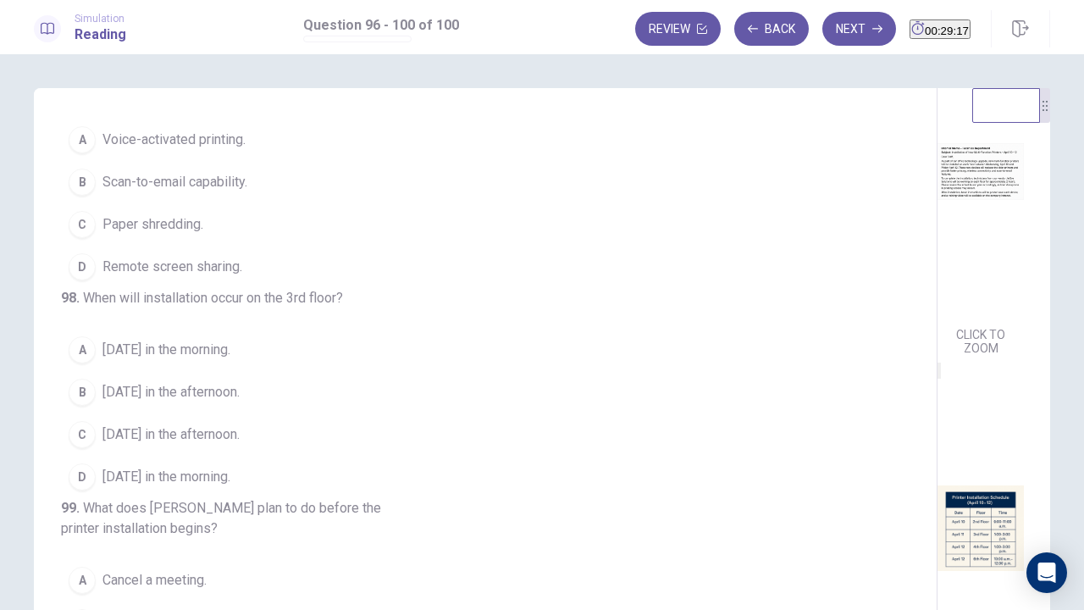
scroll to position [169, 0]
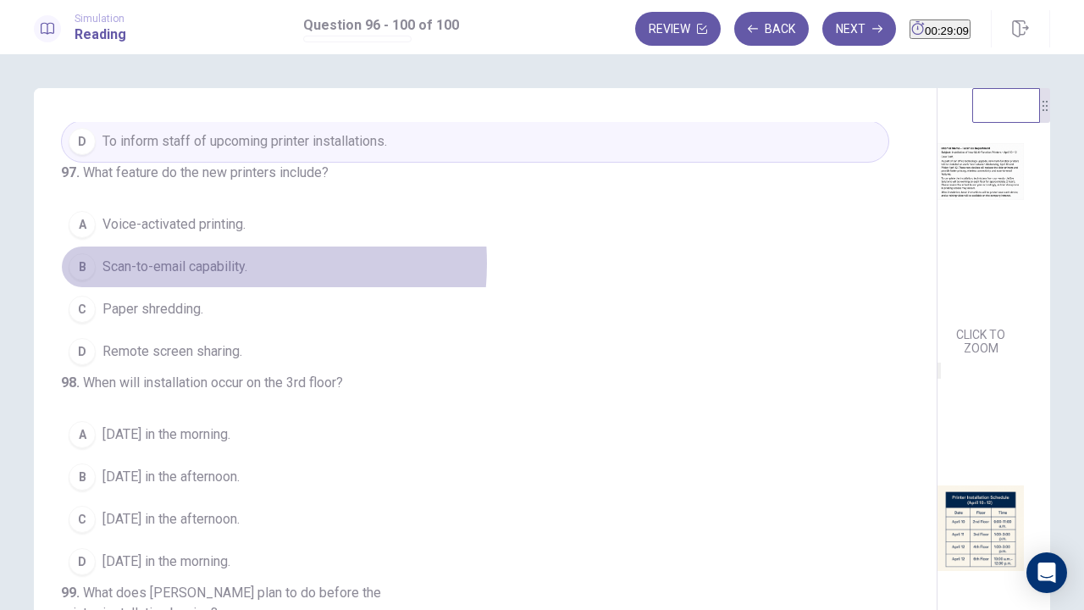
click at [208, 277] on span "Scan-to-email capability." at bounding box center [174, 267] width 145 height 20
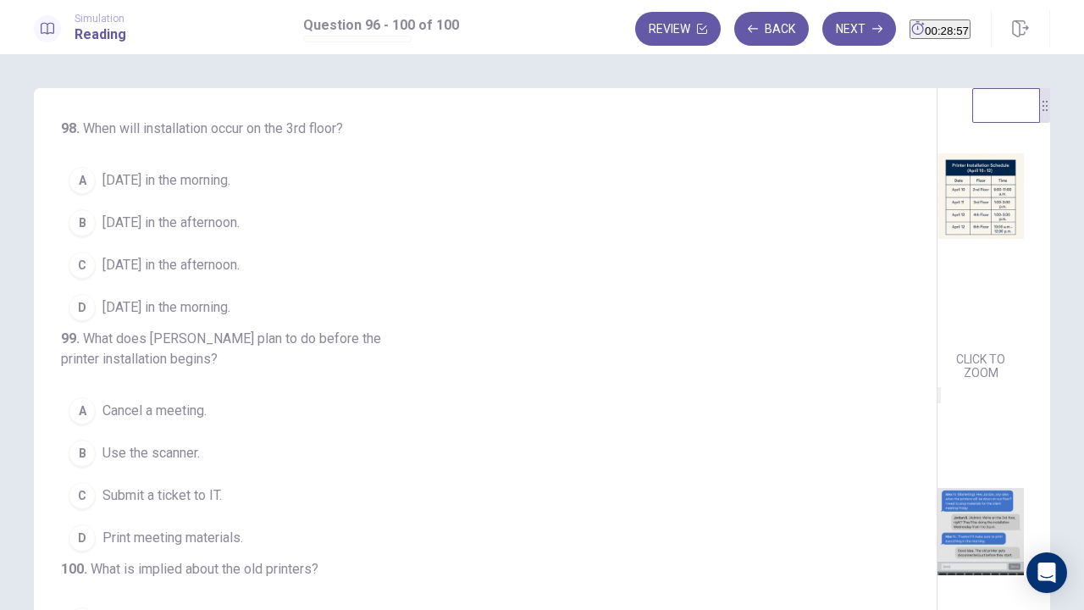
scroll to position [423, 0]
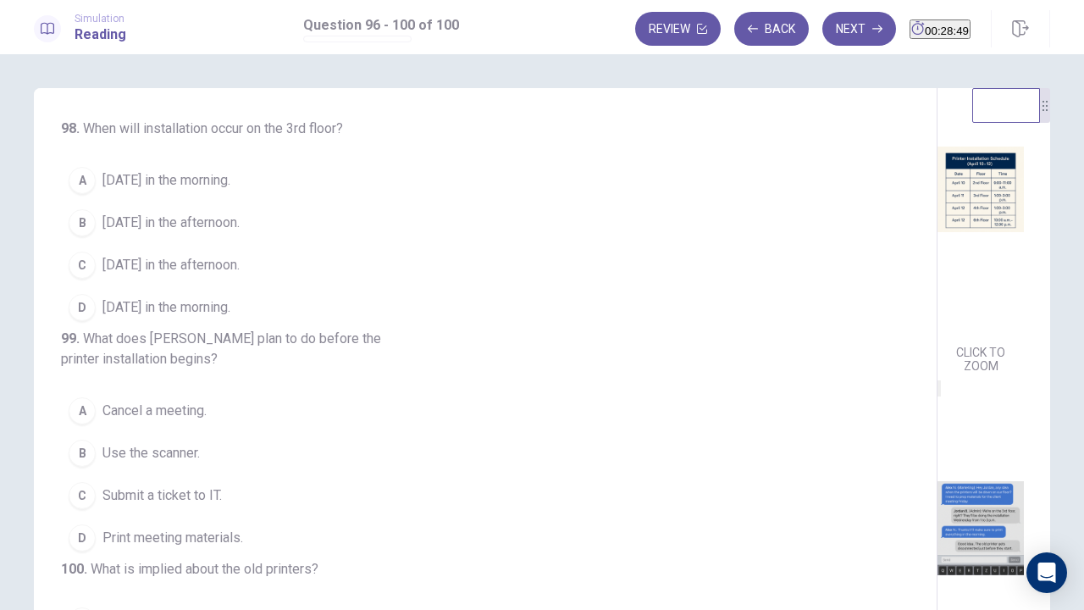
click at [153, 275] on span "April 11 in the afternoon." at bounding box center [170, 265] width 137 height 20
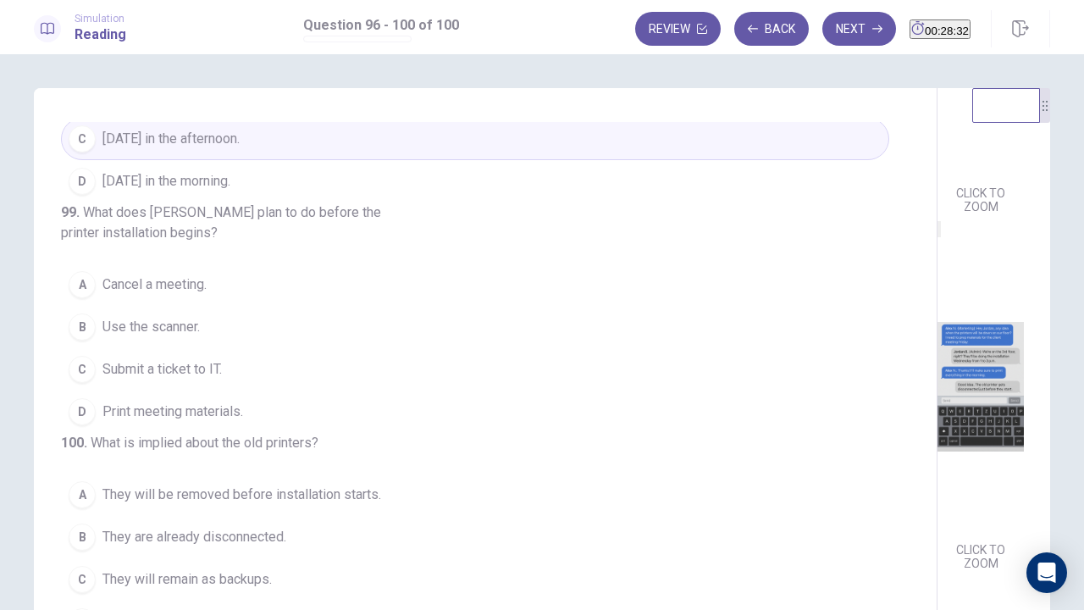
scroll to position [623, 0]
click at [146, 401] on span "Print meeting materials." at bounding box center [172, 411] width 141 height 20
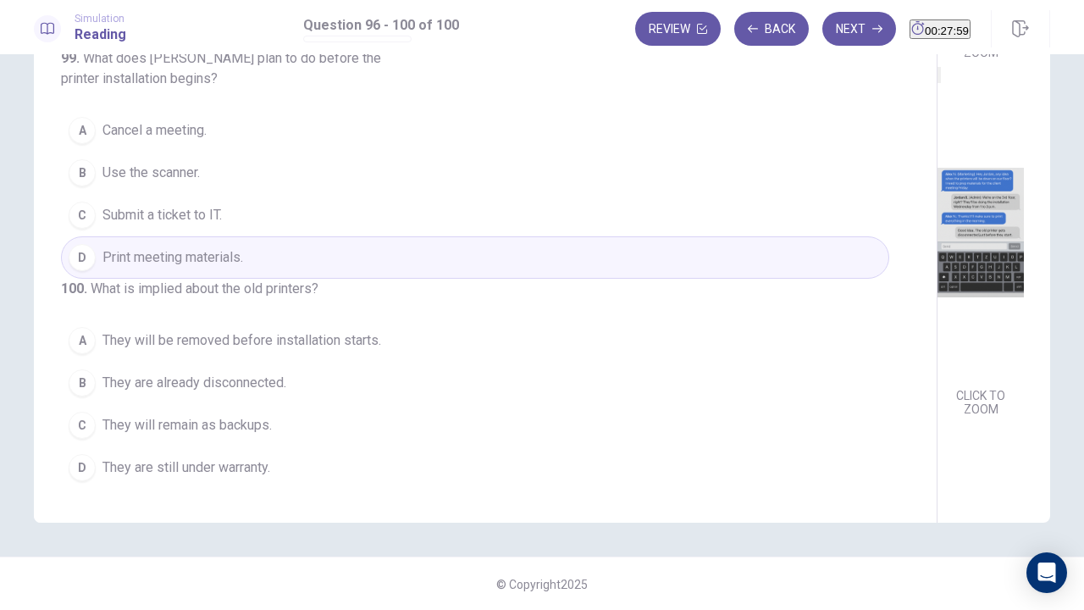
scroll to position [155, 0]
click at [196, 340] on span "They will be removed before installation starts." at bounding box center [241, 339] width 279 height 20
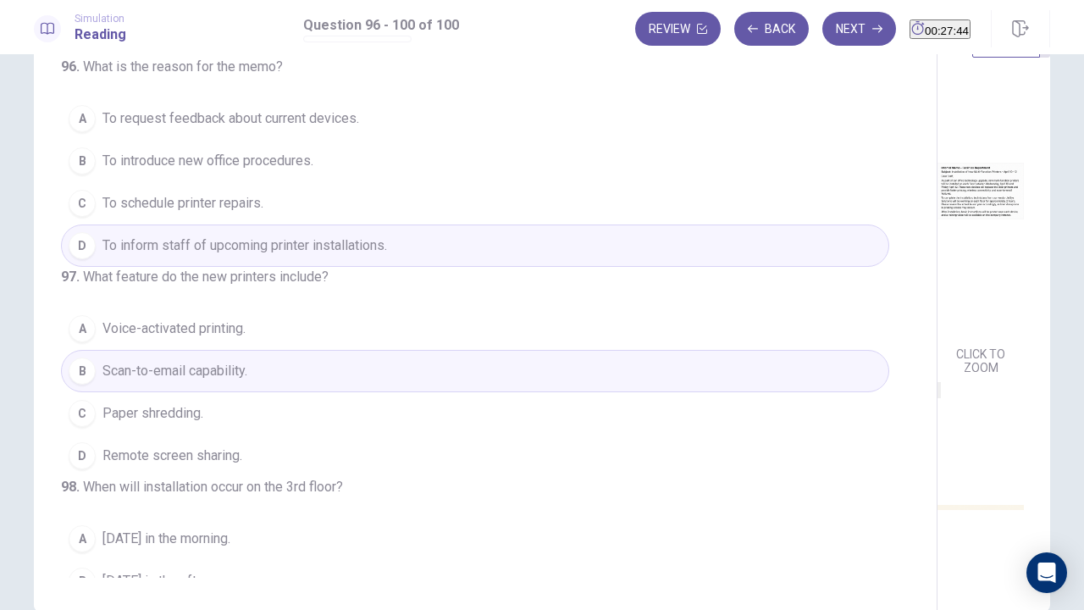
scroll to position [0, 0]
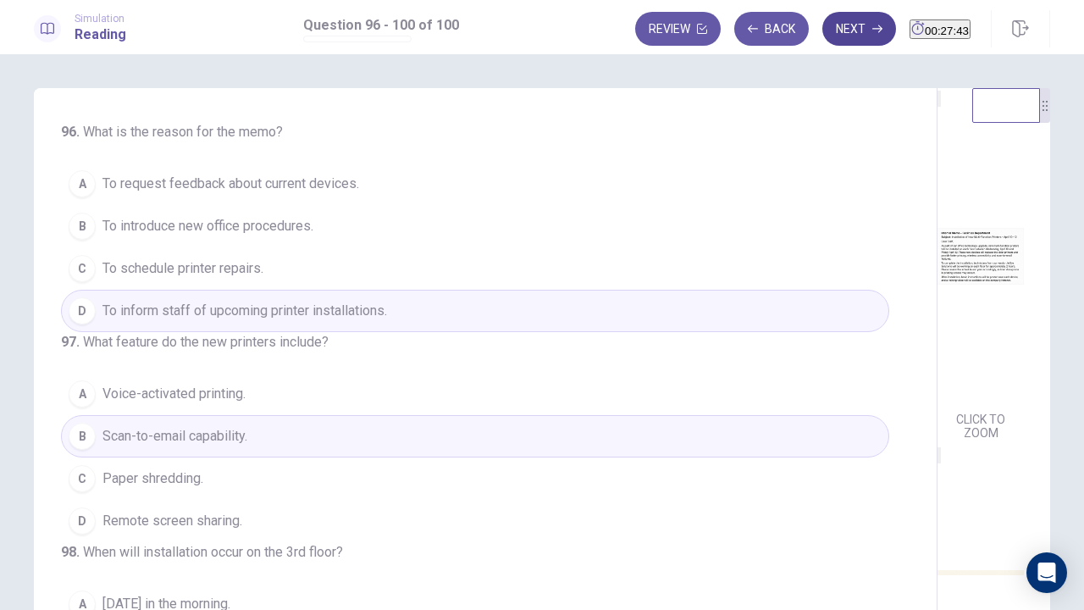
click at [827, 36] on button "Next" at bounding box center [859, 29] width 74 height 34
click at [909, 466] on div at bounding box center [542, 610] width 1084 height 0
click at [644, 30] on button "Review" at bounding box center [678, 29] width 86 height 34
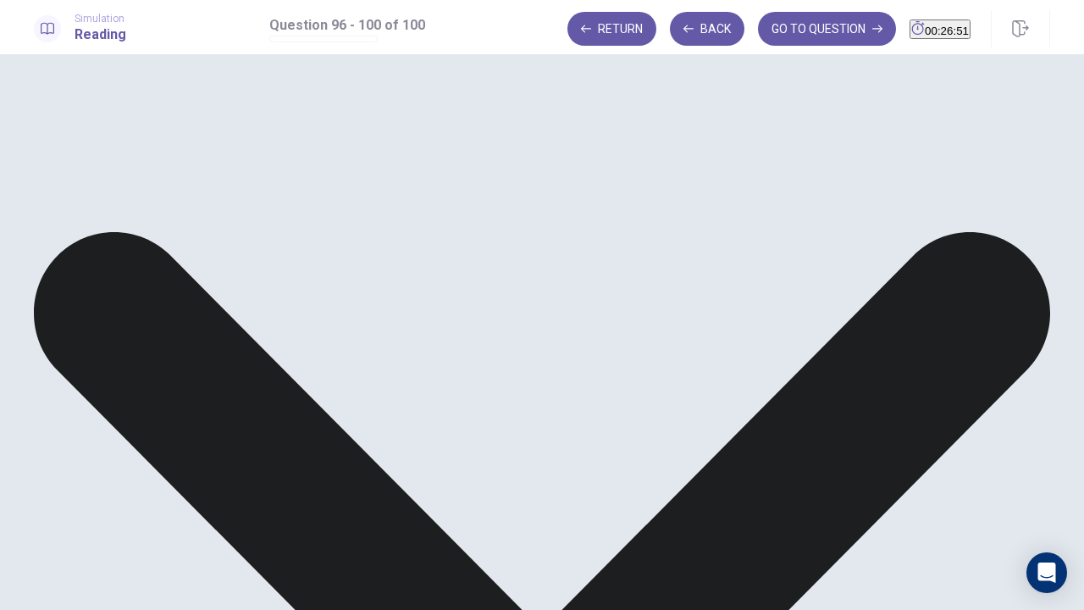
scroll to position [245, 0]
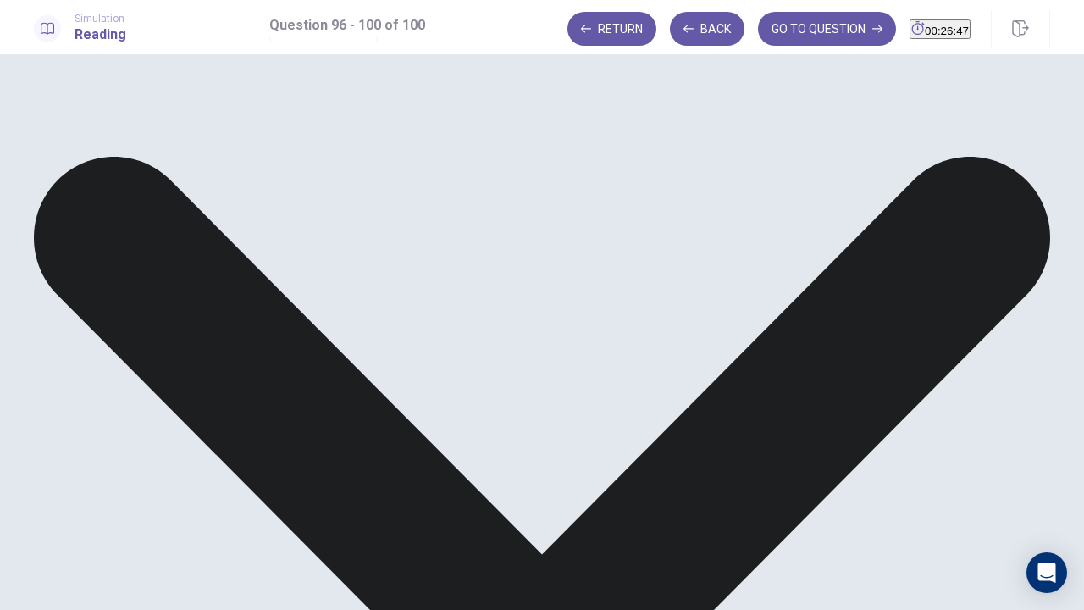
click at [790, 26] on button "GO TO QUESTION" at bounding box center [827, 29] width 138 height 34
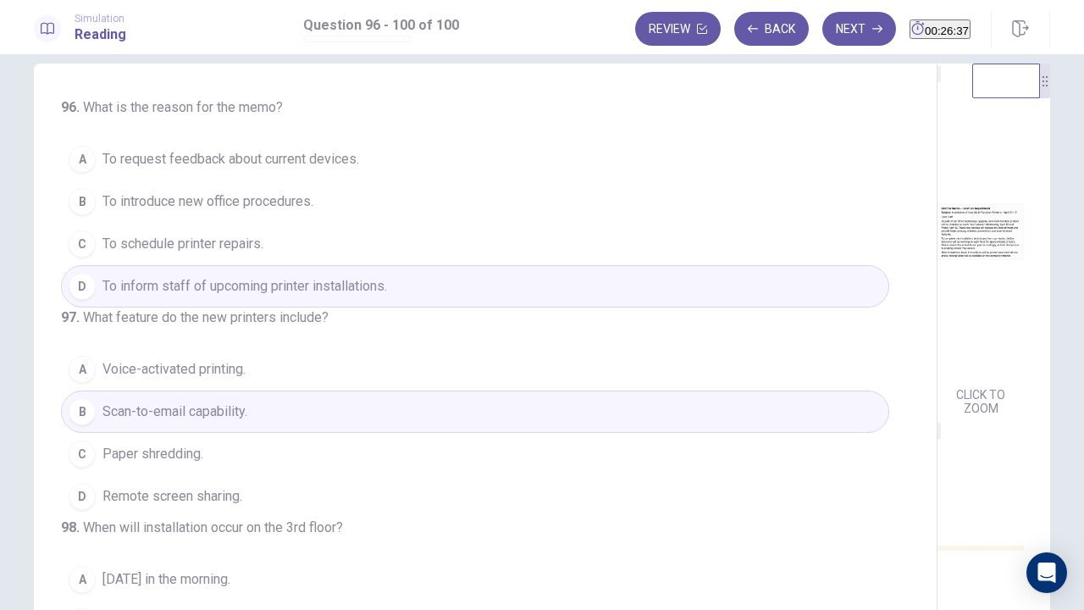
scroll to position [0, 0]
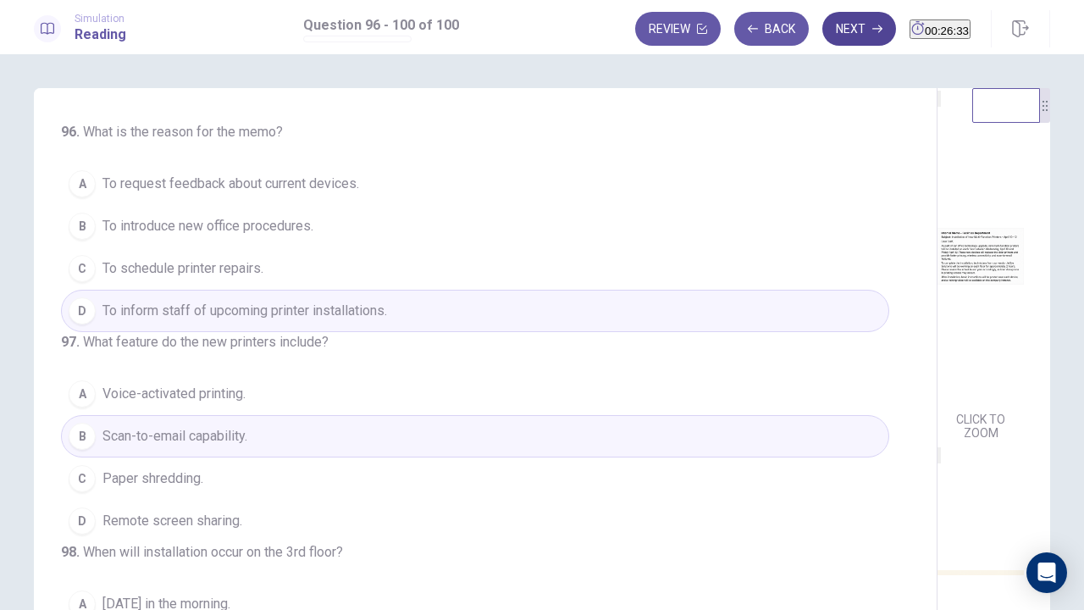
click at [872, 31] on icon "button" at bounding box center [877, 29] width 10 height 10
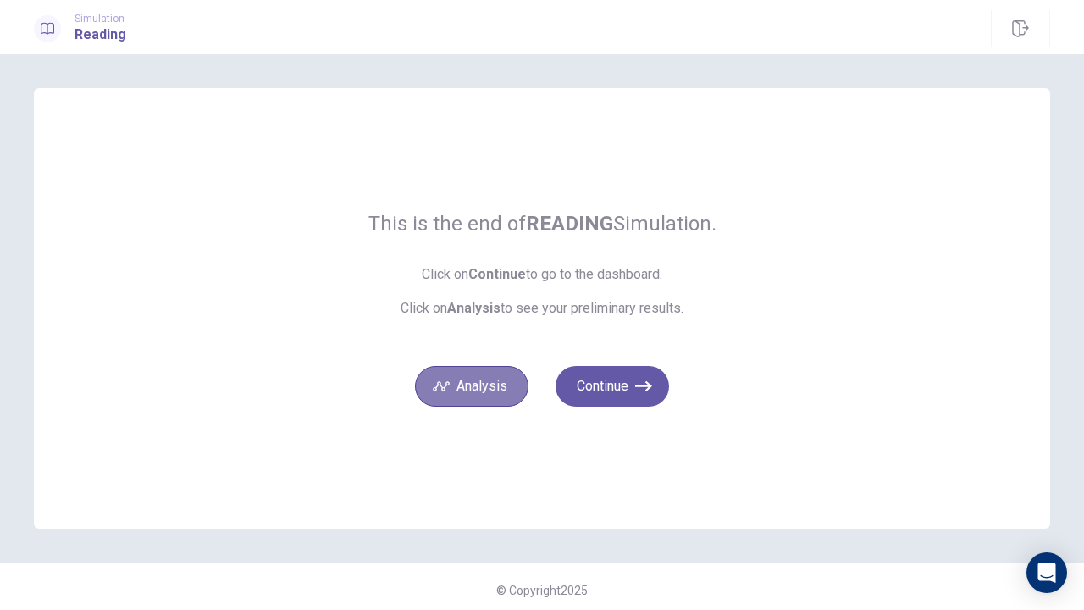
click at [475, 387] on button "Analysis" at bounding box center [471, 386] width 113 height 41
